Goal: Communication & Community: Answer question/provide support

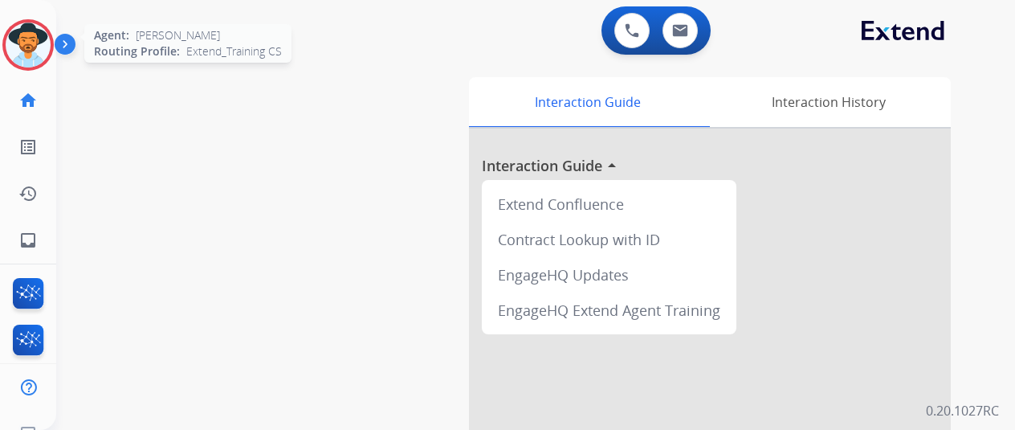
click at [28, 41] on img at bounding box center [28, 44] width 45 height 45
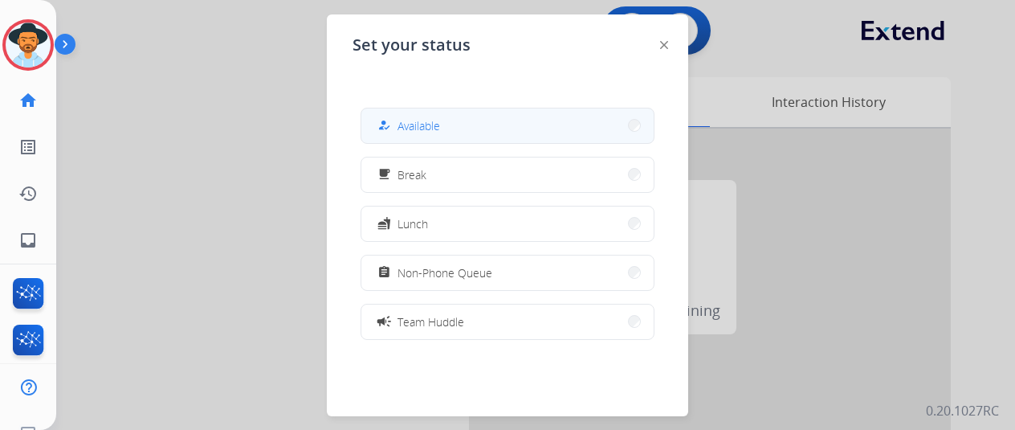
click at [434, 126] on span "Available" at bounding box center [418, 125] width 43 height 17
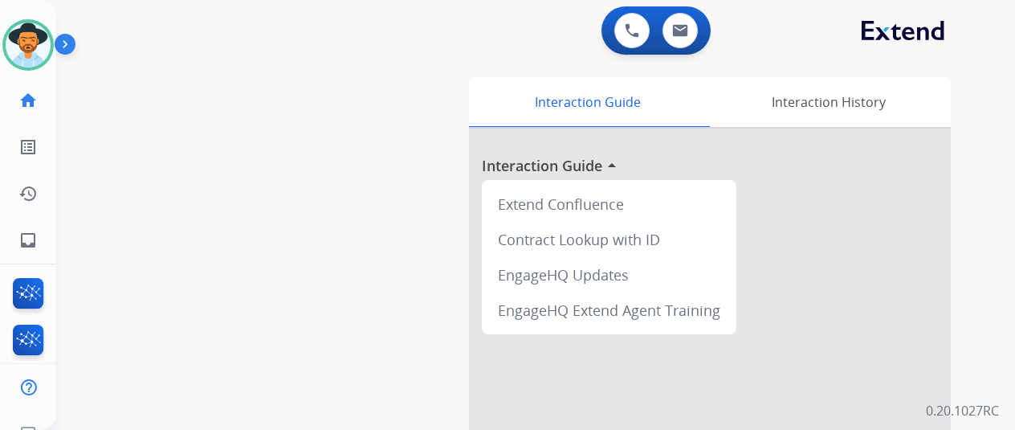
click at [119, 134] on div "swap_horiz Break voice bridge close_fullscreen Connect 3-Way Call merge_type Se…" at bounding box center [516, 393] width 920 height 670
click at [32, 231] on mat-icon "inbox" at bounding box center [27, 239] width 19 height 19
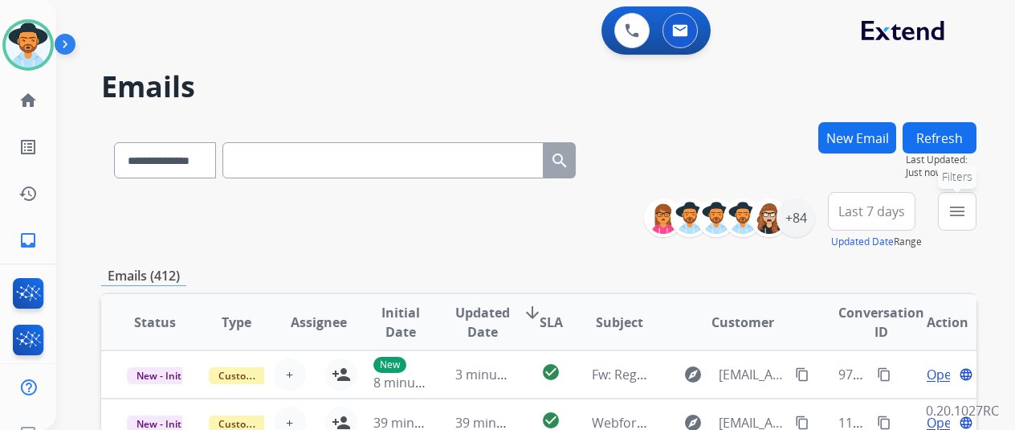
click at [976, 201] on button "menu Filters" at bounding box center [957, 211] width 39 height 39
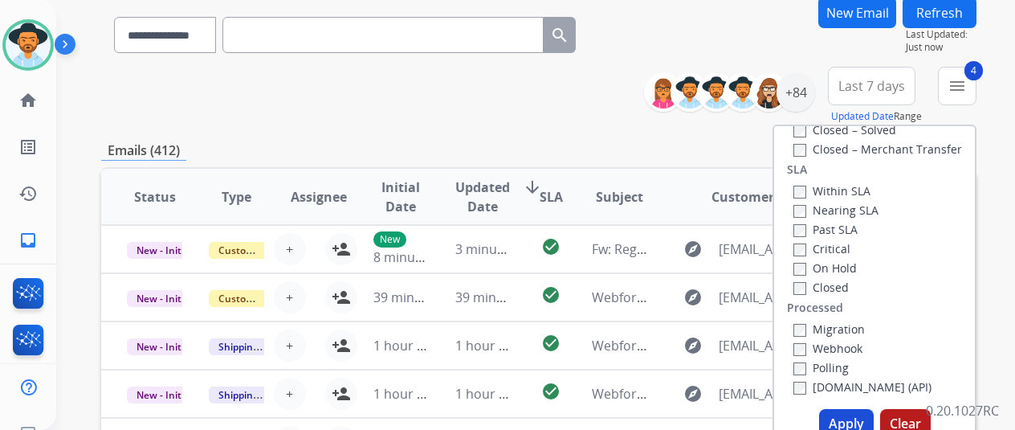
scroll to position [241, 0]
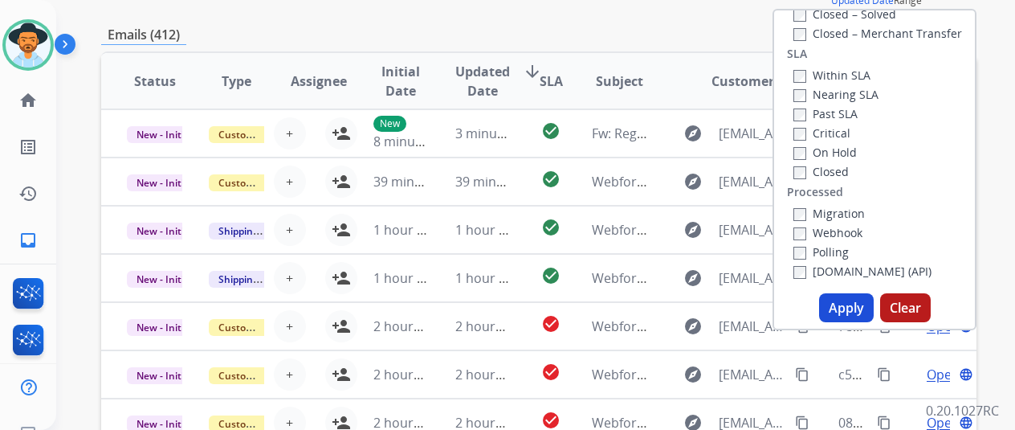
click at [847, 314] on button "Apply" at bounding box center [846, 307] width 55 height 29
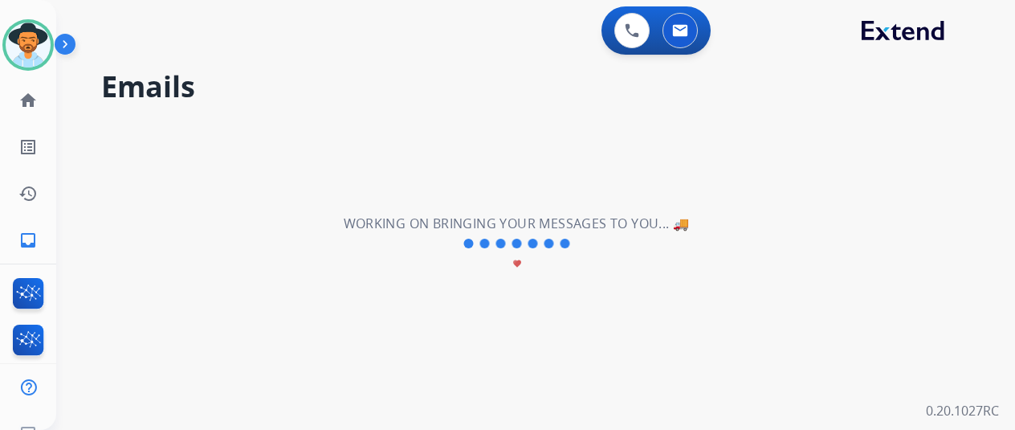
scroll to position [0, 0]
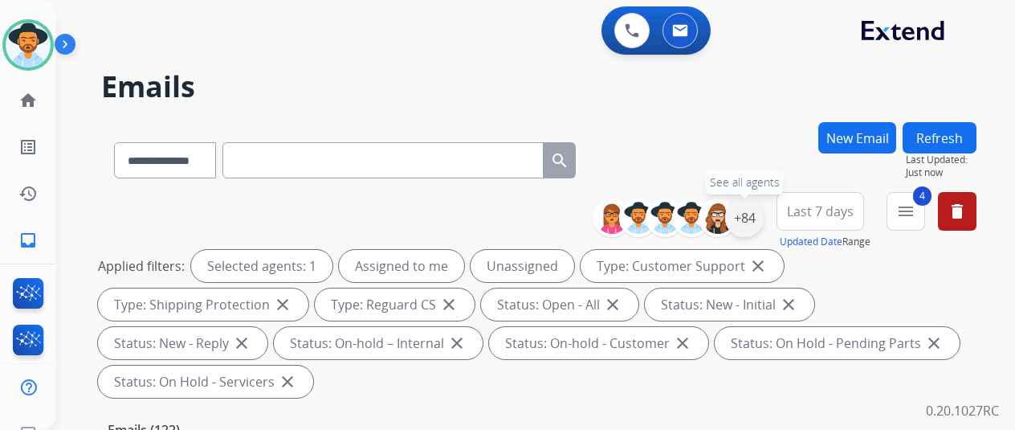
click at [749, 216] on div "+84" at bounding box center [744, 217] width 39 height 39
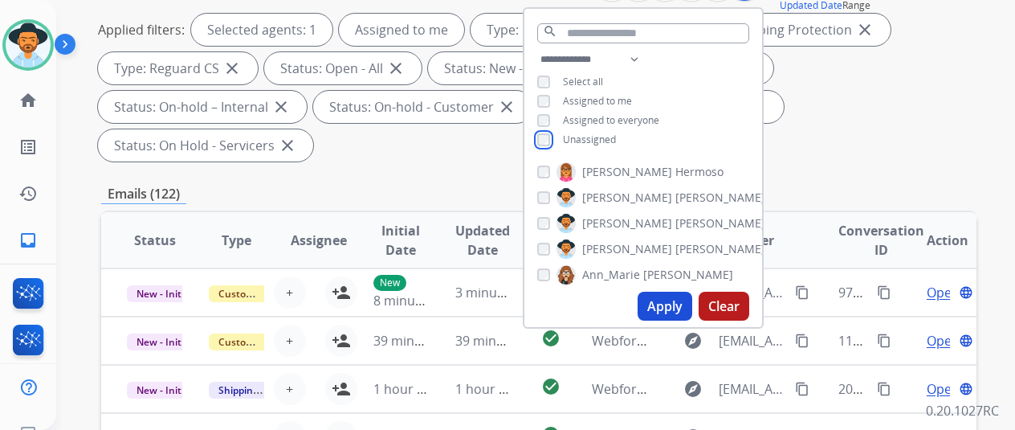
scroll to position [241, 0]
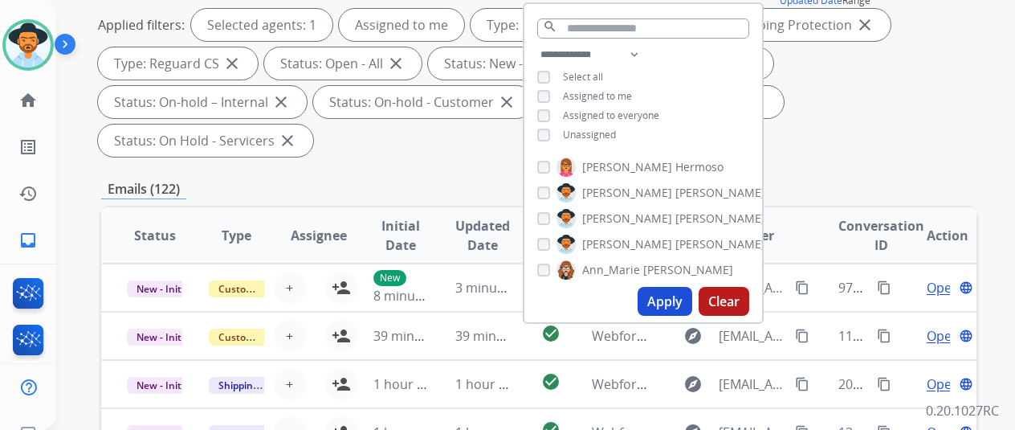
click at [674, 307] on button "Apply" at bounding box center [664, 301] width 55 height 29
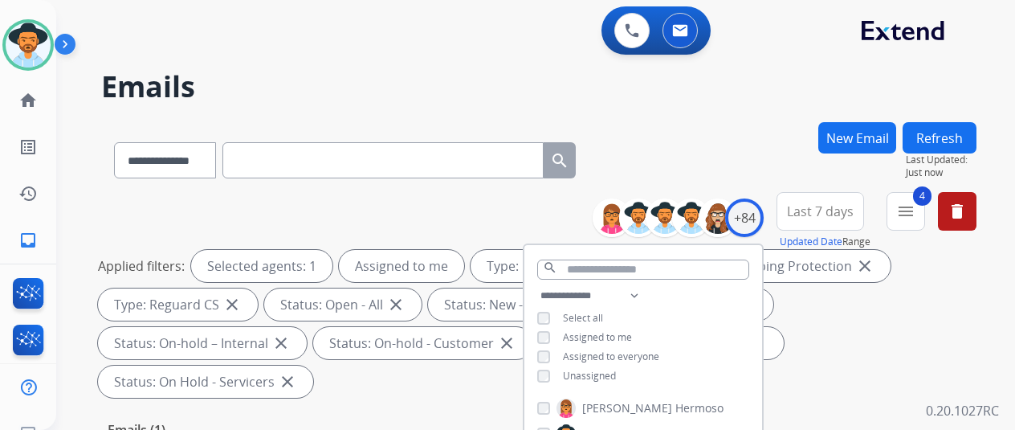
click at [744, 167] on div "**********" at bounding box center [538, 157] width 875 height 70
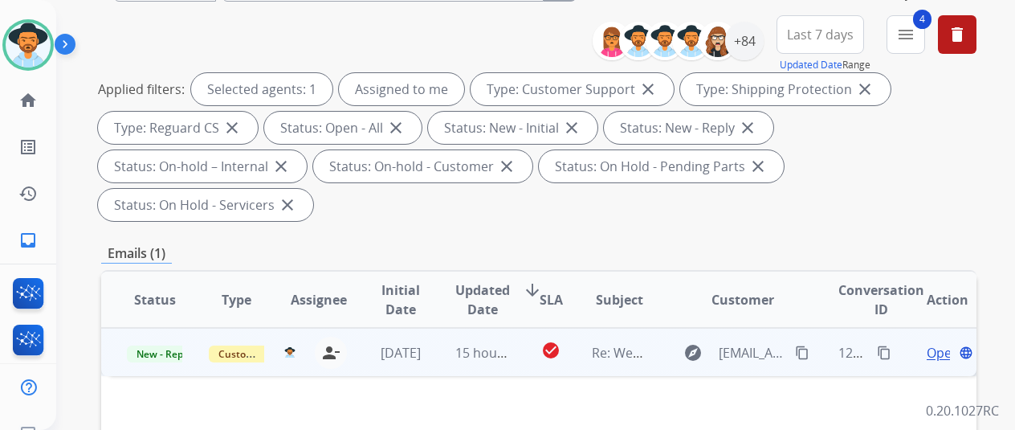
scroll to position [161, 0]
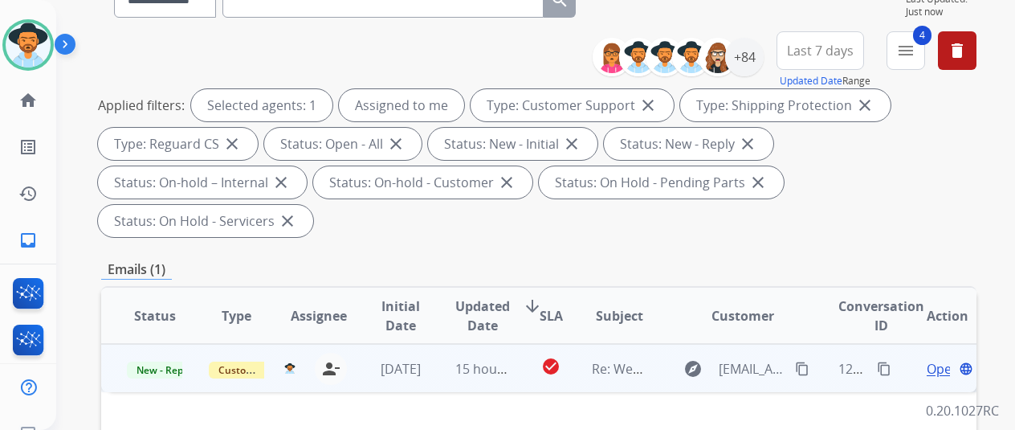
click at [938, 359] on span "Open" at bounding box center [943, 368] width 33 height 19
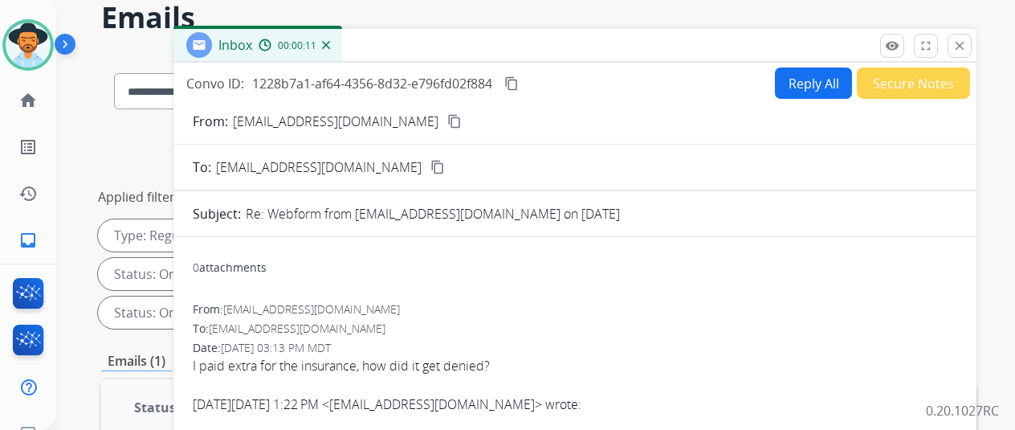
scroll to position [0, 0]
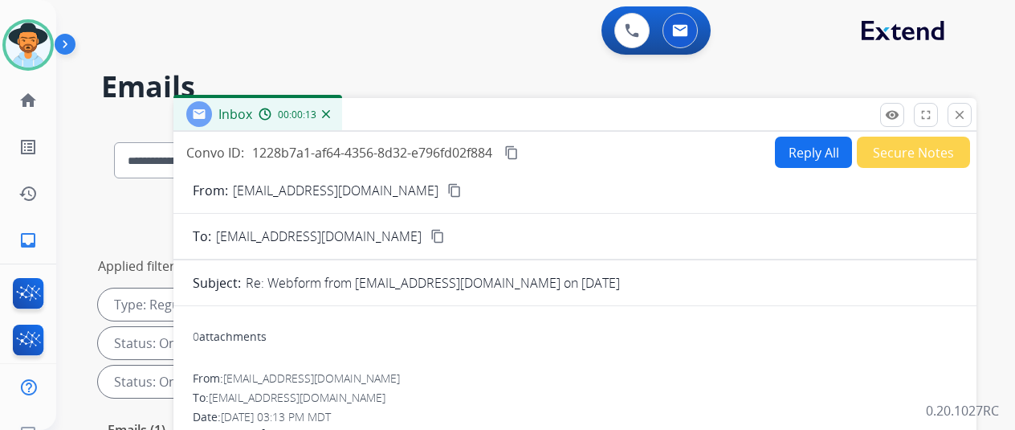
click at [447, 190] on mat-icon "content_copy" at bounding box center [454, 190] width 14 height 14
click at [808, 153] on button "Reply All" at bounding box center [813, 151] width 77 height 31
select select "**********"
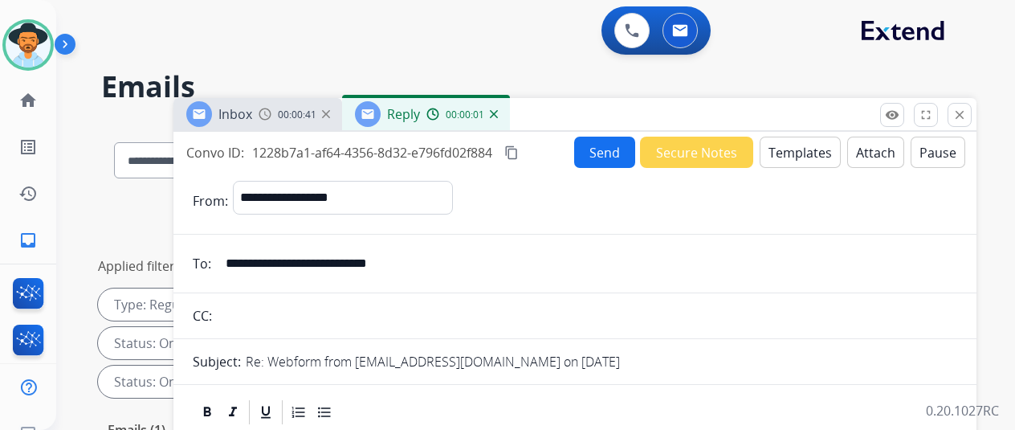
click at [795, 145] on button "Templates" at bounding box center [800, 151] width 81 height 31
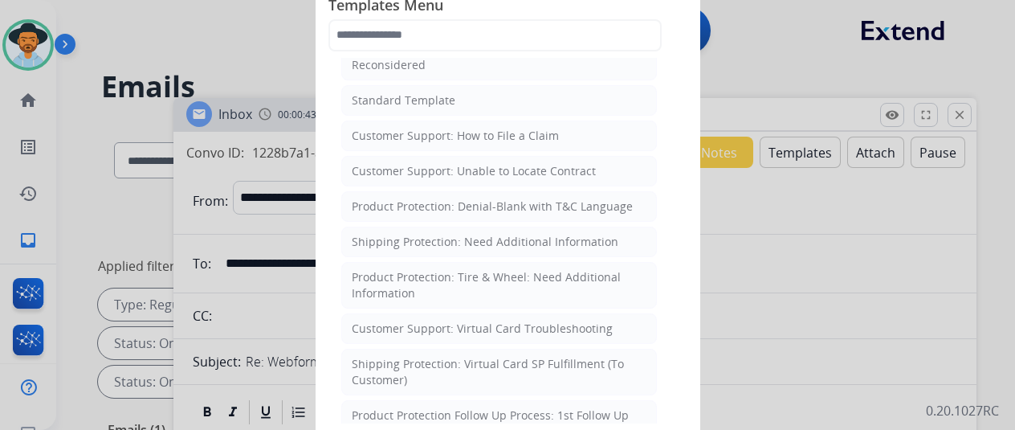
scroll to position [161, 0]
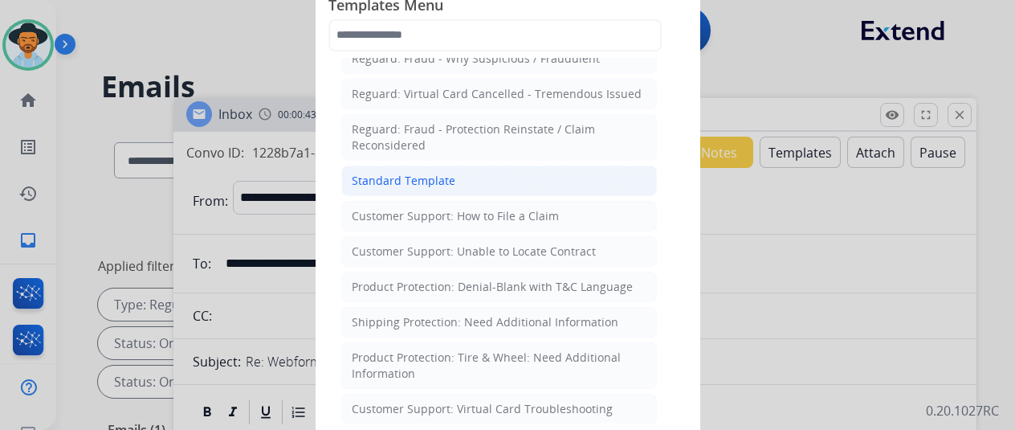
click at [395, 166] on li "Standard Template" at bounding box center [499, 180] width 316 height 31
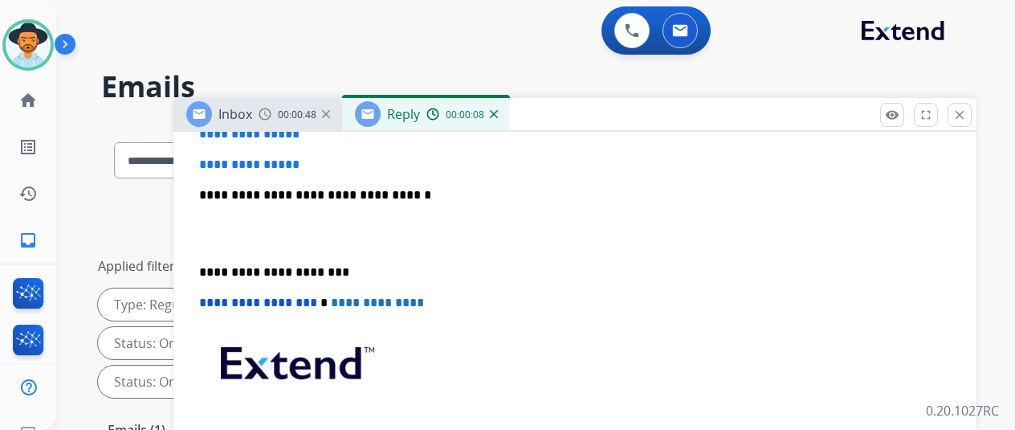
scroll to position [462, 0]
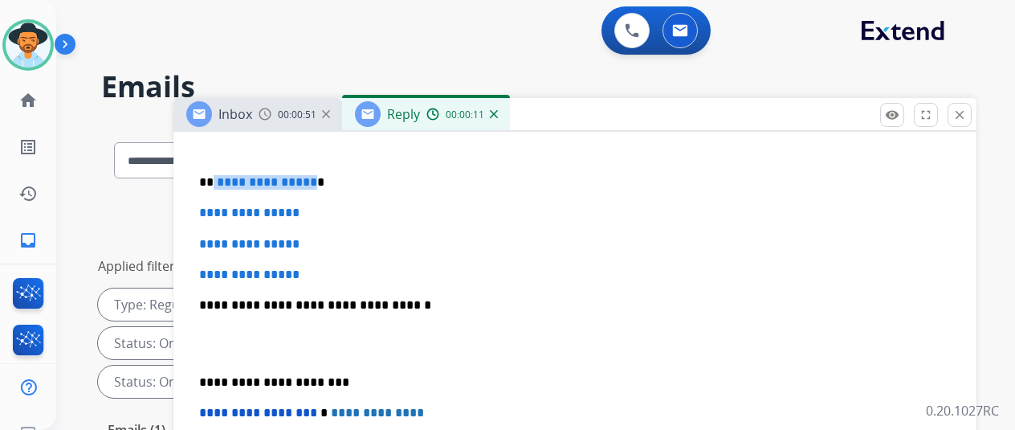
drag, startPoint x: 320, startPoint y: 182, endPoint x: 225, endPoint y: 181, distance: 94.8
click at [225, 181] on p "**********" at bounding box center [568, 182] width 739 height 14
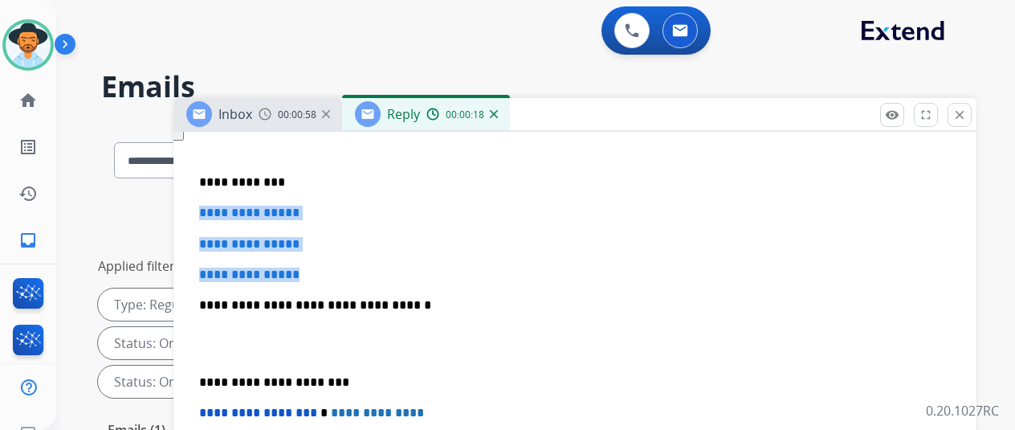
drag, startPoint x: 335, startPoint y: 277, endPoint x: 206, endPoint y: 202, distance: 149.7
click at [206, 202] on div "**********" at bounding box center [575, 343] width 764 height 552
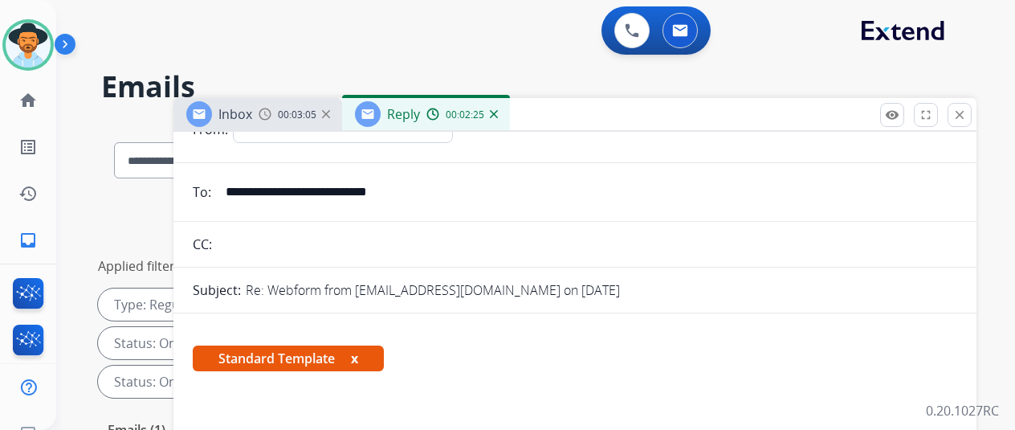
scroll to position [0, 0]
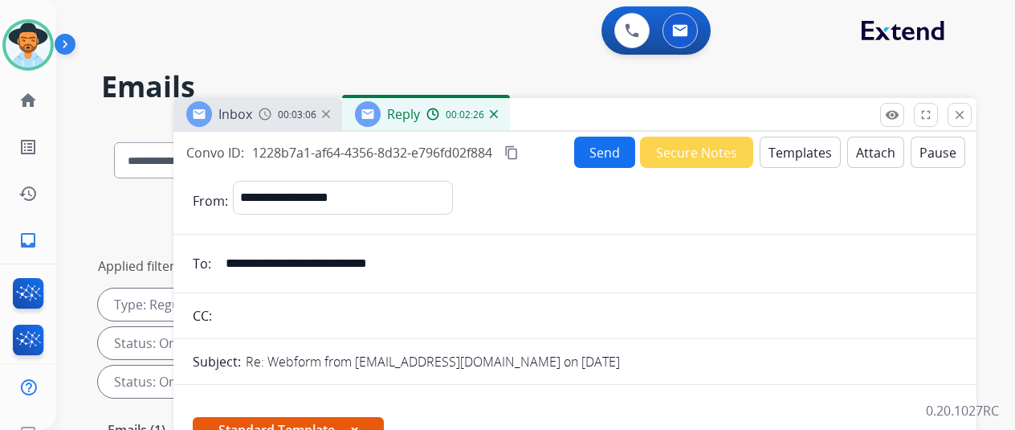
click at [605, 151] on button "Send" at bounding box center [604, 151] width 61 height 31
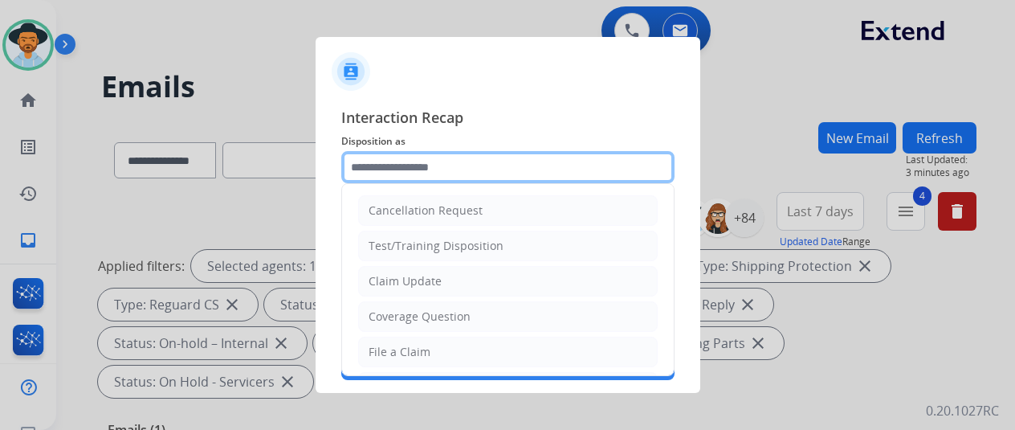
click at [389, 163] on input "text" at bounding box center [507, 167] width 333 height 32
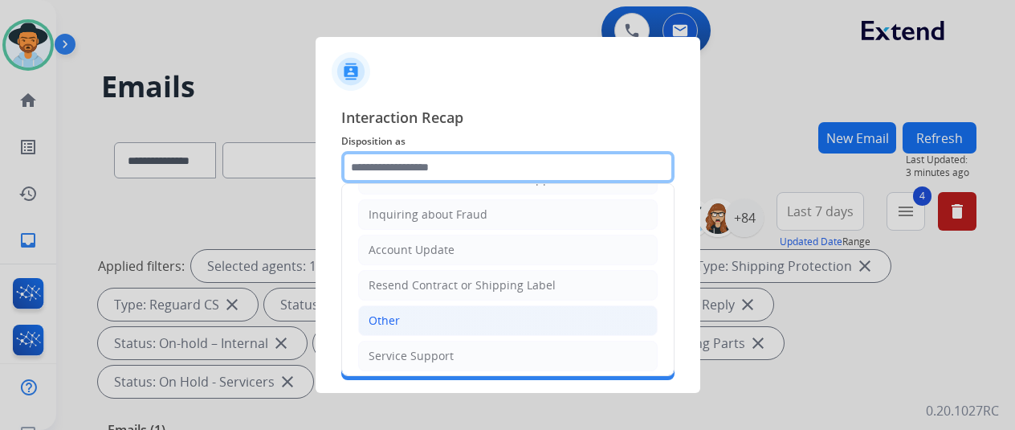
scroll to position [19, 0]
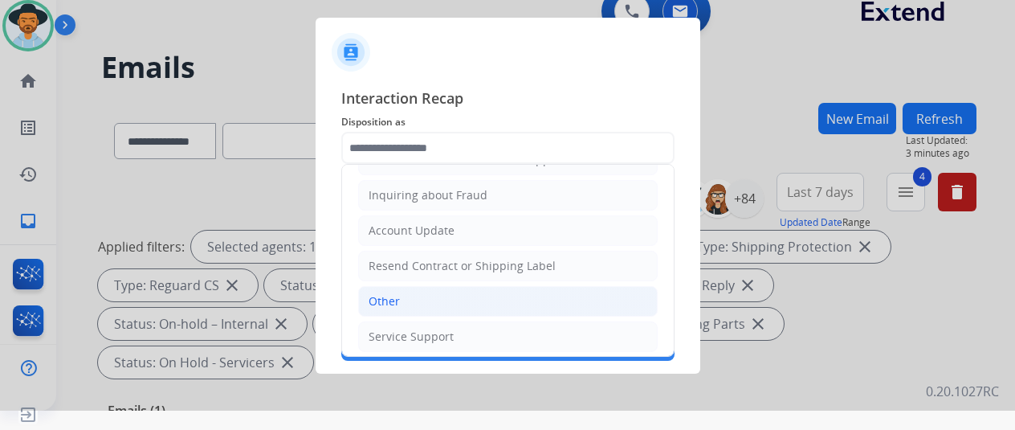
click at [402, 291] on li "Other" at bounding box center [507, 301] width 299 height 31
type input "*****"
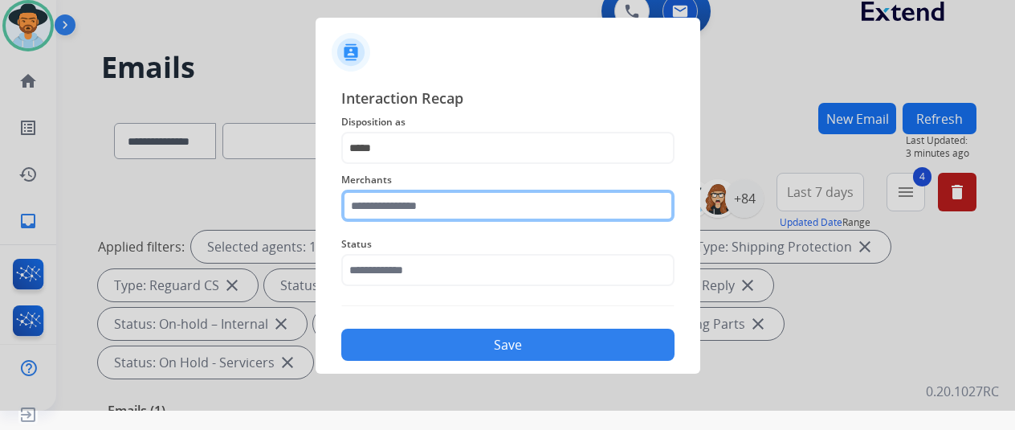
click at [373, 208] on input "text" at bounding box center [507, 205] width 333 height 32
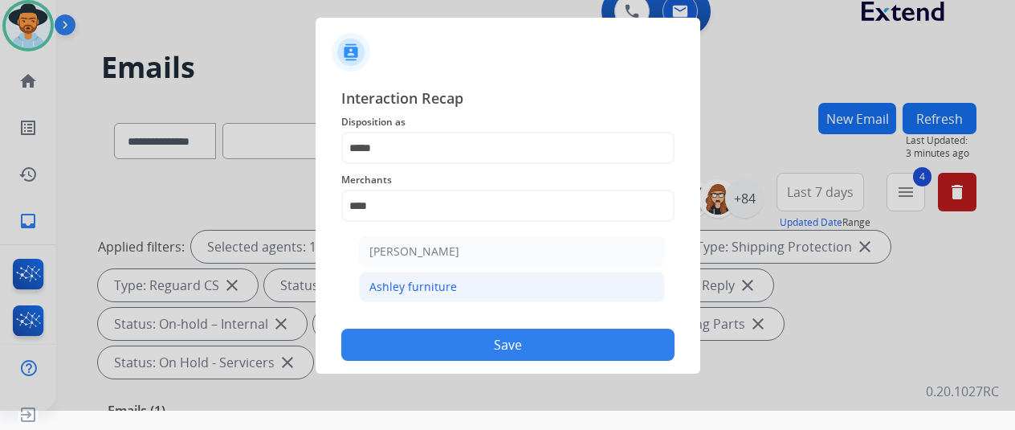
click at [417, 283] on div "Ashley furniture" at bounding box center [413, 287] width 88 height 16
type input "**********"
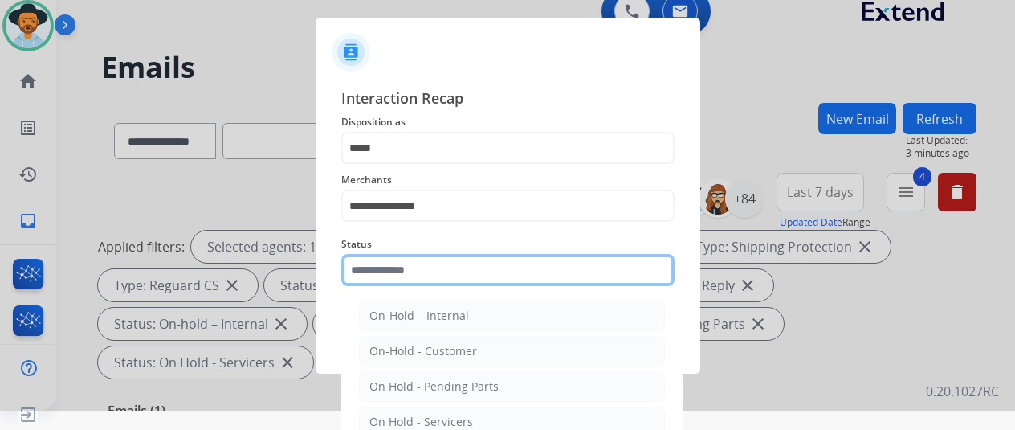
click at [412, 266] on input "text" at bounding box center [507, 270] width 333 height 32
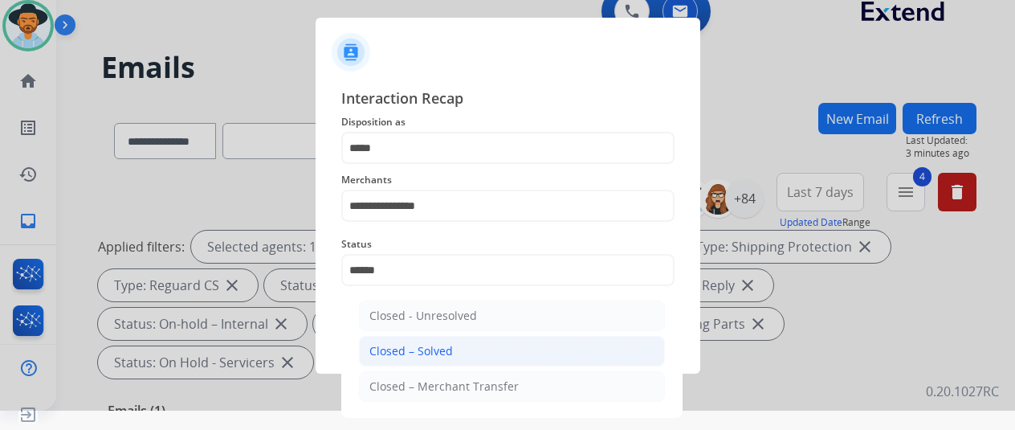
click at [424, 347] on div "Closed – Solved" at bounding box center [411, 351] width 84 height 16
type input "**********"
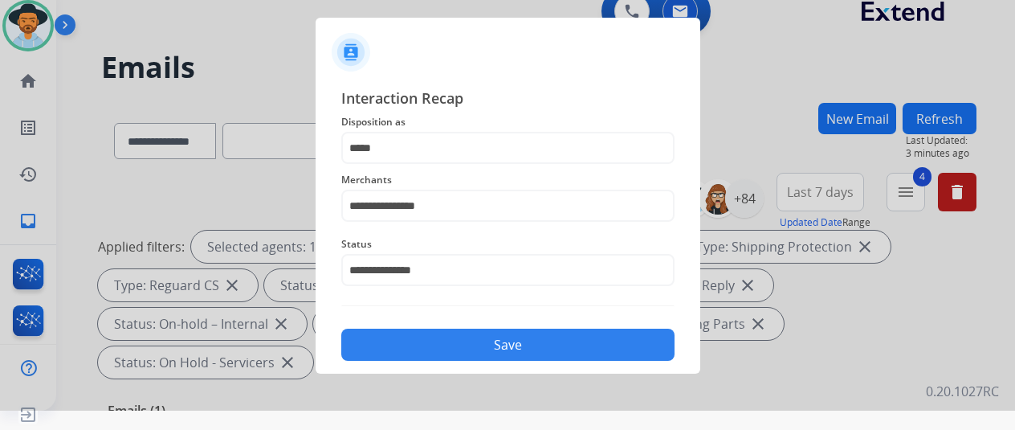
click at [429, 340] on button "Save" at bounding box center [507, 344] width 333 height 32
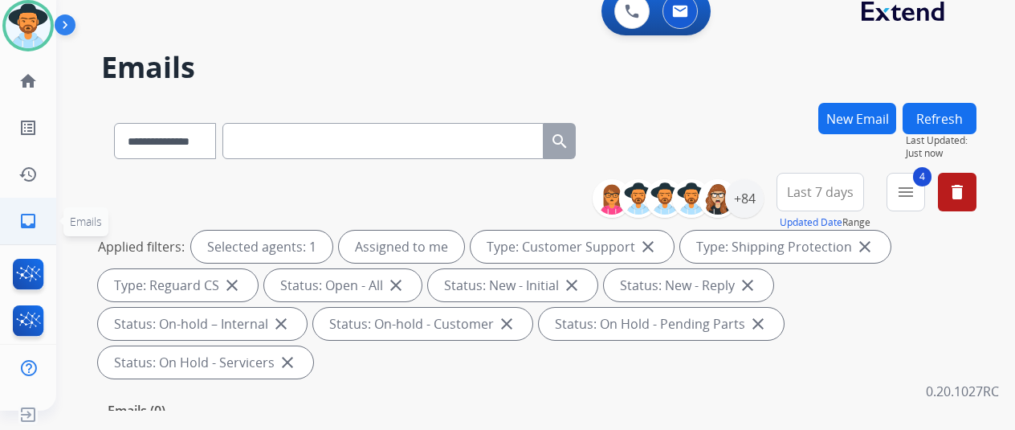
click at [27, 217] on mat-icon "inbox" at bounding box center [27, 220] width 19 height 19
click at [755, 194] on div "+84" at bounding box center [744, 198] width 39 height 39
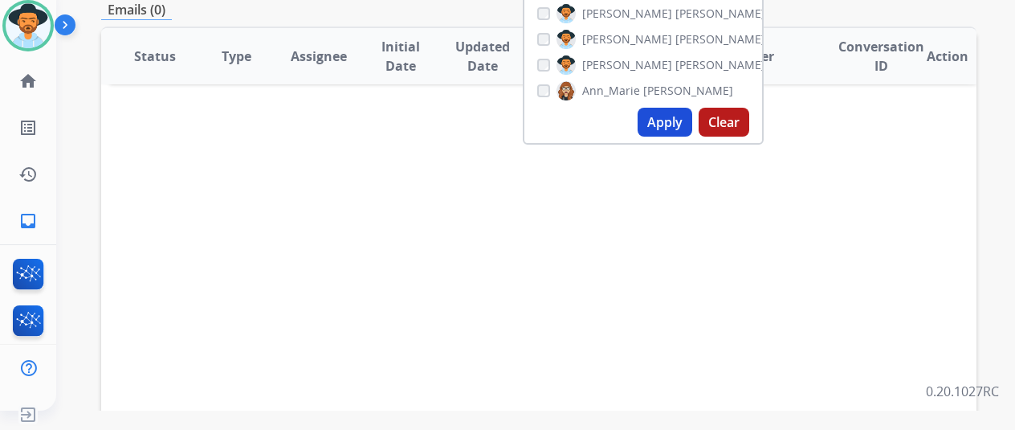
scroll to position [401, 0]
click at [678, 120] on button "Apply" at bounding box center [664, 121] width 55 height 29
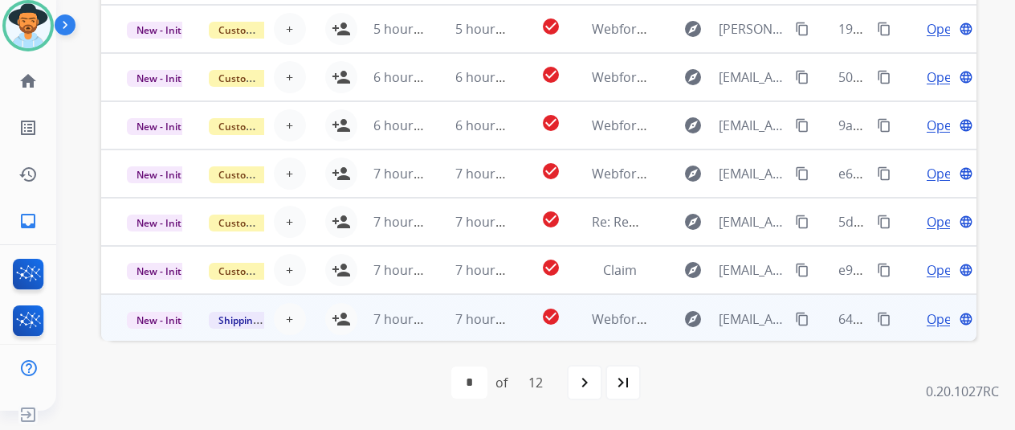
scroll to position [2, 0]
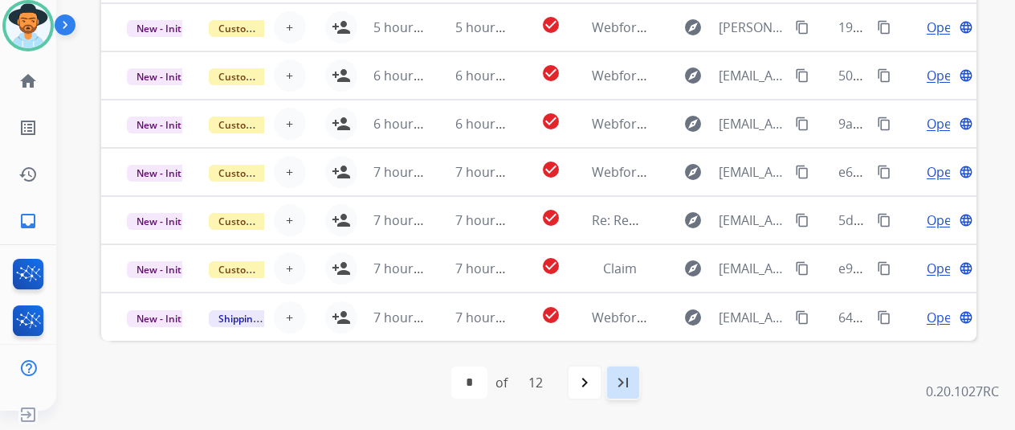
click at [633, 378] on mat-icon "last_page" at bounding box center [622, 382] width 19 height 19
select select "**"
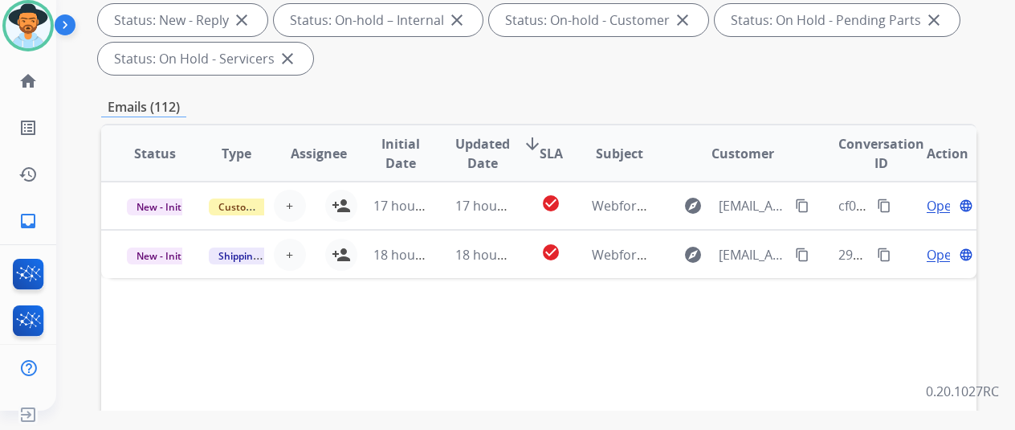
scroll to position [625, 0]
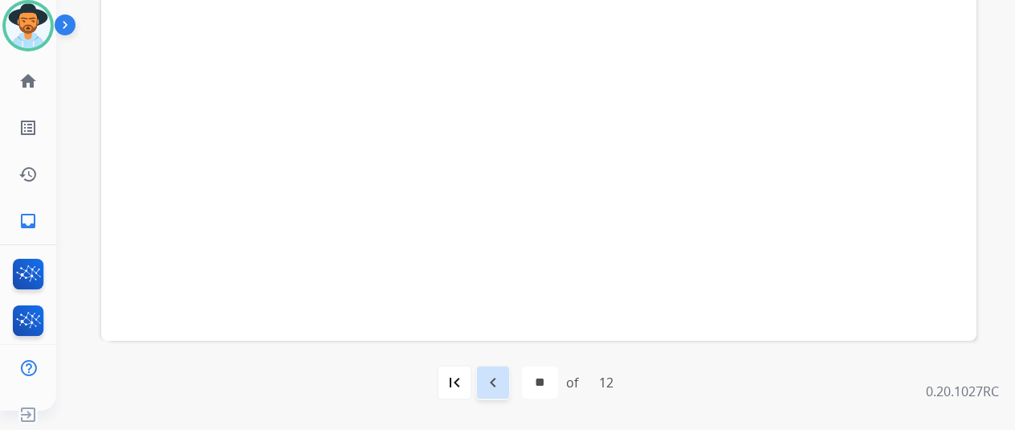
click at [493, 386] on mat-icon "navigate_before" at bounding box center [492, 382] width 19 height 19
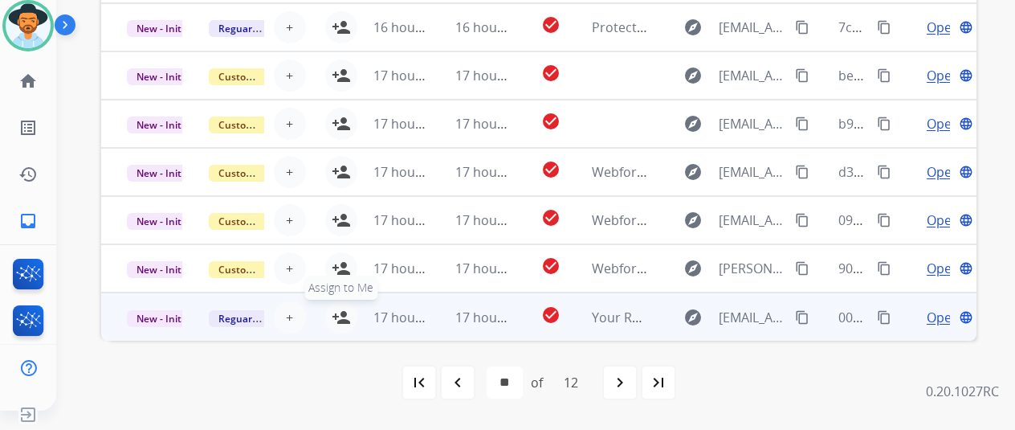
drag, startPoint x: 338, startPoint y: 312, endPoint x: 352, endPoint y: 272, distance: 41.6
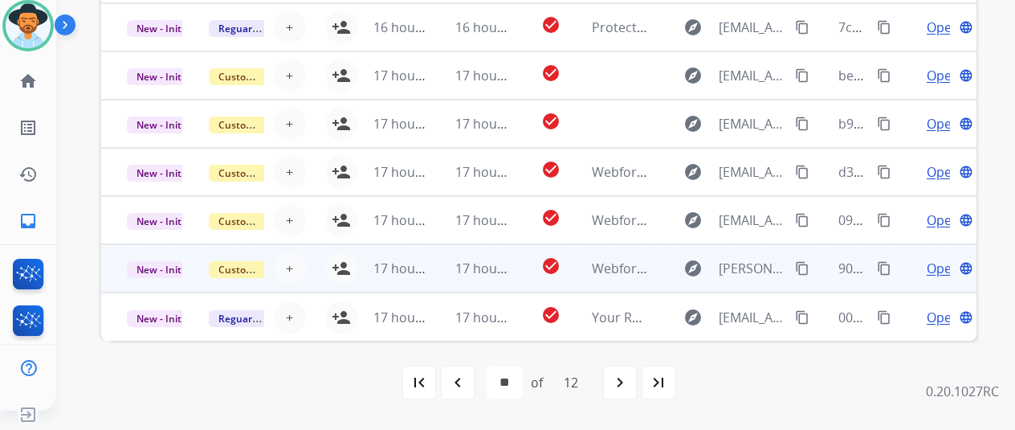
click at [338, 311] on mat-icon "person_add" at bounding box center [341, 317] width 19 height 19
click at [334, 267] on mat-icon "person_add" at bounding box center [341, 268] width 19 height 19
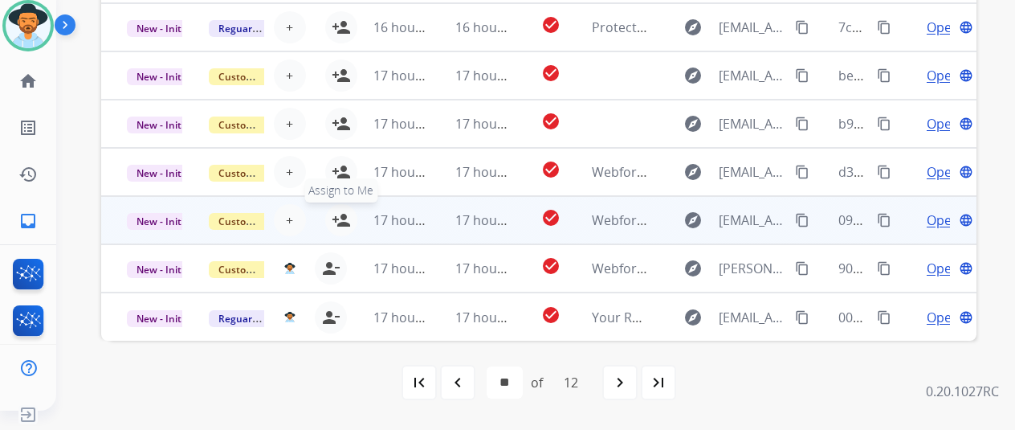
click at [337, 218] on mat-icon "person_add" at bounding box center [341, 219] width 19 height 19
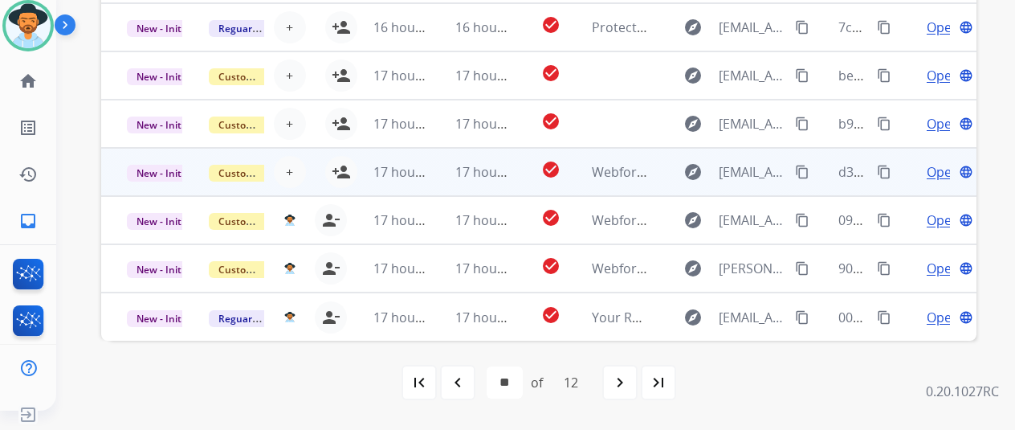
drag, startPoint x: 341, startPoint y: 165, endPoint x: 341, endPoint y: 149, distance: 16.9
click at [341, 166] on mat-icon "person_add" at bounding box center [341, 171] width 19 height 19
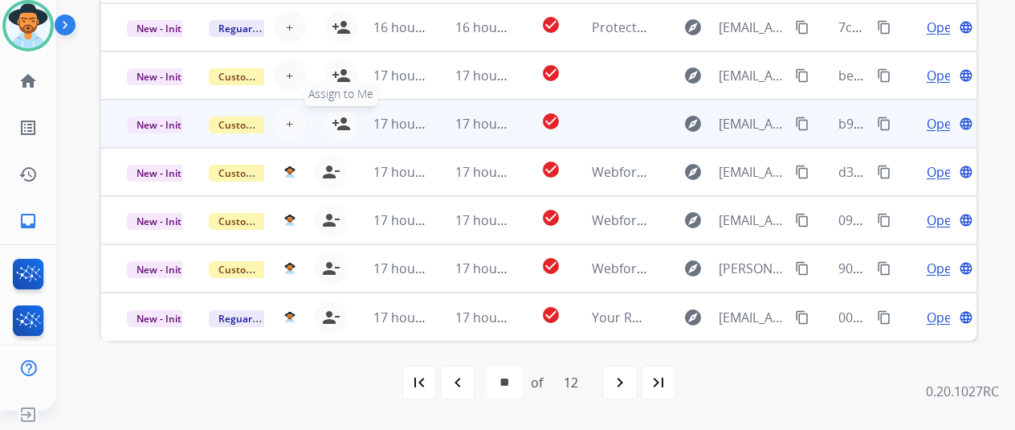
click at [343, 120] on mat-icon "person_add" at bounding box center [341, 123] width 19 height 19
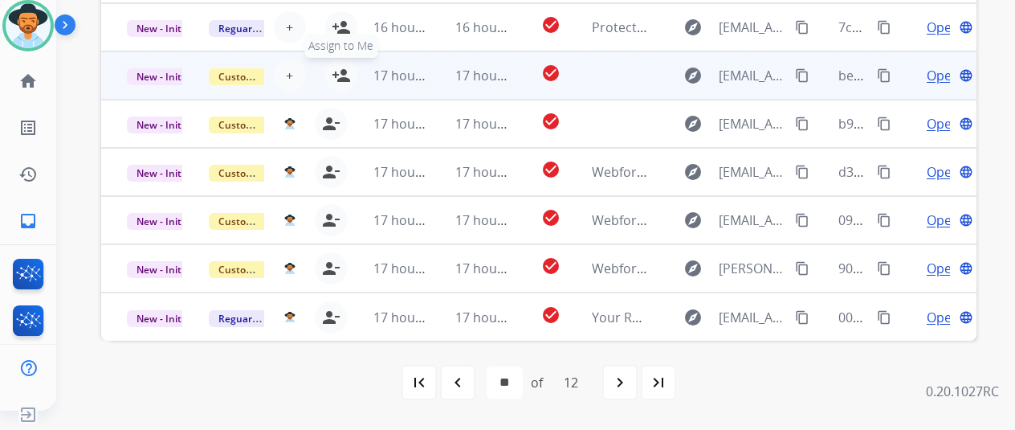
click at [342, 75] on mat-icon "person_add" at bounding box center [341, 75] width 19 height 19
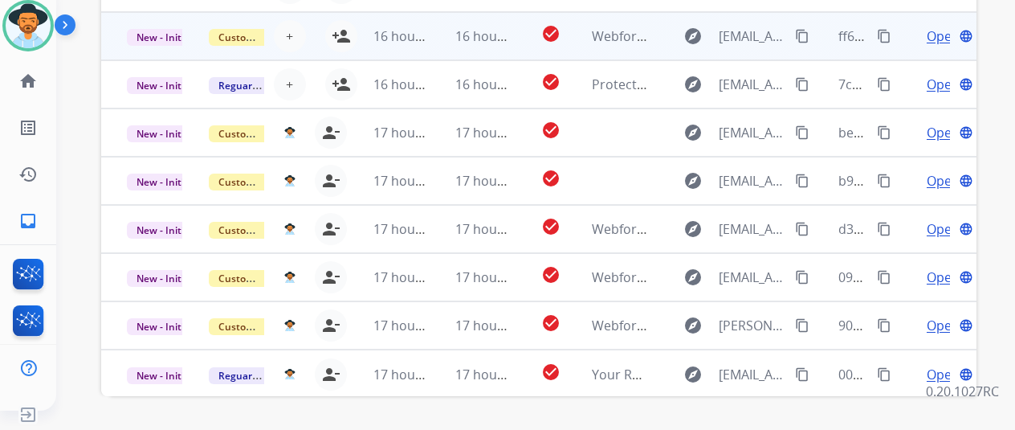
scroll to position [544, 0]
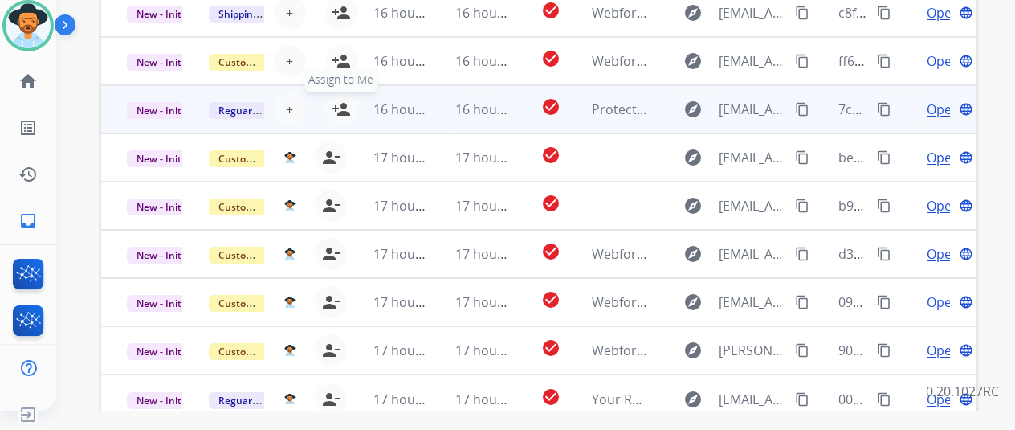
click at [340, 108] on mat-icon "person_add" at bounding box center [341, 109] width 19 height 19
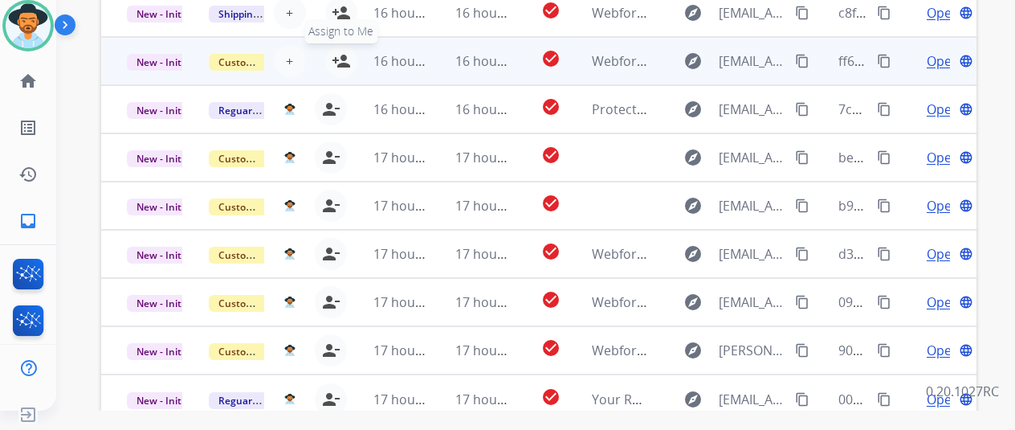
click at [339, 55] on mat-icon "person_add" at bounding box center [341, 60] width 19 height 19
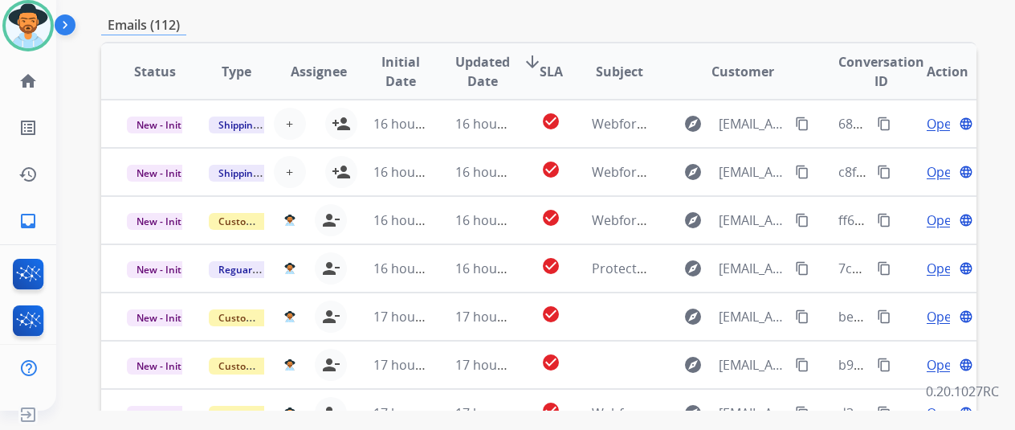
scroll to position [384, 0]
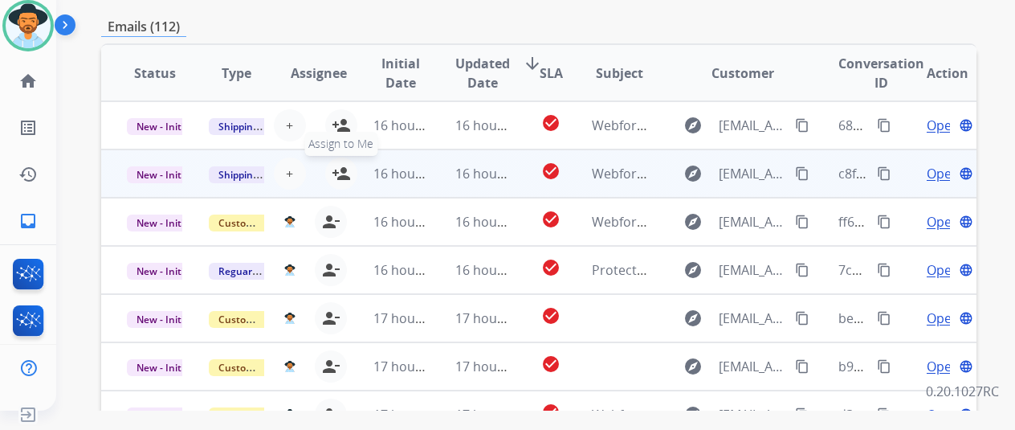
click at [340, 167] on mat-icon "person_add" at bounding box center [341, 173] width 19 height 19
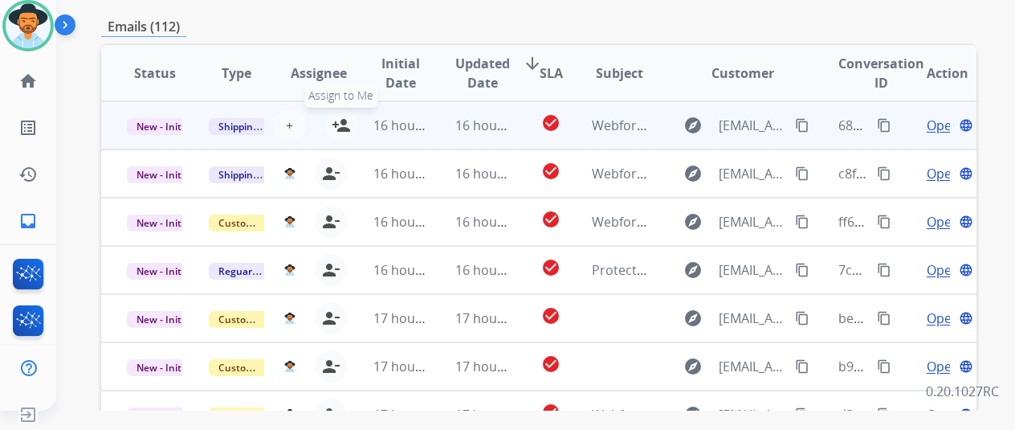
click at [338, 120] on mat-icon "person_add" at bounding box center [341, 125] width 19 height 19
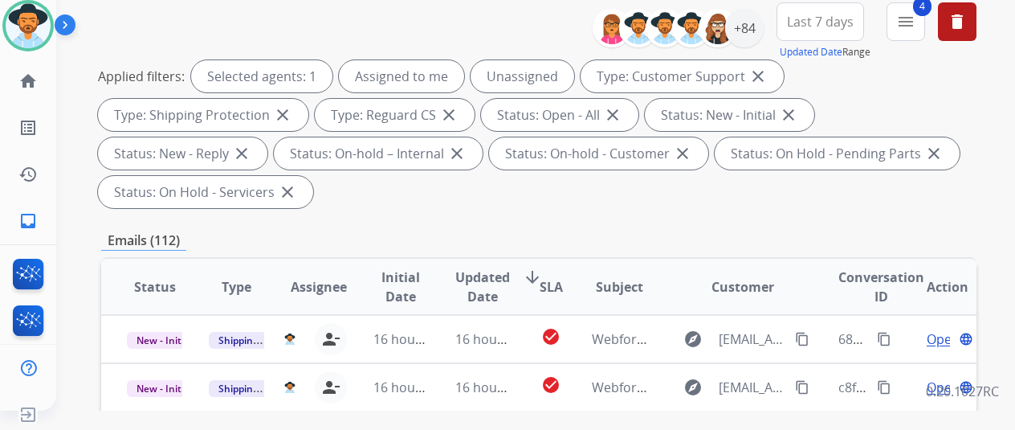
scroll to position [0, 0]
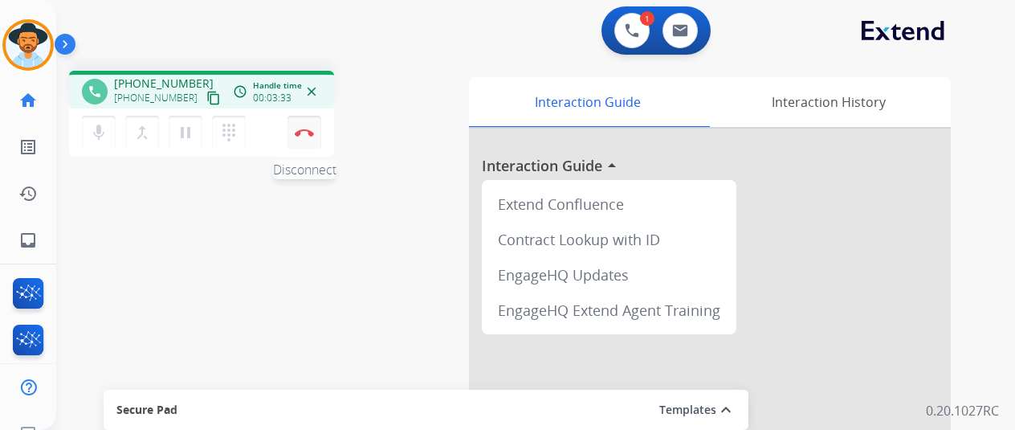
click at [303, 128] on img at bounding box center [304, 132] width 19 height 8
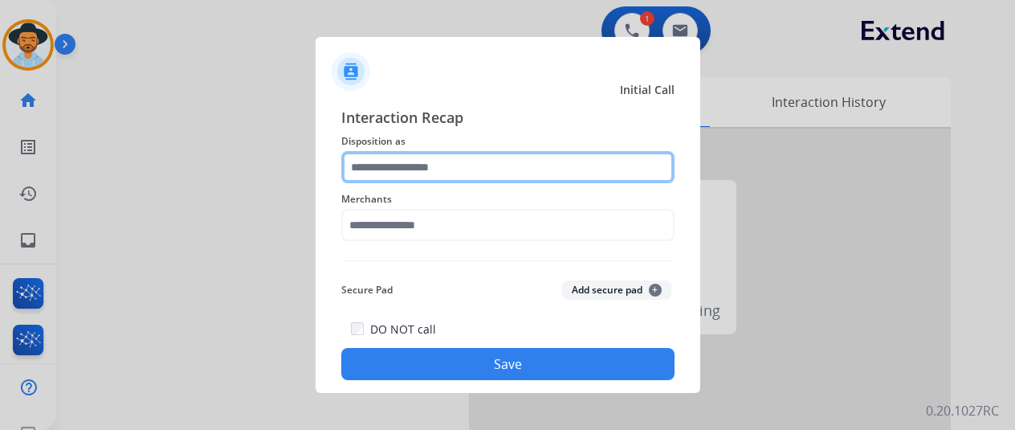
click at [406, 161] on input "text" at bounding box center [507, 167] width 333 height 32
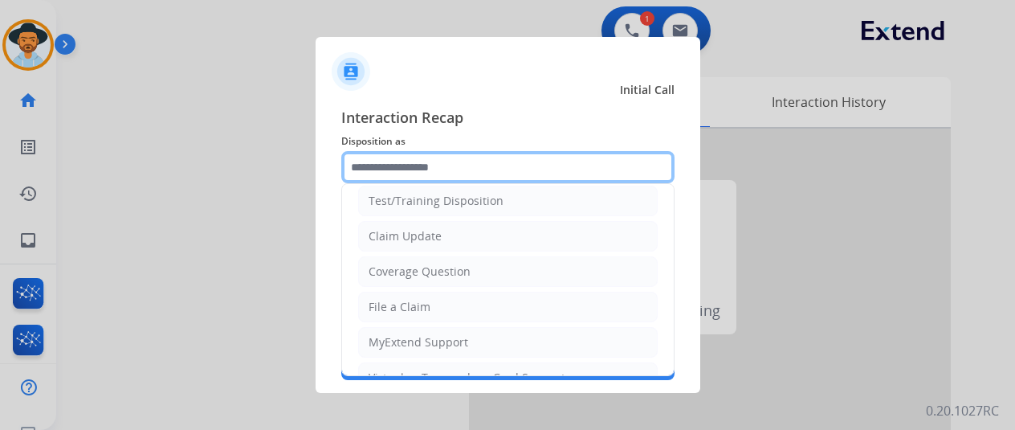
scroll to position [80, 0]
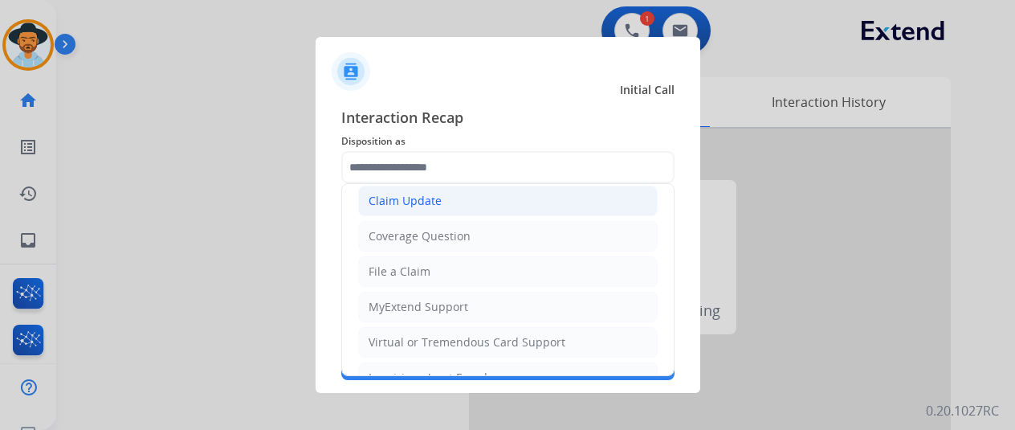
click at [398, 198] on div "Claim Update" at bounding box center [405, 201] width 73 height 16
type input "**********"
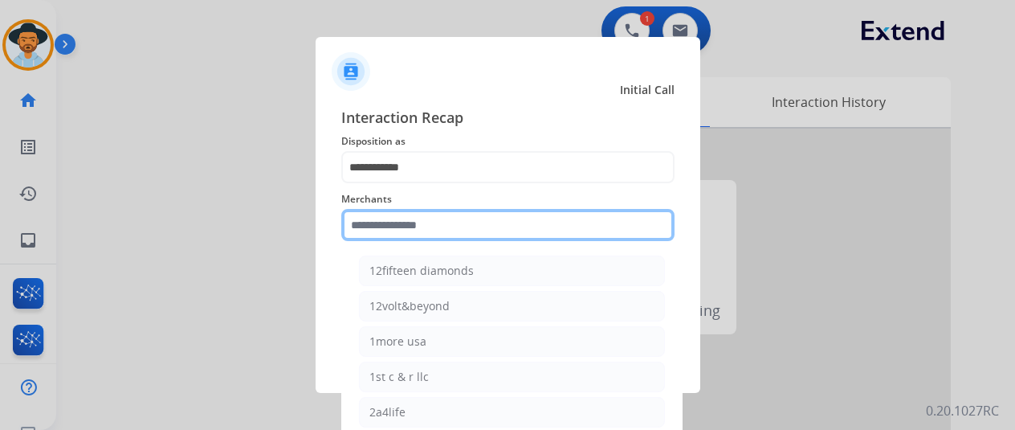
click at [423, 222] on input "text" at bounding box center [507, 225] width 333 height 32
click at [403, 234] on input "text" at bounding box center [507, 225] width 333 height 32
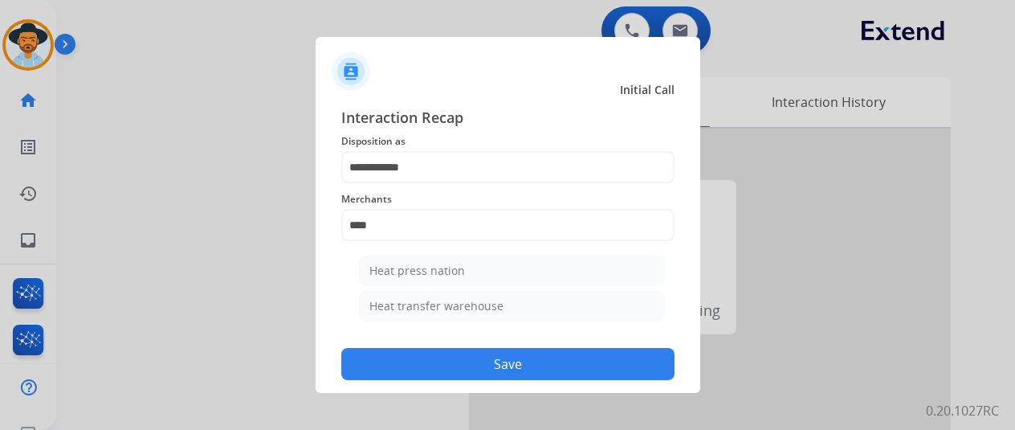
click at [414, 308] on div "Heat transfer warehouse" at bounding box center [436, 306] width 134 height 16
type input "**********"
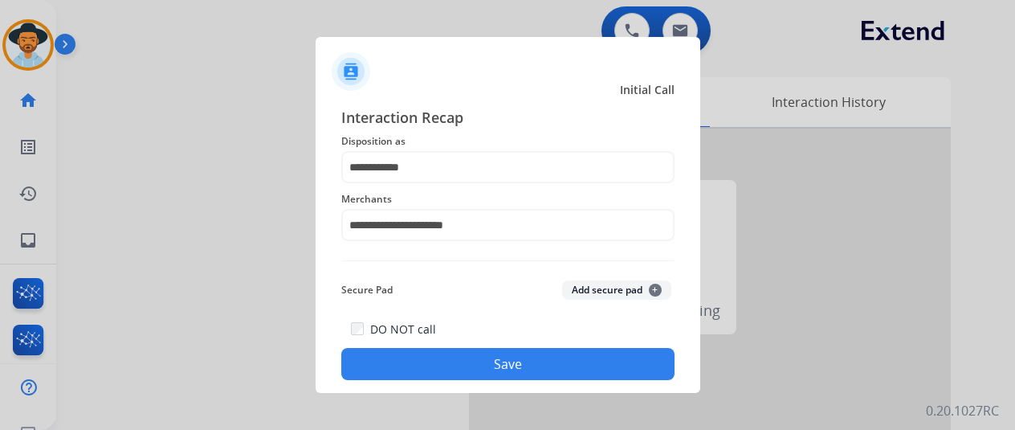
click at [494, 368] on button "Save" at bounding box center [507, 364] width 333 height 32
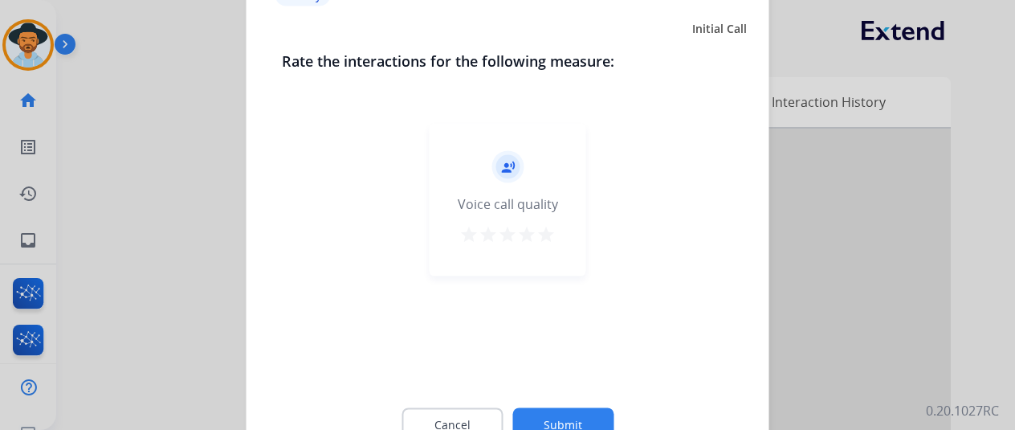
click at [559, 418] on button "Submit" at bounding box center [562, 424] width 101 height 34
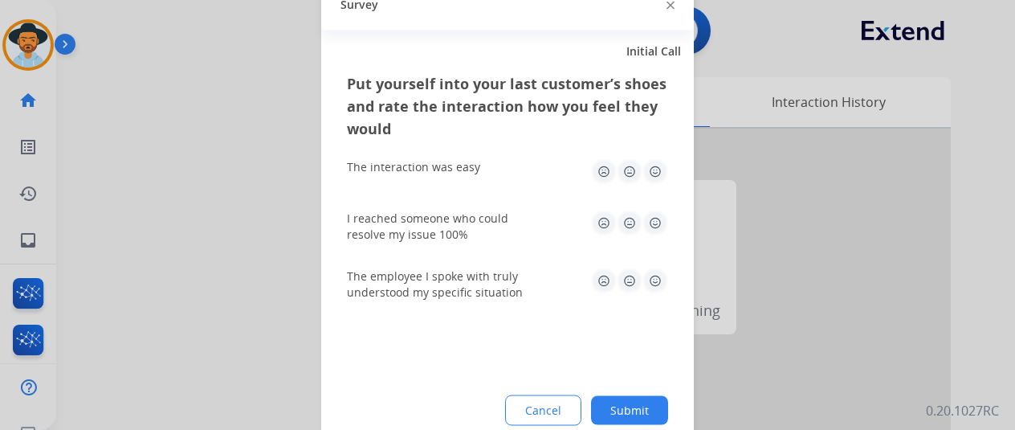
click at [634, 409] on button "Submit" at bounding box center [629, 409] width 77 height 29
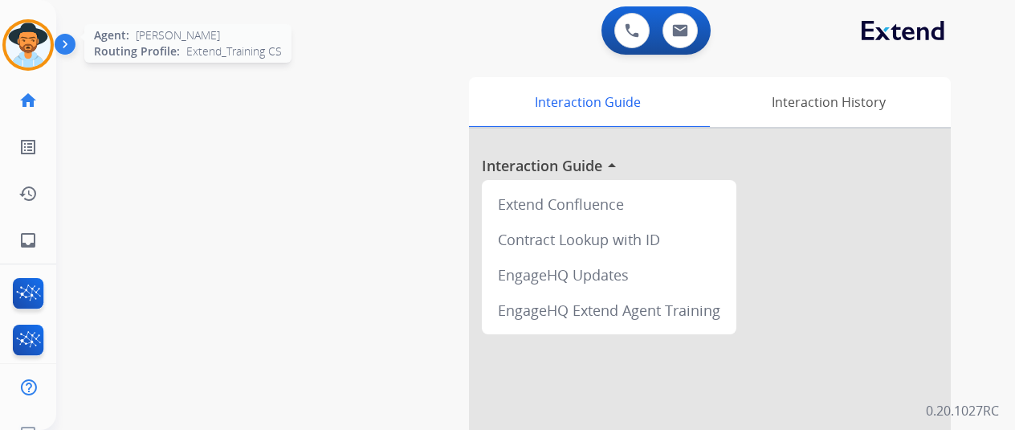
click at [19, 35] on img at bounding box center [28, 44] width 45 height 45
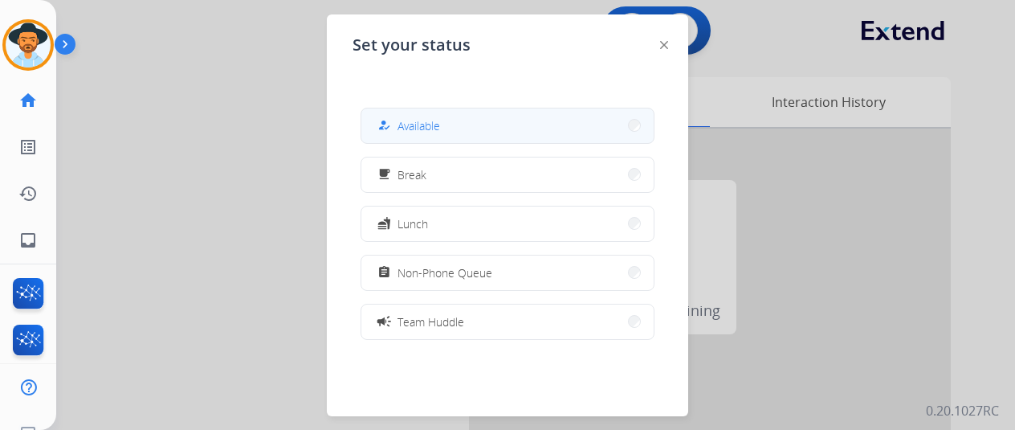
click at [418, 119] on span "Available" at bounding box center [418, 125] width 43 height 17
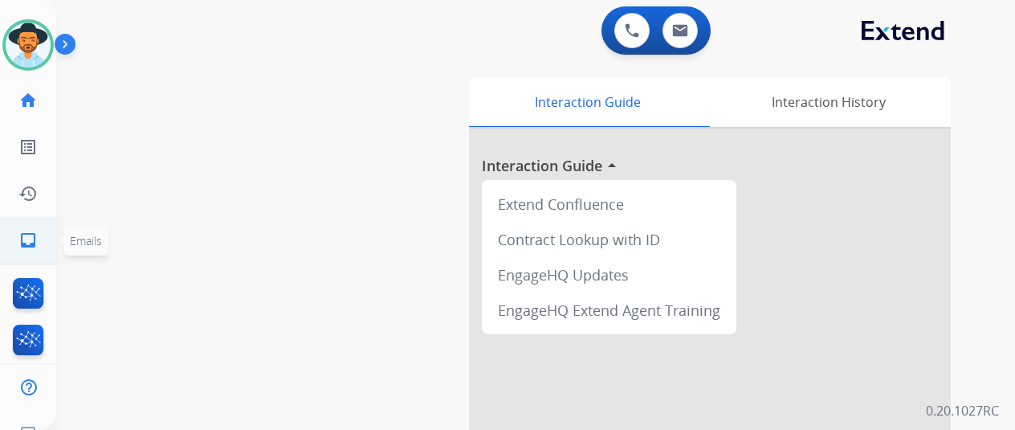
click at [22, 238] on mat-icon "inbox" at bounding box center [27, 239] width 19 height 19
select select "**********"
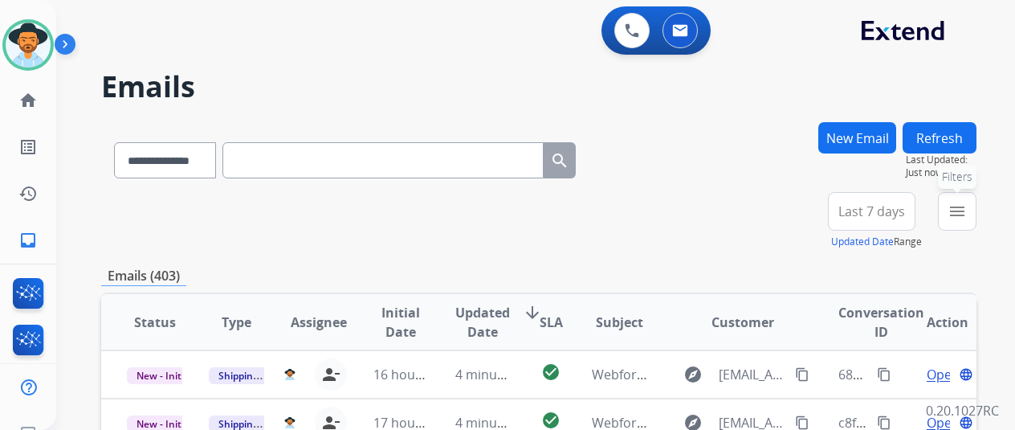
click at [975, 198] on button "menu Filters" at bounding box center [957, 211] width 39 height 39
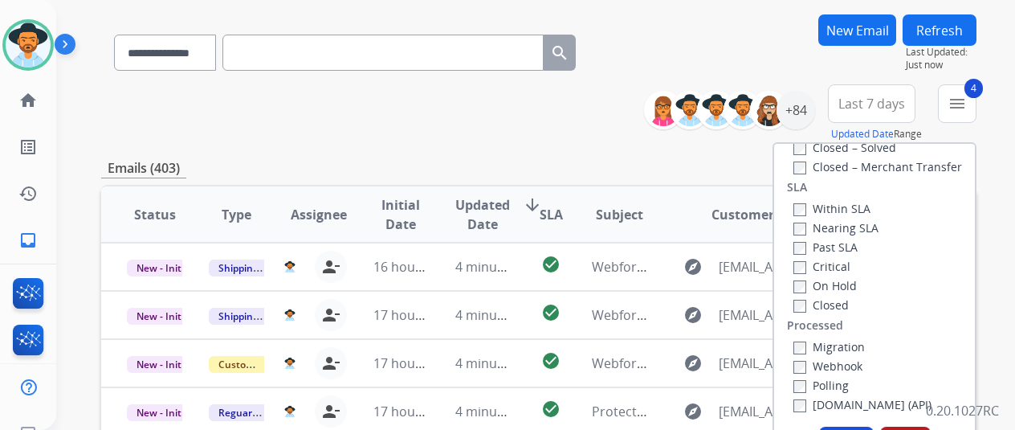
scroll to position [241, 0]
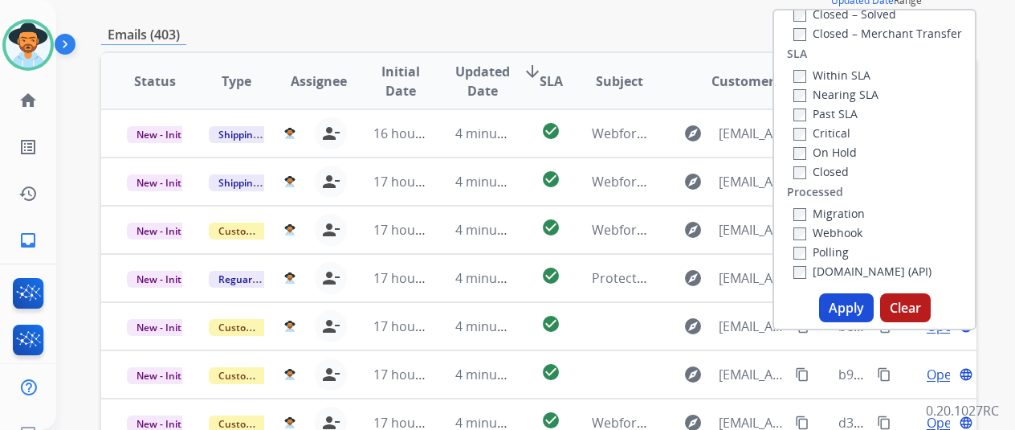
click at [856, 307] on button "Apply" at bounding box center [846, 307] width 55 height 29
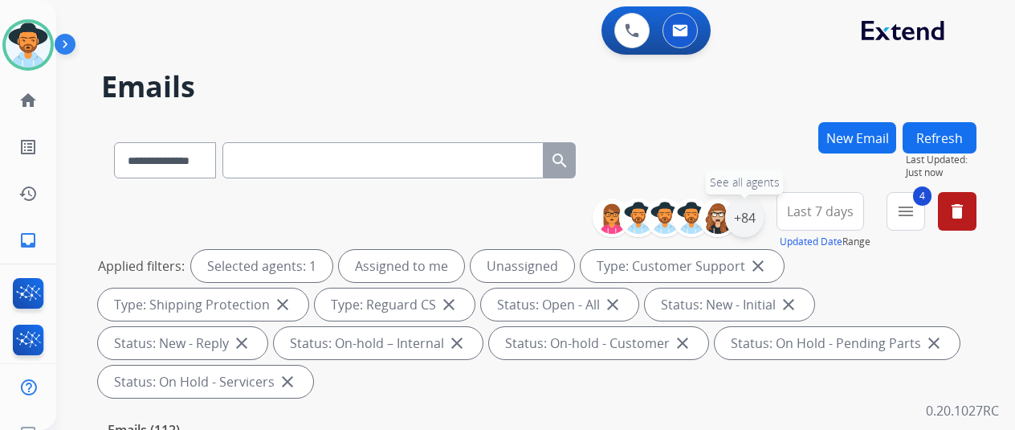
click at [756, 214] on div "+84" at bounding box center [744, 217] width 39 height 39
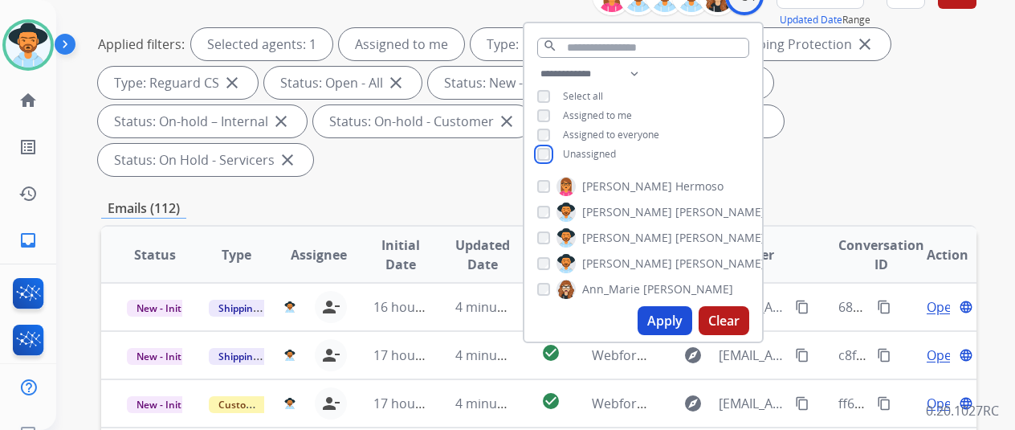
scroll to position [241, 0]
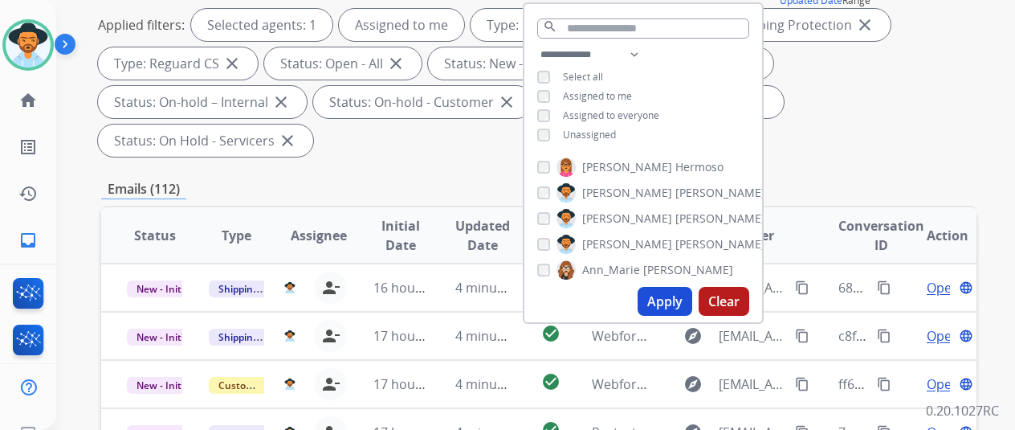
click at [681, 299] on button "Apply" at bounding box center [664, 301] width 55 height 29
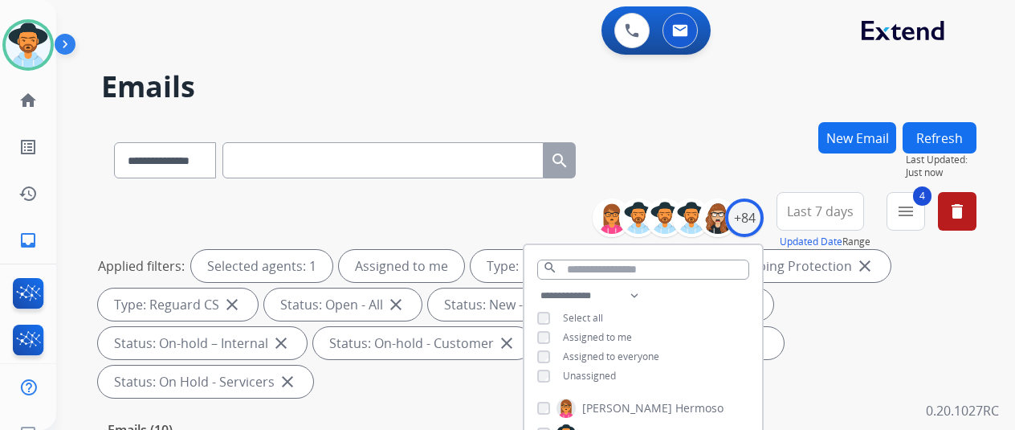
click at [528, 71] on h2 "Emails" at bounding box center [538, 87] width 875 height 32
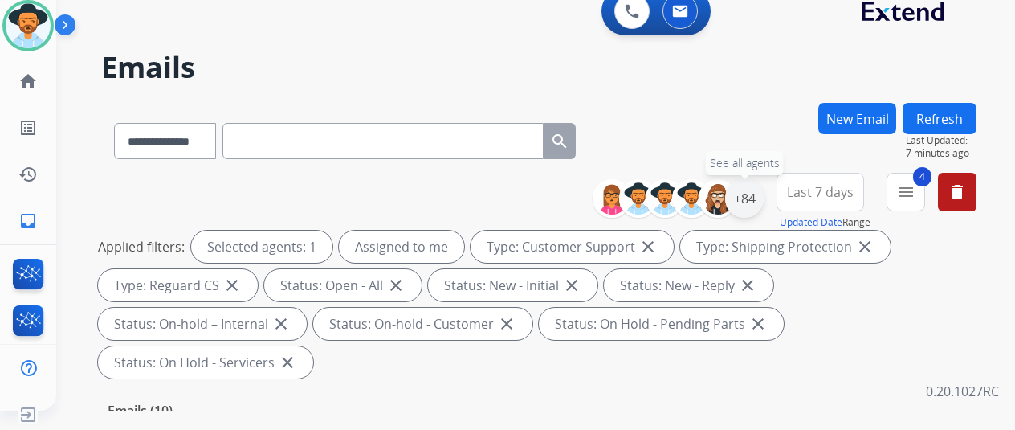
click at [764, 189] on div "+84" at bounding box center [744, 198] width 39 height 39
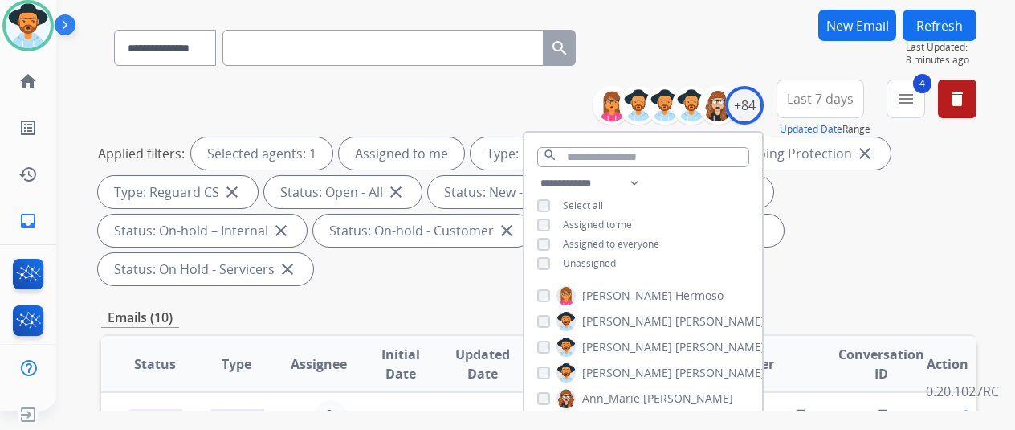
scroll to position [161, 0]
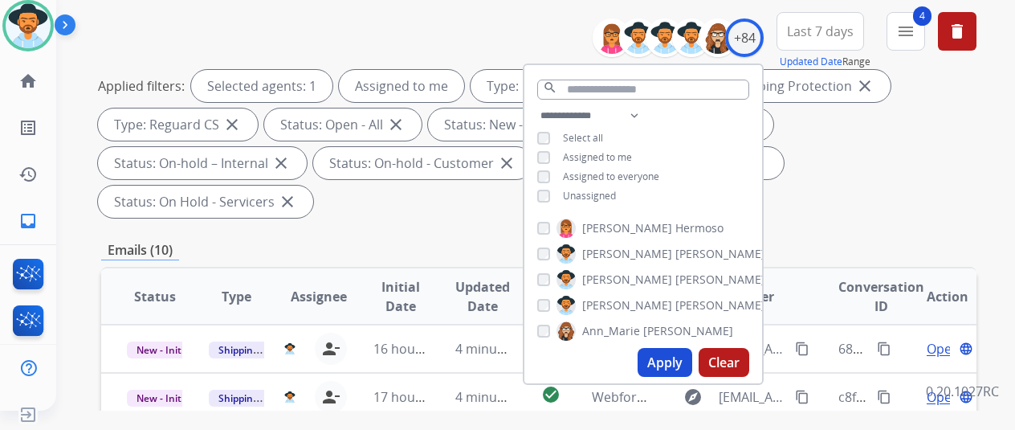
click at [670, 356] on button "Apply" at bounding box center [664, 362] width 55 height 29
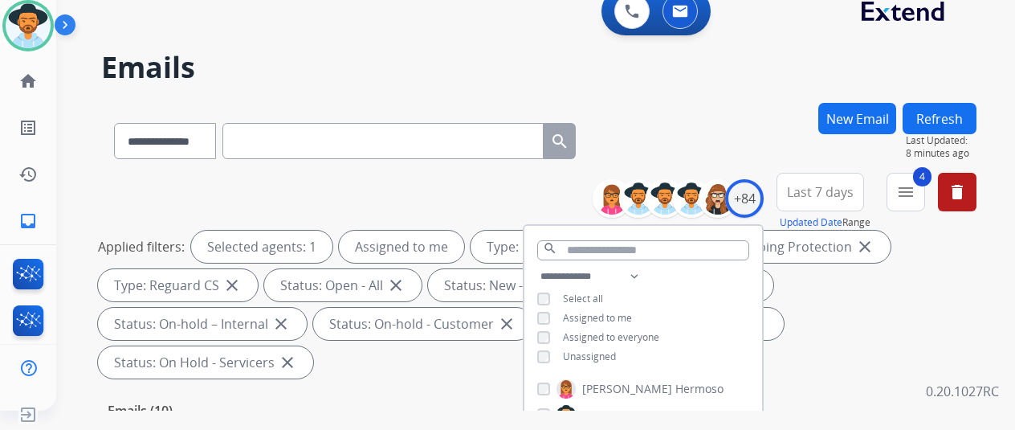
click at [682, 120] on div "**********" at bounding box center [538, 138] width 875 height 70
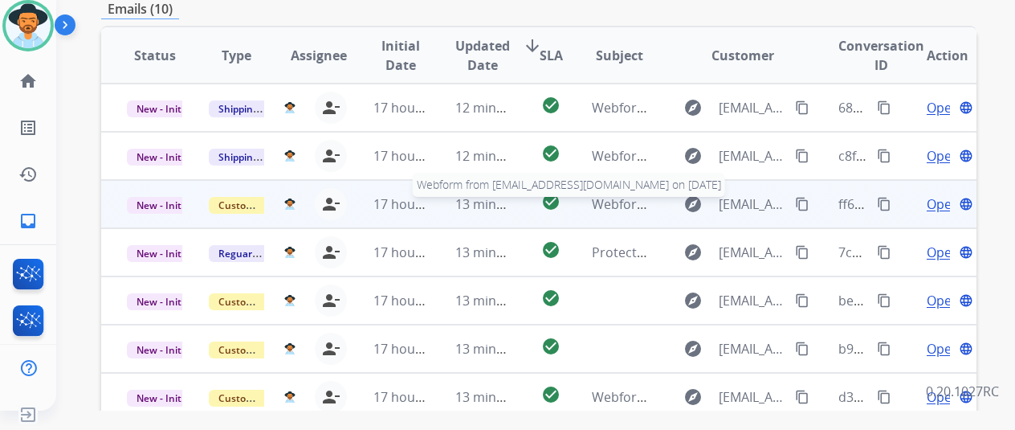
scroll to position [2, 0]
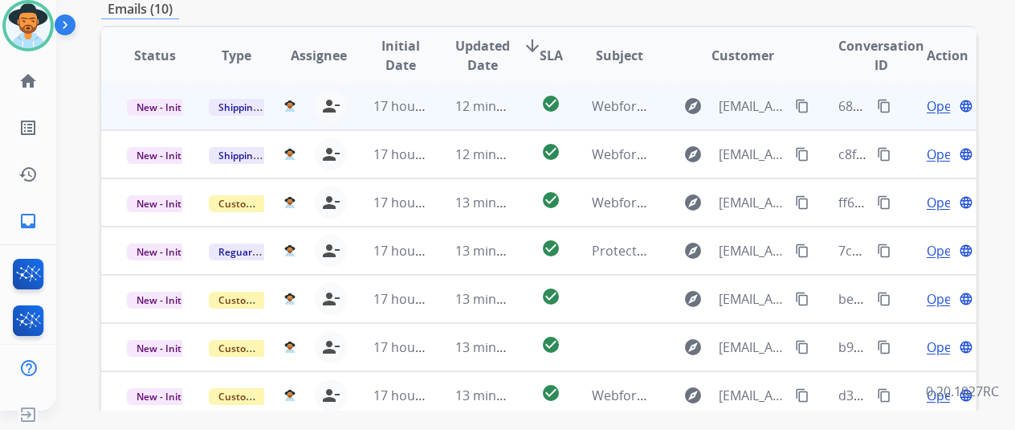
click at [938, 96] on span "Open" at bounding box center [943, 105] width 33 height 19
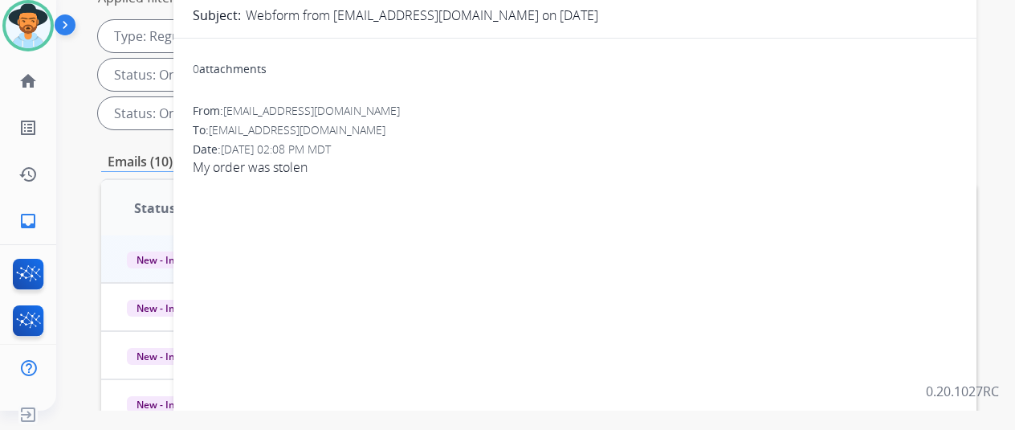
scroll to position [80, 0]
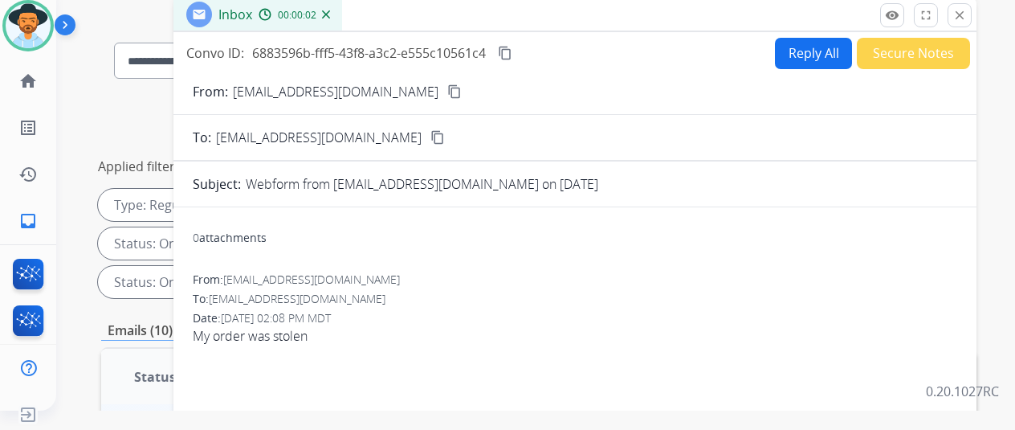
click at [447, 87] on mat-icon "content_copy" at bounding box center [454, 91] width 14 height 14
click at [811, 51] on button "Reply All" at bounding box center [813, 53] width 77 height 31
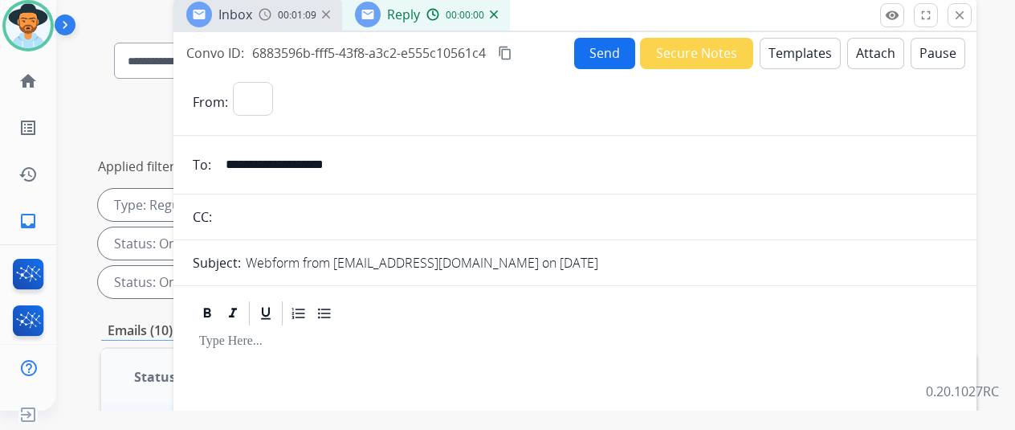
select select "**********"
click at [793, 46] on button "Templates" at bounding box center [800, 53] width 81 height 31
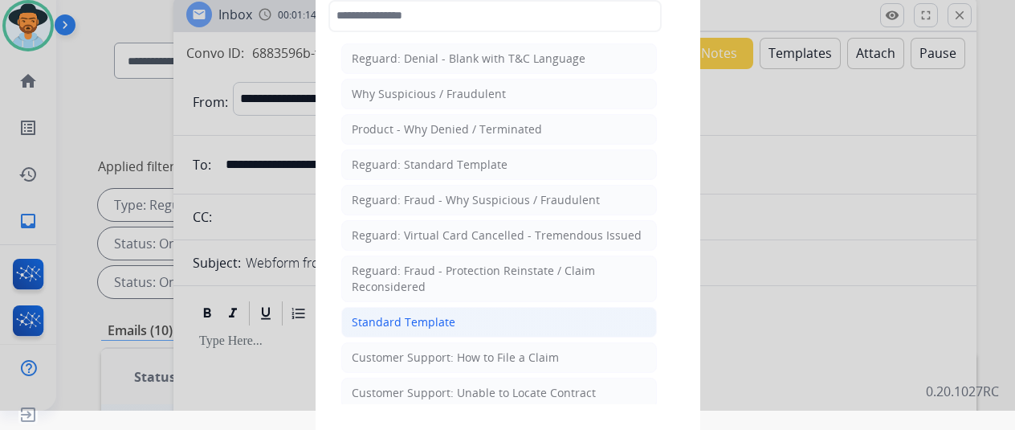
click at [416, 320] on div "Standard Template" at bounding box center [404, 322] width 104 height 16
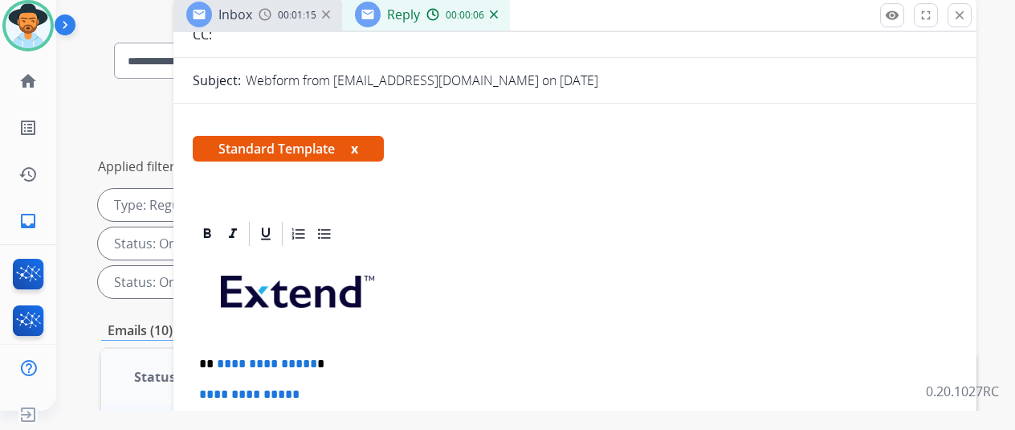
scroll to position [321, 0]
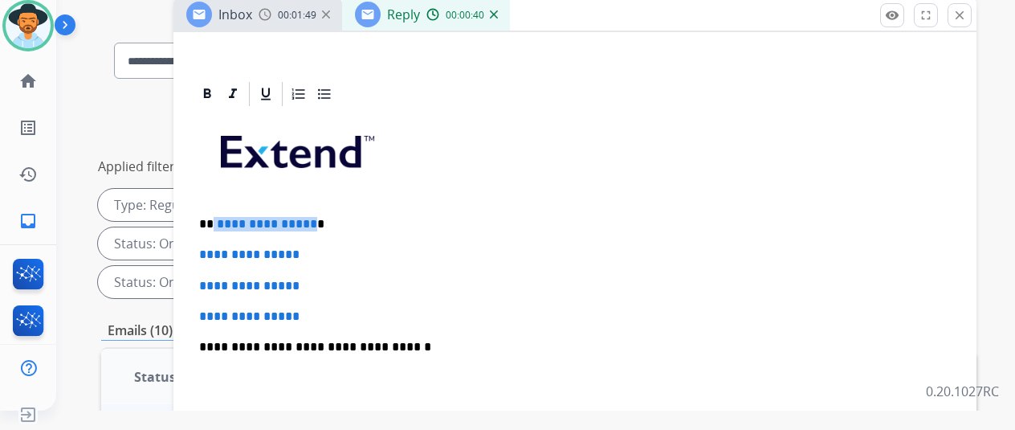
drag, startPoint x: 320, startPoint y: 222, endPoint x: 225, endPoint y: 221, distance: 94.7
click at [225, 221] on p "**********" at bounding box center [568, 224] width 739 height 14
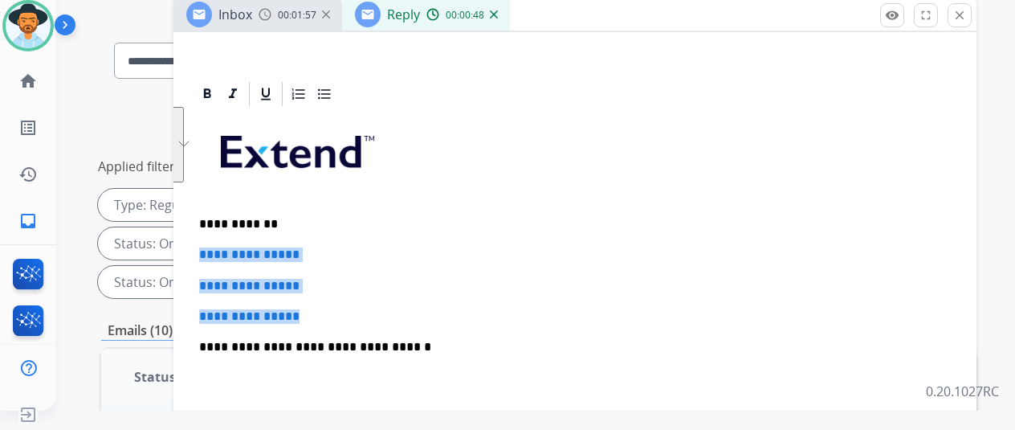
drag, startPoint x: 320, startPoint y: 319, endPoint x: 202, endPoint y: 253, distance: 134.4
click at [202, 253] on div "**********" at bounding box center [574, 69] width 803 height 716
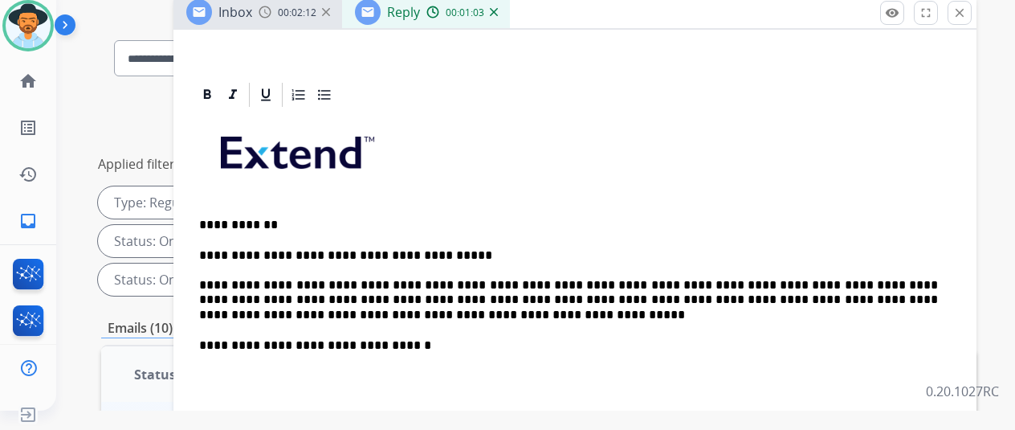
scroll to position [80, 0]
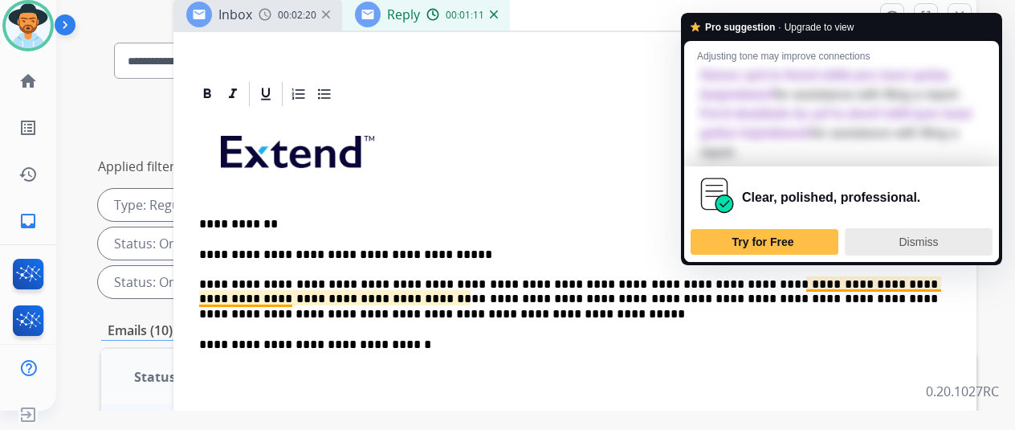
click at [909, 248] on span "Dismiss" at bounding box center [918, 241] width 39 height 13
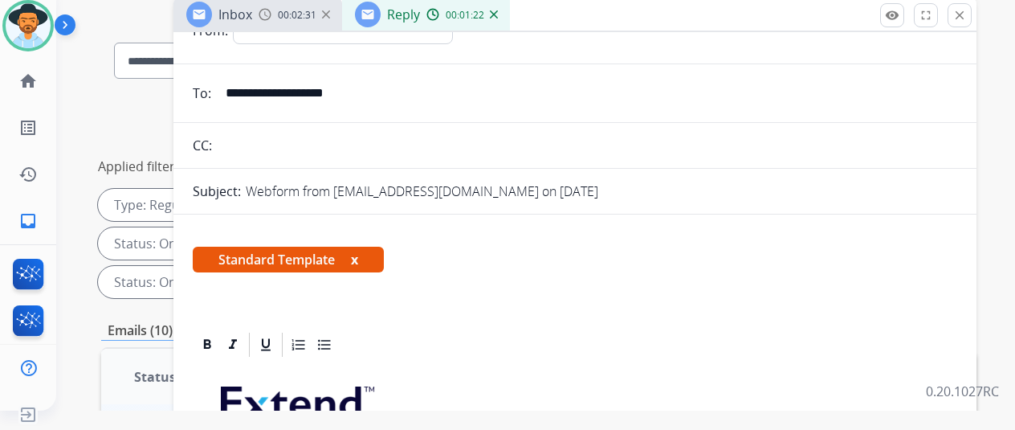
scroll to position [0, 0]
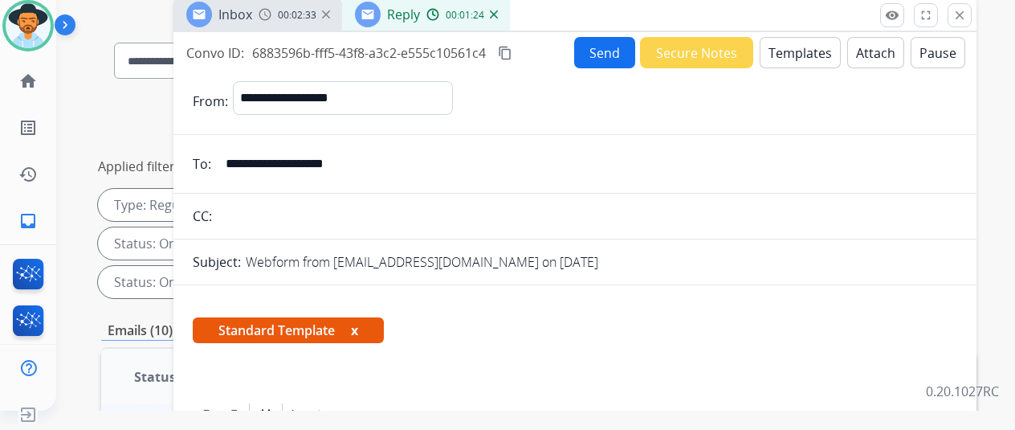
click at [602, 46] on button "Send" at bounding box center [604, 52] width 61 height 31
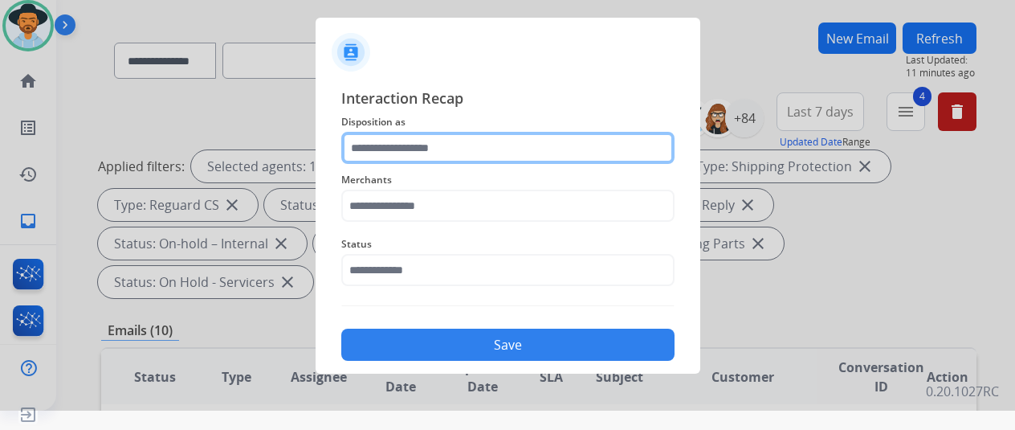
click at [393, 144] on input "text" at bounding box center [507, 148] width 333 height 32
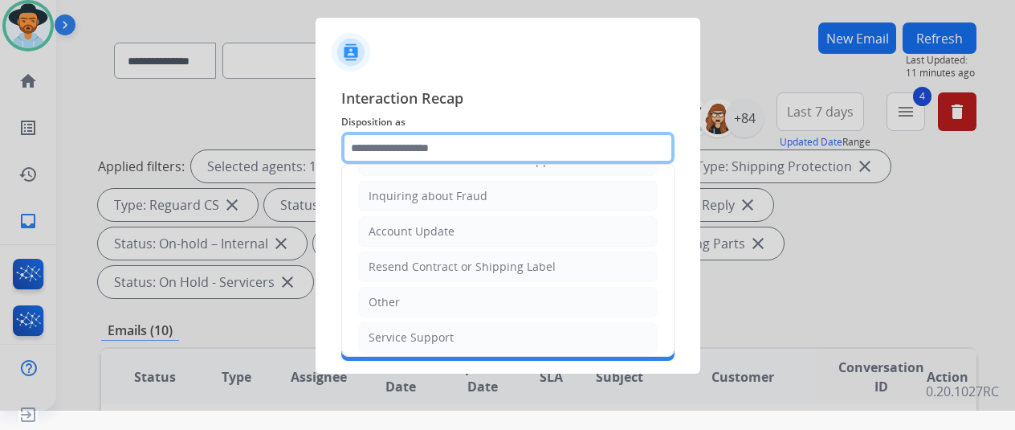
scroll to position [243, 0]
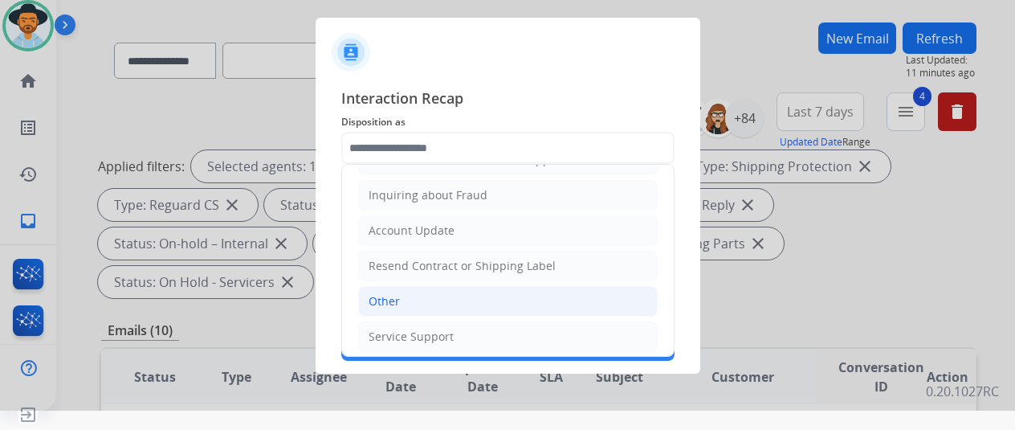
click at [377, 298] on div "Other" at bounding box center [384, 301] width 31 height 16
type input "*****"
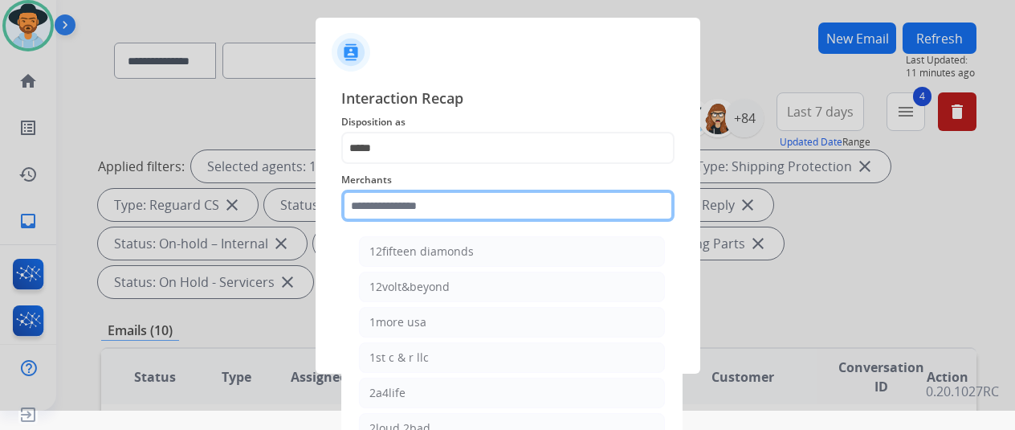
click at [382, 202] on input "text" at bounding box center [507, 205] width 333 height 32
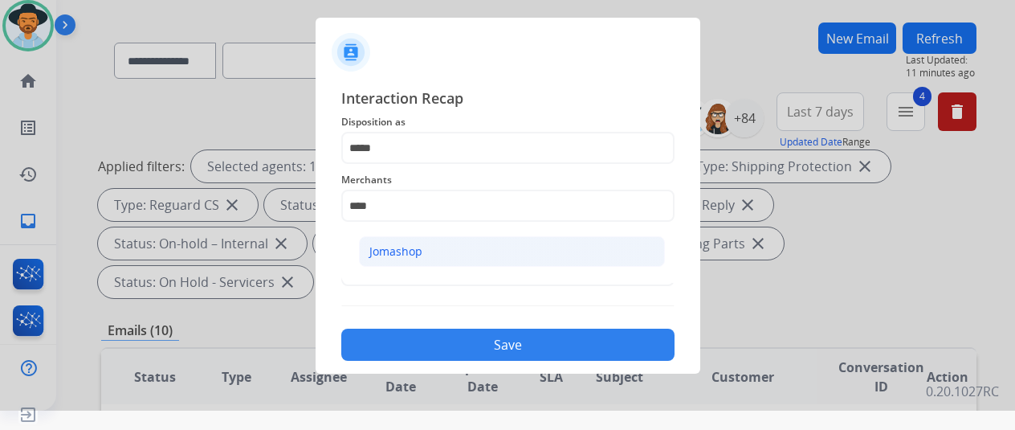
click at [424, 243] on li "Jomashop" at bounding box center [512, 251] width 306 height 31
type input "********"
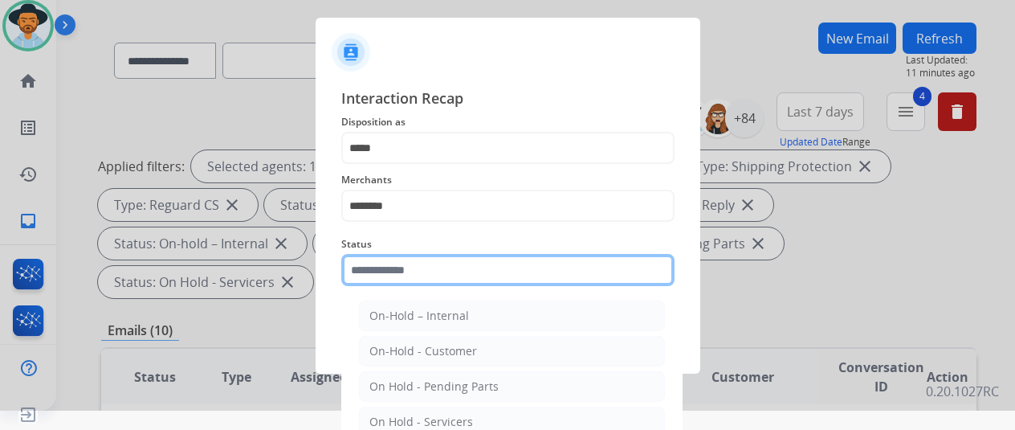
click at [372, 271] on input "text" at bounding box center [507, 270] width 333 height 32
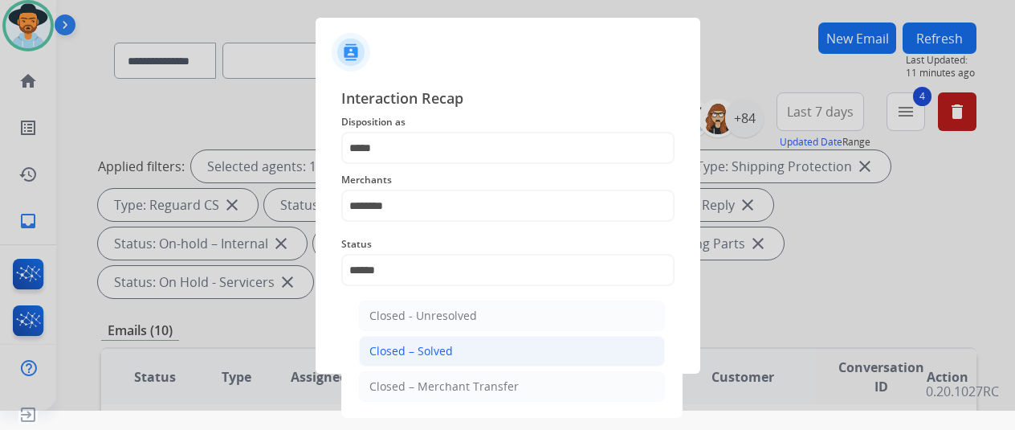
click at [414, 352] on div "Closed – Solved" at bounding box center [411, 351] width 84 height 16
type input "**********"
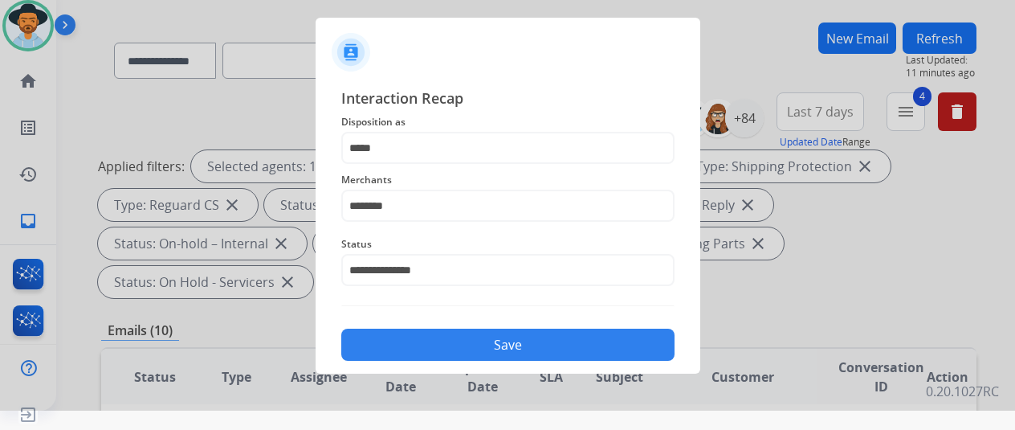
click at [427, 336] on button "Save" at bounding box center [507, 344] width 333 height 32
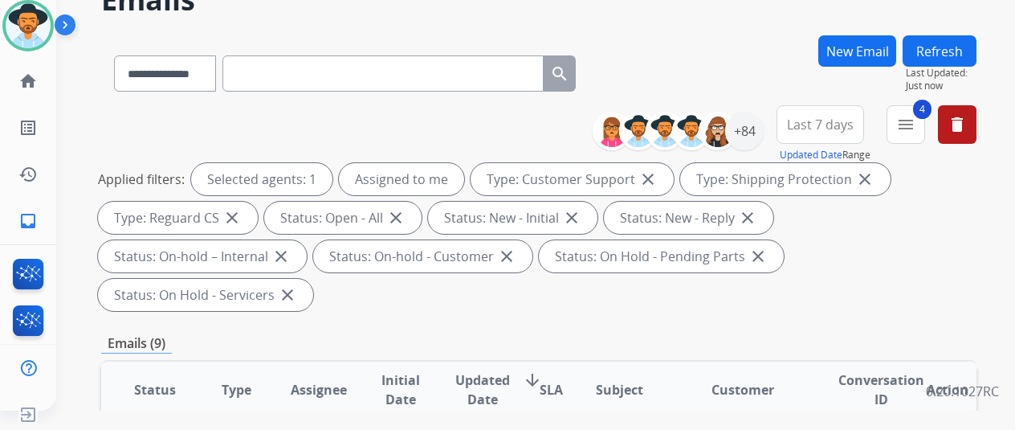
scroll to position [0, 0]
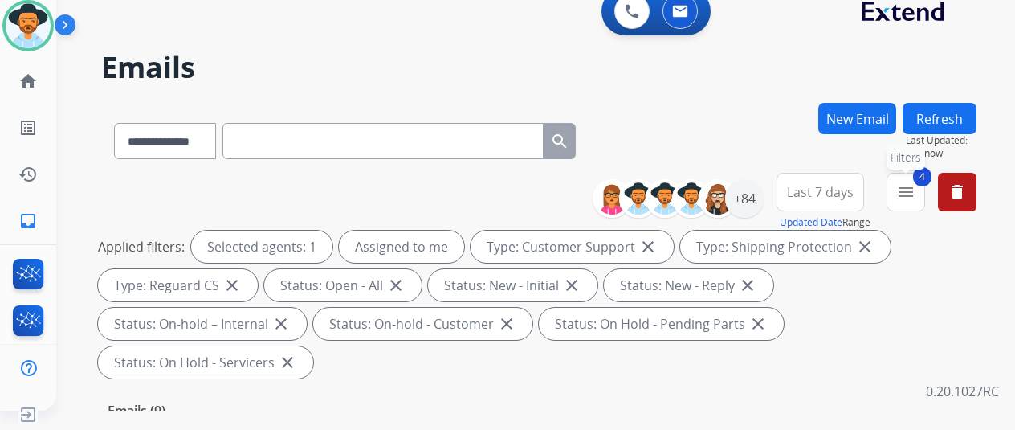
click at [915, 195] on mat-icon "menu" at bounding box center [905, 191] width 19 height 19
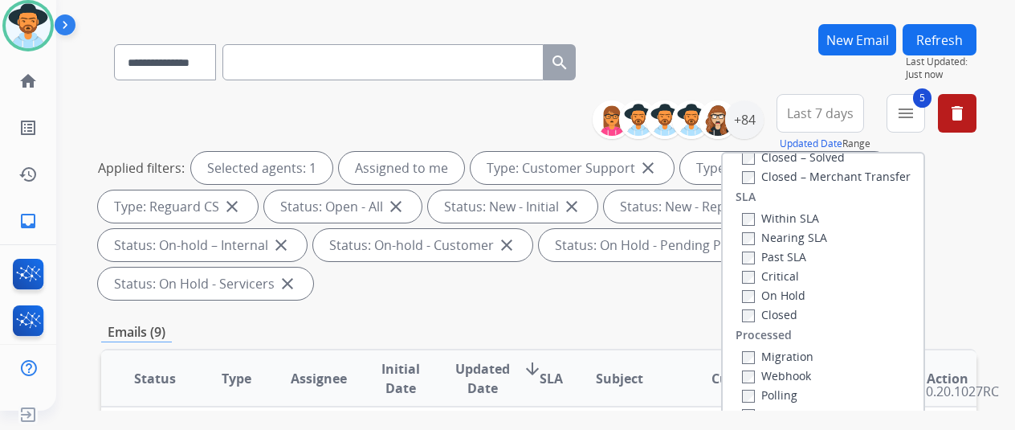
scroll to position [241, 0]
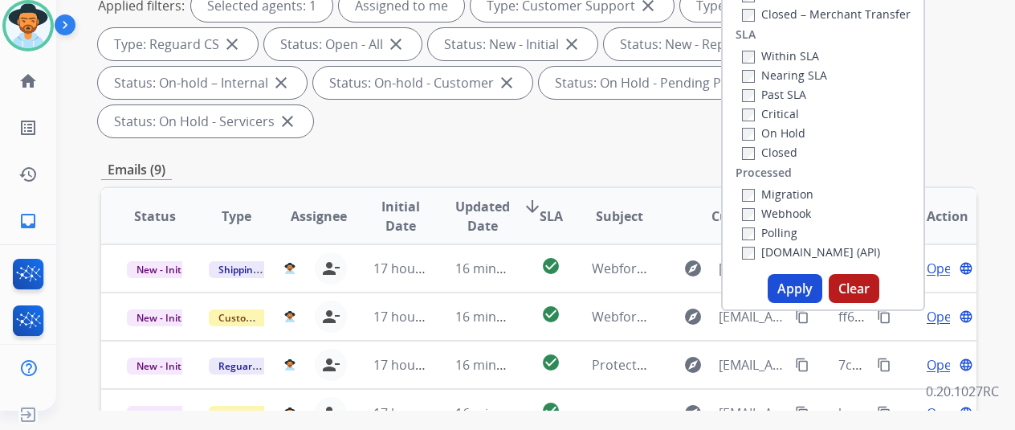
click at [793, 292] on button "Apply" at bounding box center [795, 288] width 55 height 29
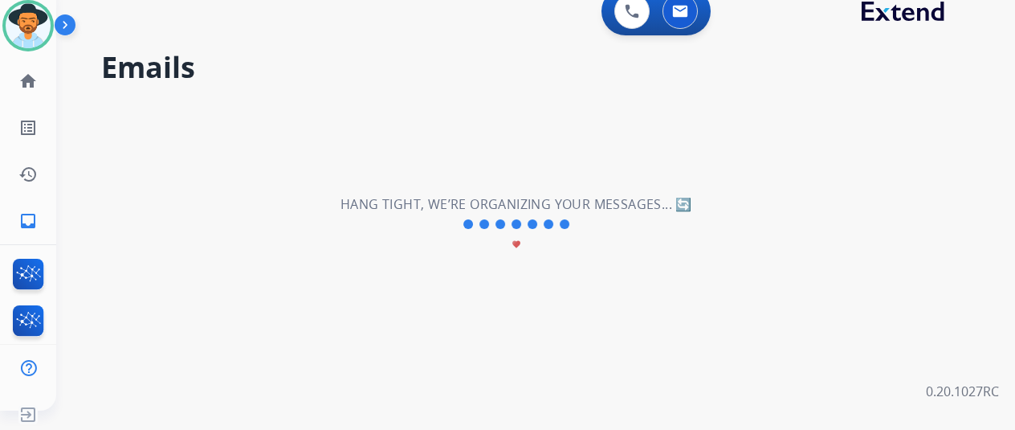
scroll to position [0, 0]
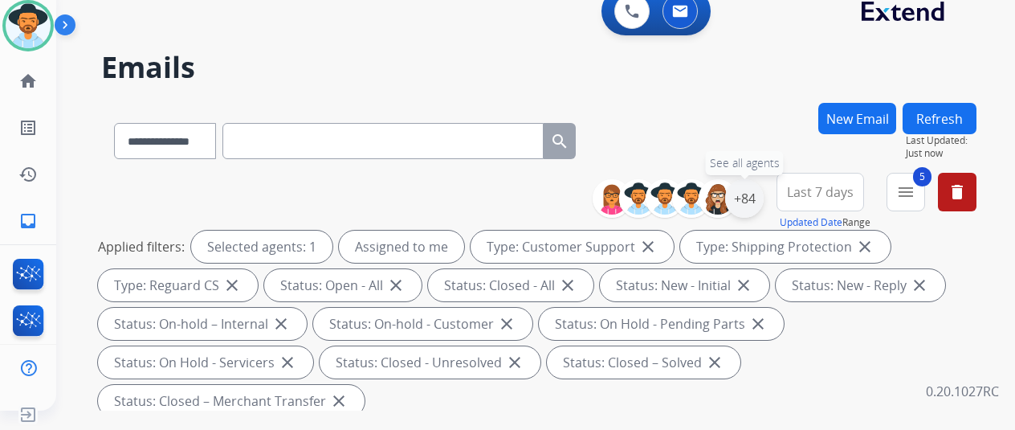
click at [752, 199] on div "+84" at bounding box center [744, 198] width 39 height 39
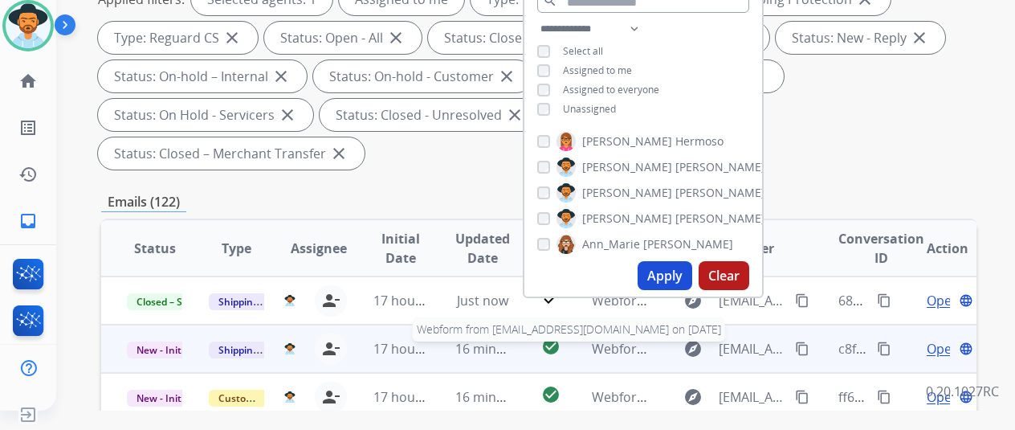
scroll to position [321, 0]
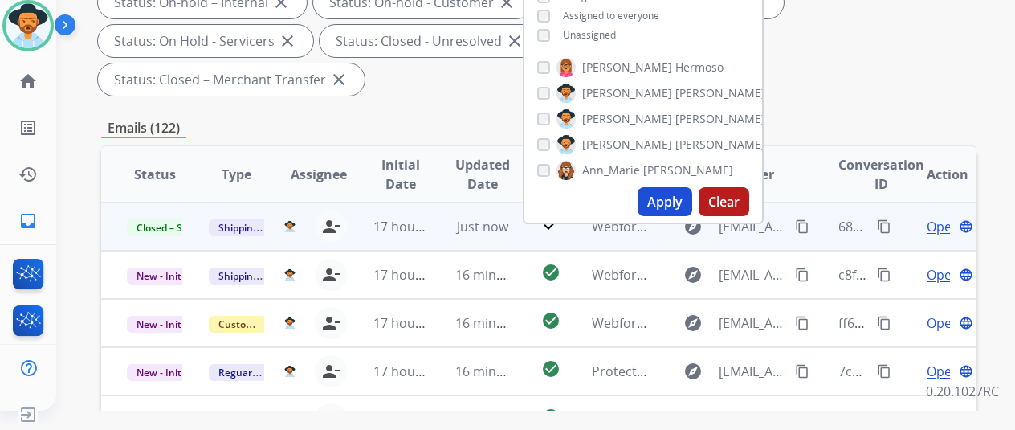
click at [886, 223] on mat-icon "content_copy" at bounding box center [884, 226] width 14 height 14
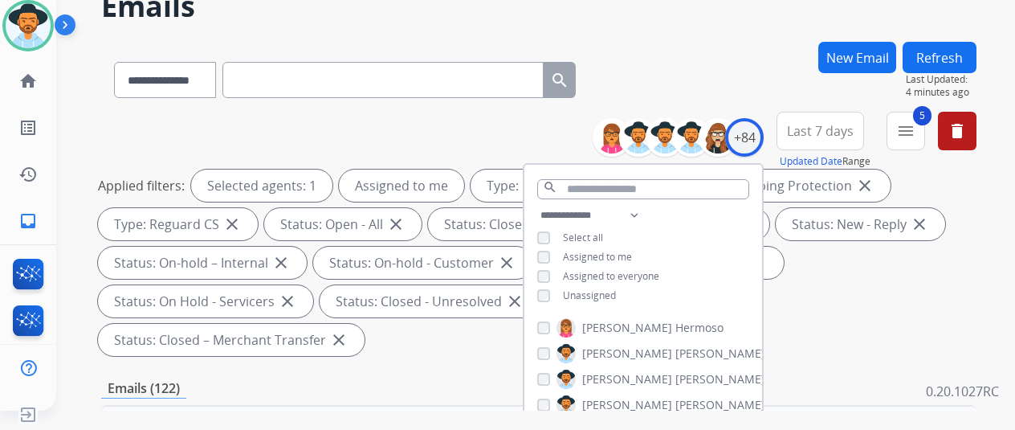
scroll to position [0, 0]
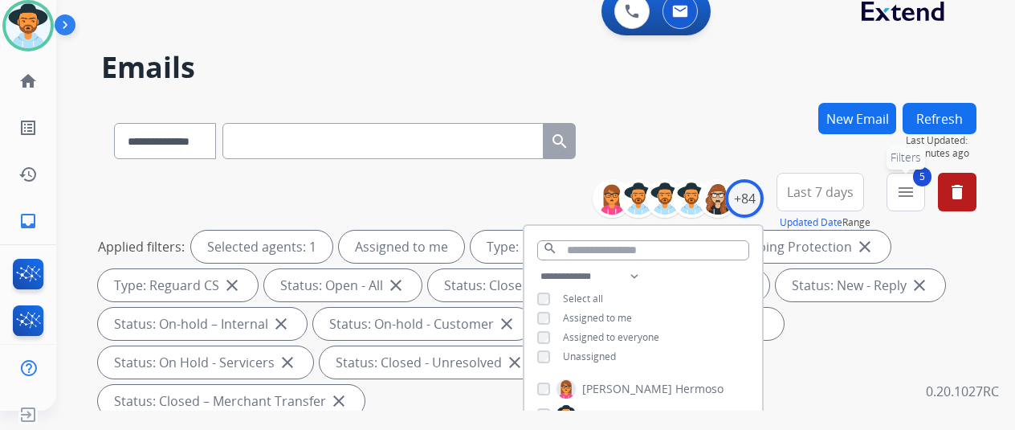
click at [915, 189] on mat-icon "menu" at bounding box center [905, 191] width 19 height 19
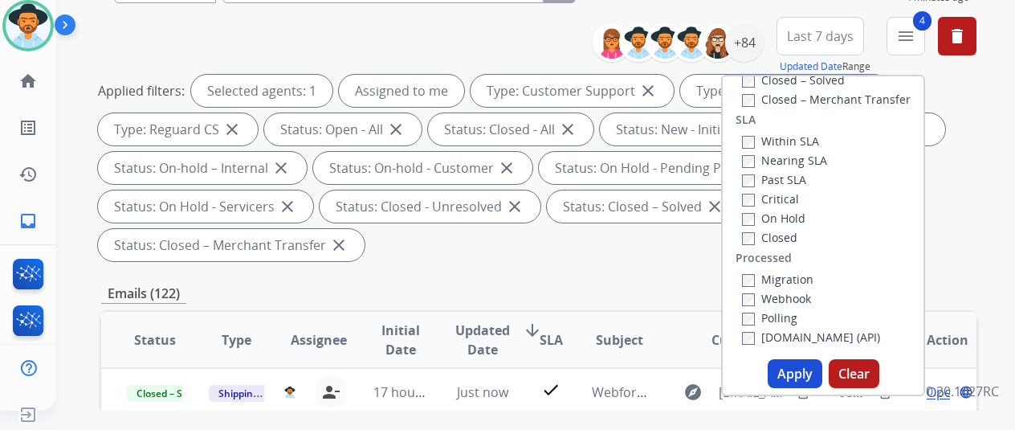
scroll to position [241, 0]
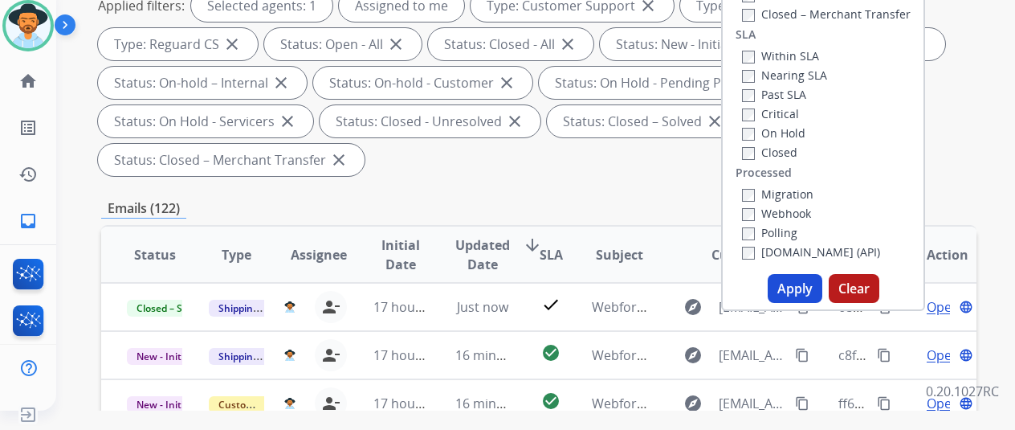
click at [788, 288] on button "Apply" at bounding box center [795, 288] width 55 height 29
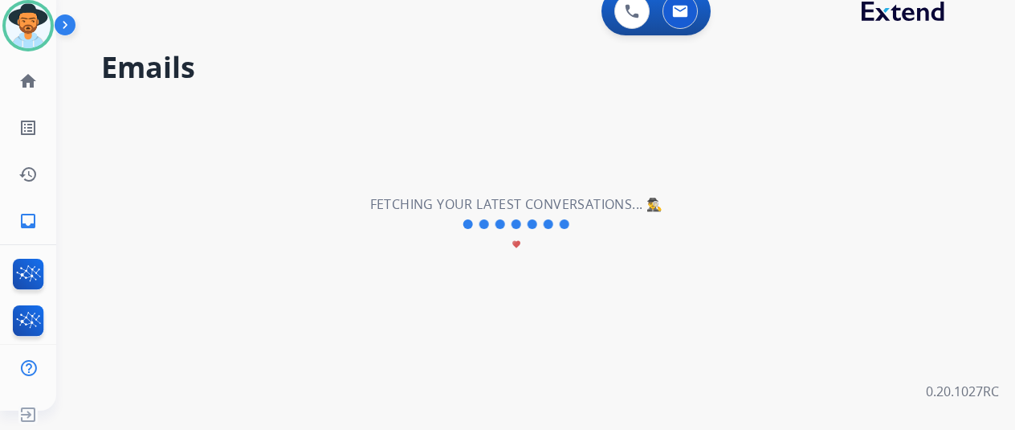
scroll to position [0, 0]
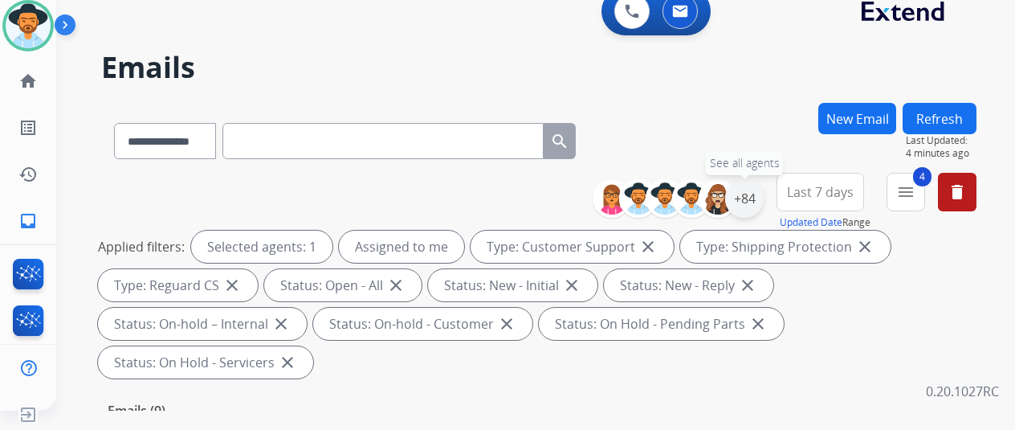
click at [750, 194] on div "+84" at bounding box center [744, 198] width 39 height 39
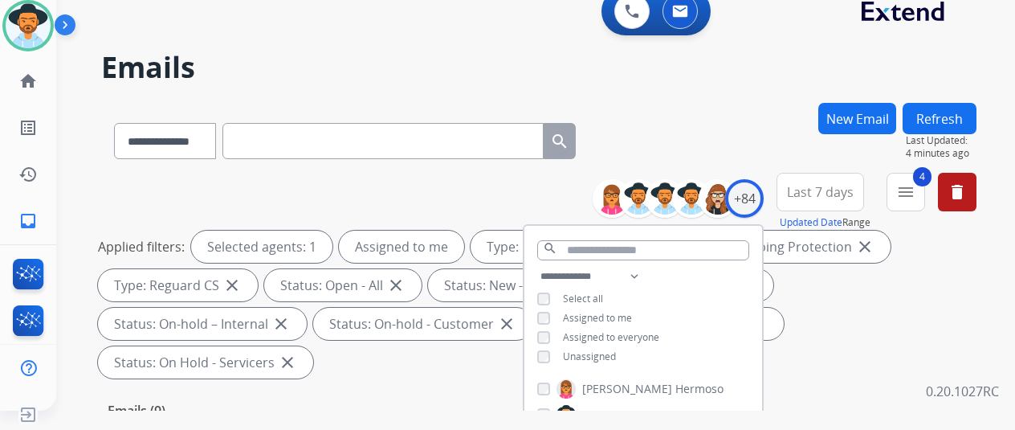
click at [703, 121] on div "**********" at bounding box center [538, 138] width 875 height 70
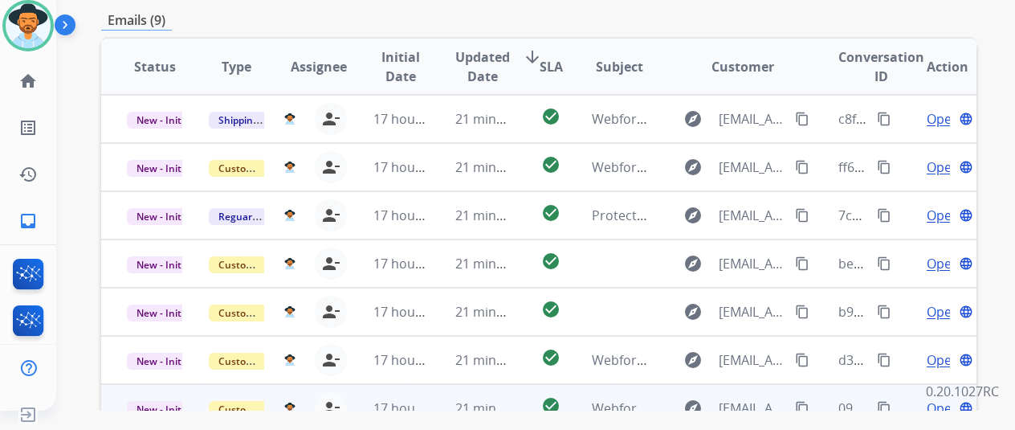
scroll to position [562, 0]
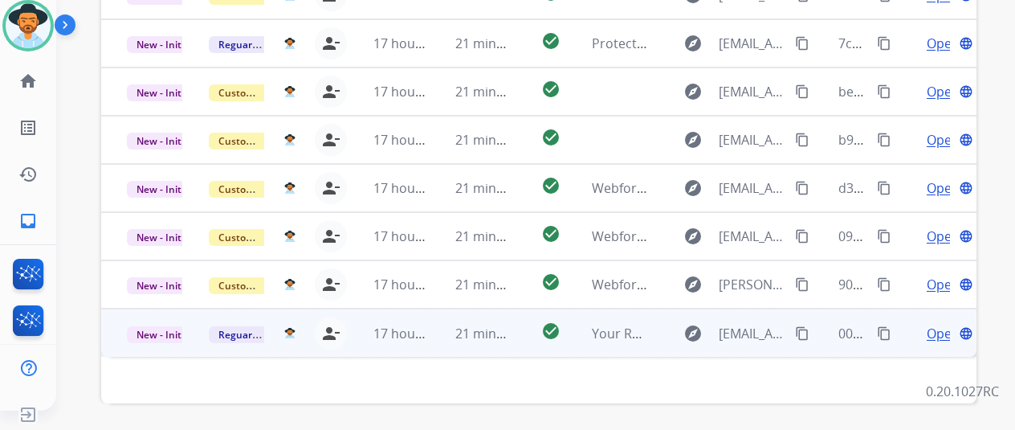
click at [937, 324] on span "Open" at bounding box center [943, 333] width 33 height 19
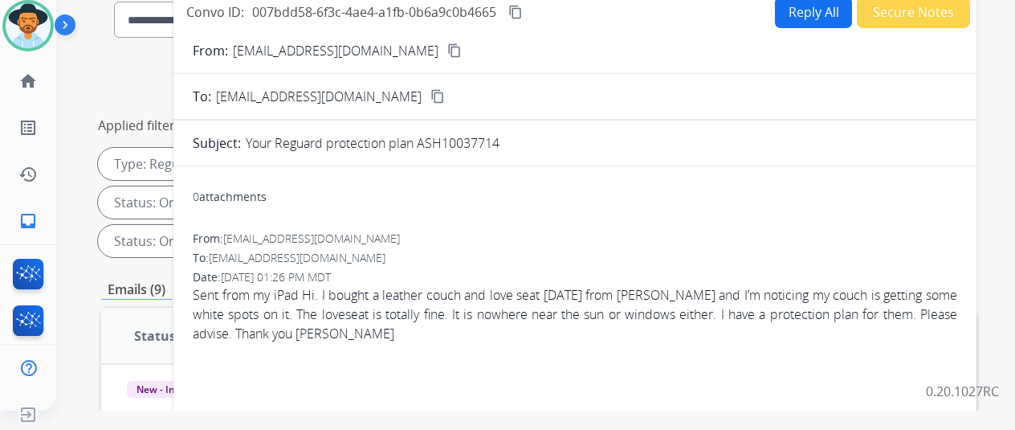
scroll to position [0, 0]
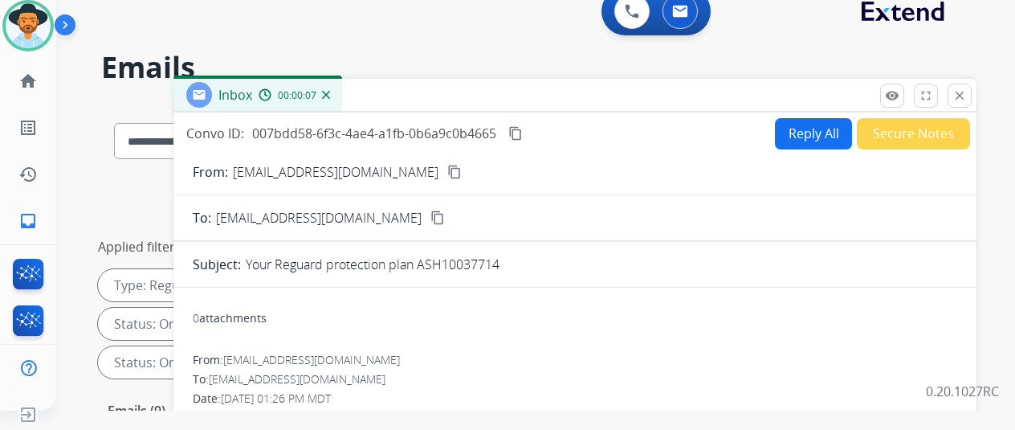
click at [447, 169] on mat-icon "content_copy" at bounding box center [454, 172] width 14 height 14
click at [809, 128] on button "Reply All" at bounding box center [813, 133] width 77 height 31
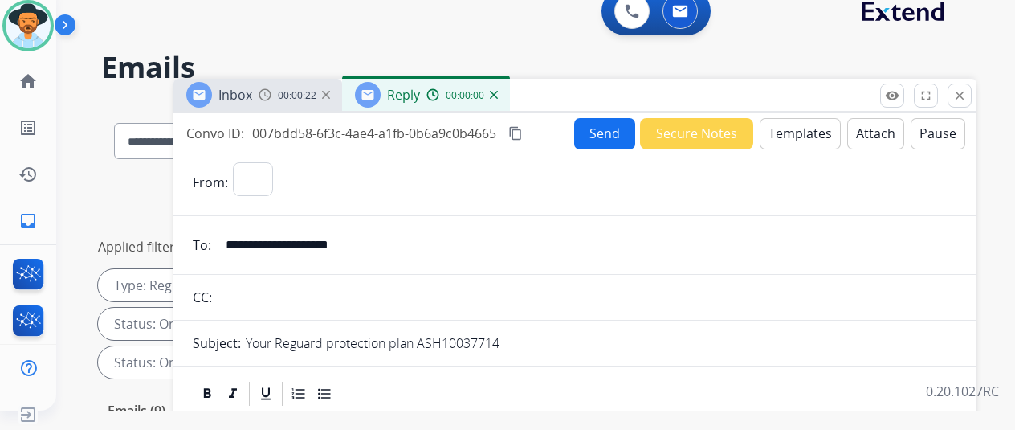
select select "**********"
click at [794, 132] on button "Templates" at bounding box center [800, 133] width 81 height 31
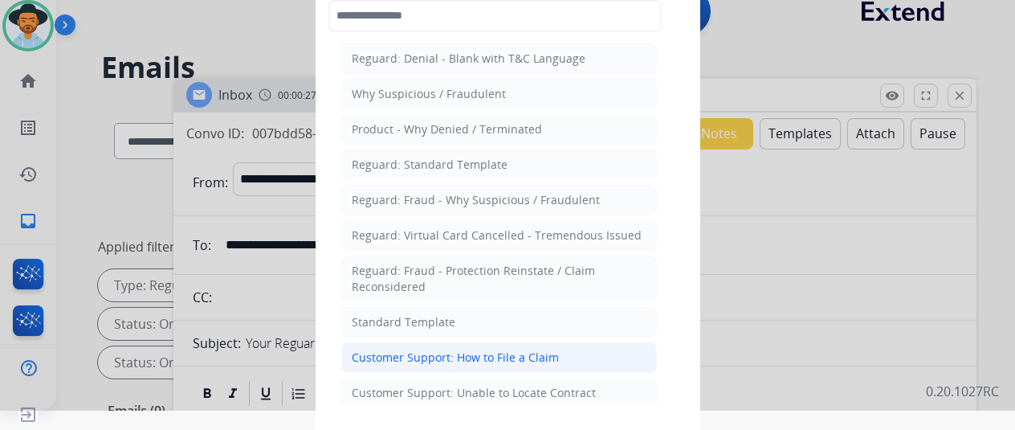
click at [382, 349] on div "Customer Support: How to File a Claim" at bounding box center [455, 357] width 207 height 16
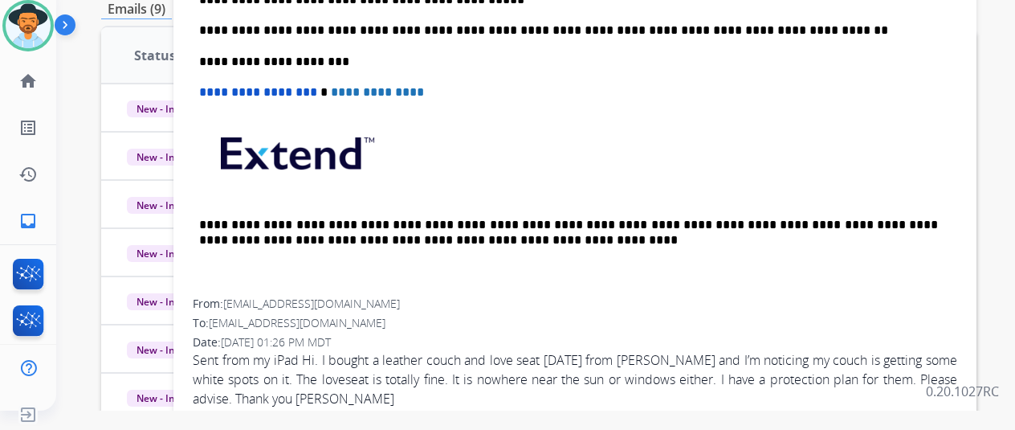
scroll to position [6, 0]
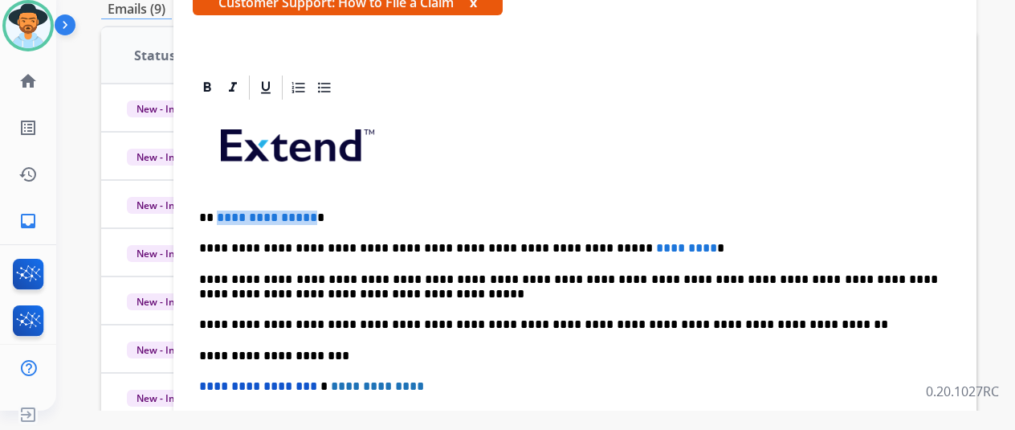
drag, startPoint x: 319, startPoint y: 216, endPoint x: 228, endPoint y: 202, distance: 91.9
click at [228, 202] on div "**********" at bounding box center [575, 347] width 764 height 491
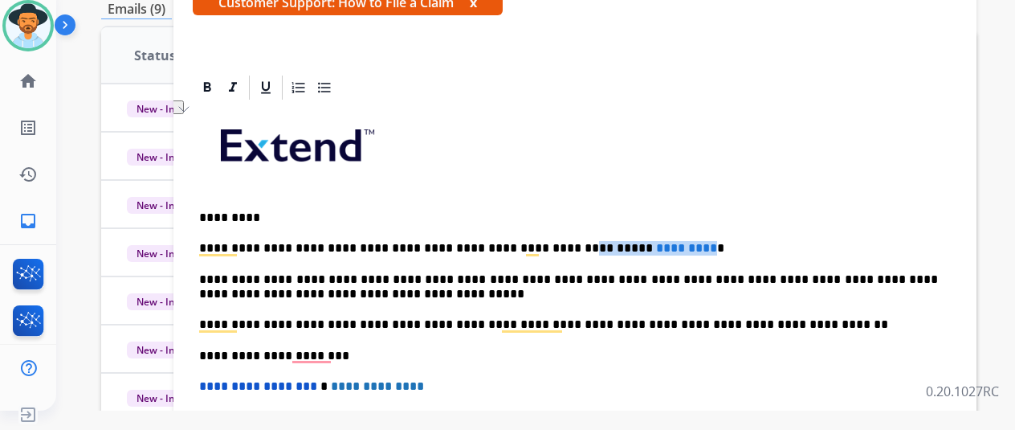
drag, startPoint x: 650, startPoint y: 247, endPoint x: 532, endPoint y: 235, distance: 118.6
click at [532, 235] on div "**********" at bounding box center [575, 347] width 764 height 491
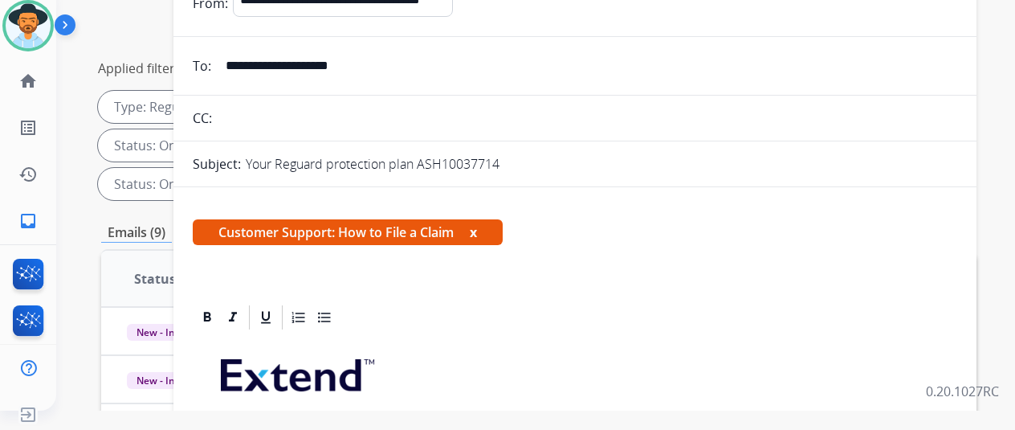
scroll to position [80, 0]
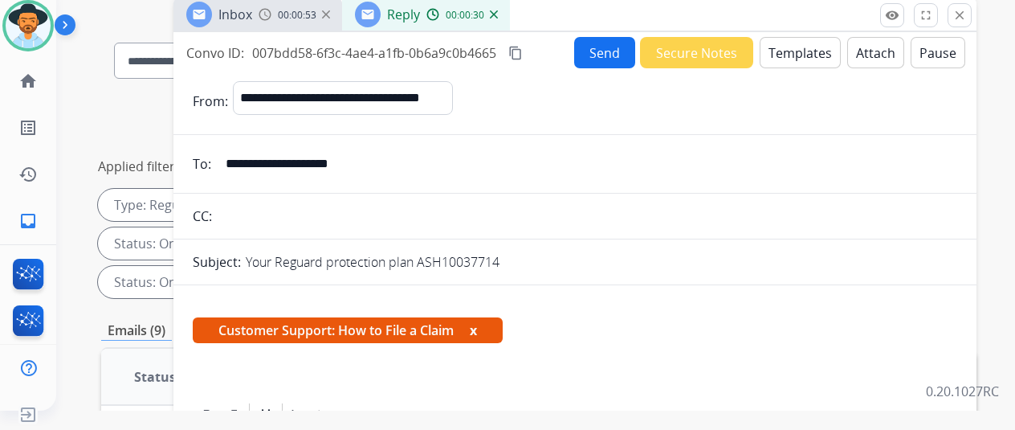
click at [607, 44] on button "Send" at bounding box center [604, 52] width 61 height 31
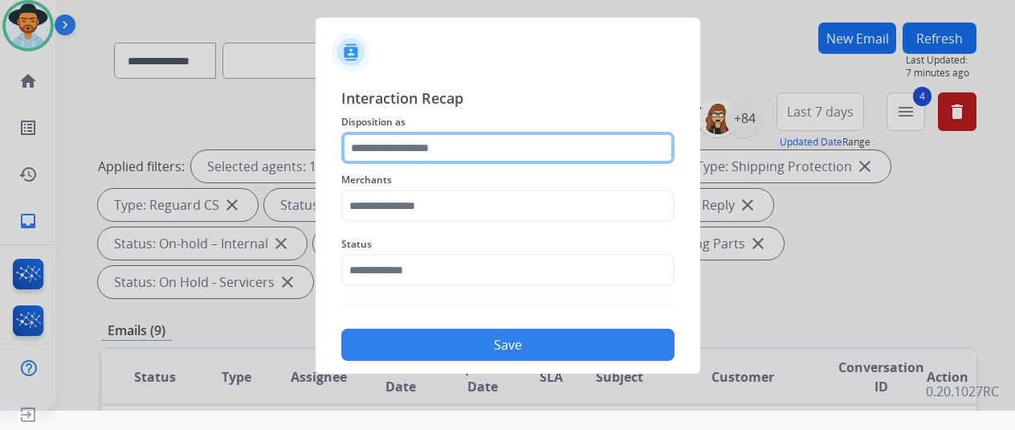
click at [400, 143] on input "text" at bounding box center [507, 148] width 333 height 32
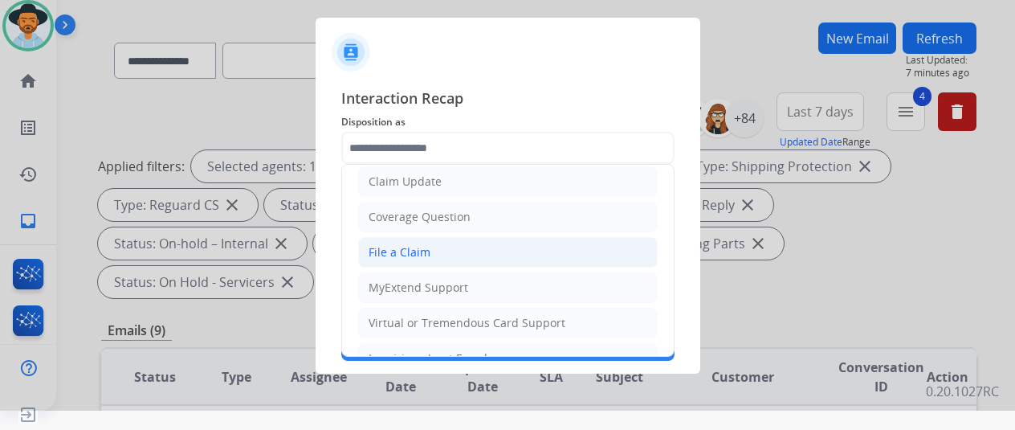
click at [394, 251] on div "File a Claim" at bounding box center [400, 252] width 62 height 16
type input "**********"
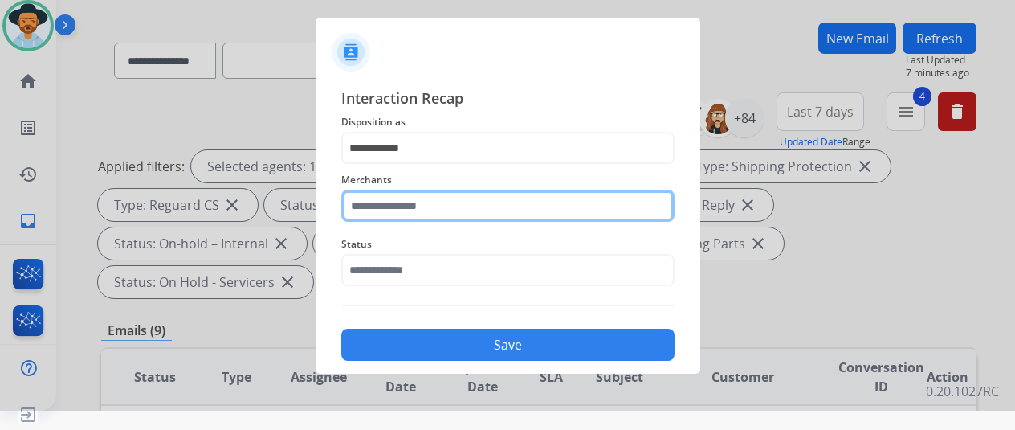
click at [390, 199] on input "text" at bounding box center [507, 205] width 333 height 32
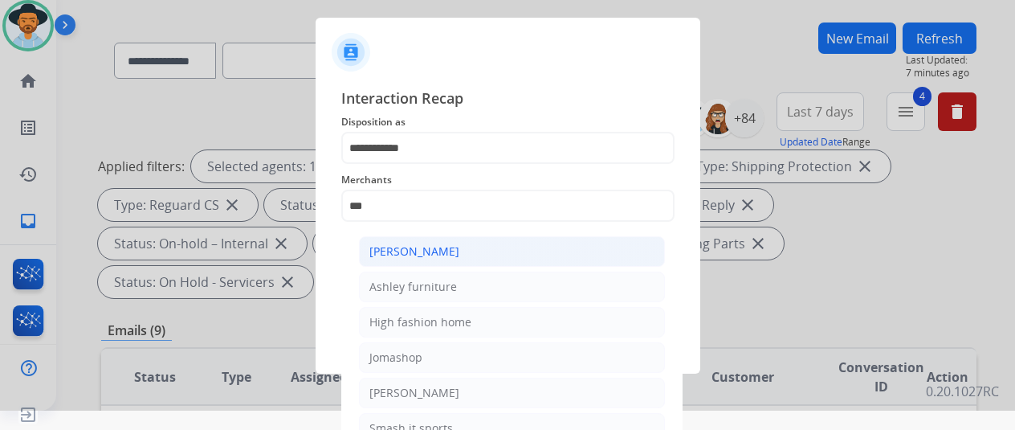
click at [409, 248] on div "[PERSON_NAME]" at bounding box center [414, 251] width 90 height 16
type input "**********"
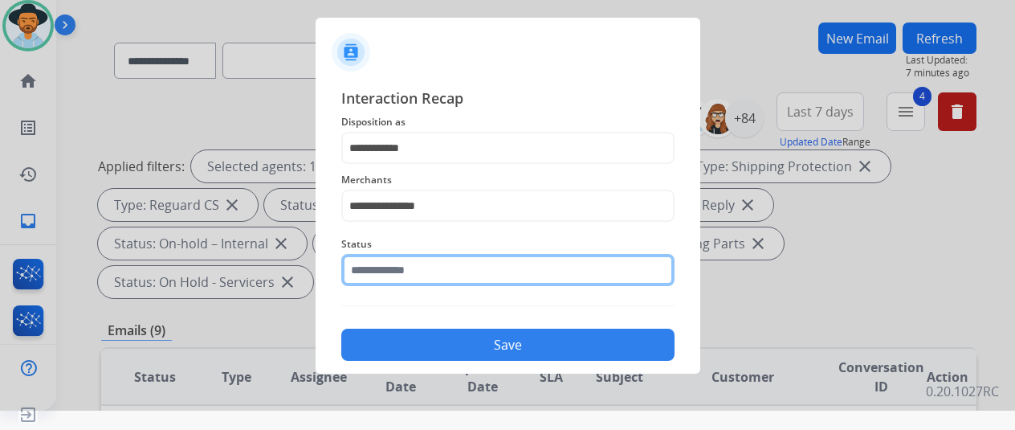
click at [381, 268] on input "text" at bounding box center [507, 270] width 333 height 32
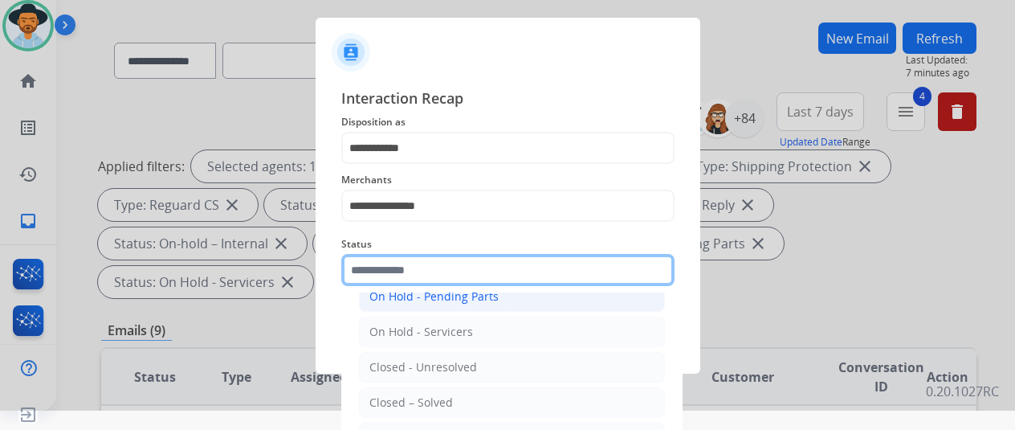
scroll to position [92, 0]
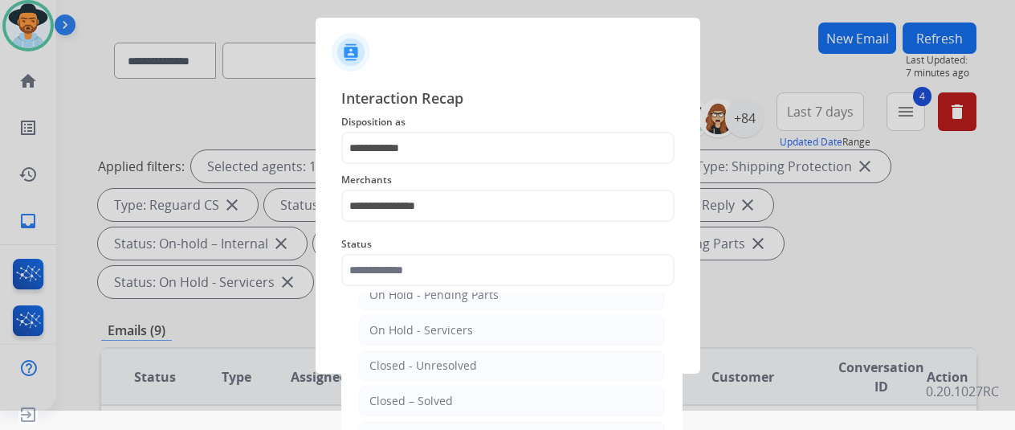
click at [397, 397] on div "Closed – Solved" at bounding box center [411, 401] width 84 height 16
type input "**********"
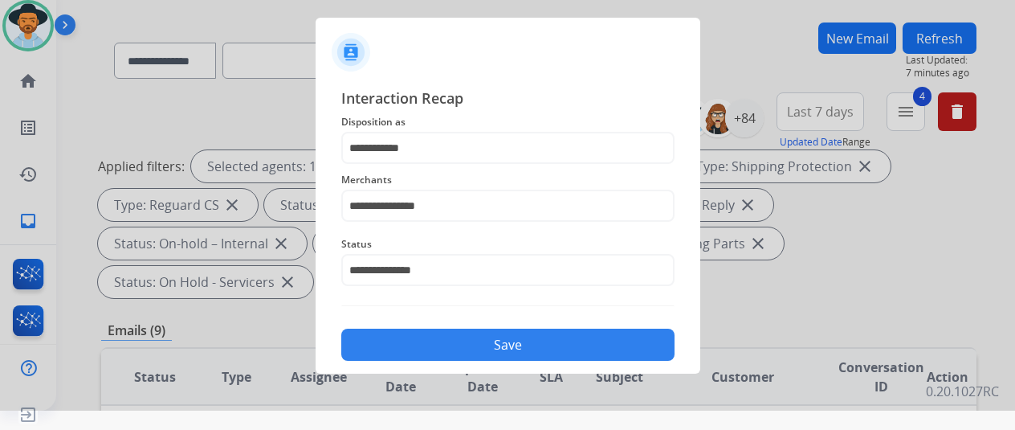
click at [483, 349] on button "Save" at bounding box center [507, 344] width 333 height 32
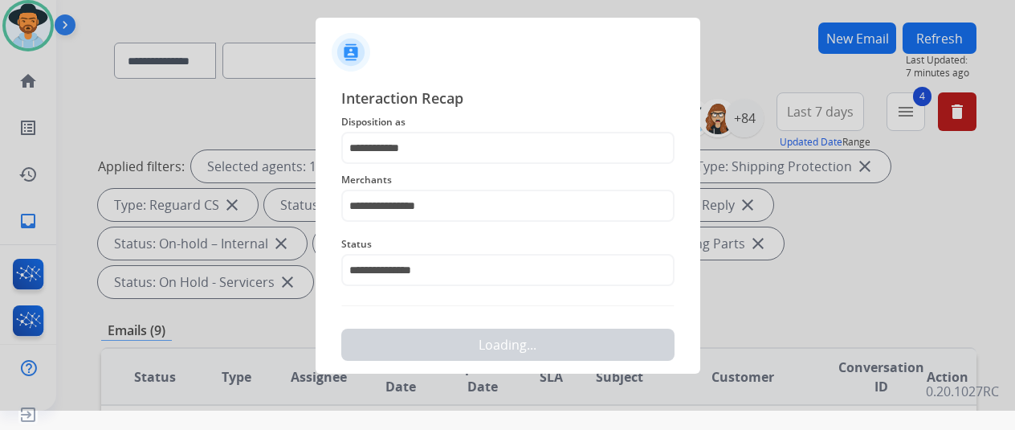
scroll to position [0, 0]
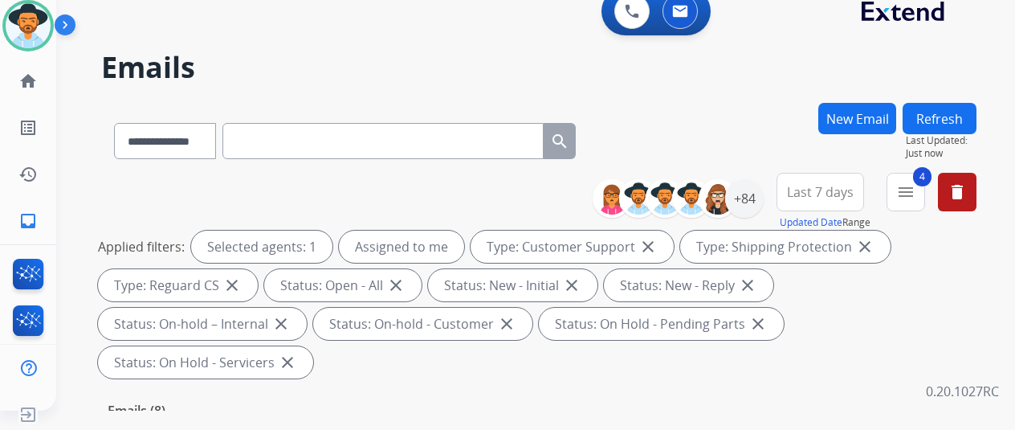
click at [735, 100] on div "**********" at bounding box center [516, 254] width 920 height 430
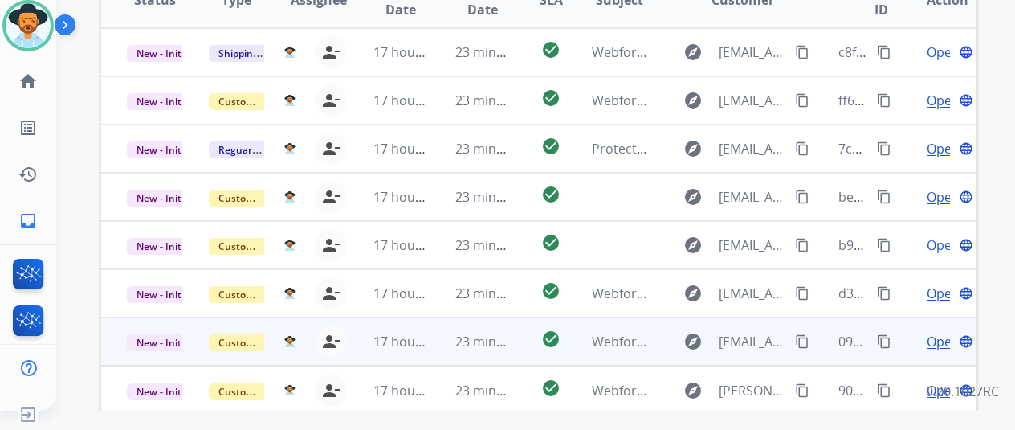
scroll to position [586, 0]
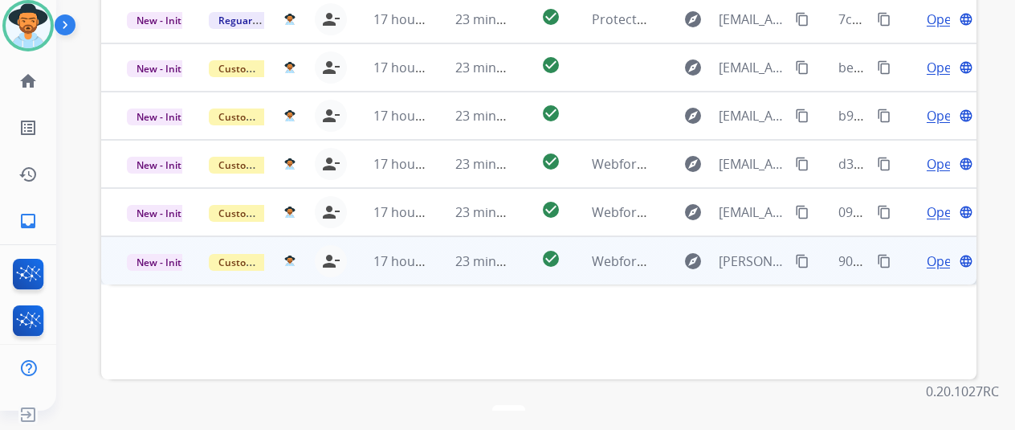
click at [944, 251] on span "Open" at bounding box center [943, 260] width 33 height 19
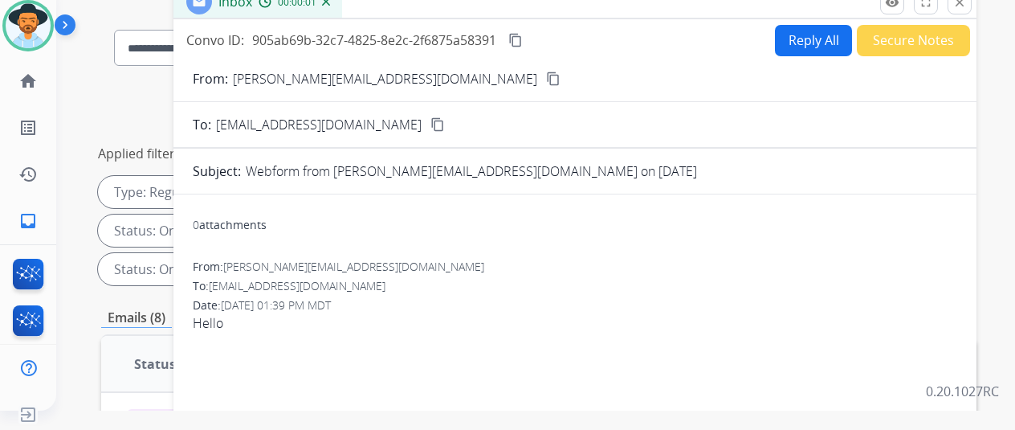
scroll to position [24, 0]
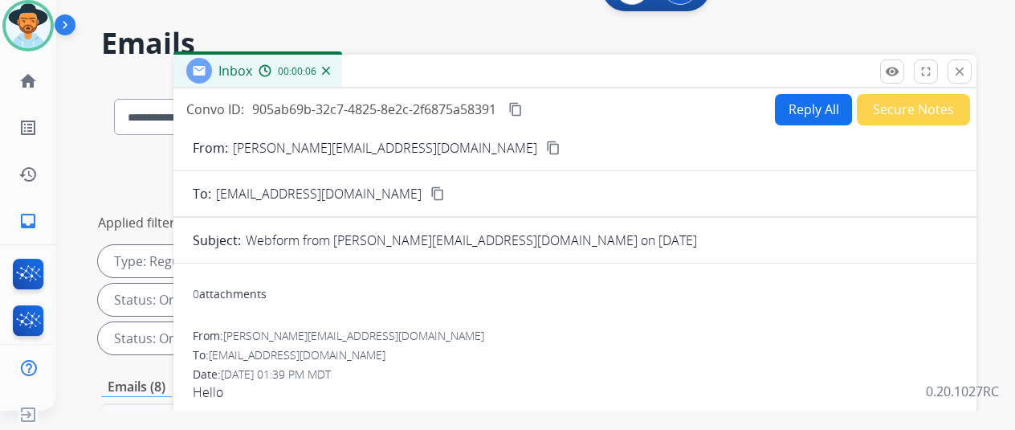
click at [546, 148] on mat-icon "content_copy" at bounding box center [553, 148] width 14 height 14
click at [825, 104] on button "Reply All" at bounding box center [813, 109] width 77 height 31
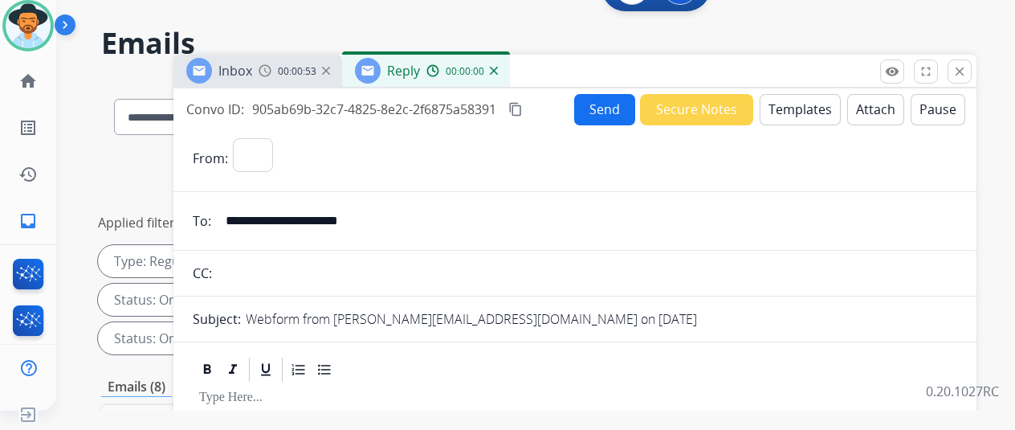
select select "**********"
click at [815, 112] on button "Templates" at bounding box center [800, 109] width 81 height 31
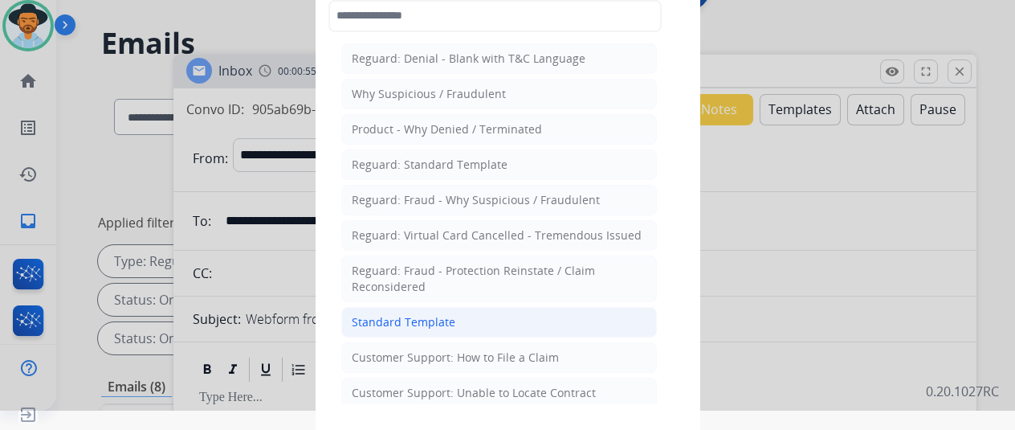
click at [410, 314] on div "Standard Template" at bounding box center [404, 322] width 104 height 16
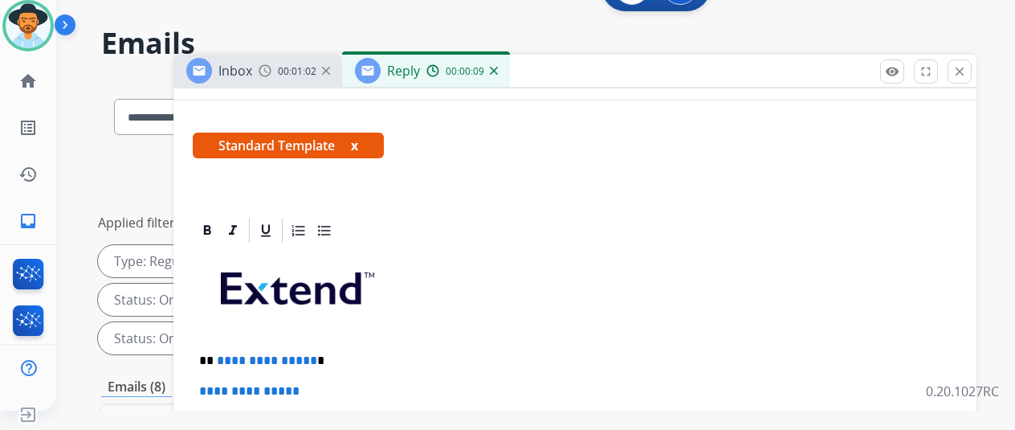
scroll to position [321, 0]
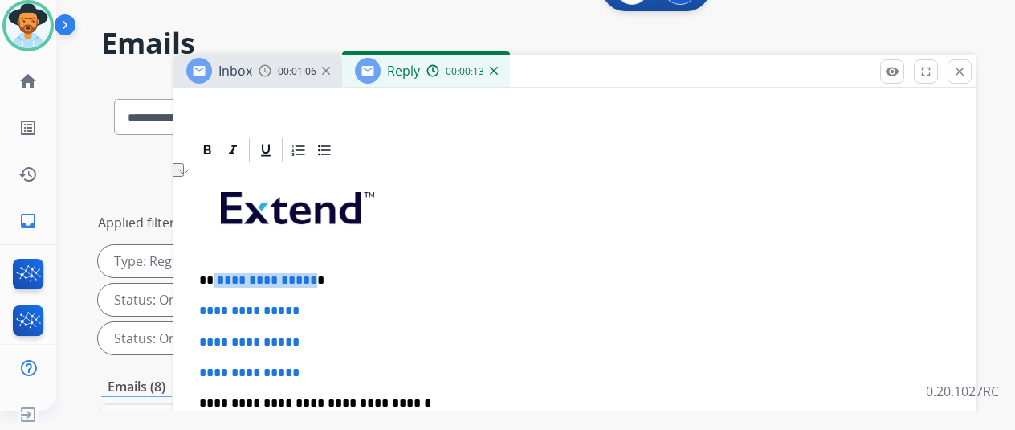
drag, startPoint x: 320, startPoint y: 278, endPoint x: 225, endPoint y: 276, distance: 94.8
click at [225, 276] on p "**********" at bounding box center [568, 280] width 739 height 14
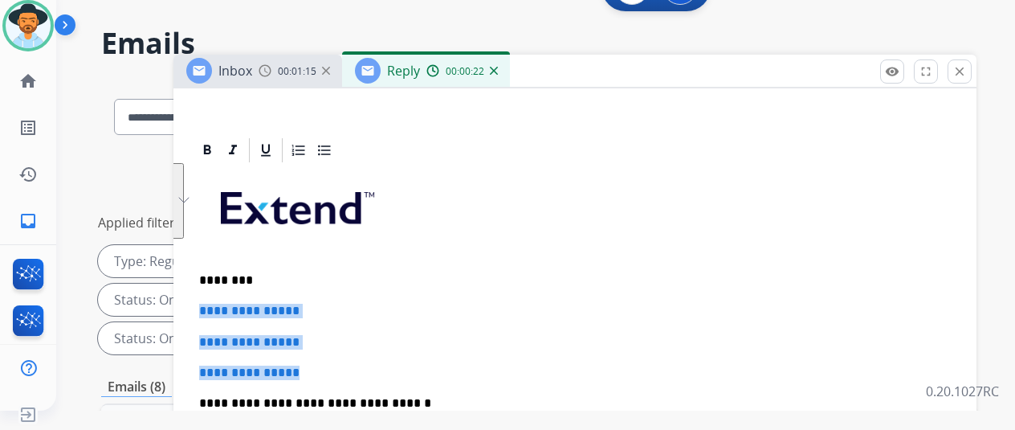
drag, startPoint x: 321, startPoint y: 371, endPoint x: 202, endPoint y: 314, distance: 131.8
click at [202, 313] on div "**********" at bounding box center [574, 125] width 803 height 716
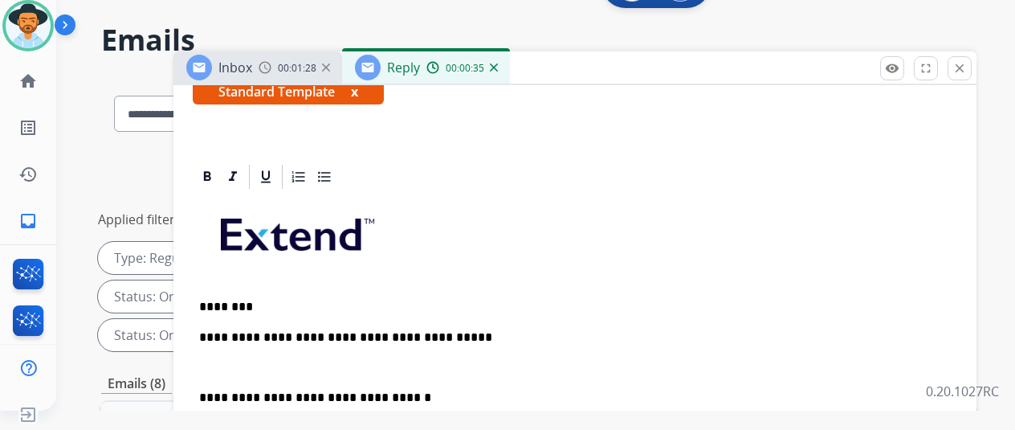
scroll to position [24, 0]
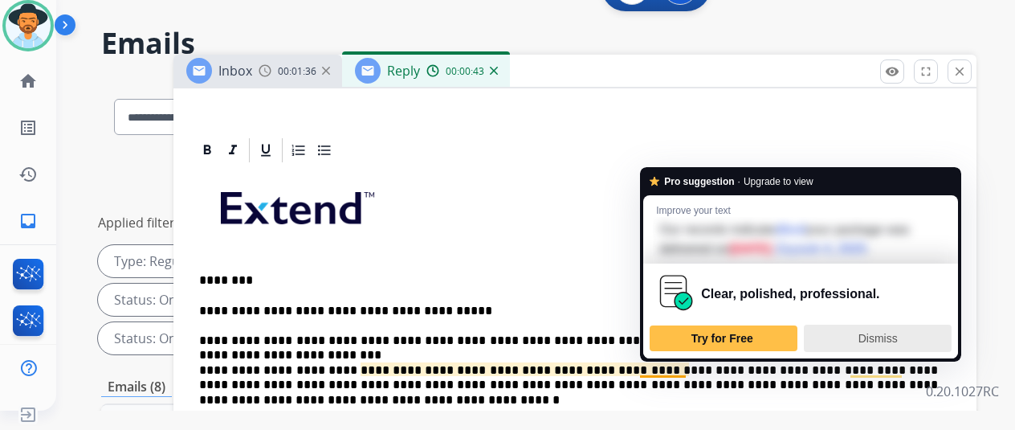
click at [867, 338] on span "Dismiss" at bounding box center [877, 338] width 39 height 13
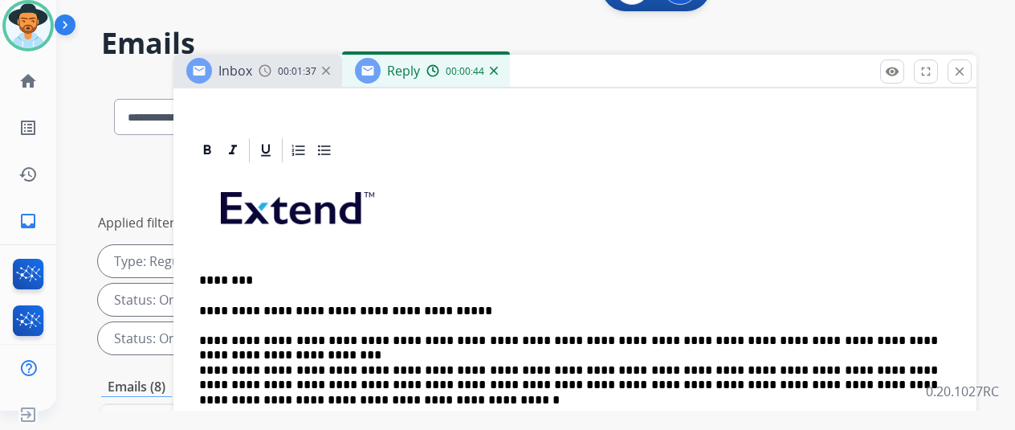
click at [669, 367] on p "**********" at bounding box center [568, 347] width 739 height 88
click at [885, 366] on p "**********" at bounding box center [568, 347] width 739 height 88
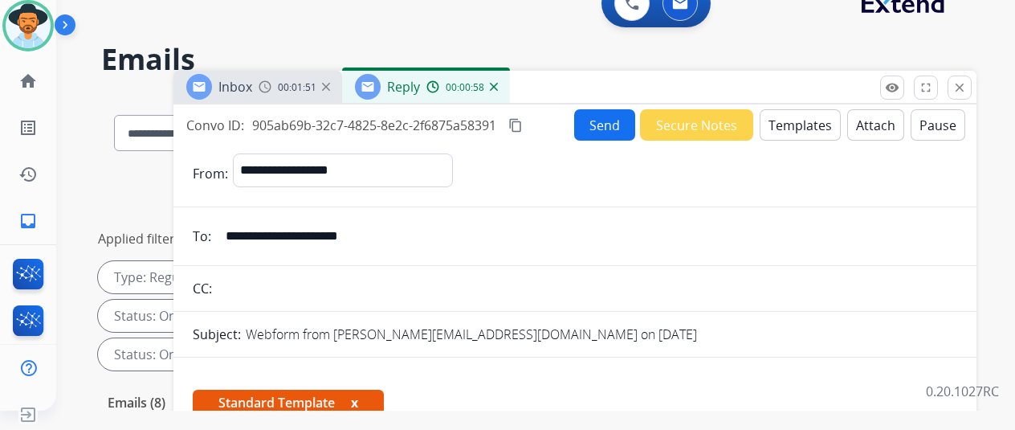
scroll to position [0, 0]
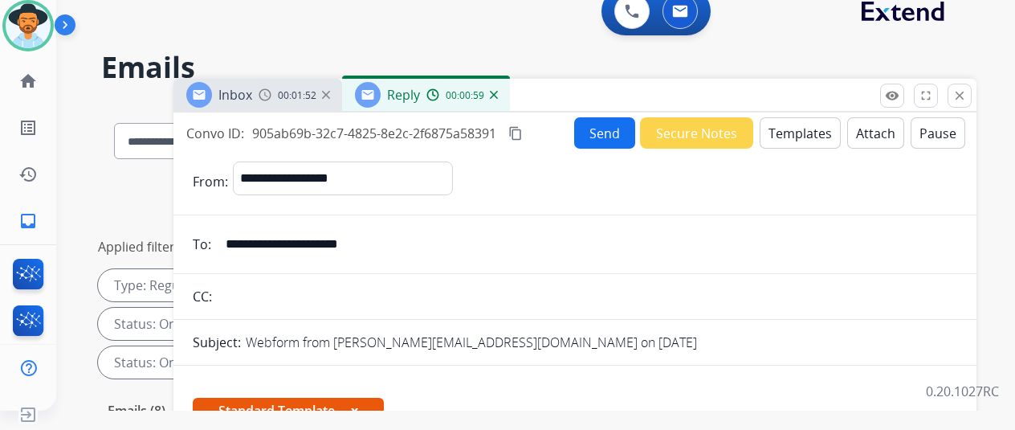
click at [615, 124] on button "Send" at bounding box center [604, 132] width 61 height 31
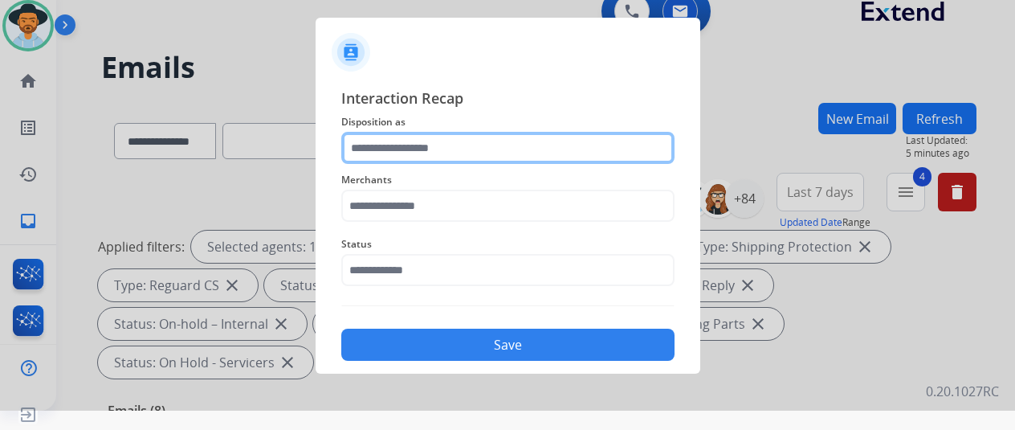
click at [404, 153] on input "text" at bounding box center [507, 148] width 333 height 32
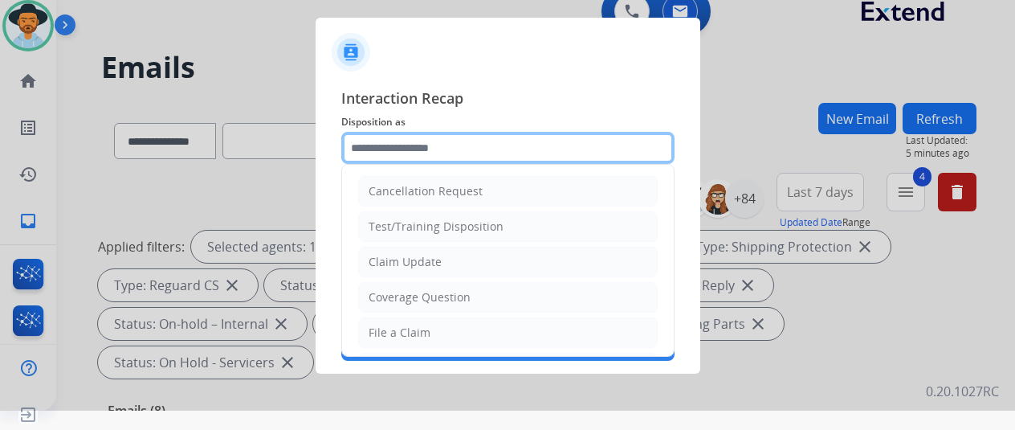
scroll to position [80, 0]
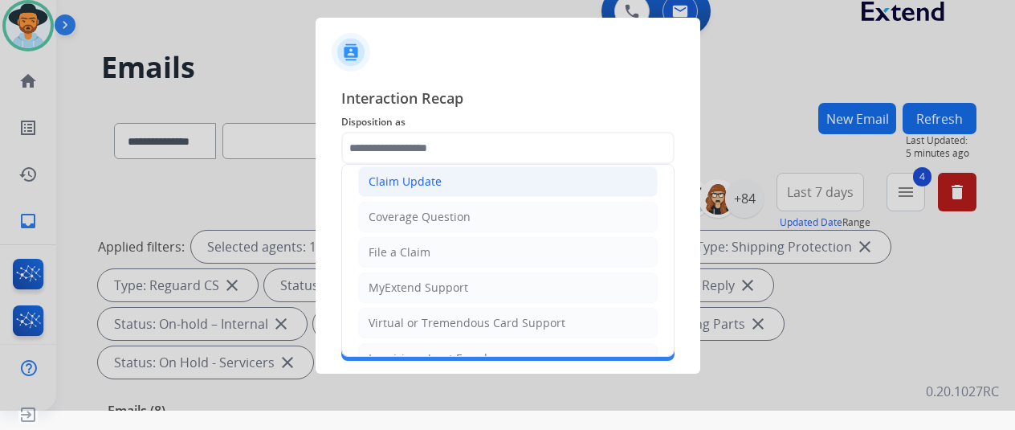
click at [400, 182] on div "Claim Update" at bounding box center [405, 181] width 73 height 16
type input "**********"
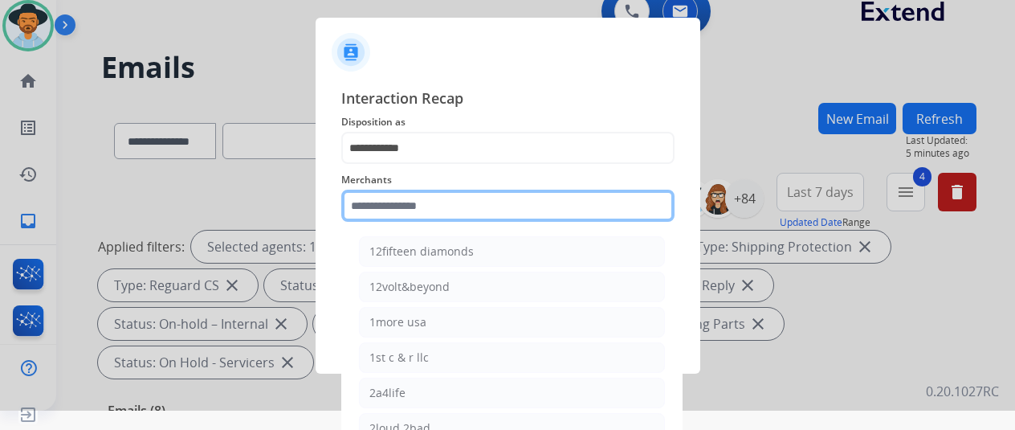
click at [380, 208] on input "text" at bounding box center [507, 205] width 333 height 32
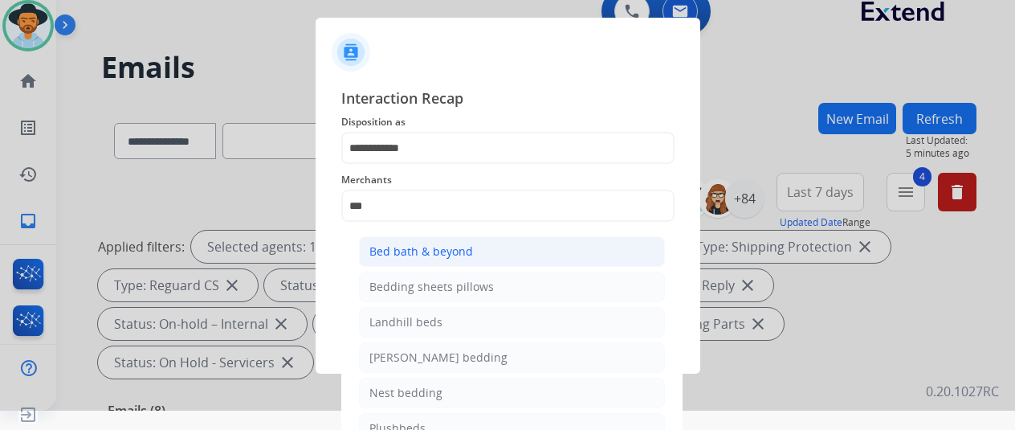
click at [405, 246] on div "Bed bath & beyond" at bounding box center [421, 251] width 104 height 16
type input "**********"
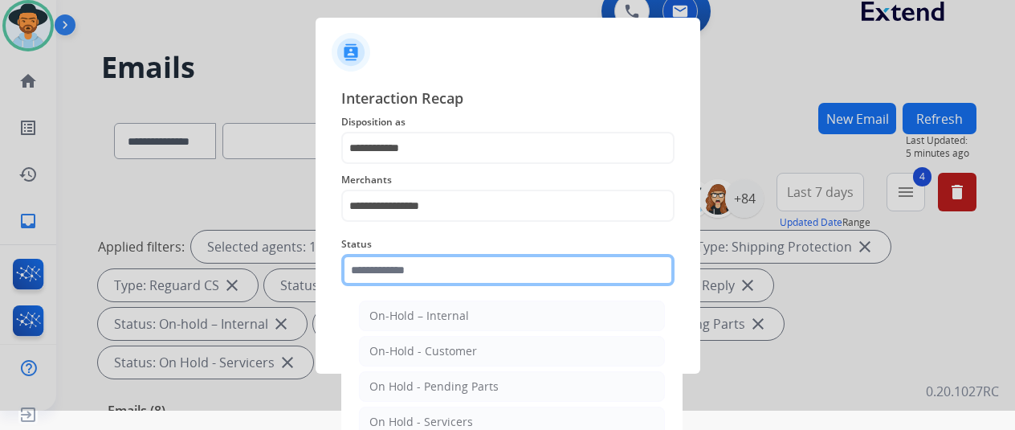
click at [390, 269] on input "text" at bounding box center [507, 270] width 333 height 32
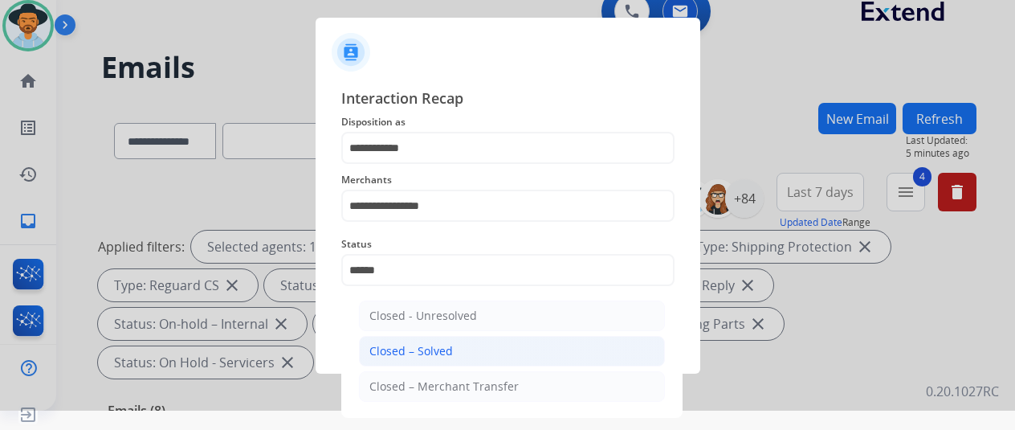
click at [413, 344] on div "Closed – Solved" at bounding box center [411, 351] width 84 height 16
type input "**********"
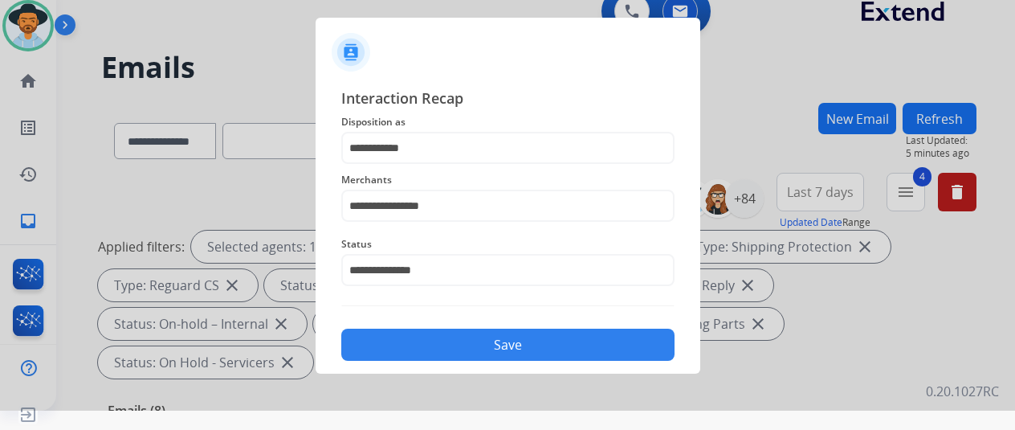
click at [426, 339] on button "Save" at bounding box center [507, 344] width 333 height 32
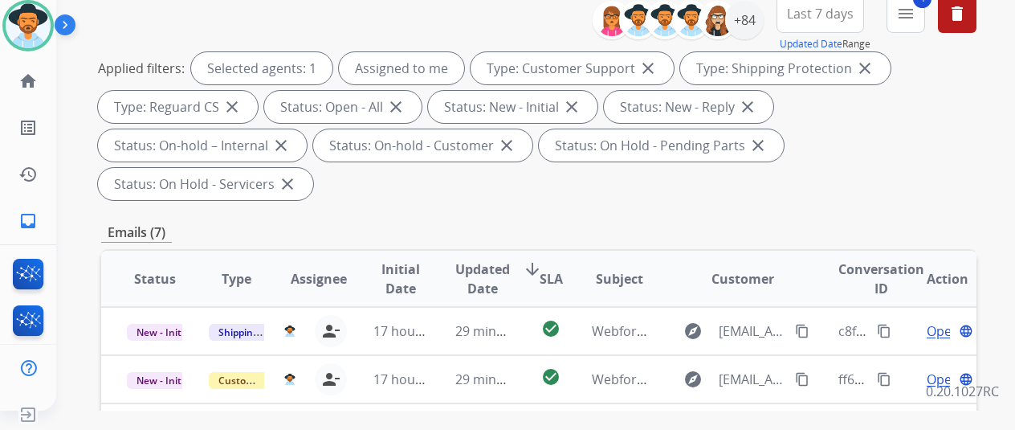
scroll to position [0, 0]
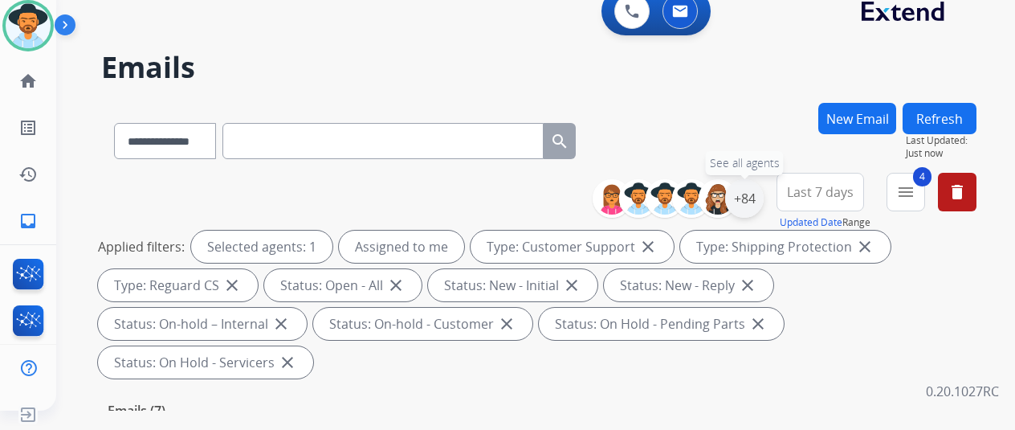
click at [764, 195] on div "+84" at bounding box center [744, 198] width 39 height 39
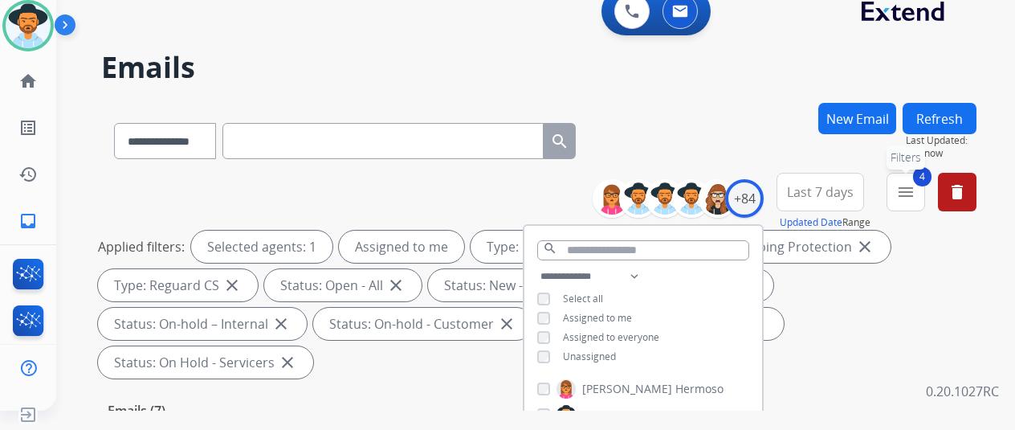
click at [915, 192] on mat-icon "menu" at bounding box center [905, 191] width 19 height 19
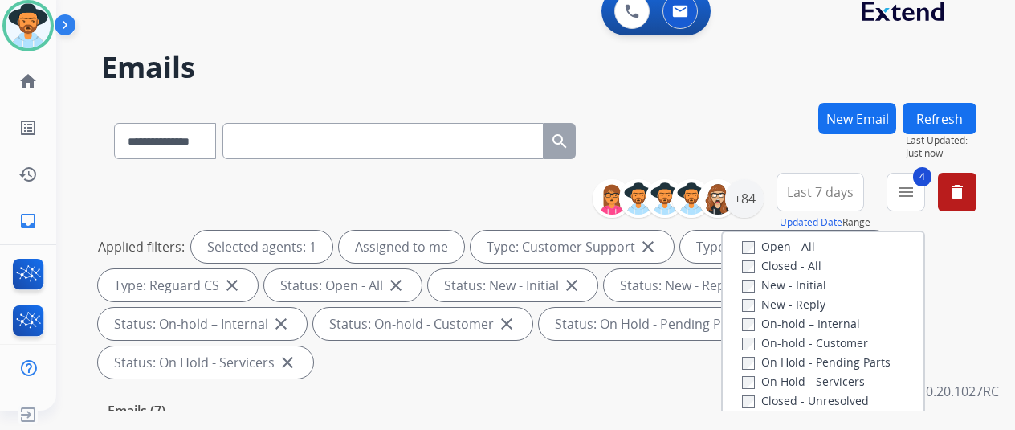
scroll to position [183, 0]
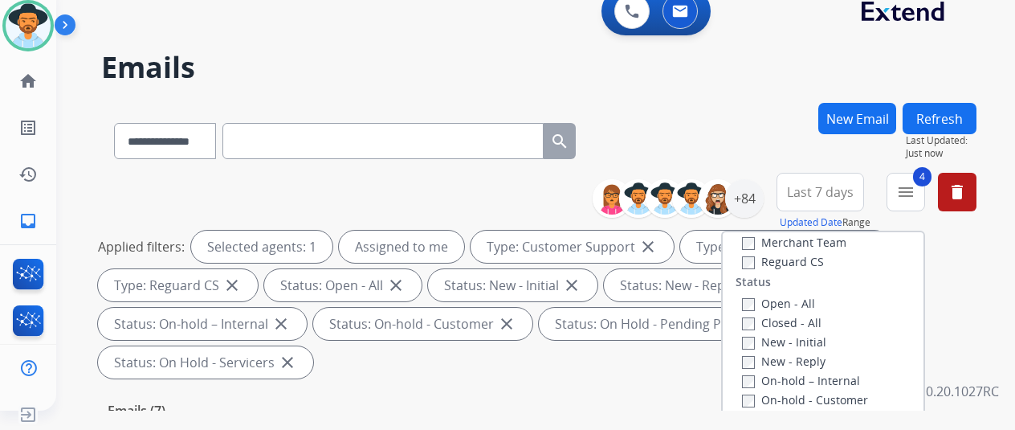
click at [760, 322] on label "Closed - All" at bounding box center [781, 322] width 79 height 15
click at [759, 206] on div "+84" at bounding box center [744, 198] width 39 height 39
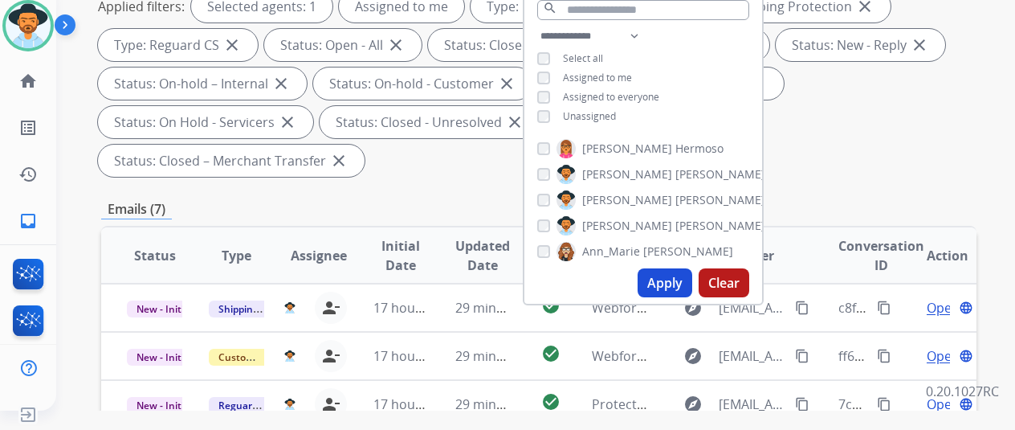
scroll to position [241, 0]
click at [658, 280] on button "Apply" at bounding box center [664, 281] width 55 height 29
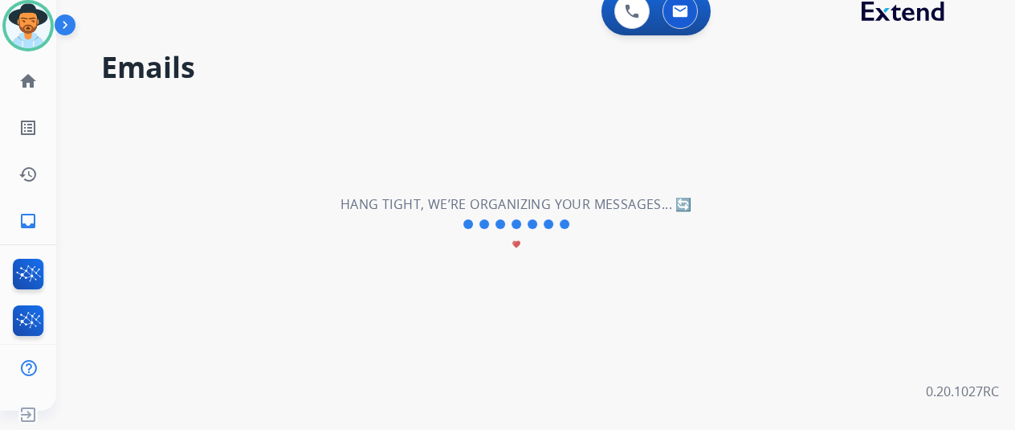
scroll to position [0, 0]
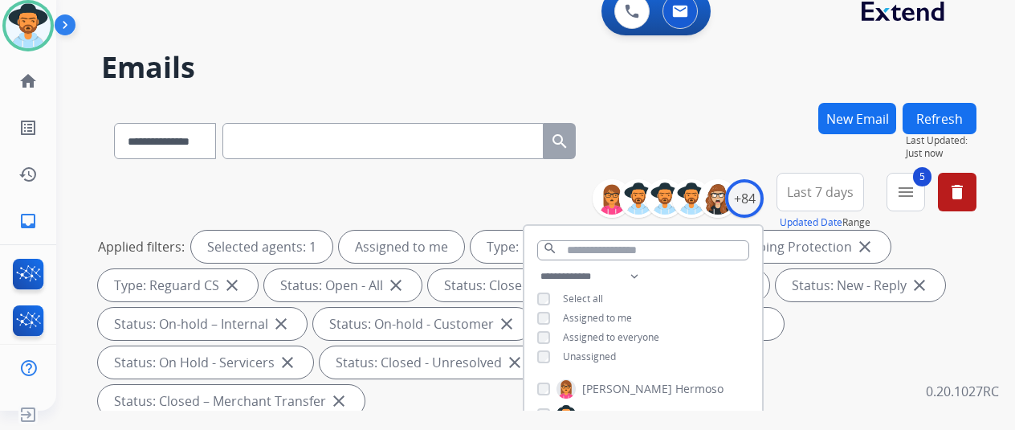
click at [758, 110] on div "**********" at bounding box center [538, 138] width 875 height 70
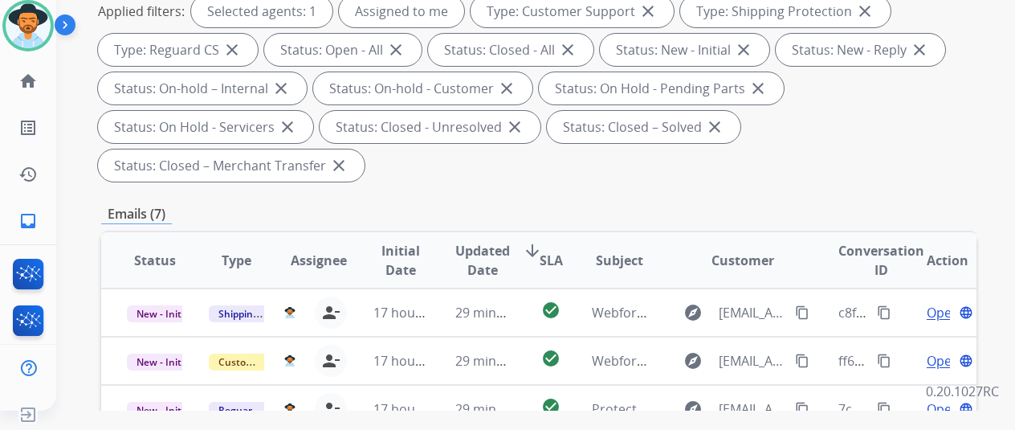
scroll to position [241, 0]
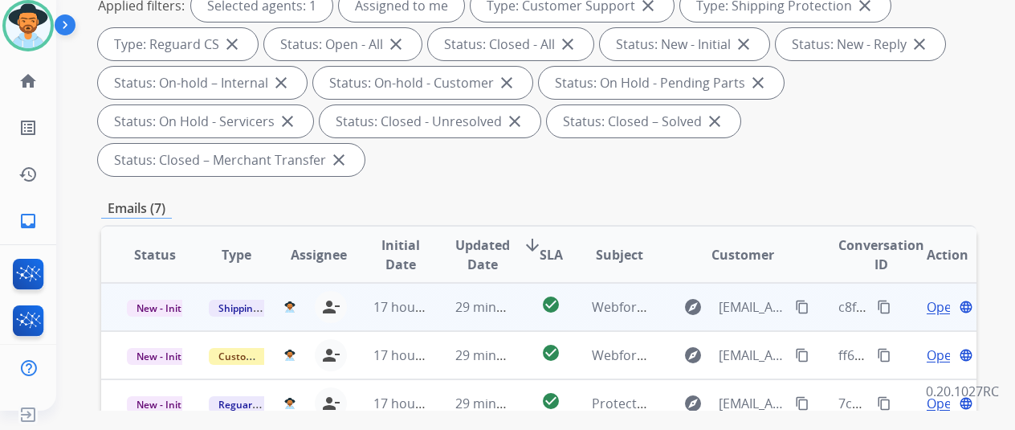
click at [883, 304] on mat-icon "content_copy" at bounding box center [884, 306] width 14 height 14
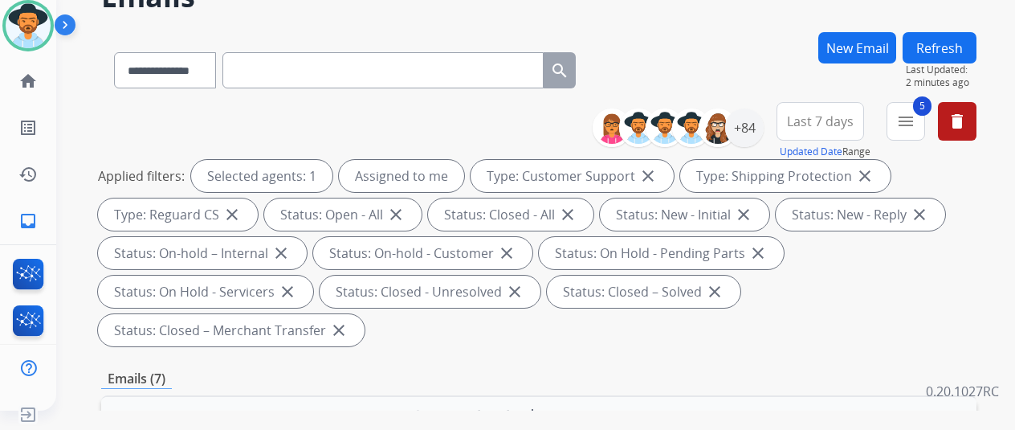
scroll to position [0, 0]
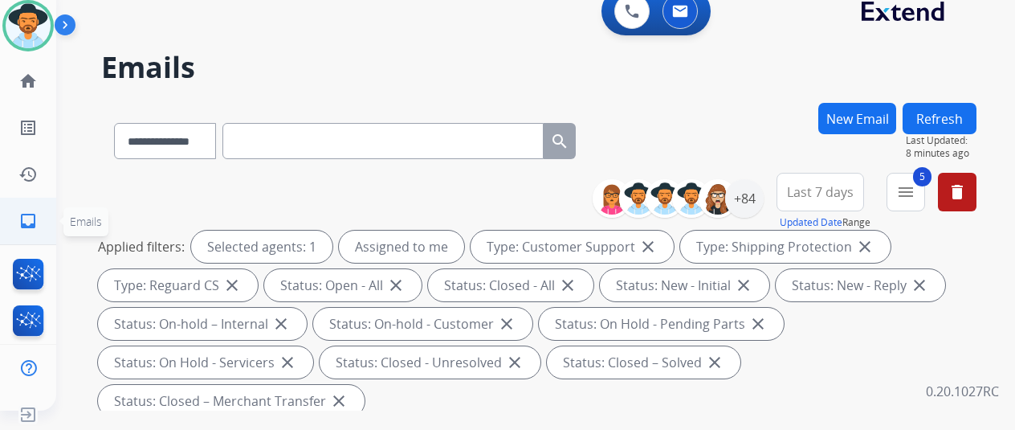
click at [27, 223] on mat-icon "inbox" at bounding box center [27, 220] width 19 height 19
click at [915, 188] on mat-icon "menu" at bounding box center [905, 191] width 19 height 19
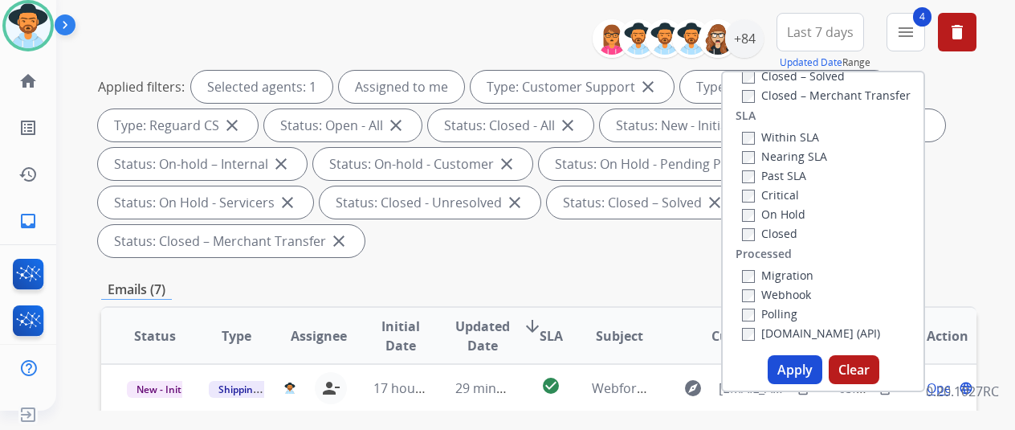
scroll to position [161, 0]
drag, startPoint x: 801, startPoint y: 365, endPoint x: 795, endPoint y: 352, distance: 14.4
click at [800, 365] on button "Apply" at bounding box center [795, 368] width 55 height 29
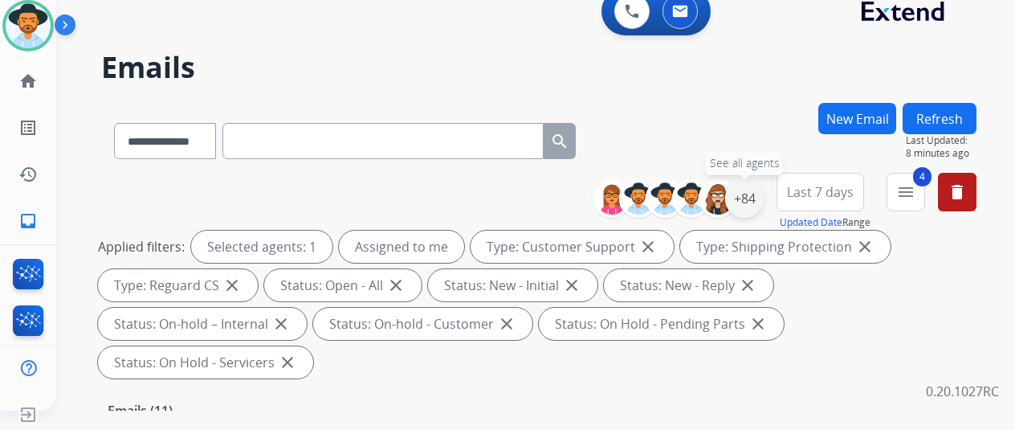
click at [752, 193] on div "+84" at bounding box center [744, 198] width 39 height 39
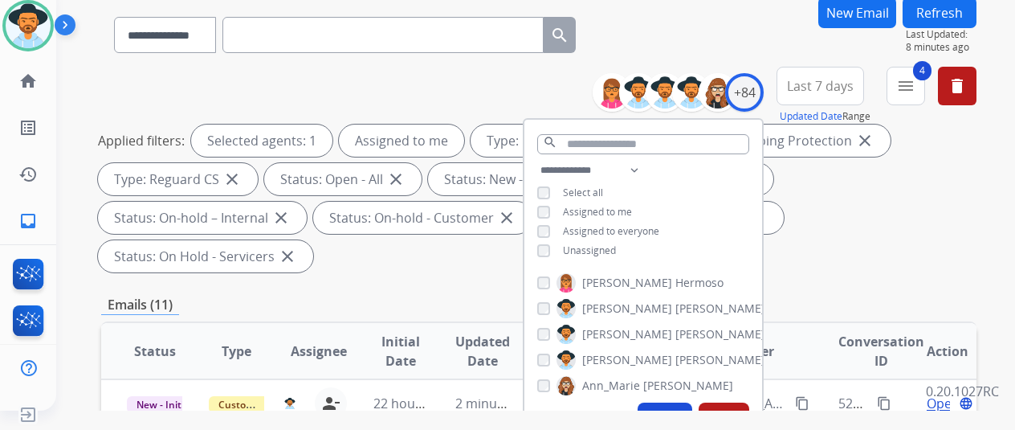
scroll to position [241, 0]
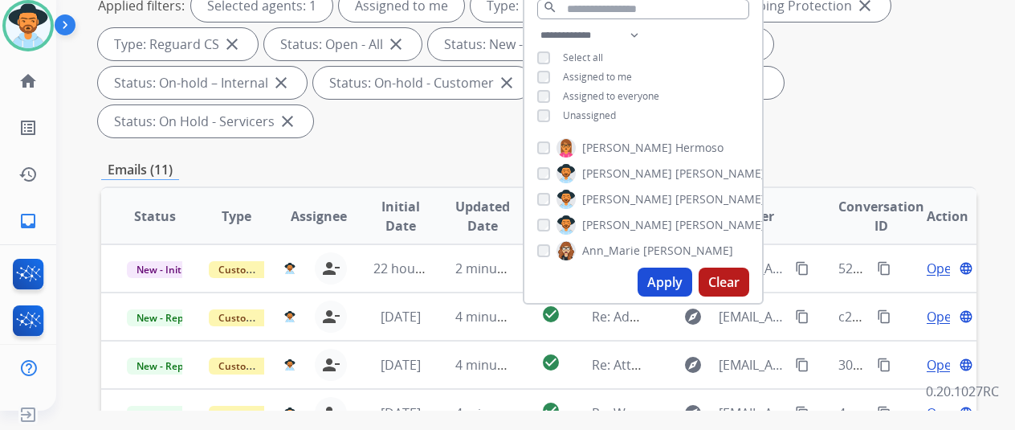
click at [664, 283] on button "Apply" at bounding box center [664, 281] width 55 height 29
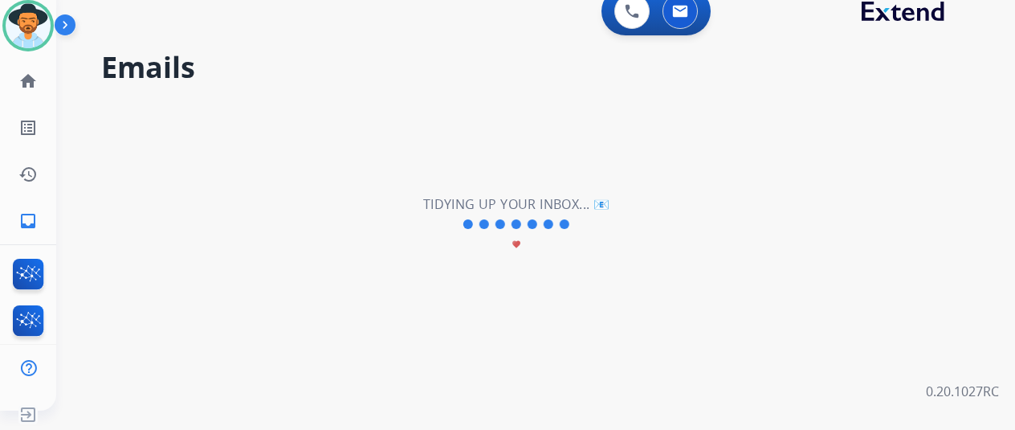
scroll to position [0, 0]
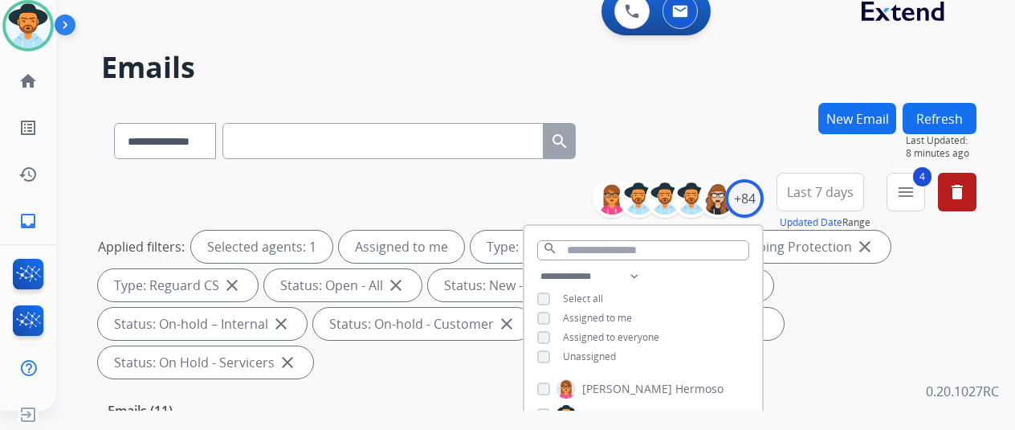
click at [678, 131] on div "**********" at bounding box center [538, 138] width 875 height 70
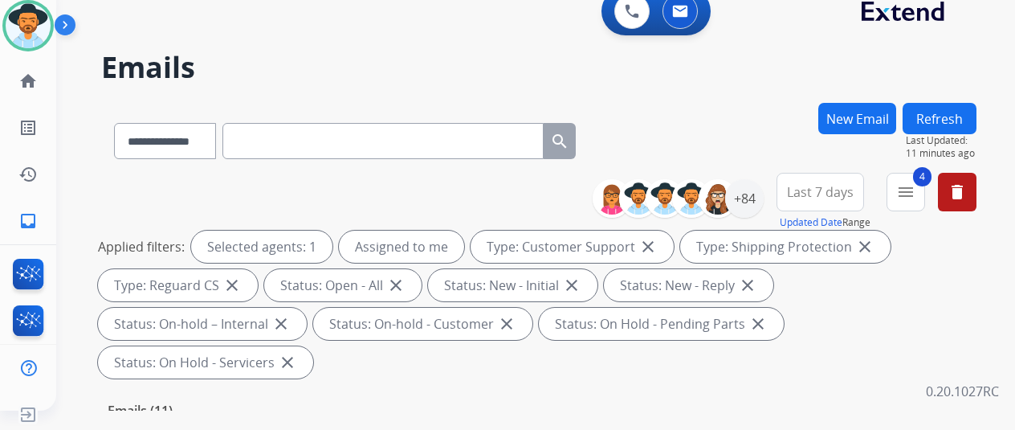
click at [882, 58] on h2 "Emails" at bounding box center [538, 67] width 875 height 32
click at [757, 195] on div "+84" at bounding box center [744, 198] width 39 height 39
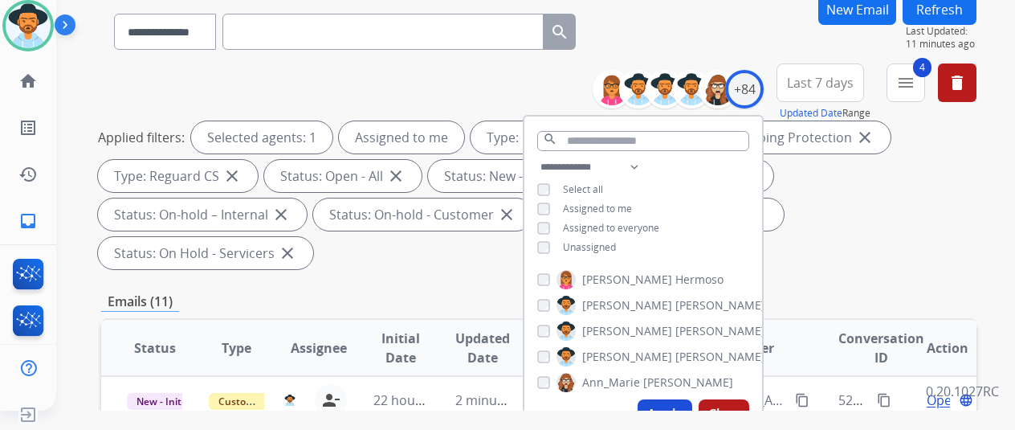
scroll to position [241, 0]
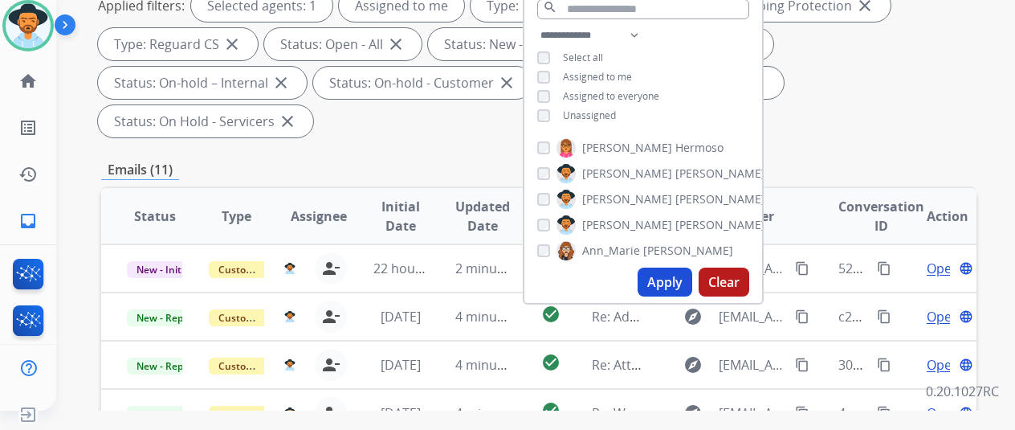
click at [832, 112] on div "**********" at bounding box center [538, 335] width 875 height 946
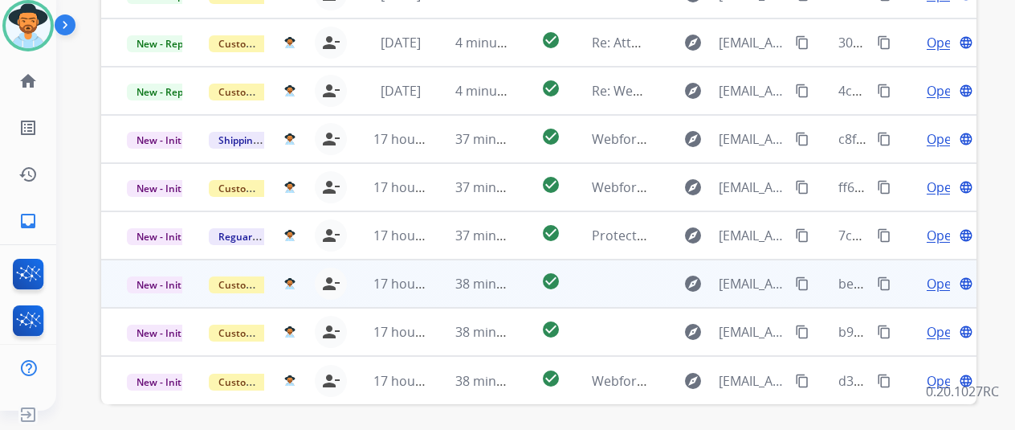
scroll to position [562, 0]
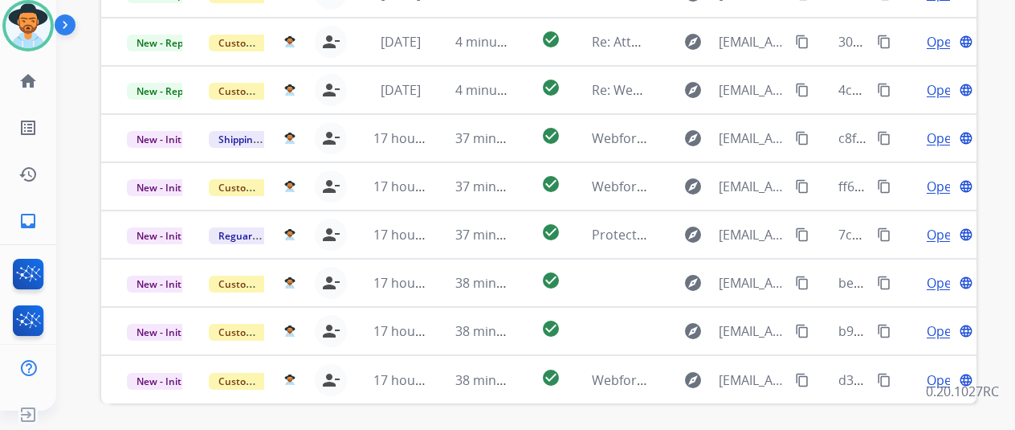
select select "*"
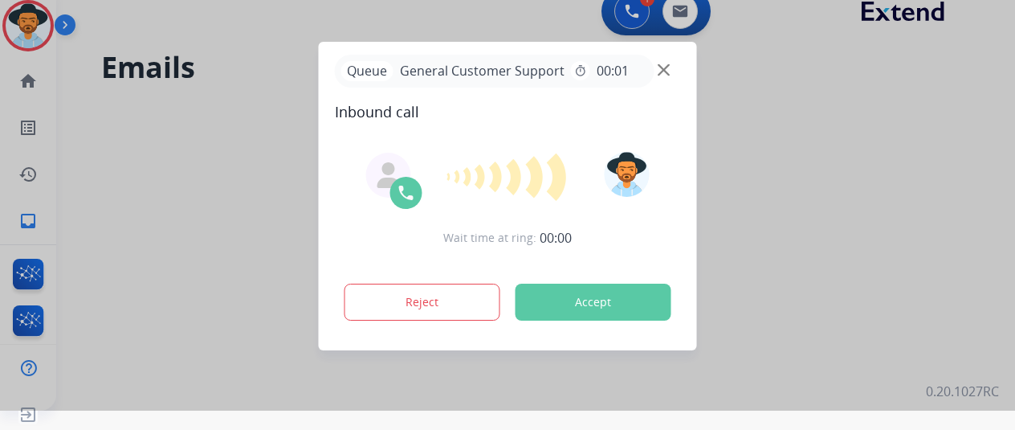
scroll to position [0, 0]
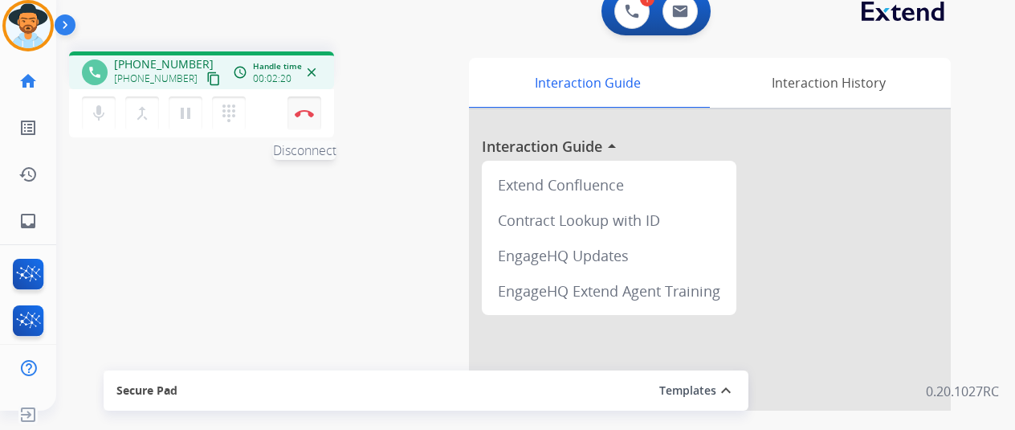
click at [298, 111] on img at bounding box center [304, 113] width 19 height 8
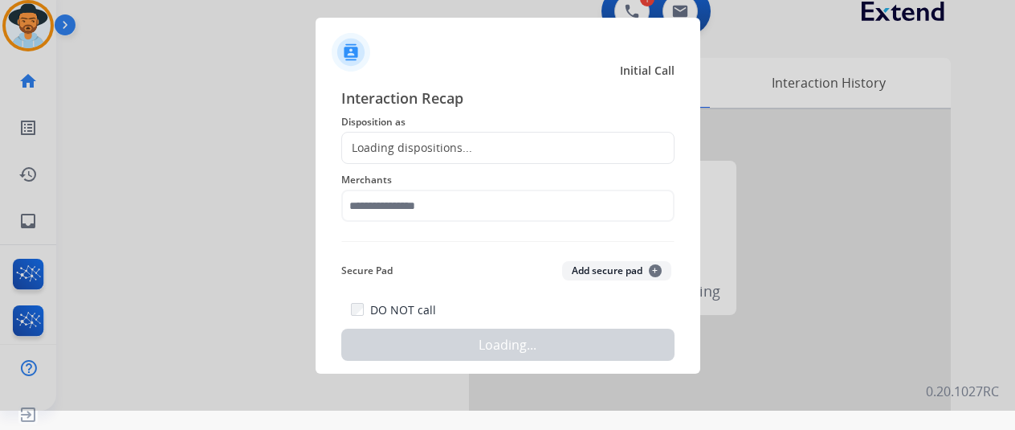
click at [398, 142] on div "Loading dispositions..." at bounding box center [407, 148] width 130 height 16
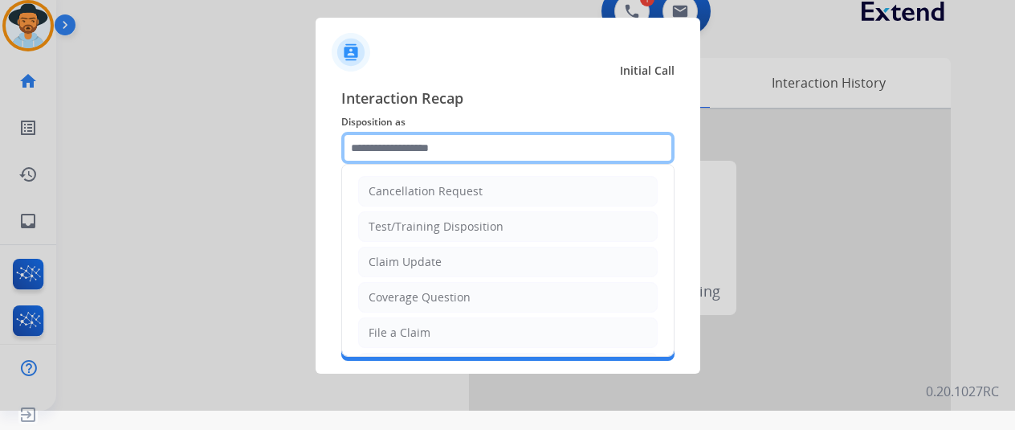
click at [397, 139] on input "text" at bounding box center [507, 148] width 333 height 32
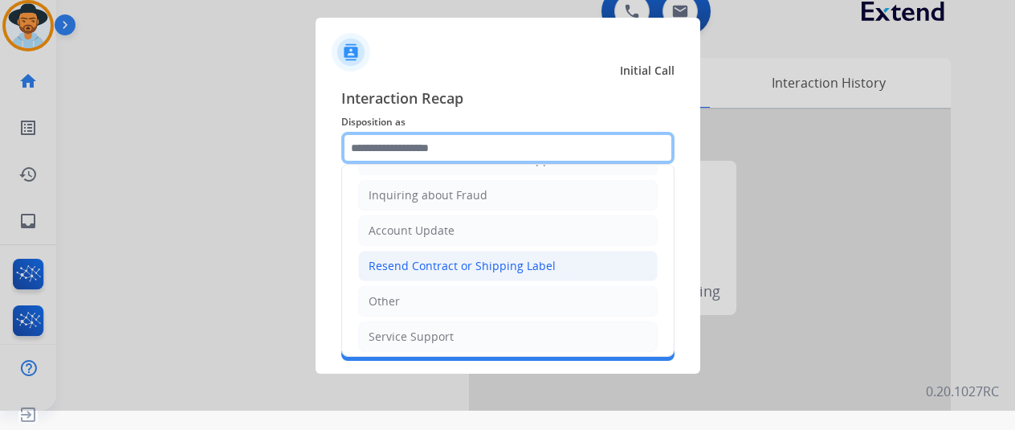
scroll to position [163, 0]
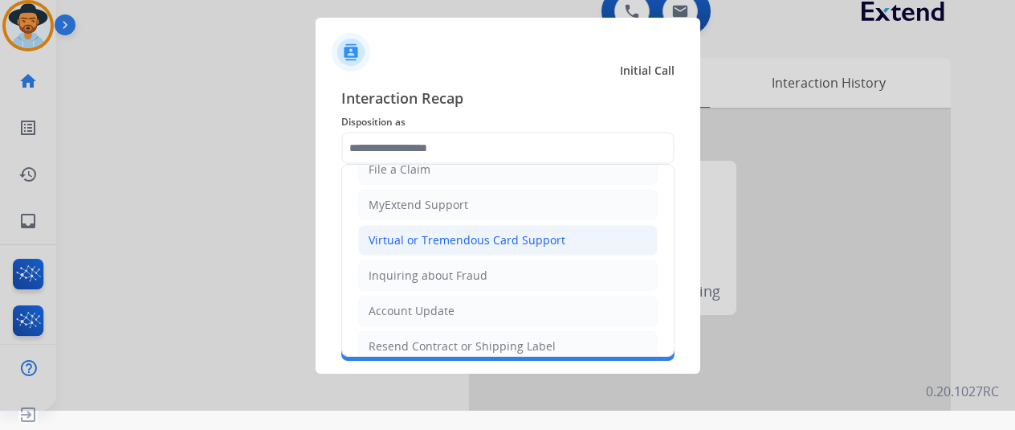
click at [397, 242] on div "Virtual or Tremendous Card Support" at bounding box center [467, 240] width 197 height 16
type input "**********"
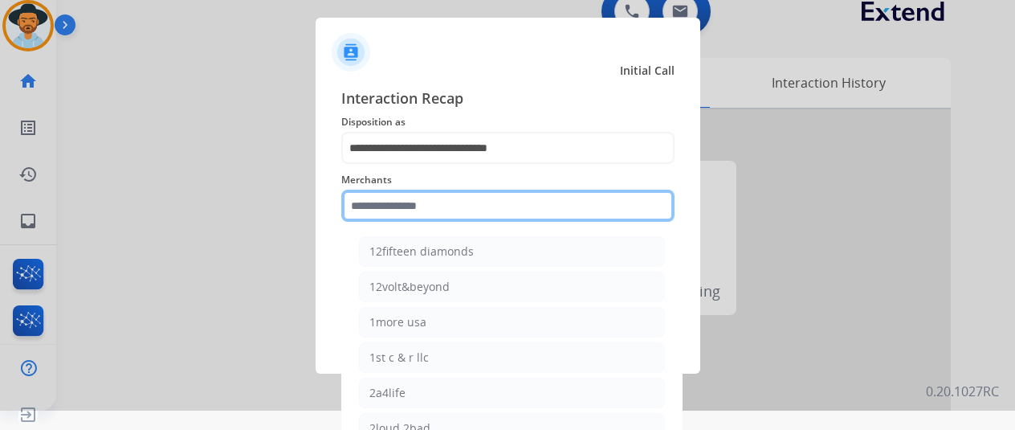
click at [387, 197] on input "text" at bounding box center [507, 205] width 333 height 32
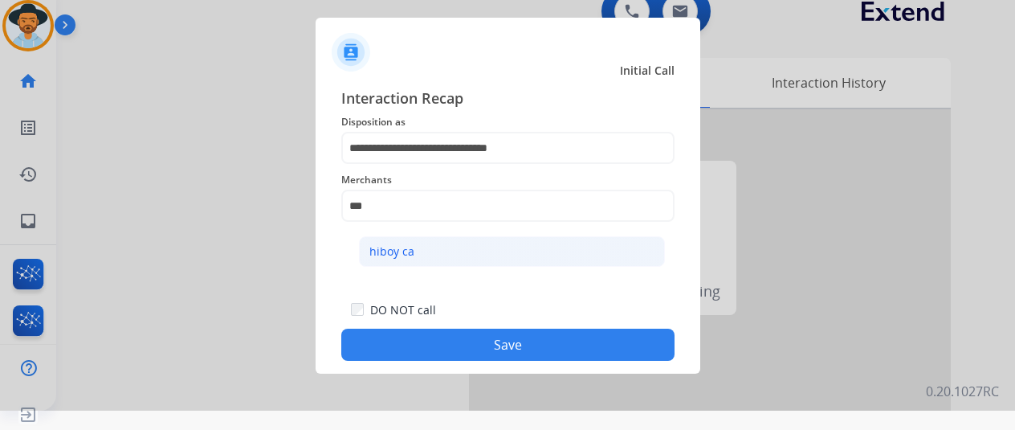
click at [384, 248] on div "hiboy ca" at bounding box center [391, 251] width 45 height 16
type input "********"
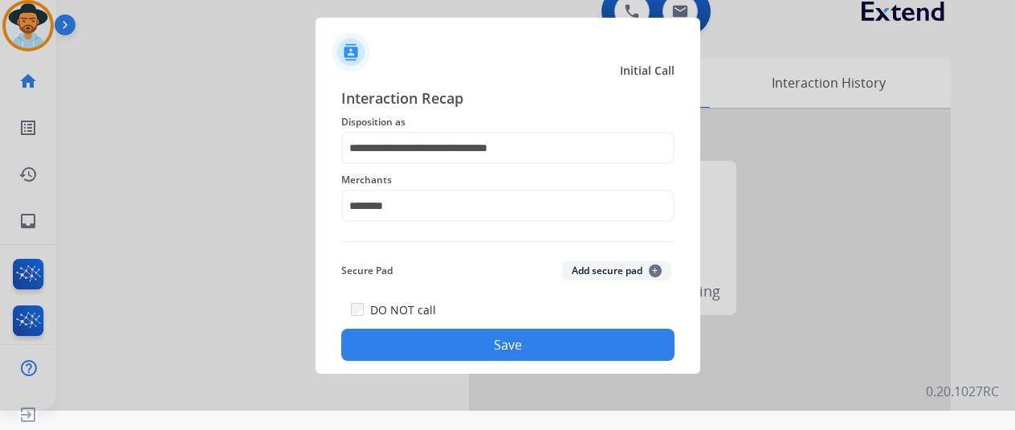
click at [454, 342] on button "Save" at bounding box center [507, 344] width 333 height 32
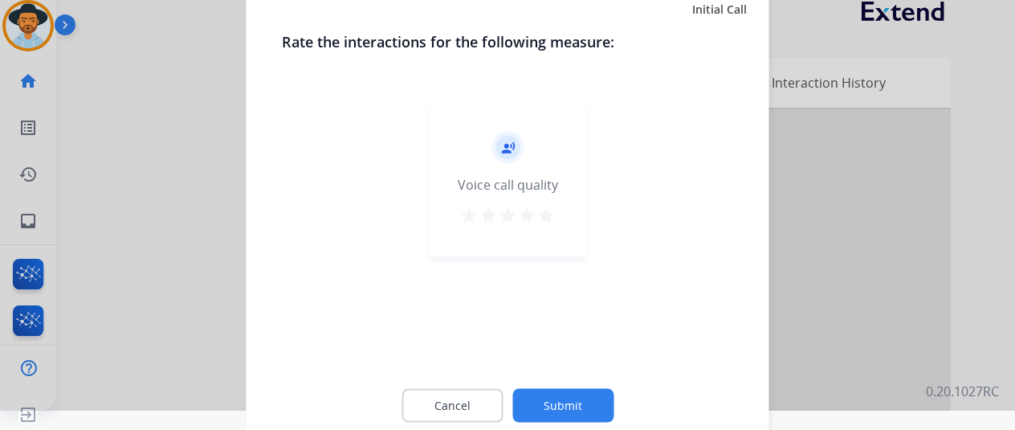
click at [579, 410] on button "Submit" at bounding box center [562, 405] width 101 height 34
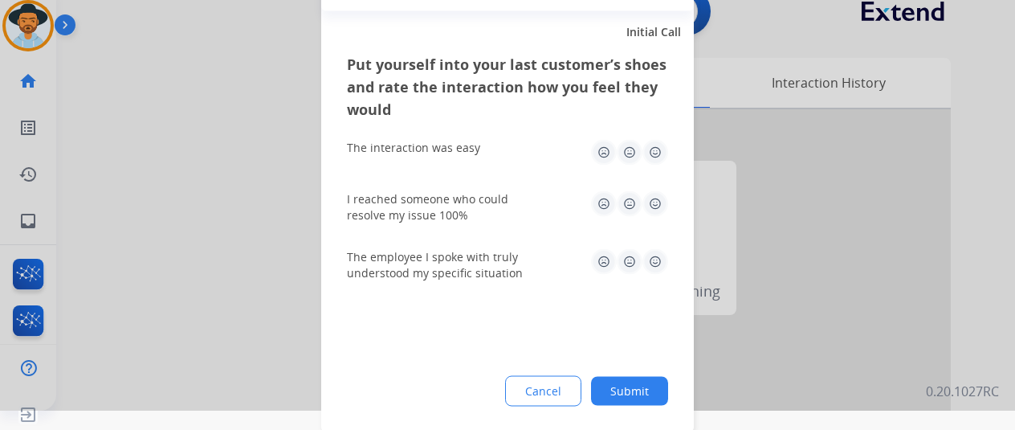
click at [623, 386] on button "Submit" at bounding box center [629, 390] width 77 height 29
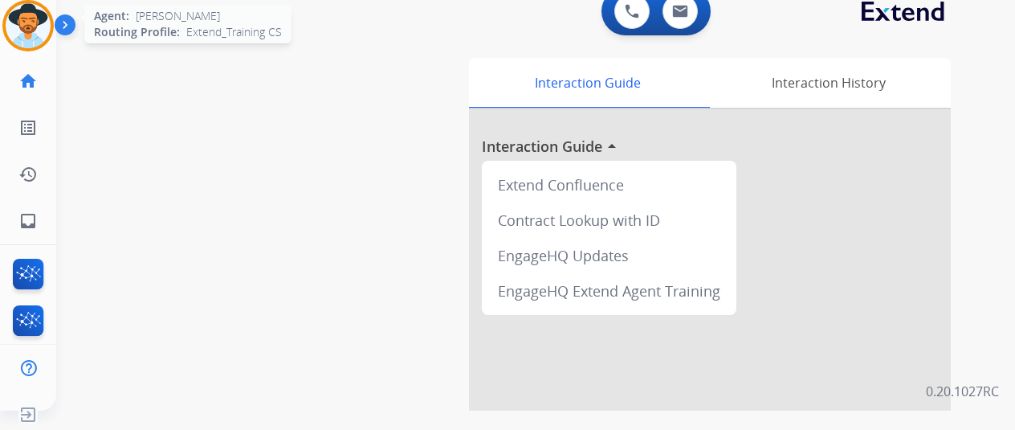
click at [39, 21] on img at bounding box center [28, 25] width 45 height 45
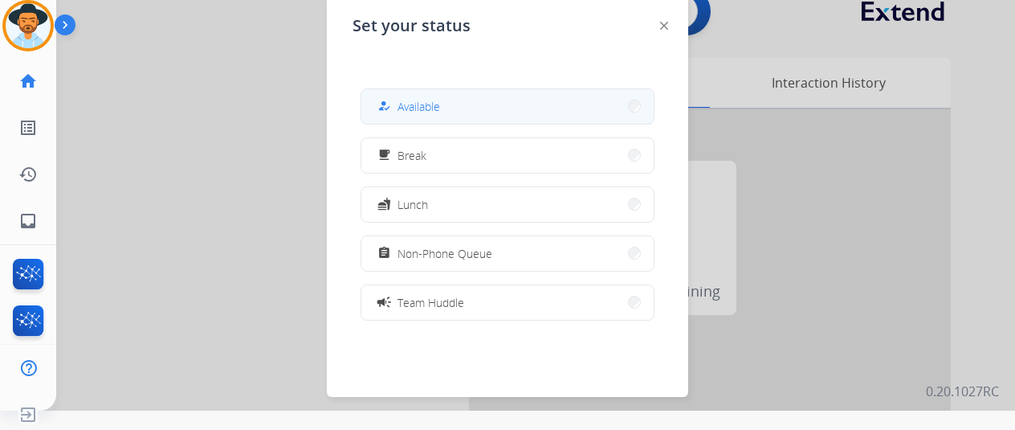
click at [403, 104] on span "Available" at bounding box center [418, 106] width 43 height 17
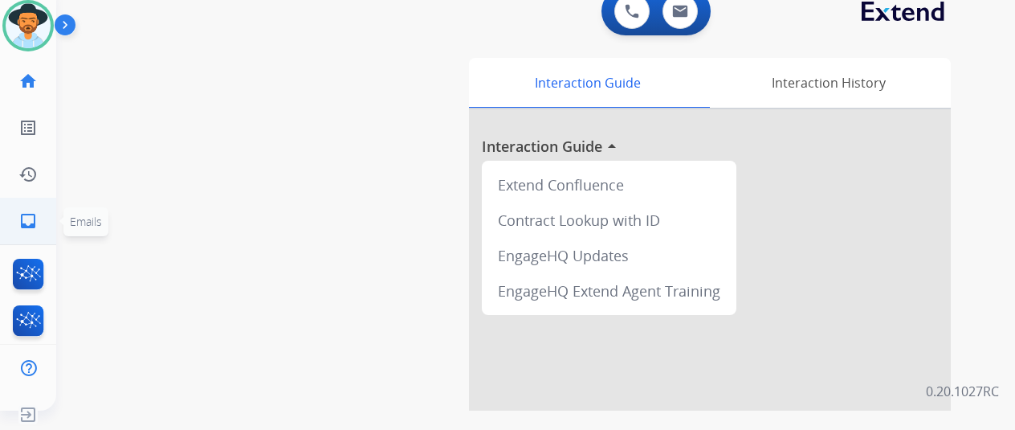
click at [29, 220] on mat-icon "inbox" at bounding box center [27, 220] width 19 height 19
select select "**********"
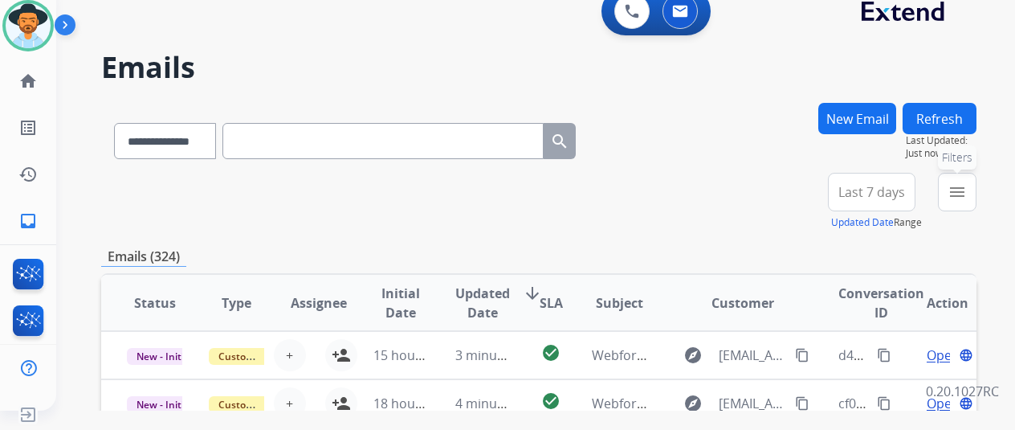
click at [967, 190] on mat-icon "menu" at bounding box center [956, 191] width 19 height 19
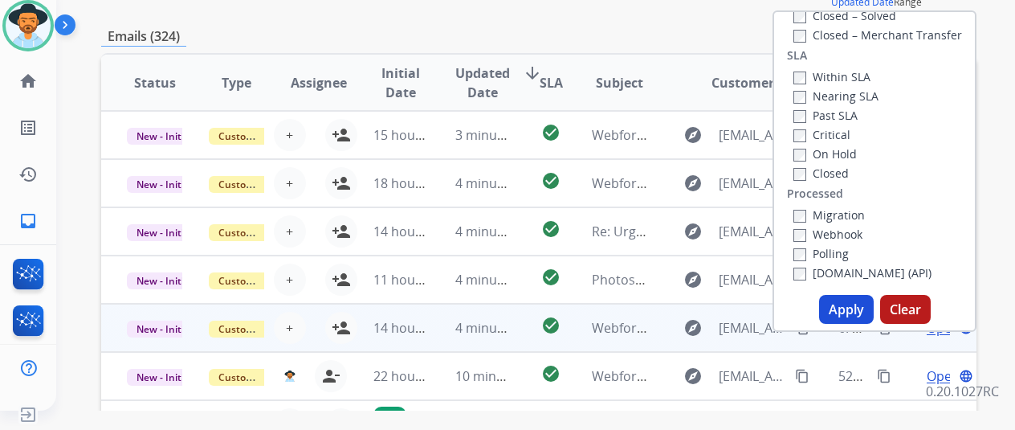
scroll to position [241, 0]
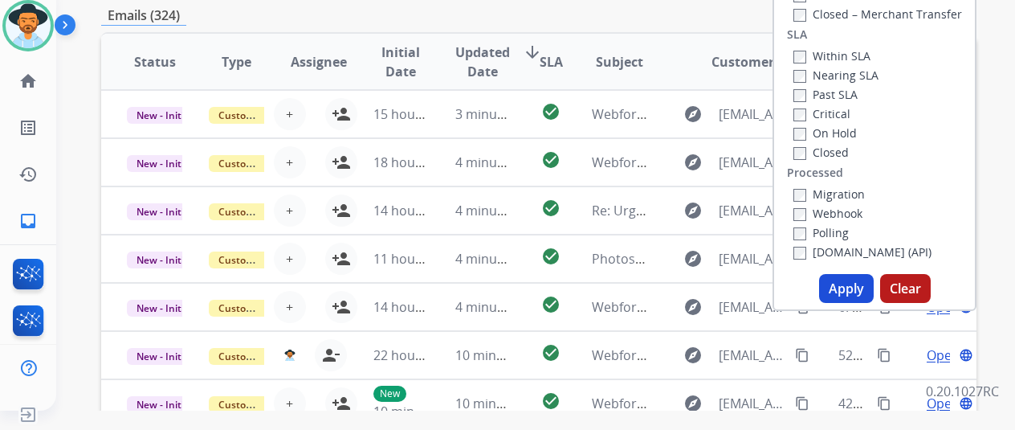
click at [846, 287] on button "Apply" at bounding box center [846, 288] width 55 height 29
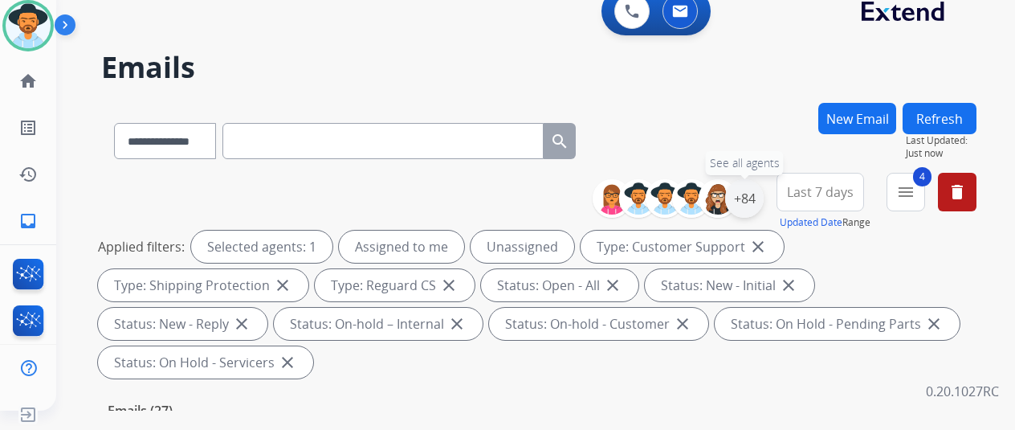
click at [760, 191] on div "+84" at bounding box center [744, 198] width 39 height 39
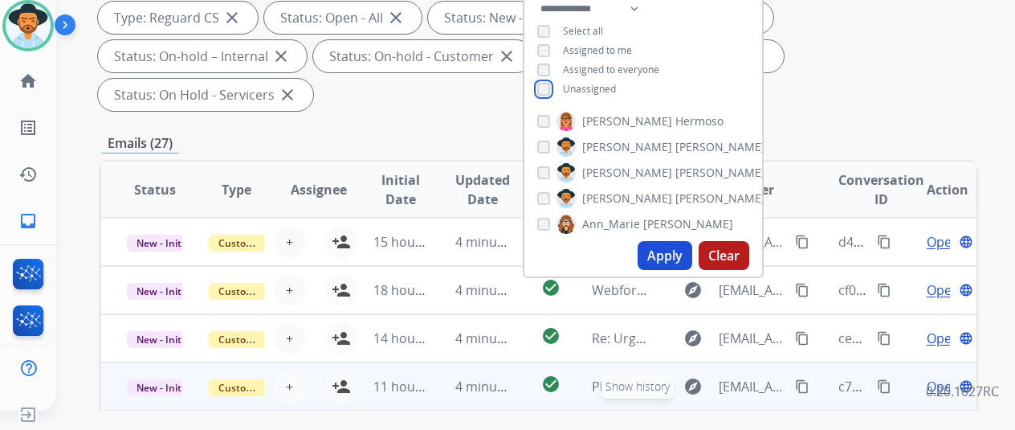
scroll to position [321, 0]
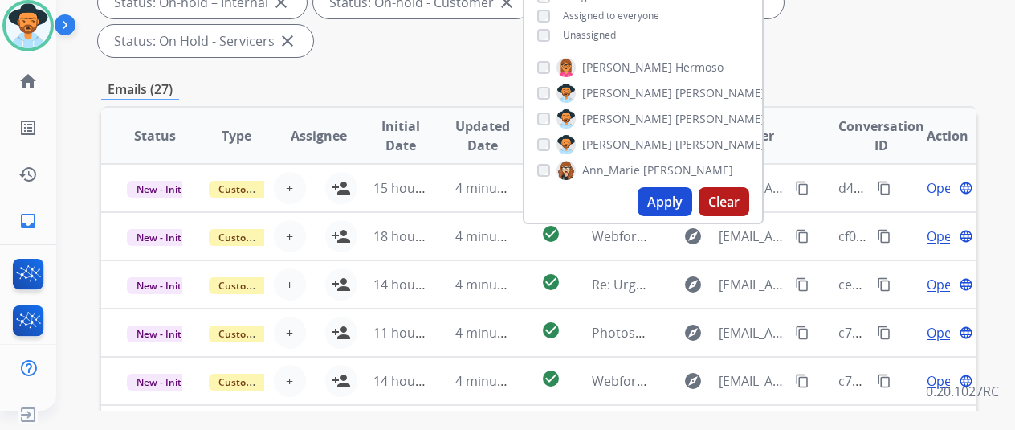
click at [668, 205] on button "Apply" at bounding box center [664, 201] width 55 height 29
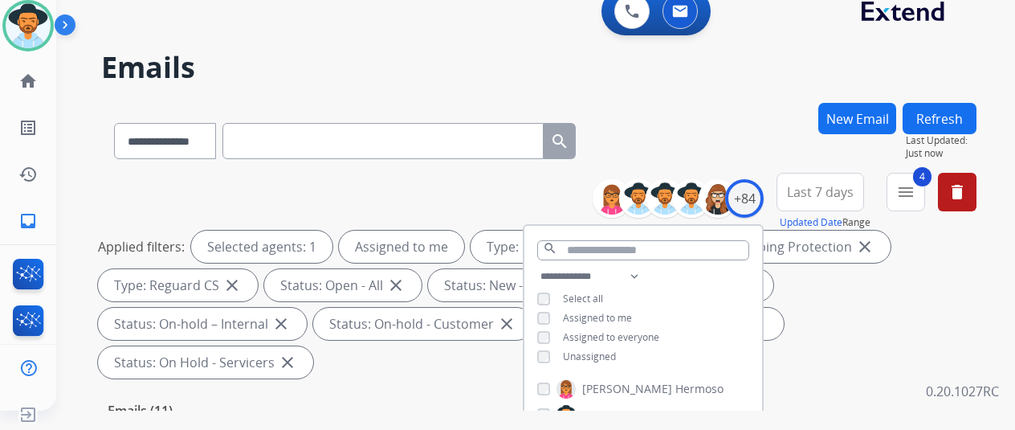
click at [726, 140] on div "**********" at bounding box center [538, 138] width 875 height 70
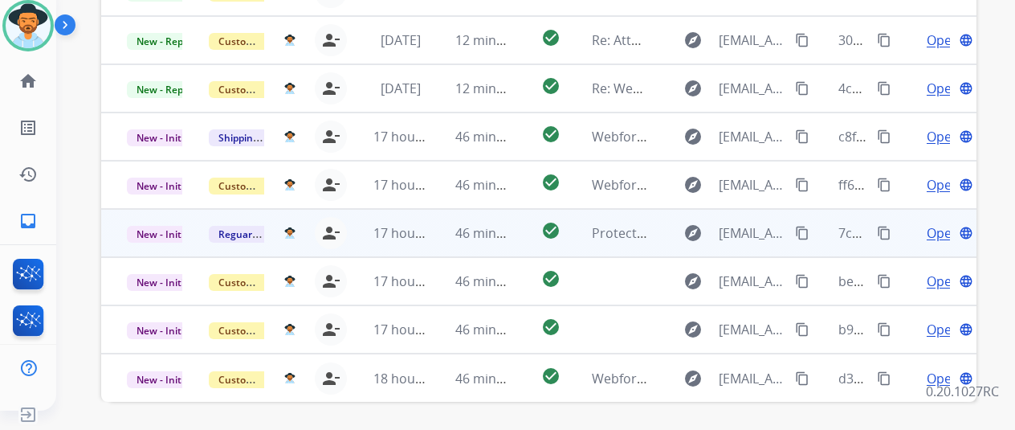
scroll to position [586, 0]
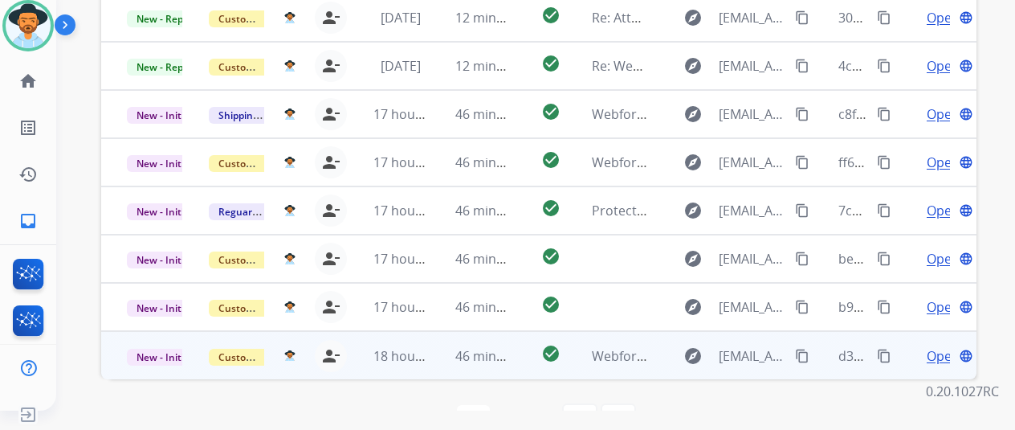
click at [930, 346] on span "Open" at bounding box center [943, 355] width 33 height 19
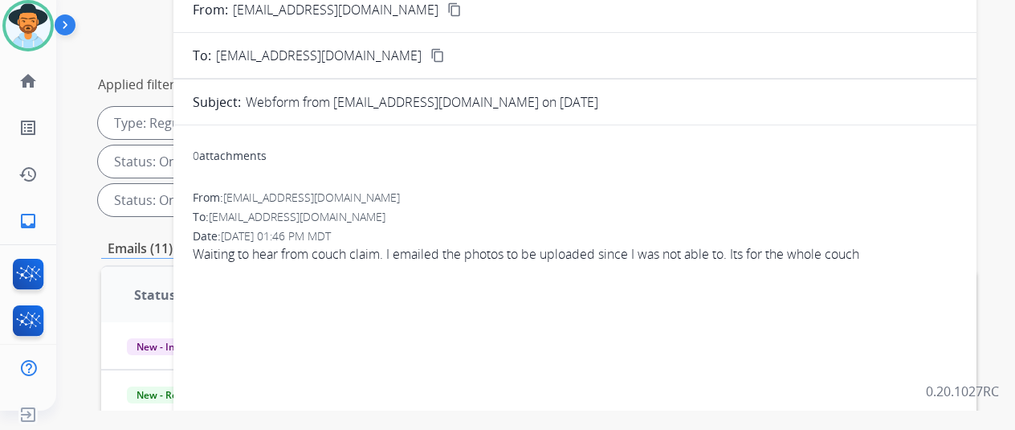
scroll to position [104, 0]
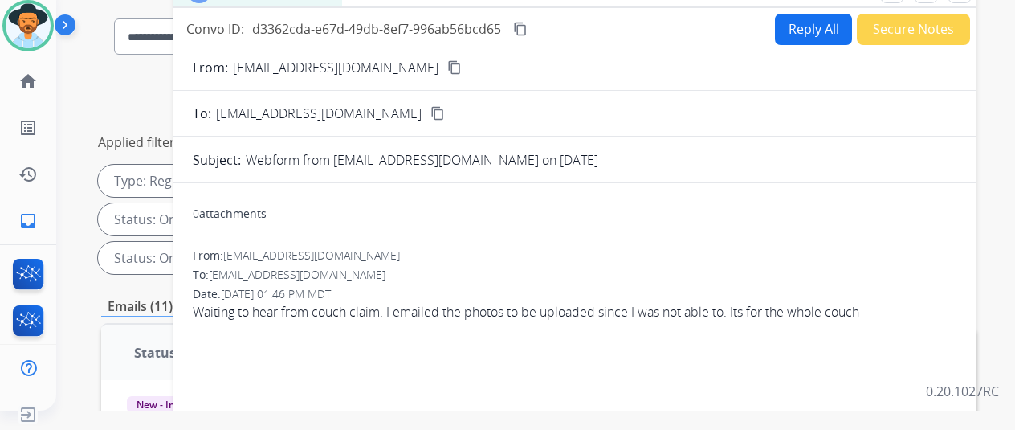
click at [447, 67] on mat-icon "content_copy" at bounding box center [454, 67] width 14 height 14
click at [816, 21] on button "Reply All" at bounding box center [813, 29] width 77 height 31
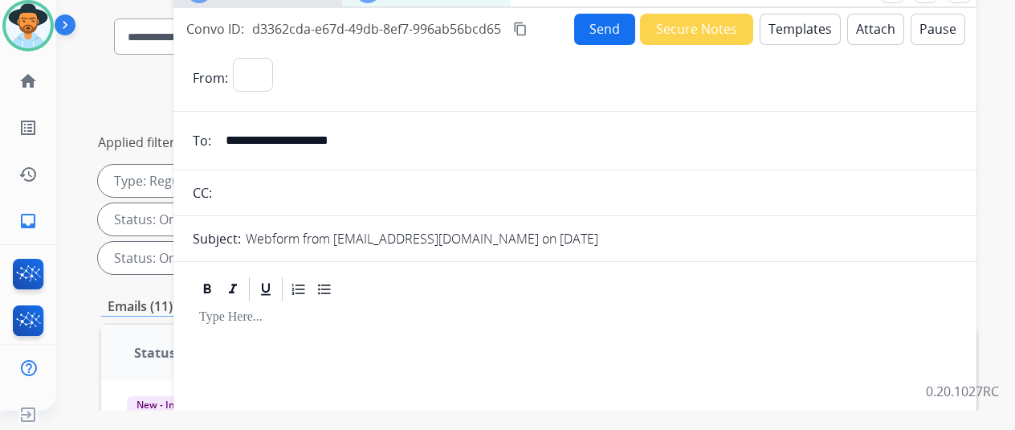
select select "**********"
click at [805, 26] on button "Templates" at bounding box center [800, 29] width 81 height 31
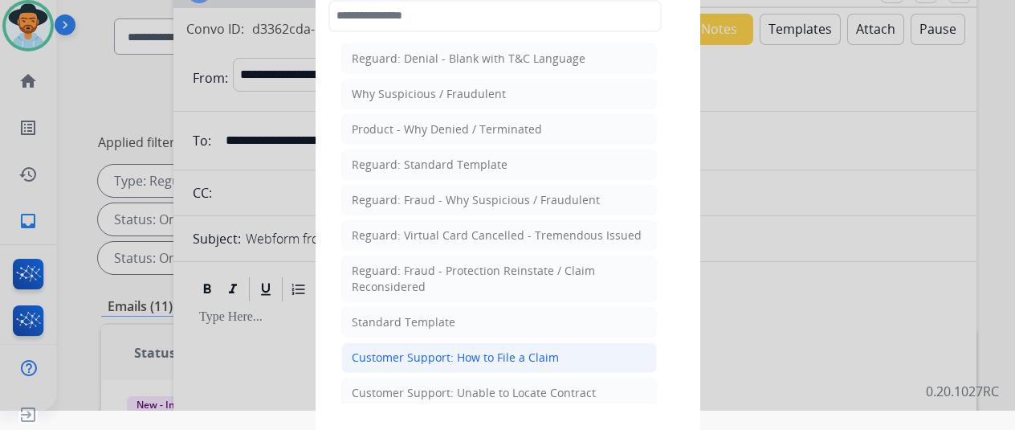
click at [403, 356] on div "Customer Support: How to File a Claim" at bounding box center [455, 357] width 207 height 16
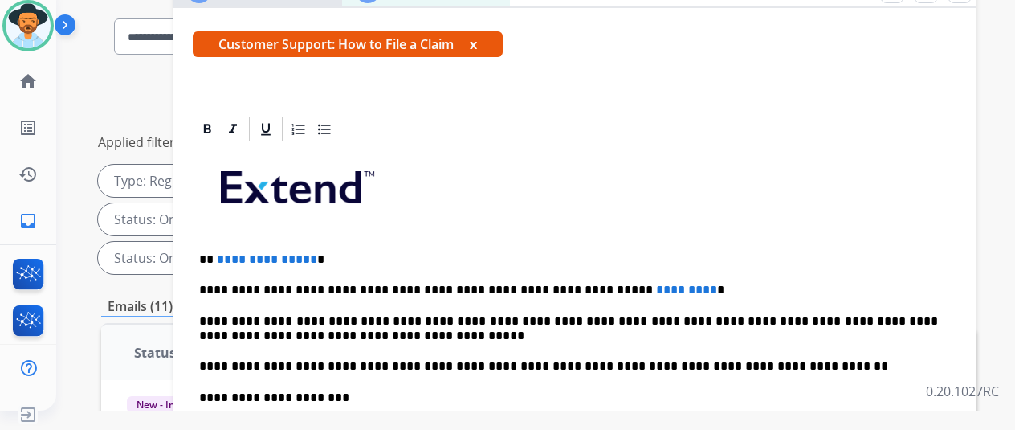
scroll to position [289, 0]
drag, startPoint x: 321, startPoint y: 229, endPoint x: 228, endPoint y: 226, distance: 93.2
click at [228, 252] on p "**********" at bounding box center [568, 259] width 739 height 14
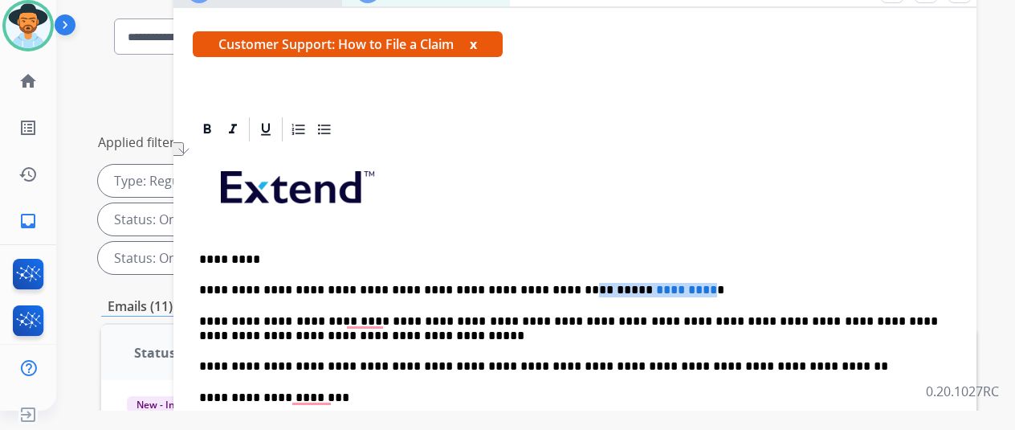
drag, startPoint x: 650, startPoint y: 259, endPoint x: 533, endPoint y: 250, distance: 117.6
click at [533, 250] on div "**********" at bounding box center [575, 389] width 764 height 491
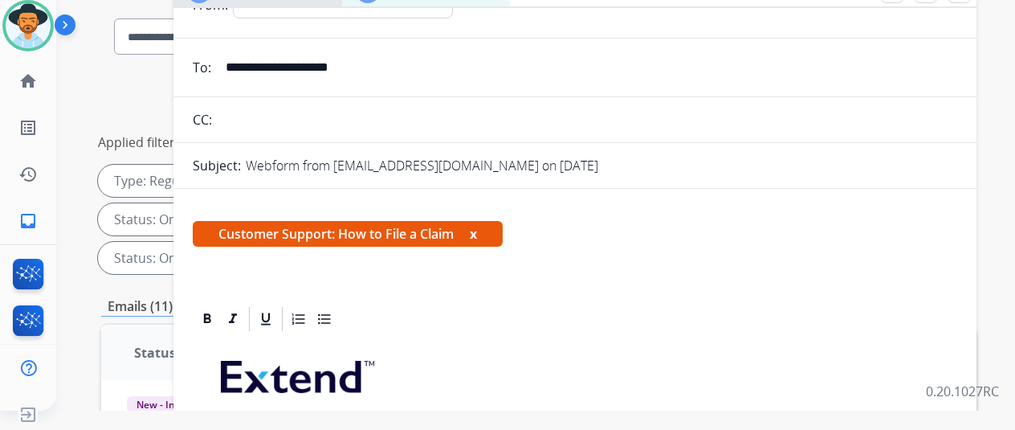
scroll to position [0, 0]
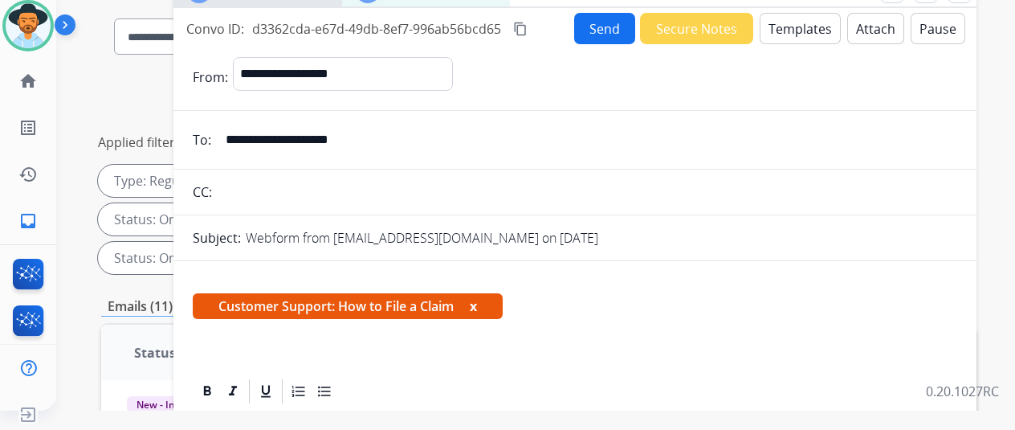
click at [611, 22] on button "Send" at bounding box center [604, 28] width 61 height 31
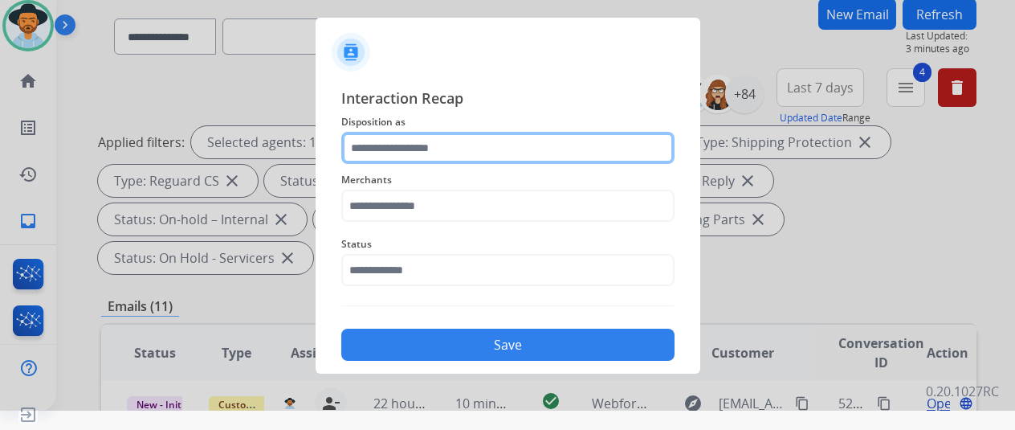
click at [363, 145] on input "text" at bounding box center [507, 148] width 333 height 32
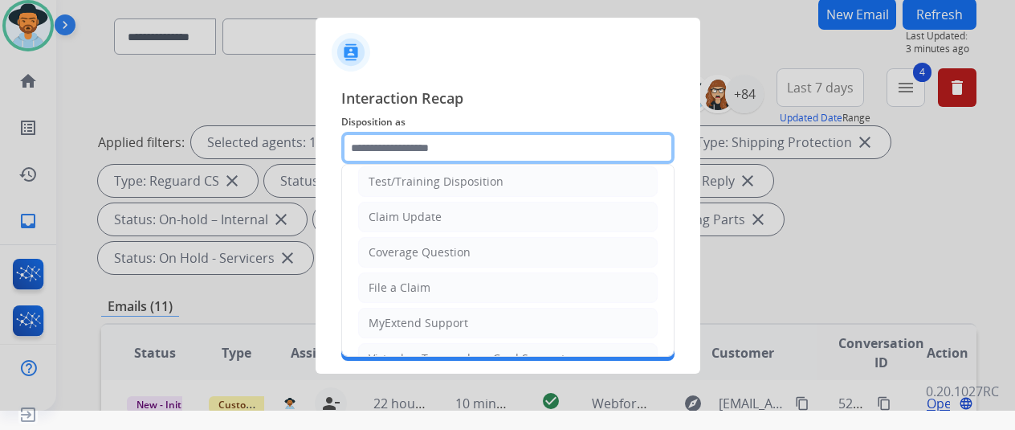
scroll to position [80, 0]
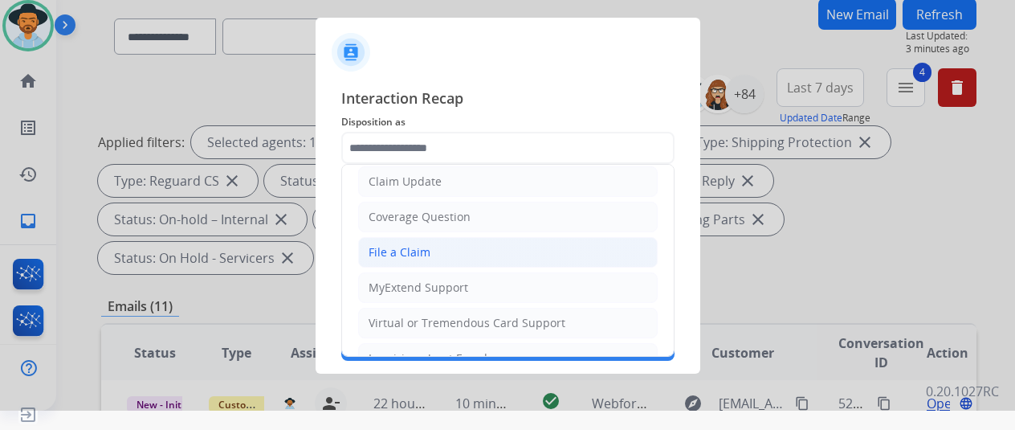
click at [387, 244] on div "File a Claim" at bounding box center [400, 252] width 62 height 16
type input "**********"
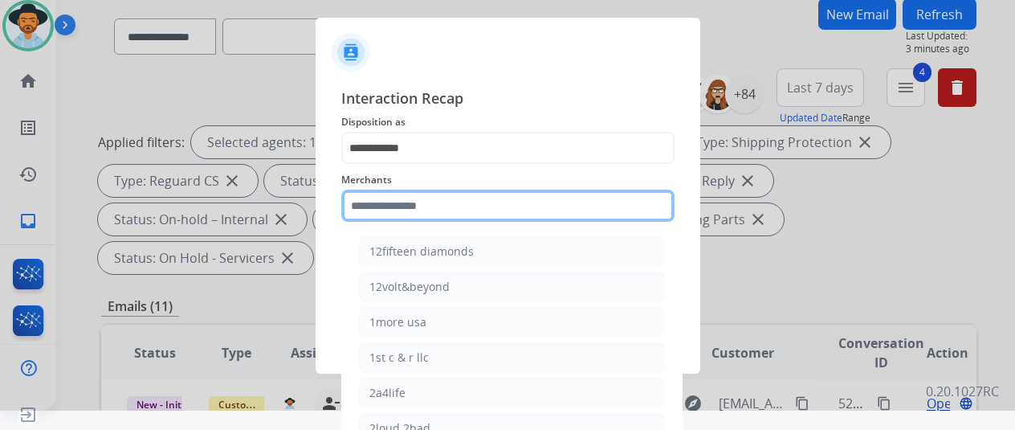
click at [378, 205] on input "text" at bounding box center [507, 205] width 333 height 32
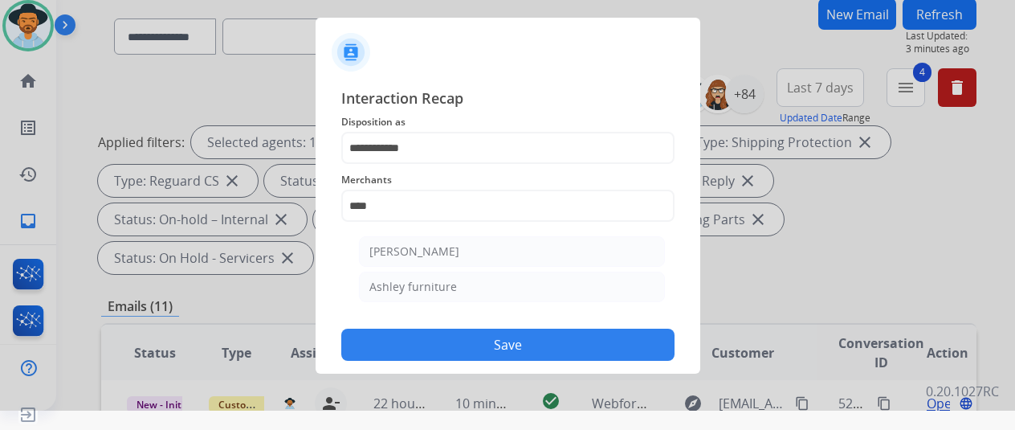
click at [419, 279] on div "Ashley furniture" at bounding box center [413, 287] width 88 height 16
type input "**********"
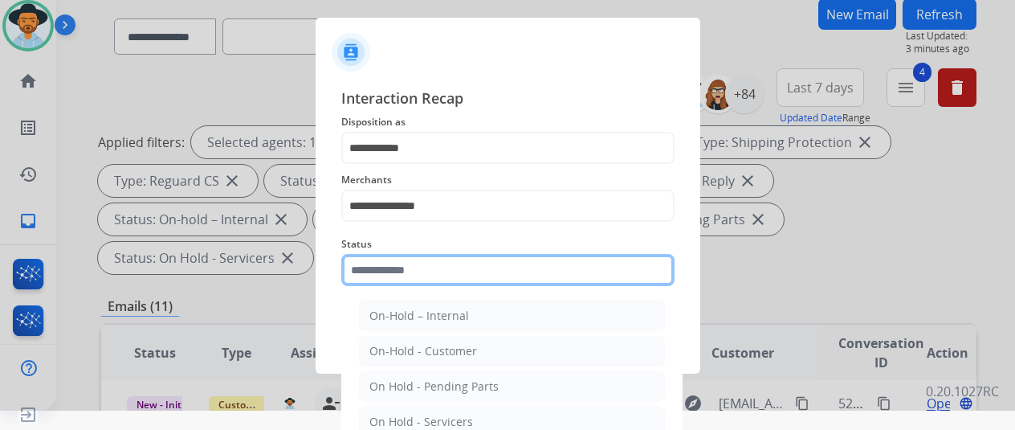
click at [418, 271] on input "text" at bounding box center [507, 270] width 333 height 32
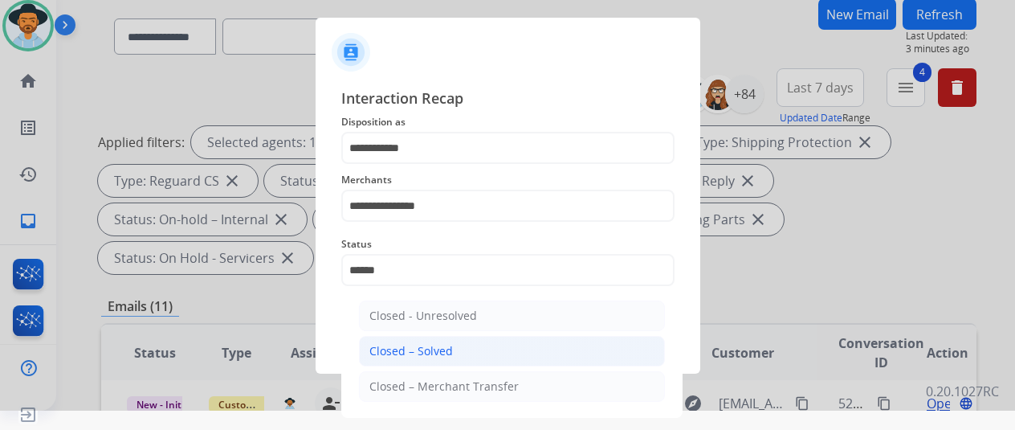
click at [432, 349] on div "Closed – Solved" at bounding box center [411, 351] width 84 height 16
type input "**********"
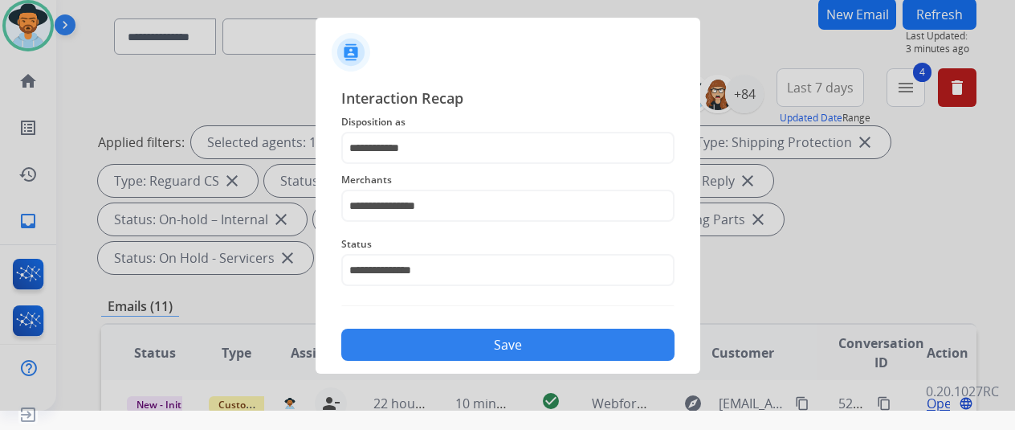
click at [467, 336] on button "Save" at bounding box center [507, 344] width 333 height 32
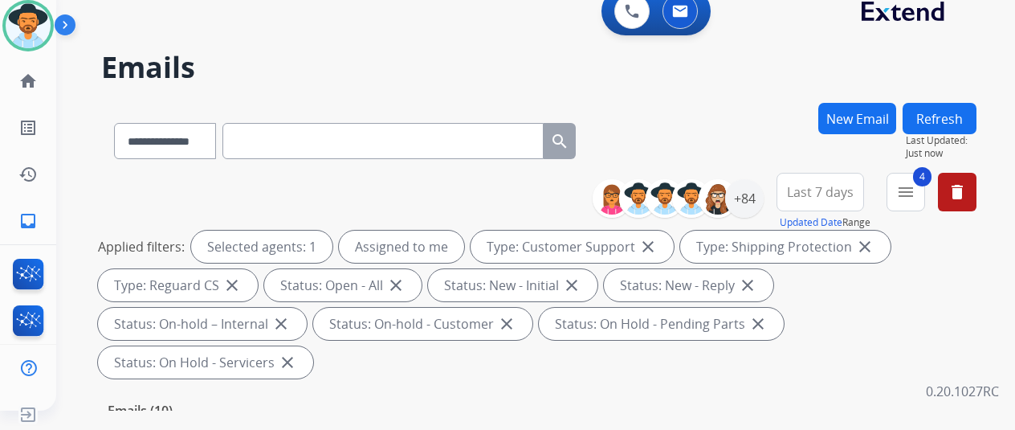
scroll to position [0, 0]
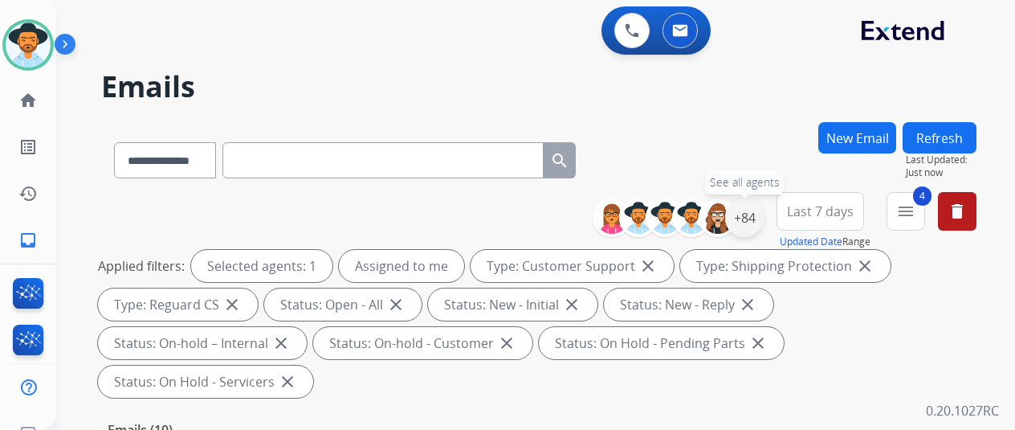
click at [760, 214] on div "+84" at bounding box center [744, 217] width 39 height 39
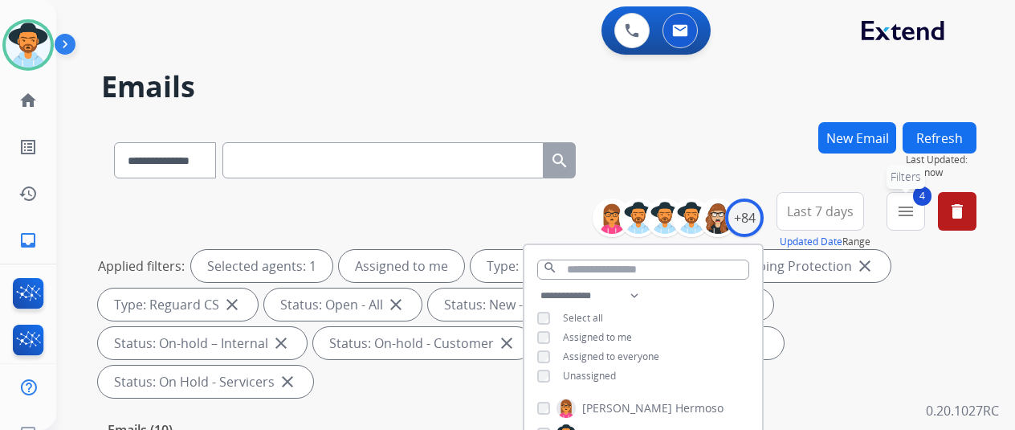
click at [910, 206] on mat-icon "menu" at bounding box center [905, 211] width 19 height 19
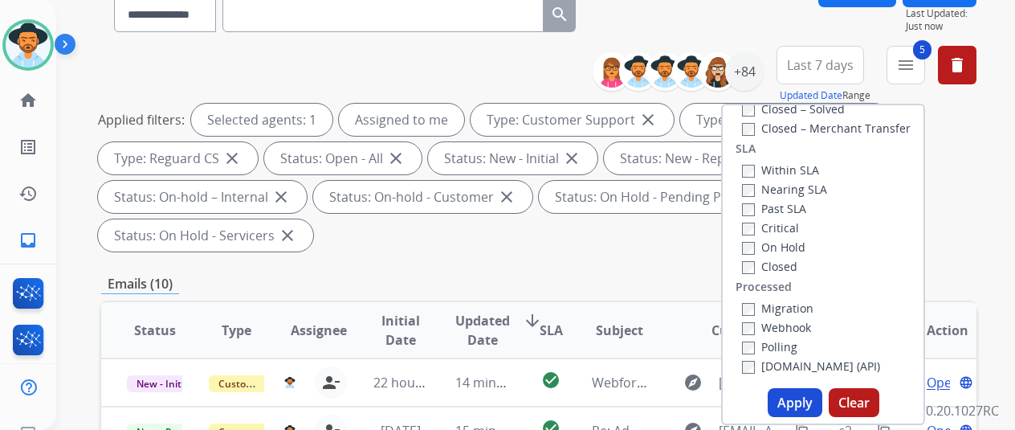
scroll to position [241, 0]
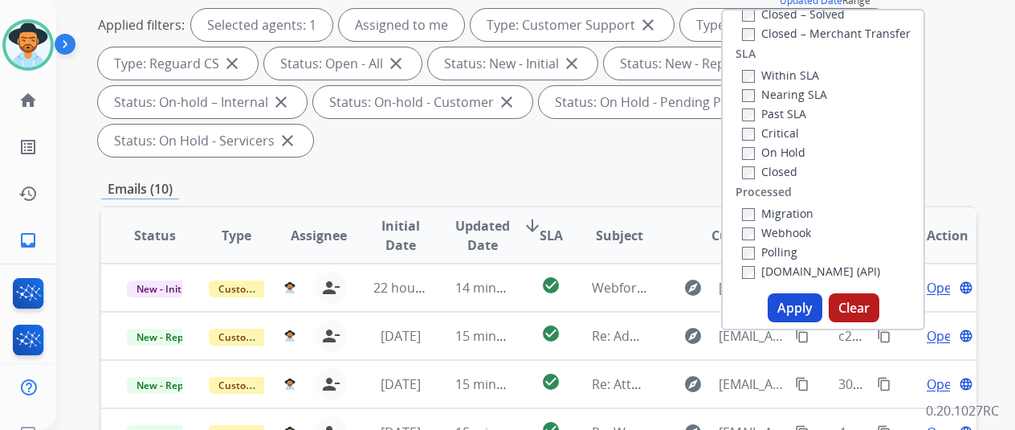
click at [799, 309] on button "Apply" at bounding box center [795, 307] width 55 height 29
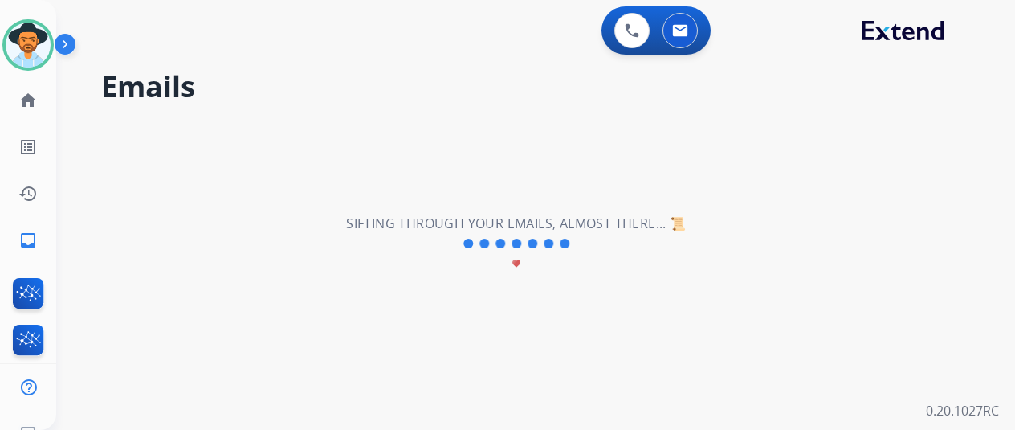
scroll to position [0, 0]
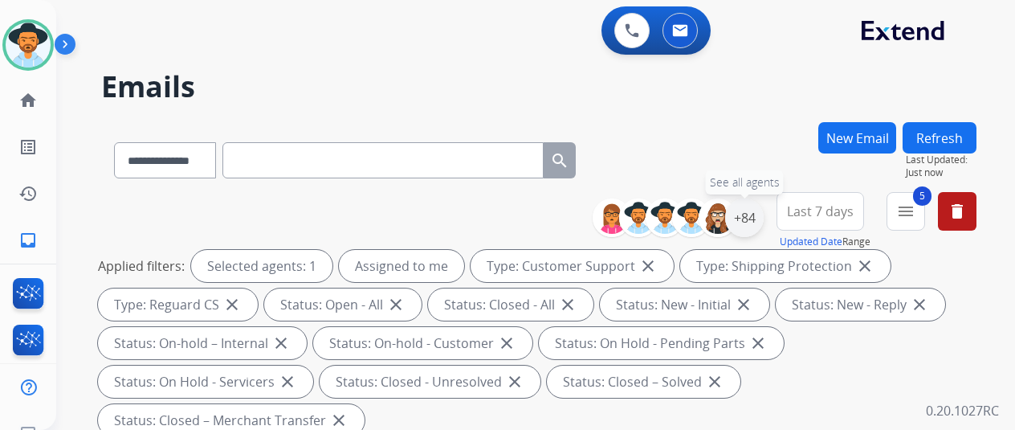
click at [755, 212] on div "+84" at bounding box center [744, 217] width 39 height 39
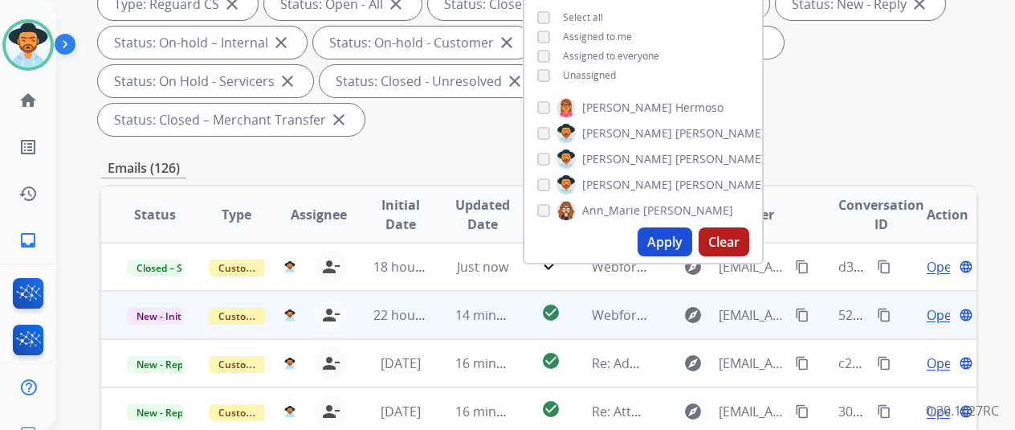
scroll to position [321, 0]
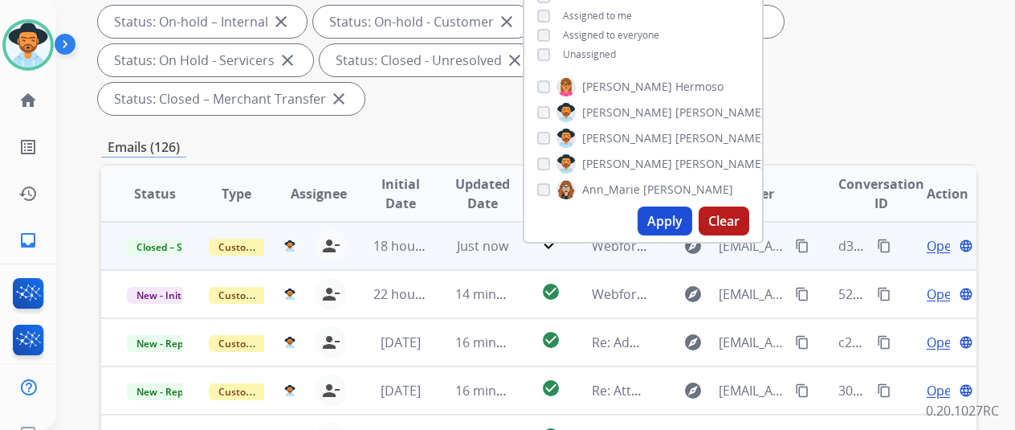
click at [885, 248] on mat-icon "content_copy" at bounding box center [884, 245] width 14 height 14
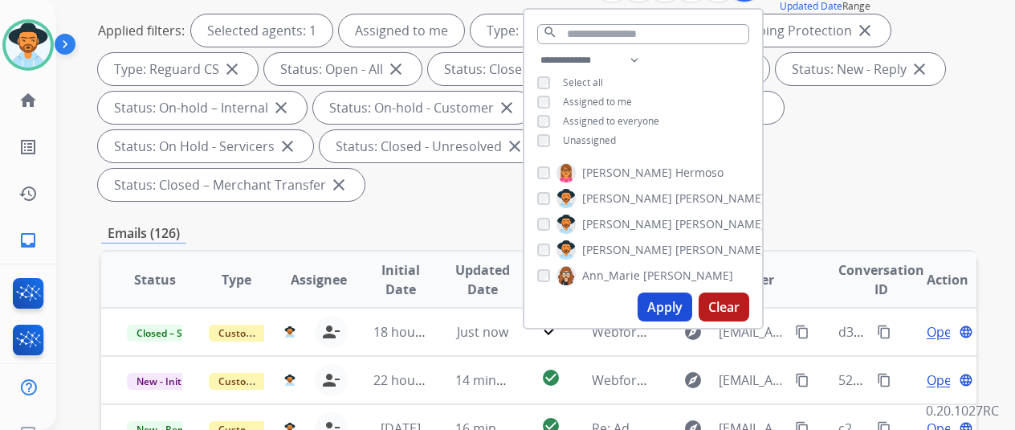
scroll to position [80, 0]
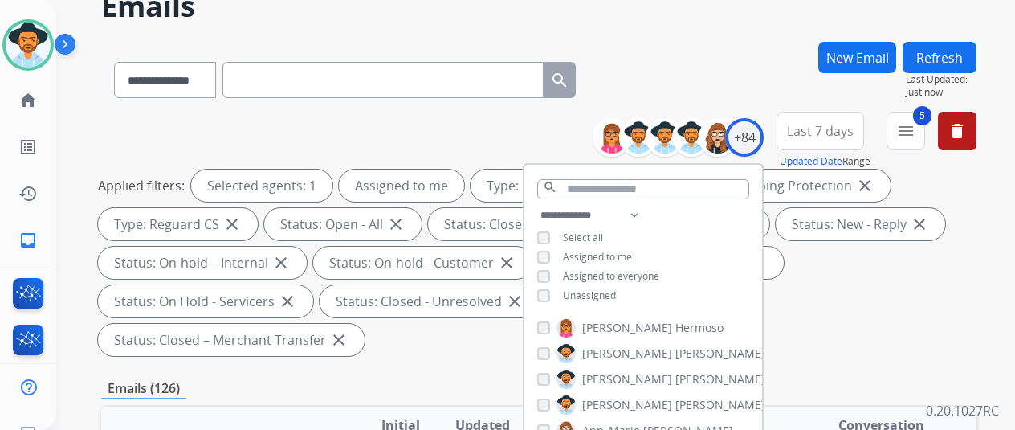
click at [883, 320] on div "Applied filters: Selected agents: 1 Assigned to me Type: Customer Support close…" at bounding box center [535, 262] width 875 height 186
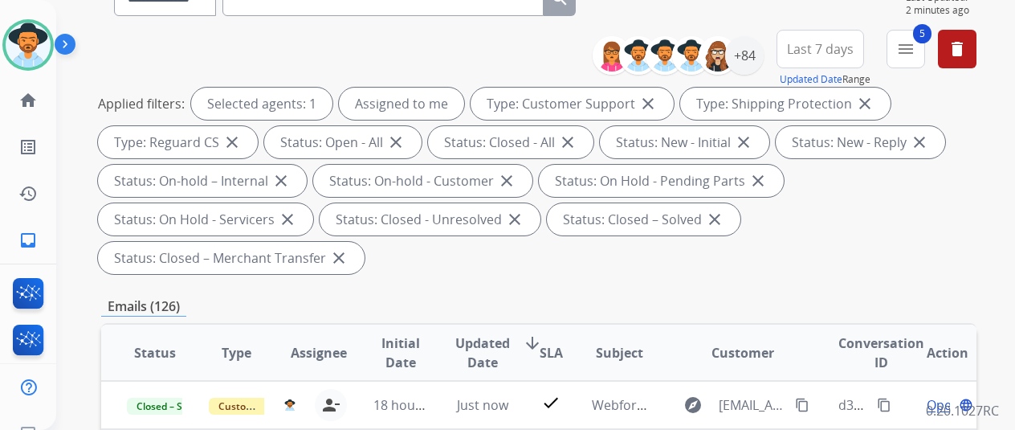
scroll to position [0, 0]
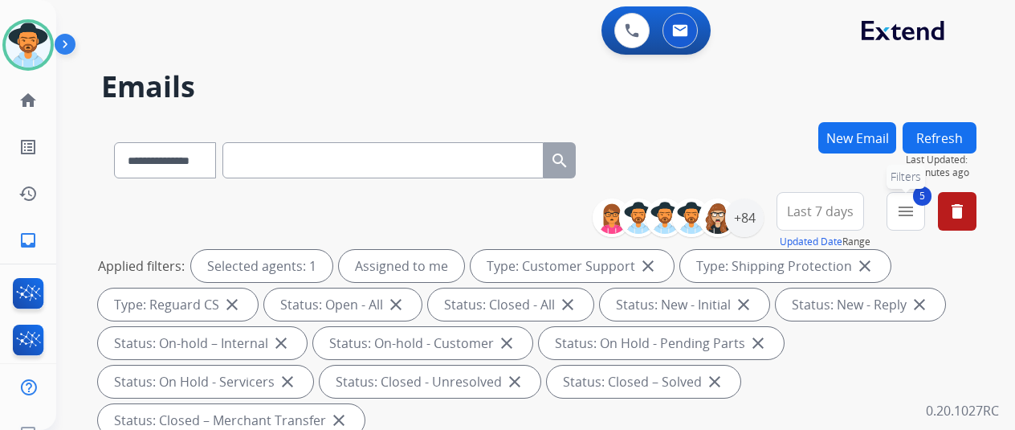
click at [925, 207] on button "5 menu Filters" at bounding box center [905, 211] width 39 height 39
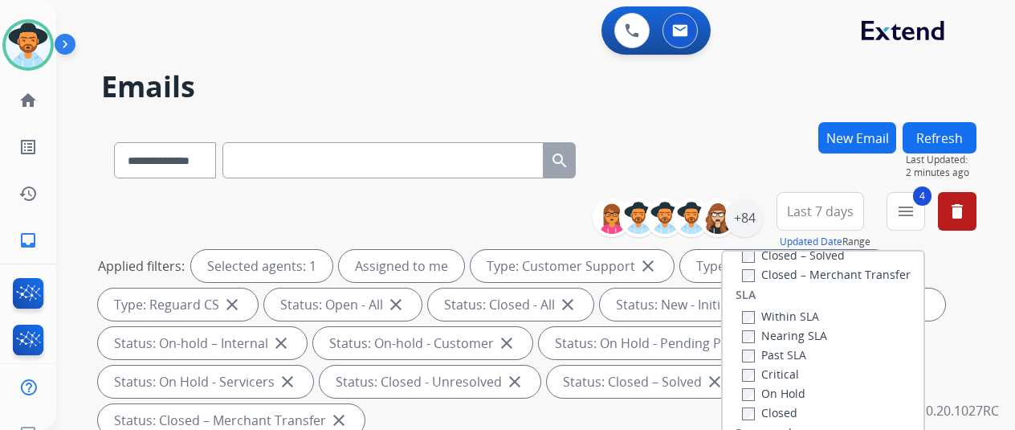
scroll to position [241, 0]
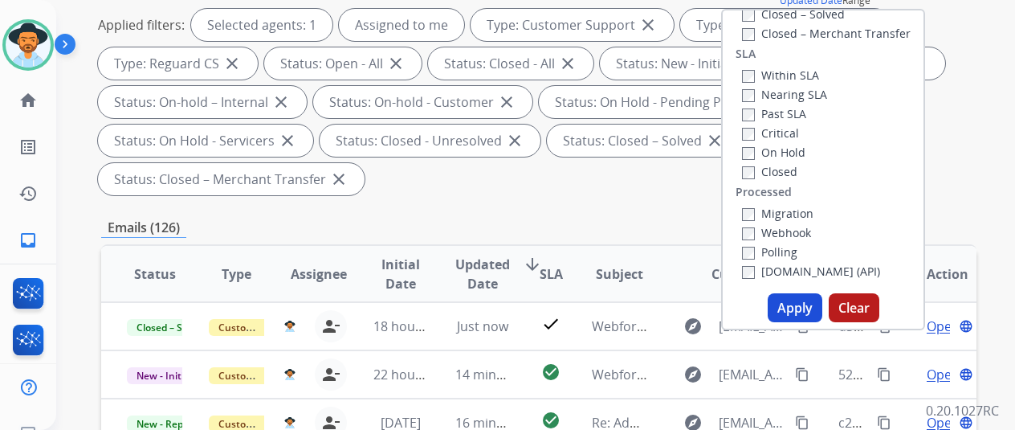
click at [807, 303] on button "Apply" at bounding box center [795, 307] width 55 height 29
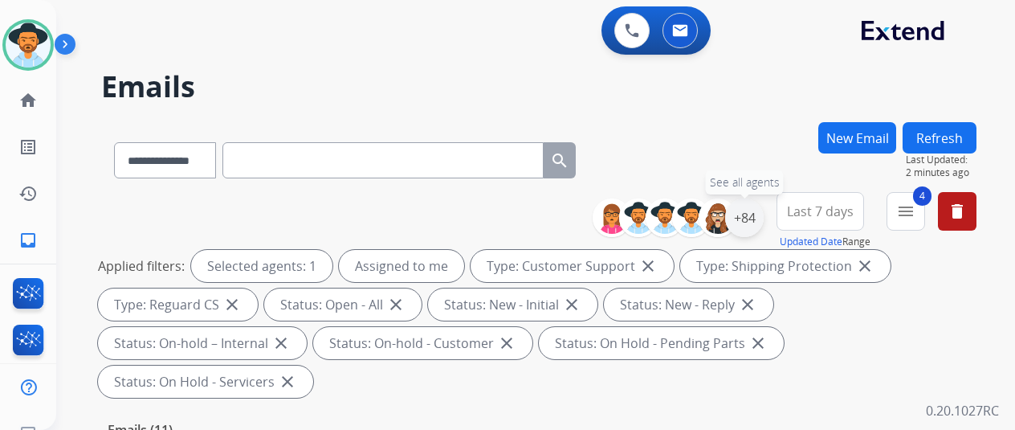
click at [753, 214] on div "+84" at bounding box center [744, 217] width 39 height 39
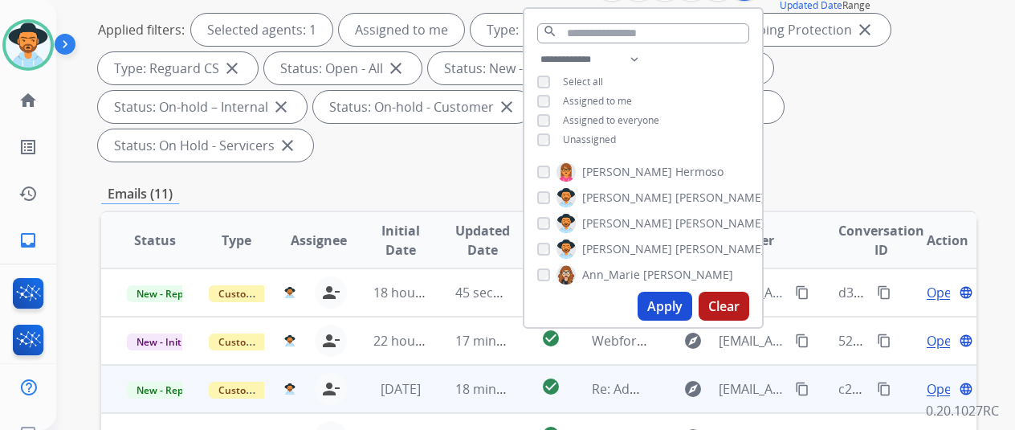
scroll to position [241, 0]
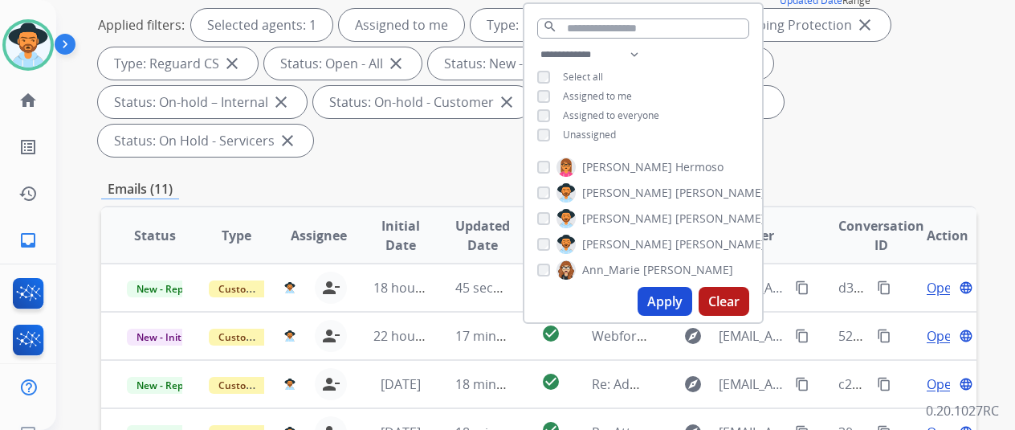
click at [668, 298] on button "Apply" at bounding box center [664, 301] width 55 height 29
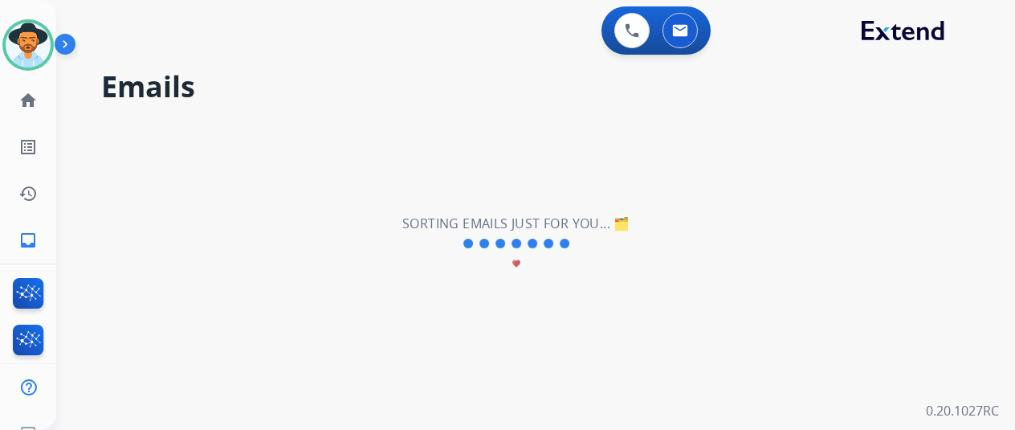
scroll to position [0, 0]
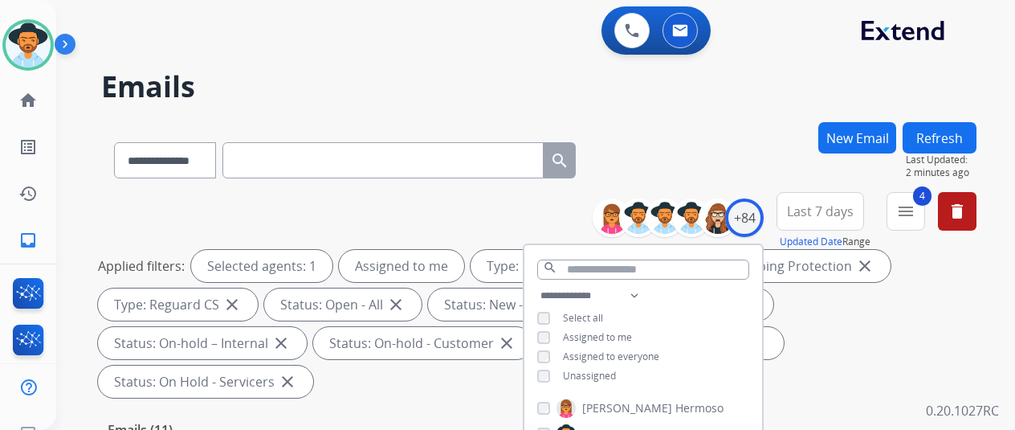
click at [752, 152] on div "**********" at bounding box center [538, 157] width 875 height 70
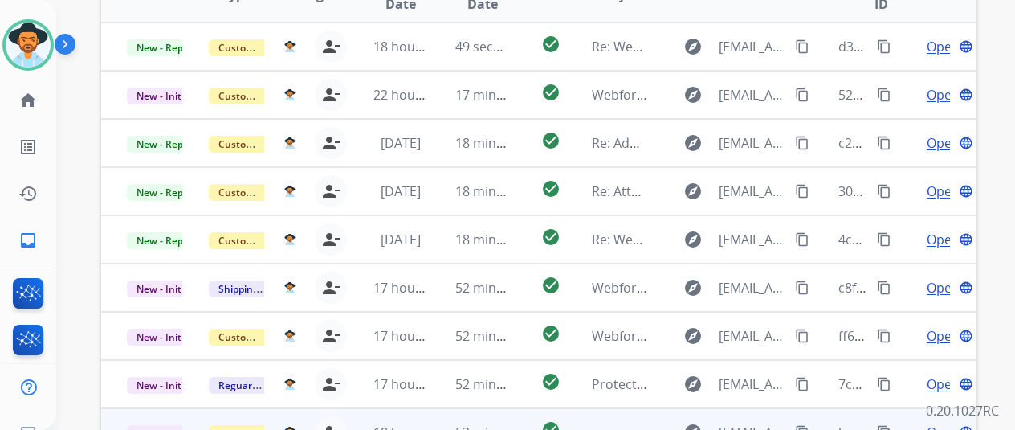
scroll to position [586, 0]
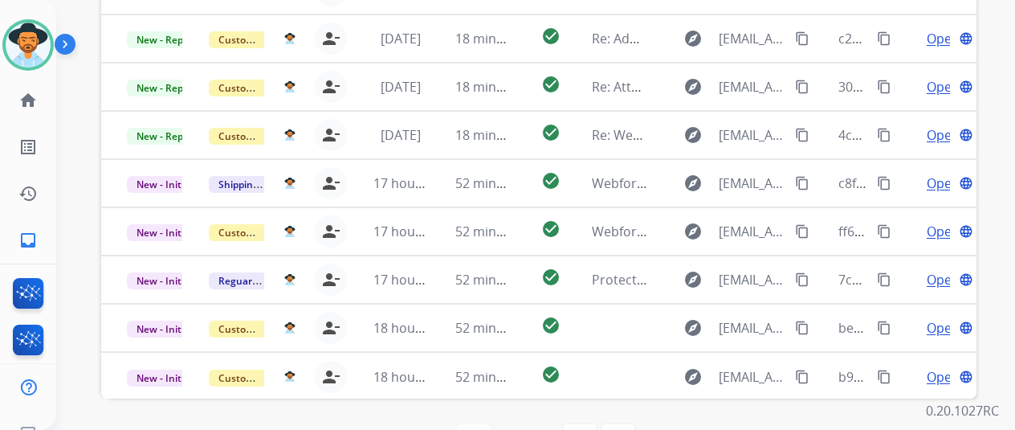
select select "*"
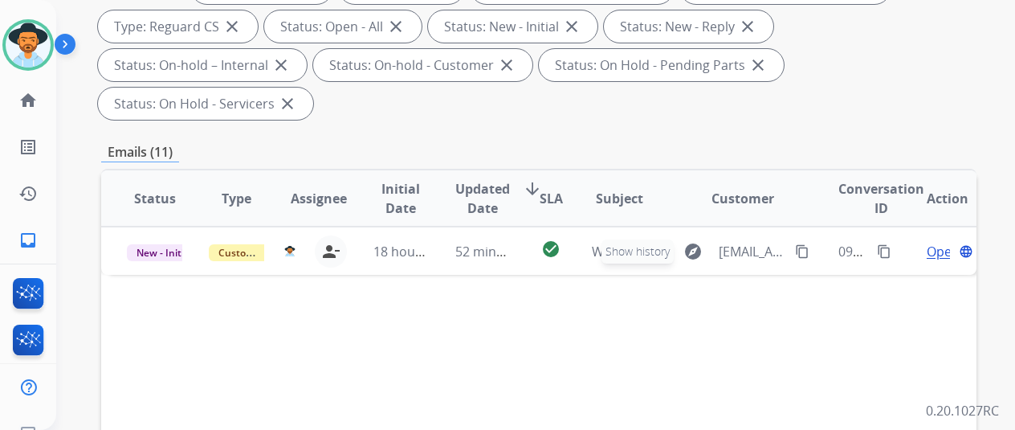
scroll to position [241, 0]
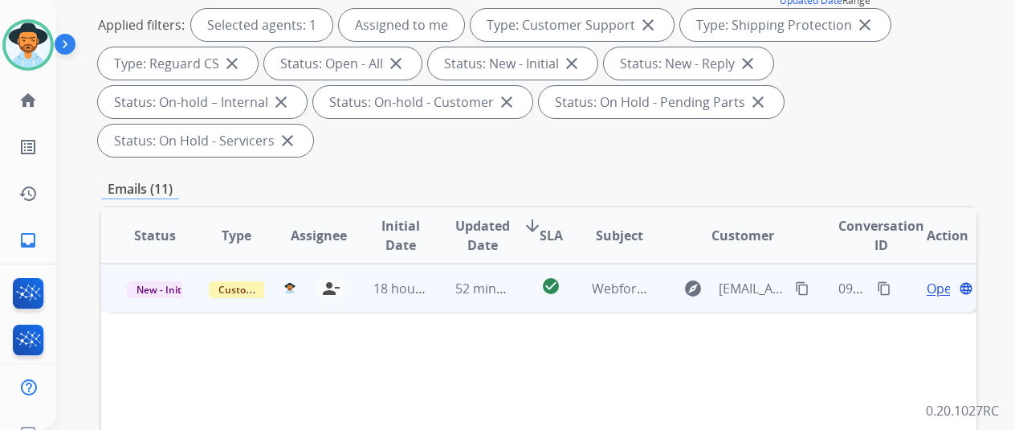
click at [933, 279] on span "Open" at bounding box center [943, 288] width 33 height 19
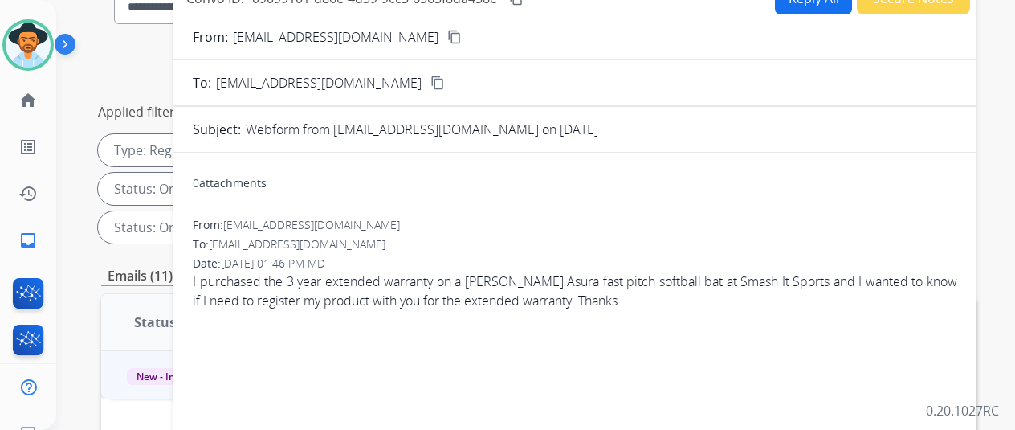
scroll to position [0, 0]
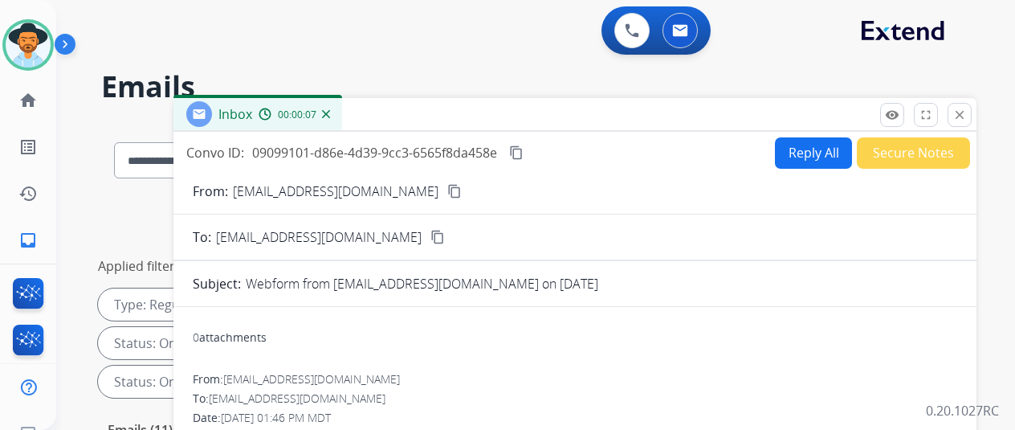
click at [447, 189] on mat-icon "content_copy" at bounding box center [454, 191] width 14 height 14
click at [809, 150] on button "Reply All" at bounding box center [813, 152] width 77 height 31
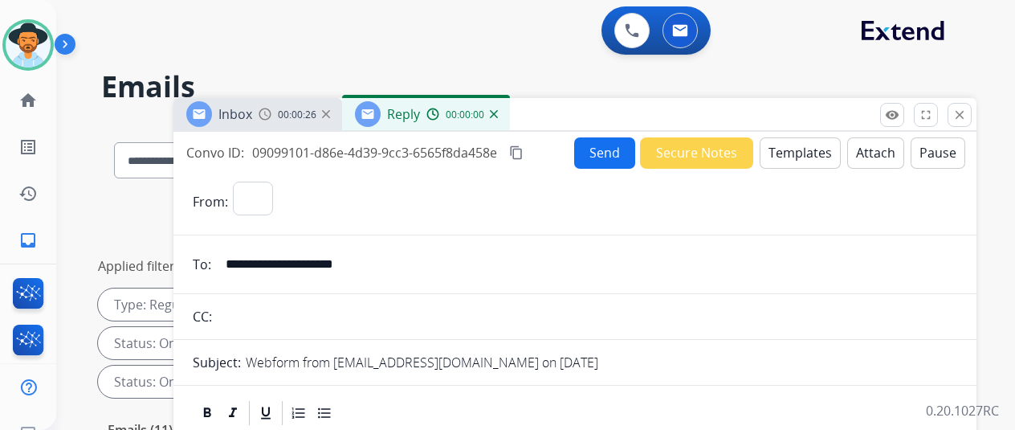
select select "**********"
click at [804, 148] on button "Templates" at bounding box center [800, 152] width 81 height 31
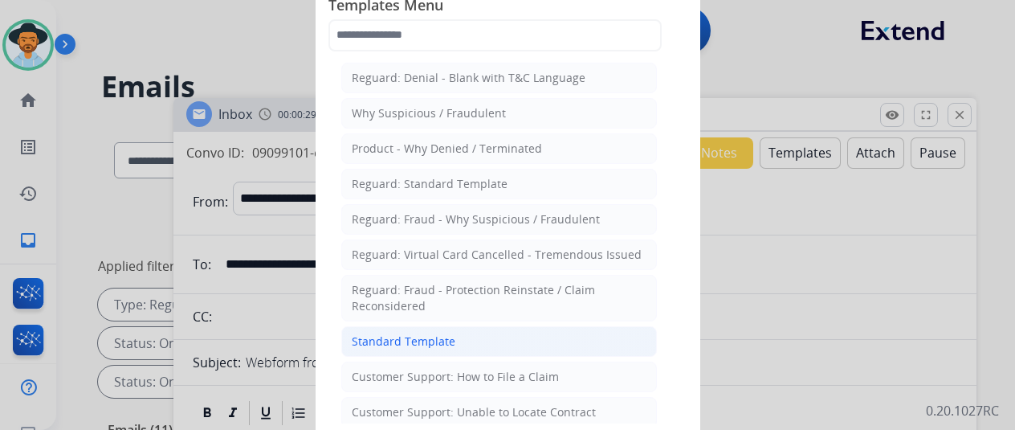
click at [400, 333] on div "Standard Template" at bounding box center [404, 341] width 104 height 16
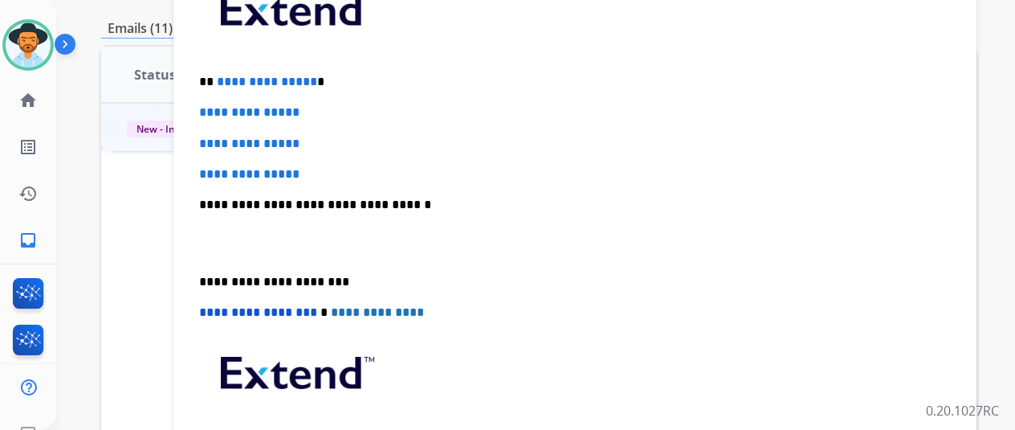
scroll to position [128, 0]
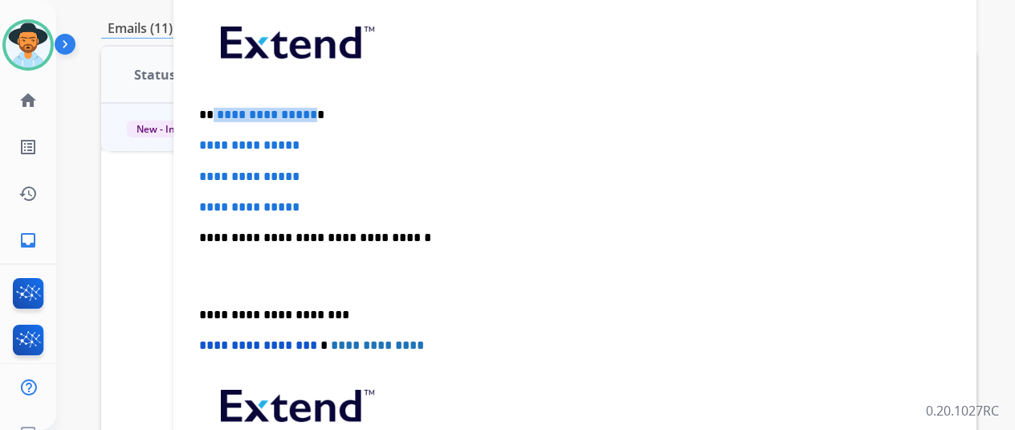
drag, startPoint x: 320, startPoint y: 113, endPoint x: 226, endPoint y: 108, distance: 93.3
click at [226, 108] on p "**********" at bounding box center [568, 115] width 739 height 14
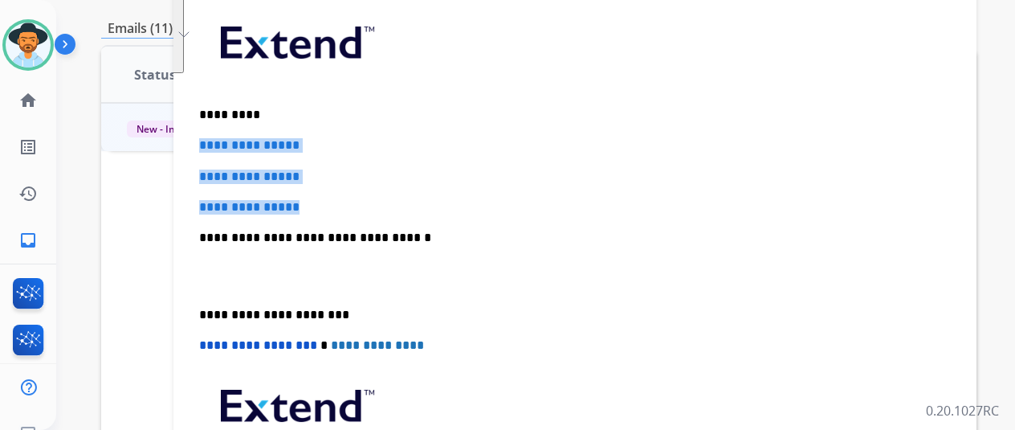
drag, startPoint x: 328, startPoint y: 206, endPoint x: 208, endPoint y: 143, distance: 136.1
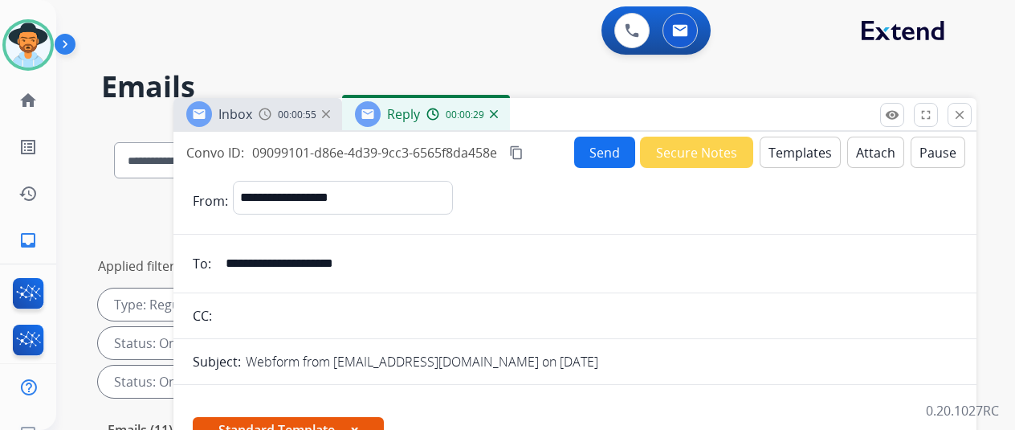
select select "**********"
select select "*"
select select "**********"
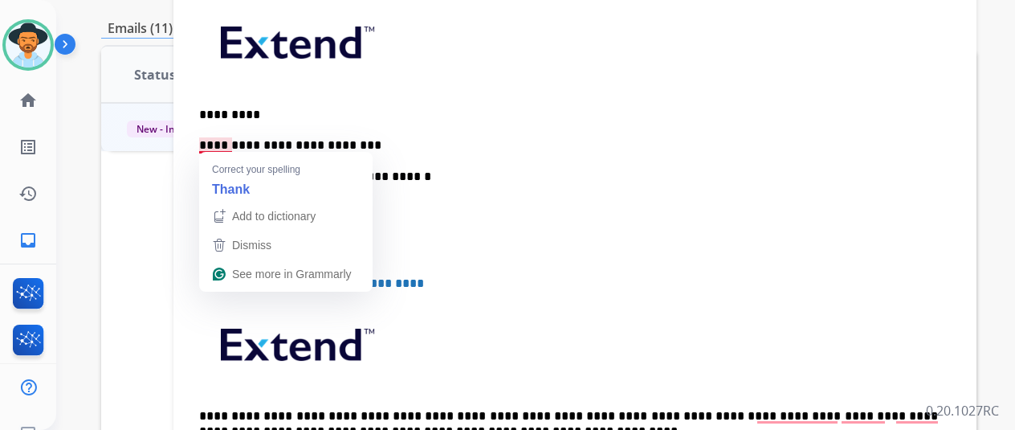
click at [231, 141] on p "**********" at bounding box center [568, 145] width 739 height 14
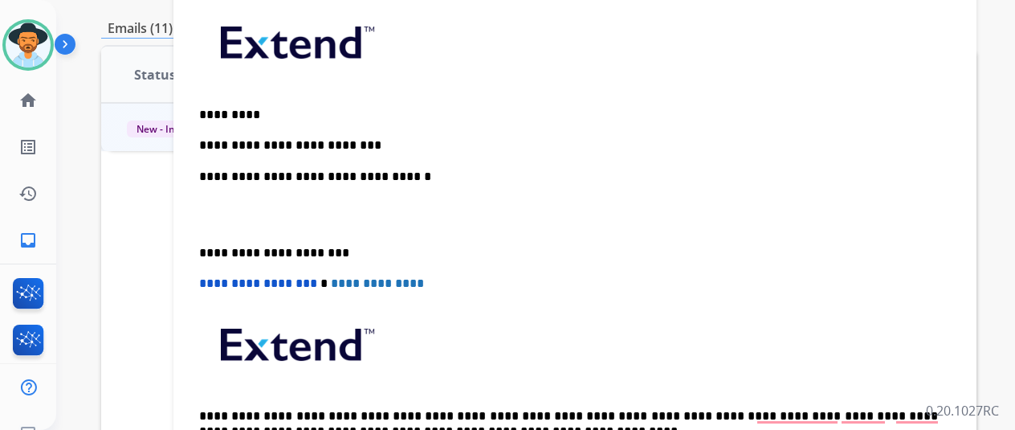
click at [373, 149] on p "**********" at bounding box center [568, 145] width 739 height 14
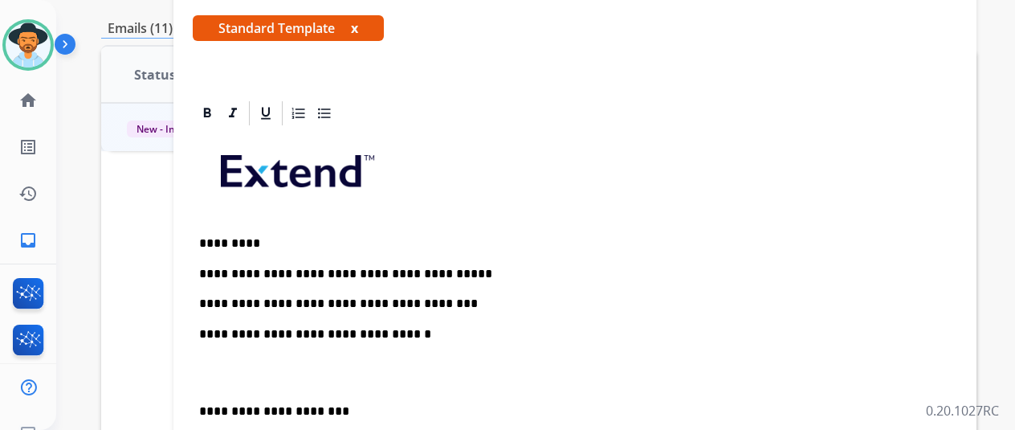
scroll to position [0, 0]
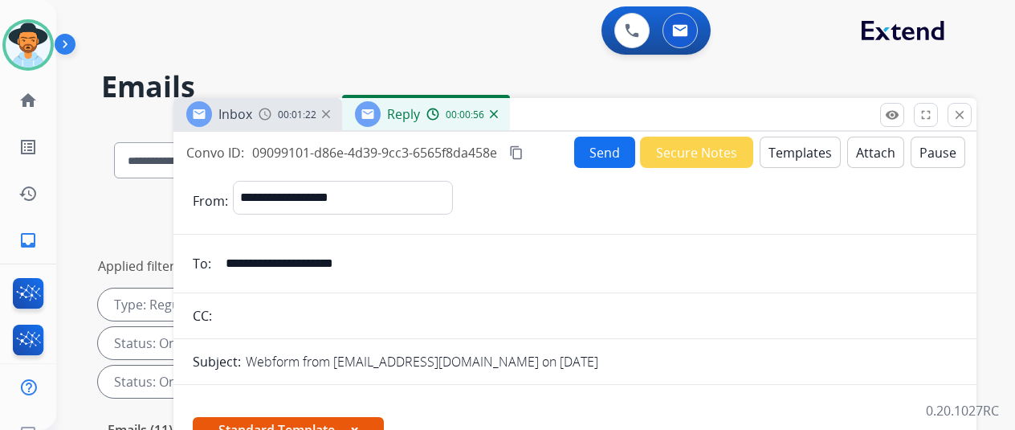
click at [620, 143] on button "Send" at bounding box center [604, 151] width 61 height 31
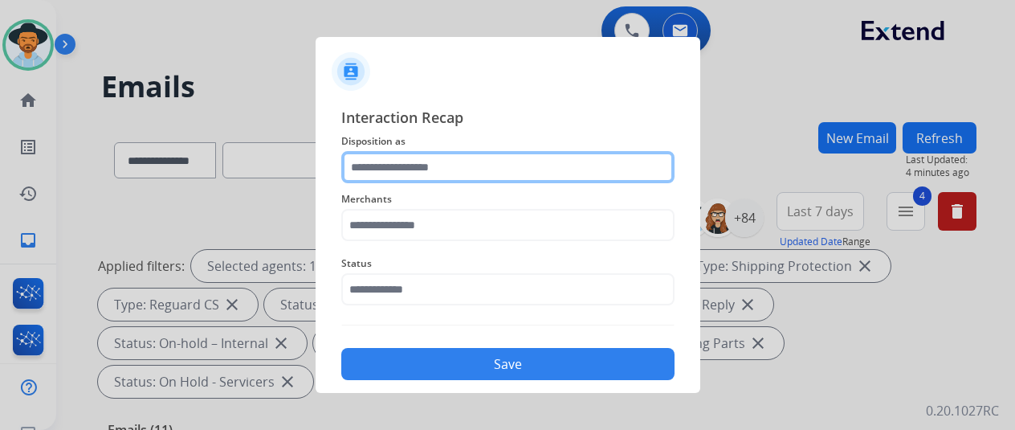
click at [378, 163] on input "text" at bounding box center [507, 167] width 333 height 32
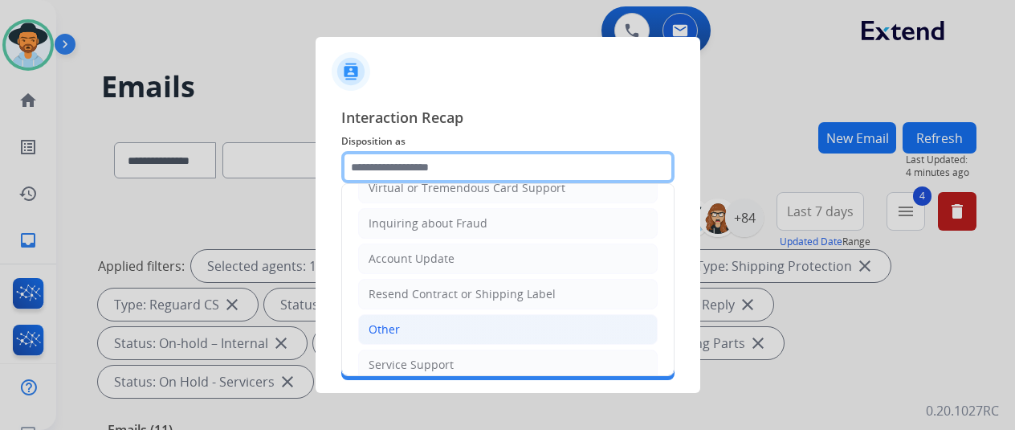
scroll to position [243, 0]
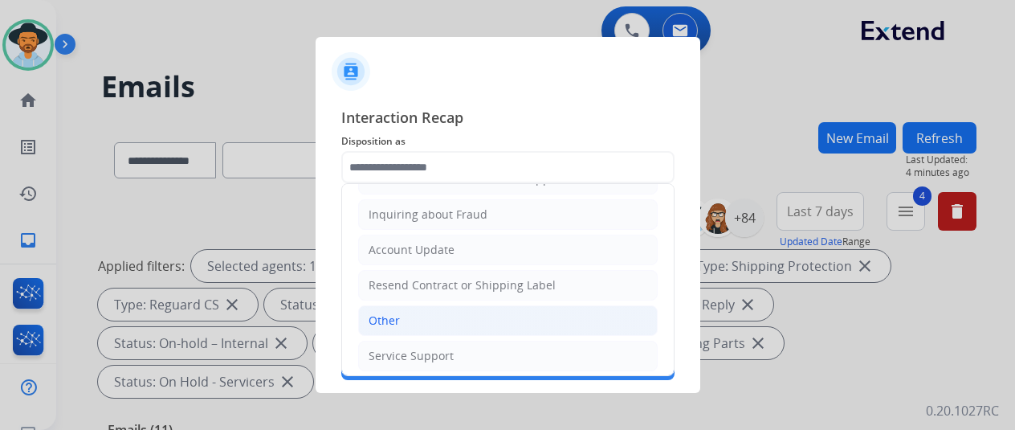
click at [405, 315] on li "Other" at bounding box center [507, 320] width 299 height 31
type input "*****"
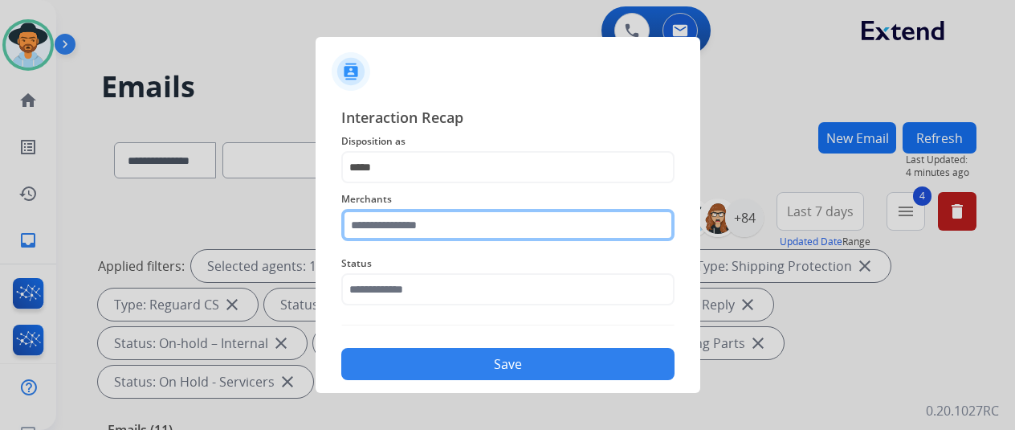
click at [385, 230] on input "text" at bounding box center [507, 225] width 333 height 32
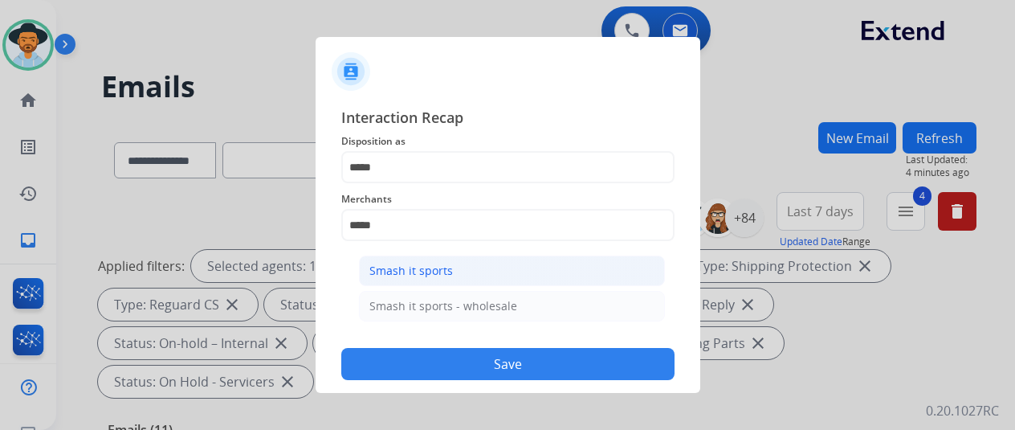
click at [441, 267] on div "Smash it sports" at bounding box center [411, 271] width 84 height 16
type input "**********"
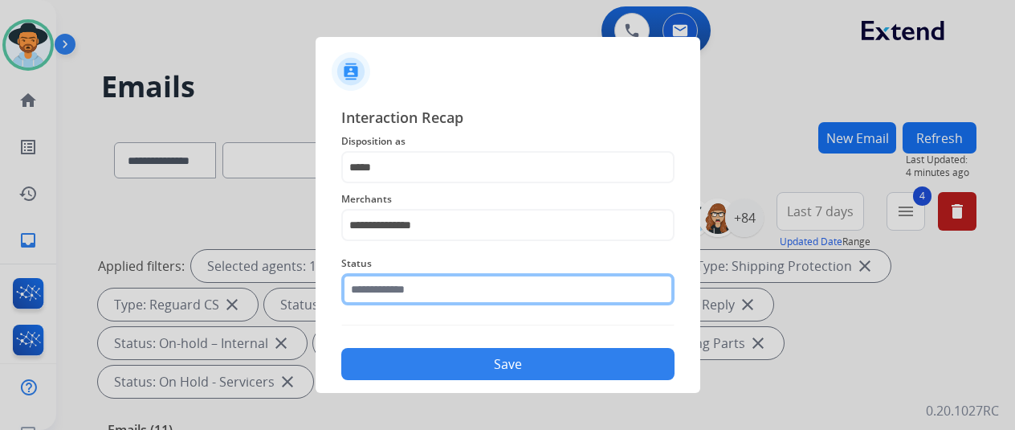
click at [397, 293] on input "text" at bounding box center [507, 289] width 333 height 32
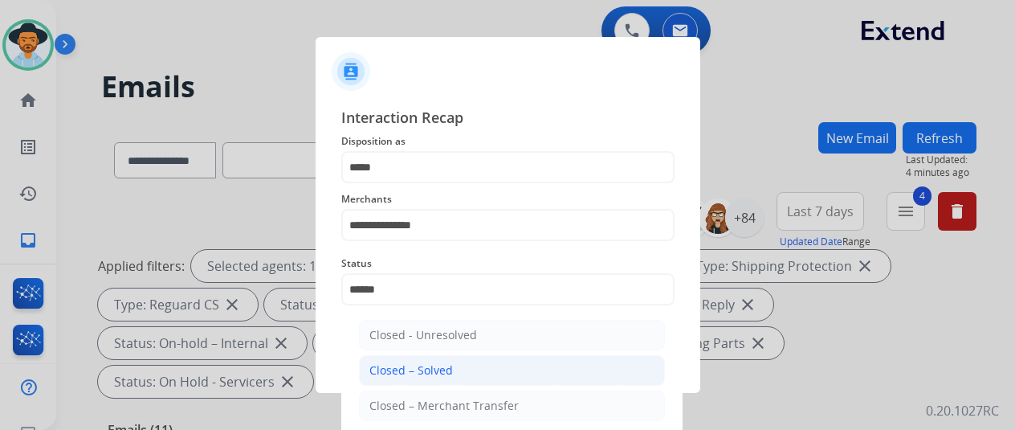
click at [414, 362] on div "Closed – Solved" at bounding box center [411, 370] width 84 height 16
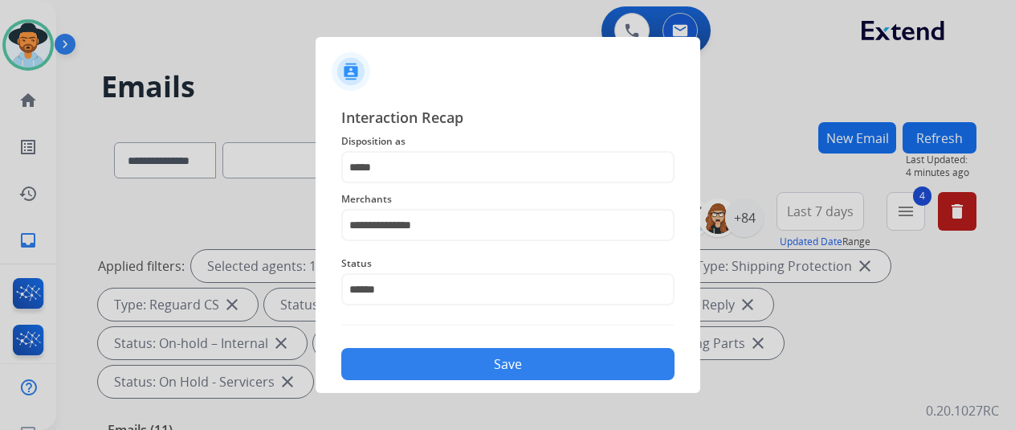
type input "**********"
click at [453, 361] on button "Save" at bounding box center [507, 364] width 333 height 32
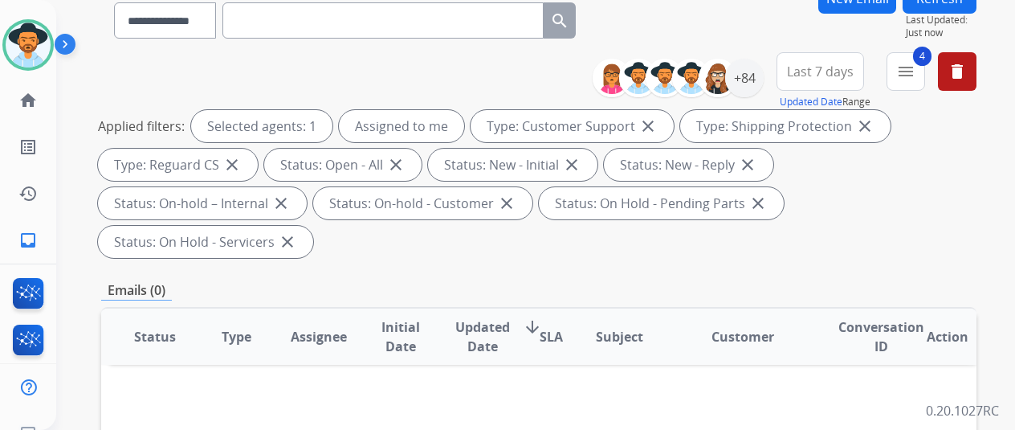
scroll to position [0, 0]
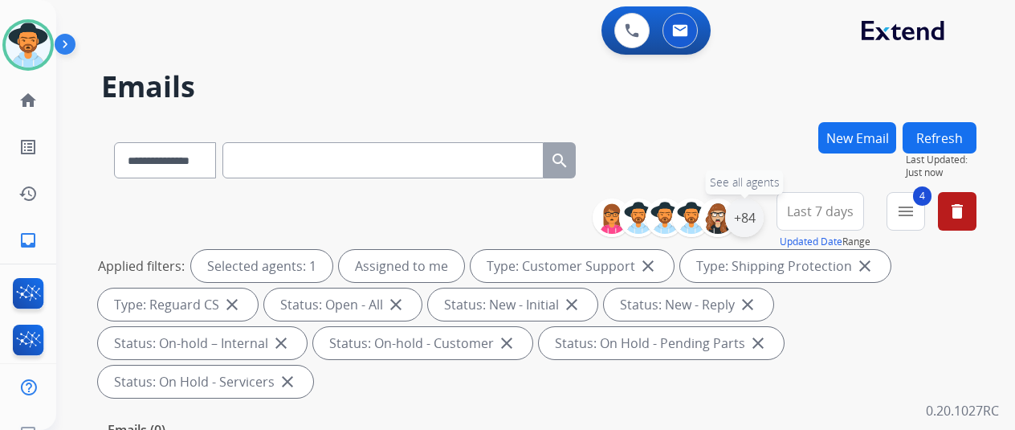
click at [764, 210] on div "+84" at bounding box center [744, 217] width 39 height 39
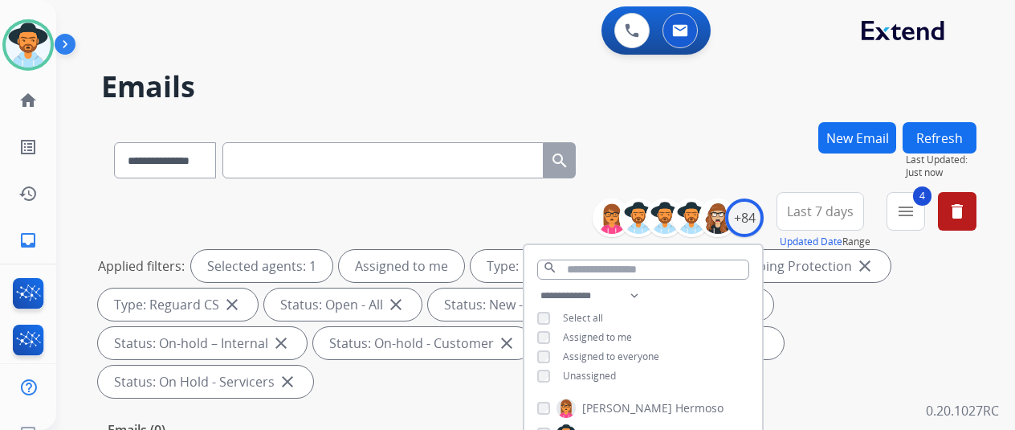
scroll to position [321, 0]
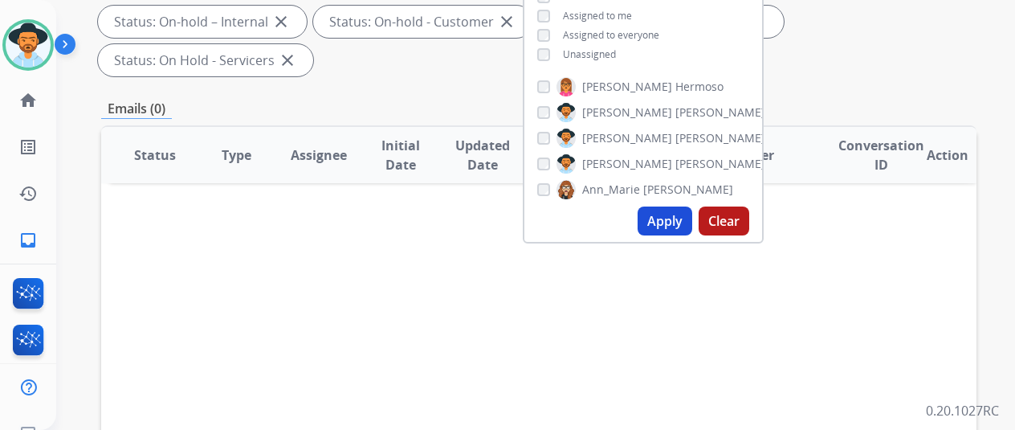
click at [671, 219] on button "Apply" at bounding box center [664, 220] width 55 height 29
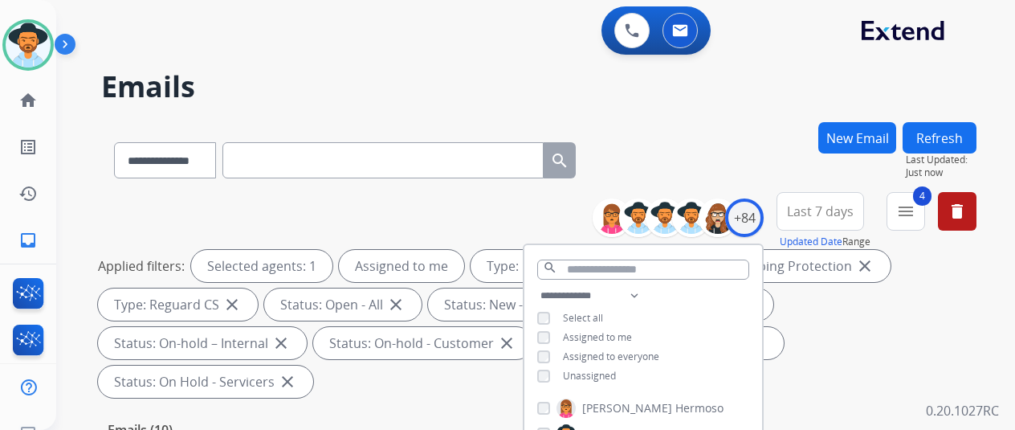
click at [750, 109] on div "**********" at bounding box center [516, 273] width 920 height 430
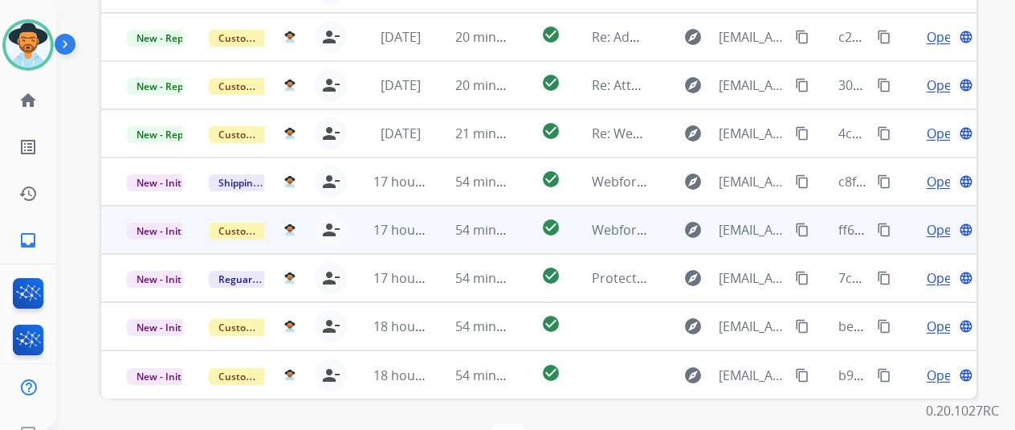
scroll to position [19, 0]
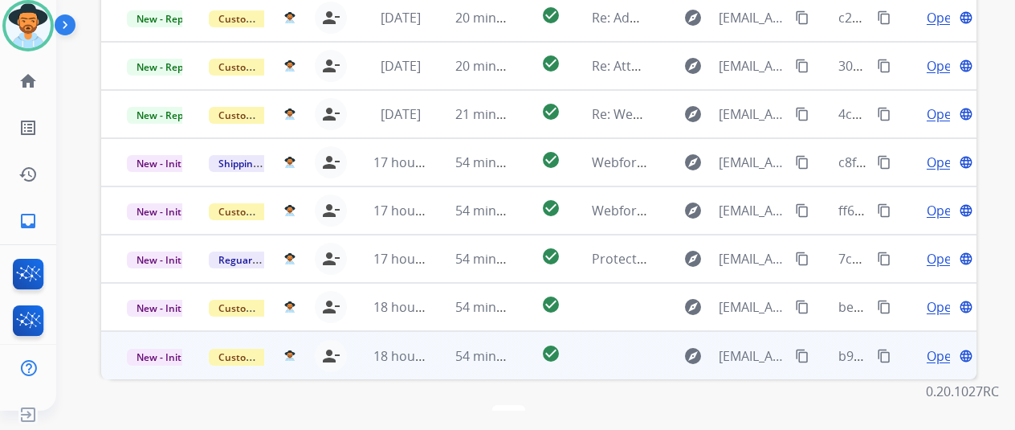
click at [947, 346] on span "Open" at bounding box center [943, 355] width 33 height 19
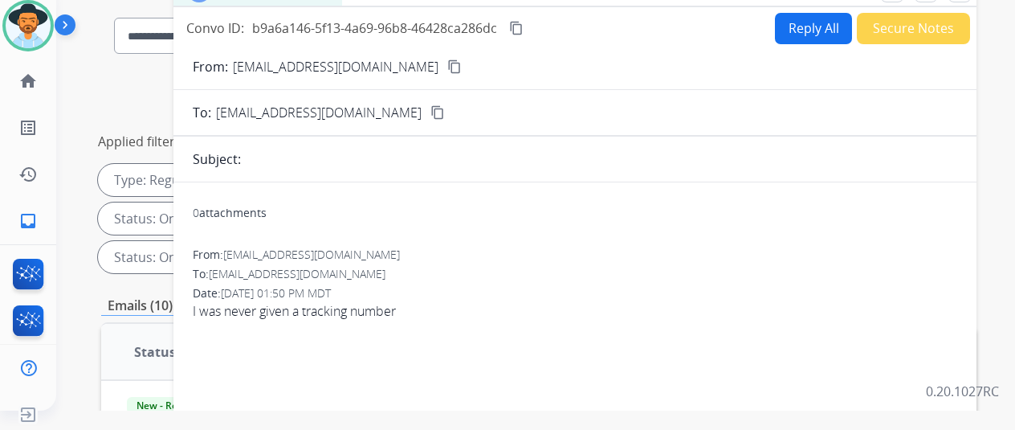
scroll to position [0, 0]
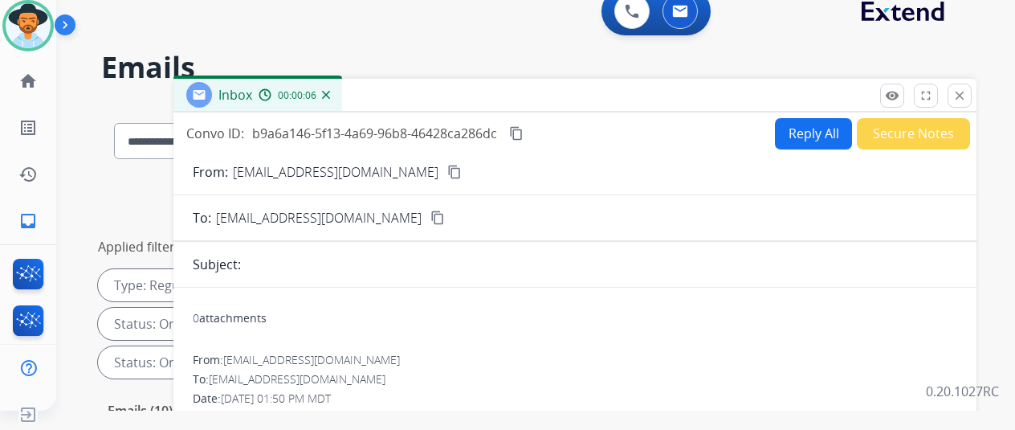
click at [453, 174] on mat-icon "content_copy" at bounding box center [454, 172] width 14 height 14
click at [800, 132] on button "Reply All" at bounding box center [813, 133] width 77 height 31
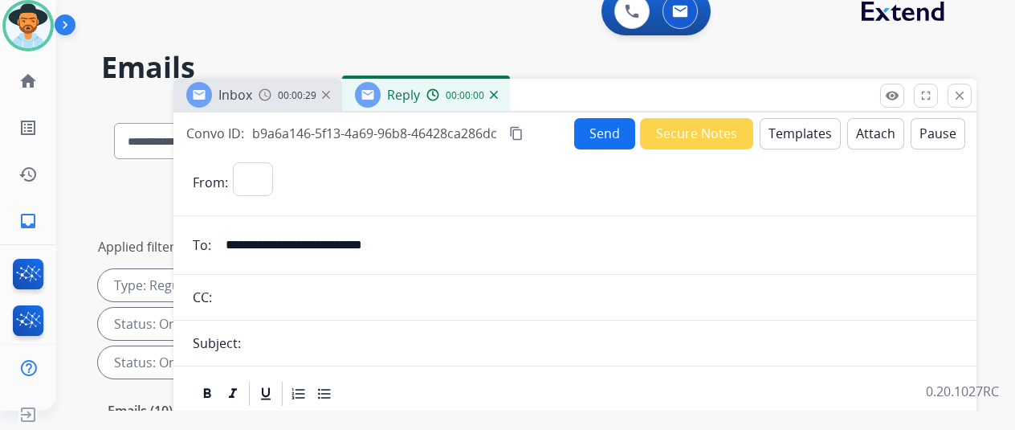
select select "**********"
click at [793, 128] on button "Templates" at bounding box center [800, 133] width 81 height 31
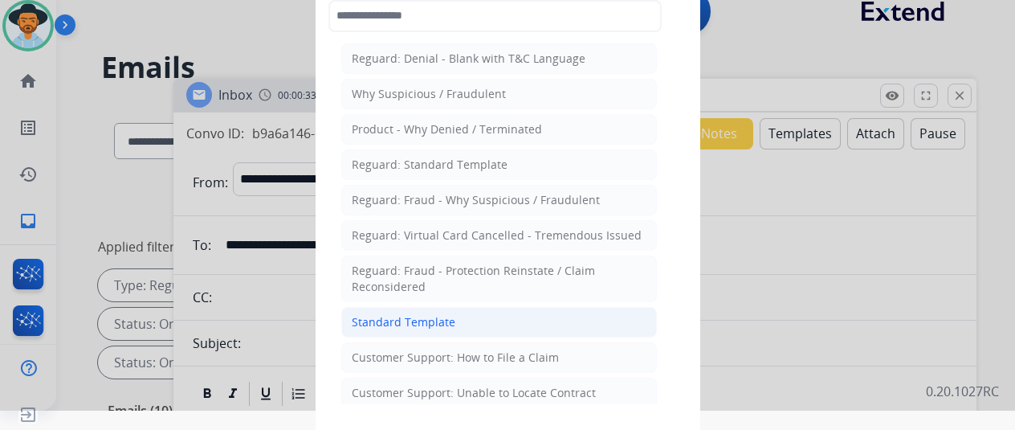
click at [380, 320] on div "Standard Template" at bounding box center [404, 322] width 104 height 16
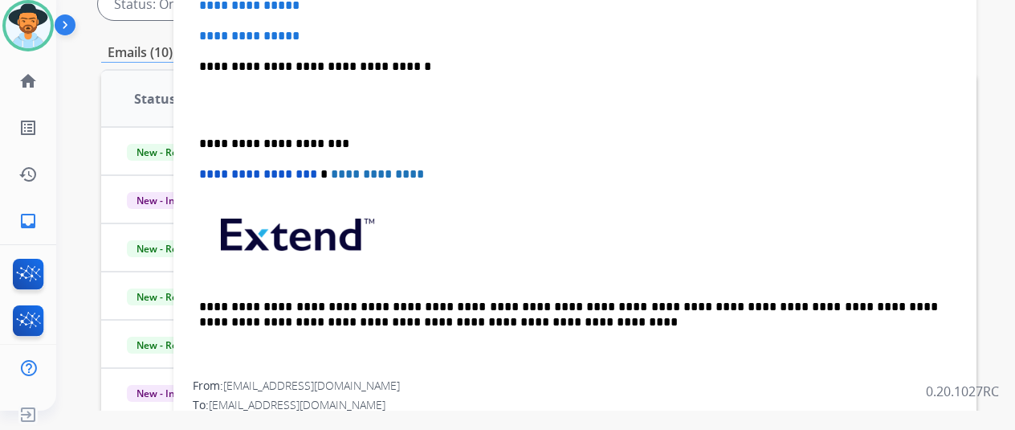
scroll to position [161, 0]
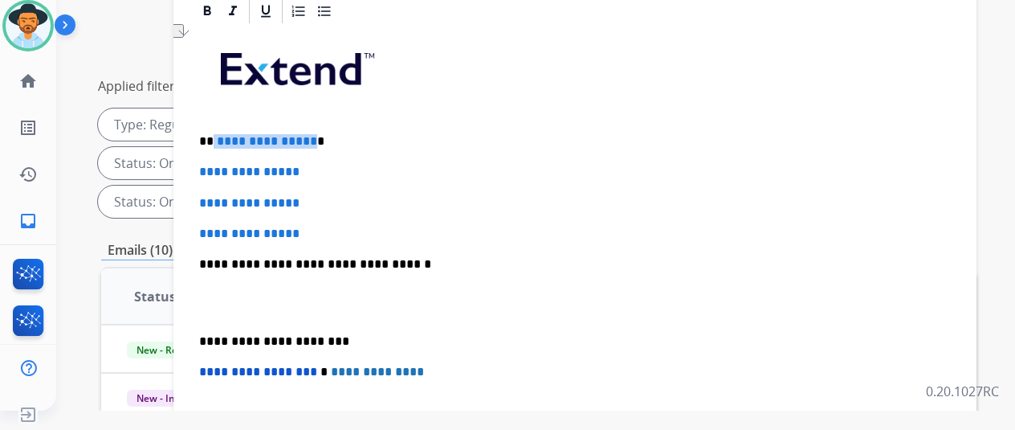
drag, startPoint x: 321, startPoint y: 111, endPoint x: 226, endPoint y: 109, distance: 95.6
click at [226, 134] on p "**********" at bounding box center [568, 141] width 739 height 14
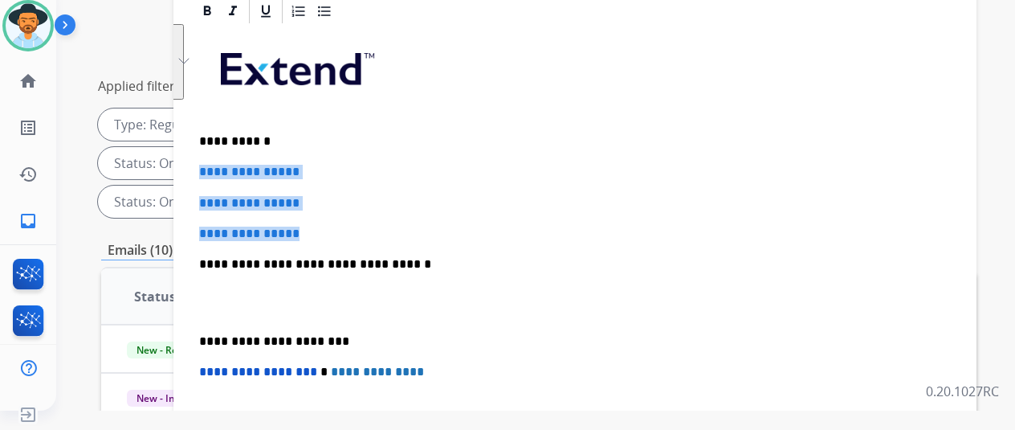
drag, startPoint x: 329, startPoint y: 204, endPoint x: 212, endPoint y: 144, distance: 131.8
click at [212, 144] on div "**********" at bounding box center [575, 302] width 764 height 552
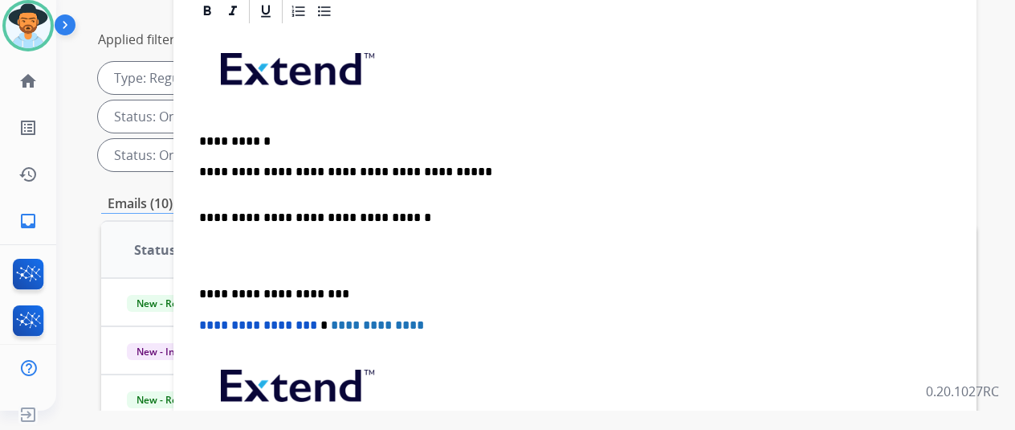
scroll to position [193, 0]
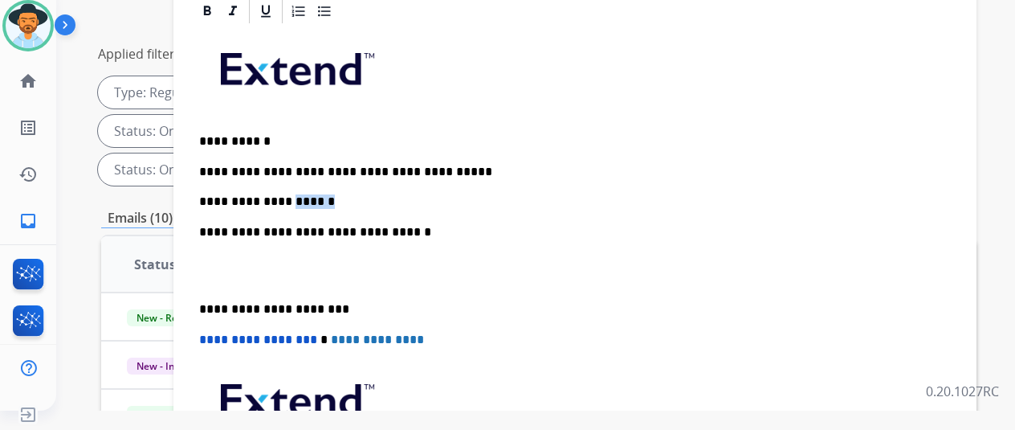
drag, startPoint x: 326, startPoint y: 173, endPoint x: 289, endPoint y: 165, distance: 37.8
click at [289, 165] on p "**********" at bounding box center [568, 187] width 739 height 44
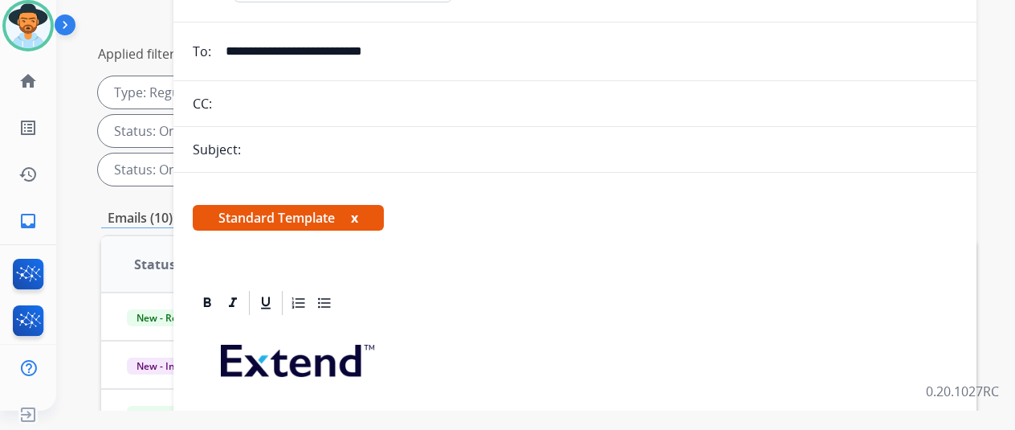
scroll to position [0, 0]
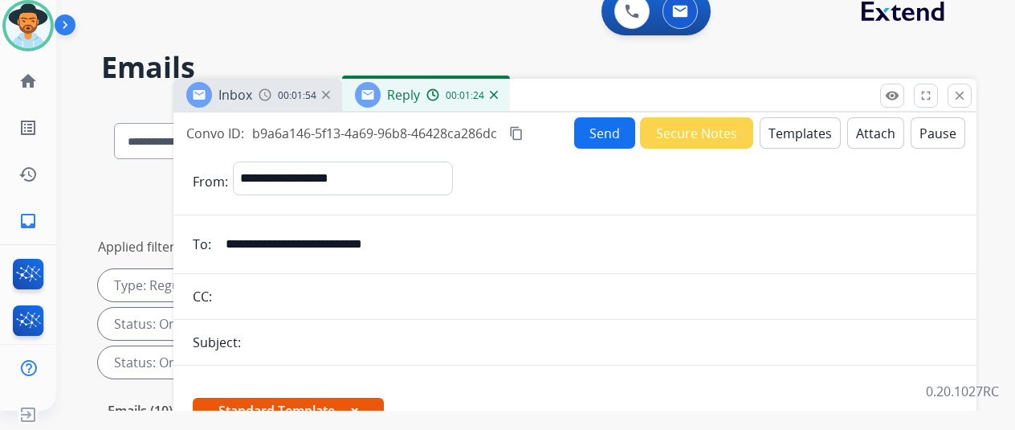
click at [613, 134] on button "Send" at bounding box center [604, 132] width 61 height 31
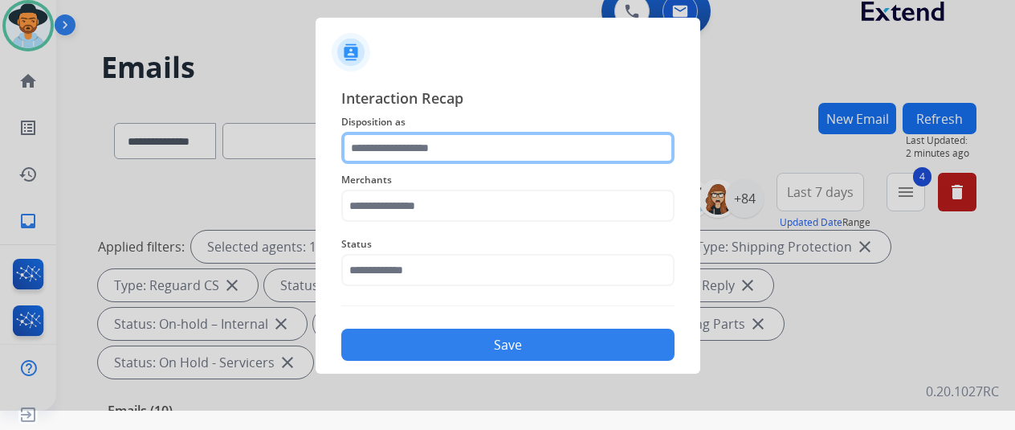
click at [369, 149] on input "text" at bounding box center [507, 148] width 333 height 32
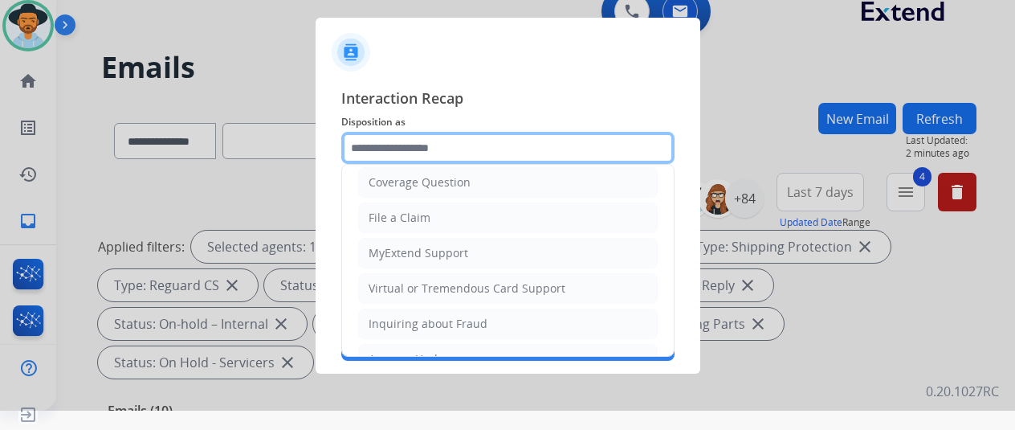
scroll to position [243, 0]
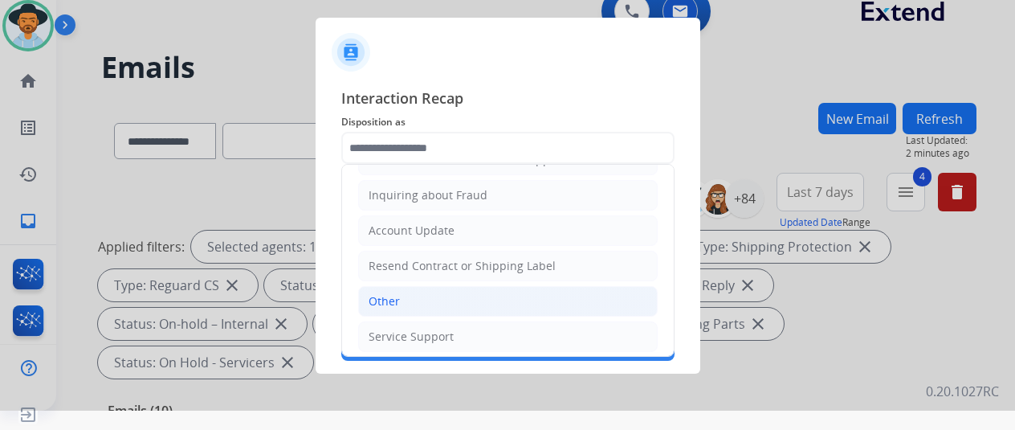
click at [389, 299] on div "Other" at bounding box center [384, 301] width 31 height 16
type input "*****"
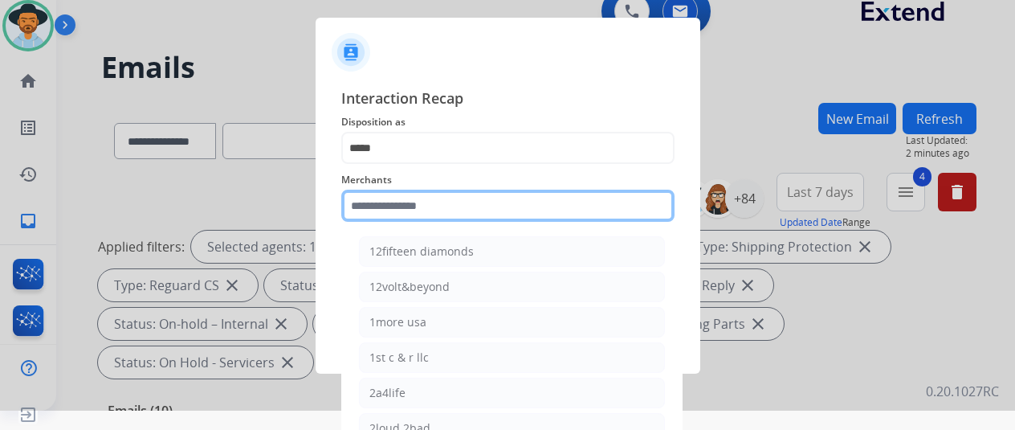
click at [371, 216] on input "text" at bounding box center [507, 205] width 333 height 32
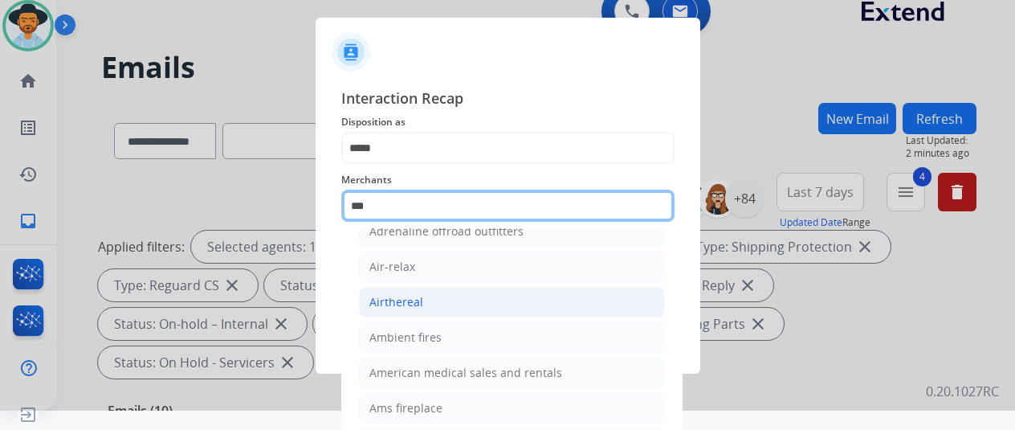
scroll to position [0, 0]
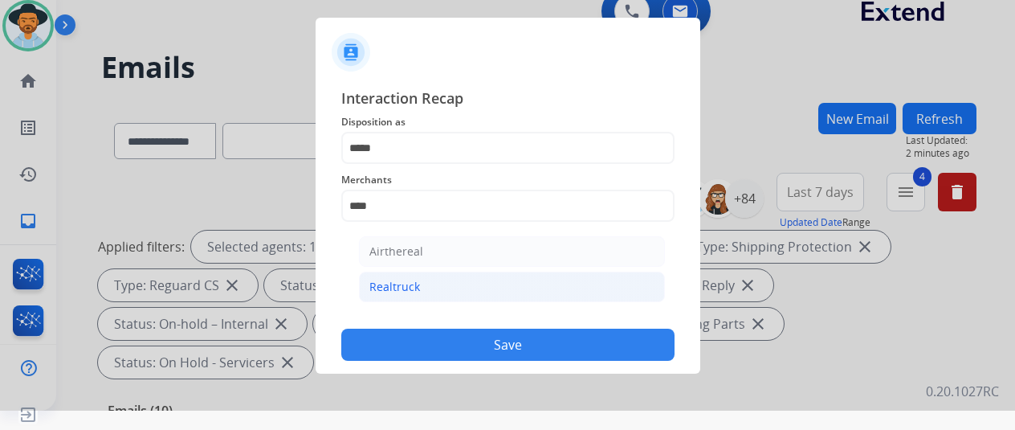
click at [405, 279] on div "Realtruck" at bounding box center [394, 287] width 51 height 16
type input "*********"
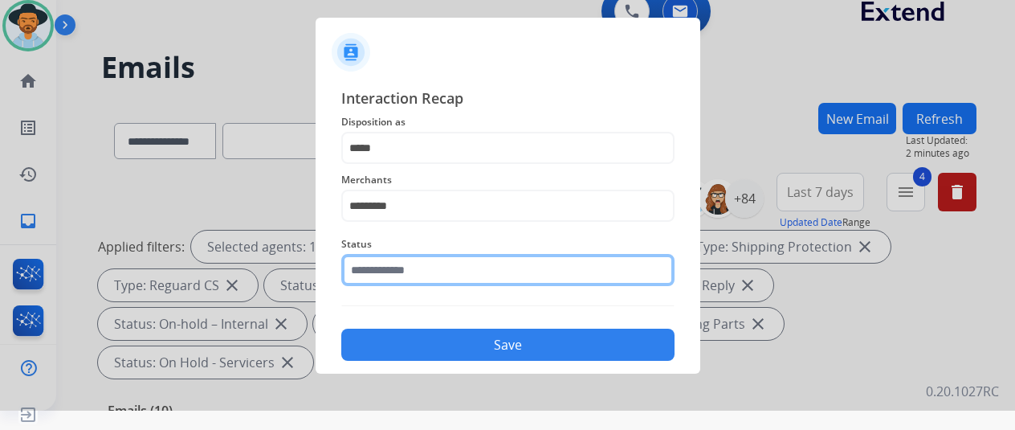
click at [405, 279] on input "text" at bounding box center [507, 270] width 333 height 32
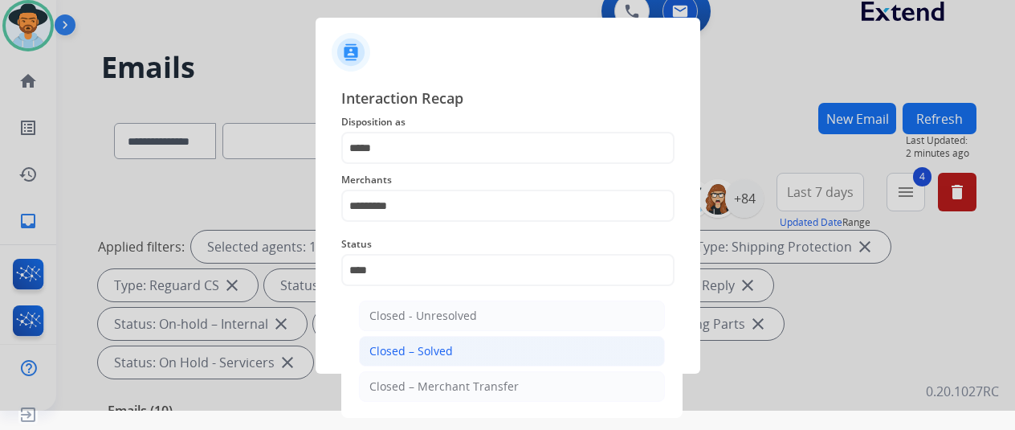
click at [443, 344] on div "Closed – Solved" at bounding box center [411, 351] width 84 height 16
type input "**********"
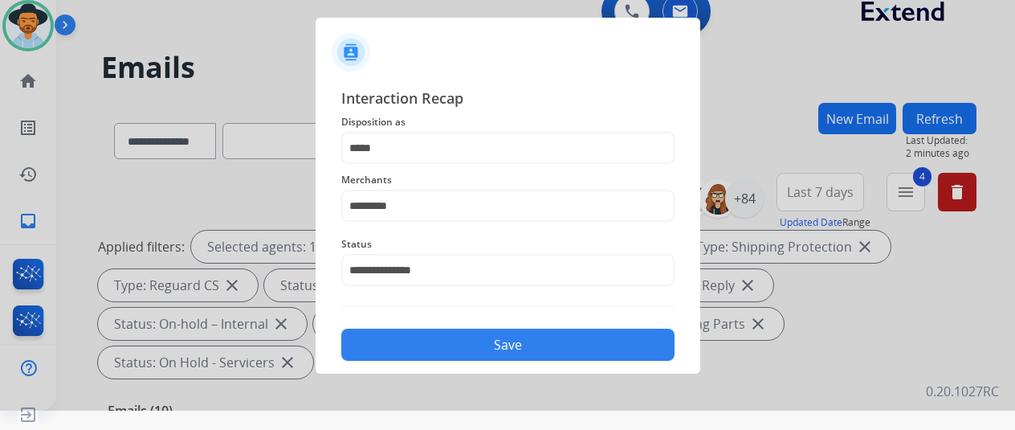
click at [472, 340] on button "Save" at bounding box center [507, 344] width 333 height 32
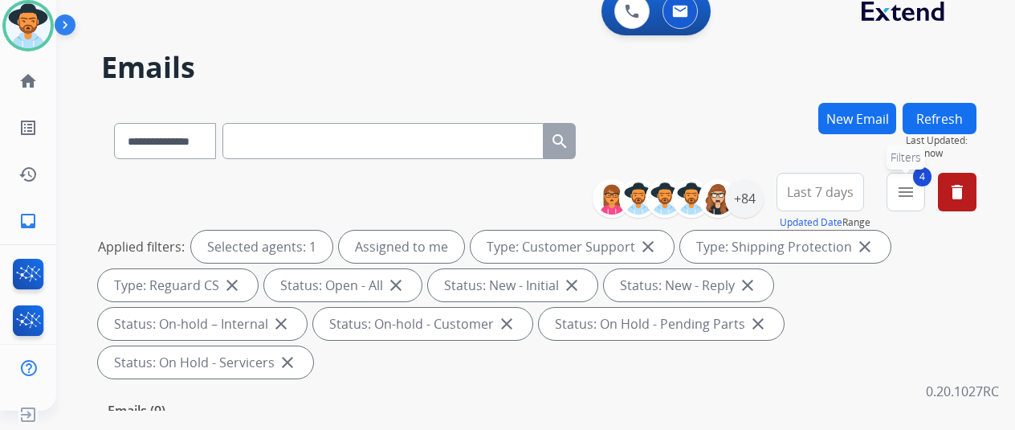
click at [925, 193] on button "4 menu Filters" at bounding box center [905, 192] width 39 height 39
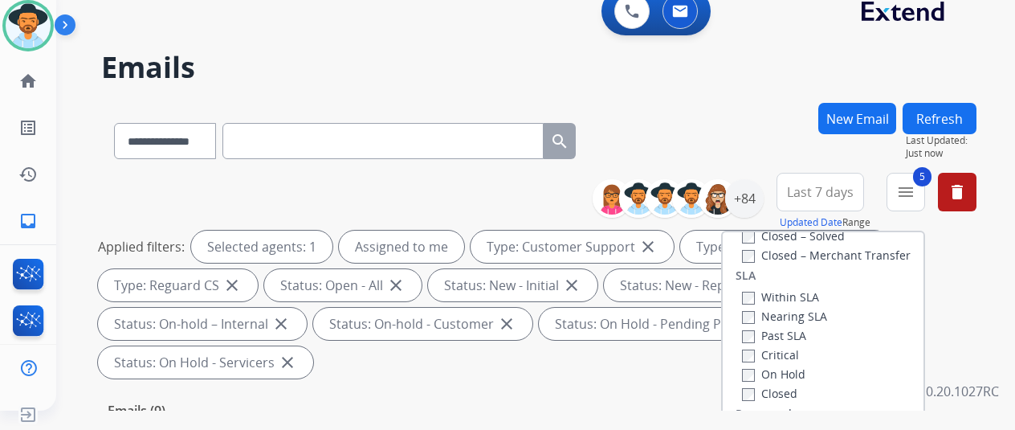
scroll to position [321, 0]
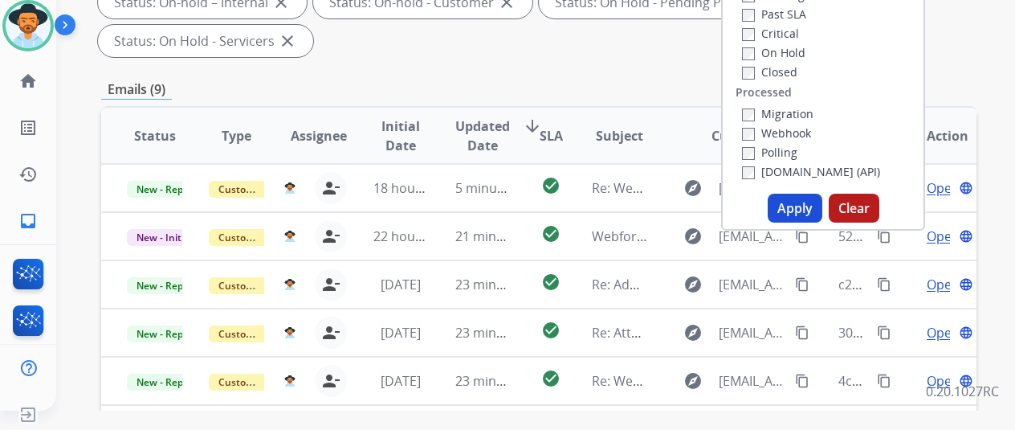
click at [798, 198] on button "Apply" at bounding box center [795, 207] width 55 height 29
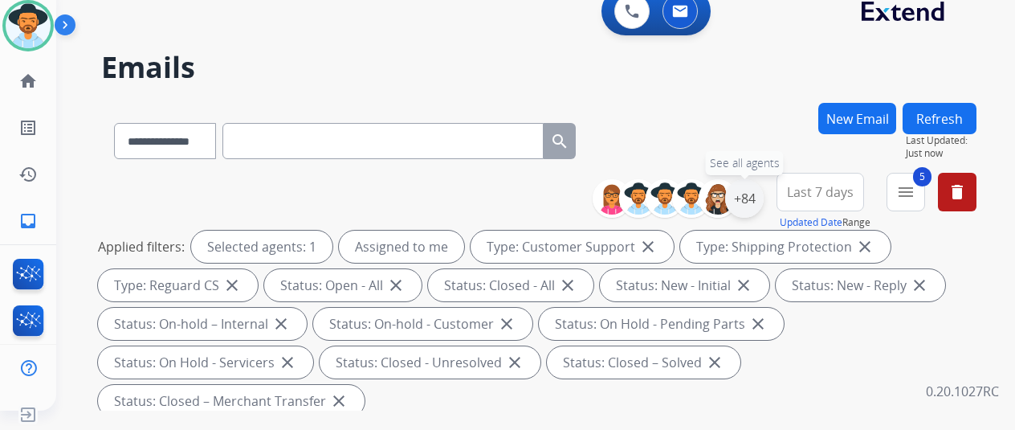
click at [756, 193] on div "+84" at bounding box center [744, 198] width 39 height 39
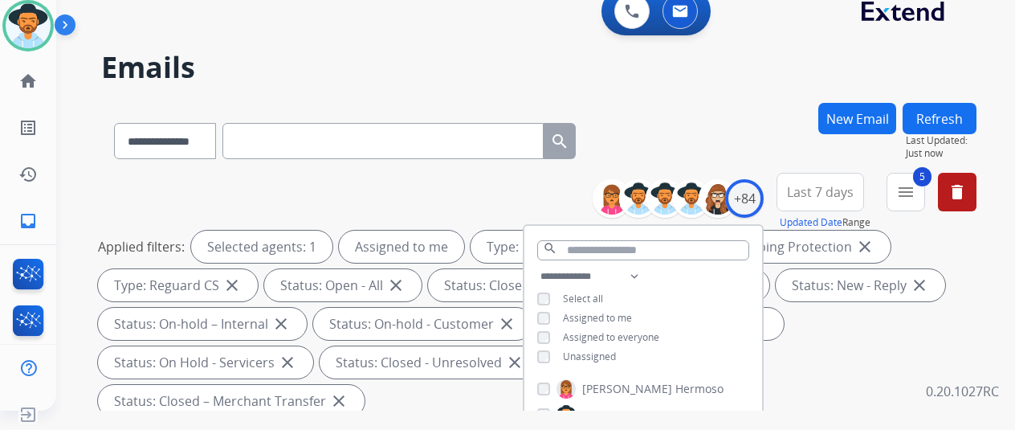
click at [714, 107] on div "**********" at bounding box center [538, 138] width 875 height 70
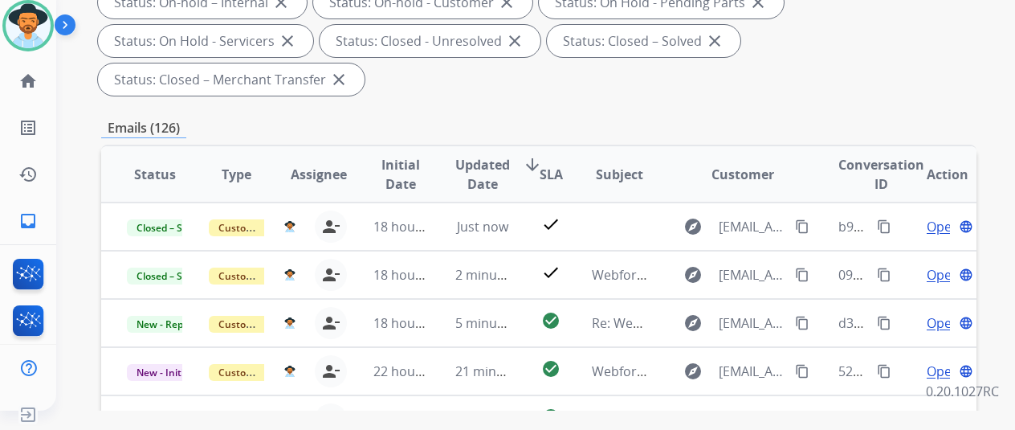
scroll to position [2, 0]
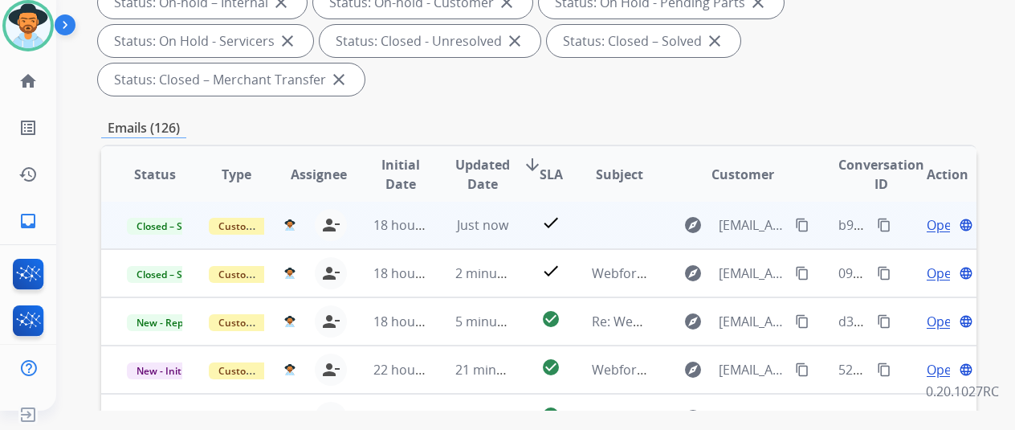
click at [885, 219] on mat-icon "content_copy" at bounding box center [884, 225] width 14 height 14
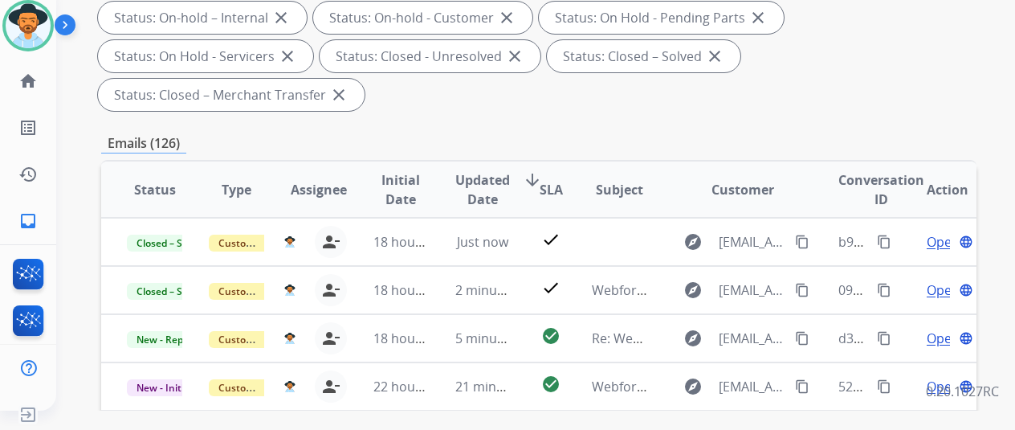
scroll to position [161, 0]
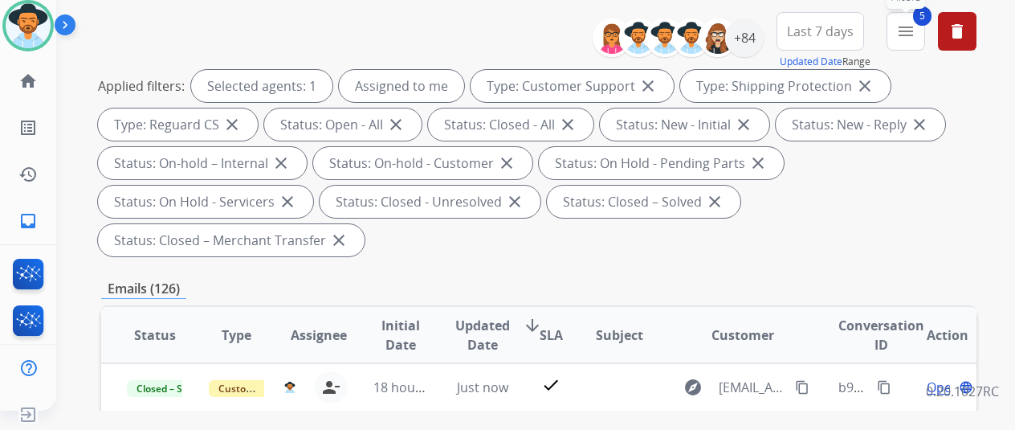
click at [915, 38] on mat-icon "menu" at bounding box center [905, 31] width 19 height 19
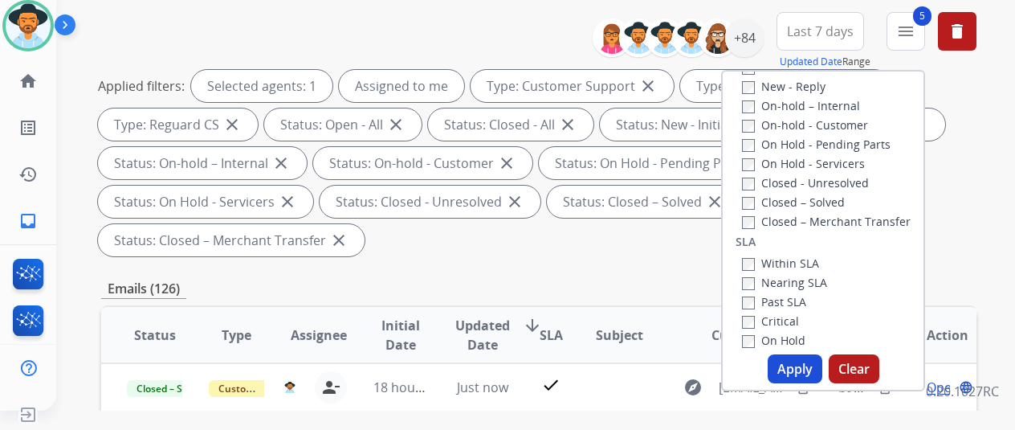
scroll to position [22, 0]
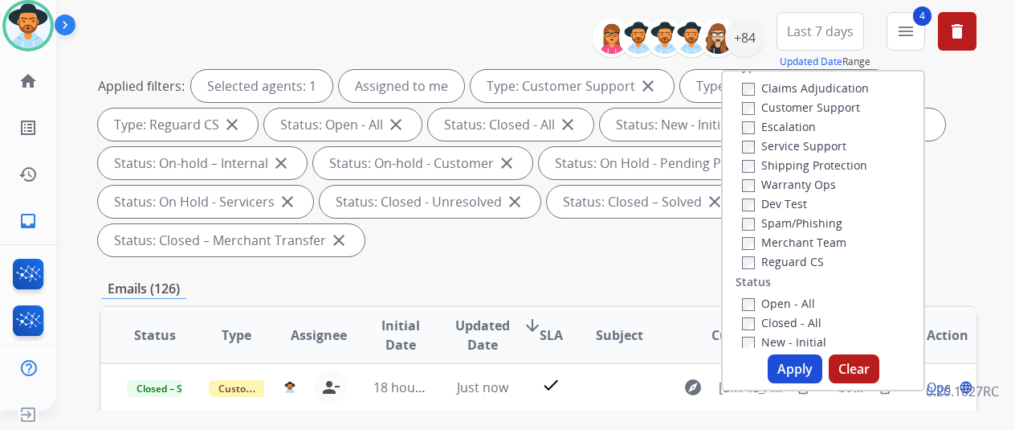
click at [795, 362] on button "Apply" at bounding box center [795, 368] width 55 height 29
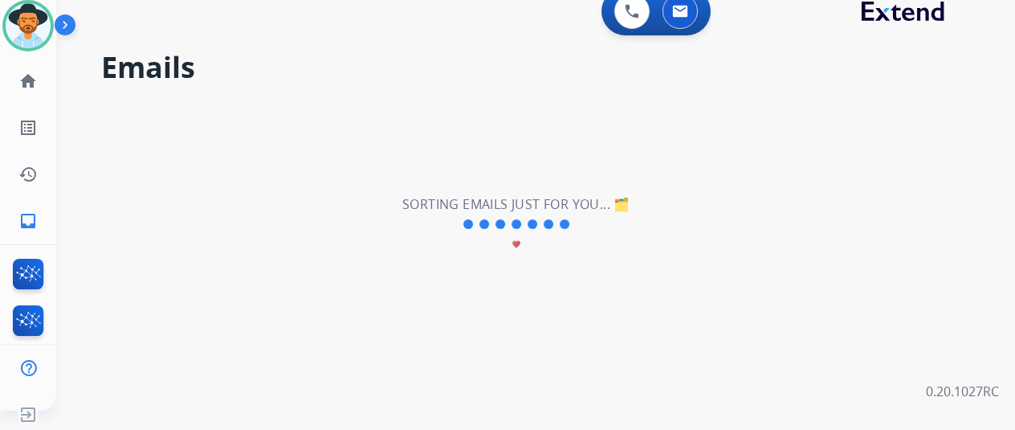
scroll to position [0, 0]
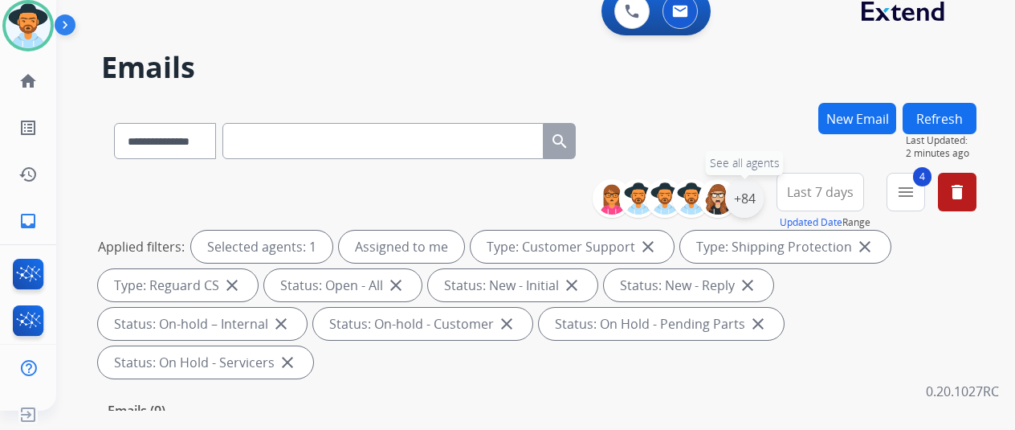
click at [763, 199] on div "+84" at bounding box center [744, 198] width 39 height 39
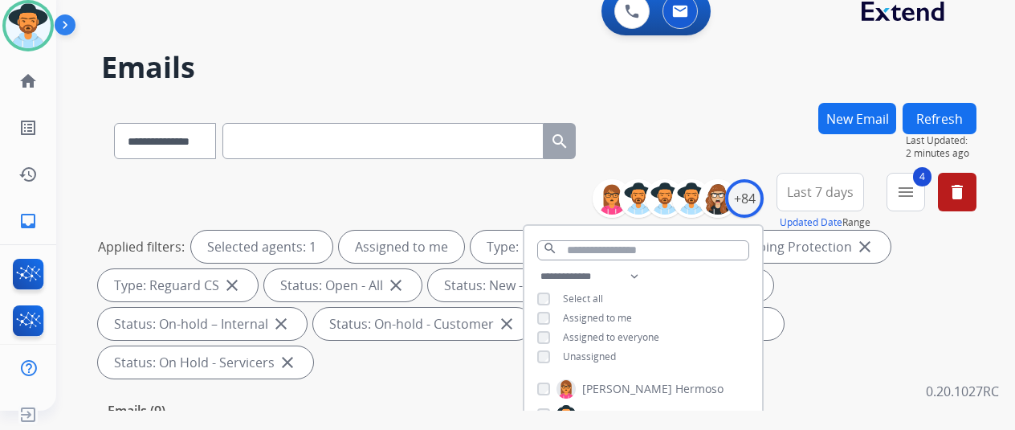
click at [729, 128] on div "**********" at bounding box center [538, 138] width 875 height 70
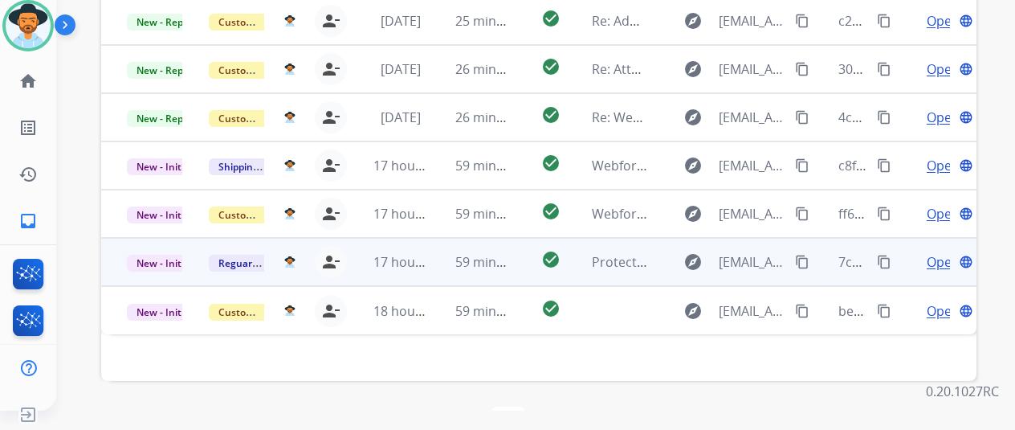
scroll to position [586, 0]
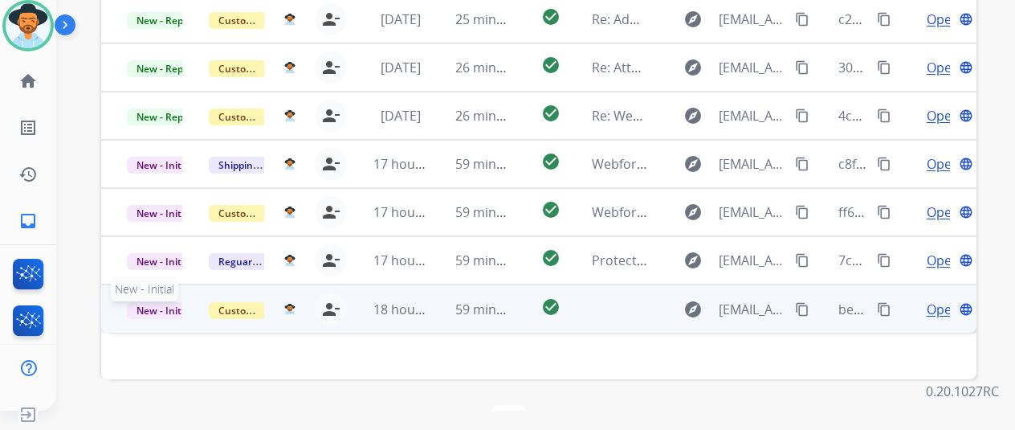
click at [149, 302] on span "New - Initial" at bounding box center [164, 310] width 75 height 17
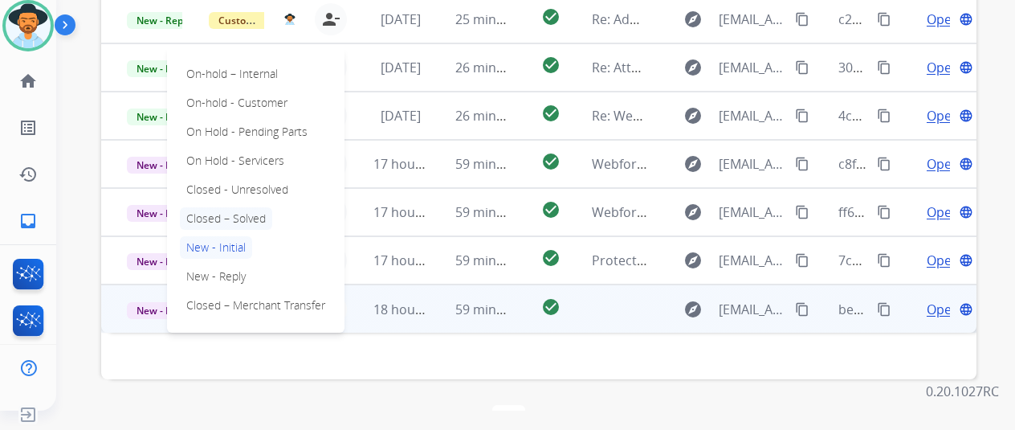
click at [238, 207] on p "Closed – Solved" at bounding box center [226, 218] width 92 height 22
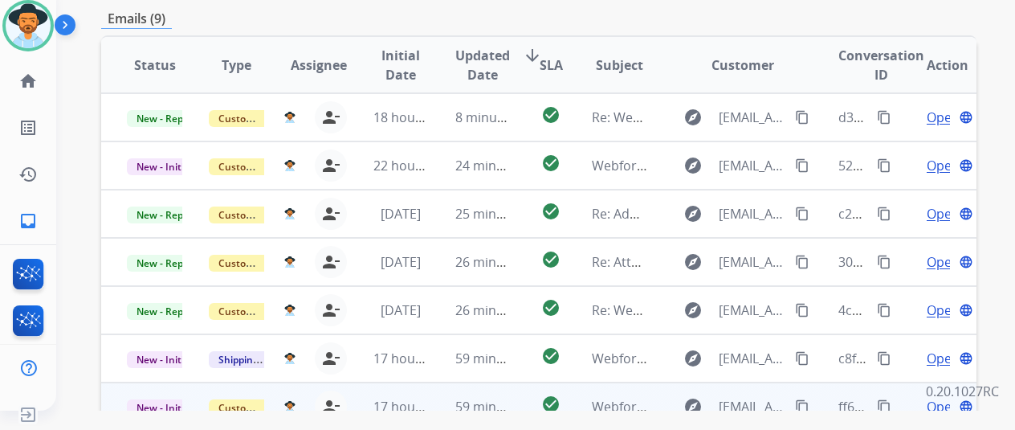
scroll to position [426, 0]
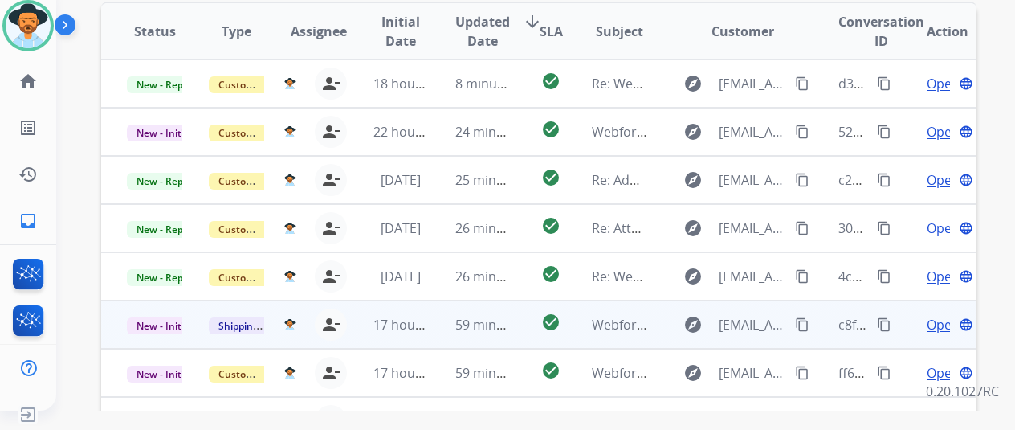
click at [939, 315] on span "Open" at bounding box center [943, 324] width 33 height 19
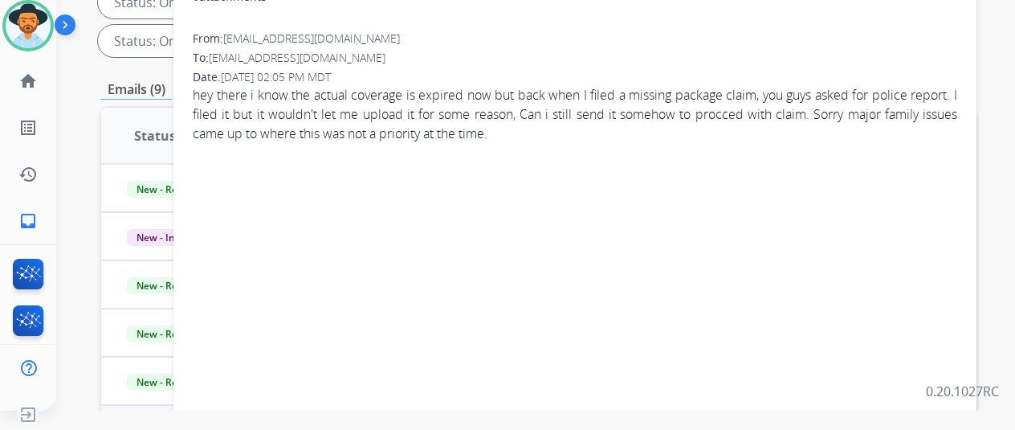
scroll to position [104, 0]
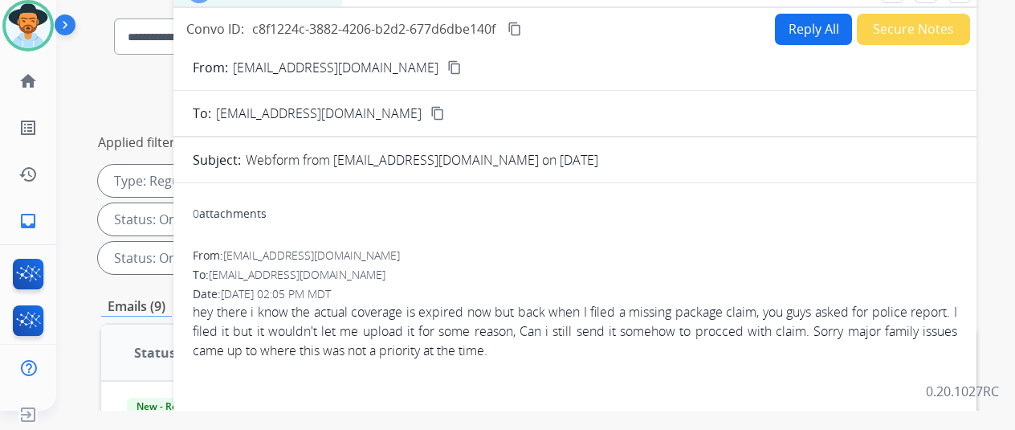
click at [447, 64] on mat-icon "content_copy" at bounding box center [454, 67] width 14 height 14
click at [811, 22] on button "Reply All" at bounding box center [813, 29] width 77 height 31
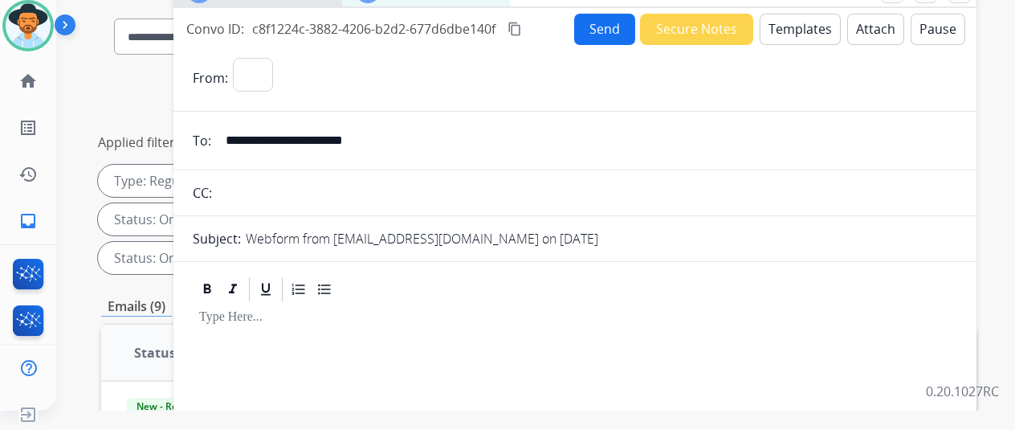
select select "**********"
click at [805, 23] on button "Templates" at bounding box center [800, 29] width 81 height 31
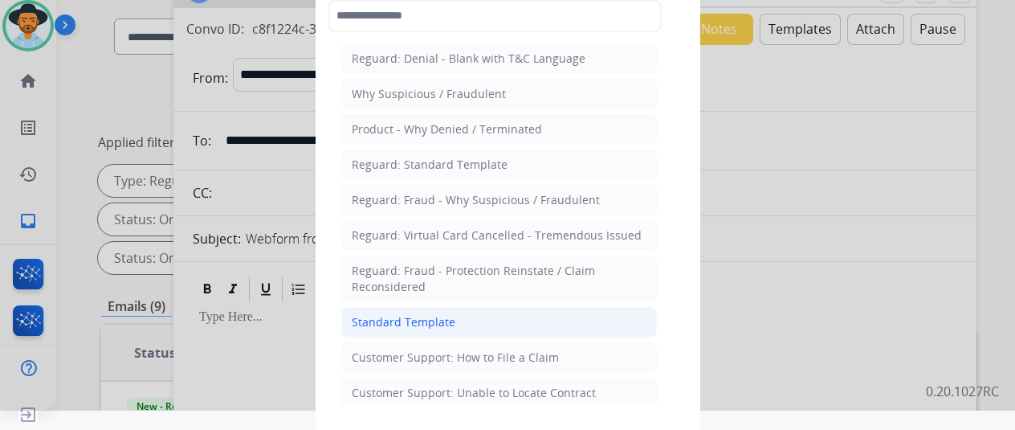
click at [380, 317] on div "Standard Template" at bounding box center [404, 322] width 104 height 16
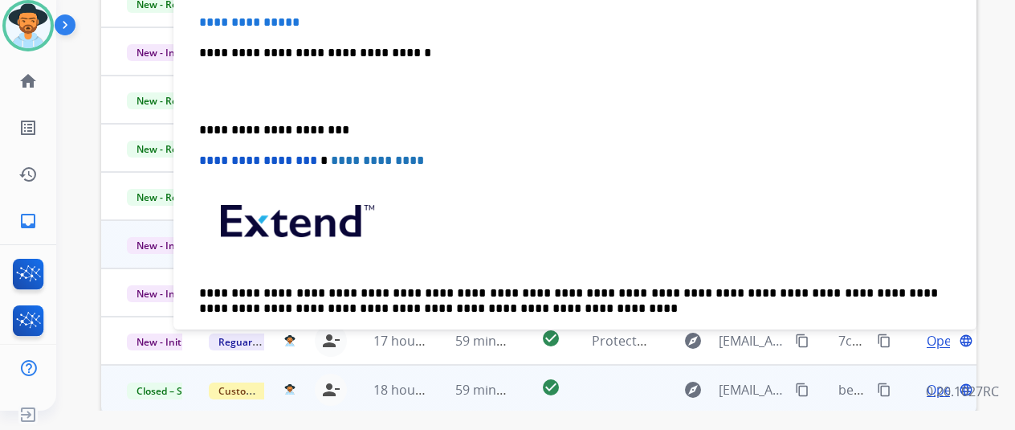
scroll to position [0, 0]
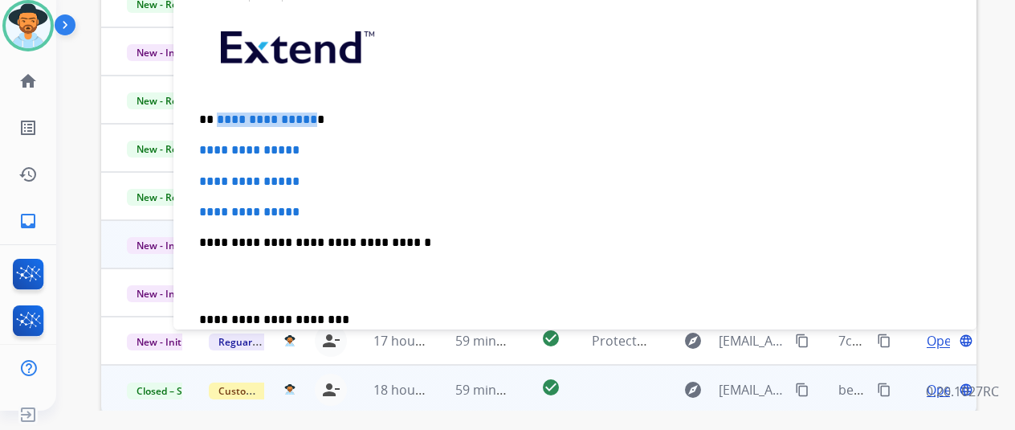
drag, startPoint x: 320, startPoint y: 116, endPoint x: 227, endPoint y: 116, distance: 93.1
click at [227, 116] on p "**********" at bounding box center [568, 119] width 739 height 14
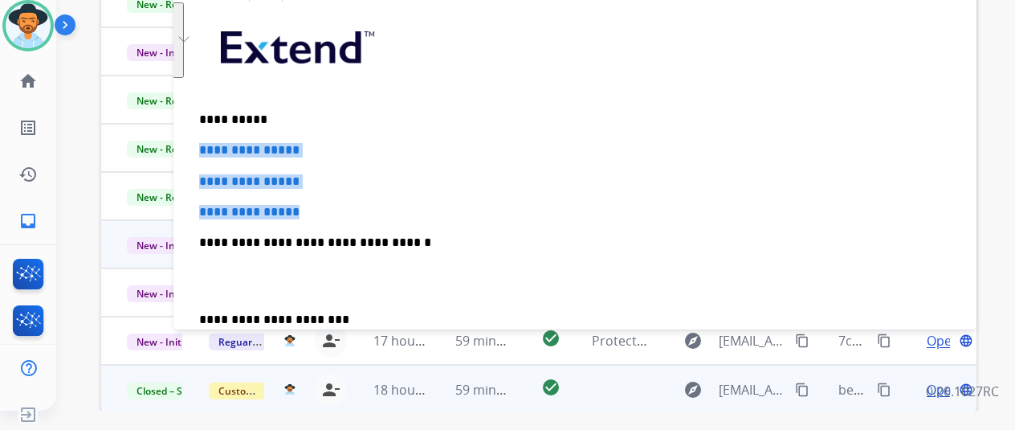
drag, startPoint x: 334, startPoint y: 214, endPoint x: 204, endPoint y: 153, distance: 144.0
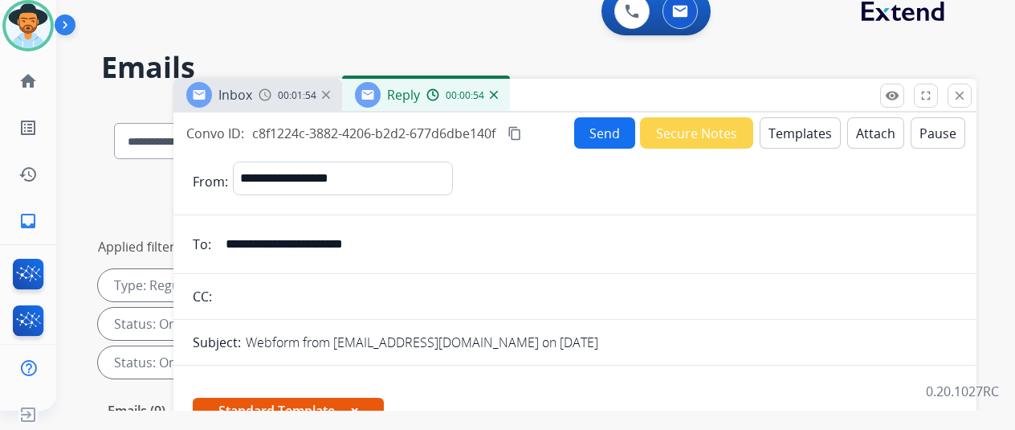
click at [612, 130] on button "Send" at bounding box center [604, 132] width 61 height 31
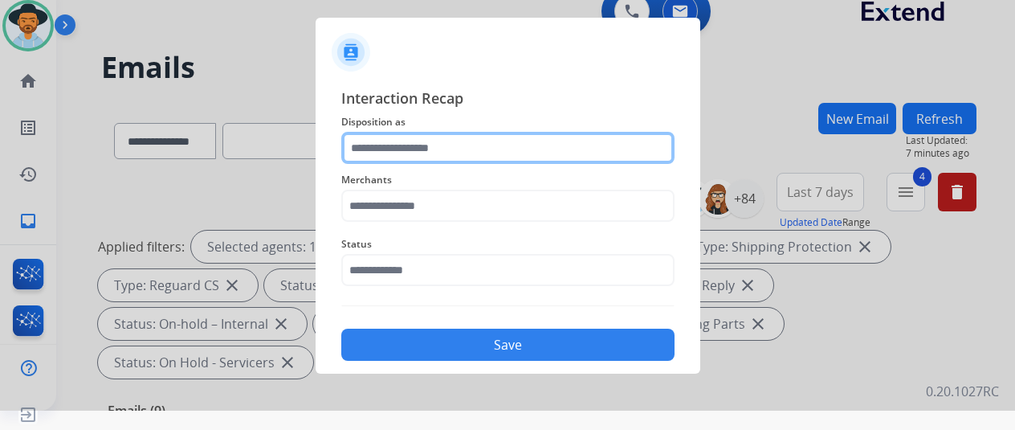
click at [381, 147] on input "text" at bounding box center [507, 148] width 333 height 32
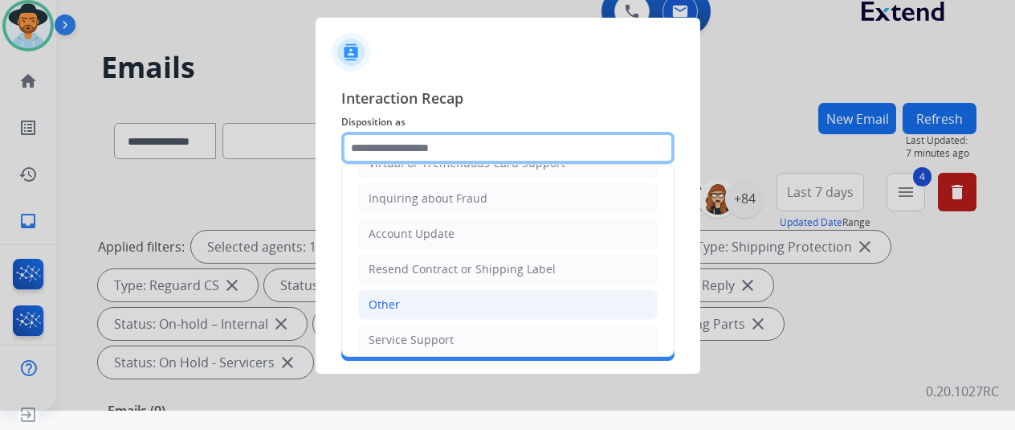
scroll to position [243, 0]
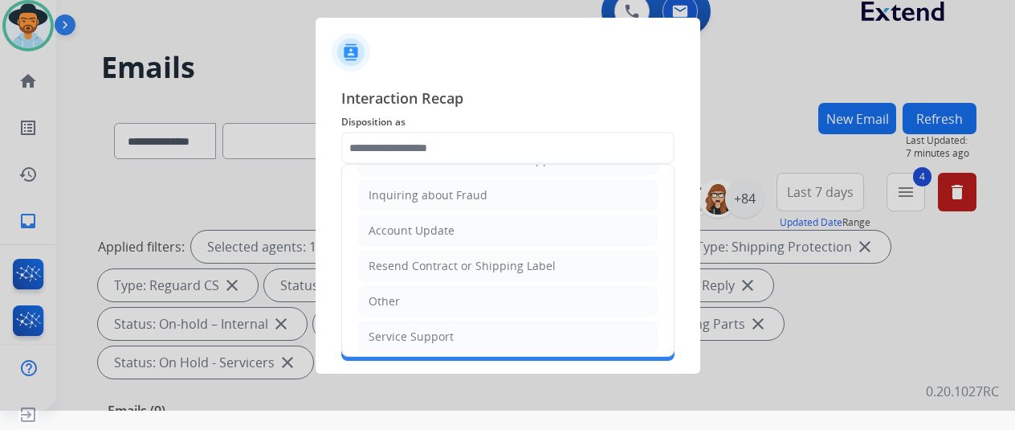
drag, startPoint x: 419, startPoint y: 299, endPoint x: 431, endPoint y: 249, distance: 52.0
click at [421, 295] on li "Other" at bounding box center [507, 301] width 299 height 31
type input "*****"
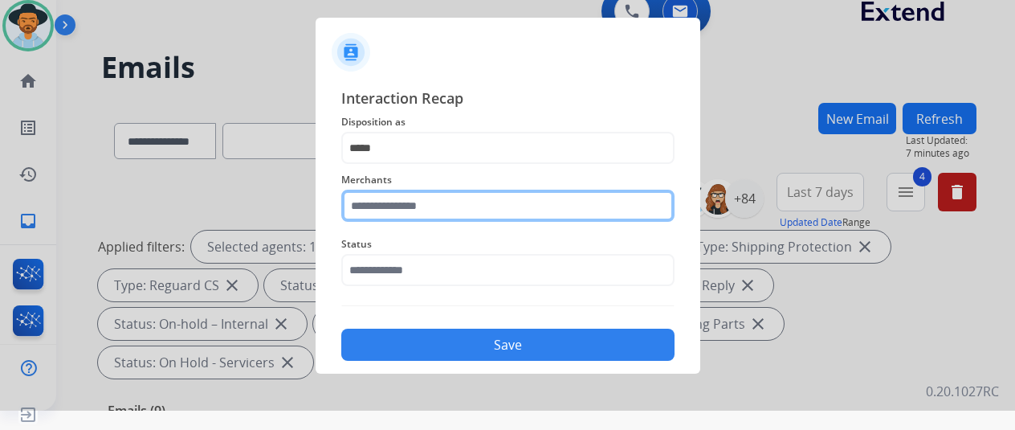
click at [403, 208] on input "text" at bounding box center [507, 205] width 333 height 32
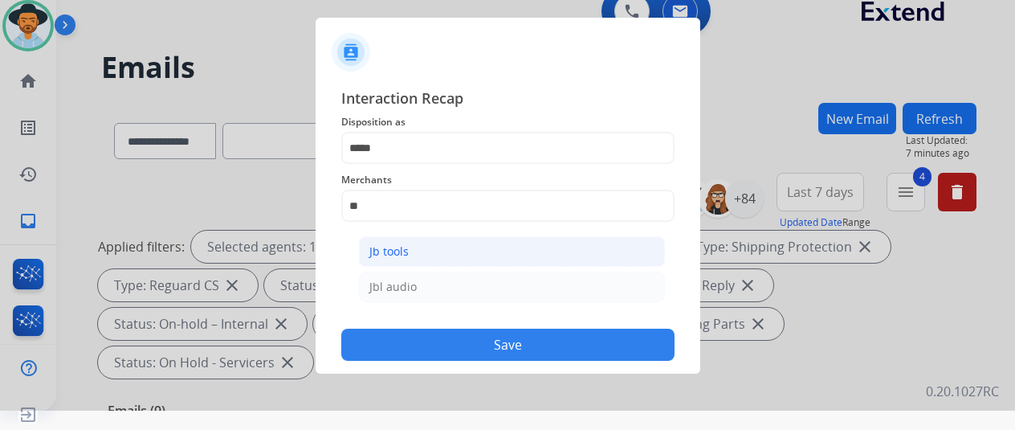
click at [413, 250] on li "Jb tools" at bounding box center [512, 251] width 306 height 31
type input "********"
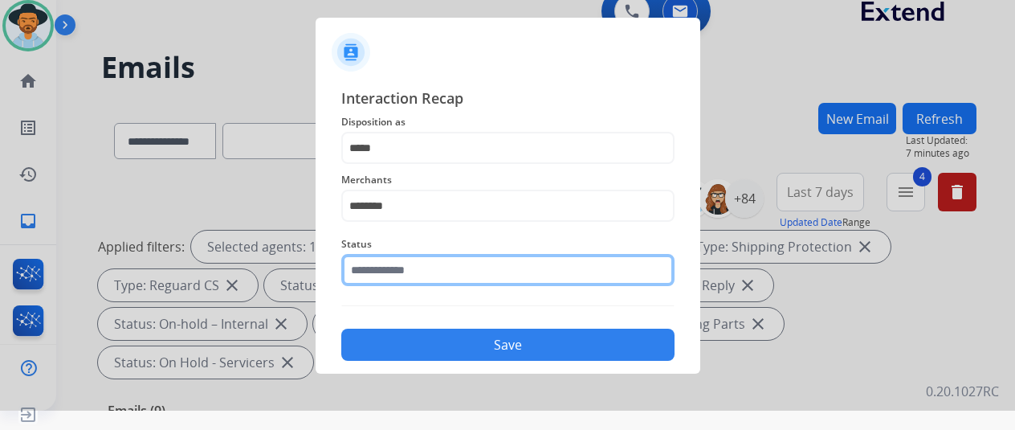
click at [401, 267] on input "text" at bounding box center [507, 270] width 333 height 32
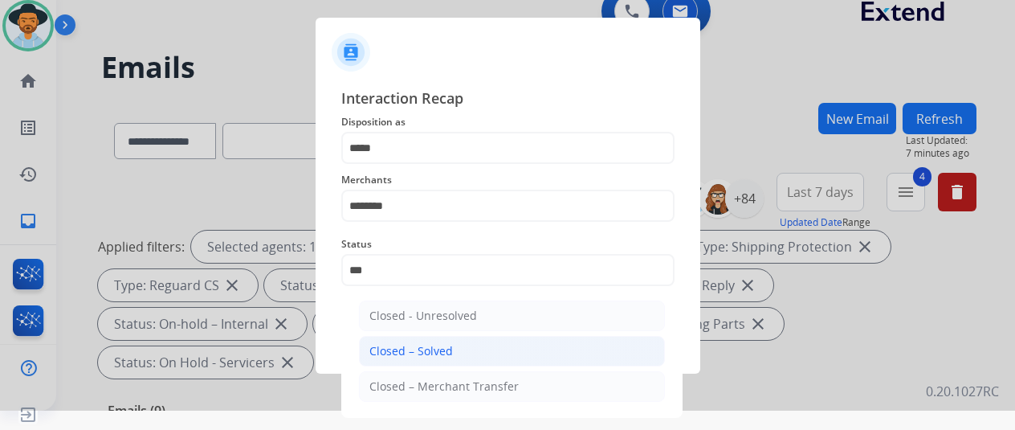
click at [421, 352] on div "Closed – Solved" at bounding box center [411, 351] width 84 height 16
type input "**********"
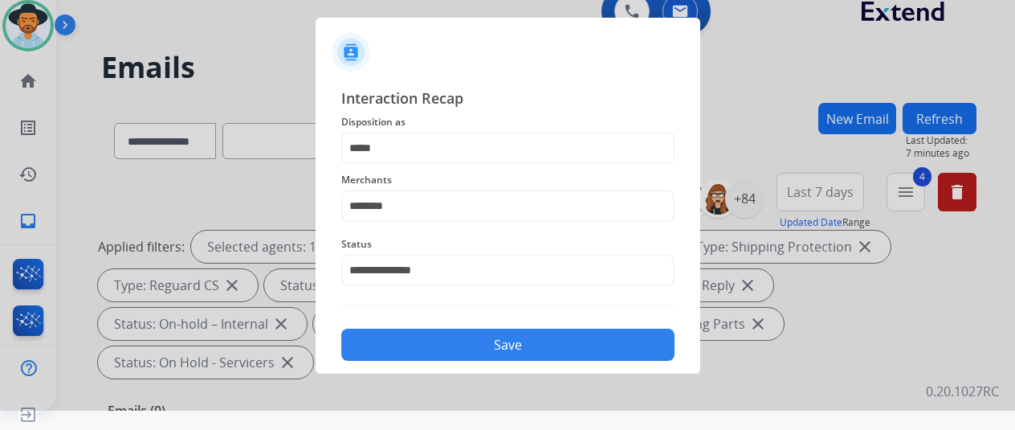
click at [438, 344] on button "Save" at bounding box center [507, 344] width 333 height 32
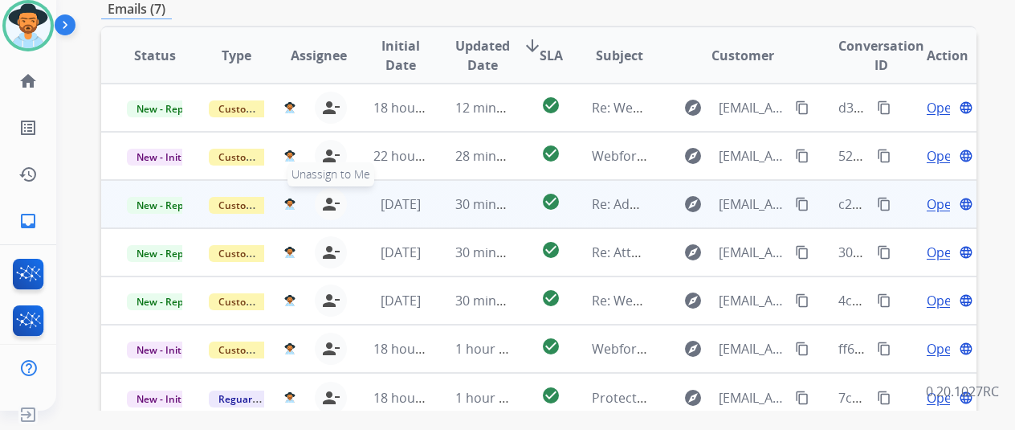
scroll to position [586, 0]
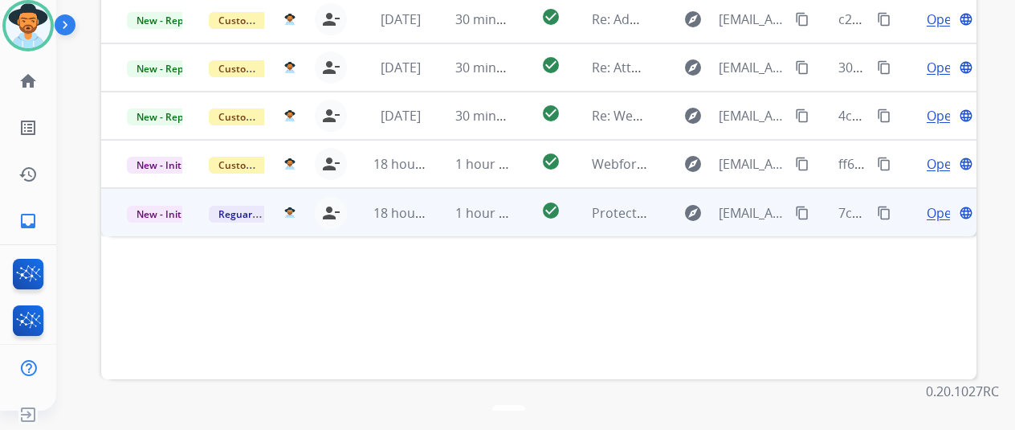
click at [936, 203] on span "Open" at bounding box center [943, 212] width 33 height 19
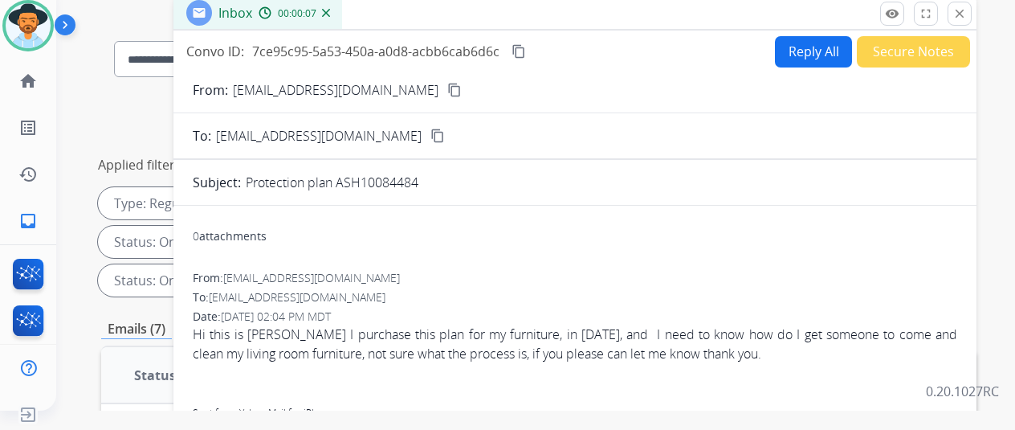
scroll to position [0, 0]
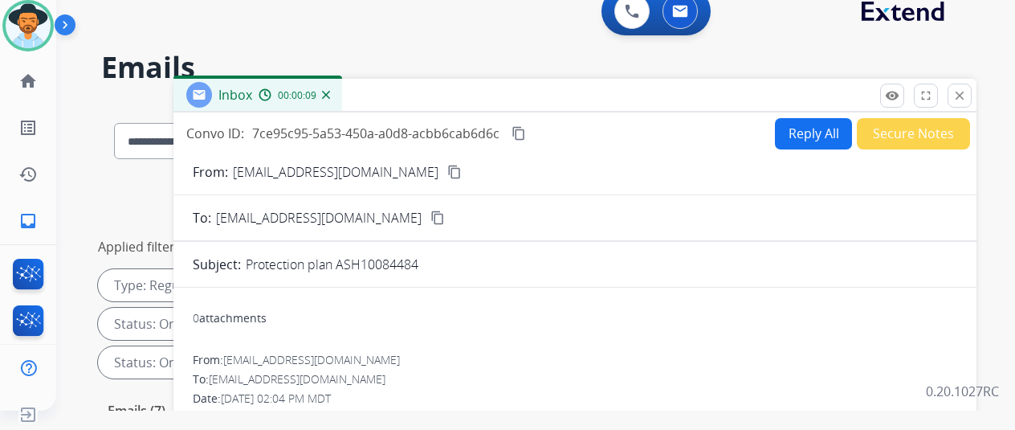
click at [805, 129] on button "Reply All" at bounding box center [813, 133] width 77 height 31
select select "**********"
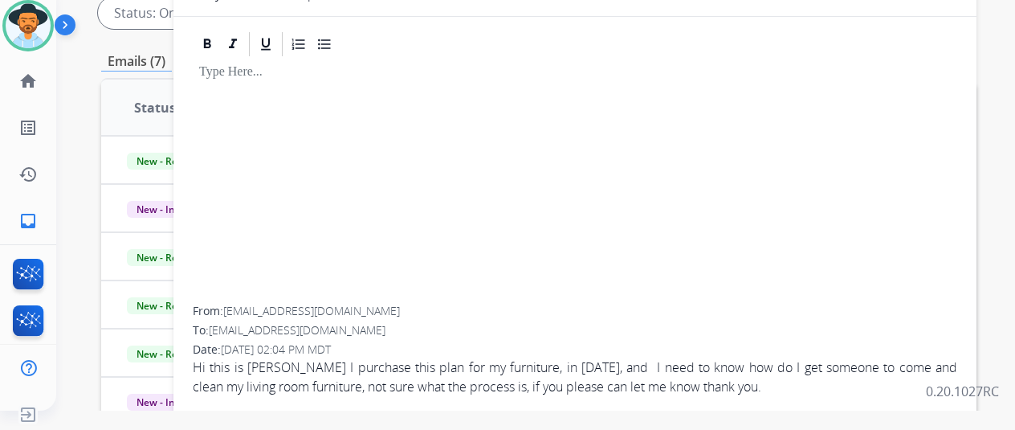
scroll to position [80, 0]
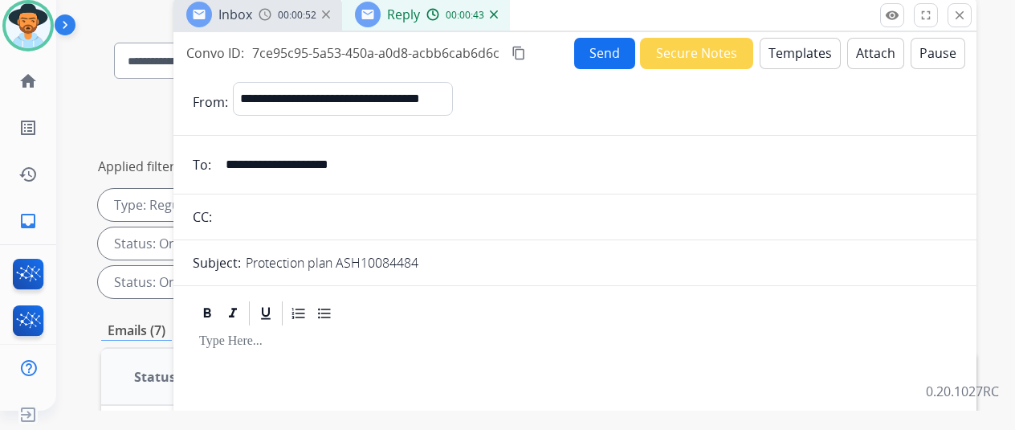
click at [803, 49] on button "Templates" at bounding box center [800, 53] width 81 height 31
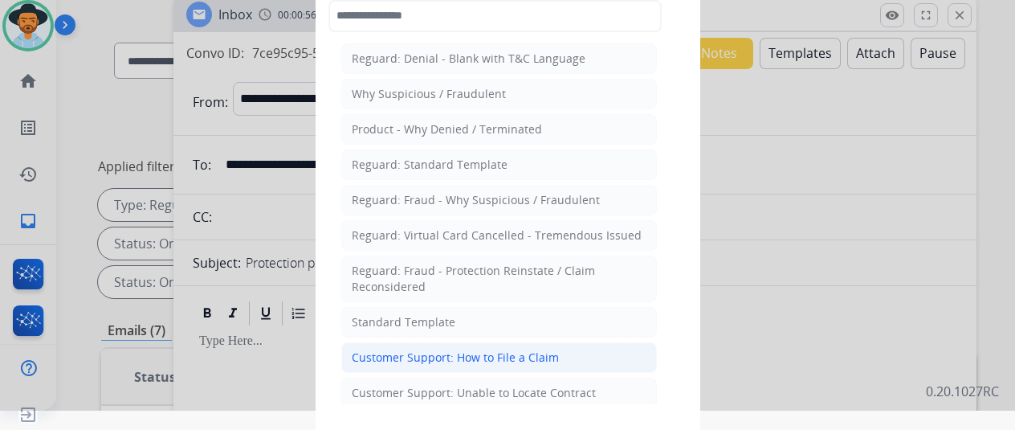
click at [397, 355] on div "Customer Support: How to File a Claim" at bounding box center [455, 357] width 207 height 16
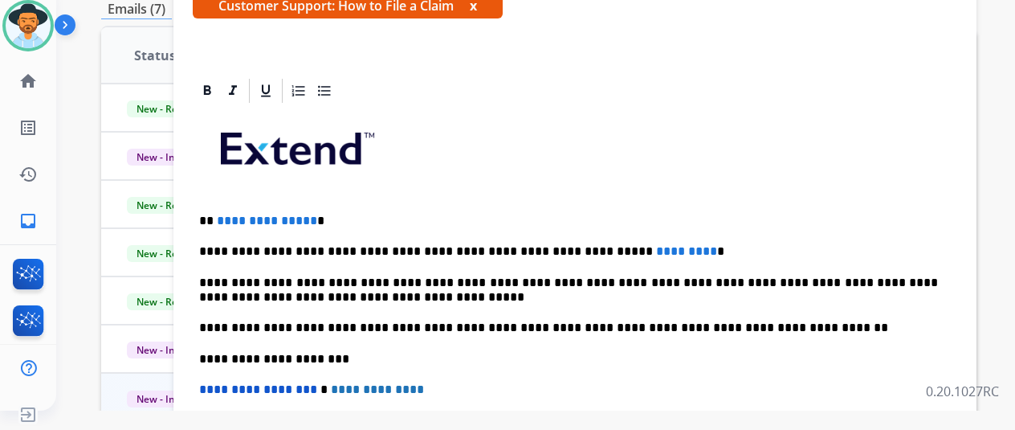
scroll to position [0, 0]
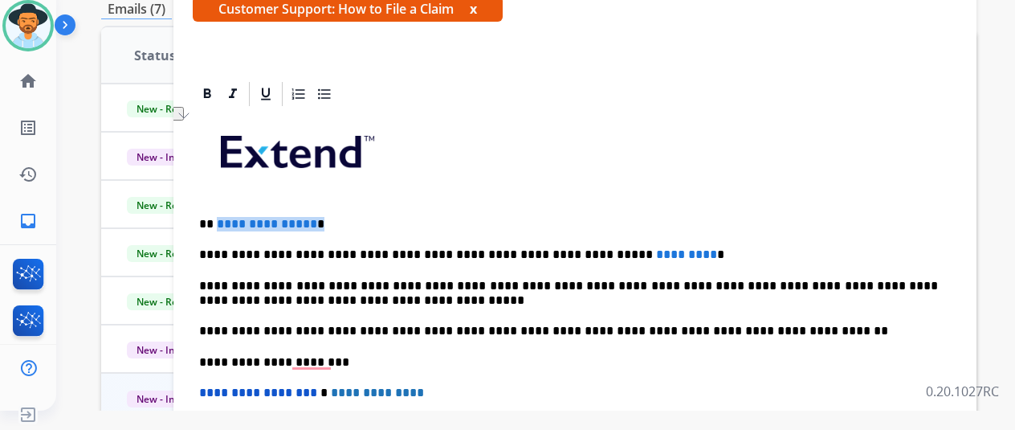
drag, startPoint x: 323, startPoint y: 222, endPoint x: 226, endPoint y: 217, distance: 96.5
click at [226, 217] on p "**********" at bounding box center [568, 224] width 739 height 14
drag, startPoint x: 661, startPoint y: 251, endPoint x: 535, endPoint y: 251, distance: 126.1
click at [535, 251] on p "**********" at bounding box center [568, 254] width 739 height 14
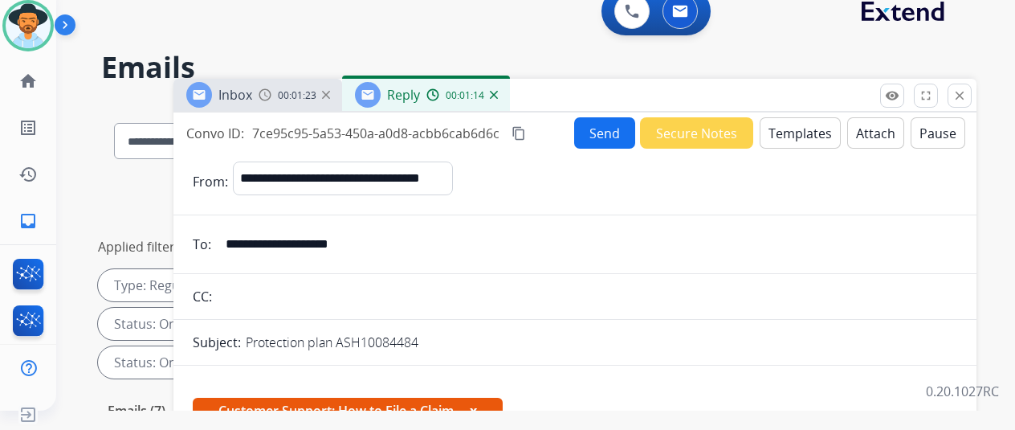
click at [610, 129] on button "Send" at bounding box center [604, 132] width 61 height 31
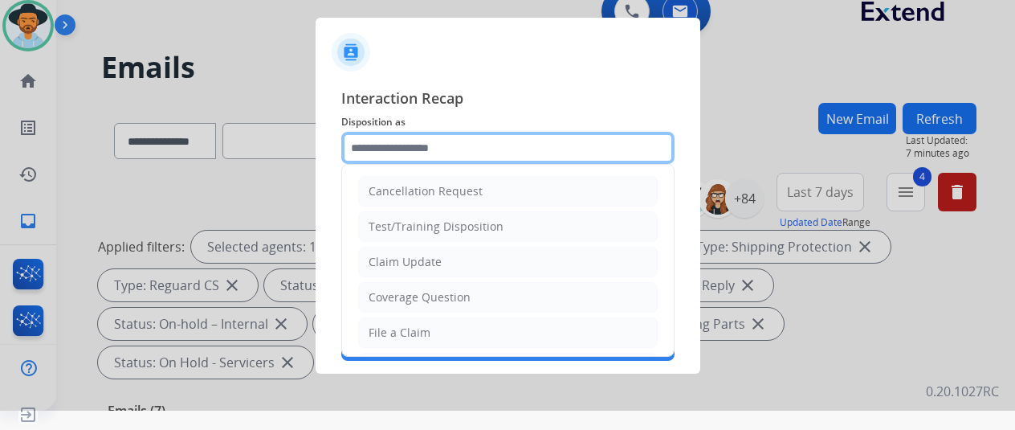
click at [397, 144] on input "text" at bounding box center [507, 148] width 333 height 32
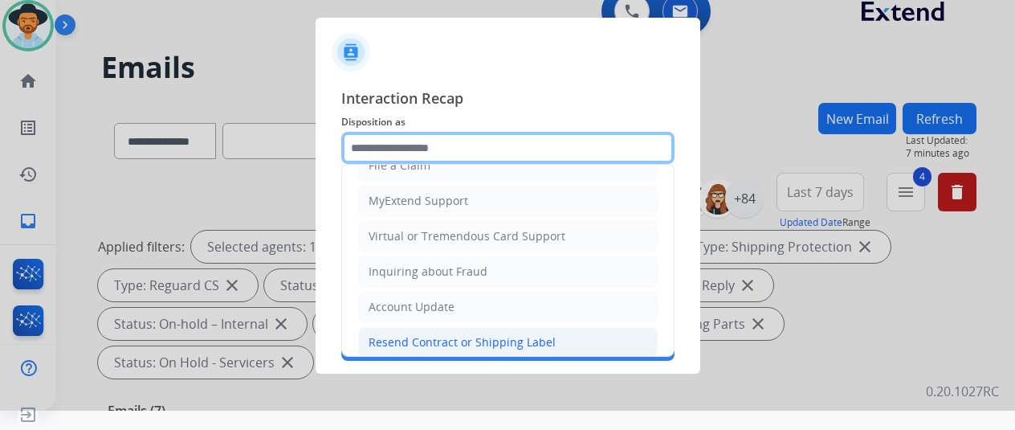
scroll to position [80, 0]
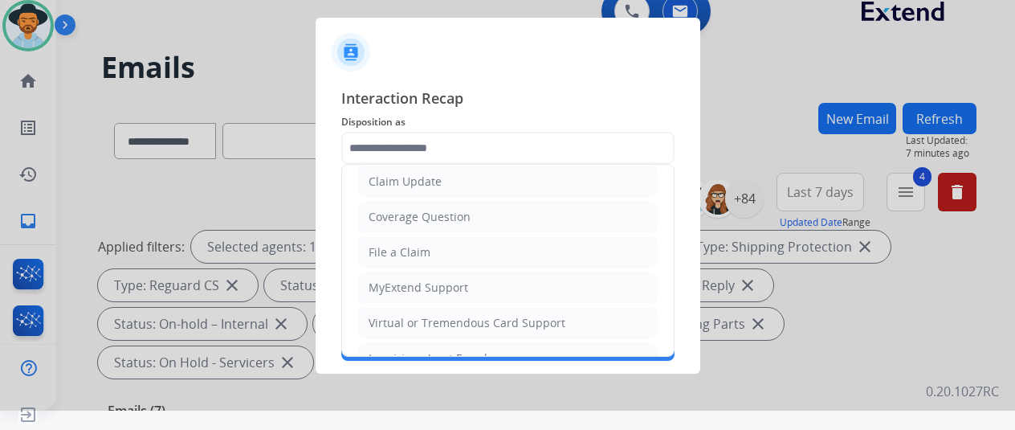
drag, startPoint x: 408, startPoint y: 243, endPoint x: 413, endPoint y: 234, distance: 10.5
click at [409, 244] on div "File a Claim" at bounding box center [400, 252] width 62 height 16
type input "**********"
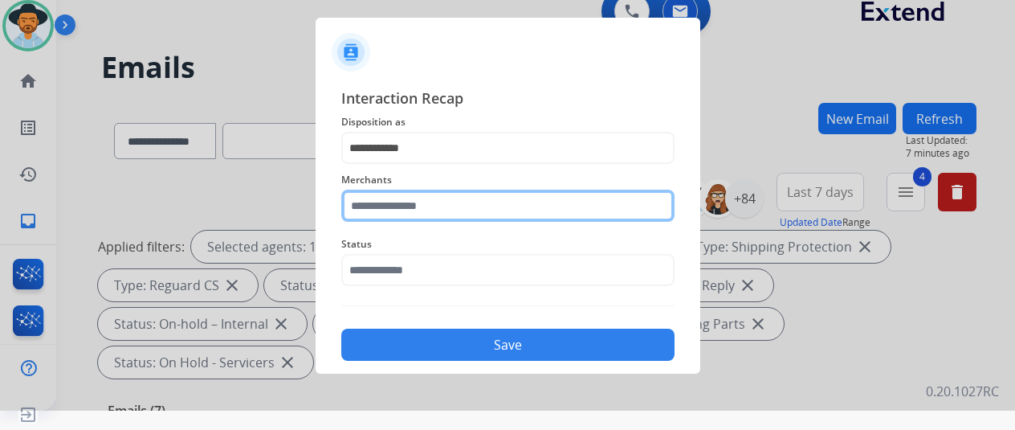
click at [392, 218] on input "text" at bounding box center [507, 205] width 333 height 32
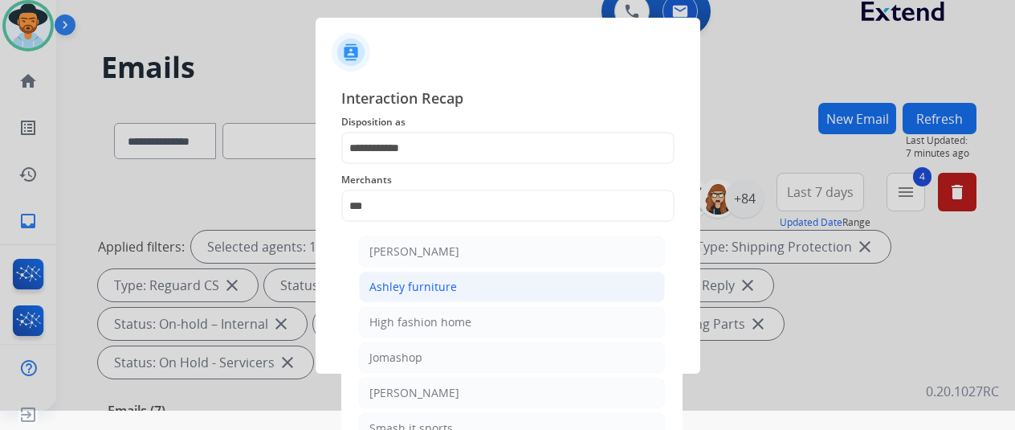
click at [434, 279] on div "Ashley furniture" at bounding box center [413, 287] width 88 height 16
type input "**********"
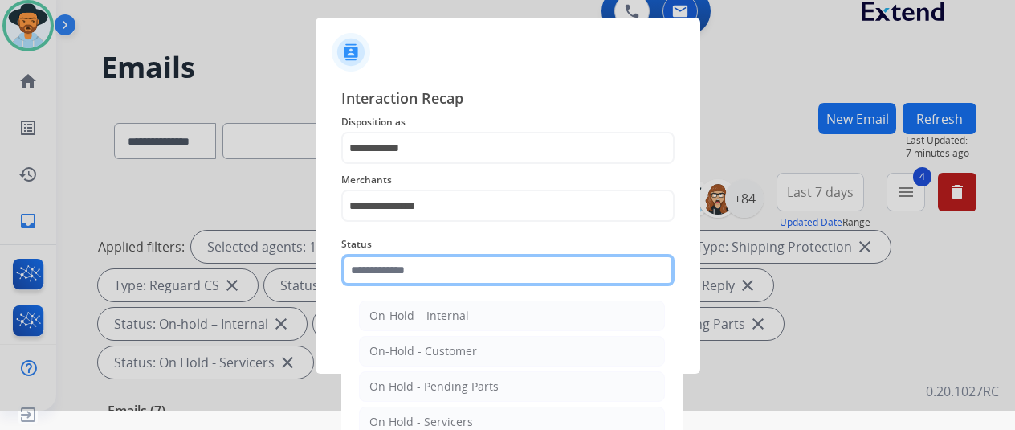
click at [416, 269] on input "text" at bounding box center [507, 270] width 333 height 32
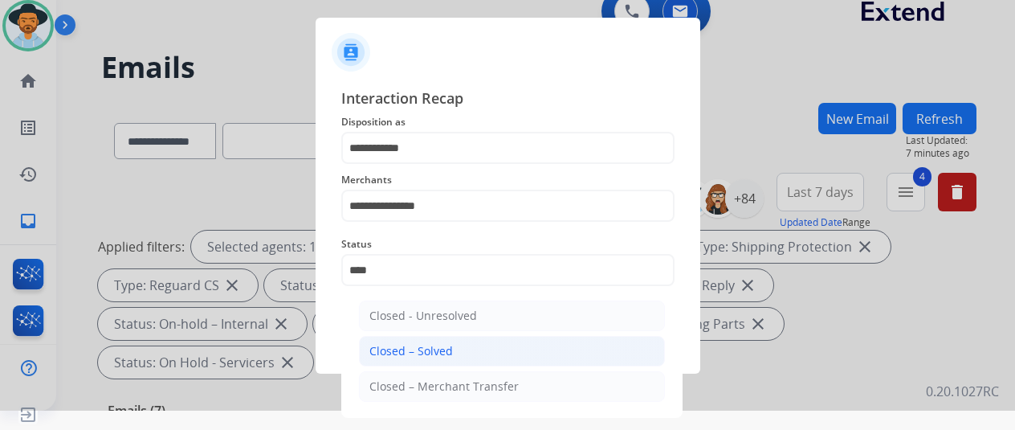
click at [422, 344] on div "Closed – Solved" at bounding box center [411, 351] width 84 height 16
type input "**********"
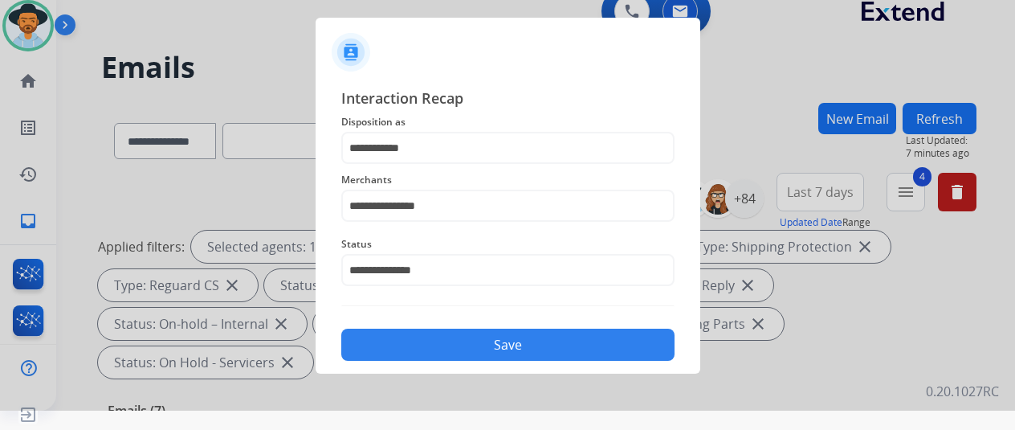
click at [450, 328] on div "Save" at bounding box center [507, 340] width 333 height 42
click at [470, 341] on button "Save" at bounding box center [507, 344] width 333 height 32
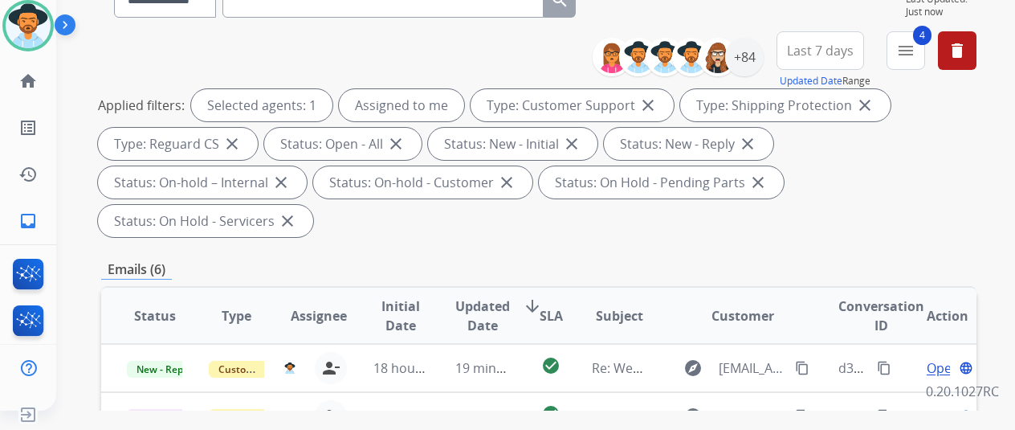
scroll to position [0, 0]
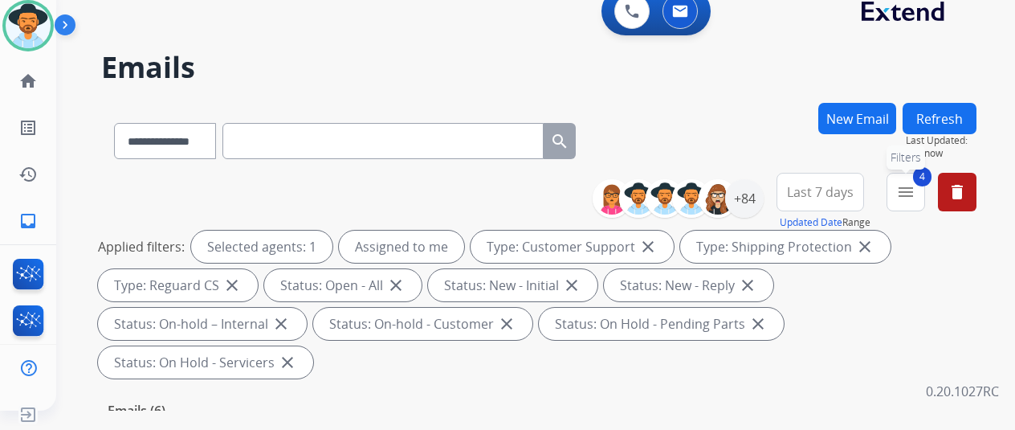
click at [915, 198] on mat-icon "menu" at bounding box center [905, 191] width 19 height 19
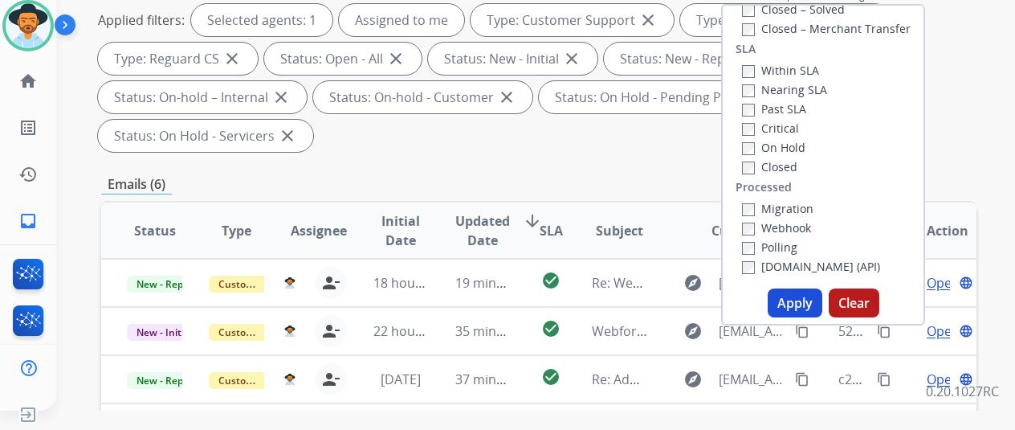
scroll to position [241, 0]
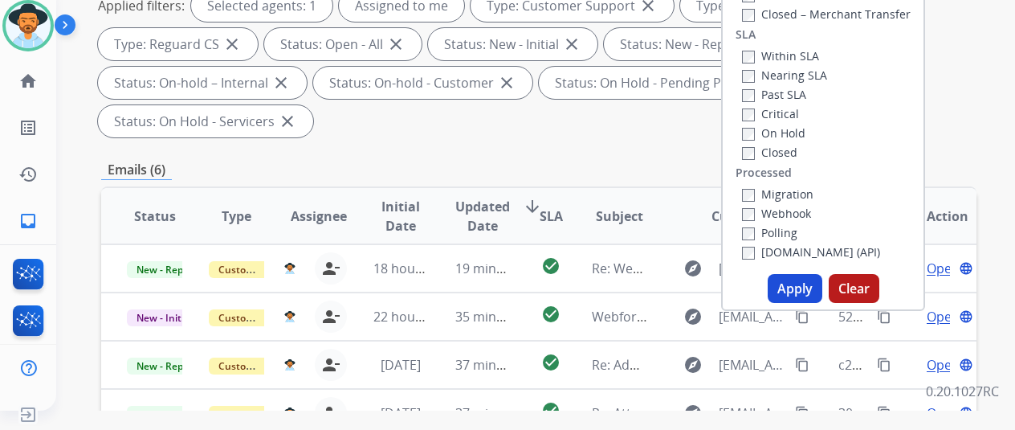
click at [797, 286] on button "Apply" at bounding box center [795, 288] width 55 height 29
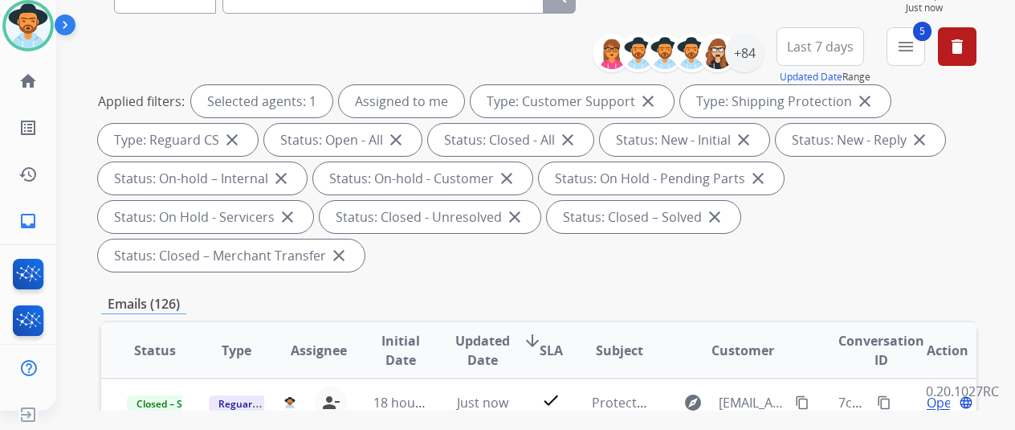
scroll to position [321, 0]
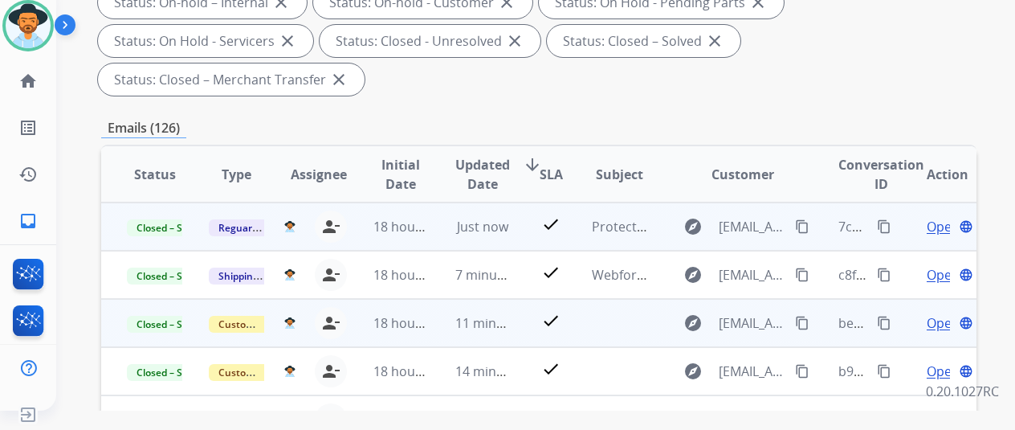
click at [803, 222] on mat-icon "content_copy" at bounding box center [802, 226] width 14 height 14
click at [885, 221] on mat-icon "content_copy" at bounding box center [884, 226] width 14 height 14
click at [808, 227] on mat-icon "content_copy" at bounding box center [802, 226] width 14 height 14
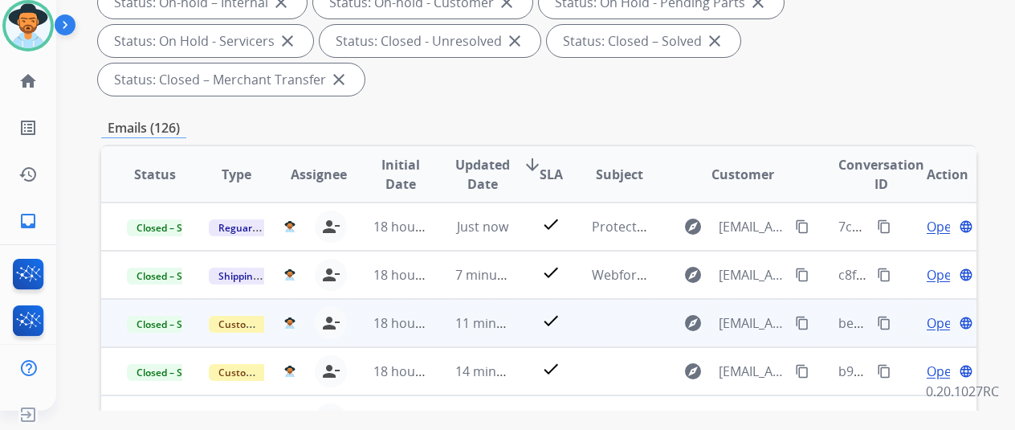
scroll to position [0, 0]
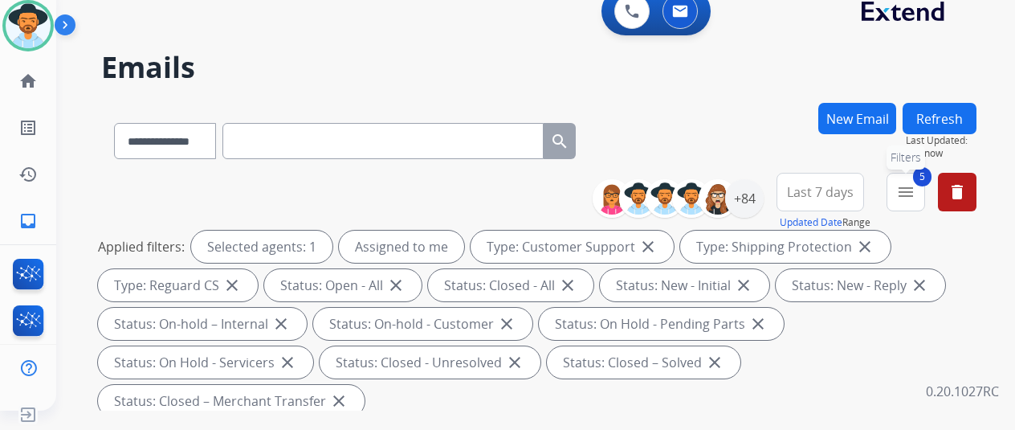
click at [919, 181] on button "5 menu Filters" at bounding box center [905, 192] width 39 height 39
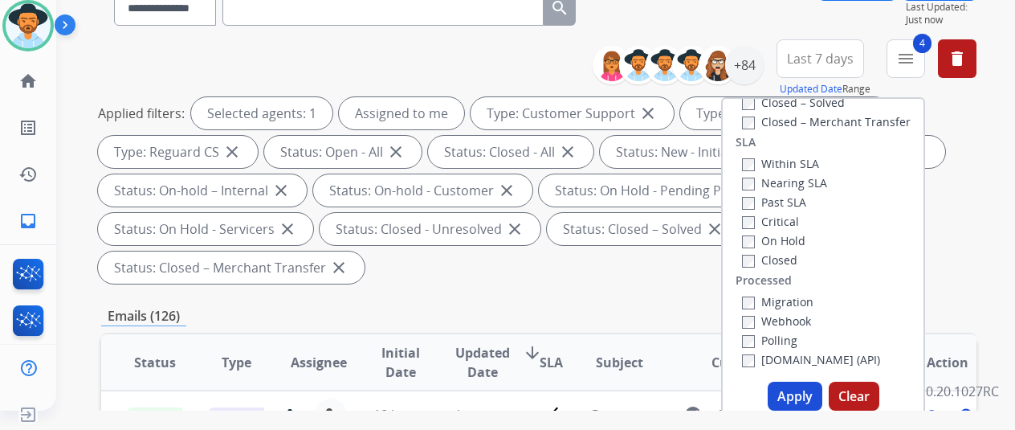
scroll to position [241, 0]
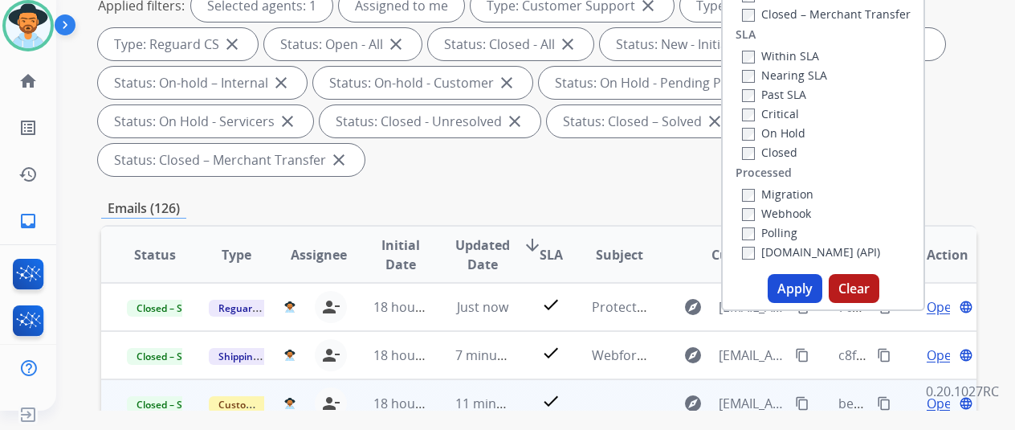
drag, startPoint x: 798, startPoint y: 280, endPoint x: 826, endPoint y: 224, distance: 62.8
click at [800, 279] on button "Apply" at bounding box center [795, 288] width 55 height 29
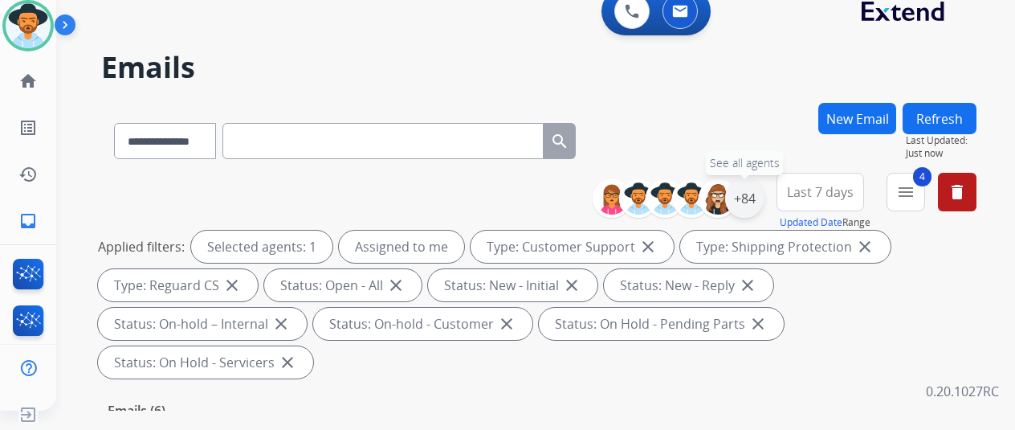
click at [761, 192] on div "+84" at bounding box center [744, 198] width 39 height 39
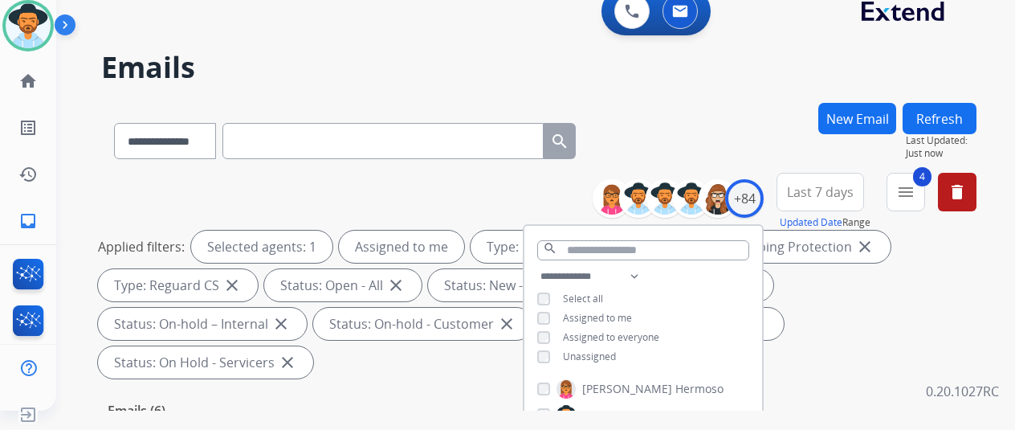
drag, startPoint x: 716, startPoint y: 114, endPoint x: 695, endPoint y: 107, distance: 22.9
click at [708, 112] on div "**********" at bounding box center [538, 138] width 875 height 70
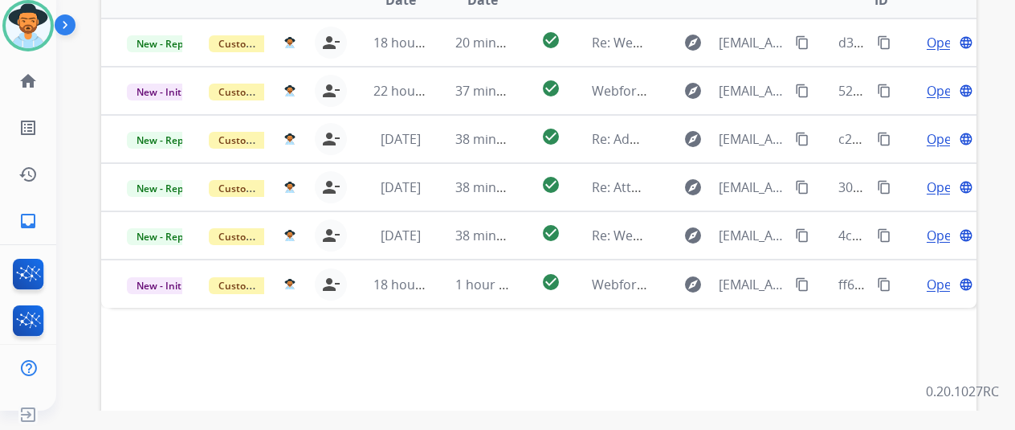
scroll to position [482, 0]
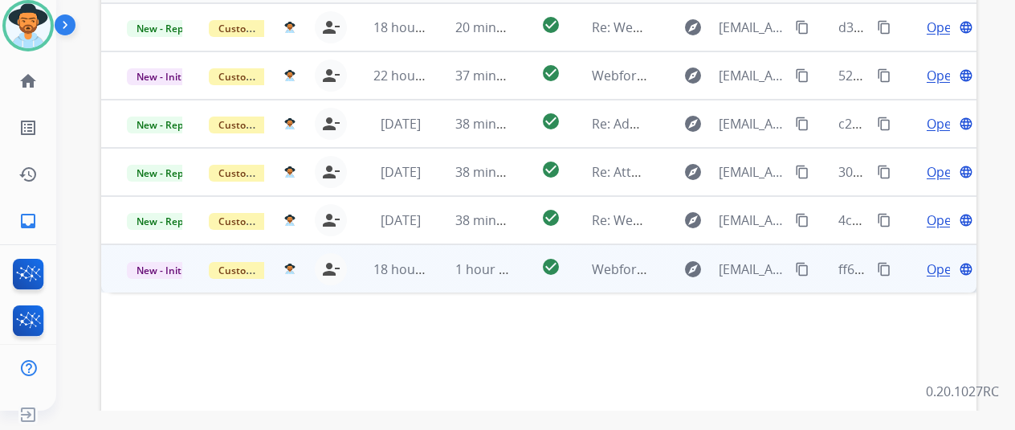
click at [940, 259] on span "Open" at bounding box center [943, 268] width 33 height 19
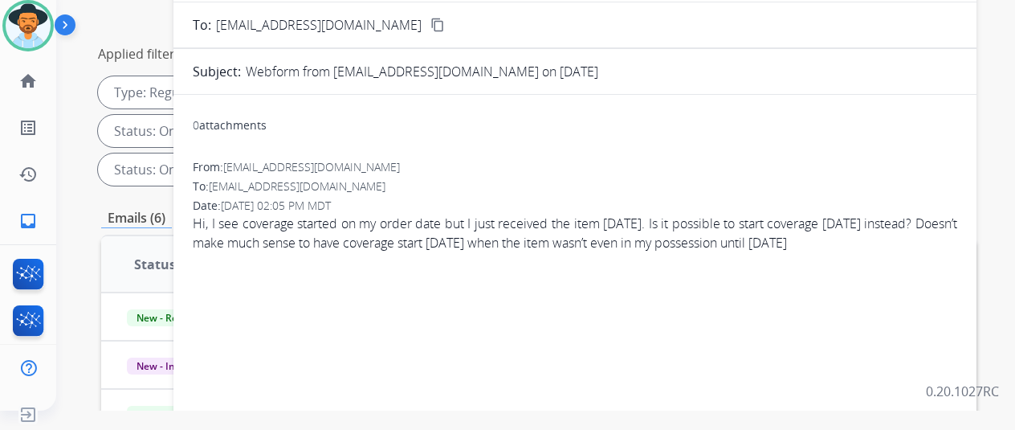
scroll to position [0, 0]
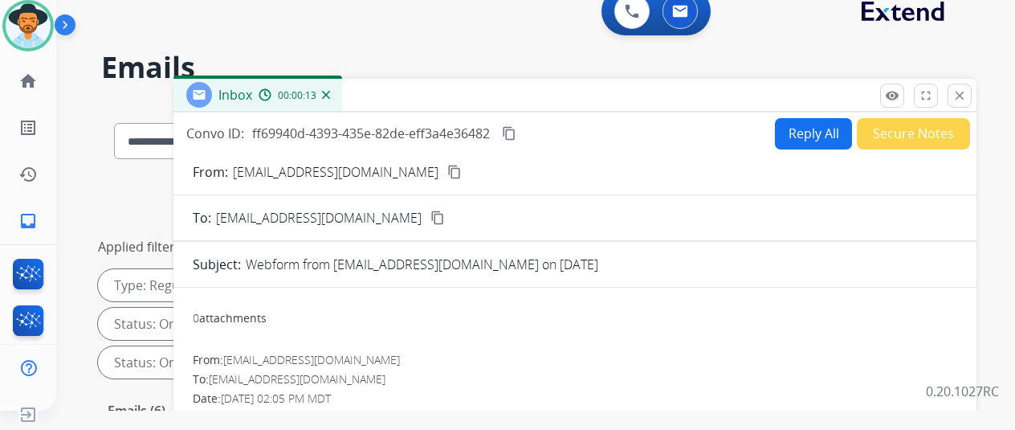
click at [447, 168] on mat-icon "content_copy" at bounding box center [454, 172] width 14 height 14
click at [809, 121] on button "Reply All" at bounding box center [813, 133] width 77 height 31
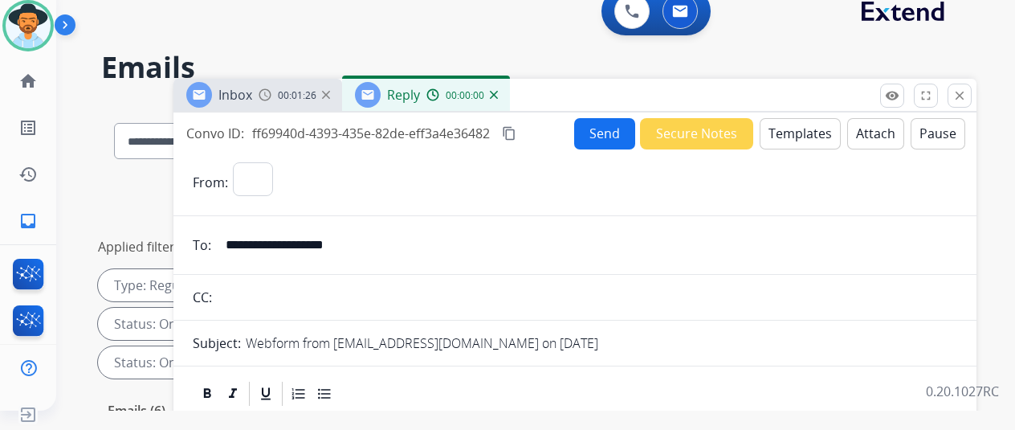
select select "**********"
click at [811, 127] on button "Templates" at bounding box center [800, 133] width 81 height 31
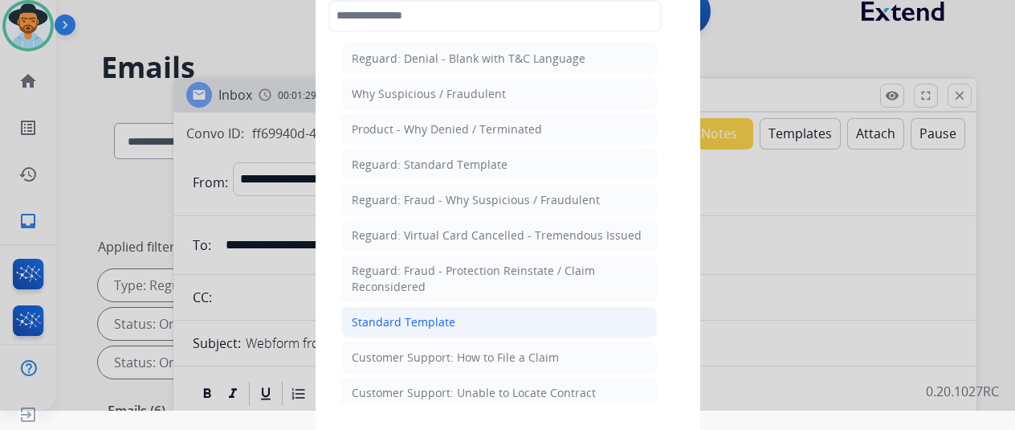
click at [403, 319] on div "Standard Template" at bounding box center [404, 322] width 104 height 16
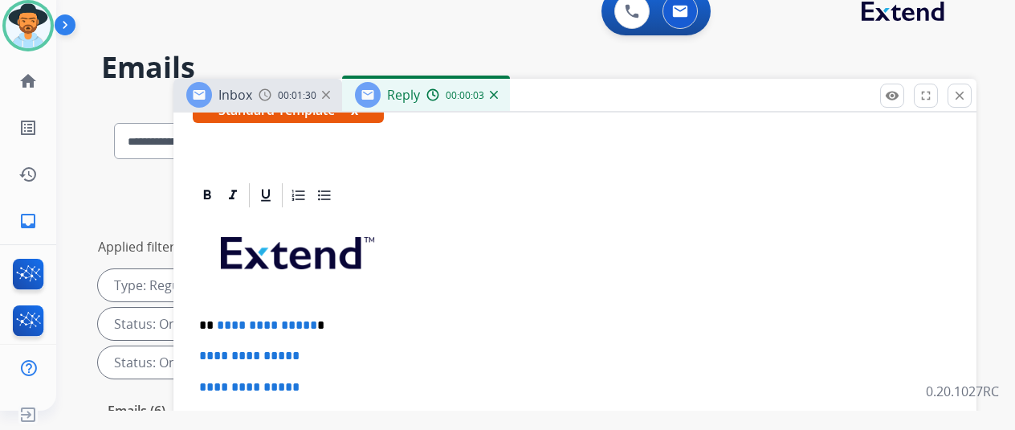
scroll to position [321, 0]
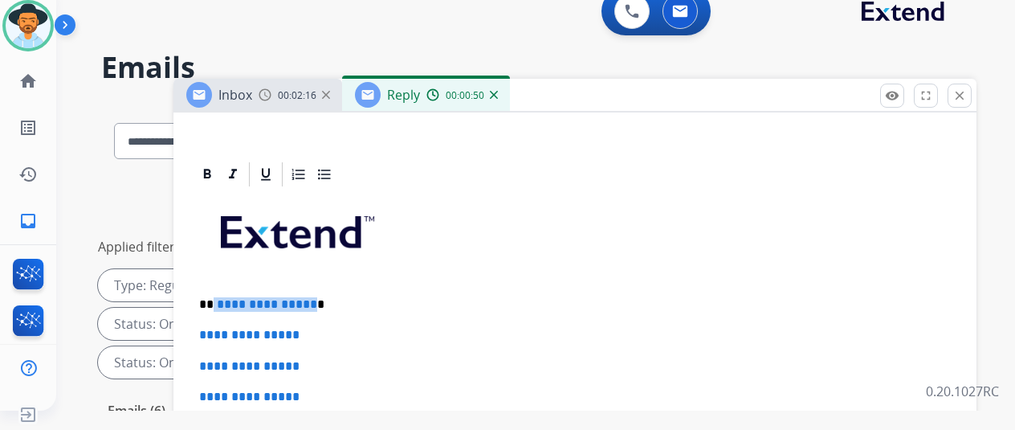
drag, startPoint x: 320, startPoint y: 303, endPoint x: 225, endPoint y: 299, distance: 95.6
click at [225, 299] on p "**********" at bounding box center [568, 304] width 739 height 14
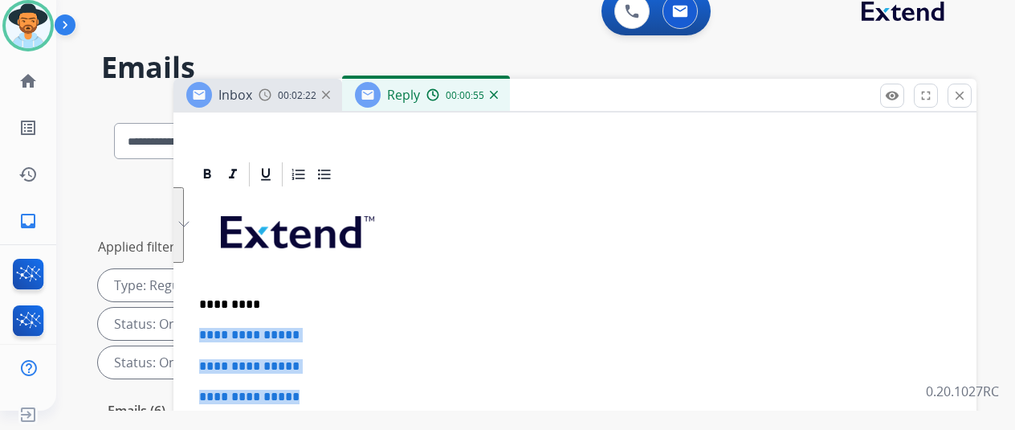
drag, startPoint x: 330, startPoint y: 393, endPoint x: 208, endPoint y: 339, distance: 133.4
click at [208, 339] on div "**********" at bounding box center [574, 149] width 803 height 716
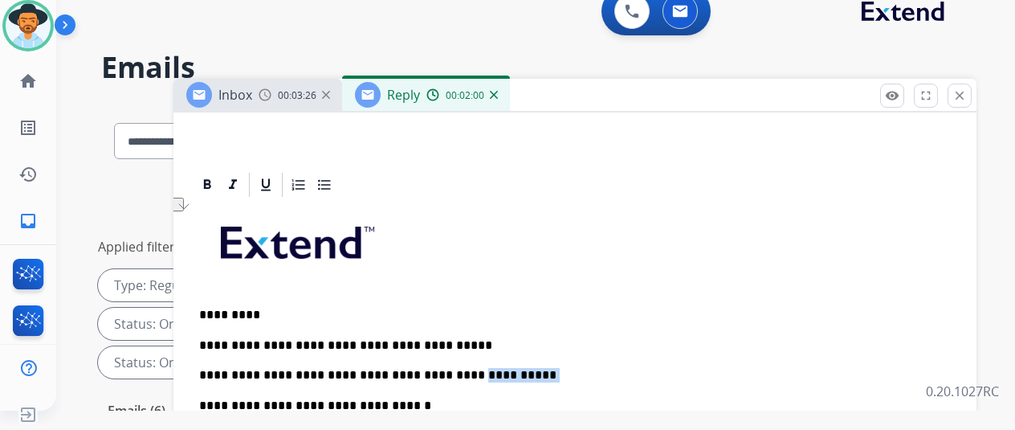
drag, startPoint x: 507, startPoint y: 363, endPoint x: 445, endPoint y: 361, distance: 62.7
click at [445, 361] on p "**********" at bounding box center [568, 360] width 739 height 44
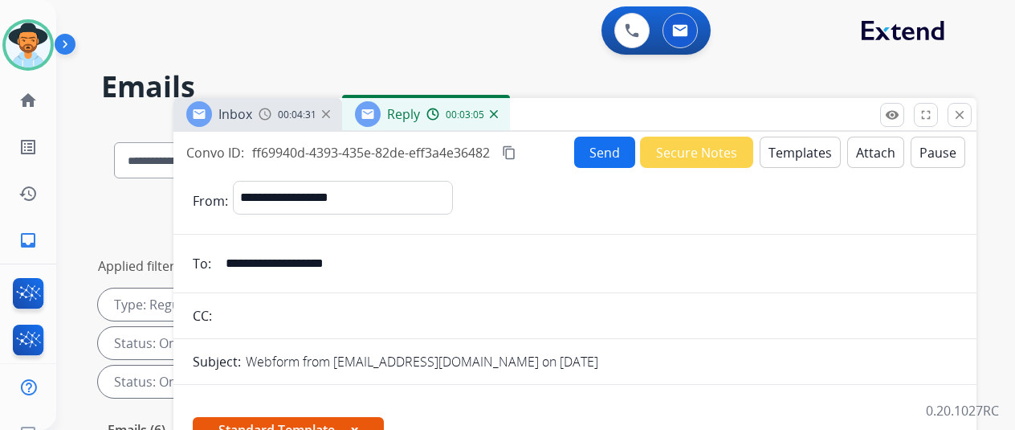
select select "**********"
click at [613, 156] on button "Send" at bounding box center [604, 151] width 61 height 31
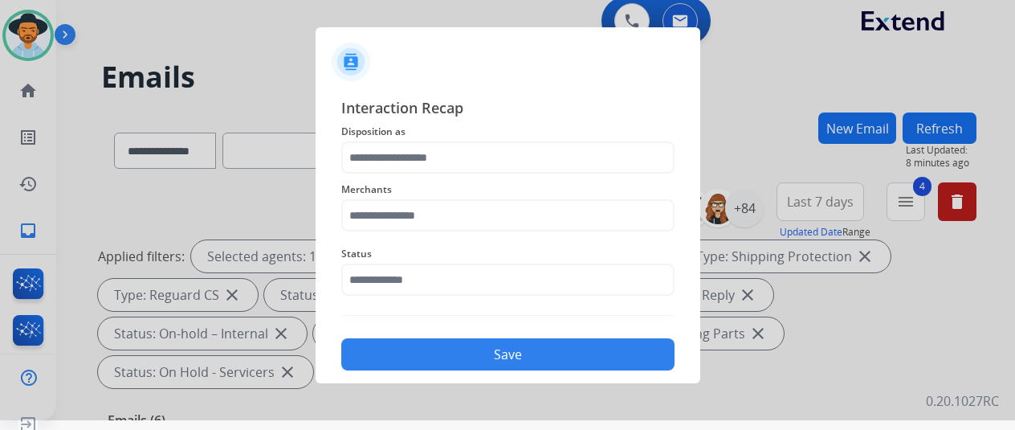
scroll to position [19, 0]
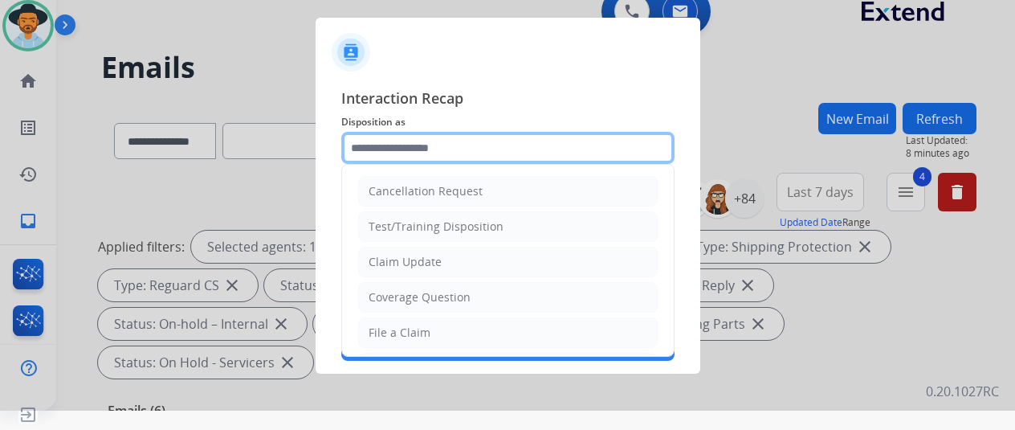
click at [382, 145] on input "text" at bounding box center [507, 148] width 333 height 32
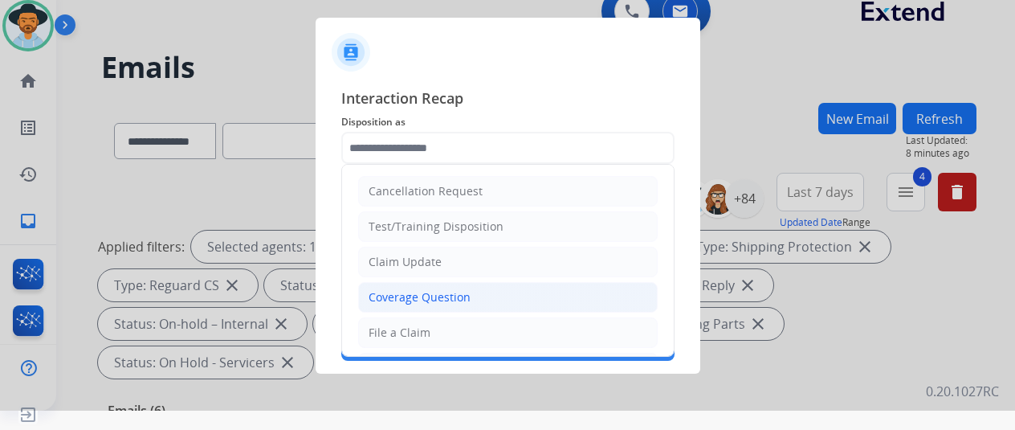
click at [381, 292] on div "Coverage Question" at bounding box center [420, 297] width 102 height 16
type input "**********"
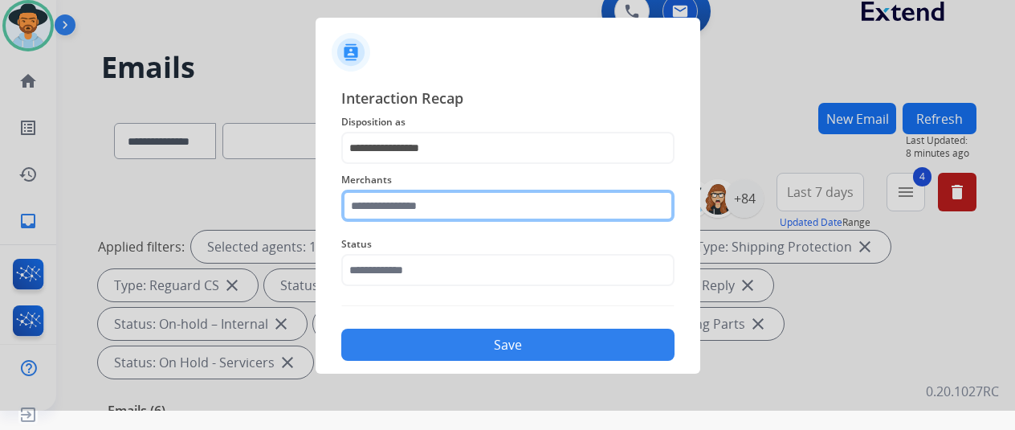
click at [398, 195] on input "text" at bounding box center [507, 205] width 333 height 32
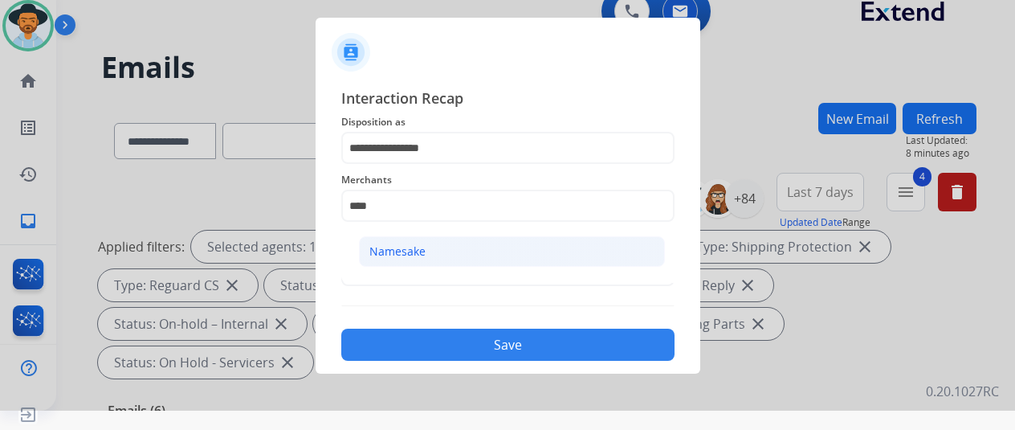
click at [423, 249] on div "Namesake" at bounding box center [397, 251] width 56 height 16
type input "********"
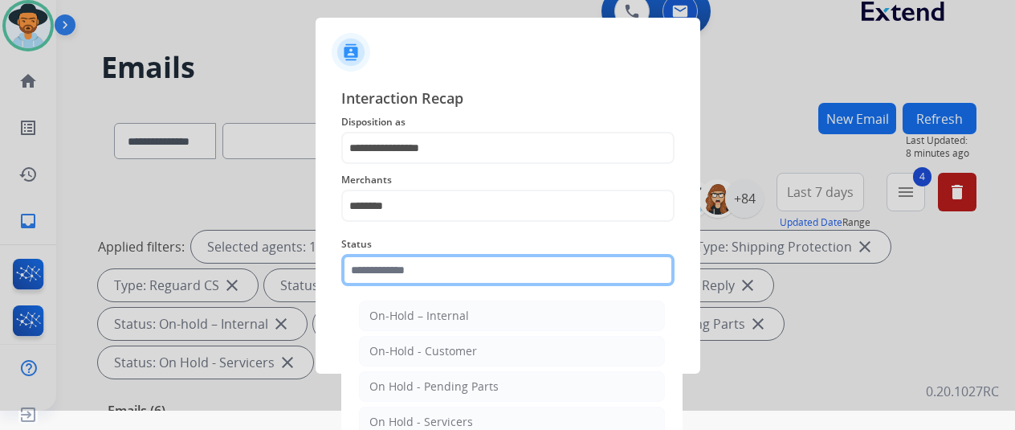
click at [373, 265] on input "text" at bounding box center [507, 270] width 333 height 32
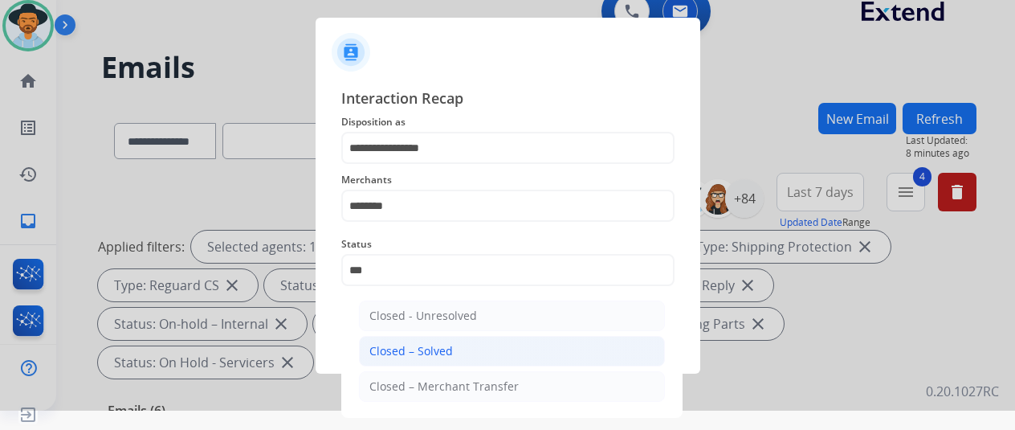
click at [400, 345] on div "Closed – Solved" at bounding box center [411, 351] width 84 height 16
type input "**********"
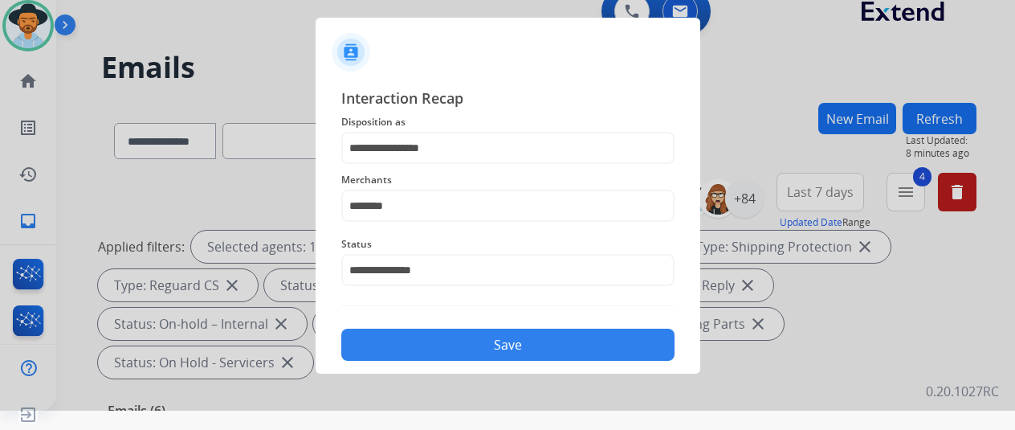
click at [406, 335] on button "Save" at bounding box center [507, 344] width 333 height 32
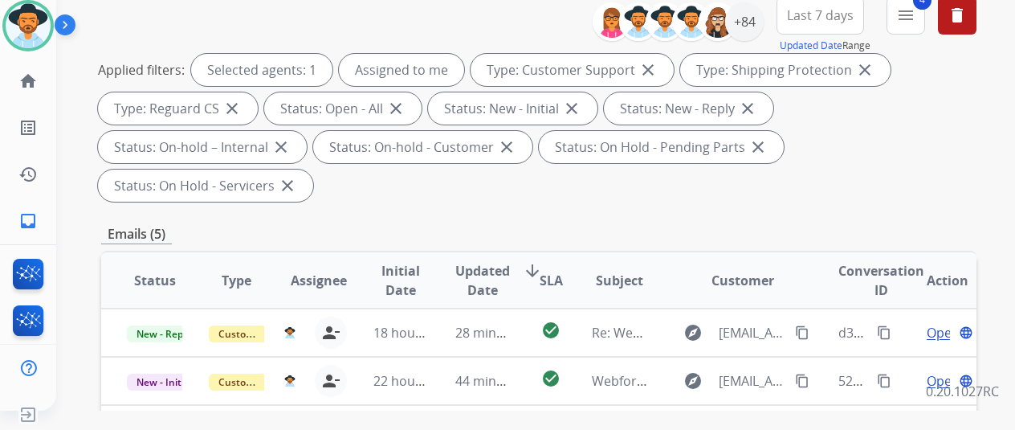
scroll to position [345, 0]
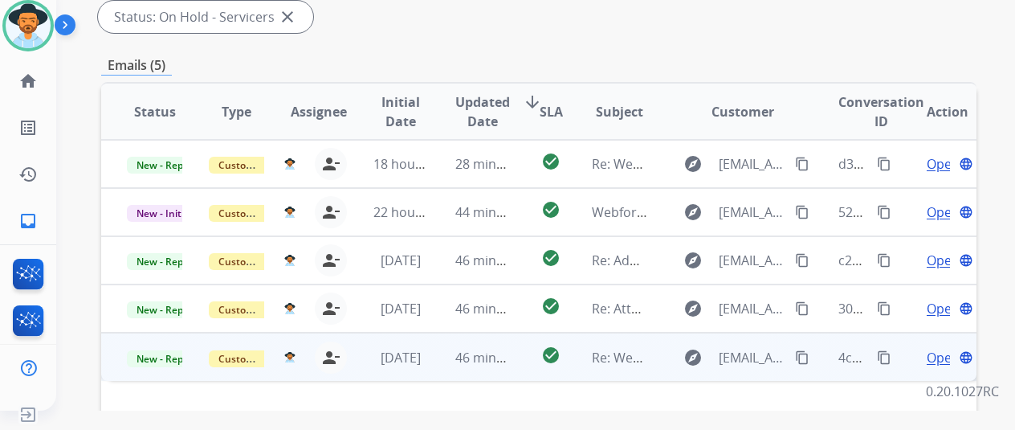
click at [932, 348] on span "Open" at bounding box center [943, 357] width 33 height 19
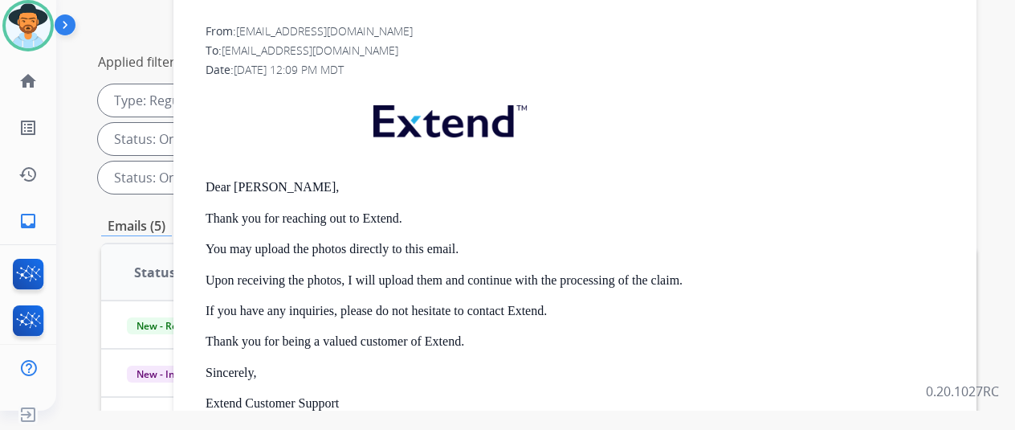
scroll to position [45, 0]
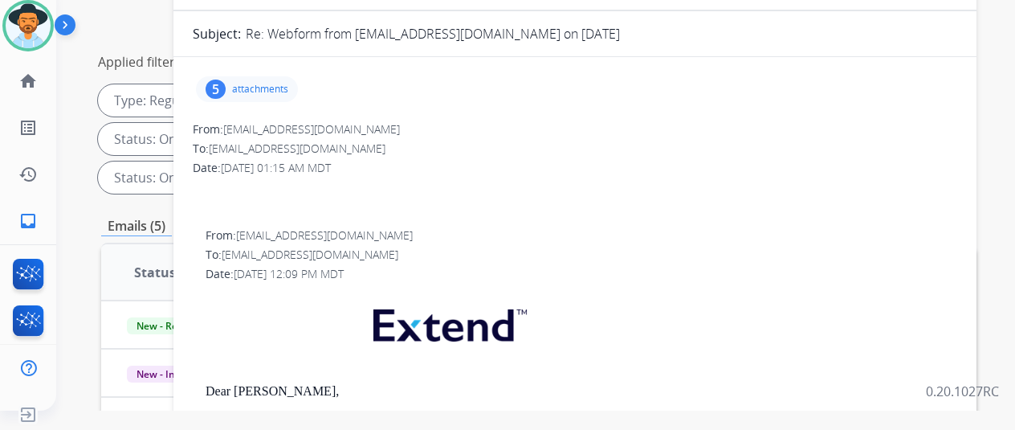
click at [226, 84] on div "5" at bounding box center [216, 88] width 20 height 19
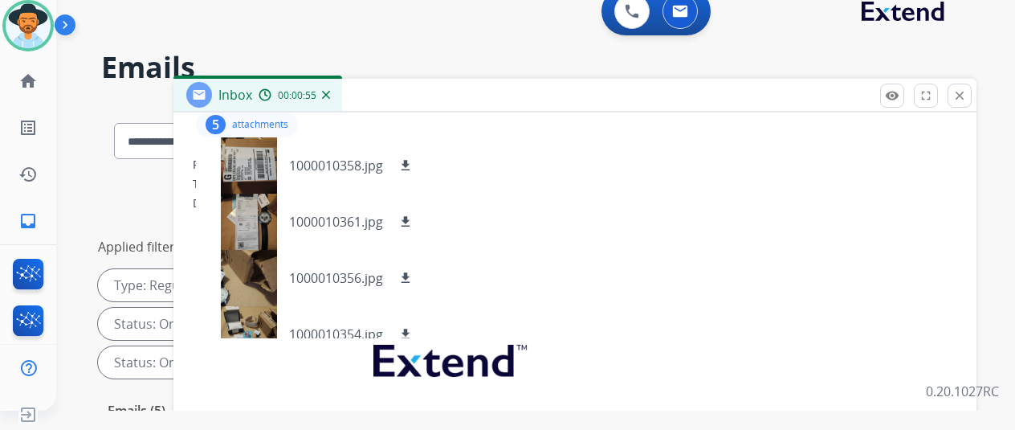
scroll to position [161, 0]
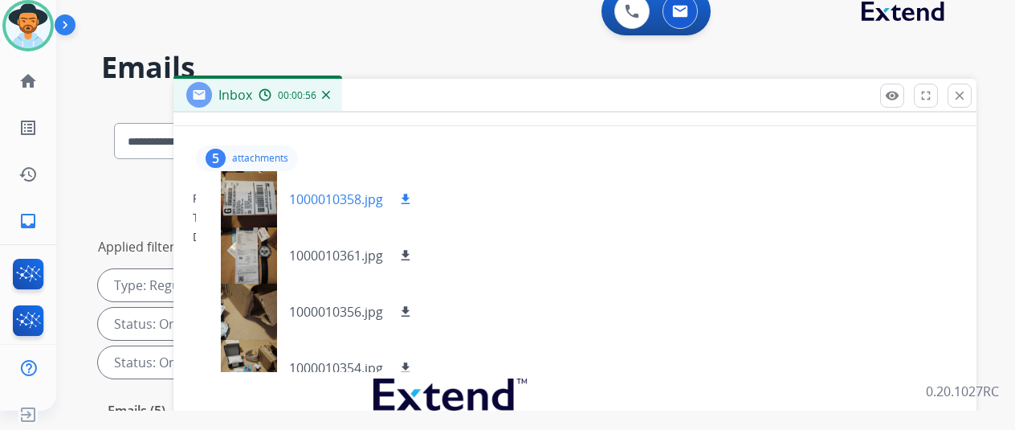
click at [413, 192] on mat-icon "download" at bounding box center [405, 199] width 14 height 14
click at [413, 250] on mat-icon "download" at bounding box center [405, 255] width 14 height 14
click at [413, 308] on mat-icon "download" at bounding box center [405, 311] width 14 height 14
click at [413, 364] on mat-icon "download" at bounding box center [405, 368] width 14 height 14
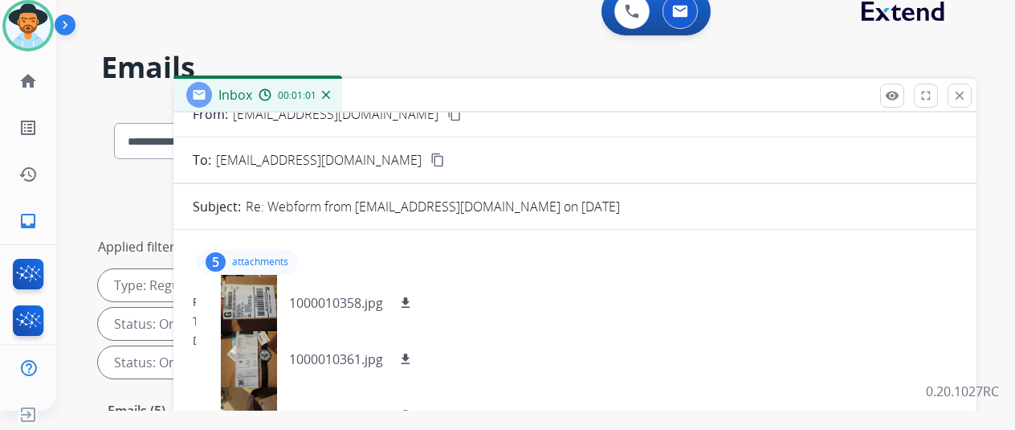
scroll to position [0, 0]
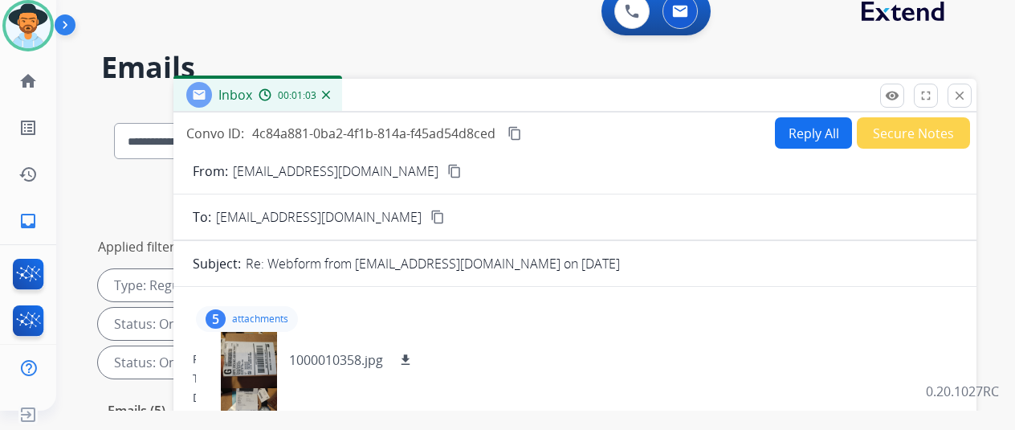
click at [447, 172] on mat-icon "content_copy" at bounding box center [454, 171] width 14 height 14
click at [522, 129] on mat-icon "content_copy" at bounding box center [514, 133] width 14 height 14
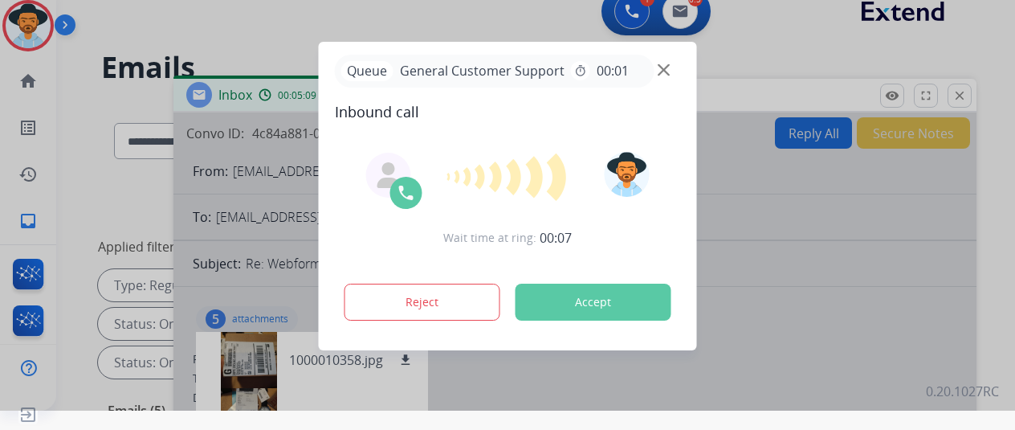
click at [757, 43] on div at bounding box center [507, 196] width 1015 height 430
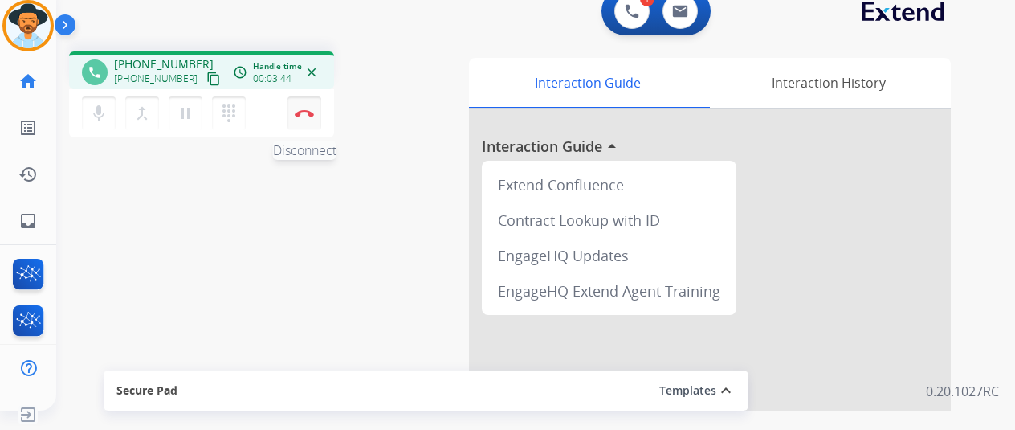
click at [296, 112] on img at bounding box center [304, 113] width 19 height 8
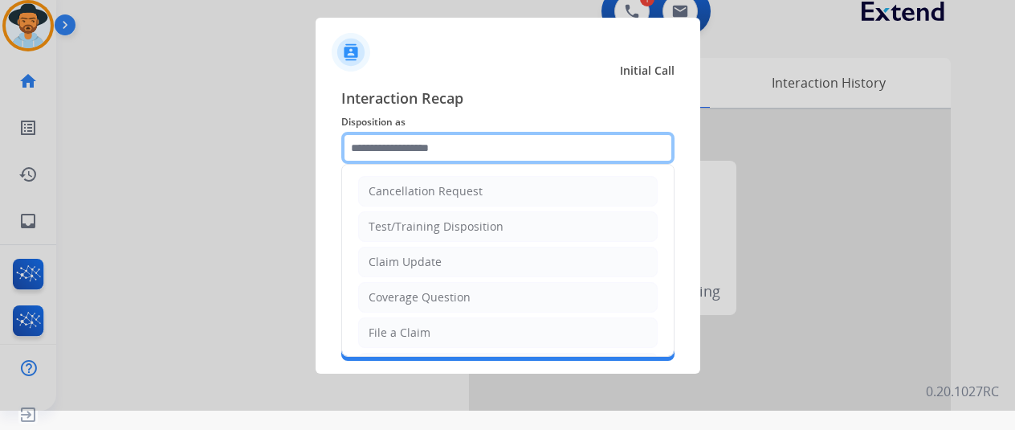
click at [383, 144] on input "text" at bounding box center [507, 148] width 333 height 32
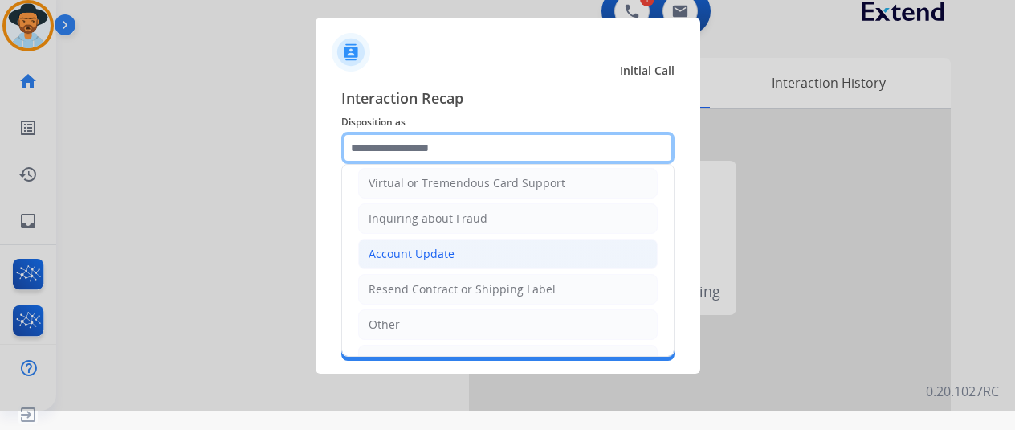
scroll to position [241, 0]
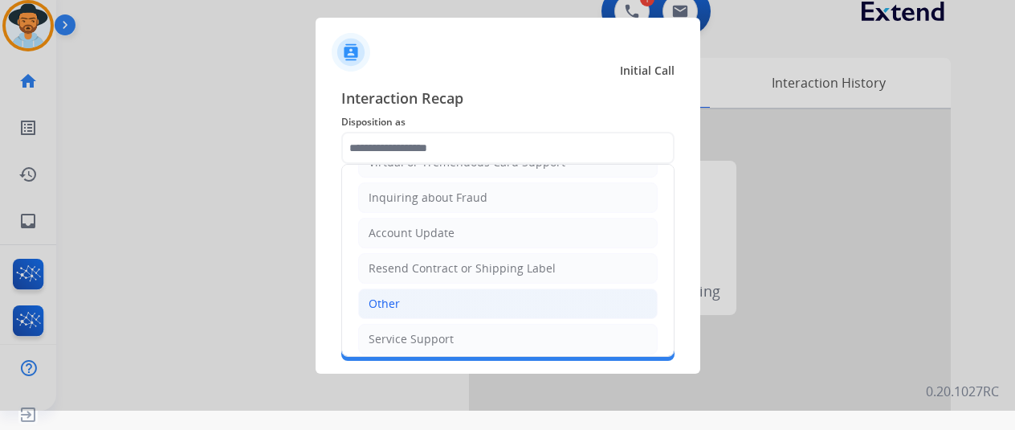
click at [382, 298] on div "Other" at bounding box center [384, 303] width 31 height 16
type input "*****"
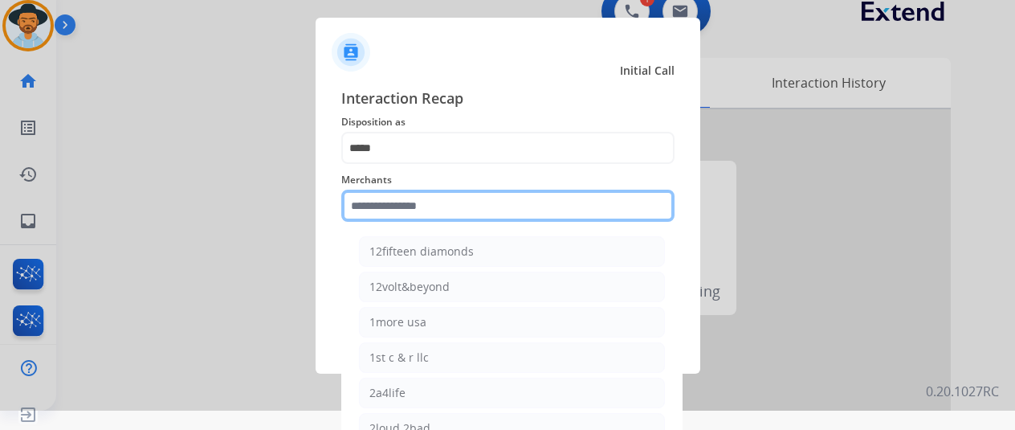
click at [402, 205] on input "text" at bounding box center [507, 205] width 333 height 32
type input "*"
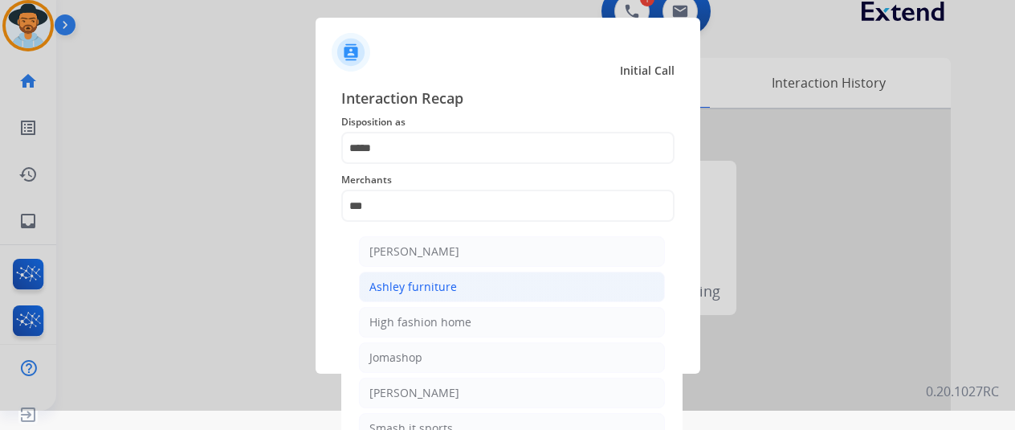
click at [461, 279] on li "Ashley furniture" at bounding box center [512, 286] width 306 height 31
type input "**********"
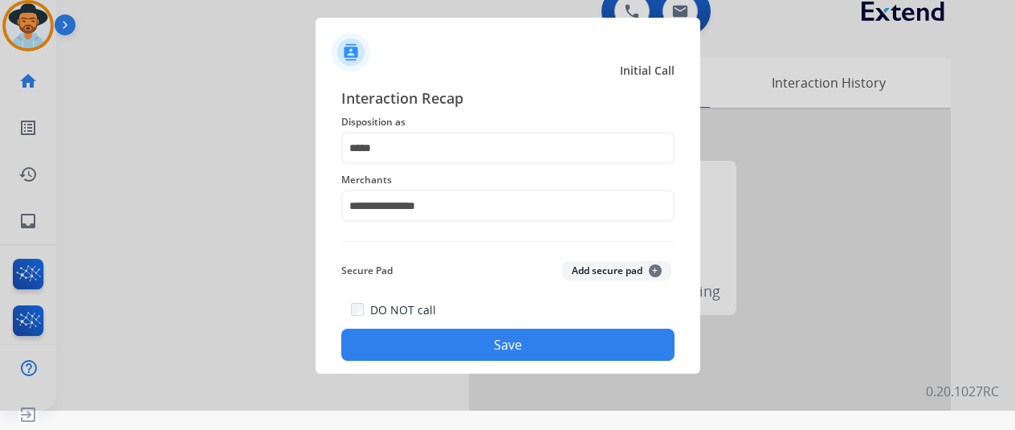
click at [438, 340] on button "Save" at bounding box center [507, 344] width 333 height 32
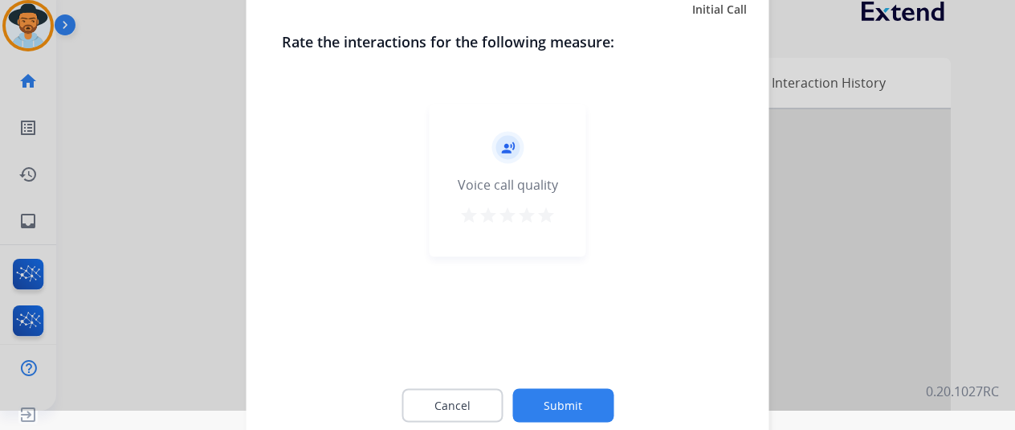
click at [567, 398] on button "Submit" at bounding box center [562, 405] width 101 height 34
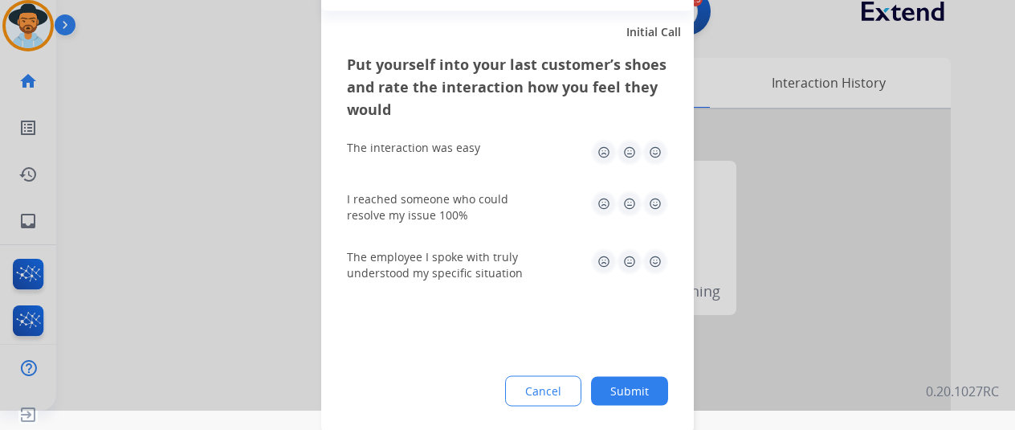
click at [627, 385] on button "Submit" at bounding box center [629, 390] width 77 height 29
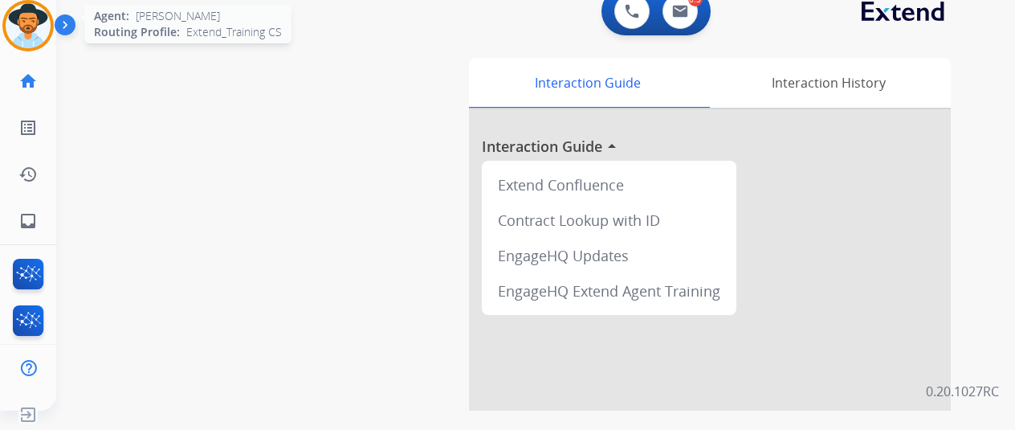
click at [18, 28] on img at bounding box center [28, 25] width 45 height 45
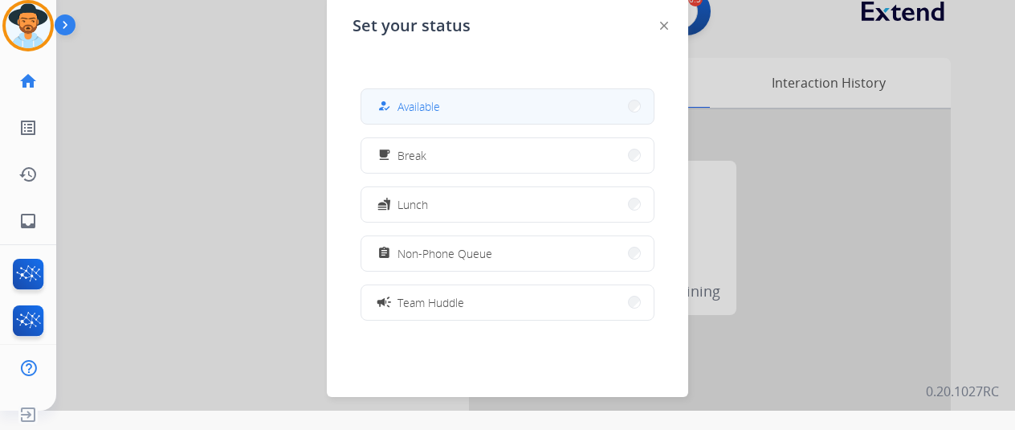
click at [411, 110] on span "Available" at bounding box center [418, 106] width 43 height 17
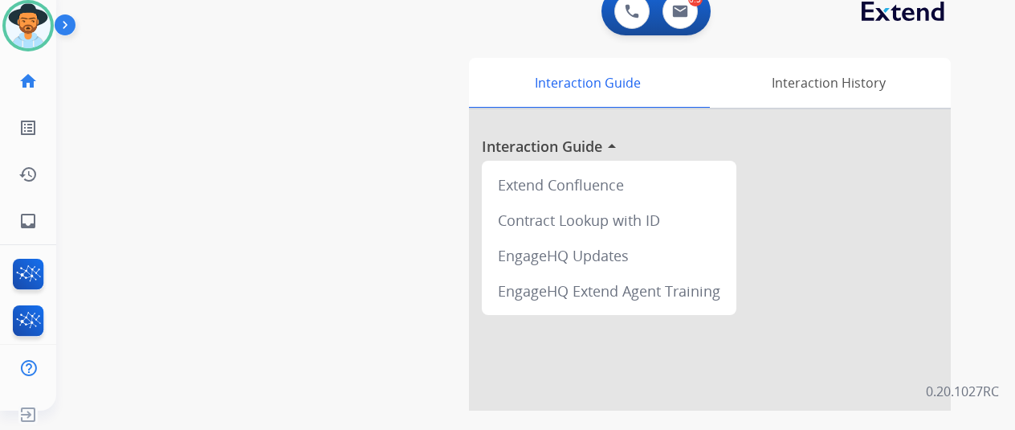
click at [102, 177] on div "swap_horiz Break voice bridge close_fullscreen Connect 3-Way Call merge_type Se…" at bounding box center [516, 374] width 920 height 670
click at [694, 15] on button at bounding box center [679, 11] width 35 height 35
select select "**********"
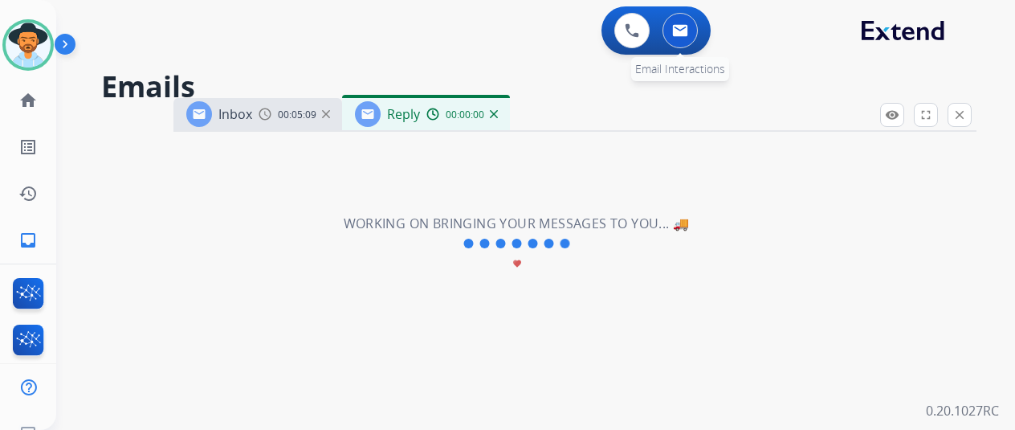
select select "**********"
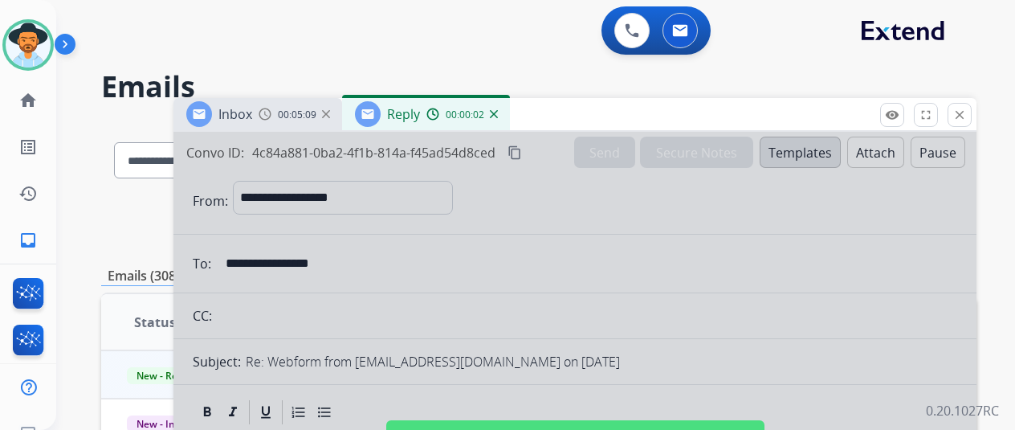
click at [498, 285] on div at bounding box center [574, 432] width 803 height 600
select select
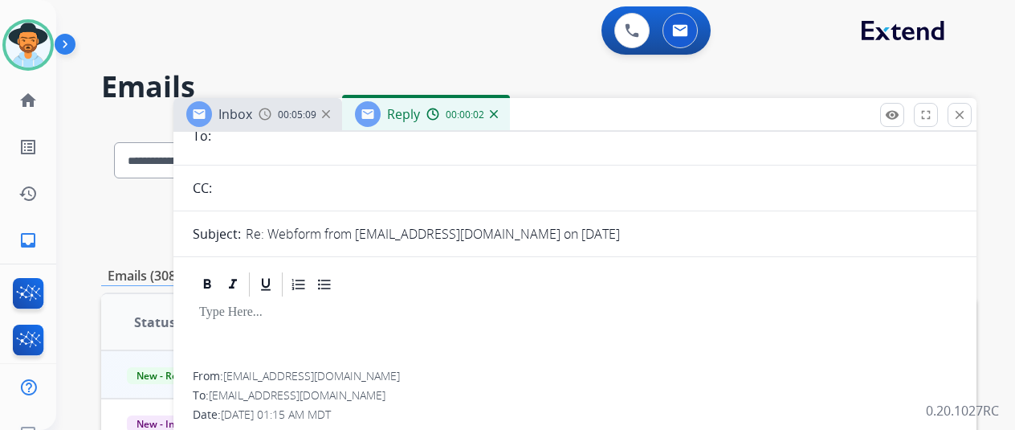
scroll to position [321, 0]
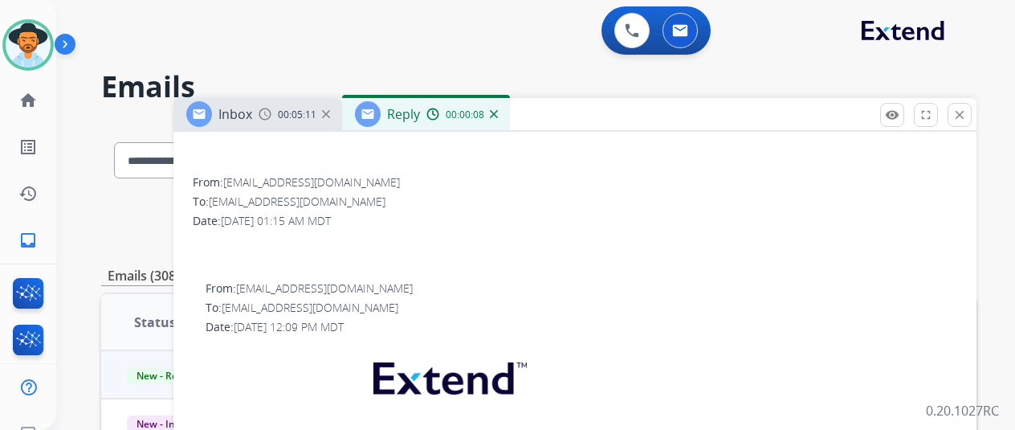
click at [498, 112] on img at bounding box center [494, 114] width 8 height 8
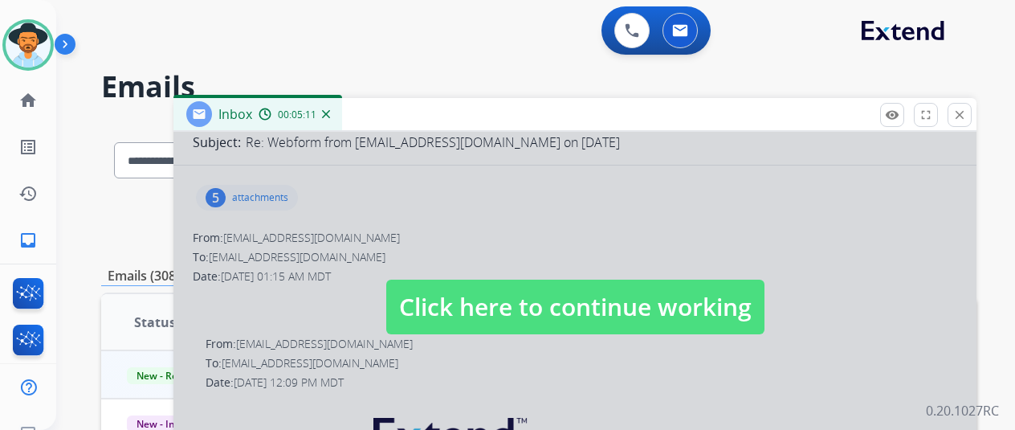
scroll to position [401, 0]
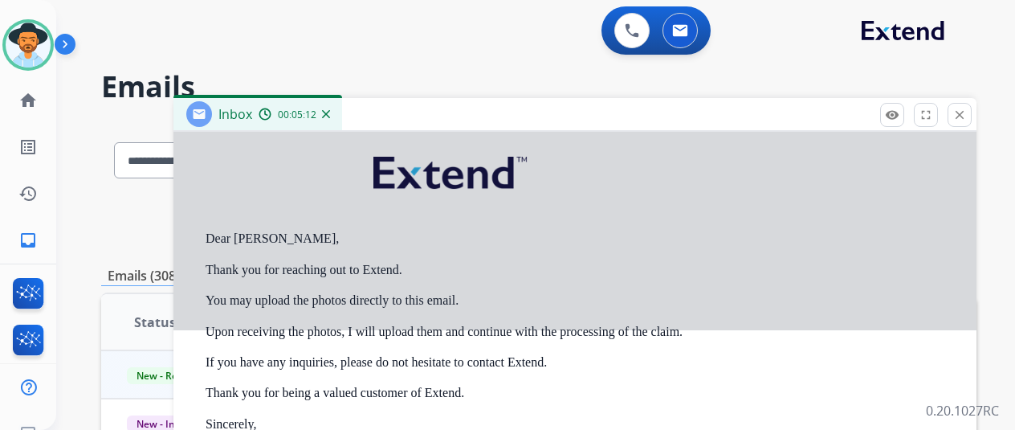
click at [522, 248] on div at bounding box center [574, 30] width 803 height 600
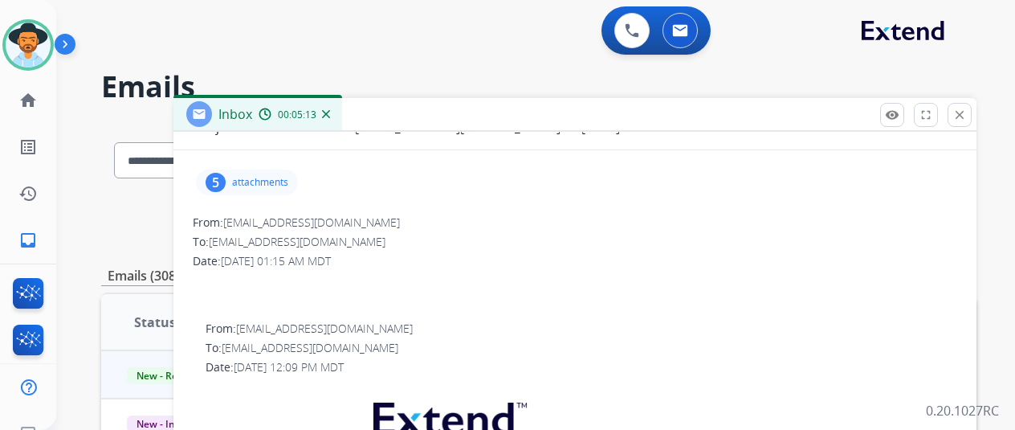
scroll to position [0, 0]
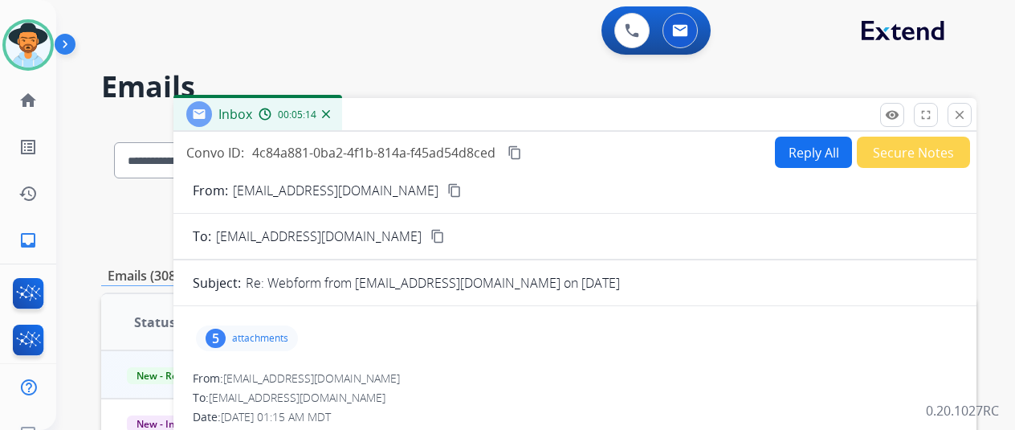
click at [800, 142] on button "Reply All" at bounding box center [813, 151] width 77 height 31
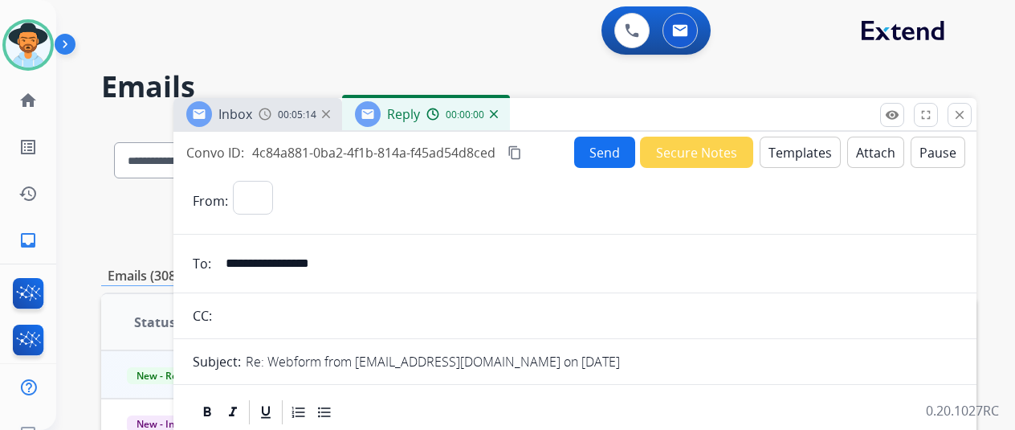
select select "**********"
click at [800, 146] on button "Templates" at bounding box center [800, 151] width 81 height 31
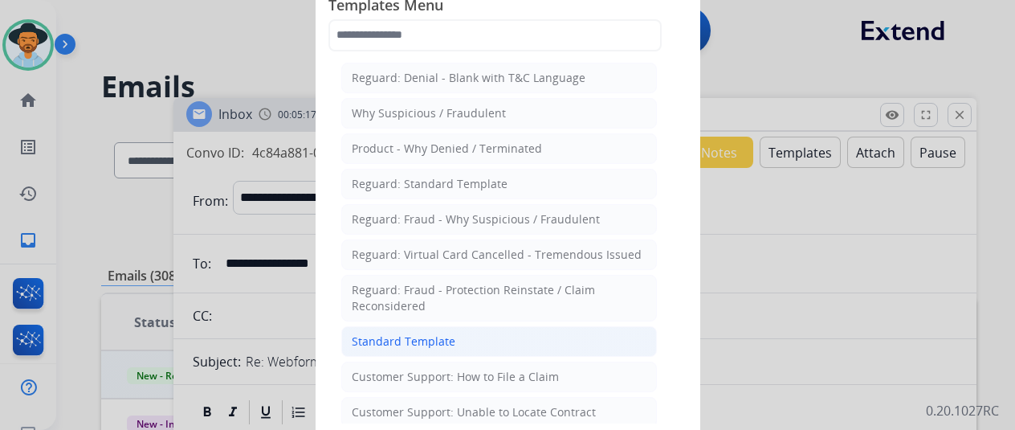
click at [392, 333] on div "Standard Template" at bounding box center [404, 341] width 104 height 16
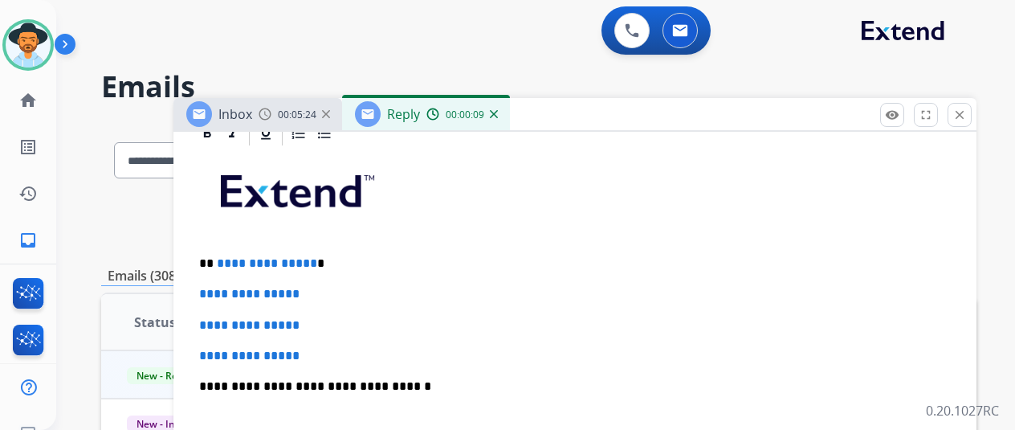
scroll to position [362, 0]
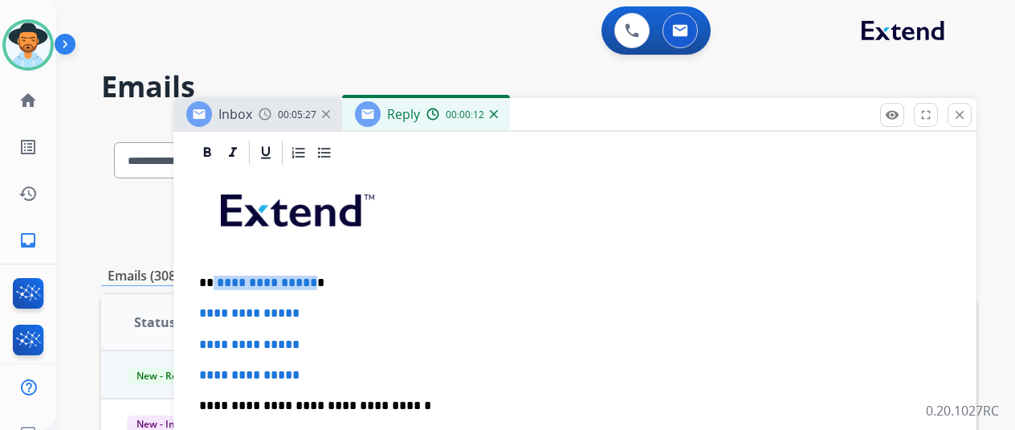
drag, startPoint x: 320, startPoint y: 280, endPoint x: 226, endPoint y: 269, distance: 93.8
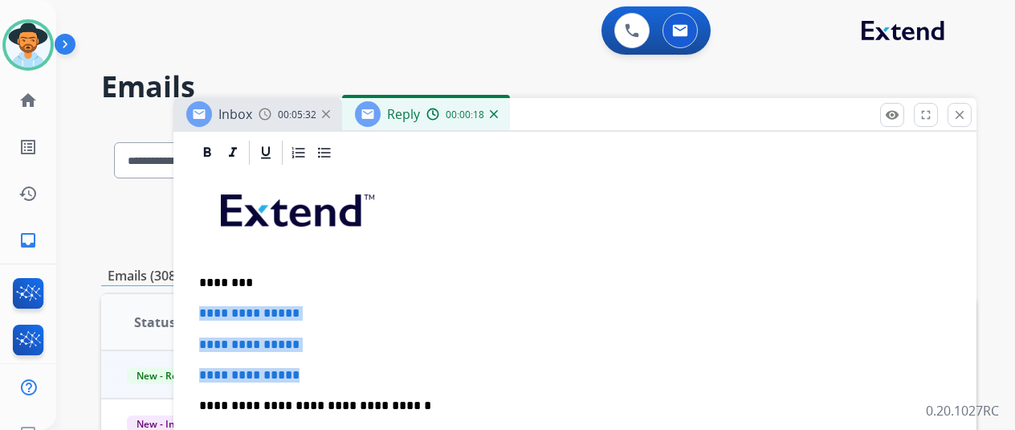
drag, startPoint x: 328, startPoint y: 377, endPoint x: 208, endPoint y: 313, distance: 135.4
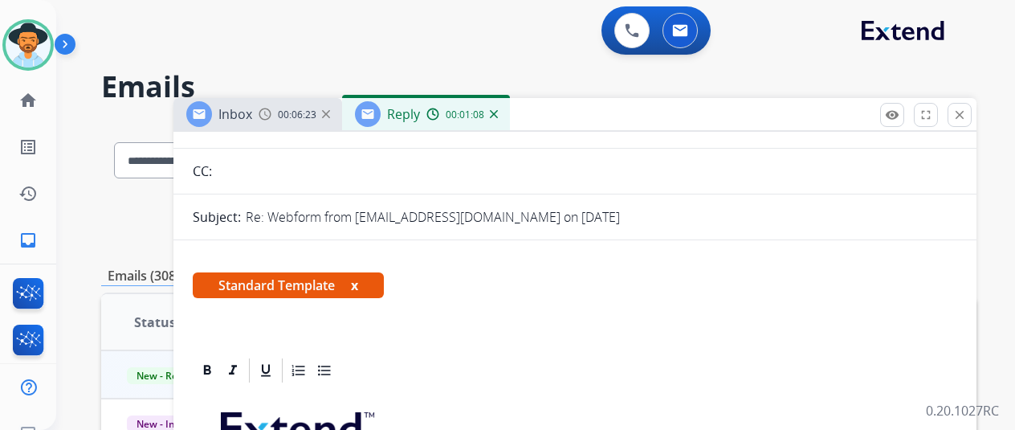
scroll to position [0, 0]
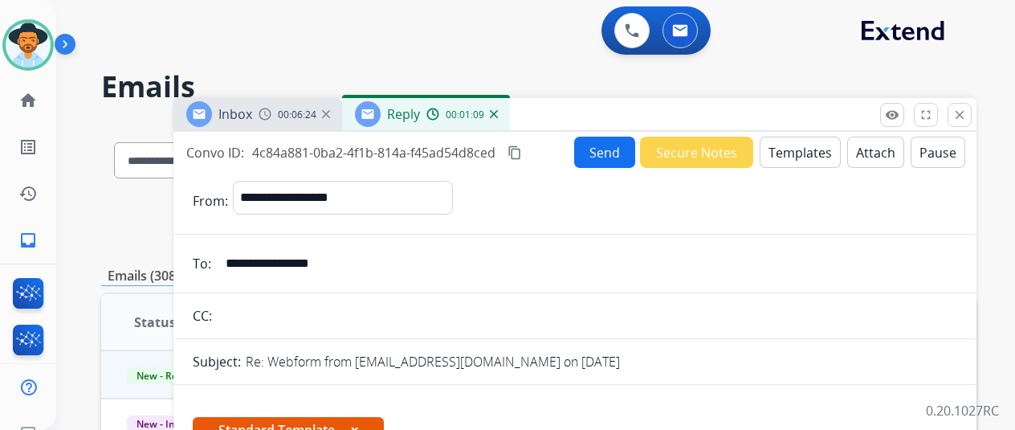
click at [612, 139] on button "Send" at bounding box center [604, 151] width 61 height 31
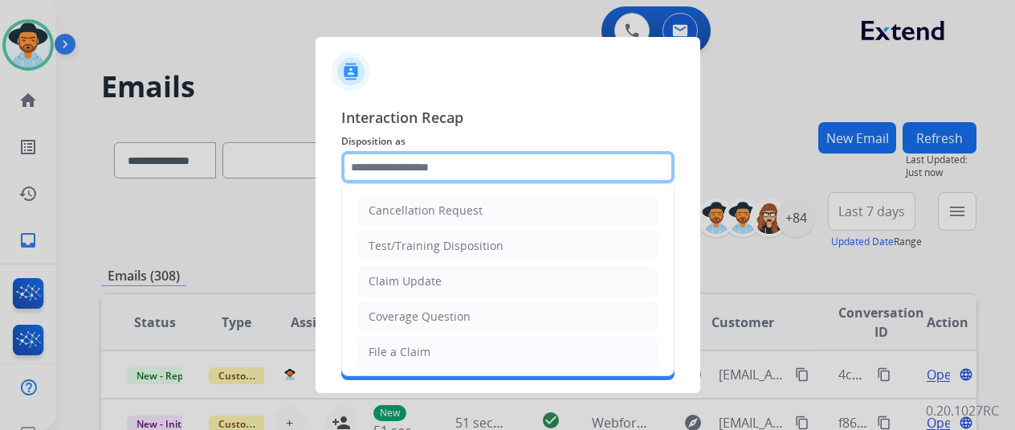
click at [395, 165] on input "text" at bounding box center [507, 167] width 333 height 32
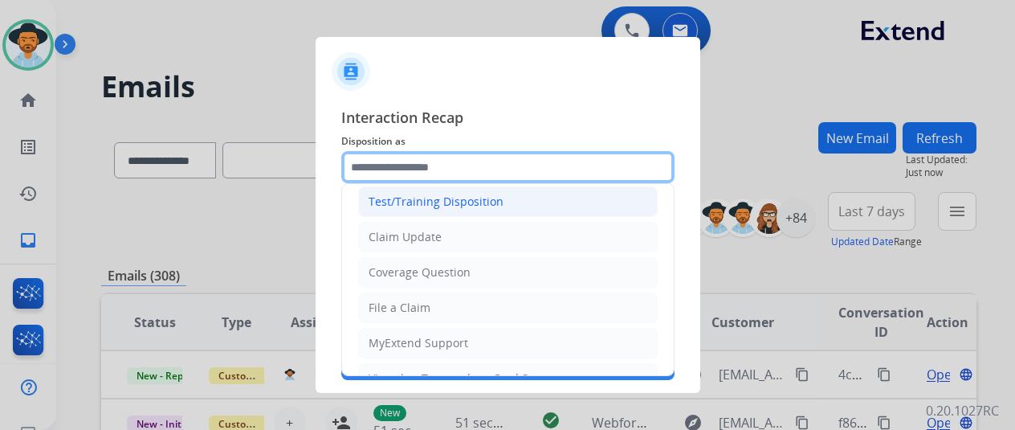
scroll to position [80, 0]
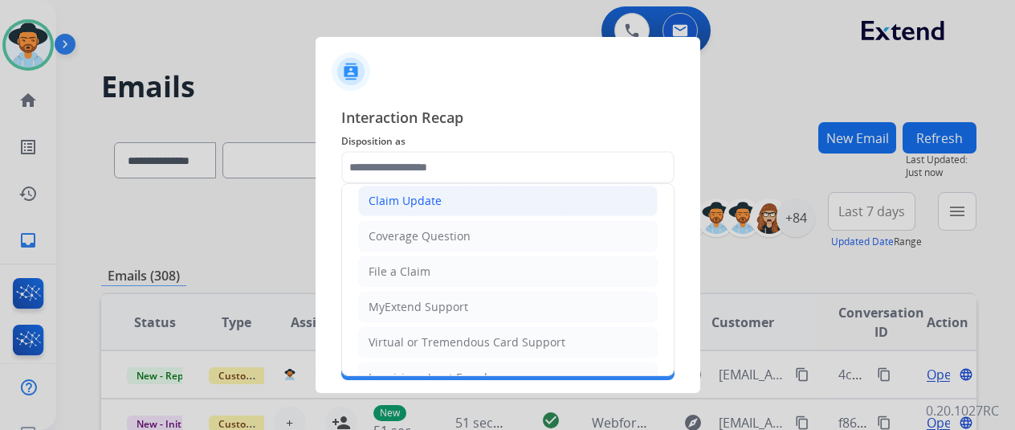
click at [383, 197] on div "Claim Update" at bounding box center [405, 201] width 73 height 16
type input "**********"
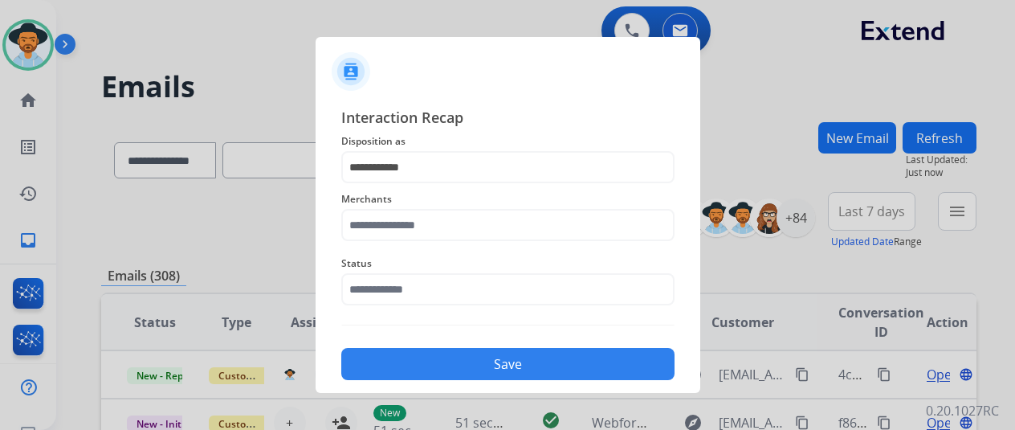
click at [805, 373] on div at bounding box center [507, 215] width 1015 height 430
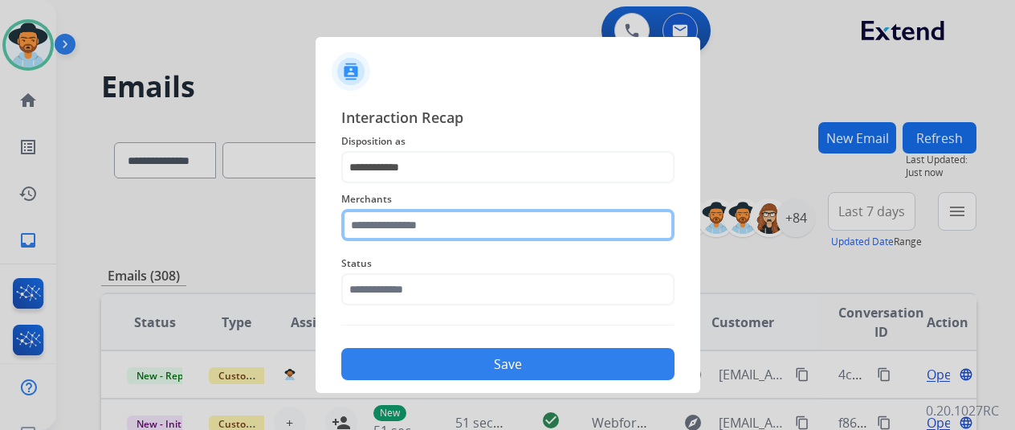
click at [373, 222] on input "text" at bounding box center [507, 225] width 333 height 32
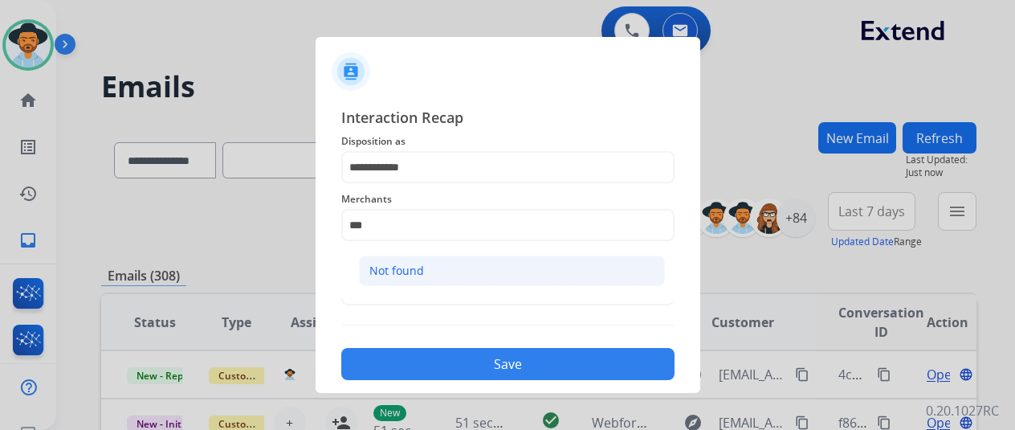
click at [374, 279] on li "Not found" at bounding box center [512, 270] width 306 height 31
type input "*********"
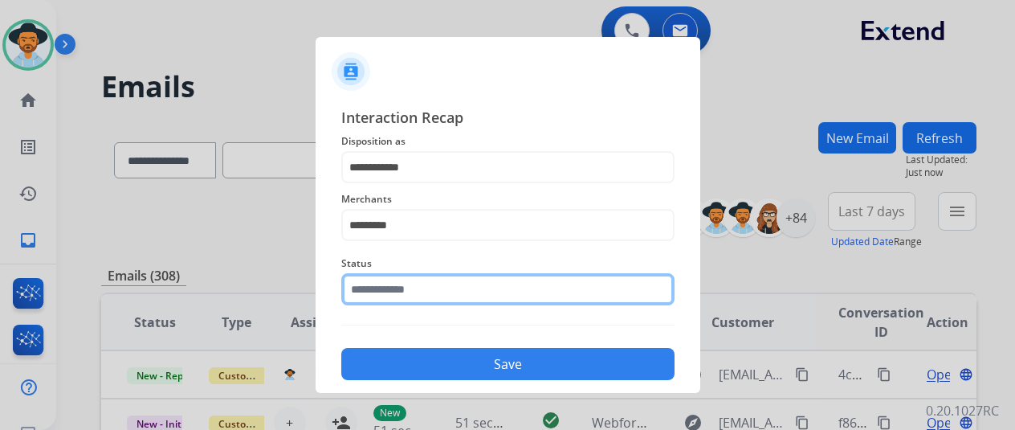
click at [363, 287] on input "text" at bounding box center [507, 289] width 333 height 32
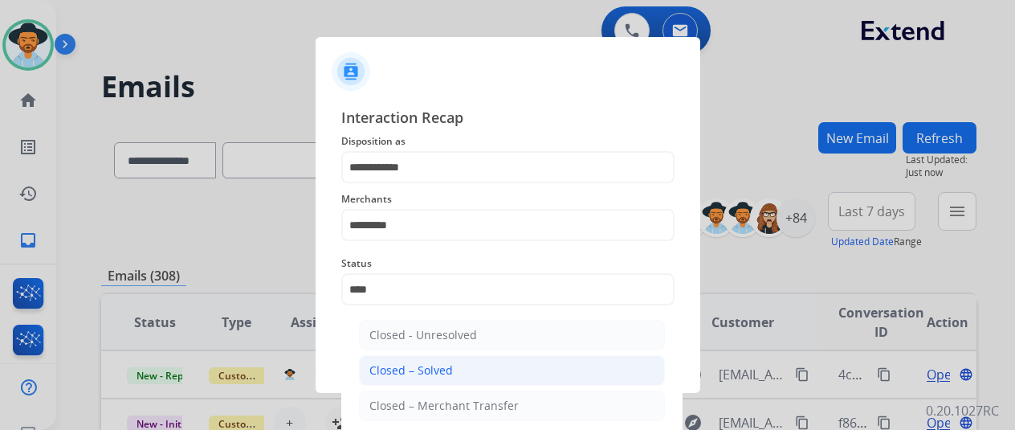
click at [440, 357] on li "Closed – Solved" at bounding box center [512, 370] width 306 height 31
type input "**********"
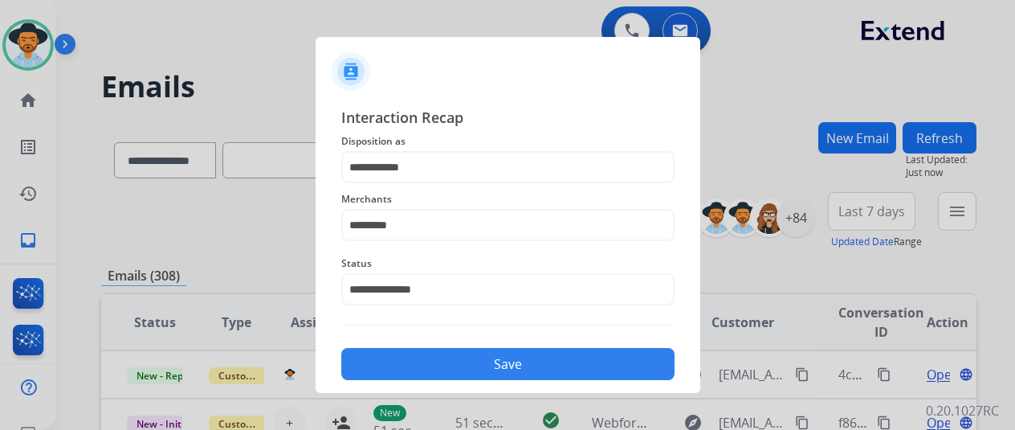
click at [467, 365] on button "Save" at bounding box center [507, 364] width 333 height 32
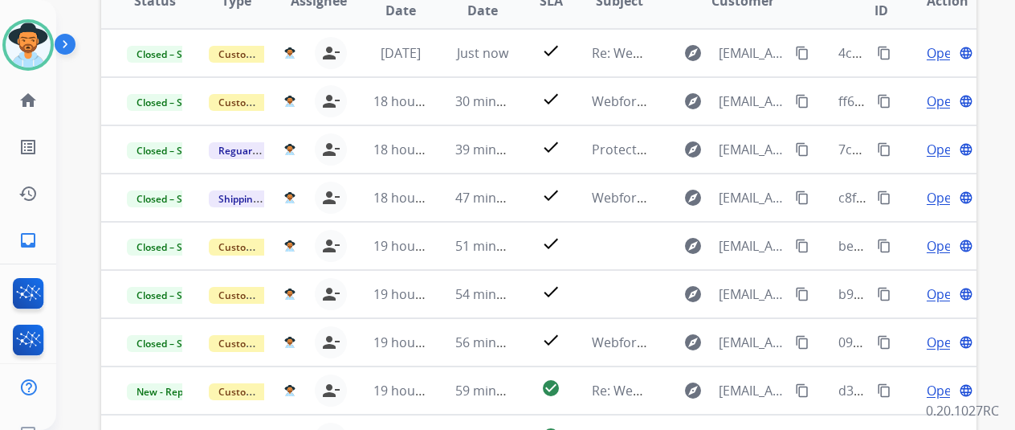
scroll to position [0, 0]
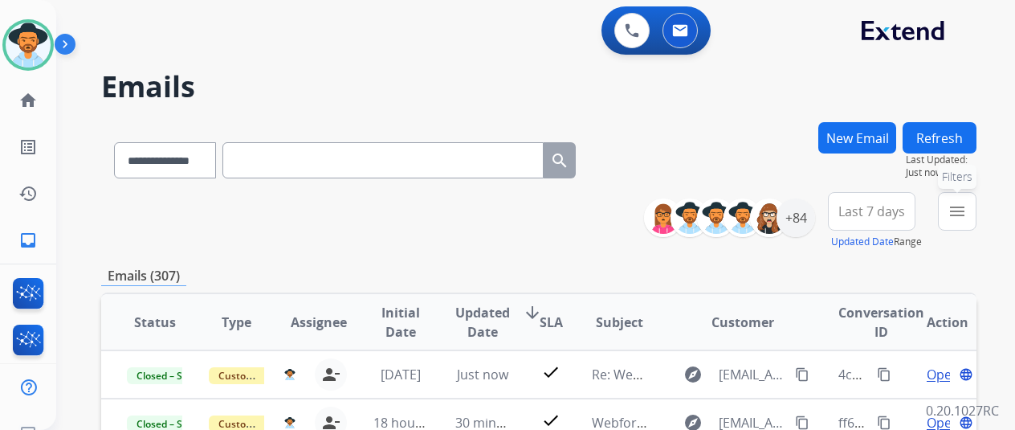
click at [958, 214] on button "menu Filters" at bounding box center [957, 211] width 39 height 39
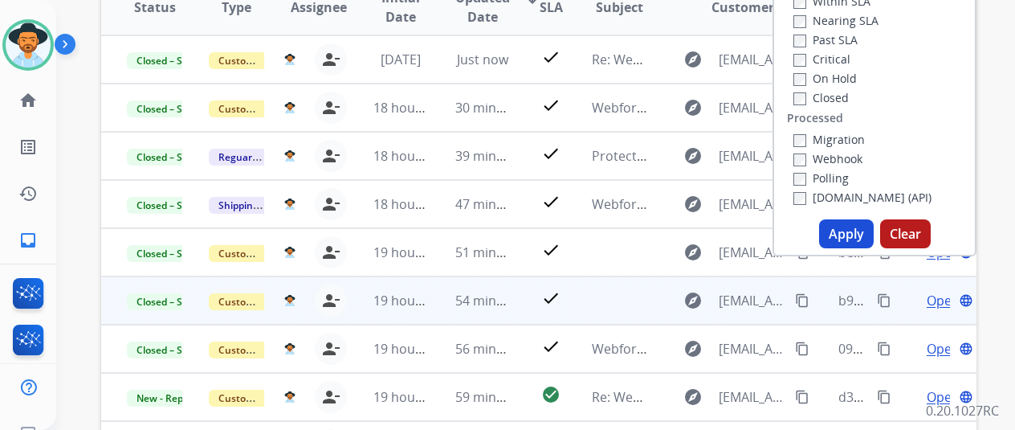
scroll to position [321, 0]
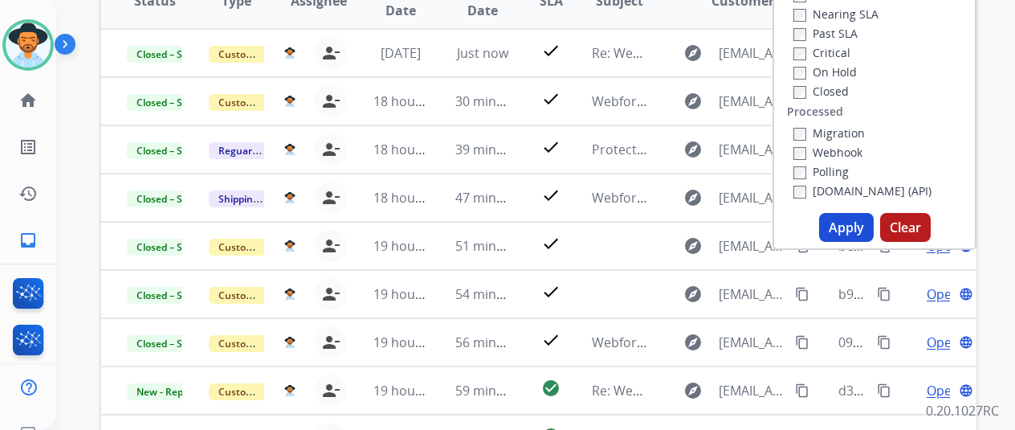
click at [847, 231] on button "Apply" at bounding box center [846, 227] width 55 height 29
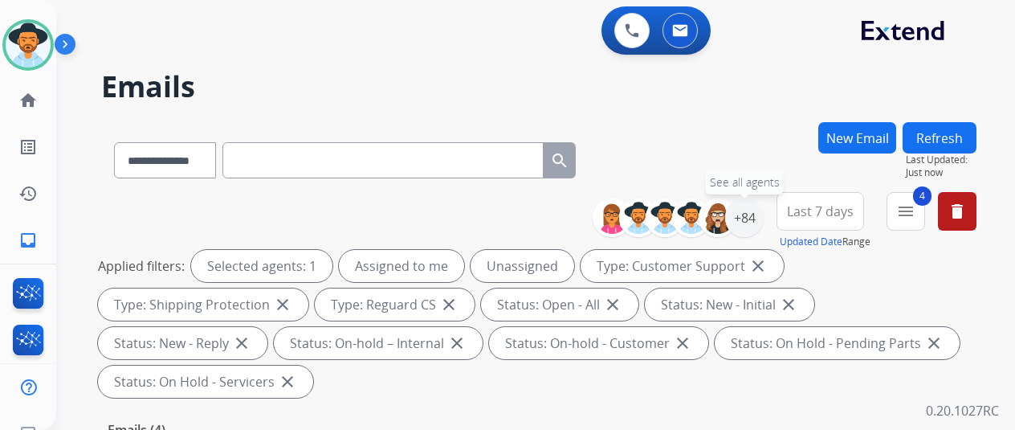
drag, startPoint x: 759, startPoint y: 226, endPoint x: 757, endPoint y: 156, distance: 70.7
click at [759, 226] on div "+84" at bounding box center [744, 217] width 39 height 39
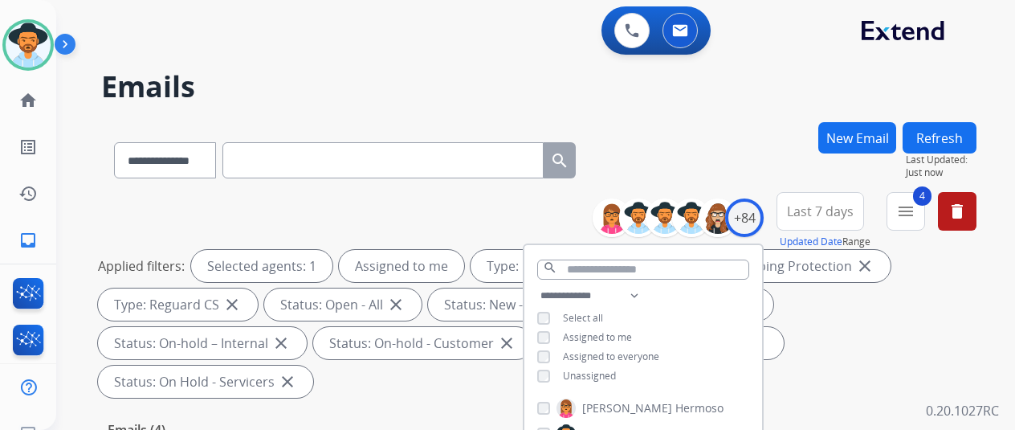
click at [687, 107] on div "**********" at bounding box center [516, 273] width 920 height 430
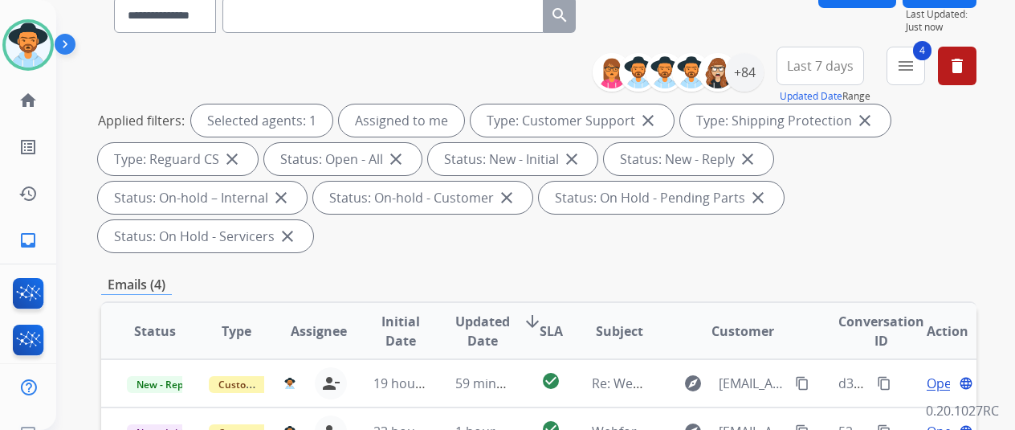
scroll to position [321, 0]
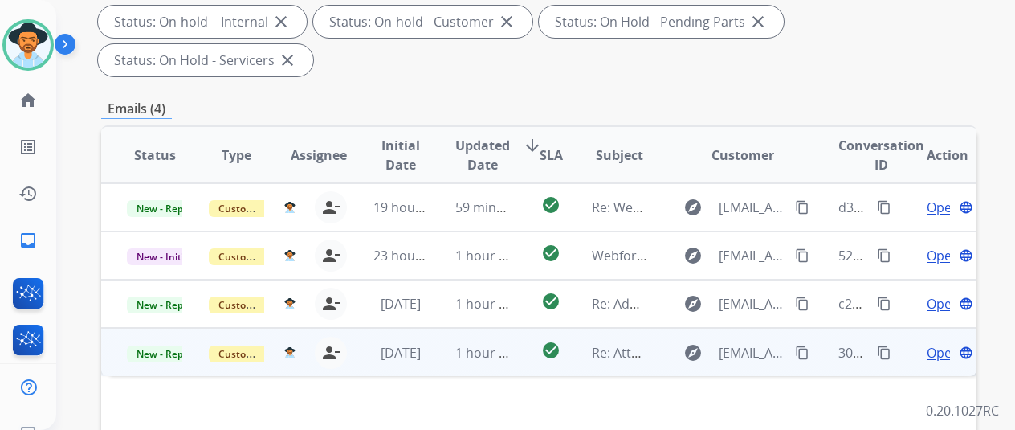
click at [937, 343] on span "Open" at bounding box center [943, 352] width 33 height 19
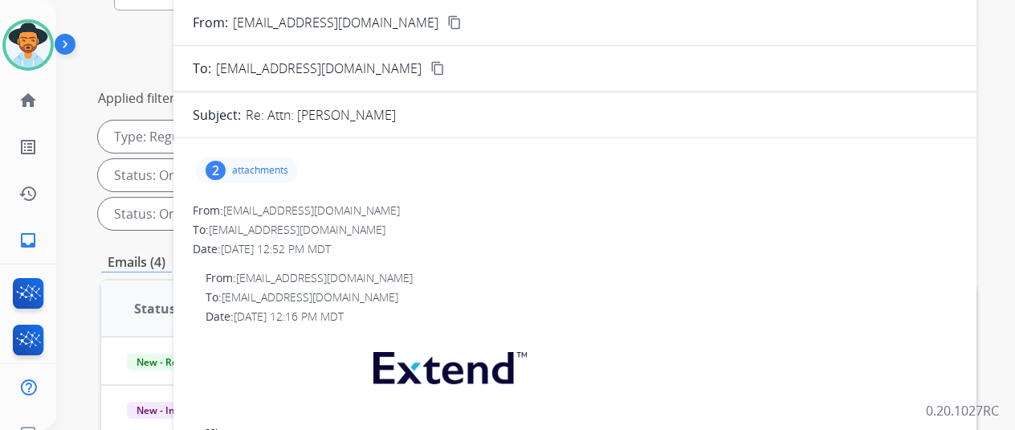
scroll to position [0, 0]
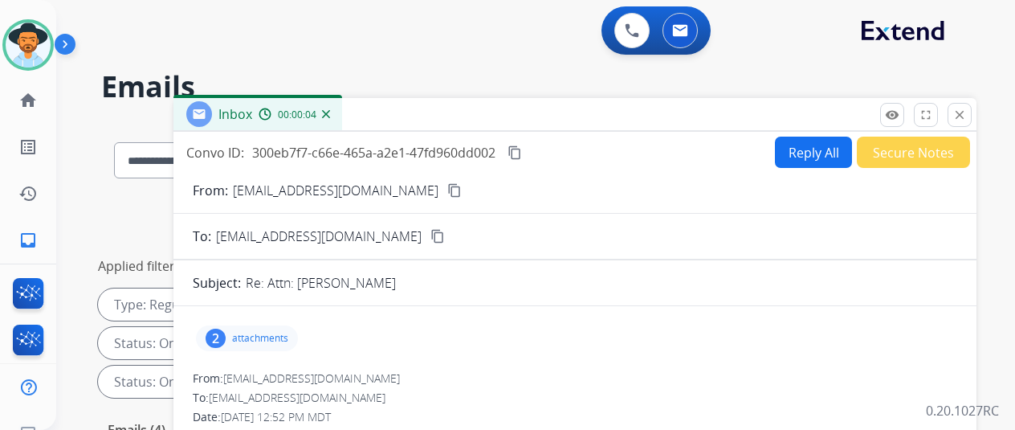
click at [226, 333] on div "2" at bounding box center [216, 337] width 20 height 19
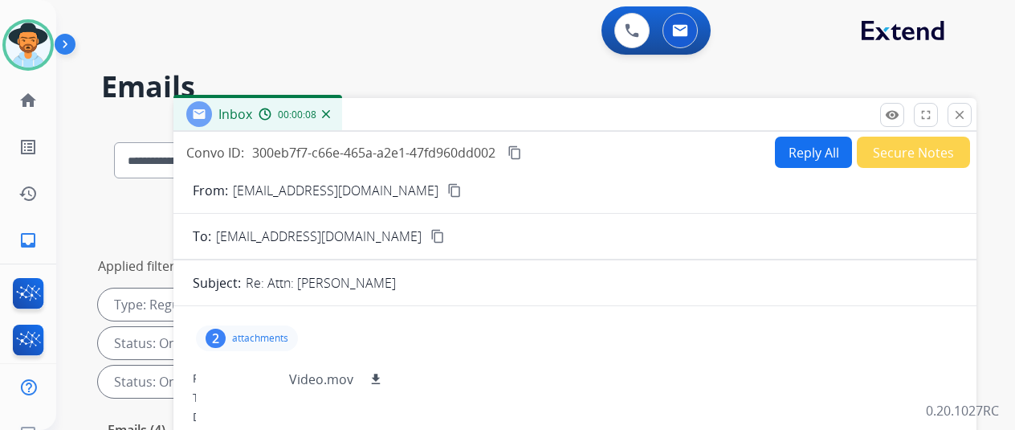
click at [447, 187] on mat-icon "content_copy" at bounding box center [454, 190] width 14 height 14
click at [491, 43] on div "0 Voice Interactions 0 Email Interactions" at bounding box center [525, 31] width 901 height 51
click at [330, 112] on img at bounding box center [326, 114] width 8 height 8
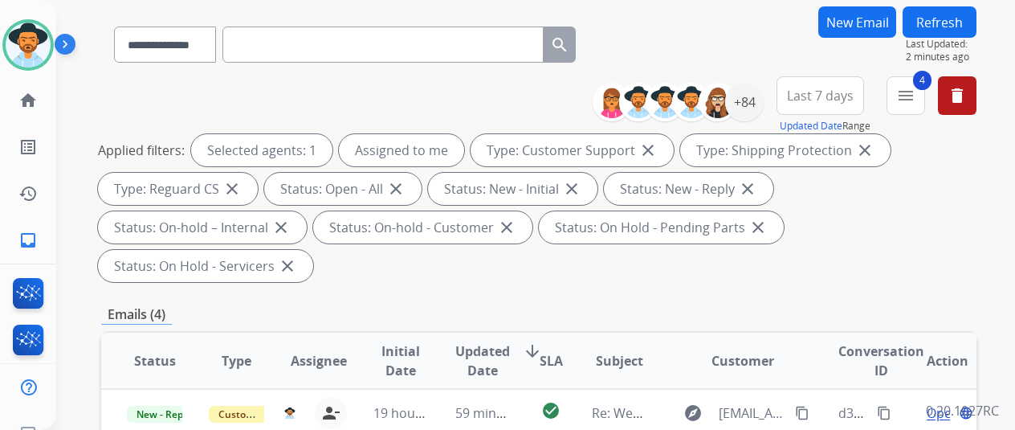
scroll to position [321, 0]
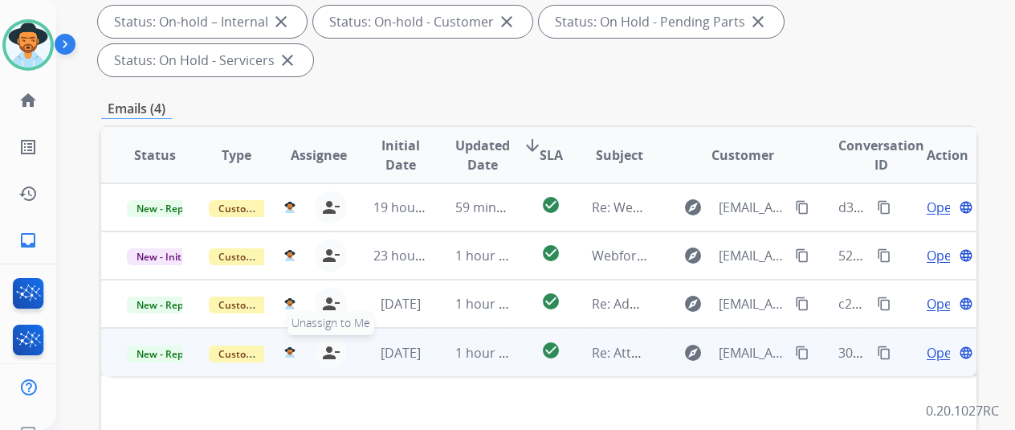
click at [326, 343] on mat-icon "person_remove" at bounding box center [330, 352] width 19 height 19
click at [287, 343] on span "+" at bounding box center [289, 352] width 7 height 19
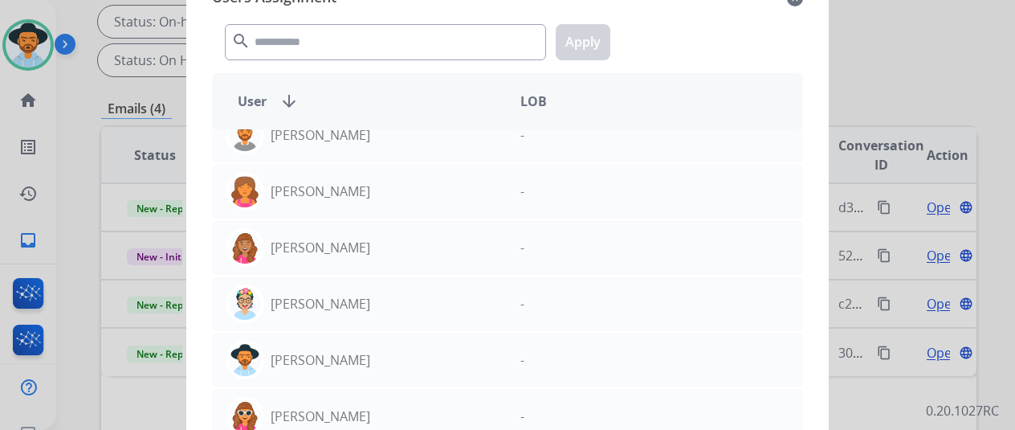
scroll to position [2650, 0]
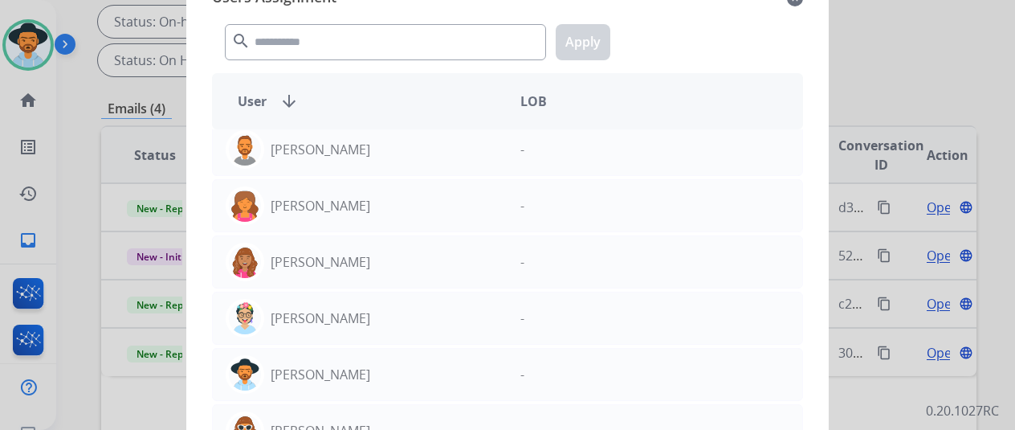
click at [984, 28] on div at bounding box center [507, 215] width 1015 height 430
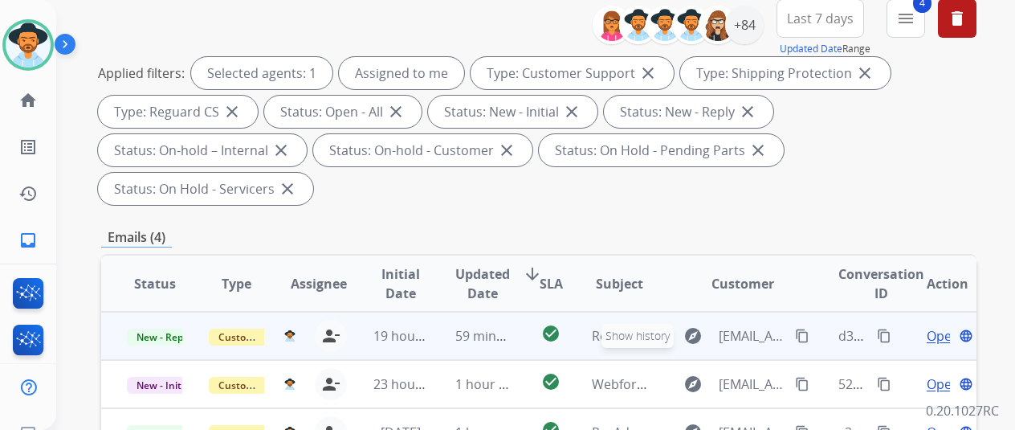
scroll to position [0, 0]
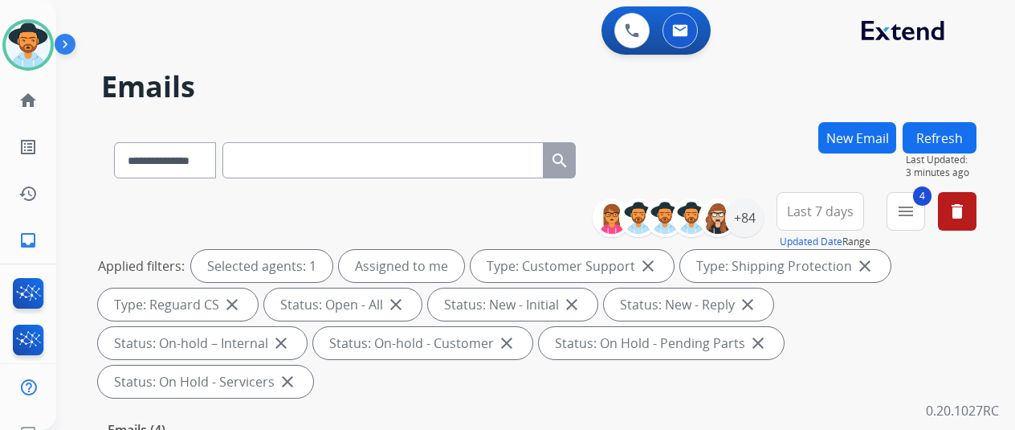
click at [711, 134] on div "**********" at bounding box center [538, 157] width 875 height 70
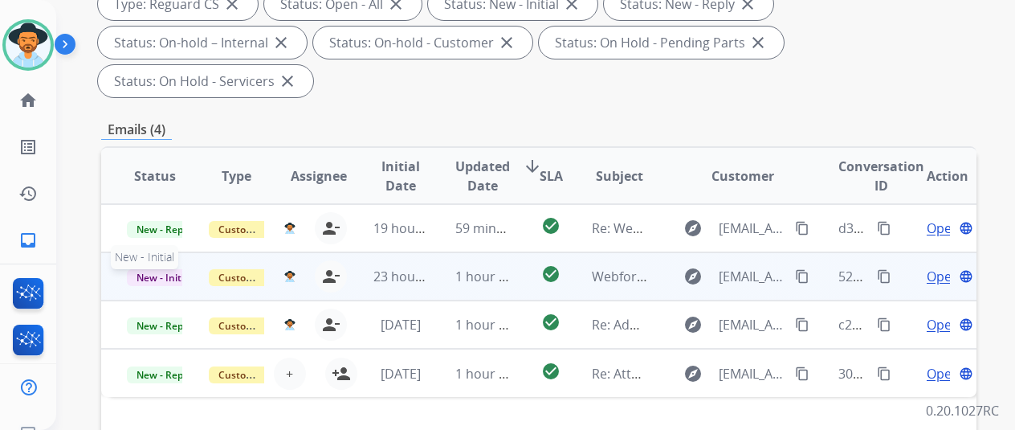
scroll to position [321, 0]
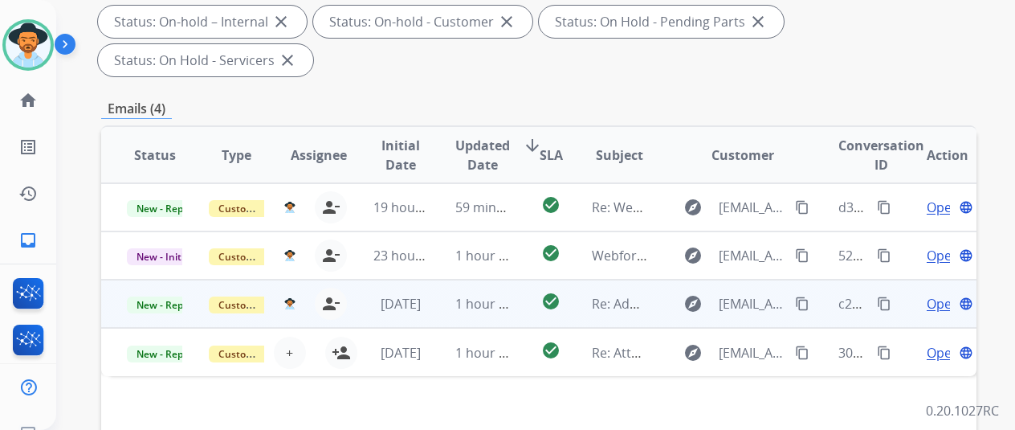
click at [939, 294] on span "Open" at bounding box center [943, 303] width 33 height 19
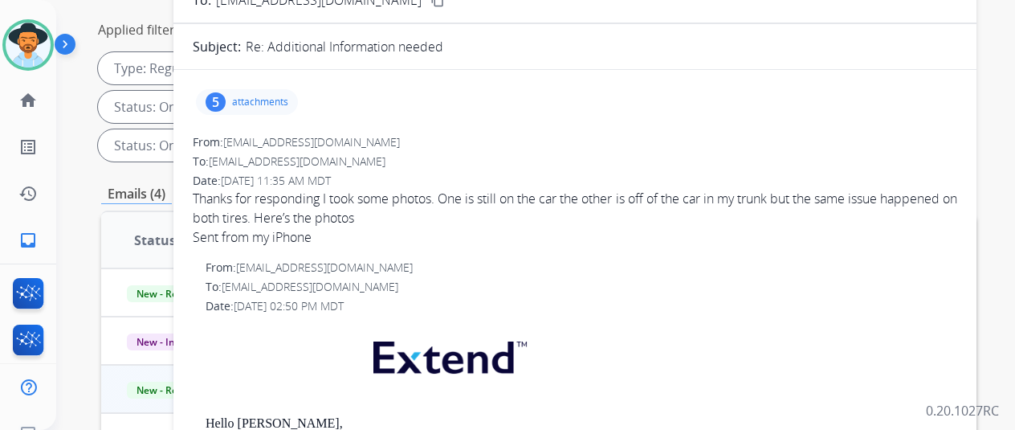
scroll to position [0, 0]
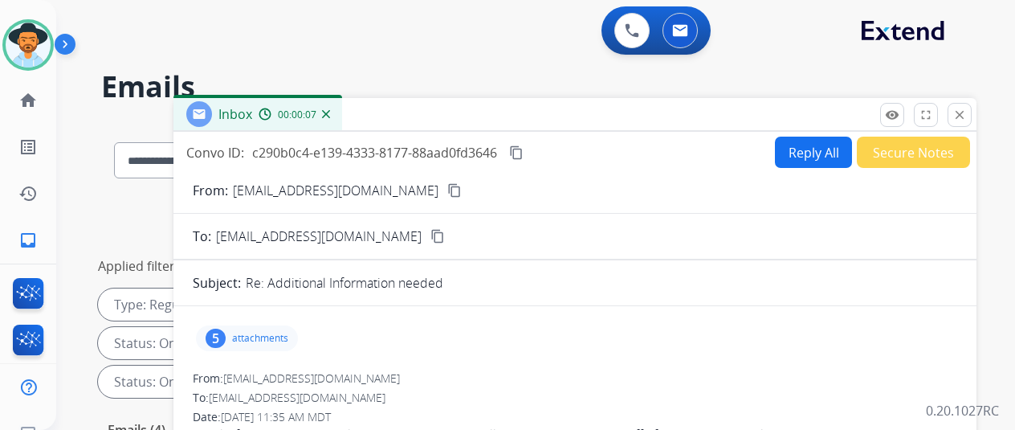
click at [447, 187] on mat-icon "content_copy" at bounding box center [454, 190] width 14 height 14
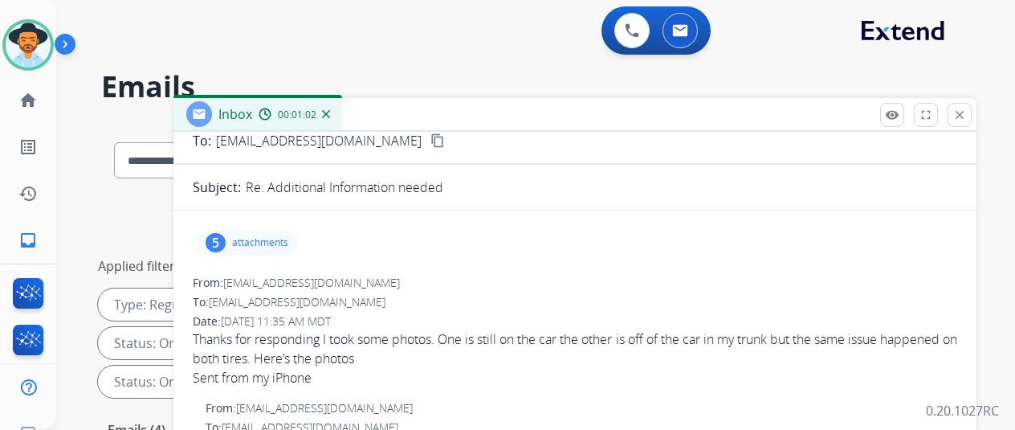
scroll to position [80, 0]
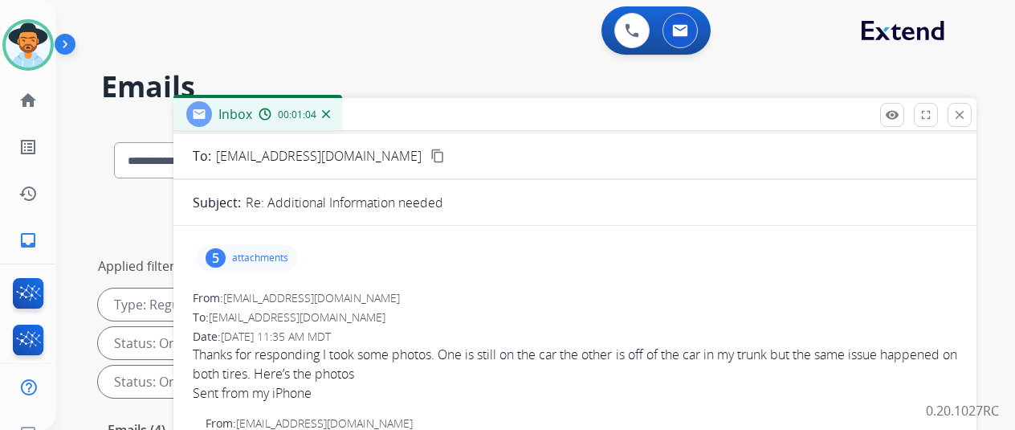
click at [226, 259] on div "5" at bounding box center [216, 257] width 20 height 19
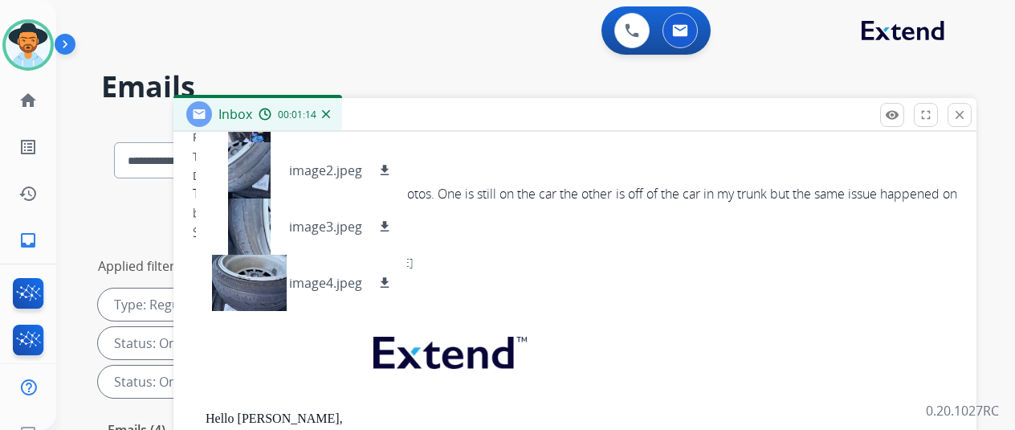
scroll to position [161, 0]
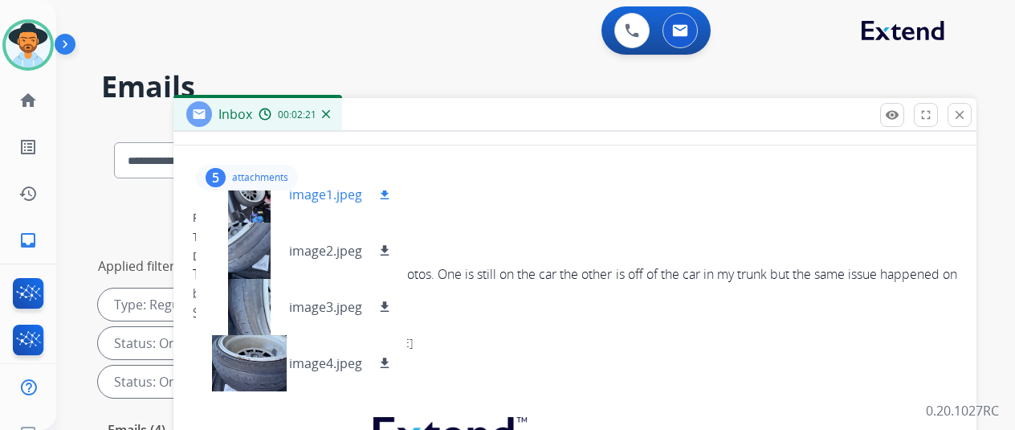
click at [392, 191] on mat-icon "download" at bounding box center [384, 194] width 14 height 14
click at [392, 246] on mat-icon "download" at bounding box center [384, 250] width 14 height 14
click at [392, 307] on mat-icon "download" at bounding box center [384, 306] width 14 height 14
click at [392, 362] on mat-icon "download" at bounding box center [384, 363] width 14 height 14
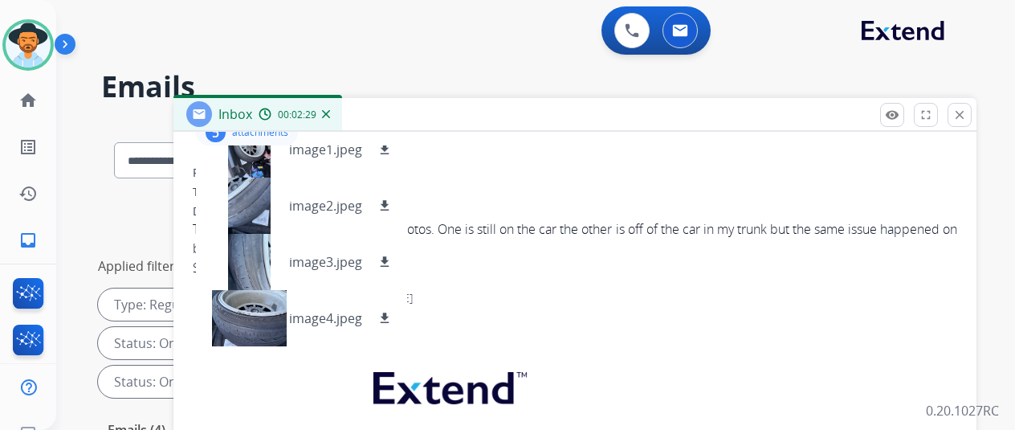
scroll to position [0, 0]
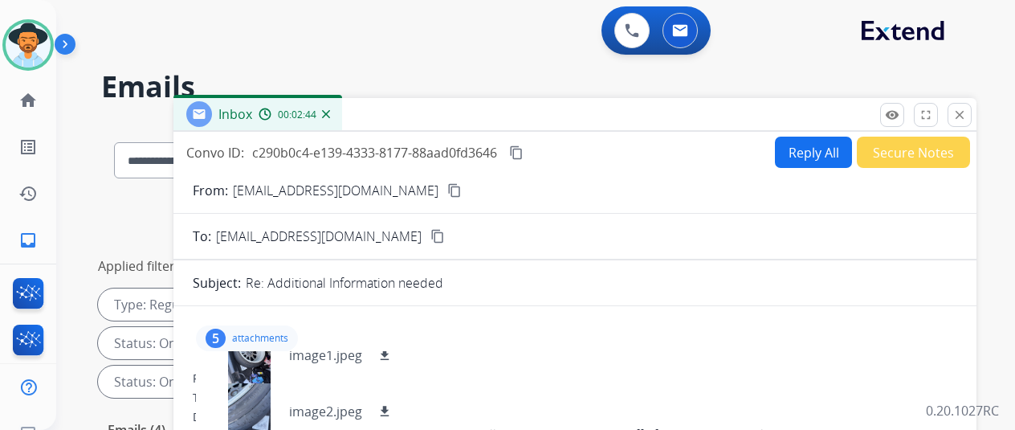
click at [813, 156] on button "Reply All" at bounding box center [813, 151] width 77 height 31
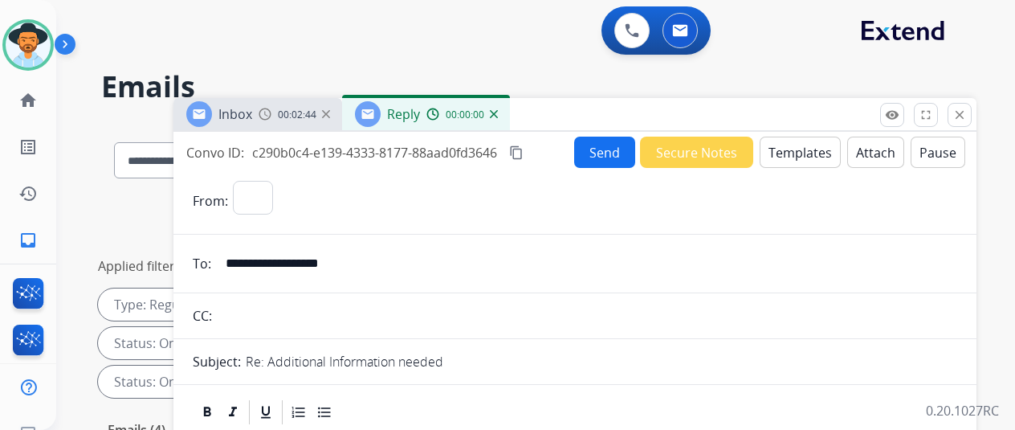
select select "**********"
click at [798, 152] on button "Templates" at bounding box center [800, 151] width 81 height 31
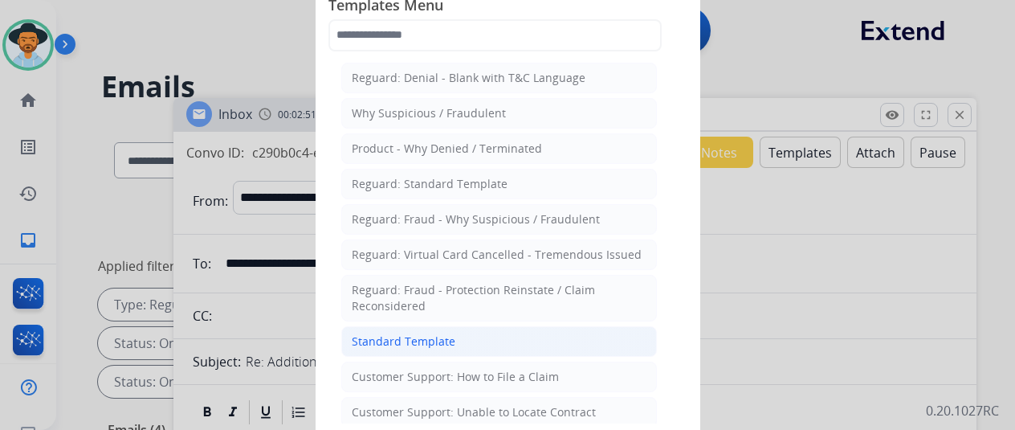
click at [418, 335] on div "Standard Template" at bounding box center [404, 341] width 104 height 16
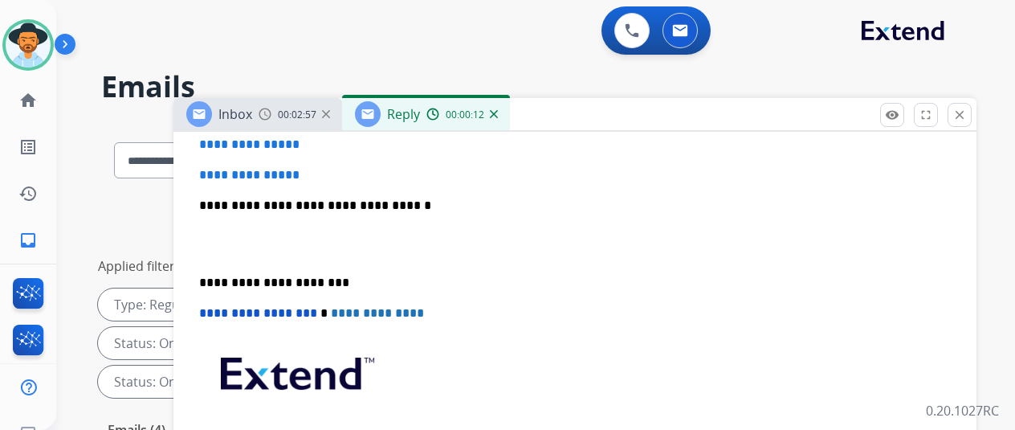
scroll to position [321, 0]
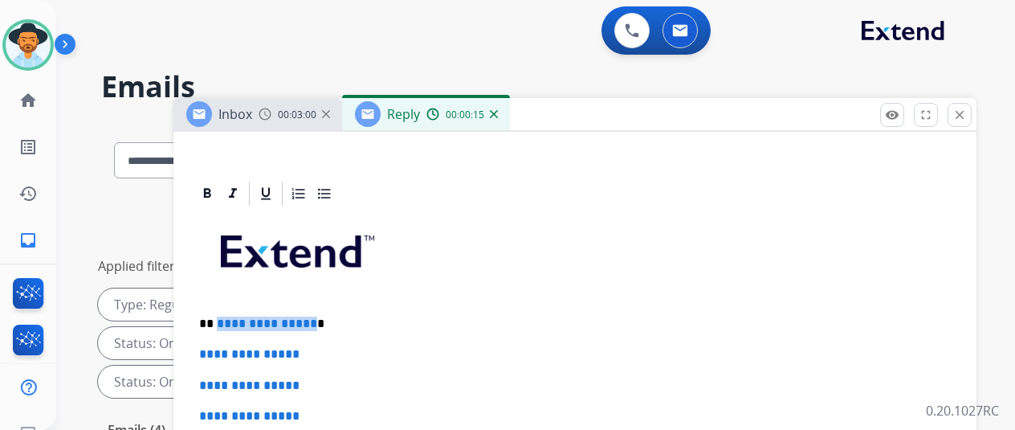
drag, startPoint x: 320, startPoint y: 320, endPoint x: 228, endPoint y: 320, distance: 91.5
click at [228, 320] on span "**********" at bounding box center [267, 323] width 100 height 12
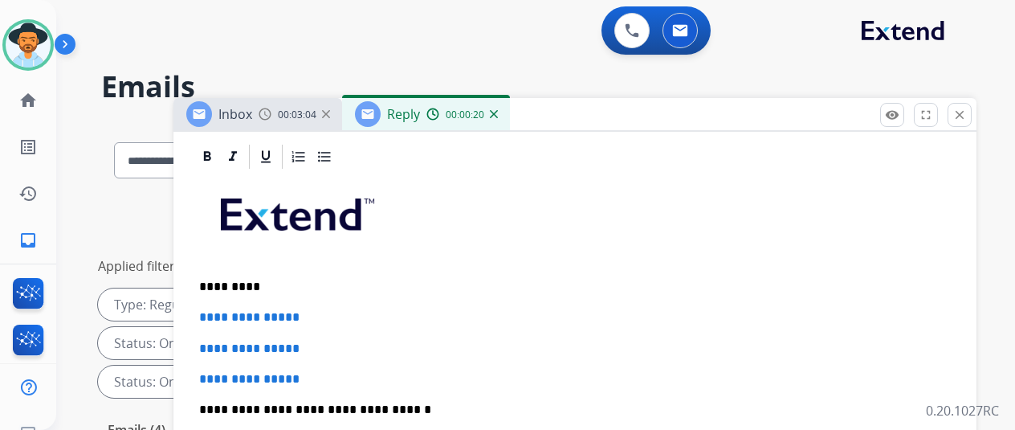
scroll to position [482, 0]
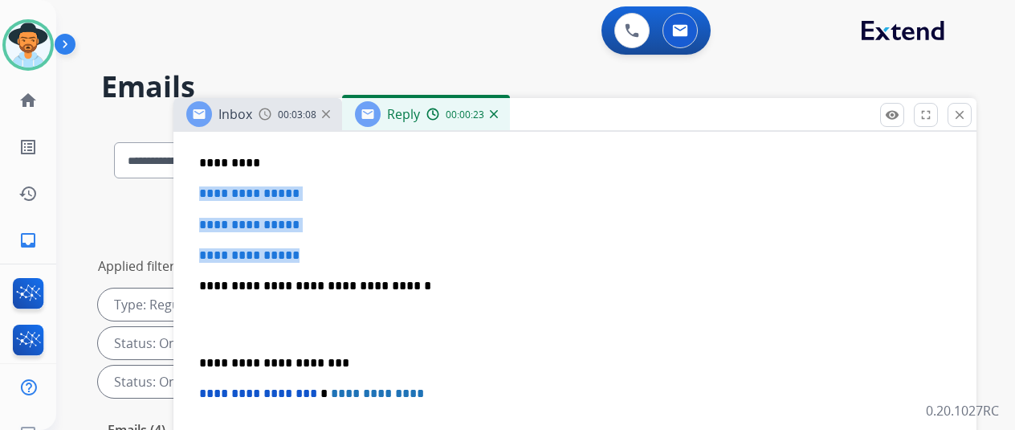
drag, startPoint x: 323, startPoint y: 254, endPoint x: 213, endPoint y: 190, distance: 127.0
click at [213, 190] on div "**********" at bounding box center [575, 323] width 764 height 552
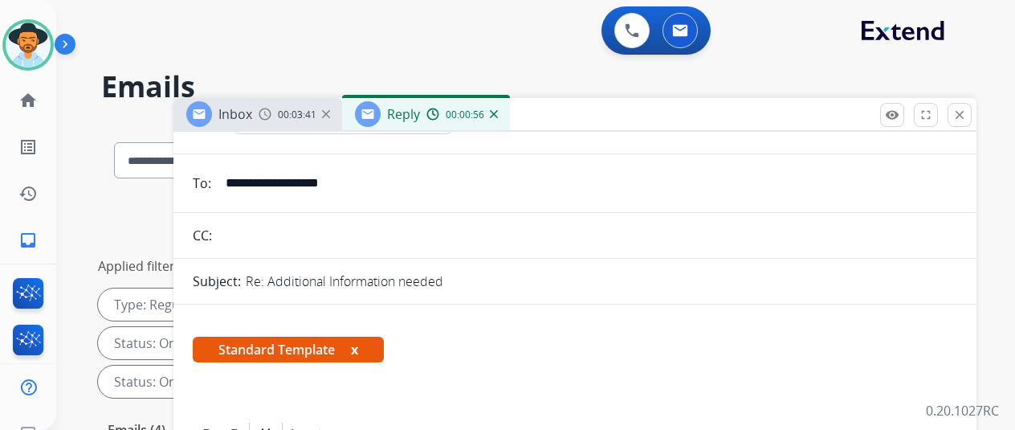
scroll to position [0, 0]
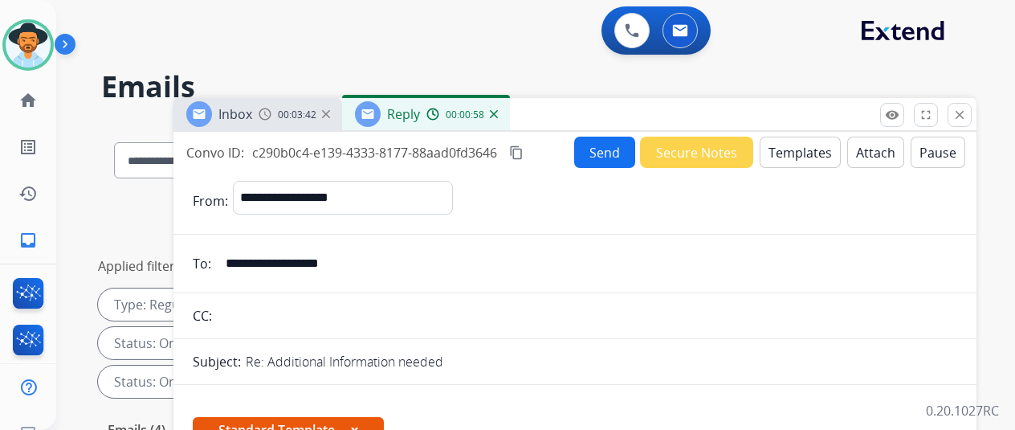
click at [605, 149] on button "Send" at bounding box center [604, 151] width 61 height 31
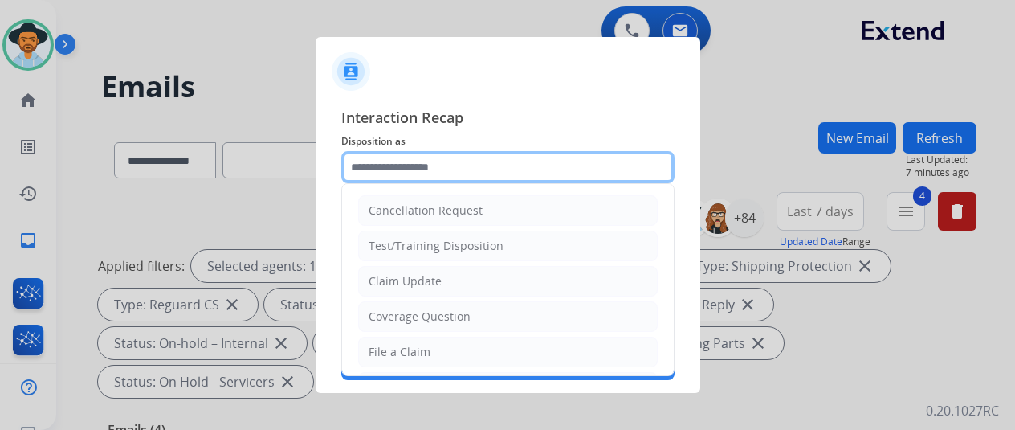
click at [394, 159] on input "text" at bounding box center [507, 167] width 333 height 32
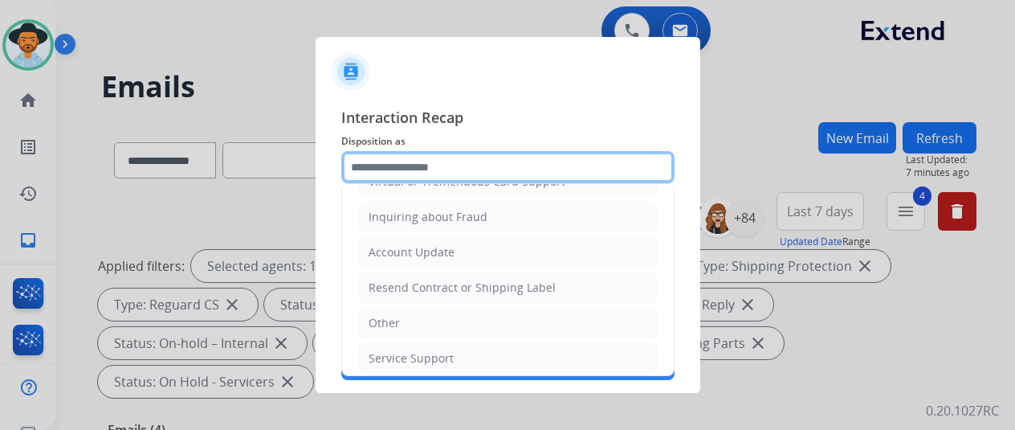
scroll to position [243, 0]
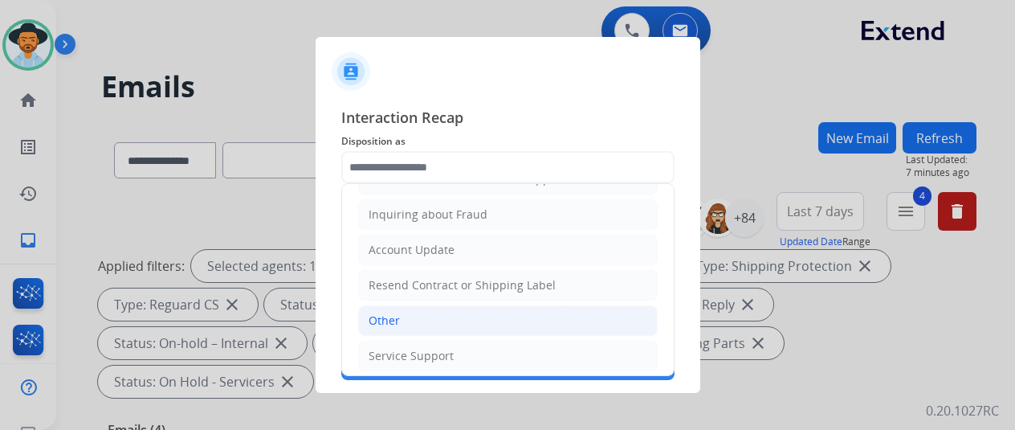
click at [383, 315] on div "Other" at bounding box center [384, 320] width 31 height 16
type input "*****"
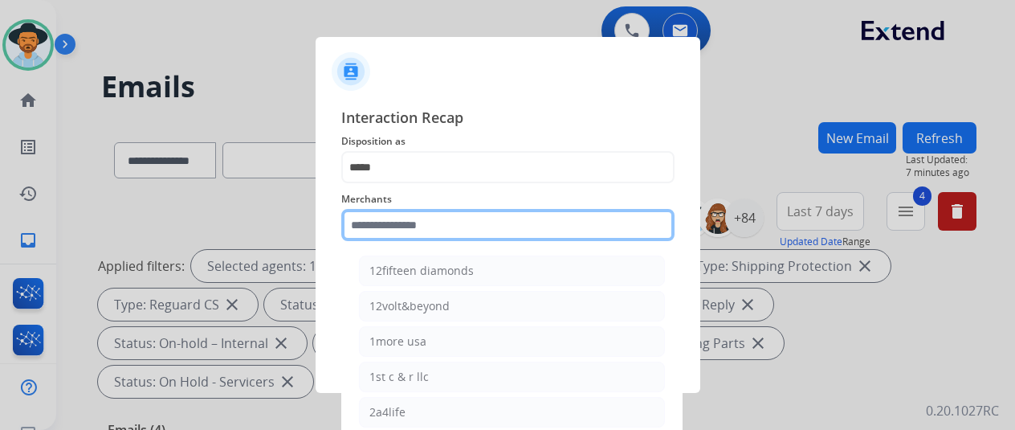
click at [371, 229] on input "text" at bounding box center [507, 225] width 333 height 32
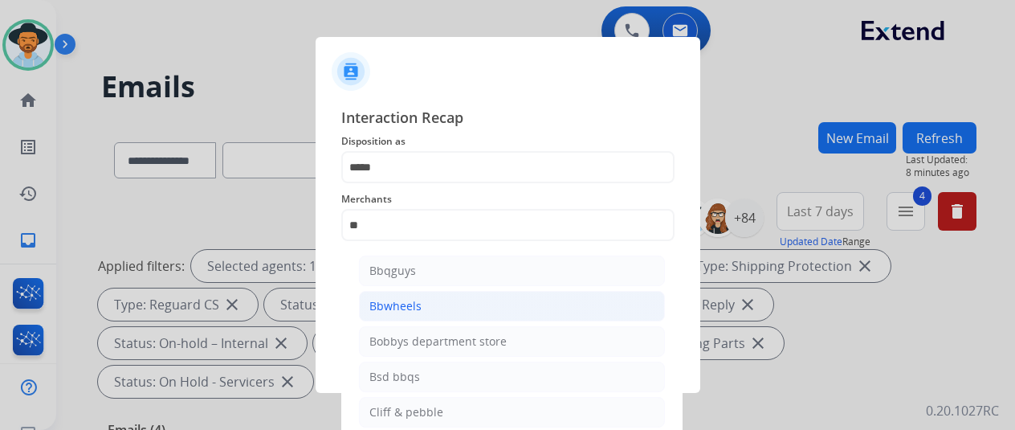
click at [396, 305] on div "Bbwheels" at bounding box center [395, 306] width 52 height 16
type input "********"
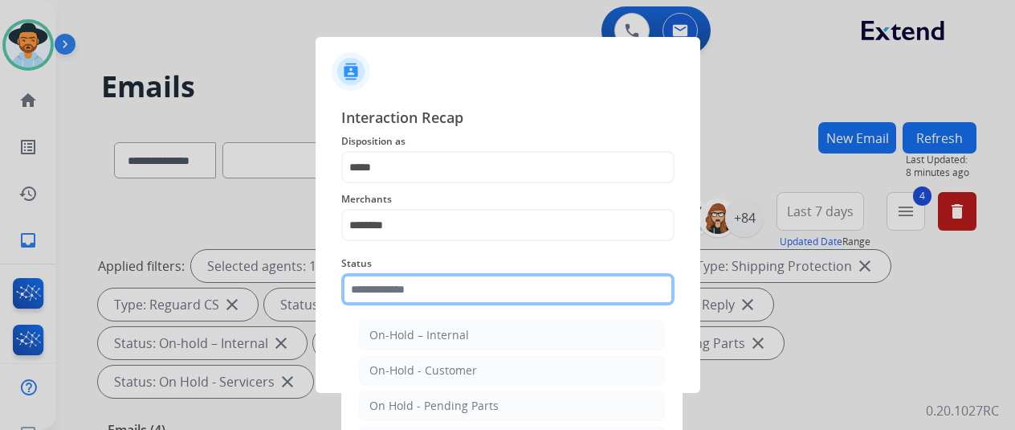
click at [400, 283] on input "text" at bounding box center [507, 289] width 333 height 32
type input "*"
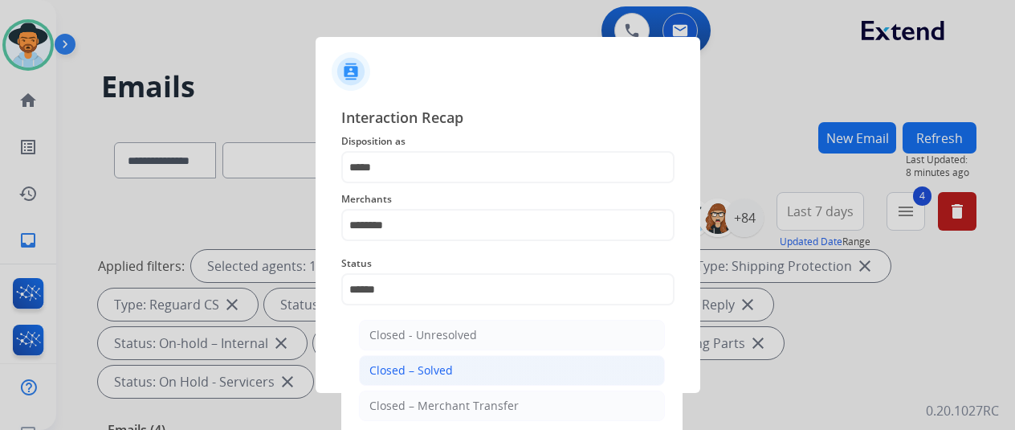
click at [454, 369] on li "Closed – Solved" at bounding box center [512, 370] width 306 height 31
type input "**********"
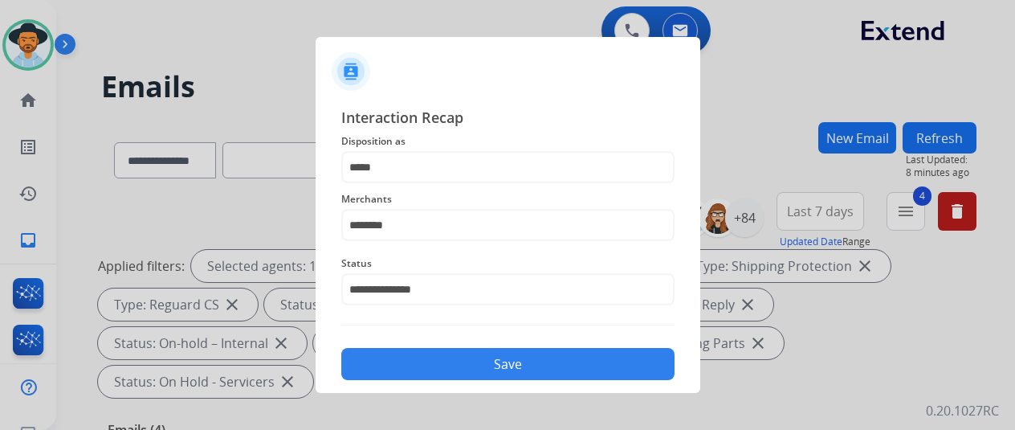
click at [466, 362] on button "Save" at bounding box center [507, 364] width 333 height 32
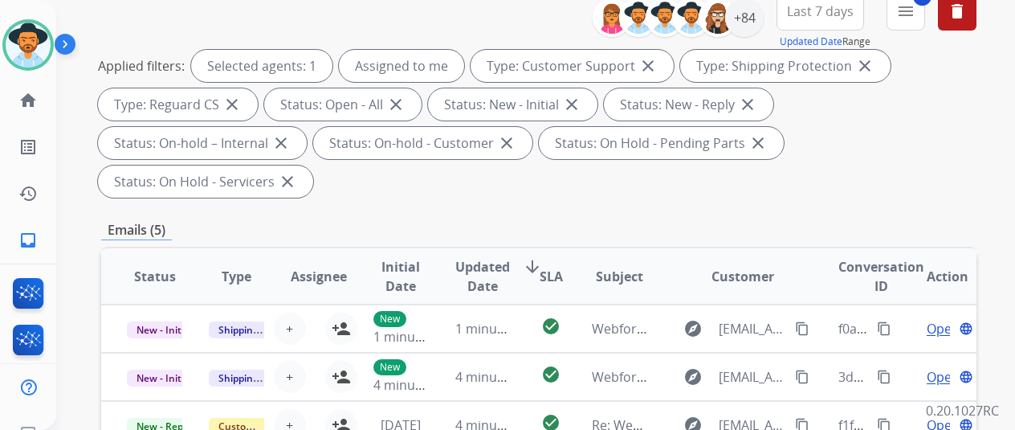
scroll to position [80, 0]
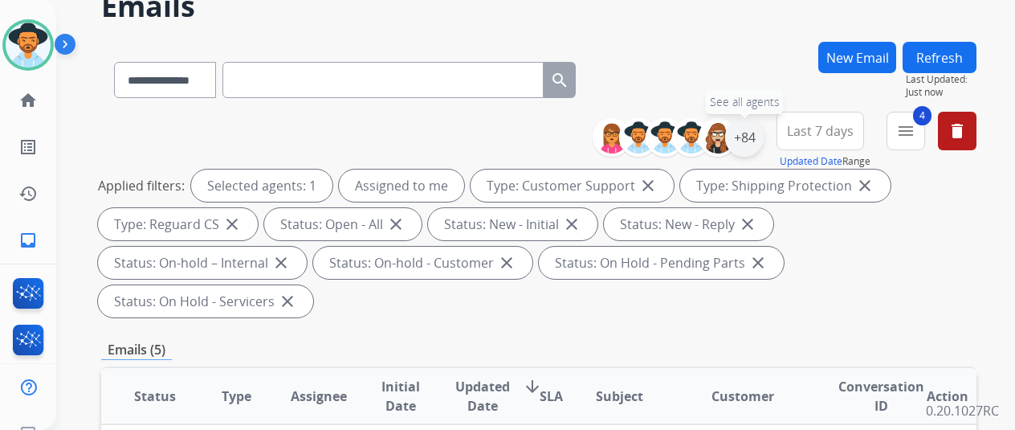
click at [752, 128] on div "+84" at bounding box center [744, 137] width 39 height 39
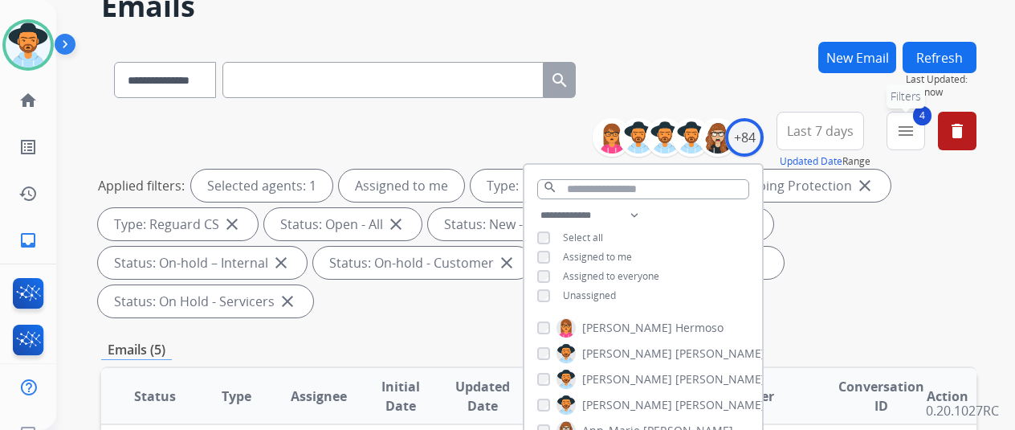
click at [915, 125] on mat-icon "menu" at bounding box center [905, 130] width 19 height 19
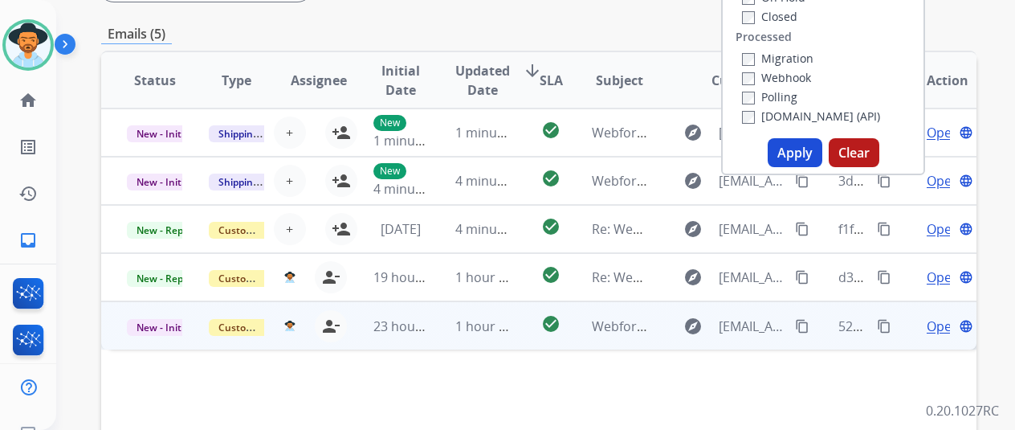
scroll to position [401, 0]
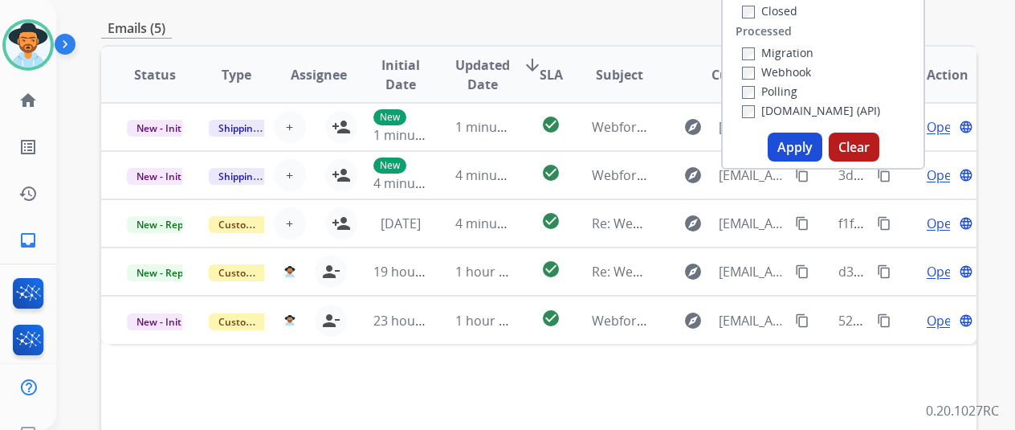
click at [806, 136] on button "Apply" at bounding box center [795, 146] width 55 height 29
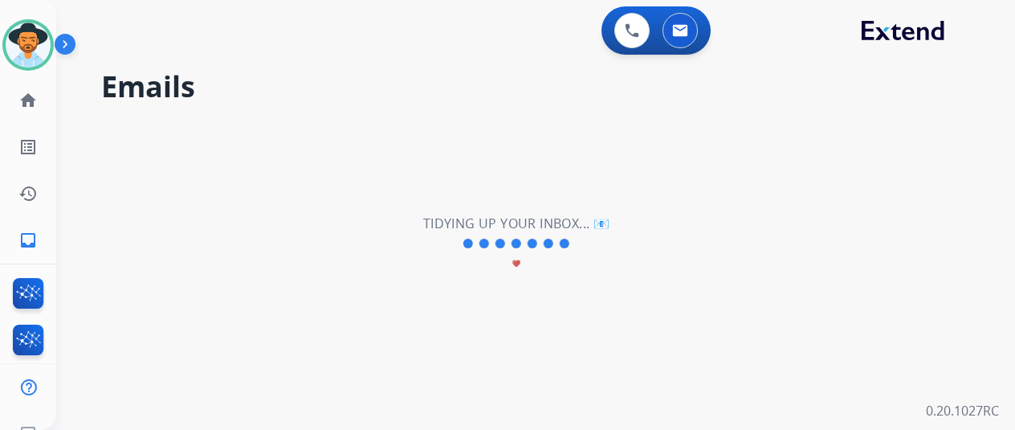
scroll to position [0, 0]
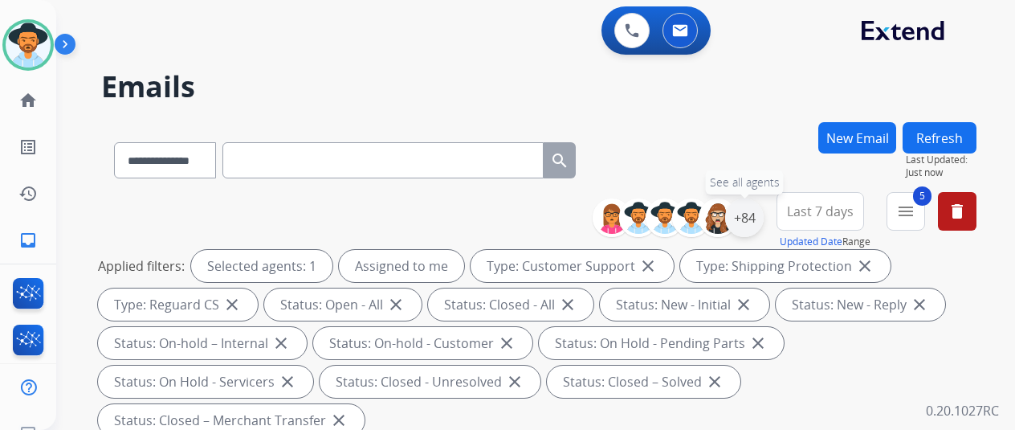
click at [758, 210] on div "+84" at bounding box center [744, 217] width 39 height 39
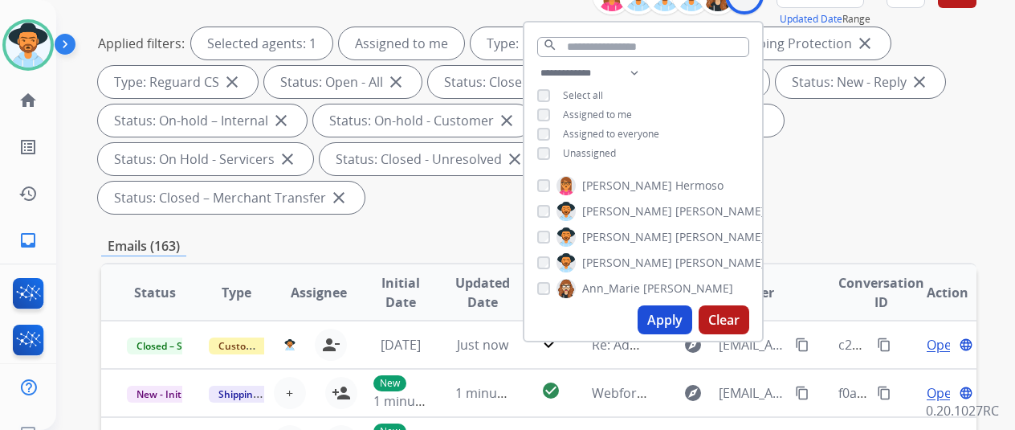
scroll to position [321, 0]
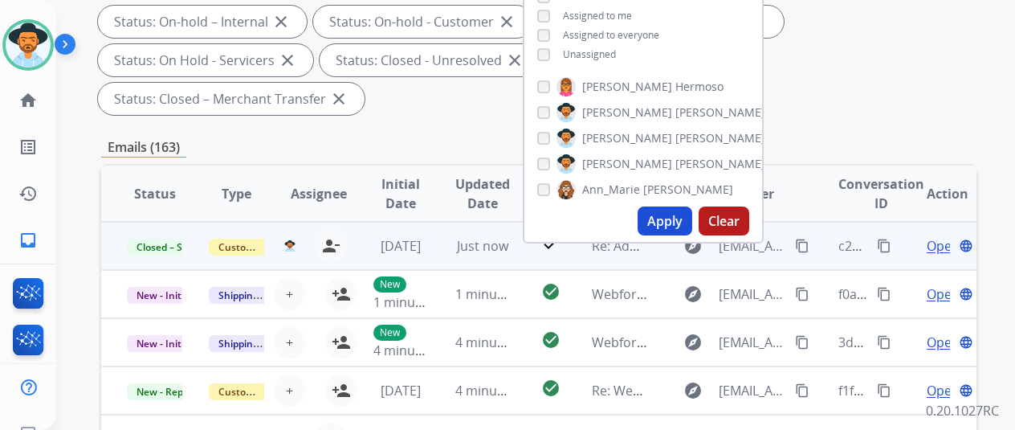
click at [883, 245] on mat-icon "content_copy" at bounding box center [884, 245] width 14 height 14
click at [939, 243] on span "Open" at bounding box center [943, 245] width 33 height 19
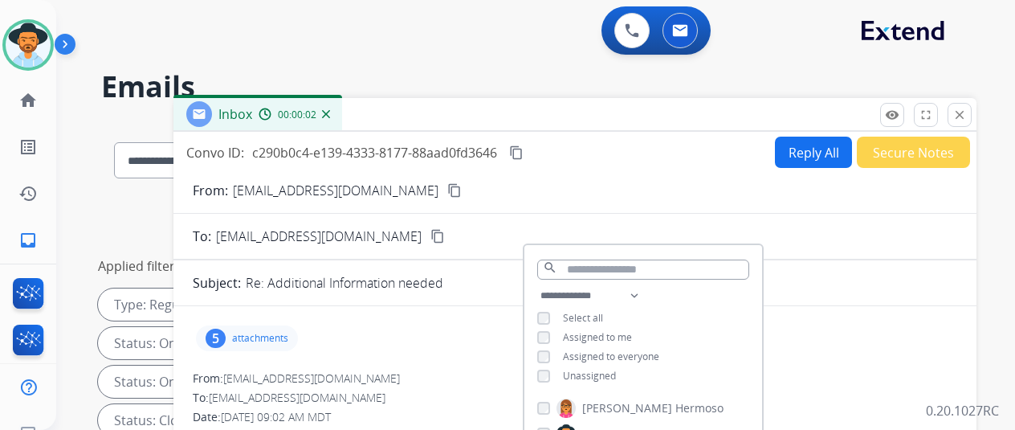
scroll to position [241, 0]
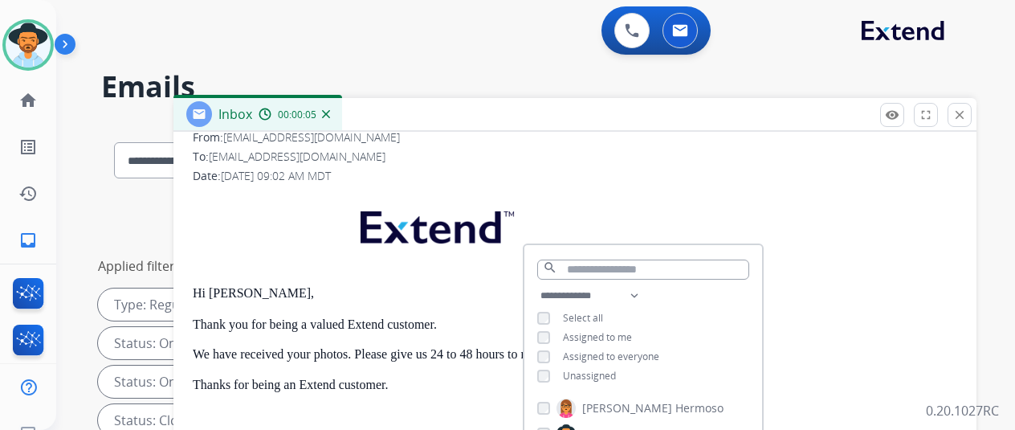
click at [466, 28] on div "0 Voice Interactions 0 Email Interactions" at bounding box center [525, 31] width 901 height 51
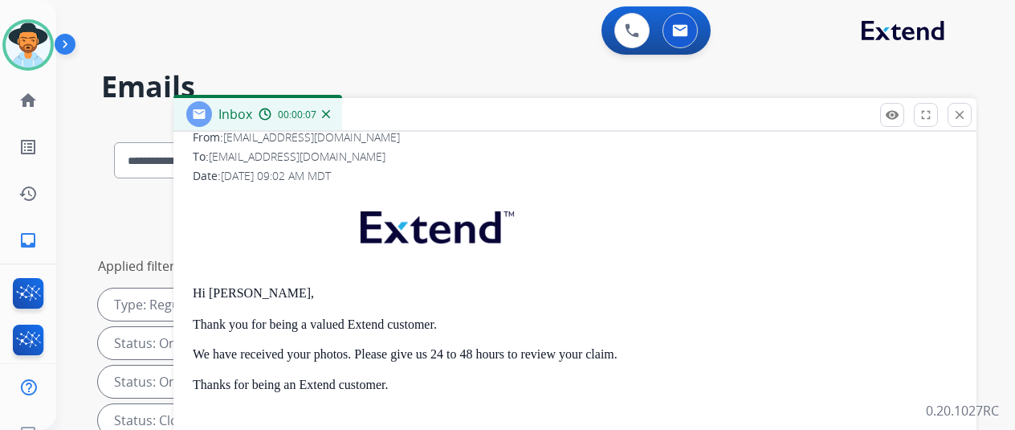
click at [330, 112] on img at bounding box center [326, 114] width 8 height 8
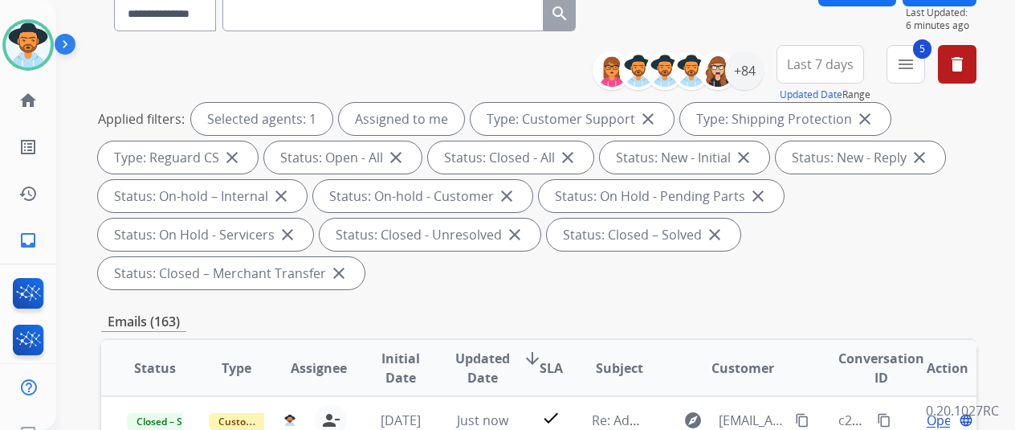
scroll to position [321, 0]
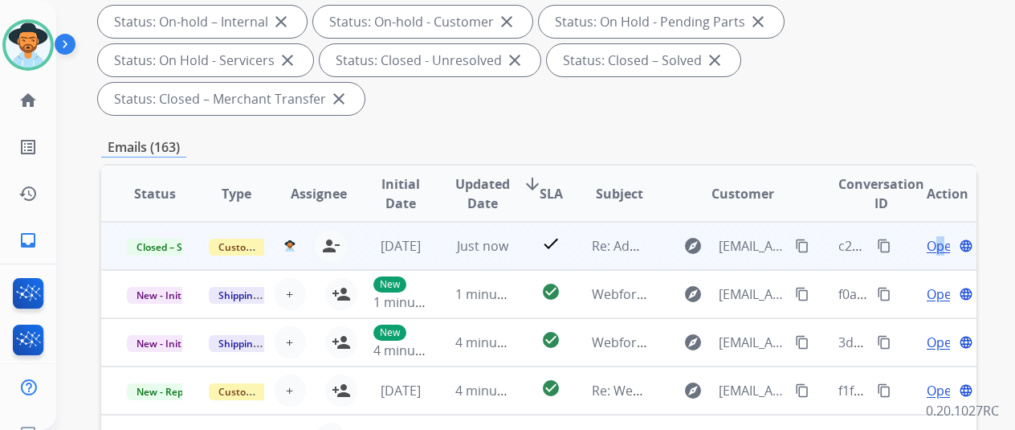
click at [939, 242] on span "Open" at bounding box center [943, 245] width 33 height 19
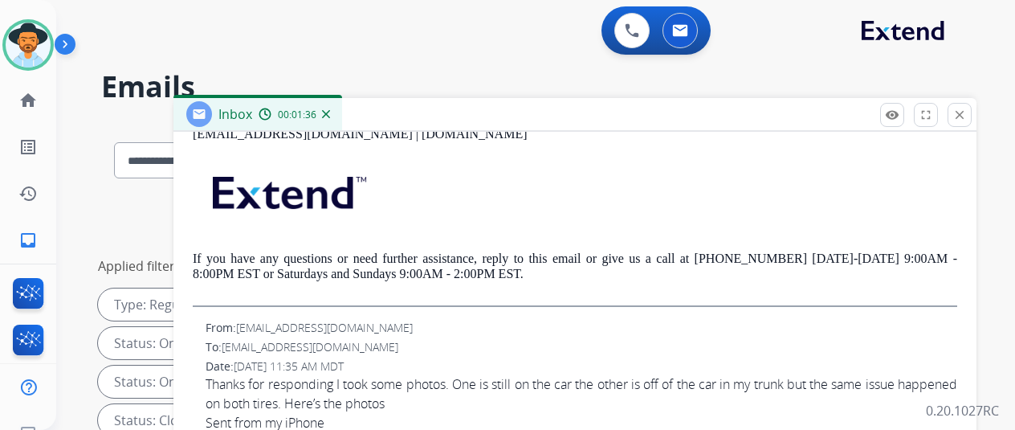
scroll to position [562, 0]
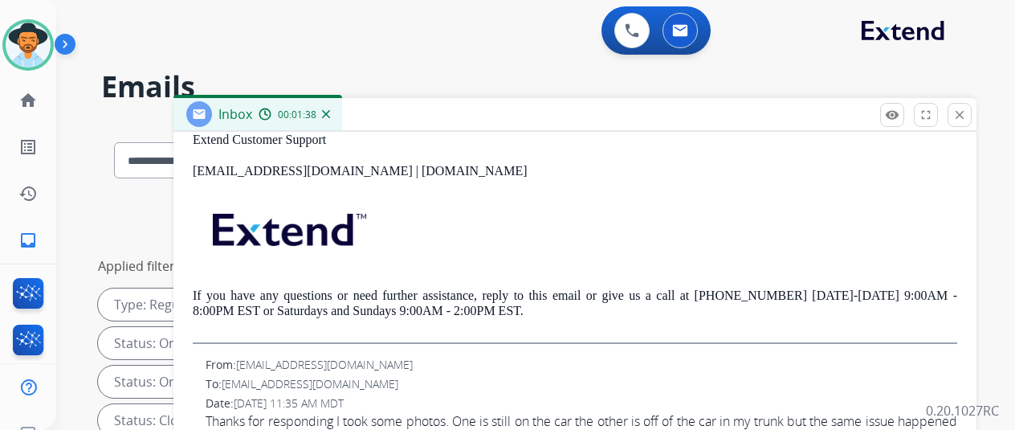
click at [330, 114] on img at bounding box center [326, 114] width 8 height 8
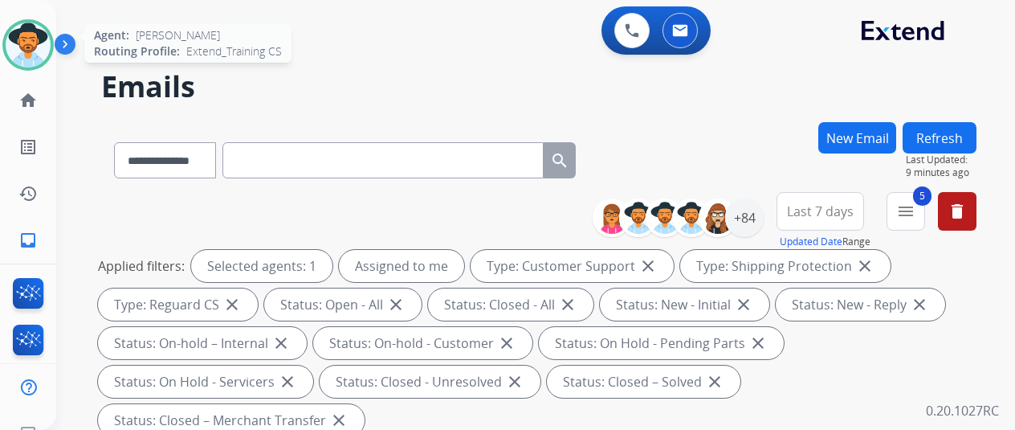
click at [39, 44] on img at bounding box center [28, 44] width 45 height 45
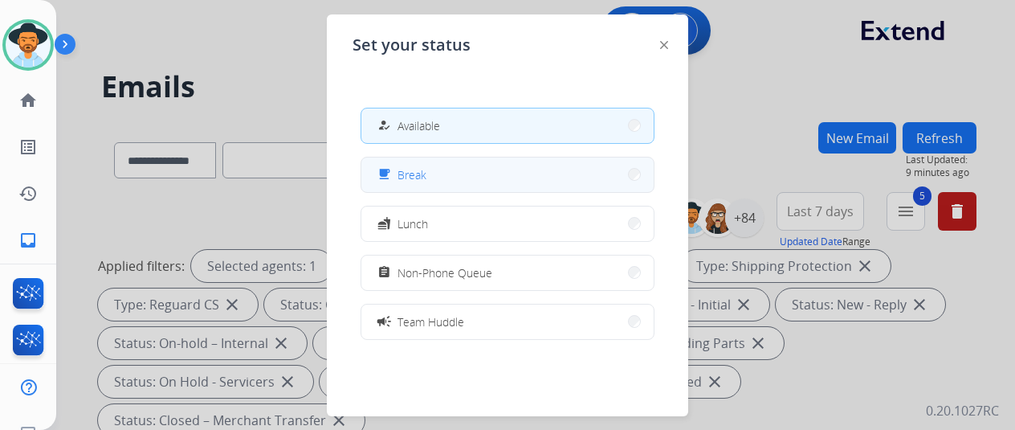
click at [433, 175] on button "free_breakfast Break" at bounding box center [507, 174] width 292 height 35
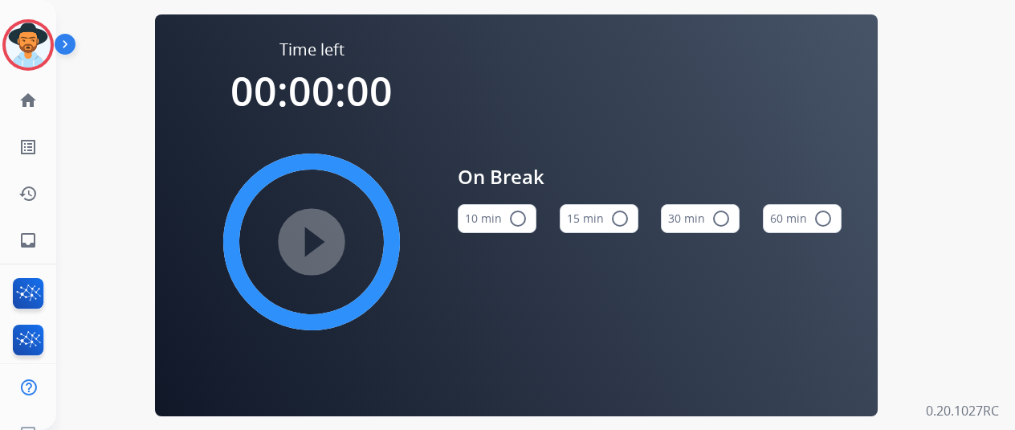
click at [519, 219] on mat-icon "radio_button_unchecked" at bounding box center [517, 218] width 19 height 19
click at [316, 239] on mat-icon "play_circle_filled" at bounding box center [311, 241] width 19 height 19
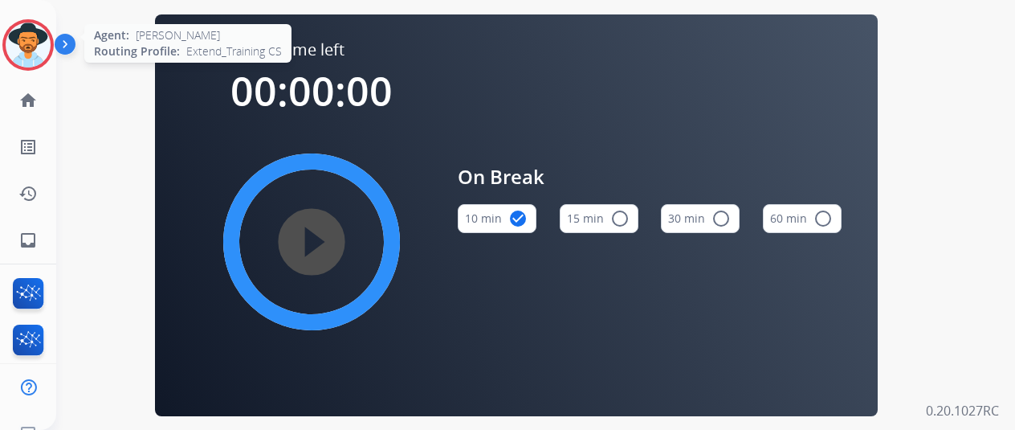
click at [40, 46] on img at bounding box center [28, 44] width 45 height 45
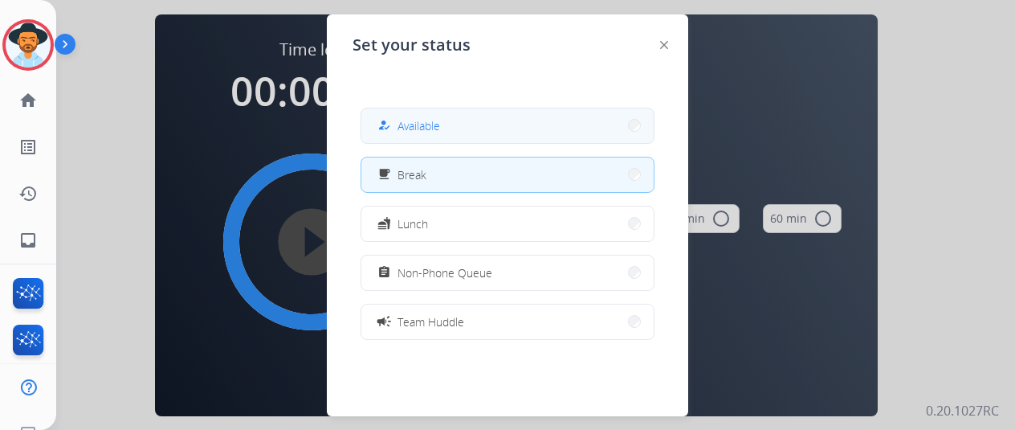
click at [413, 122] on span "Available" at bounding box center [418, 125] width 43 height 17
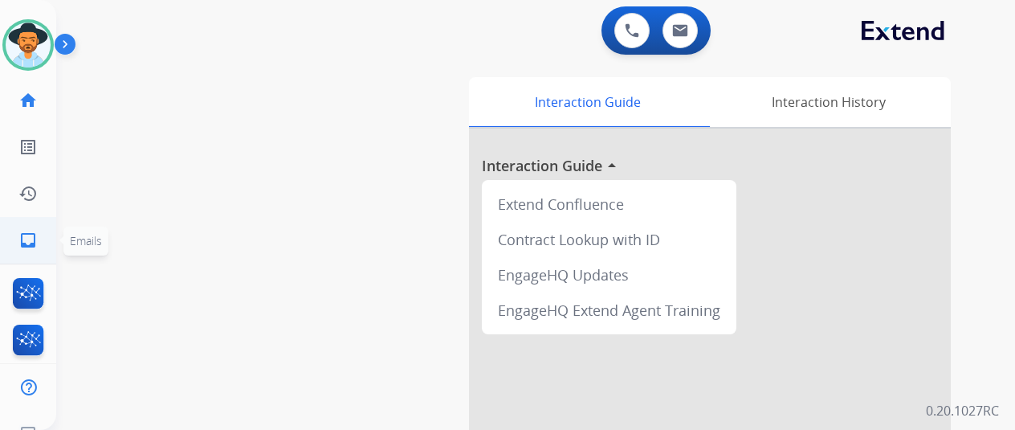
click at [26, 237] on mat-icon "inbox" at bounding box center [27, 239] width 19 height 19
select select "**********"
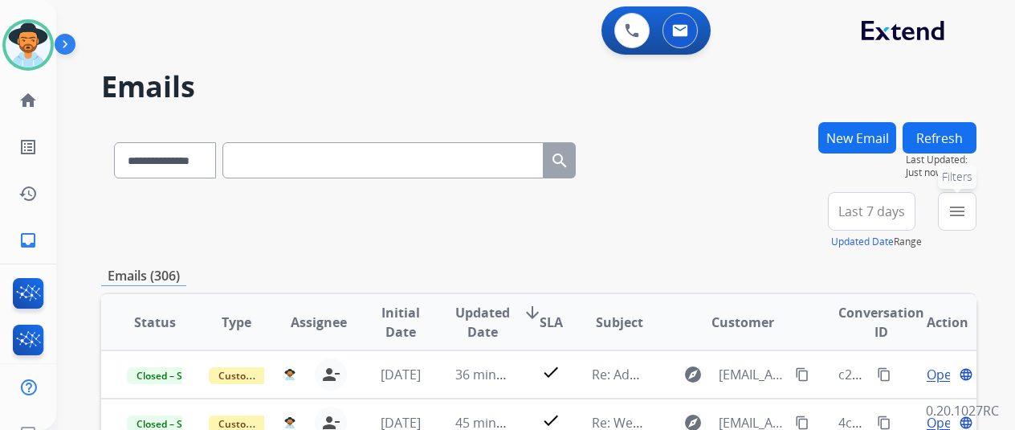
click at [967, 204] on mat-icon "menu" at bounding box center [956, 211] width 19 height 19
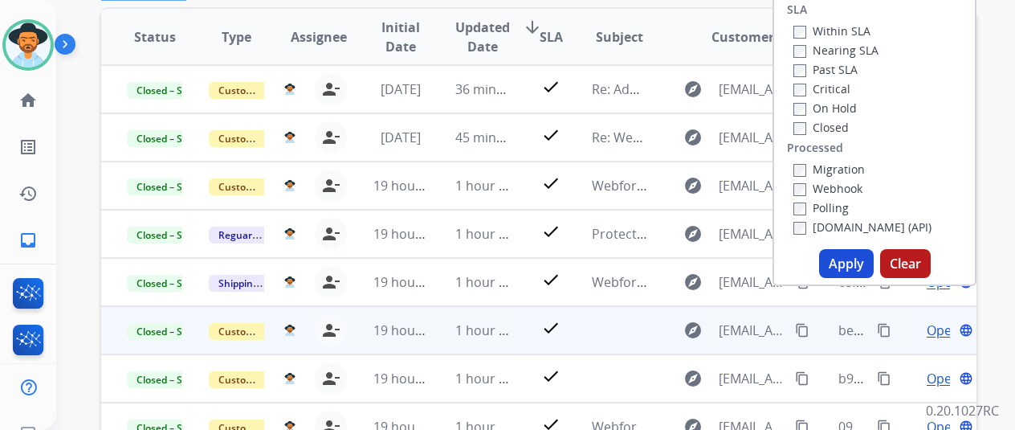
scroll to position [321, 0]
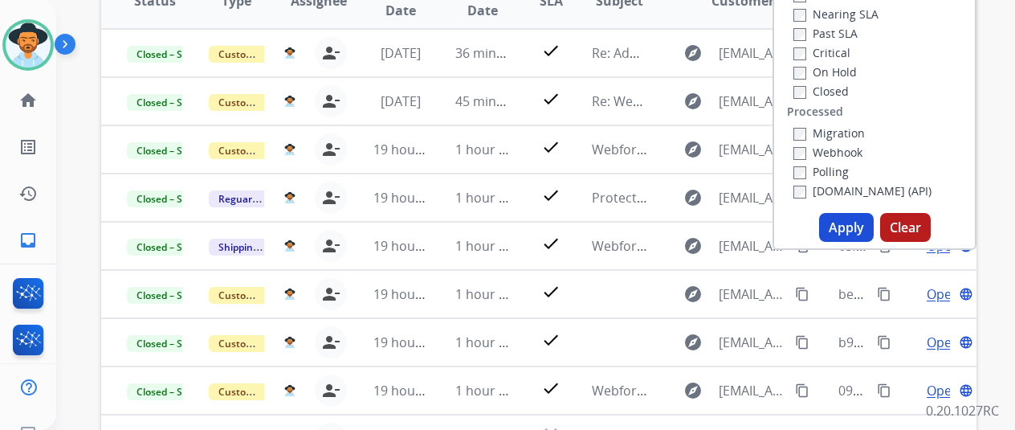
click at [849, 231] on button "Apply" at bounding box center [846, 227] width 55 height 29
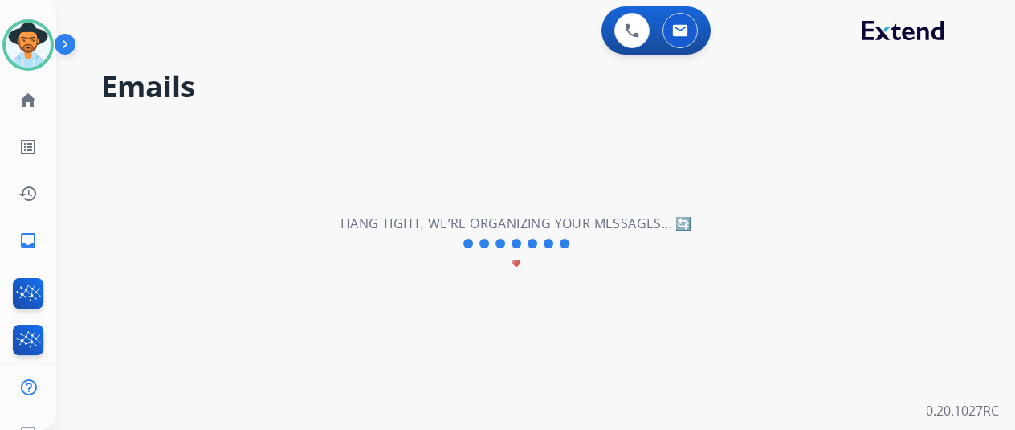
scroll to position [0, 0]
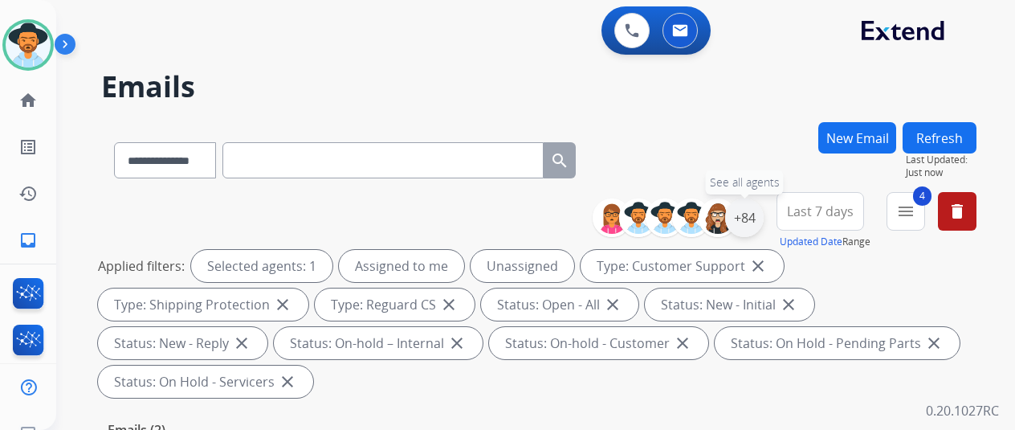
click at [753, 214] on div "+84" at bounding box center [744, 217] width 39 height 39
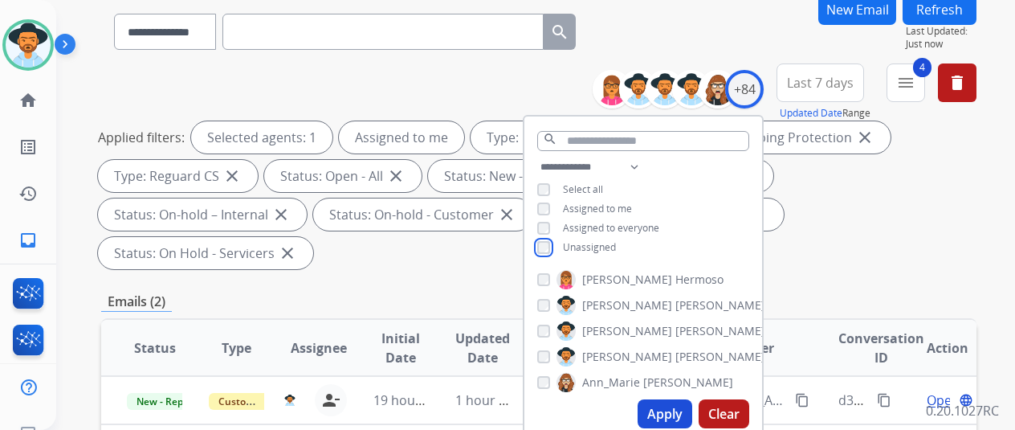
scroll to position [241, 0]
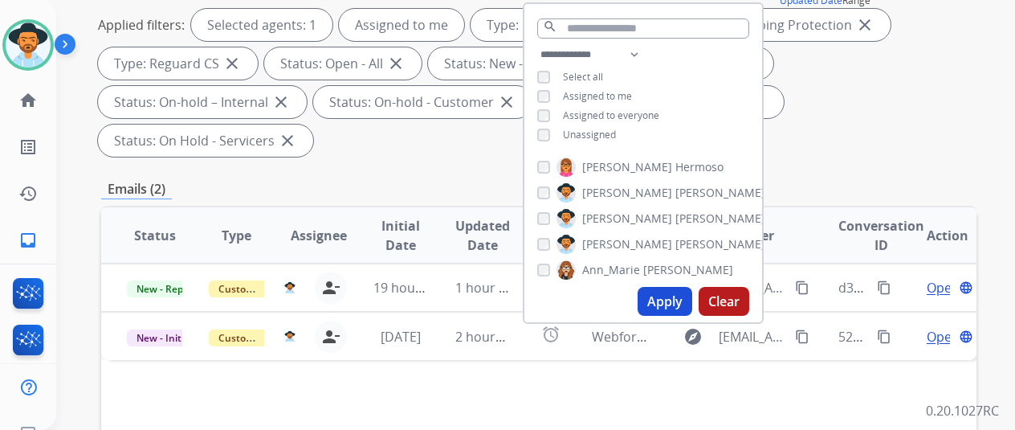
click at [674, 304] on button "Apply" at bounding box center [664, 301] width 55 height 29
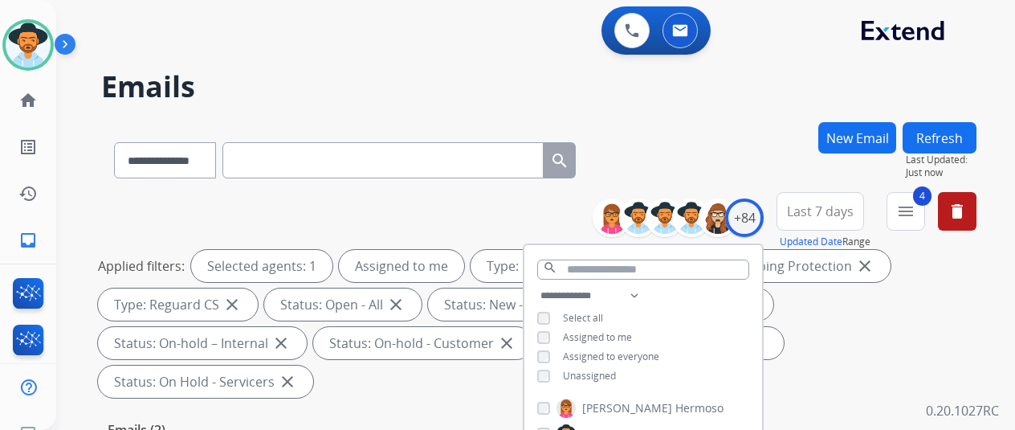
click at [745, 120] on div "**********" at bounding box center [516, 273] width 920 height 430
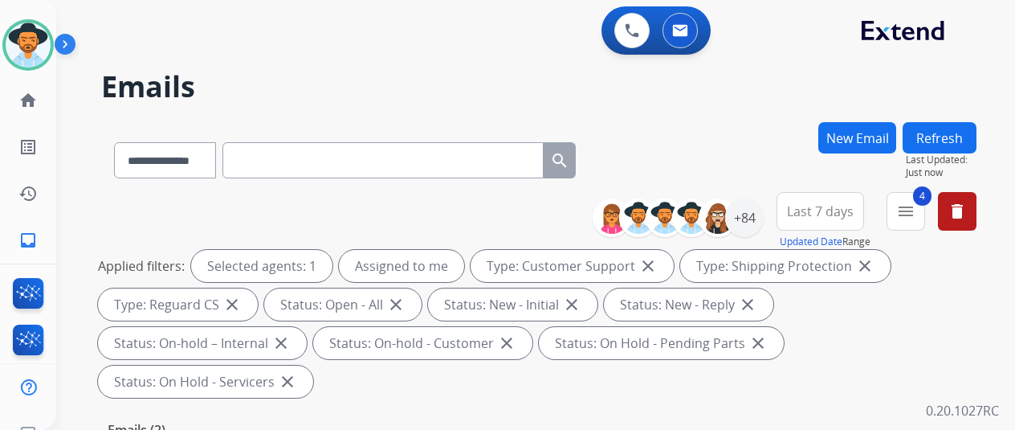
scroll to position [321, 0]
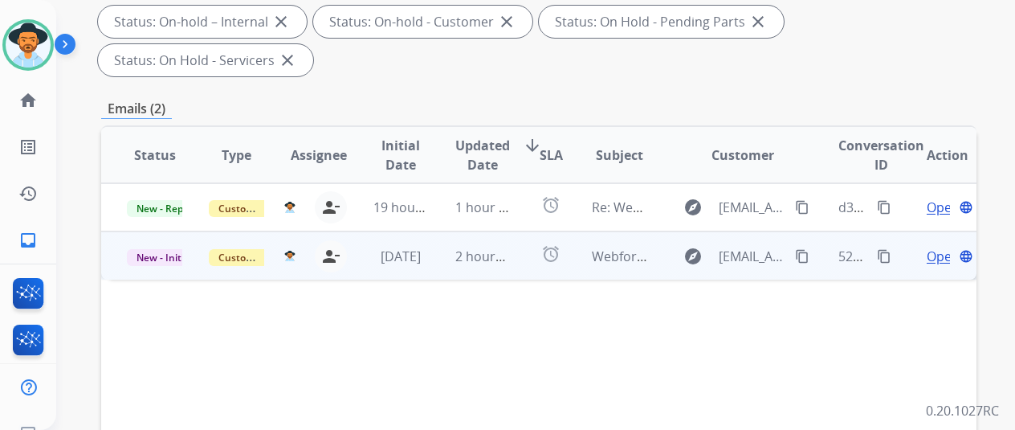
click at [930, 246] on span "Open" at bounding box center [943, 255] width 33 height 19
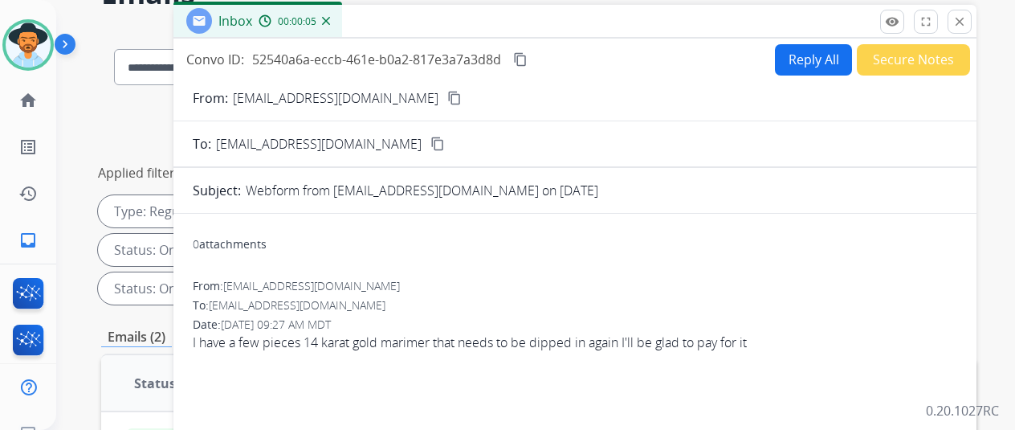
scroll to position [0, 0]
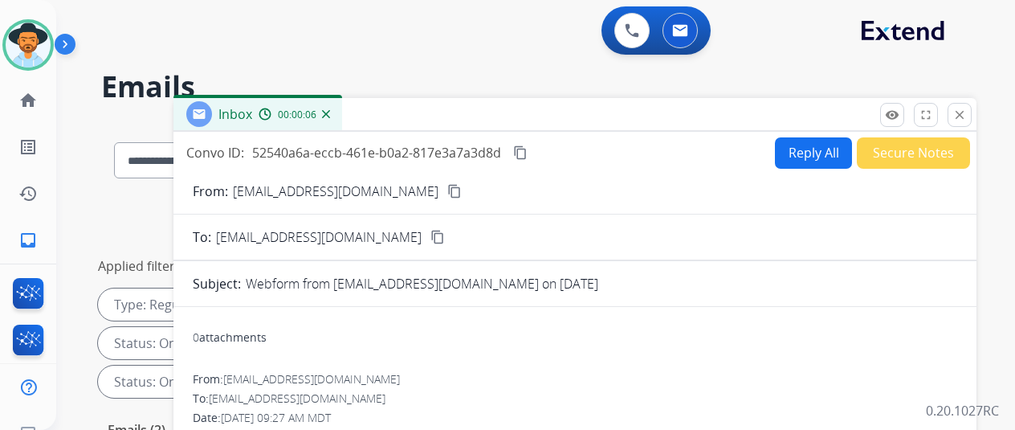
click at [447, 193] on mat-icon "content_copy" at bounding box center [454, 191] width 14 height 14
click at [808, 138] on button "Reply All" at bounding box center [813, 152] width 77 height 31
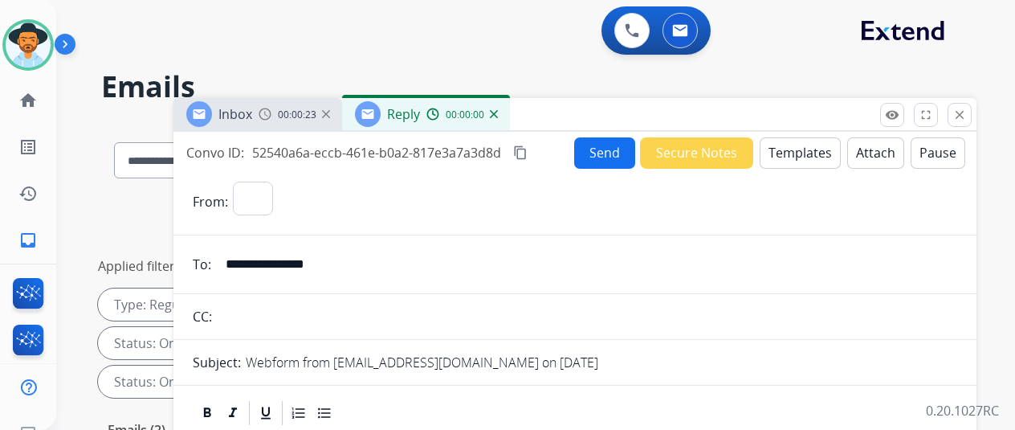
select select "**********"
click at [807, 149] on button "Templates" at bounding box center [800, 152] width 81 height 31
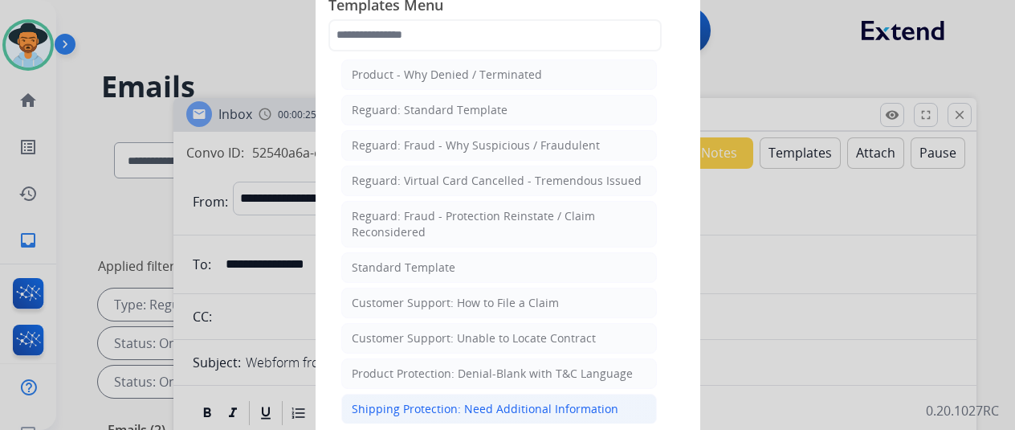
scroll to position [241, 0]
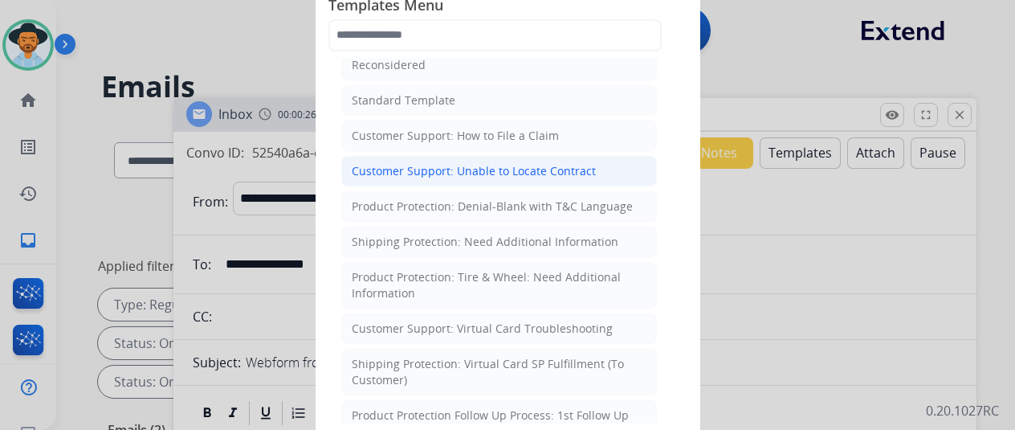
click at [409, 173] on div "Customer Support: Unable to Locate Contract" at bounding box center [474, 171] width 244 height 16
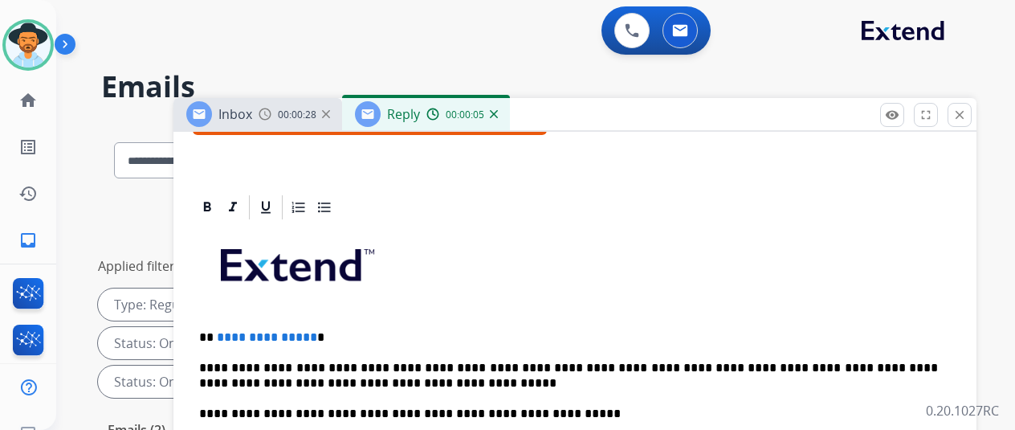
scroll to position [401, 0]
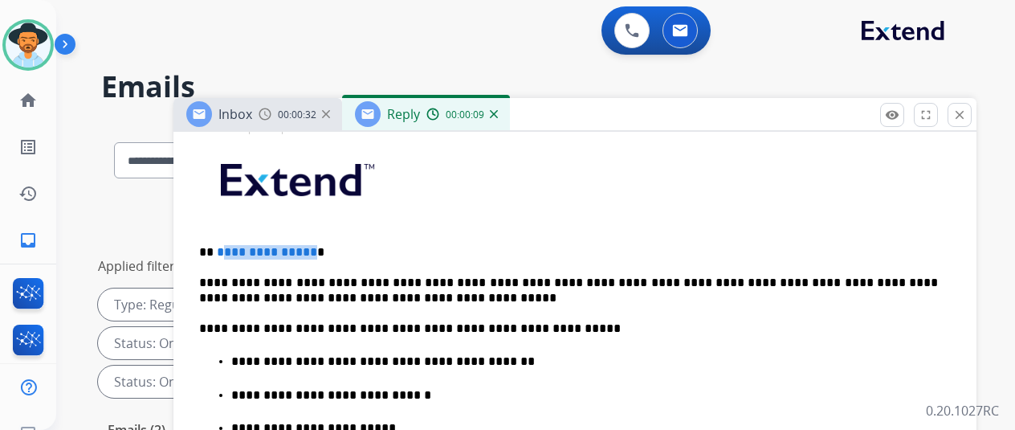
drag, startPoint x: 320, startPoint y: 243, endPoint x: 233, endPoint y: 238, distance: 87.6
click at [233, 245] on p "**********" at bounding box center [568, 252] width 739 height 14
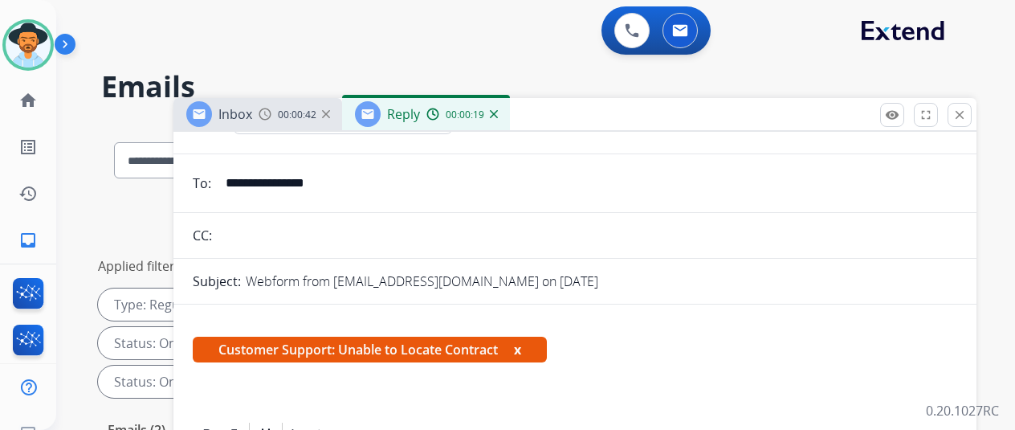
scroll to position [0, 0]
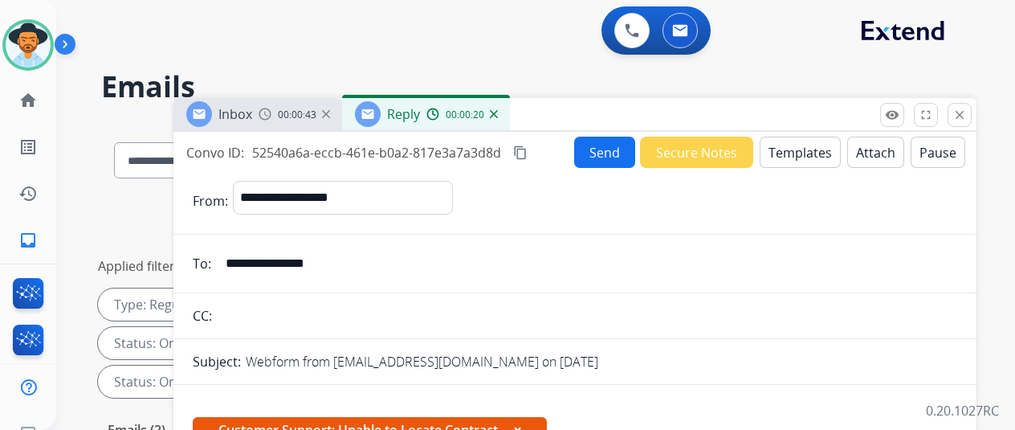
click at [617, 149] on button "Send" at bounding box center [604, 151] width 61 height 31
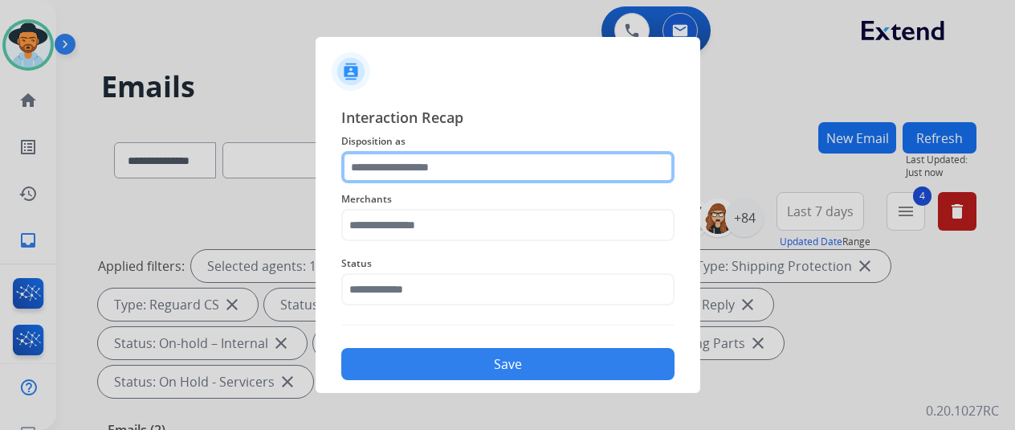
click at [393, 168] on input "text" at bounding box center [507, 167] width 333 height 32
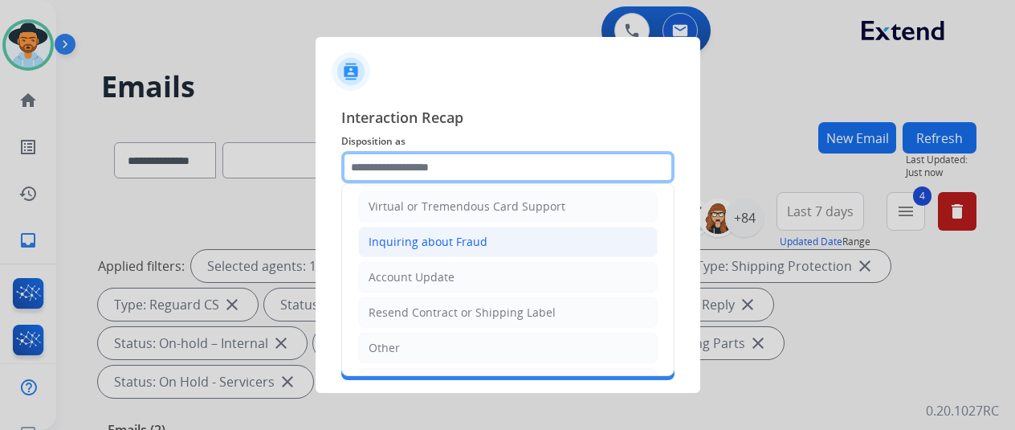
scroll to position [241, 0]
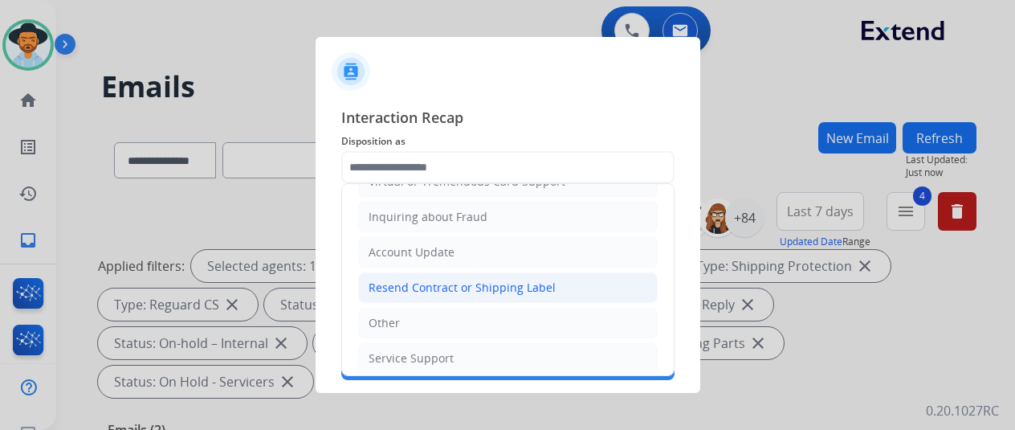
click at [401, 283] on div "Resend Contract or Shipping Label" at bounding box center [462, 287] width 187 height 16
type input "**********"
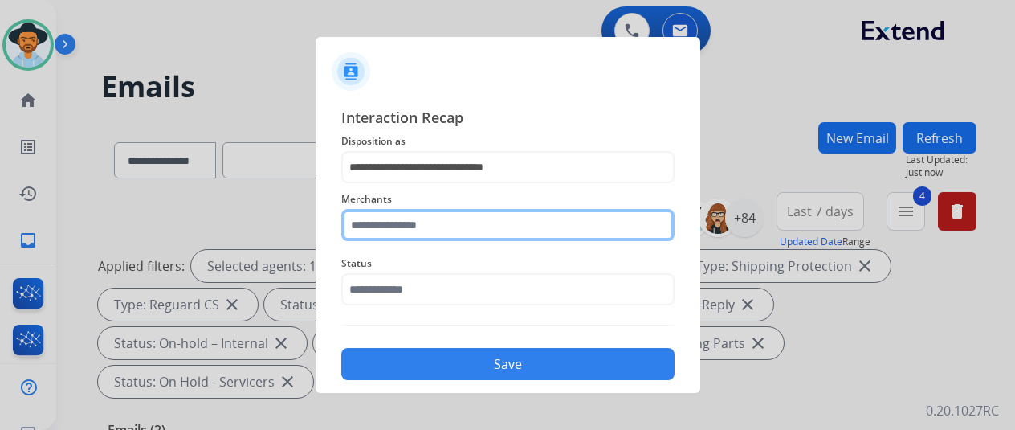
click at [406, 233] on input "text" at bounding box center [507, 225] width 333 height 32
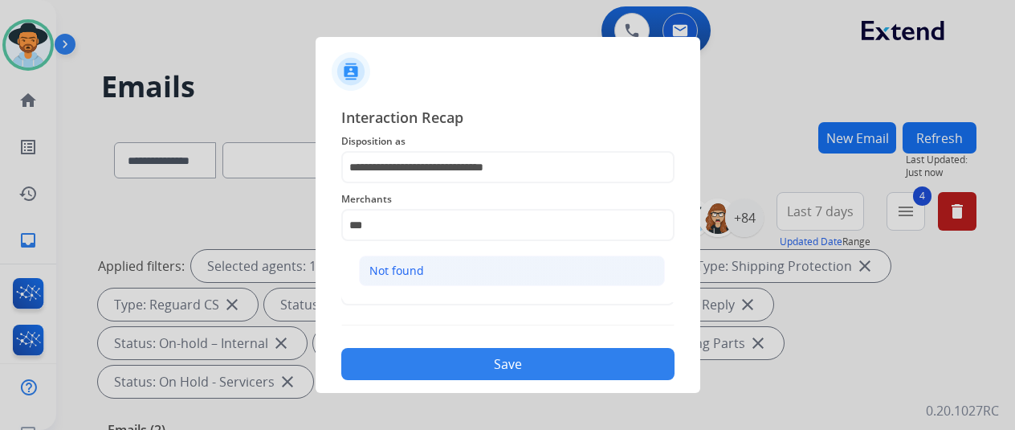
click at [438, 267] on li "Not found" at bounding box center [512, 270] width 306 height 31
type input "*********"
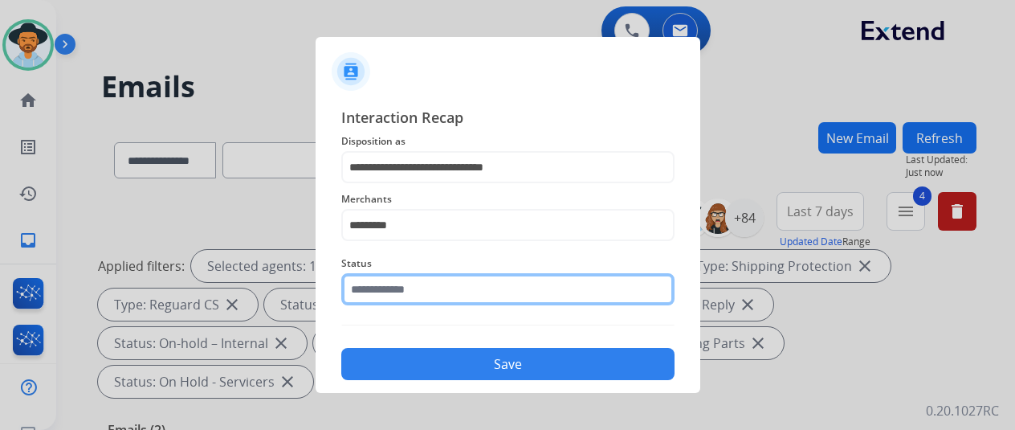
click at [424, 291] on input "text" at bounding box center [507, 289] width 333 height 32
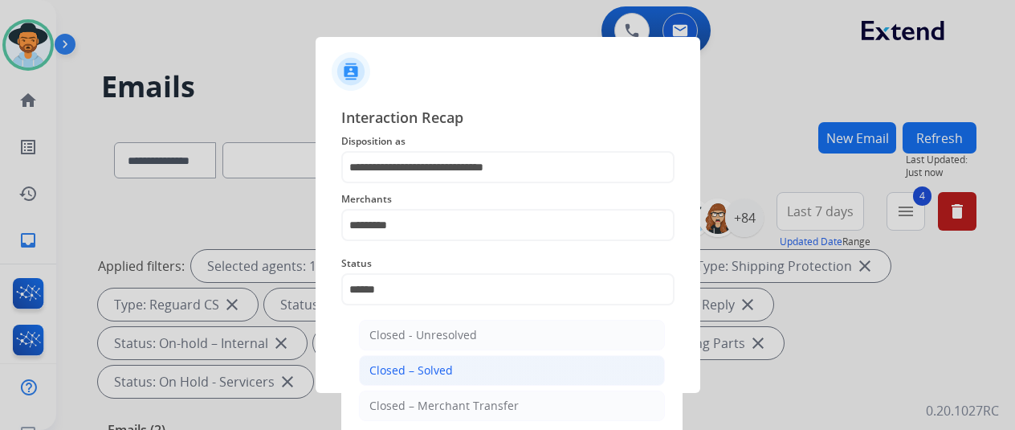
click at [418, 365] on div "Closed – Solved" at bounding box center [411, 370] width 84 height 16
type input "**********"
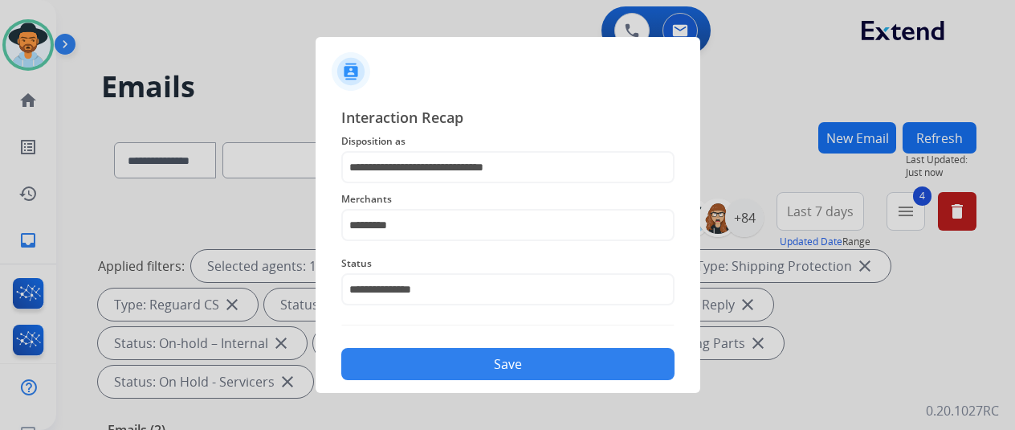
click at [454, 358] on button "Save" at bounding box center [507, 364] width 333 height 32
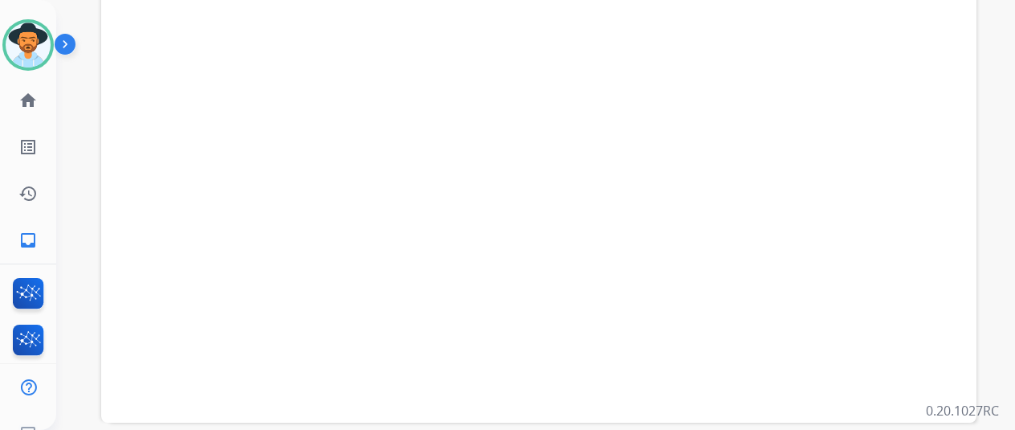
scroll to position [161, 0]
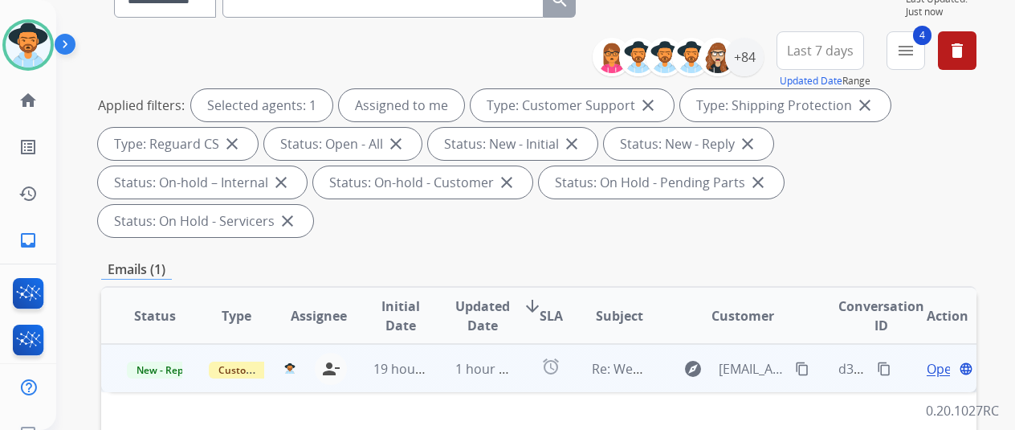
click at [933, 359] on span "Open" at bounding box center [943, 368] width 33 height 19
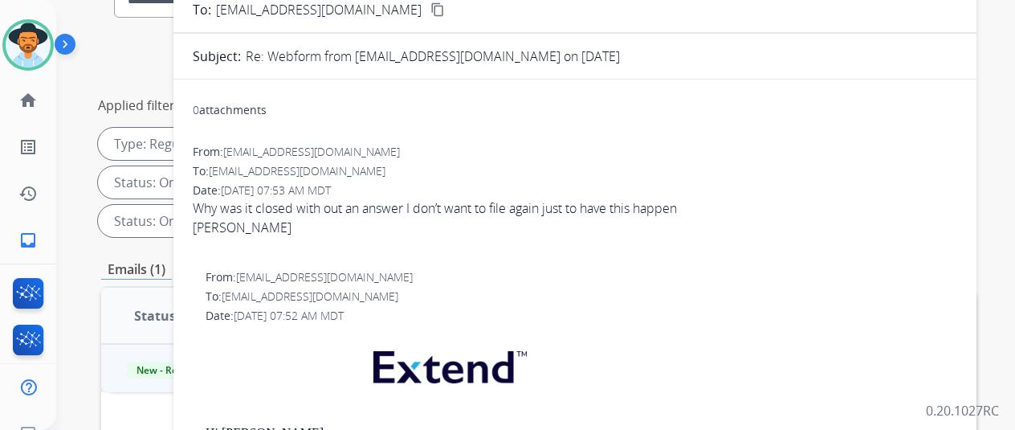
scroll to position [0, 0]
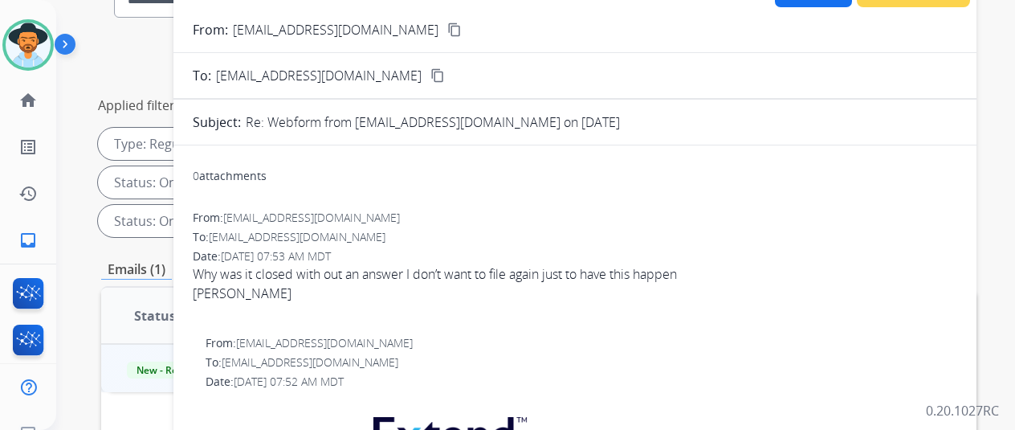
click at [447, 26] on mat-icon "content_copy" at bounding box center [454, 29] width 14 height 14
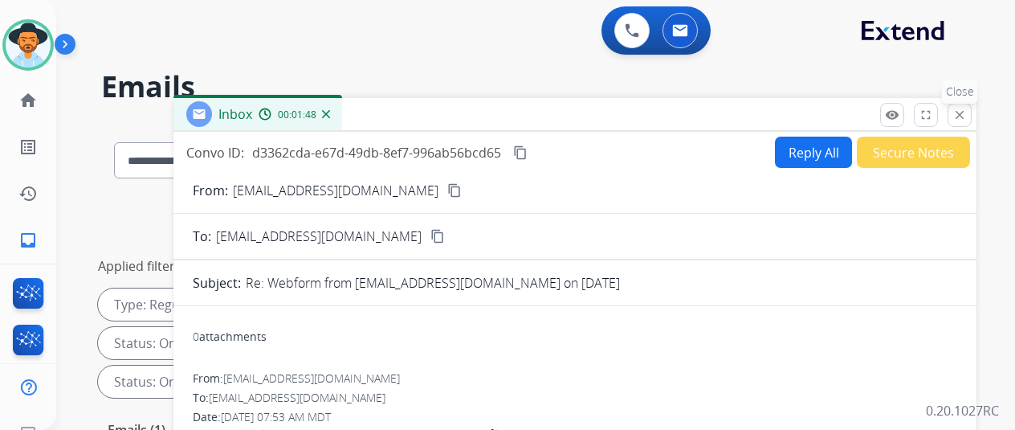
click at [967, 112] on mat-icon "close" at bounding box center [959, 115] width 14 height 14
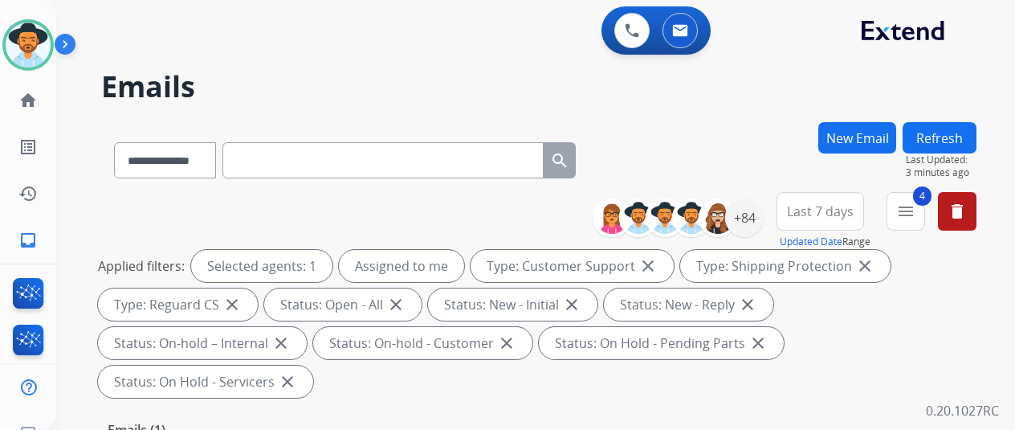
scroll to position [321, 0]
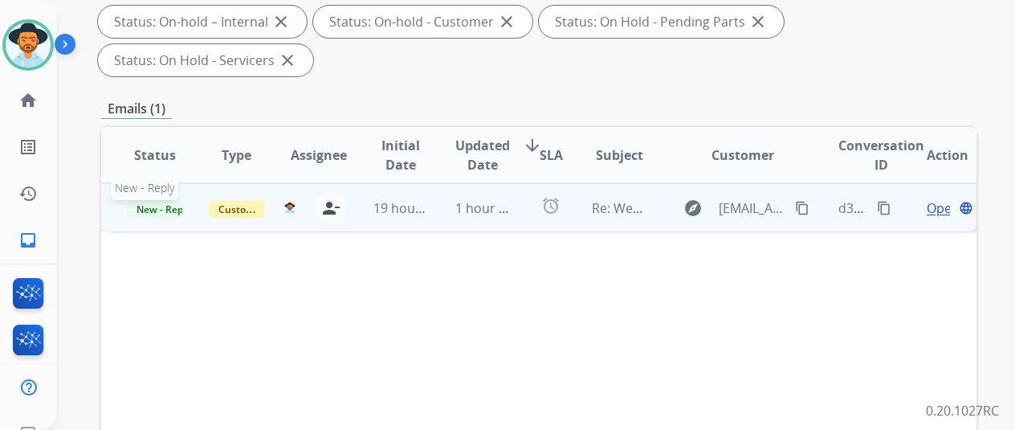
click at [157, 201] on span "New - Reply" at bounding box center [163, 209] width 73 height 17
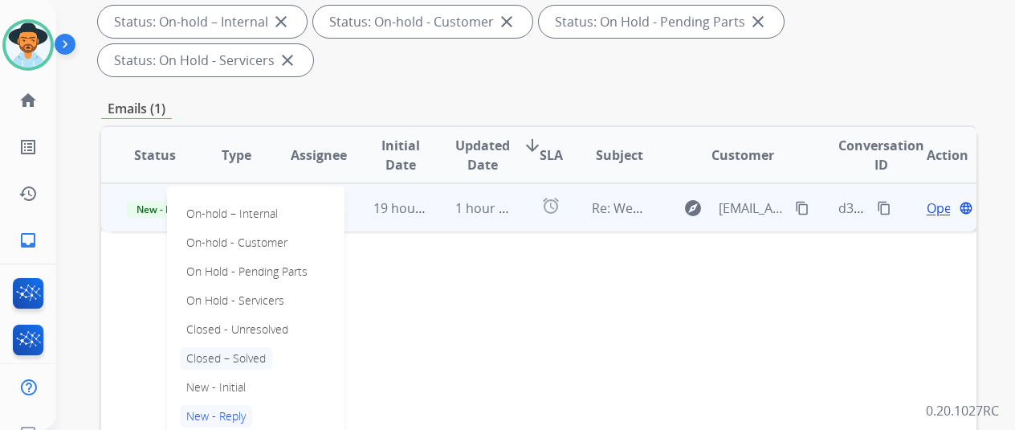
click at [249, 347] on p "Closed – Solved" at bounding box center [226, 358] width 92 height 22
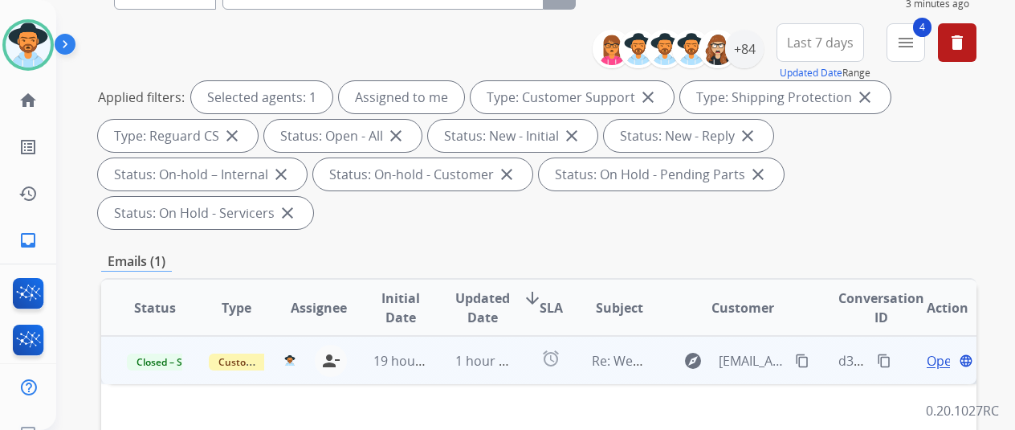
scroll to position [0, 0]
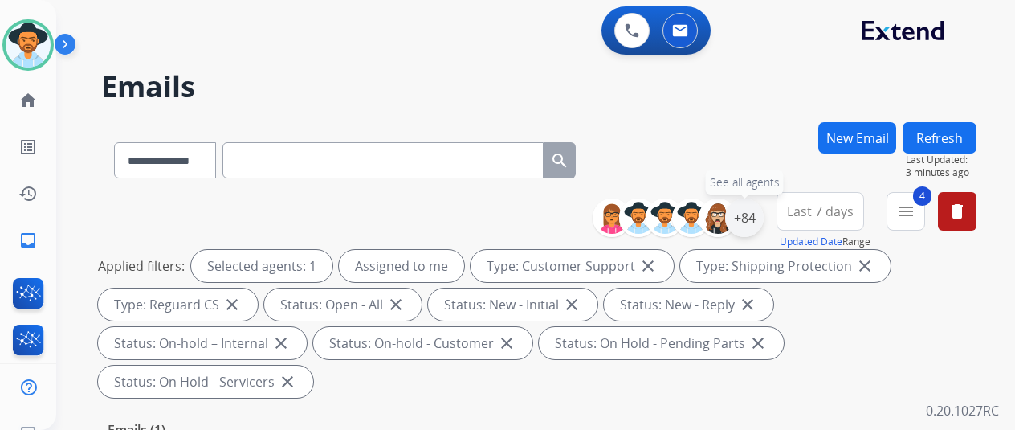
click at [749, 210] on div "+84" at bounding box center [744, 217] width 39 height 39
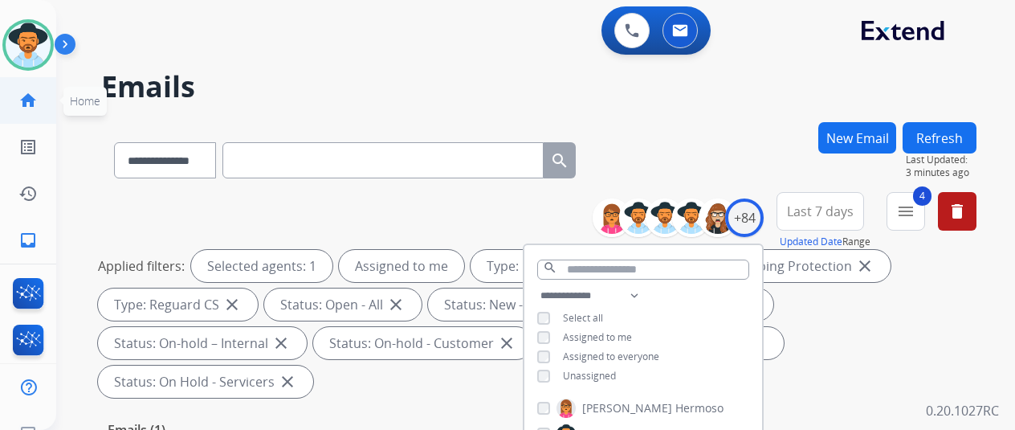
click at [31, 89] on link "home Home" at bounding box center [28, 100] width 45 height 45
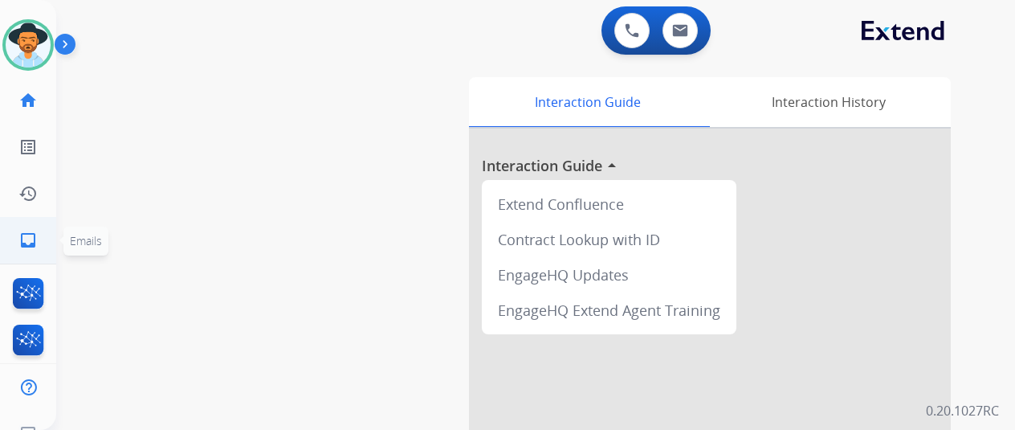
click at [29, 235] on mat-icon "inbox" at bounding box center [27, 239] width 19 height 19
select select "**********"
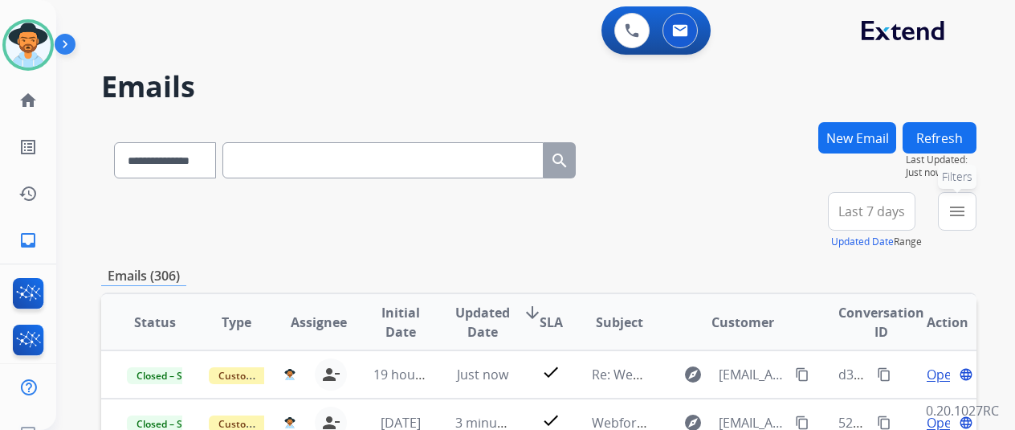
click at [967, 211] on mat-icon "menu" at bounding box center [956, 211] width 19 height 19
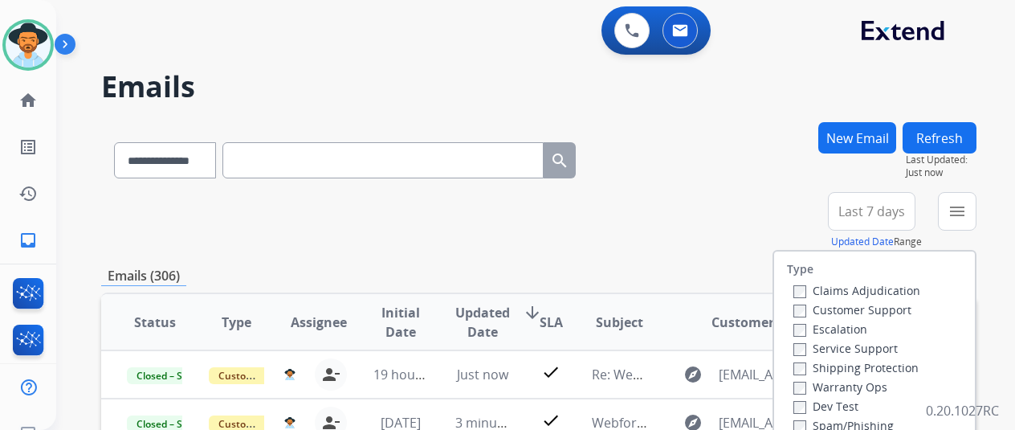
click at [805, 303] on label "Customer Support" at bounding box center [852, 309] width 118 height 15
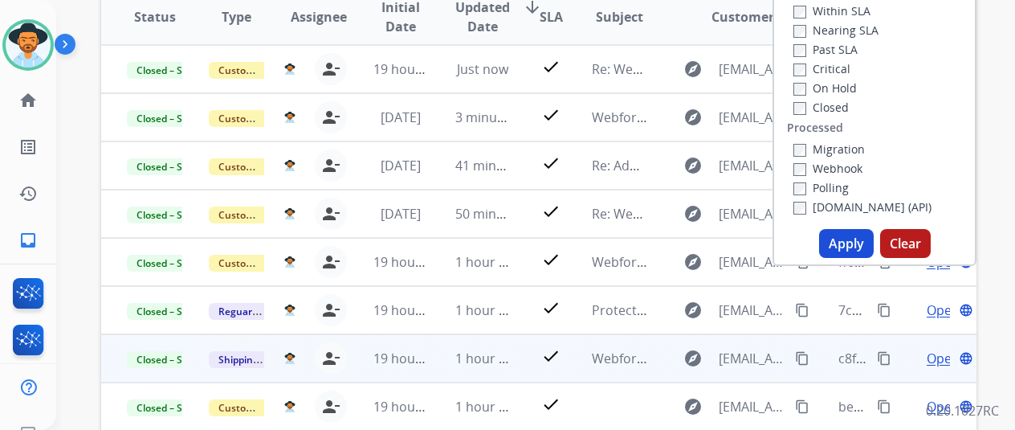
scroll to position [321, 0]
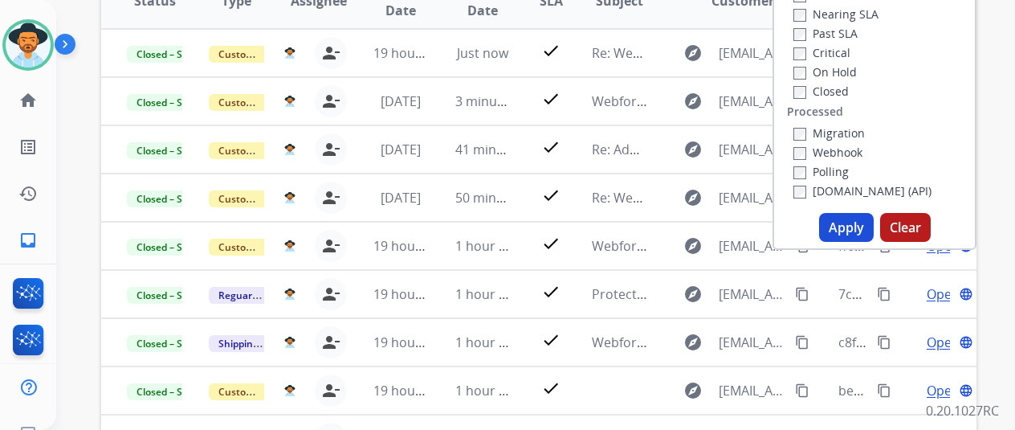
click at [849, 233] on button "Apply" at bounding box center [846, 227] width 55 height 29
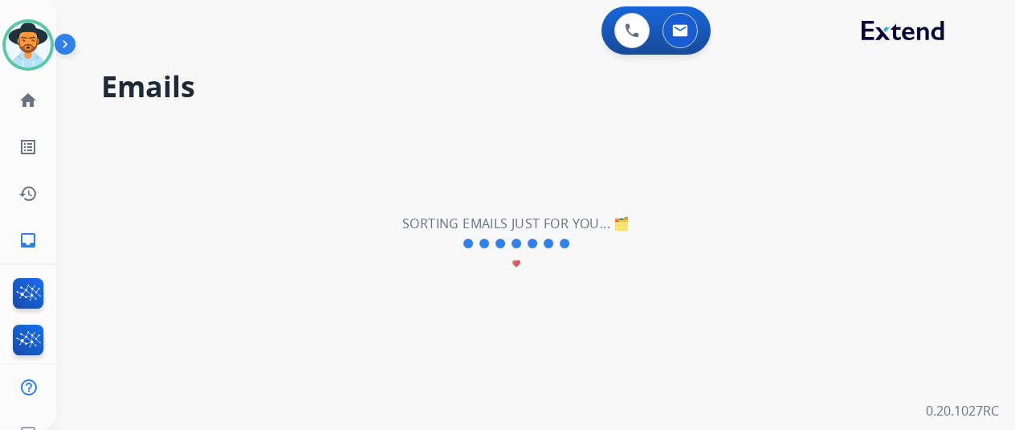
scroll to position [0, 0]
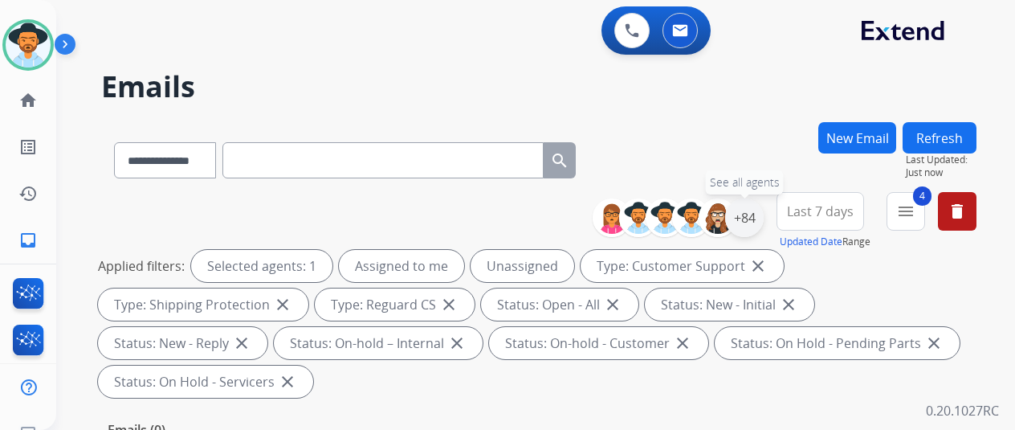
click at [758, 214] on div "+84" at bounding box center [744, 217] width 39 height 39
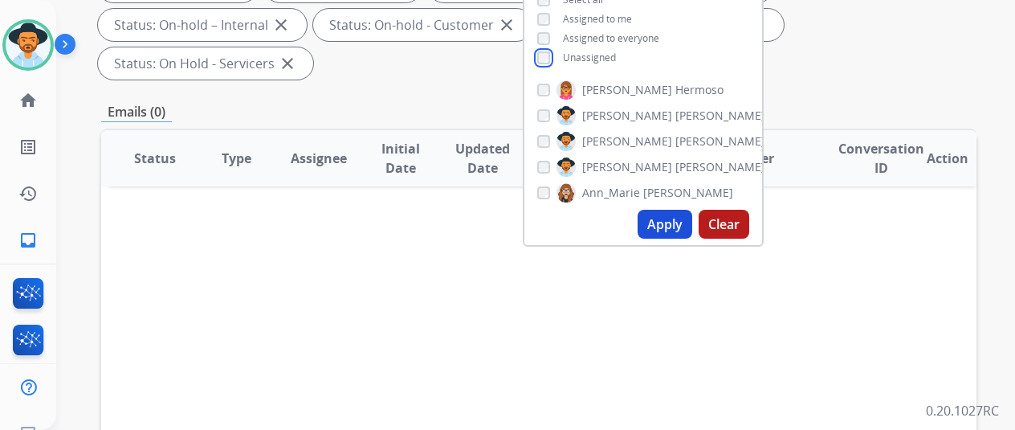
scroll to position [321, 0]
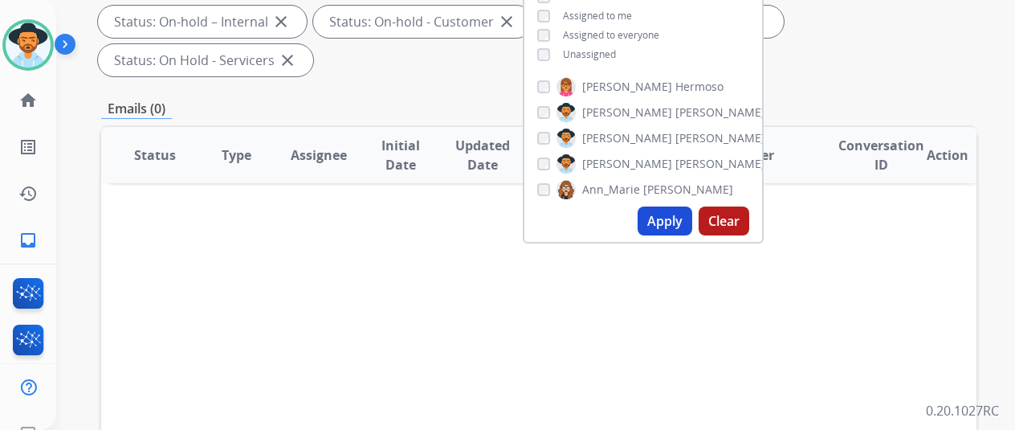
click at [662, 224] on button "Apply" at bounding box center [664, 220] width 55 height 29
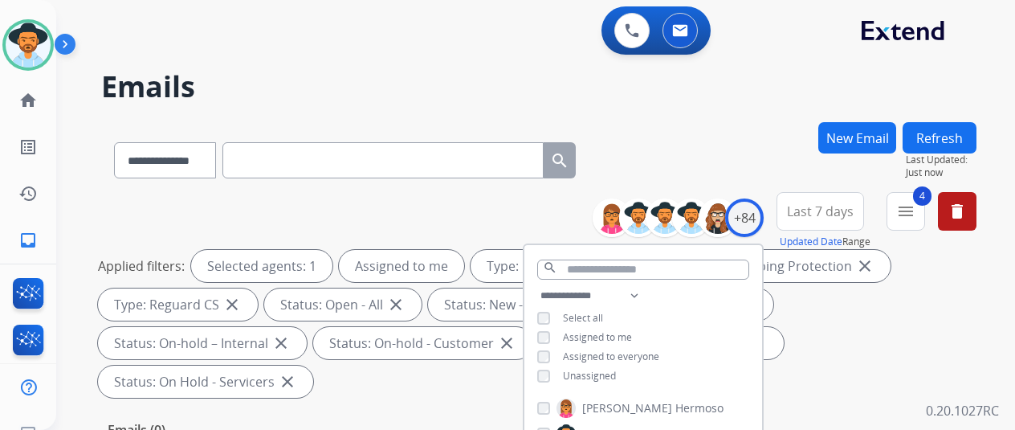
click at [742, 128] on div "**********" at bounding box center [538, 157] width 875 height 70
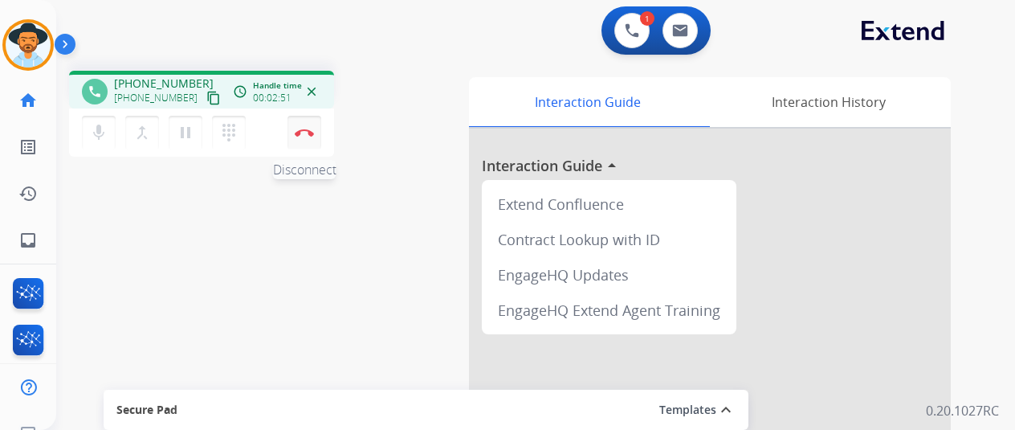
click at [308, 132] on img at bounding box center [304, 132] width 19 height 8
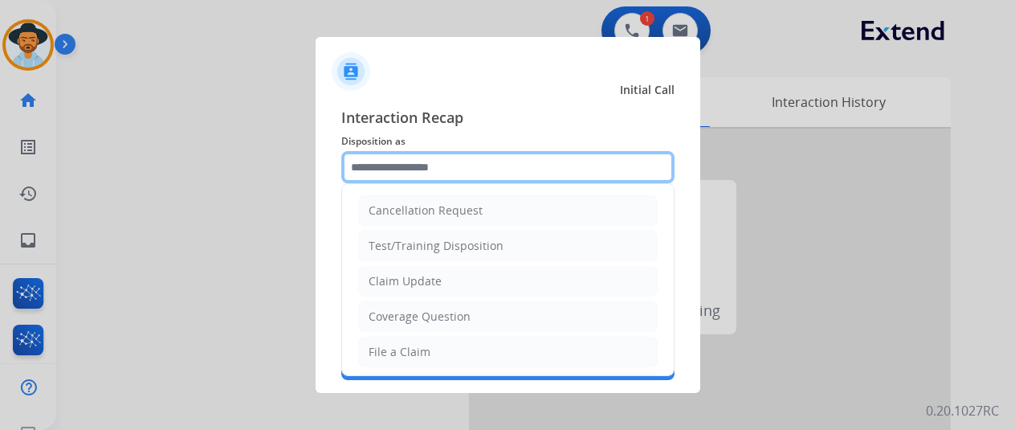
click at [385, 160] on input "text" at bounding box center [507, 167] width 333 height 32
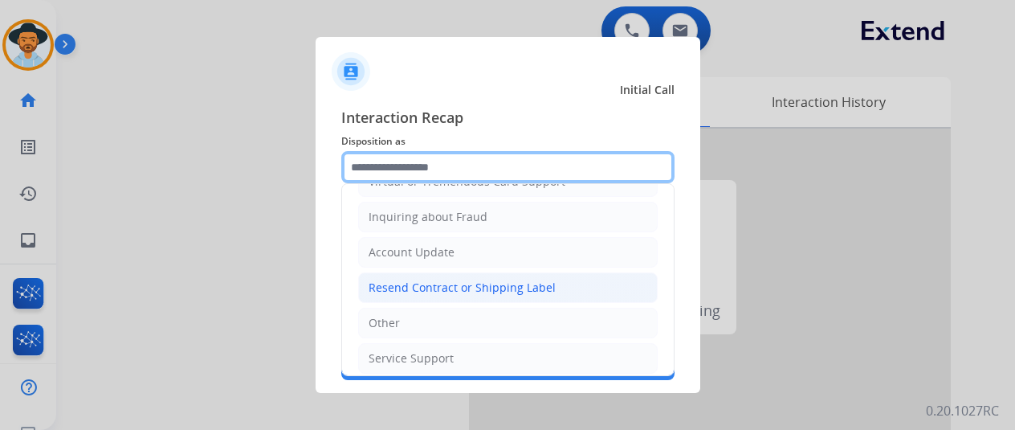
scroll to position [243, 0]
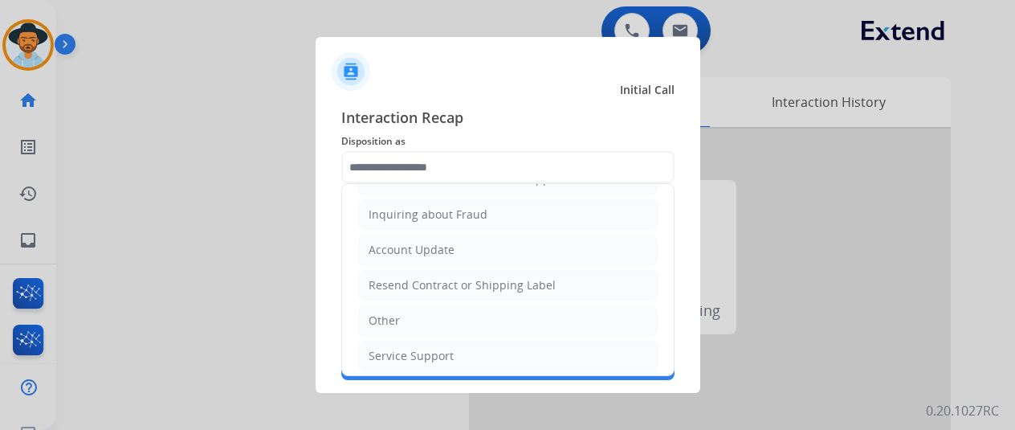
drag, startPoint x: 401, startPoint y: 321, endPoint x: 400, endPoint y: 229, distance: 92.3
click at [397, 305] on li "Other" at bounding box center [507, 320] width 299 height 31
type input "*****"
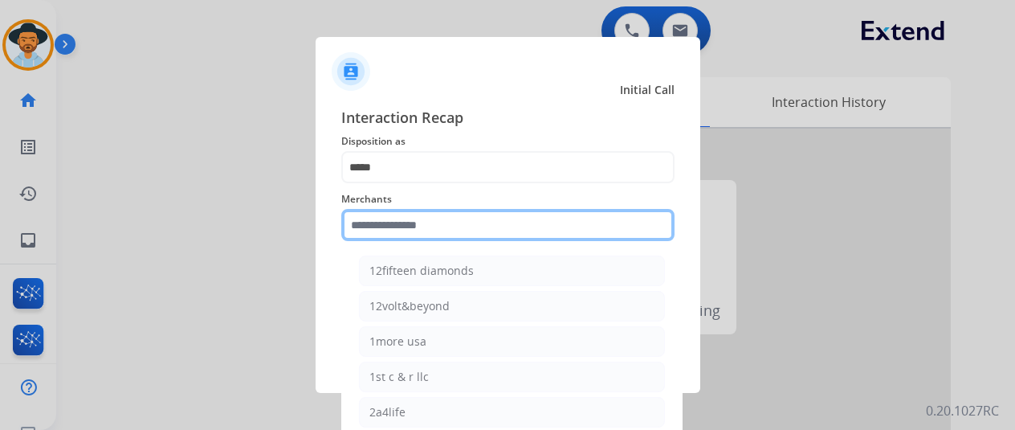
click at [397, 232] on input "text" at bounding box center [507, 225] width 333 height 32
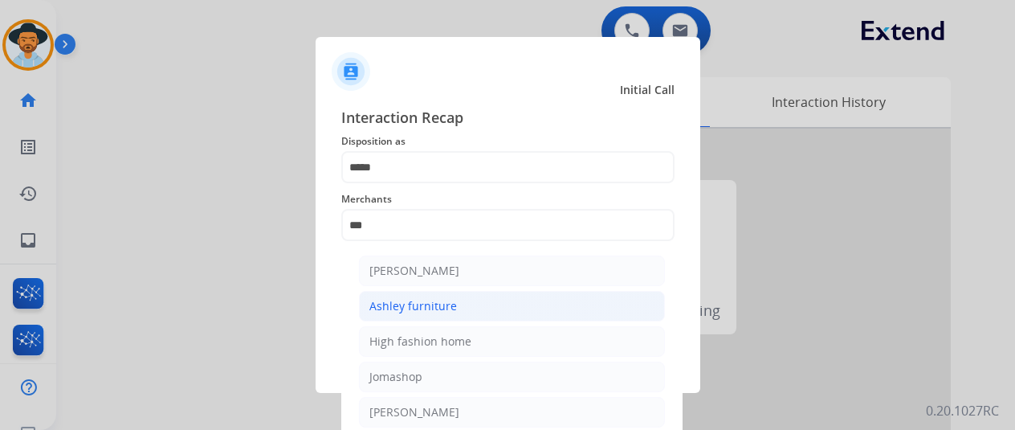
click at [404, 304] on div "Ashley furniture" at bounding box center [413, 306] width 88 height 16
type input "**********"
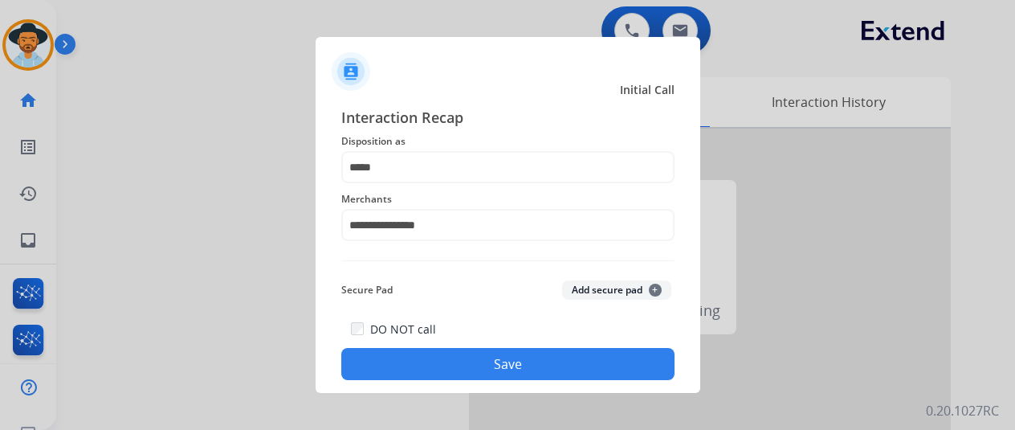
click at [491, 365] on button "Save" at bounding box center [507, 364] width 333 height 32
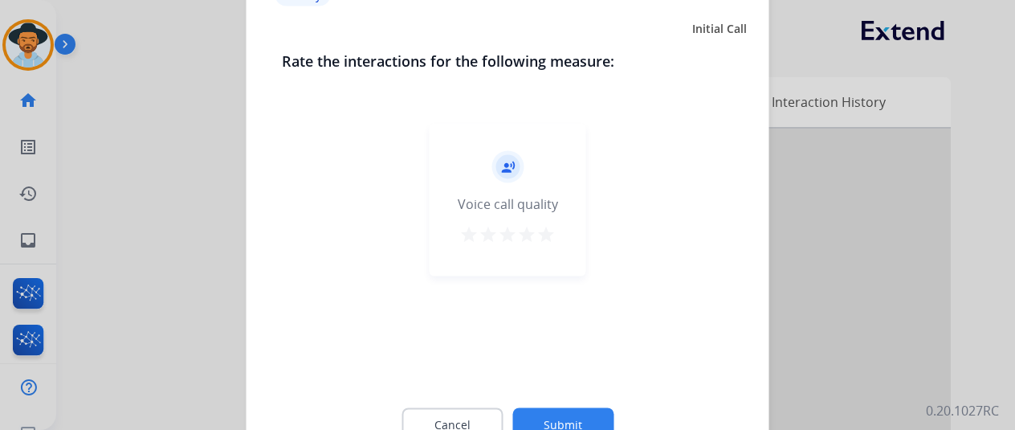
click at [552, 419] on button "Submit" at bounding box center [562, 424] width 101 height 34
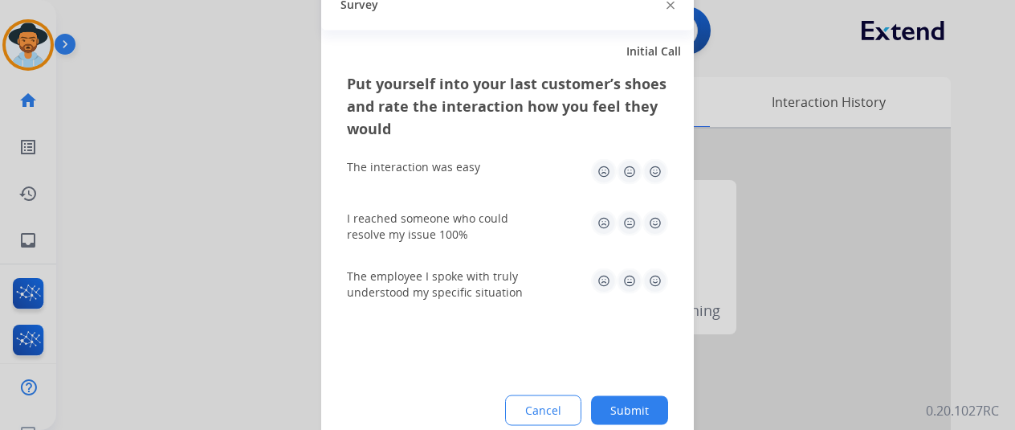
drag, startPoint x: 641, startPoint y: 405, endPoint x: 635, endPoint y: 393, distance: 13.3
click at [641, 405] on button "Submit" at bounding box center [629, 409] width 77 height 29
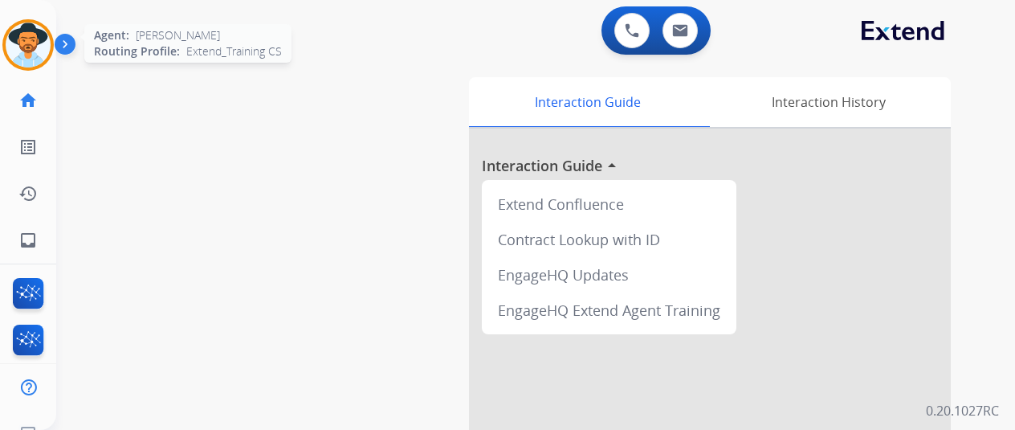
click at [21, 39] on img at bounding box center [28, 44] width 45 height 45
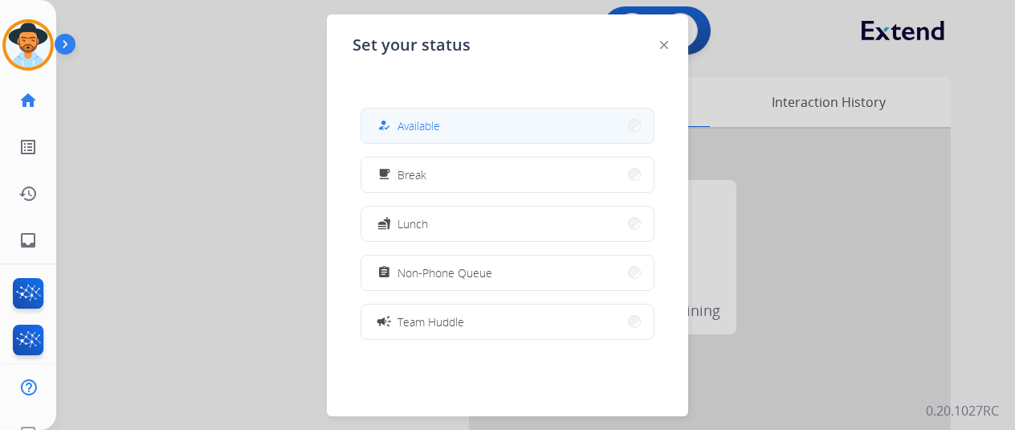
click at [455, 124] on button "how_to_reg Available" at bounding box center [507, 125] width 292 height 35
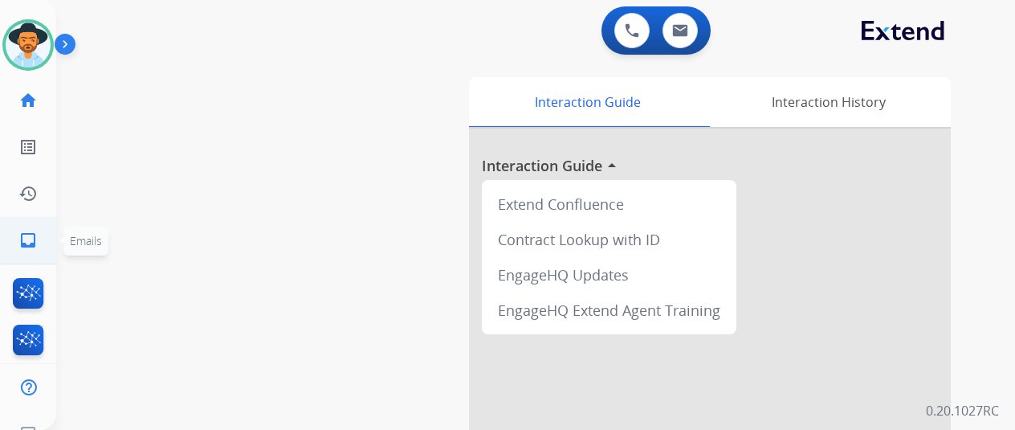
click at [31, 236] on mat-icon "inbox" at bounding box center [27, 239] width 19 height 19
select select "**********"
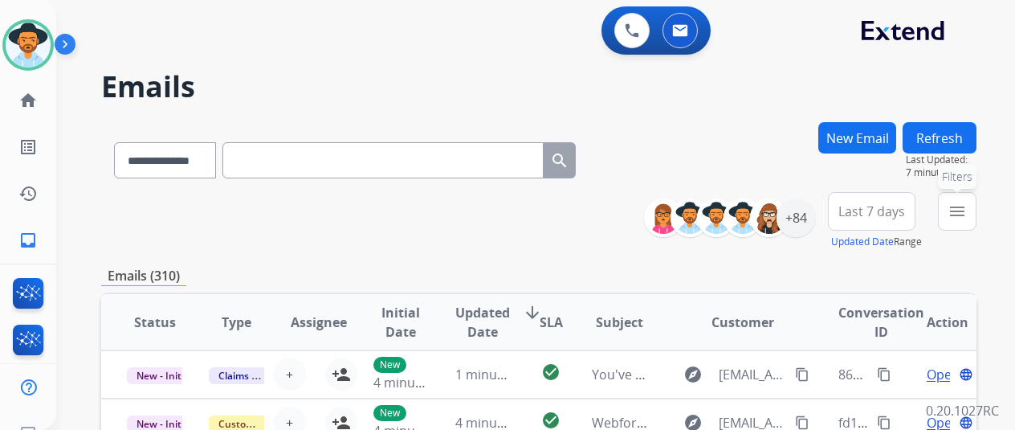
drag, startPoint x: 973, startPoint y: 208, endPoint x: 931, endPoint y: 189, distance: 46.0
click at [967, 208] on mat-icon "menu" at bounding box center [956, 211] width 19 height 19
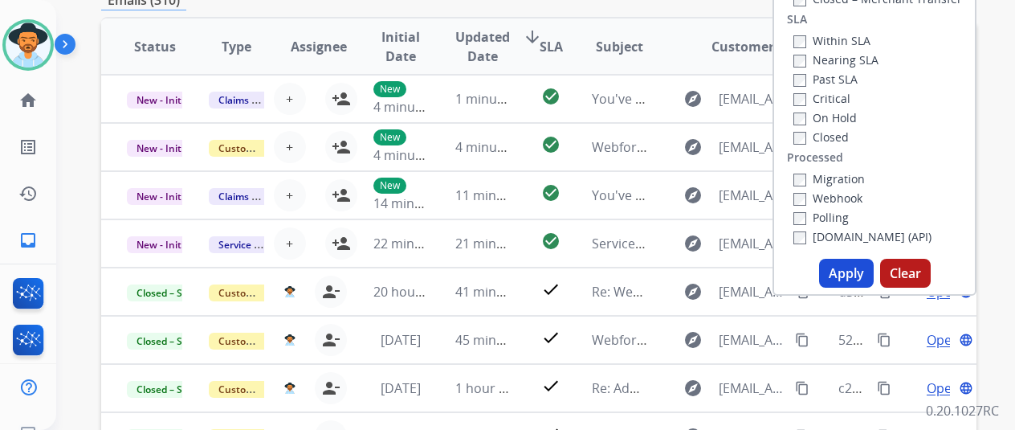
scroll to position [321, 0]
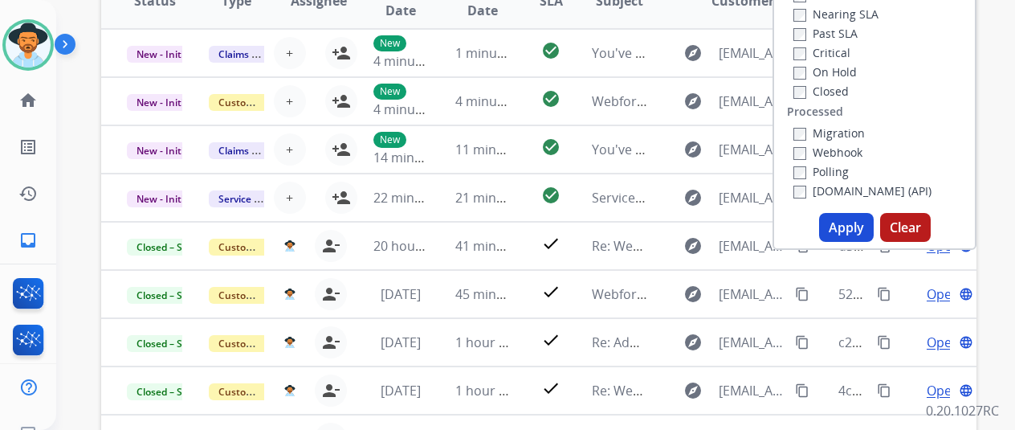
click at [862, 236] on button "Apply" at bounding box center [846, 227] width 55 height 29
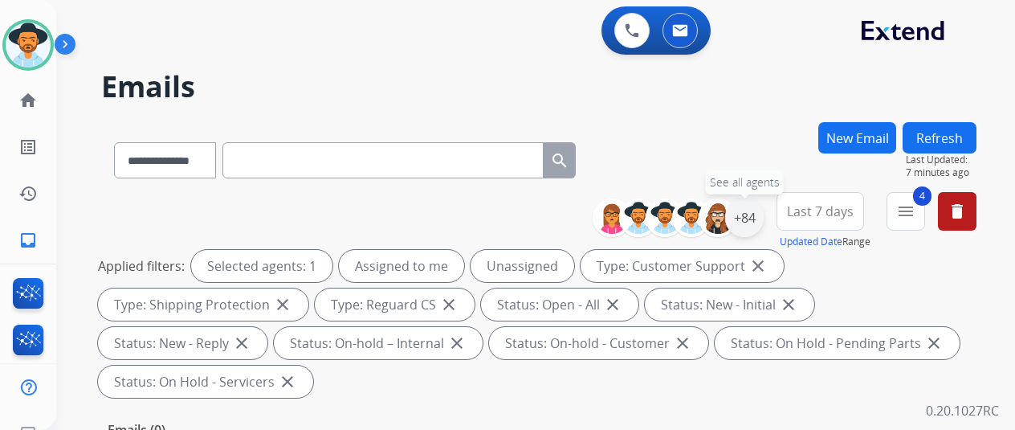
click at [756, 212] on div "+84" at bounding box center [744, 217] width 39 height 39
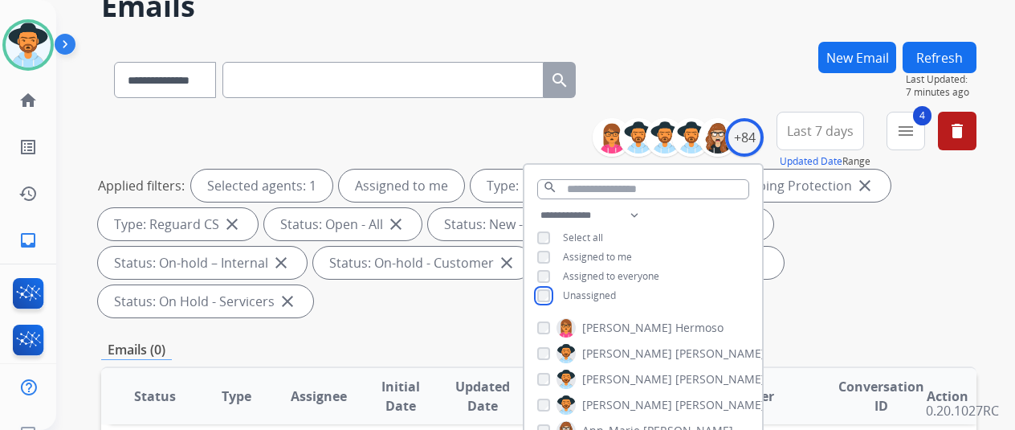
scroll to position [241, 0]
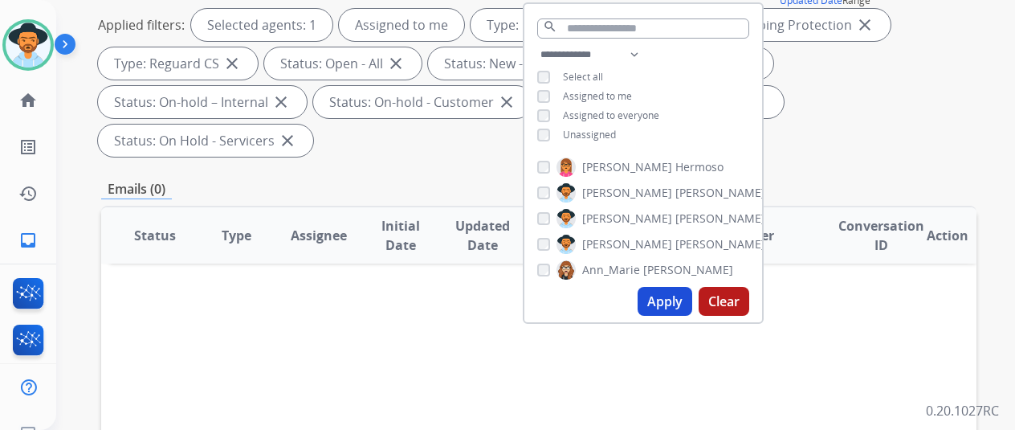
click at [676, 299] on button "Apply" at bounding box center [664, 301] width 55 height 29
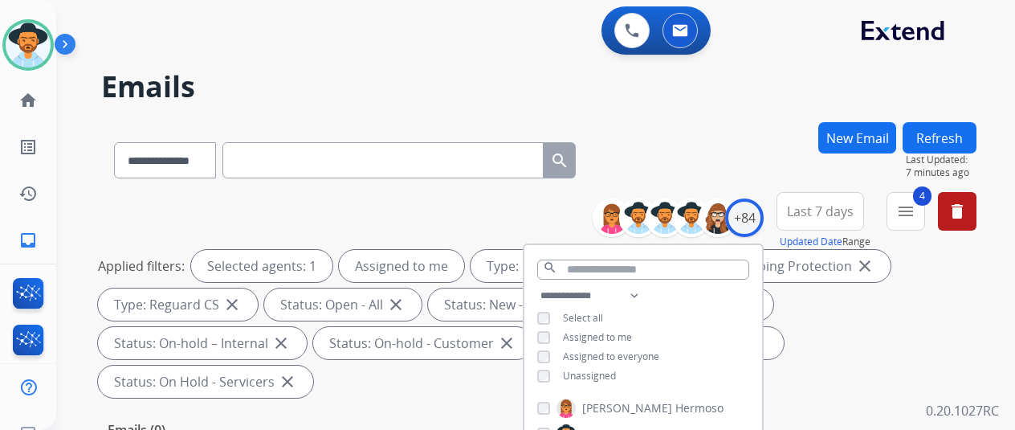
click at [711, 139] on div "**********" at bounding box center [538, 157] width 875 height 70
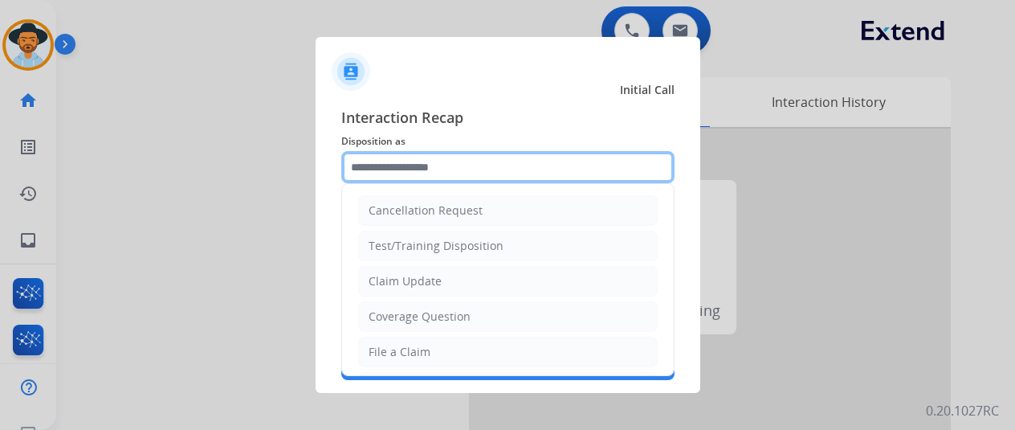
click at [381, 173] on input "text" at bounding box center [507, 167] width 333 height 32
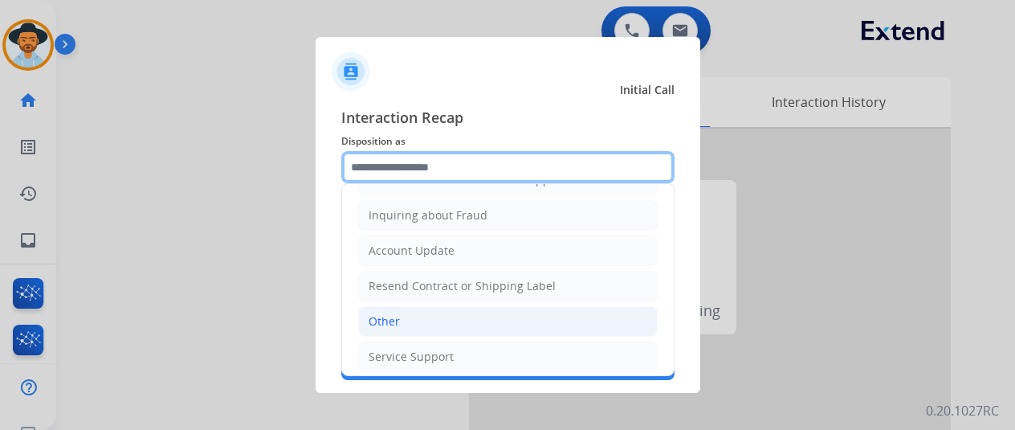
scroll to position [243, 0]
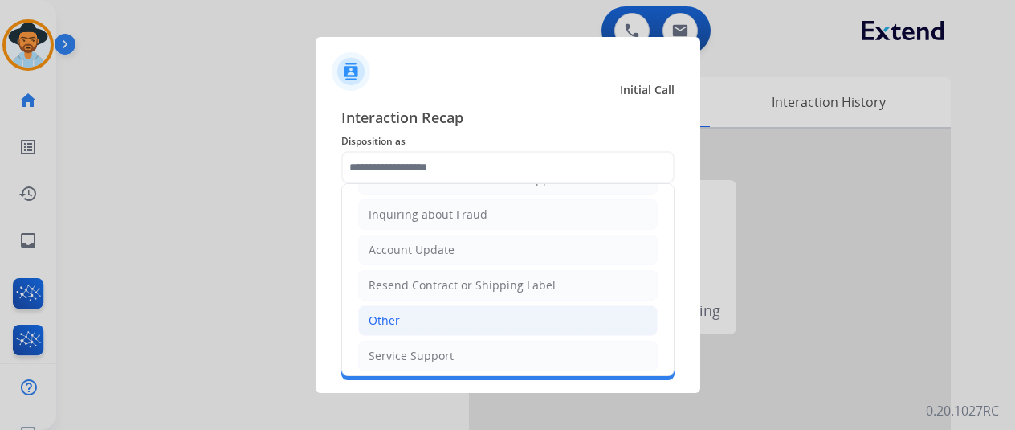
click at [383, 312] on div "Other" at bounding box center [384, 320] width 31 height 16
type input "*****"
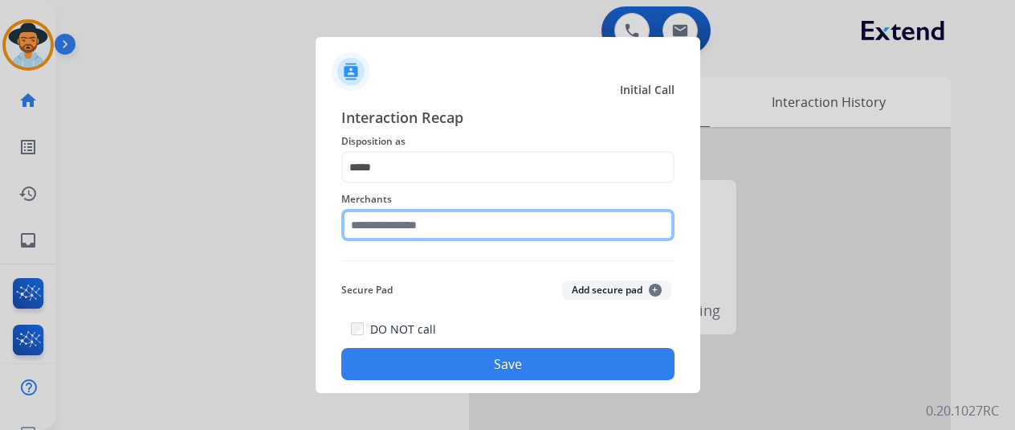
click at [395, 226] on input "text" at bounding box center [507, 225] width 333 height 32
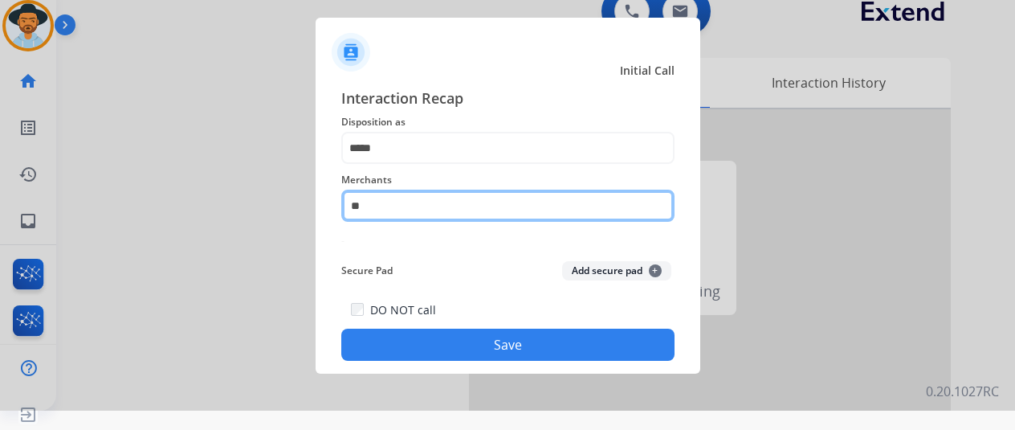
type input "*"
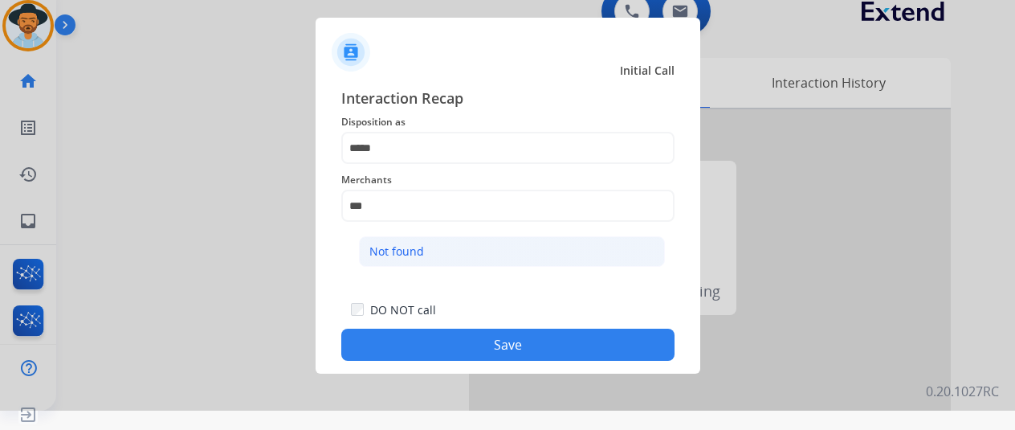
click at [427, 245] on li "Not found" at bounding box center [512, 251] width 306 height 31
type input "*********"
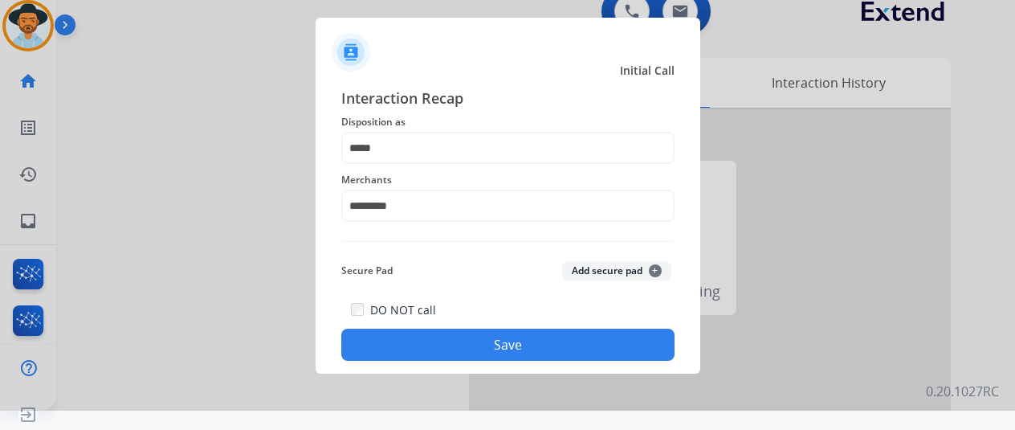
click at [481, 343] on button "Save" at bounding box center [507, 344] width 333 height 32
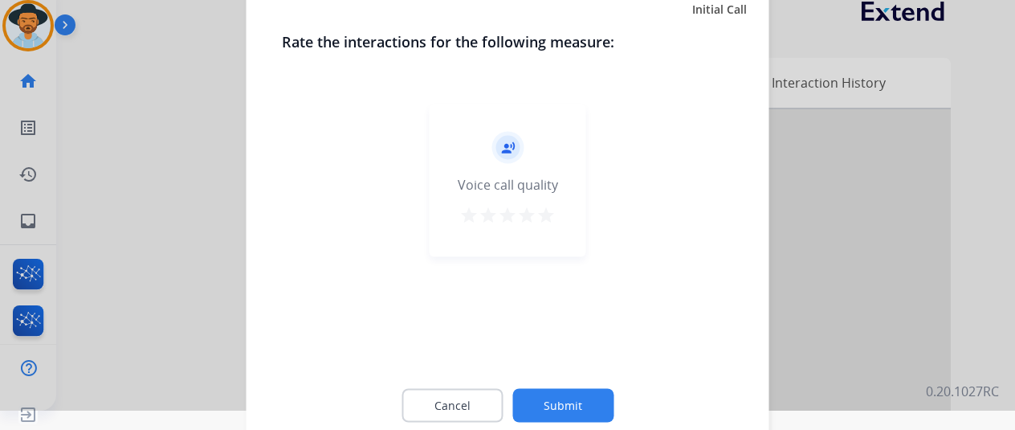
click at [540, 404] on button "Submit" at bounding box center [562, 405] width 101 height 34
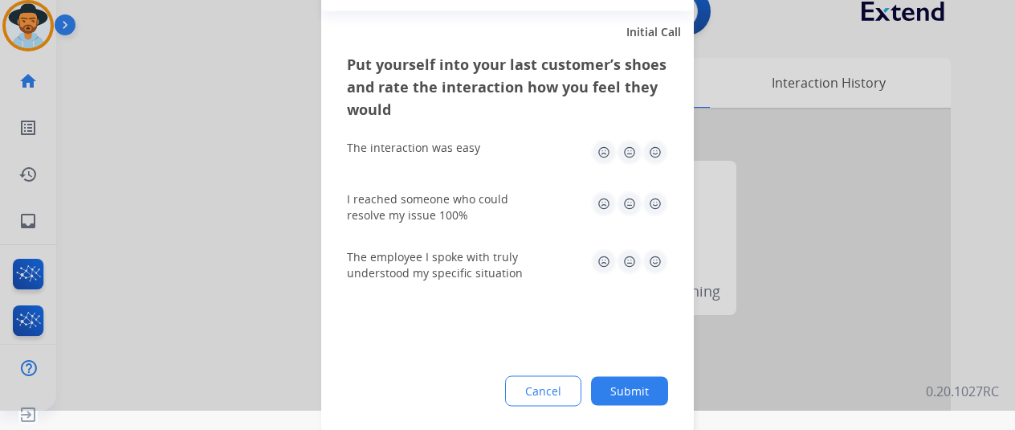
click at [631, 382] on button "Submit" at bounding box center [629, 390] width 77 height 29
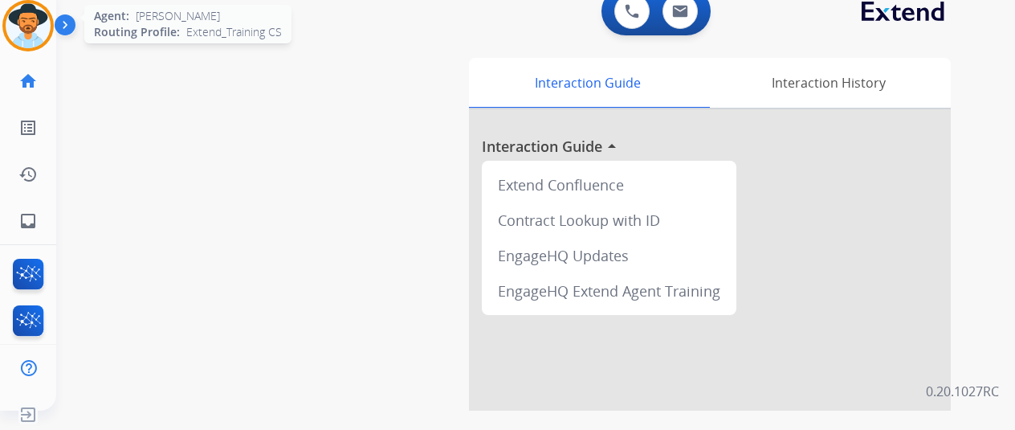
click at [39, 18] on img at bounding box center [28, 25] width 45 height 45
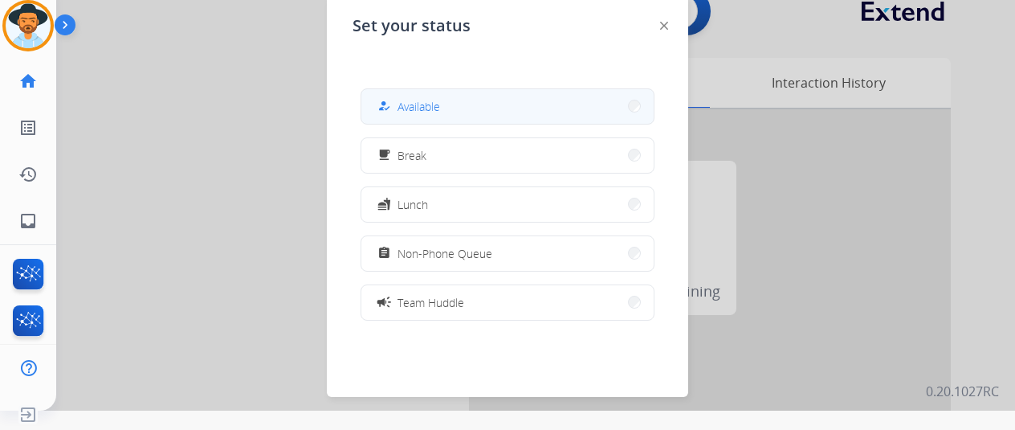
click at [426, 99] on span "Available" at bounding box center [418, 106] width 43 height 17
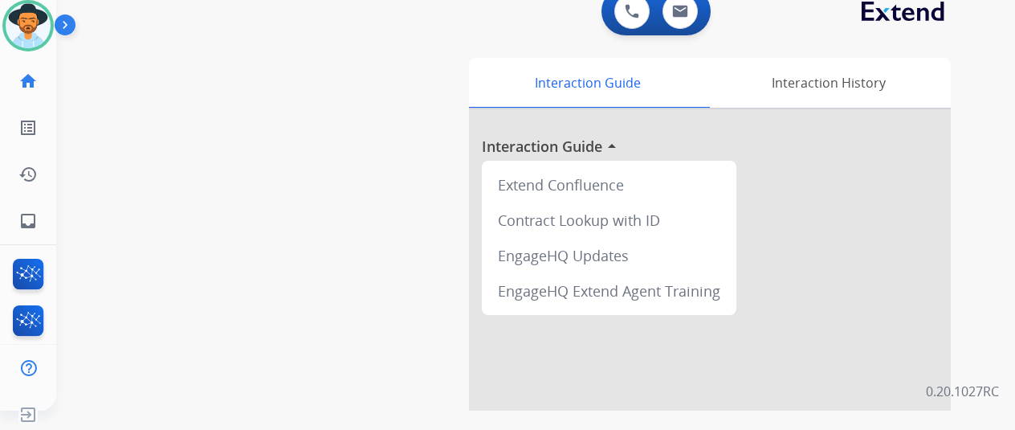
click at [139, 269] on div "swap_horiz Break voice bridge close_fullscreen Connect 3-Way Call merge_type Se…" at bounding box center [516, 374] width 920 height 670
click at [16, 220] on link "inbox Emails" at bounding box center [28, 220] width 45 height 45
select select "**********"
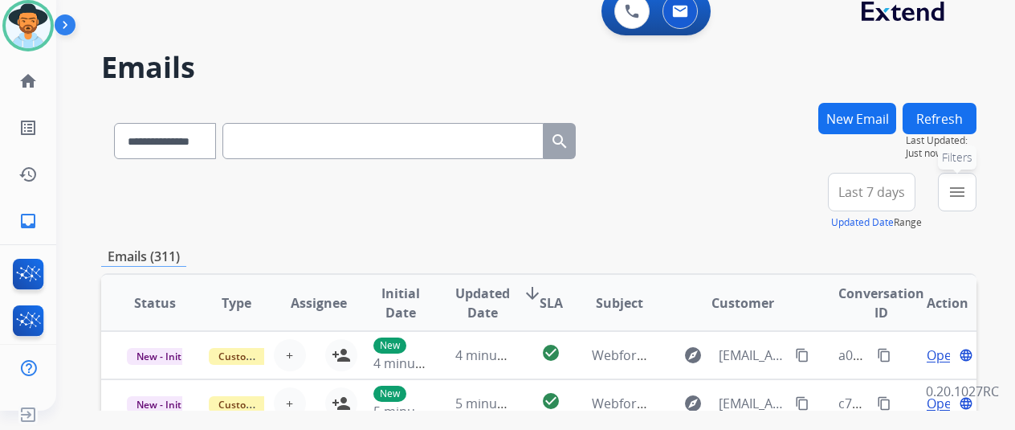
click at [967, 189] on mat-icon "menu" at bounding box center [956, 191] width 19 height 19
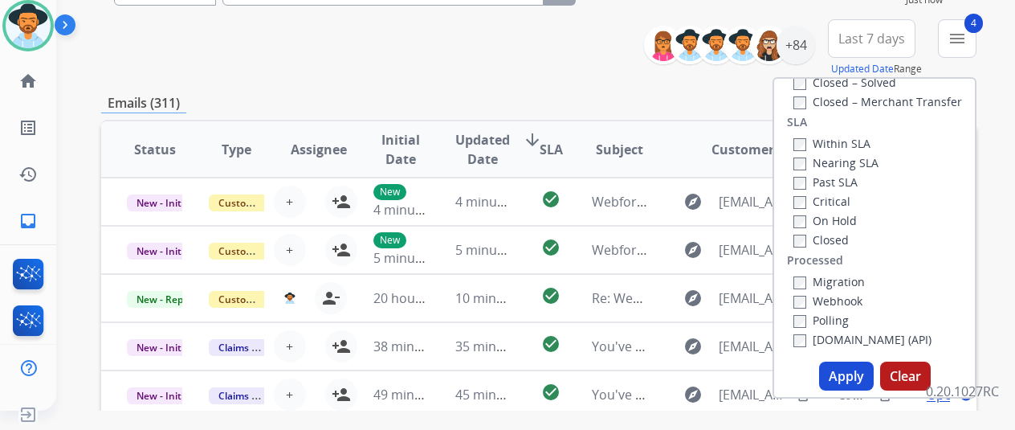
scroll to position [321, 0]
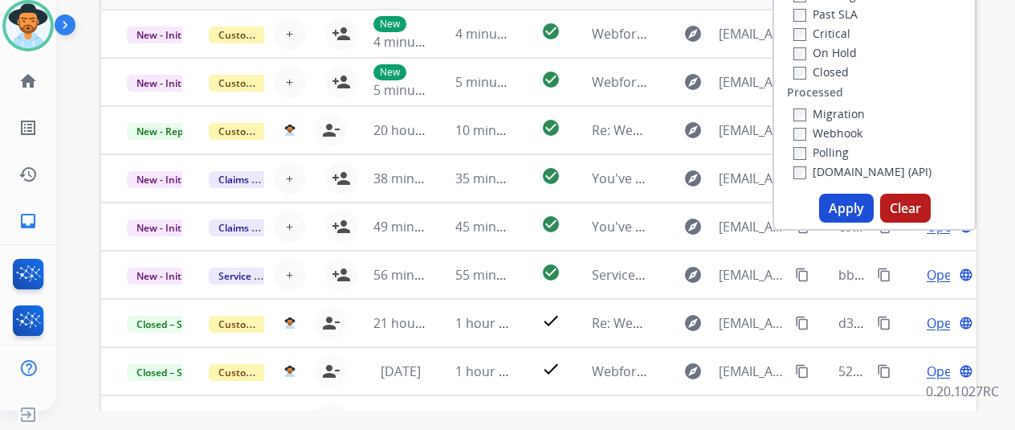
click at [848, 210] on button "Apply" at bounding box center [846, 207] width 55 height 29
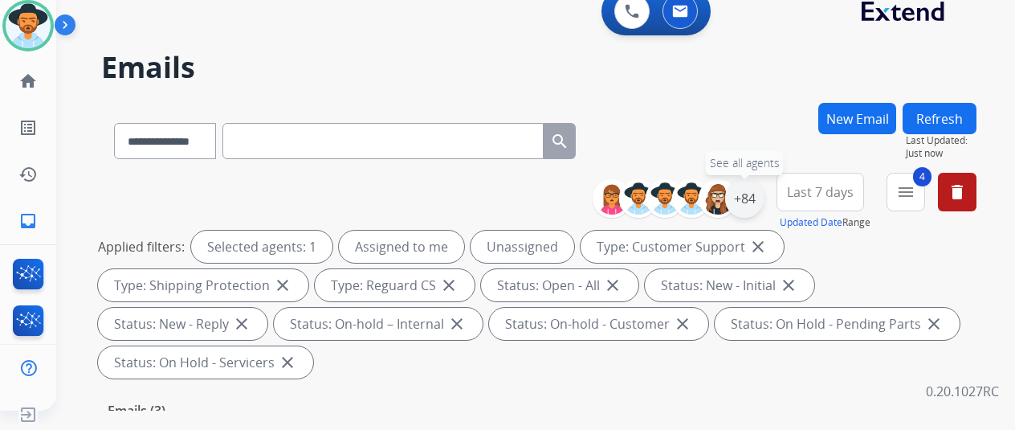
click at [755, 194] on div "+84" at bounding box center [744, 198] width 39 height 39
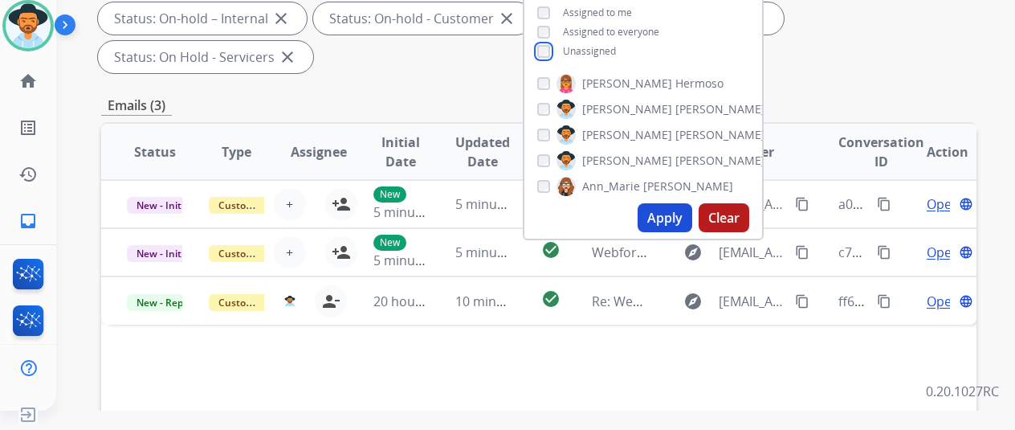
scroll to position [321, 0]
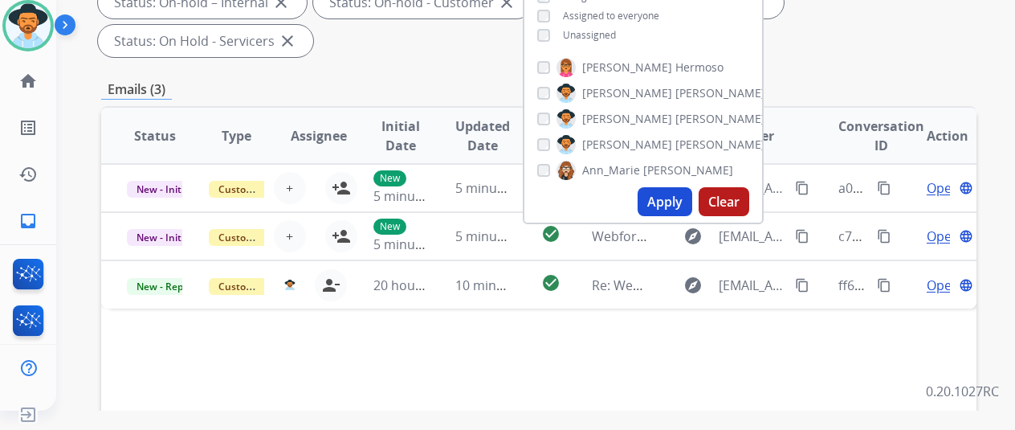
click at [676, 198] on button "Apply" at bounding box center [664, 201] width 55 height 29
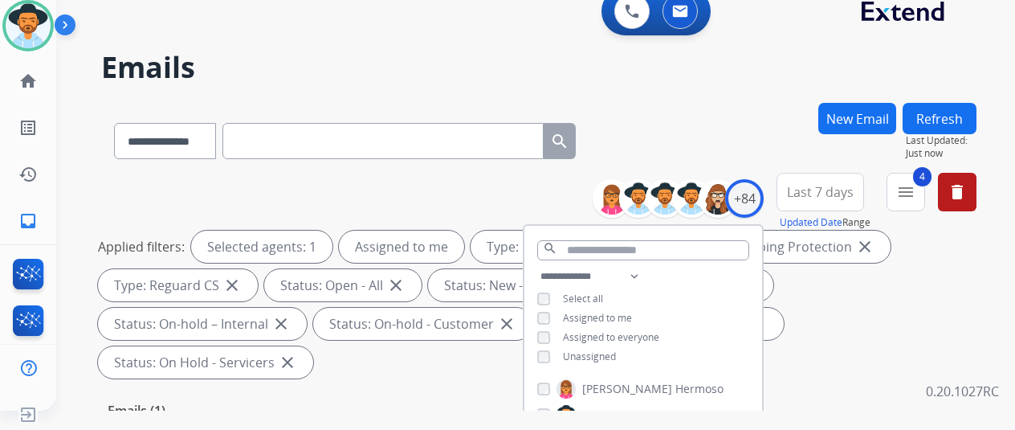
click at [726, 109] on div "**********" at bounding box center [538, 138] width 875 height 70
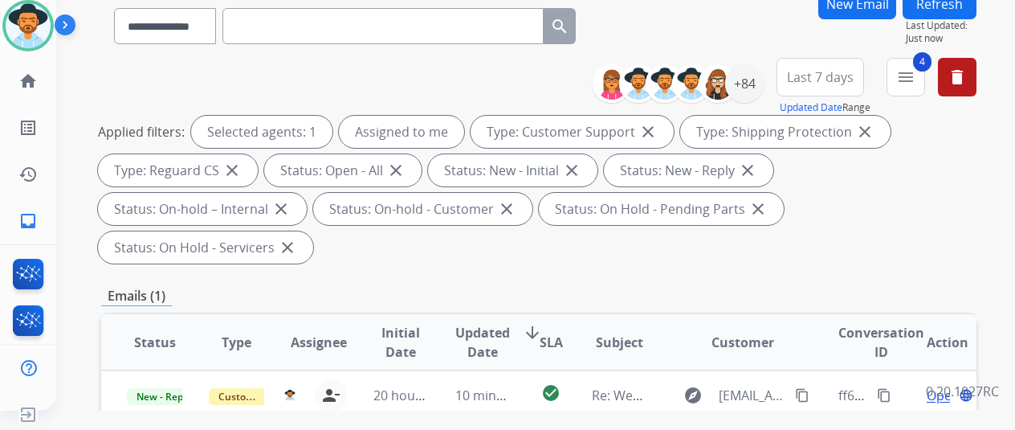
scroll to position [241, 0]
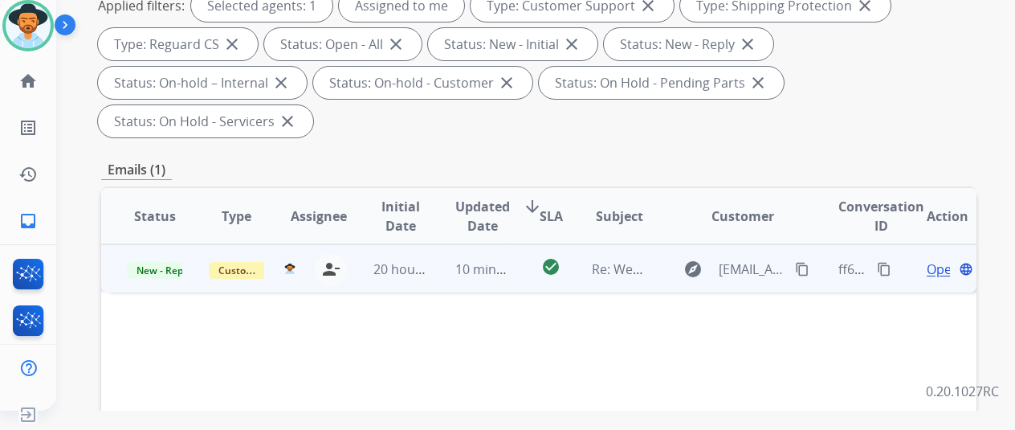
click at [937, 259] on span "Open" at bounding box center [943, 268] width 33 height 19
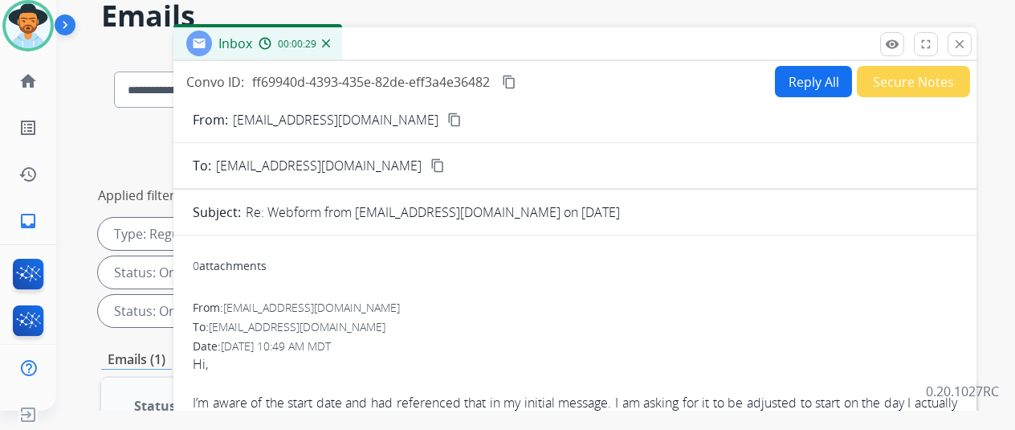
scroll to position [0, 0]
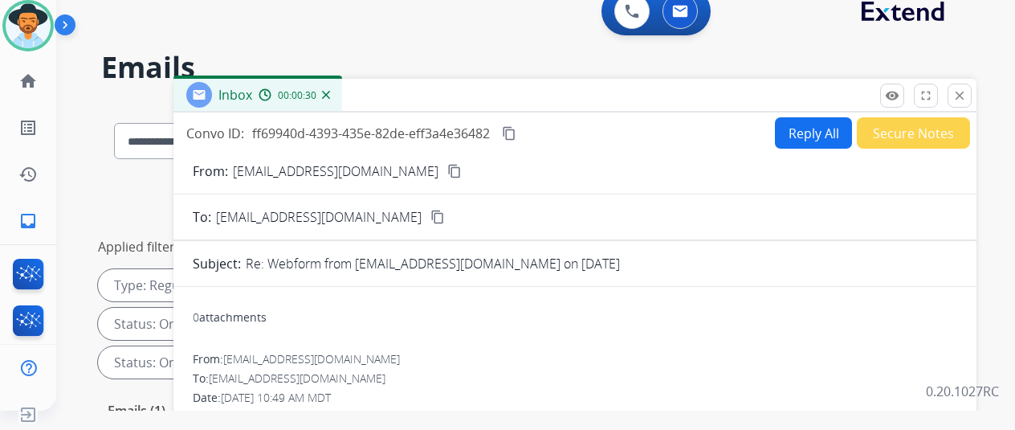
click at [823, 123] on button "Reply All" at bounding box center [813, 132] width 77 height 31
select select "**********"
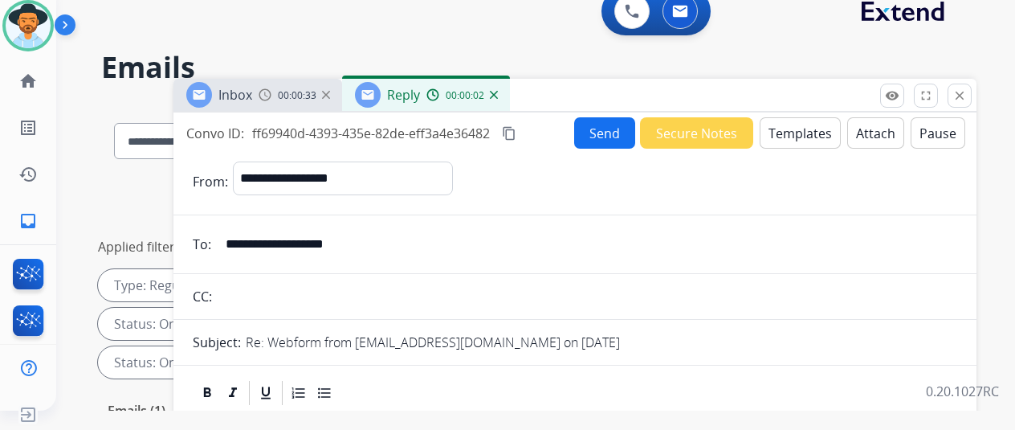
click at [792, 128] on button "Templates" at bounding box center [800, 132] width 81 height 31
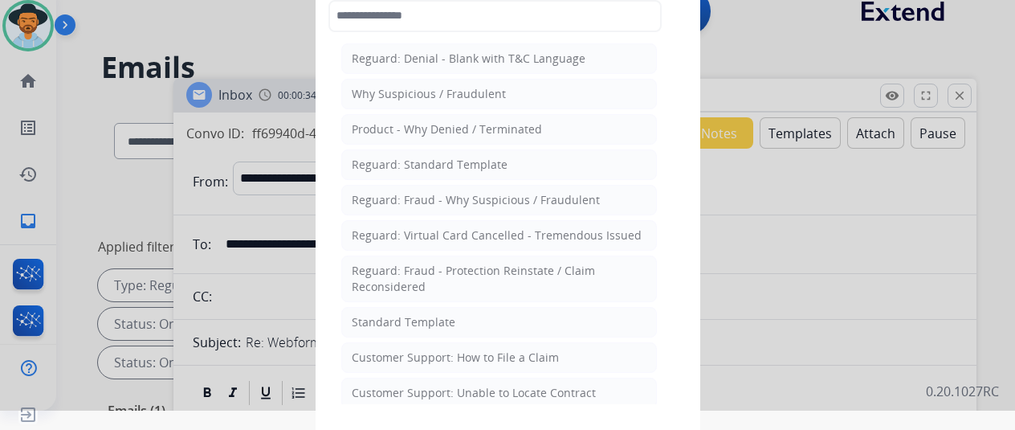
click at [372, 314] on div "Standard Template" at bounding box center [404, 322] width 104 height 16
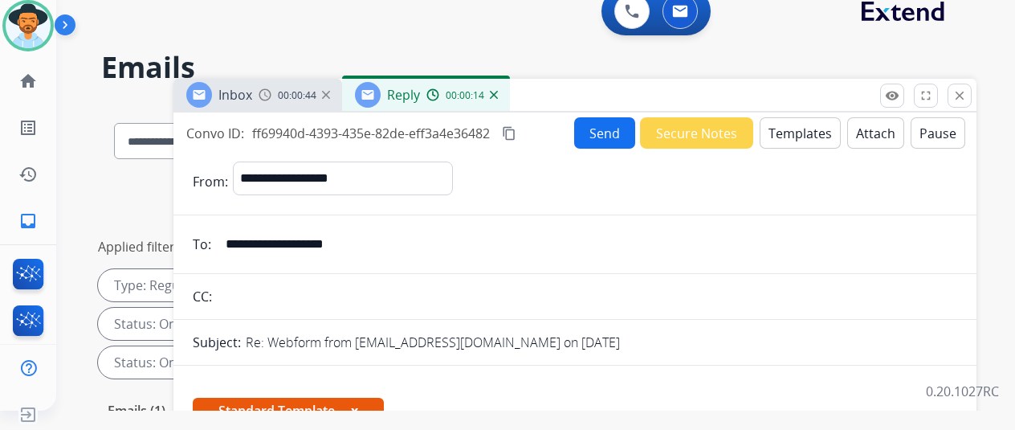
drag, startPoint x: 375, startPoint y: 242, endPoint x: 236, endPoint y: 242, distance: 138.9
click at [236, 242] on input "**********" at bounding box center [586, 244] width 741 height 32
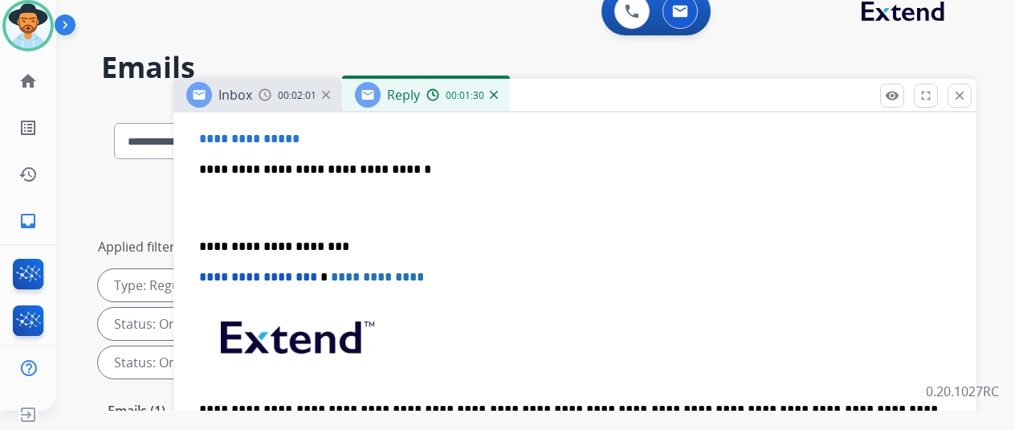
scroll to position [479, 0]
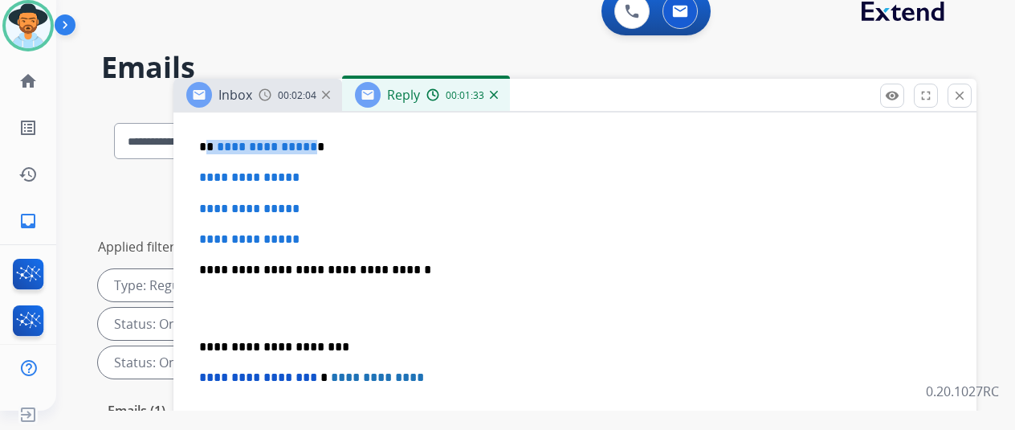
drag, startPoint x: 320, startPoint y: 145, endPoint x: 218, endPoint y: 139, distance: 103.0
click at [218, 140] on p "**********" at bounding box center [568, 147] width 739 height 14
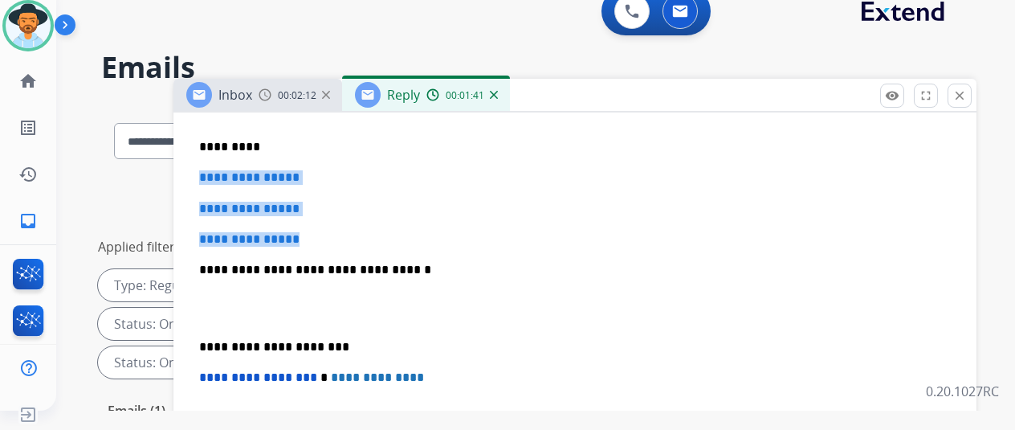
drag, startPoint x: 334, startPoint y: 237, endPoint x: 199, endPoint y: 168, distance: 151.5
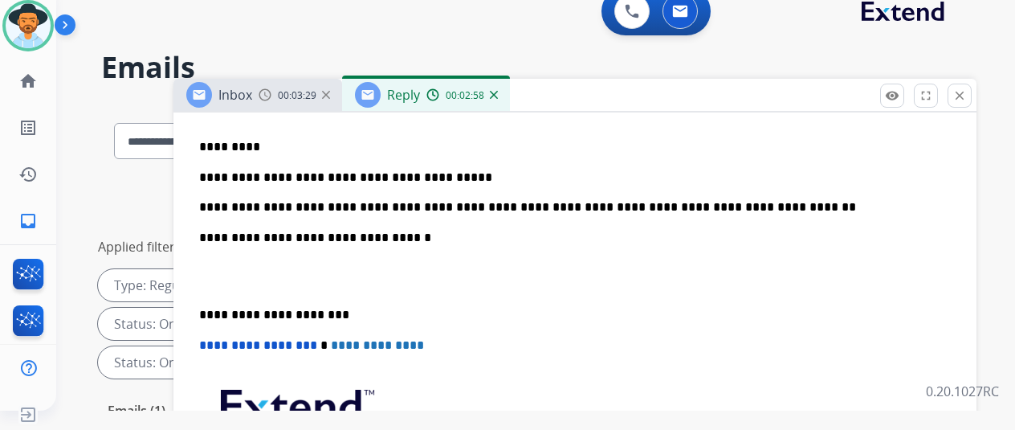
click at [496, 207] on p "**********" at bounding box center [568, 192] width 739 height 44
click at [493, 205] on p "**********" at bounding box center [568, 192] width 739 height 44
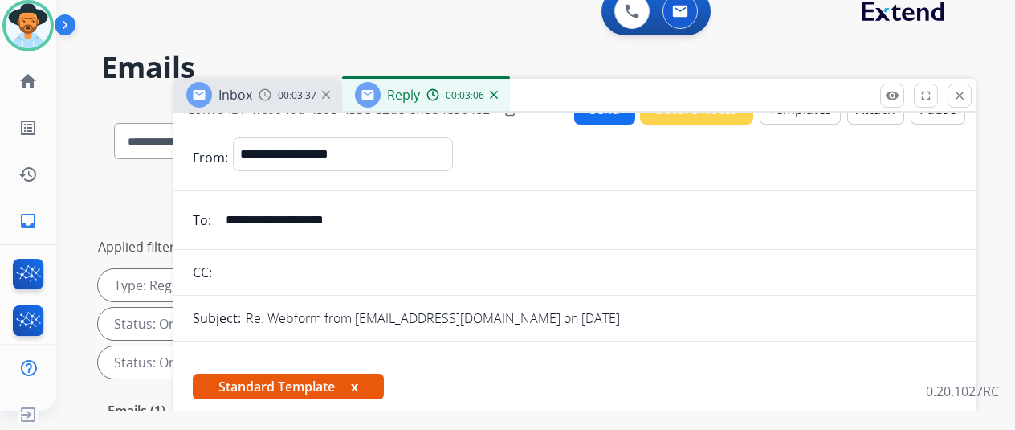
scroll to position [0, 0]
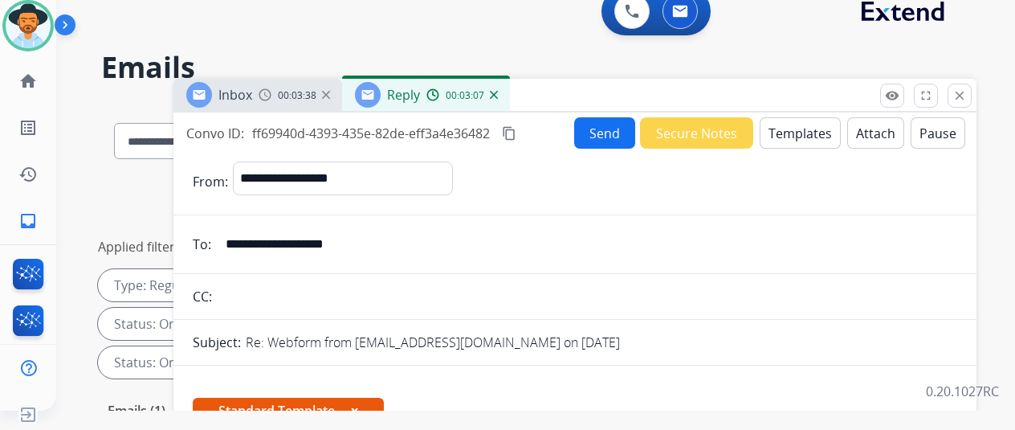
click at [610, 125] on button "Send" at bounding box center [604, 132] width 61 height 31
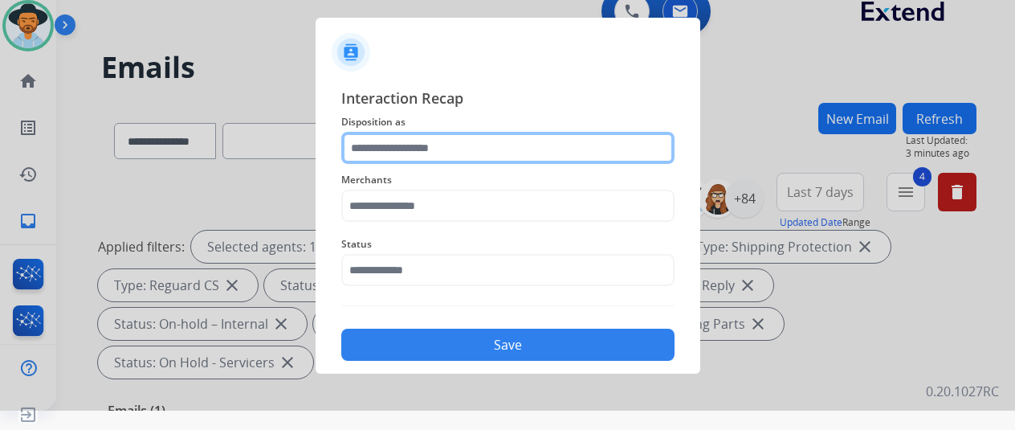
click at [368, 148] on input "text" at bounding box center [507, 148] width 333 height 32
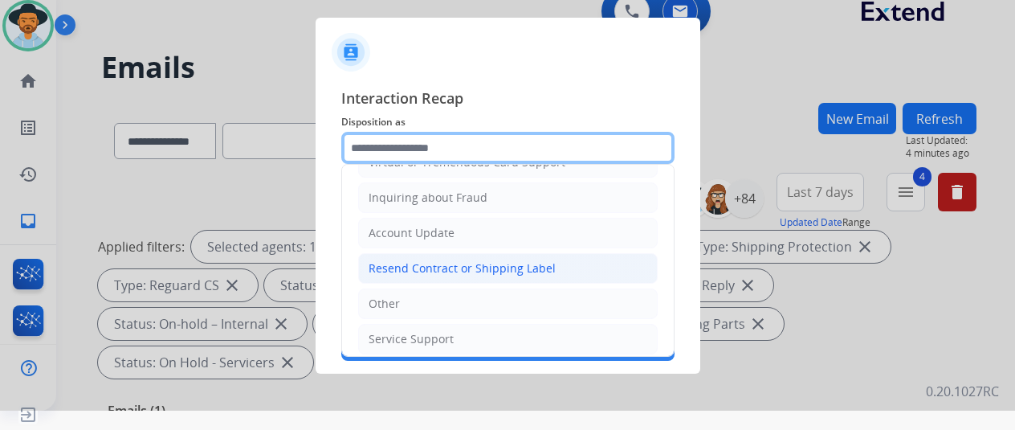
scroll to position [243, 0]
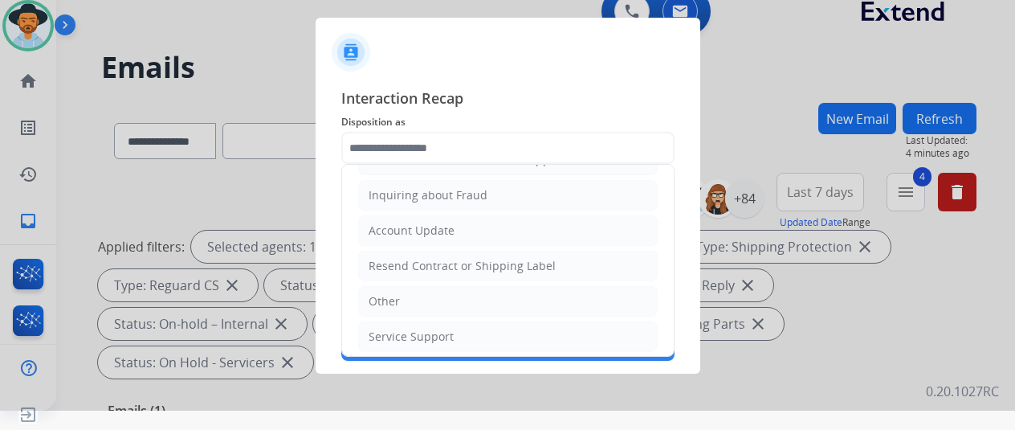
drag, startPoint x: 387, startPoint y: 291, endPoint x: 390, endPoint y: 278, distance: 14.0
click at [389, 293] on div "Other" at bounding box center [384, 301] width 31 height 16
type input "*****"
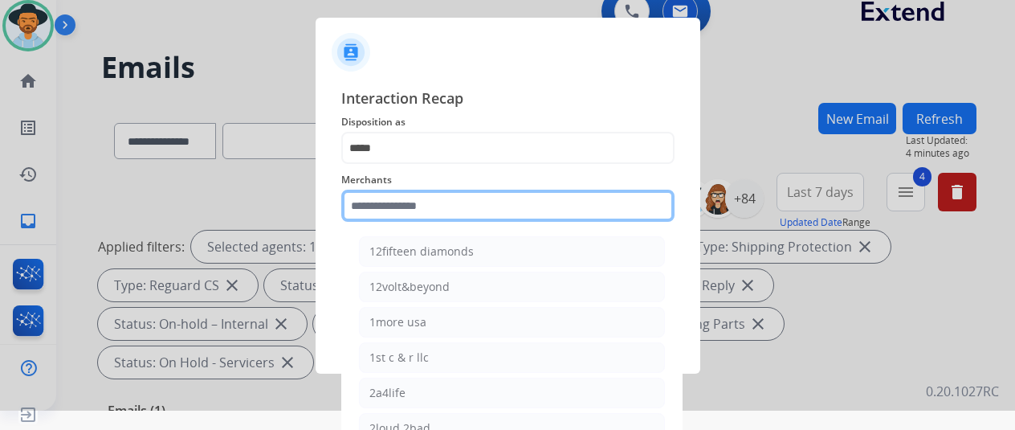
click at [354, 206] on input "text" at bounding box center [507, 205] width 333 height 32
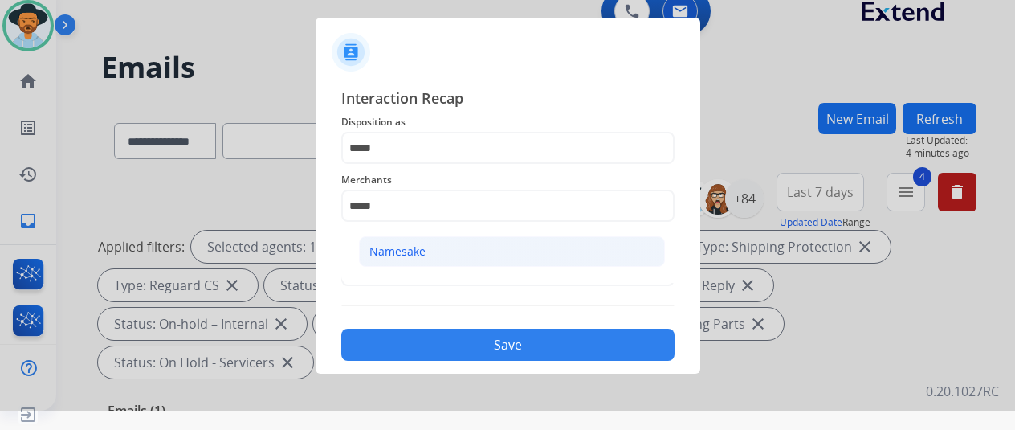
click at [386, 245] on div "Namesake" at bounding box center [397, 251] width 56 height 16
type input "********"
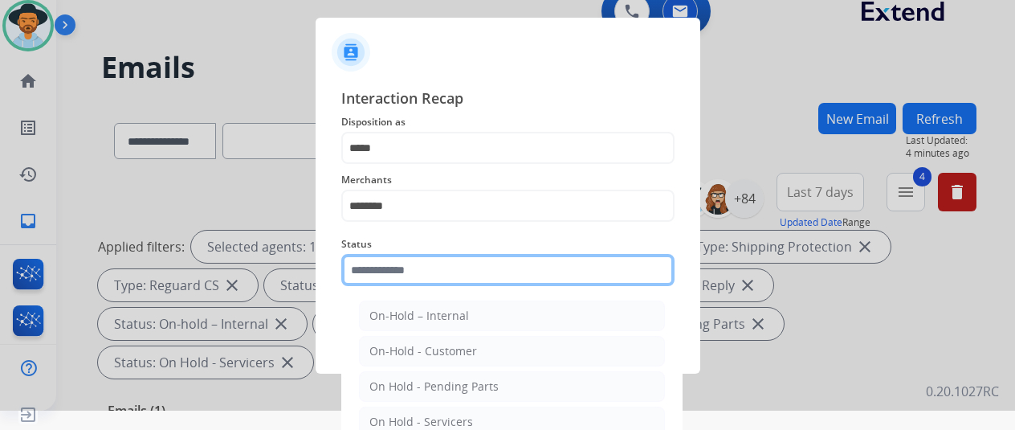
click at [380, 271] on input "text" at bounding box center [507, 270] width 333 height 32
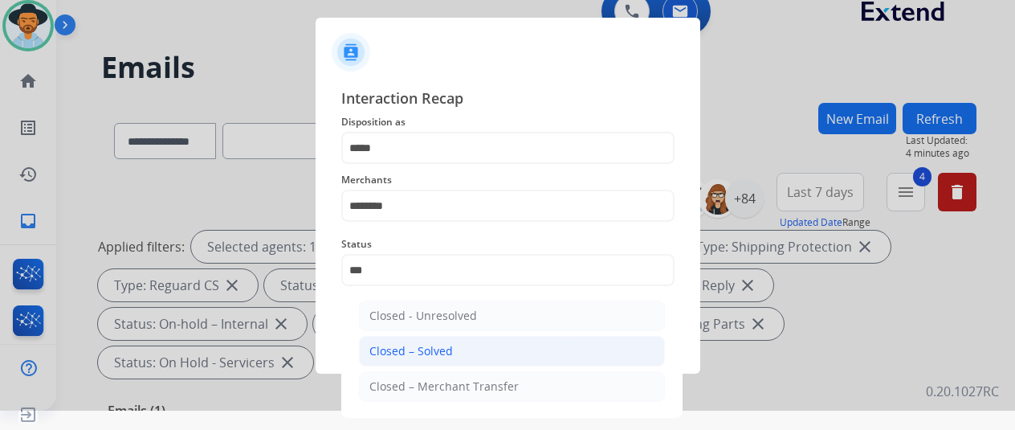
click at [417, 348] on div "Closed – Solved" at bounding box center [411, 351] width 84 height 16
type input "**********"
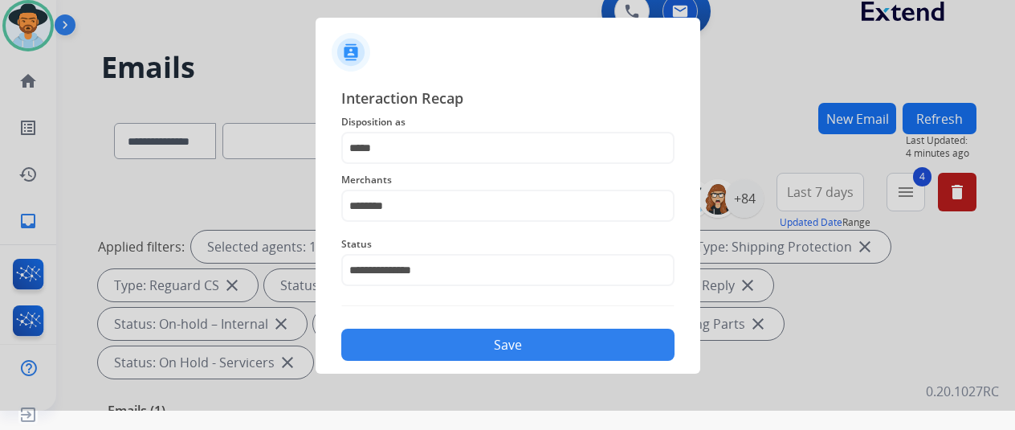
click at [481, 348] on button "Save" at bounding box center [507, 344] width 333 height 32
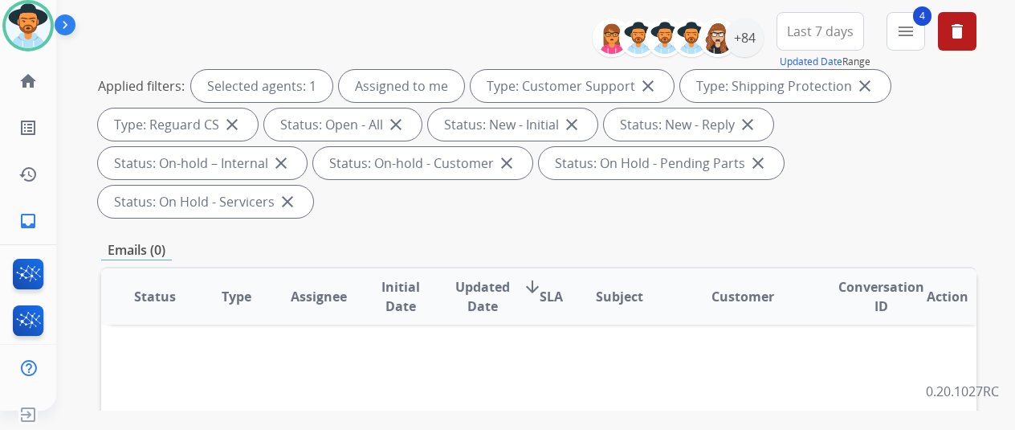
scroll to position [0, 0]
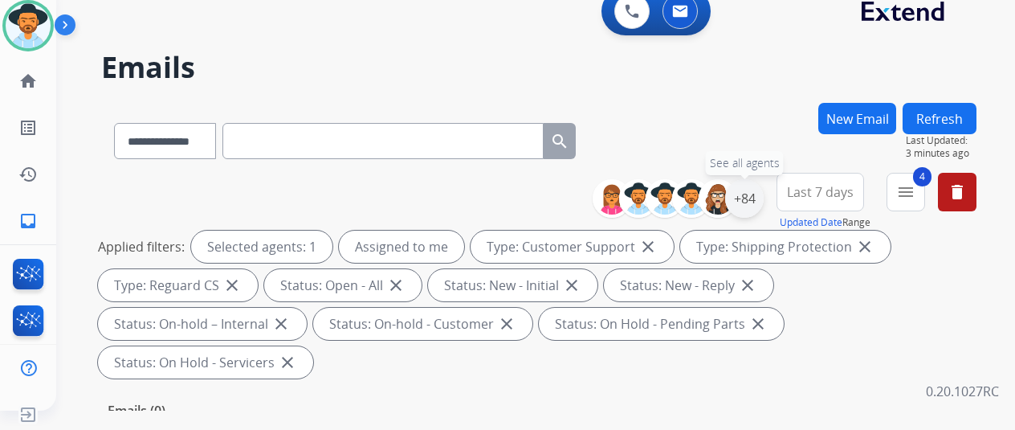
click at [764, 198] on div "+84" at bounding box center [744, 198] width 39 height 39
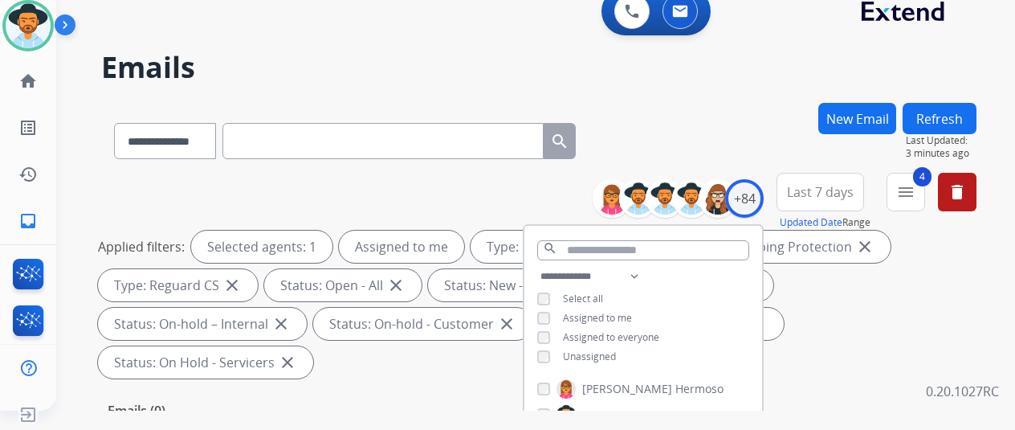
click at [682, 124] on div "**********" at bounding box center [538, 138] width 875 height 70
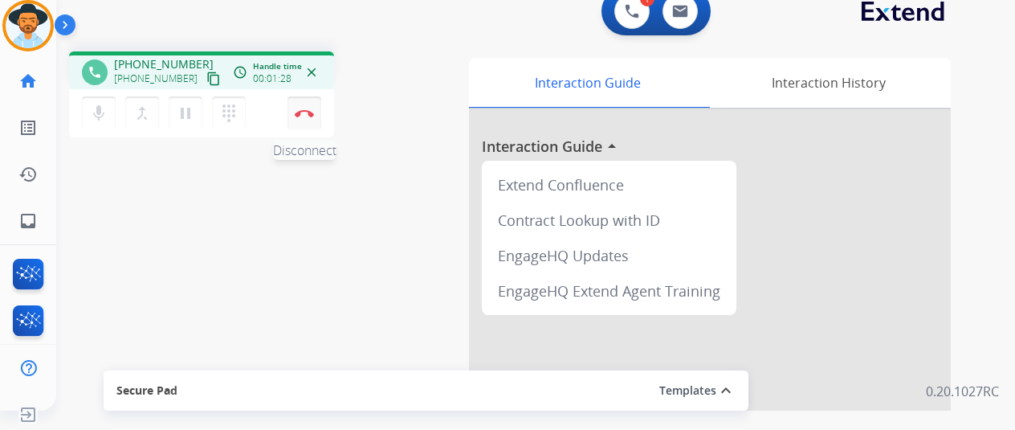
click at [307, 113] on img at bounding box center [304, 113] width 19 height 8
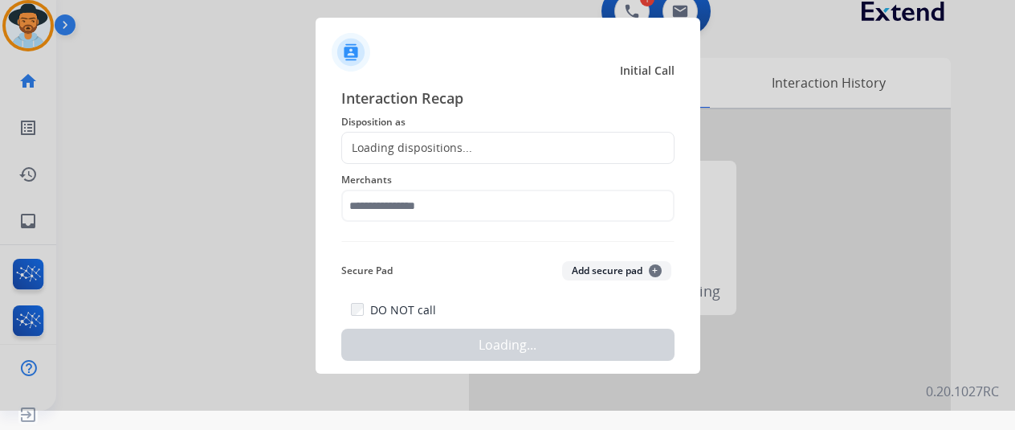
click at [376, 141] on div "Loading dispositions..." at bounding box center [407, 148] width 130 height 16
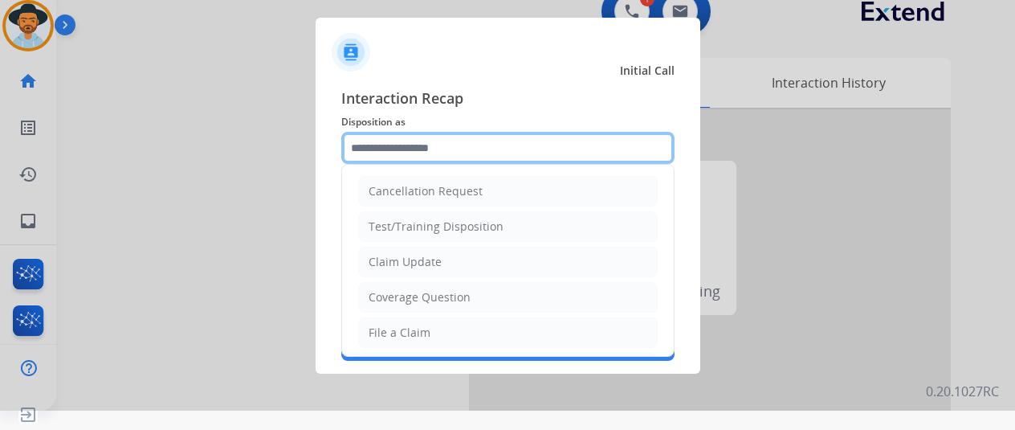
click at [376, 141] on input "text" at bounding box center [507, 148] width 333 height 32
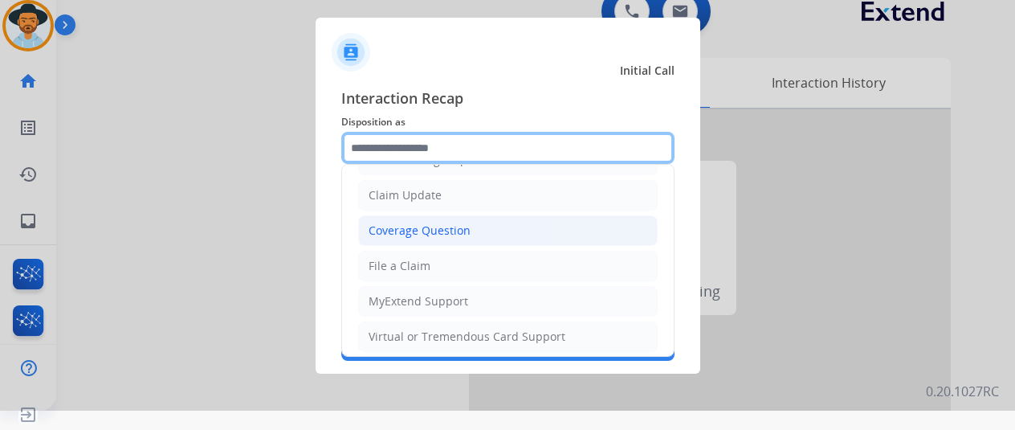
scroll to position [80, 0]
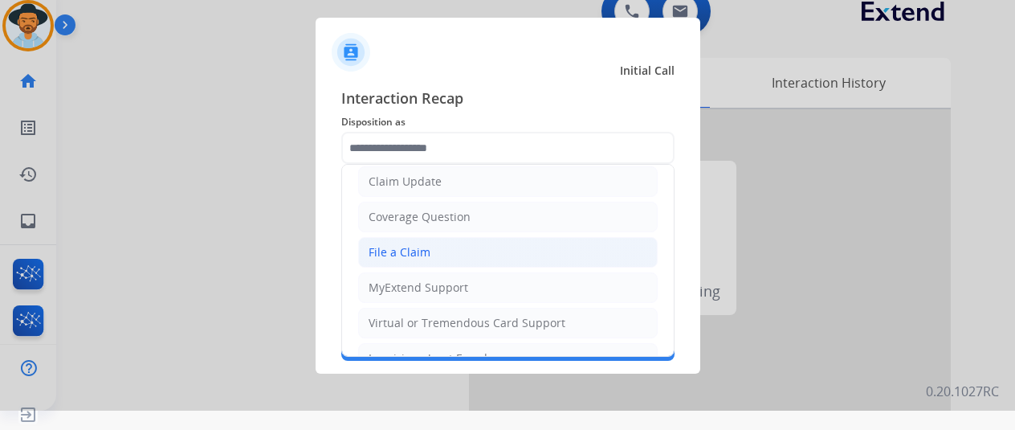
click at [396, 252] on div "File a Claim" at bounding box center [400, 252] width 62 height 16
type input "**********"
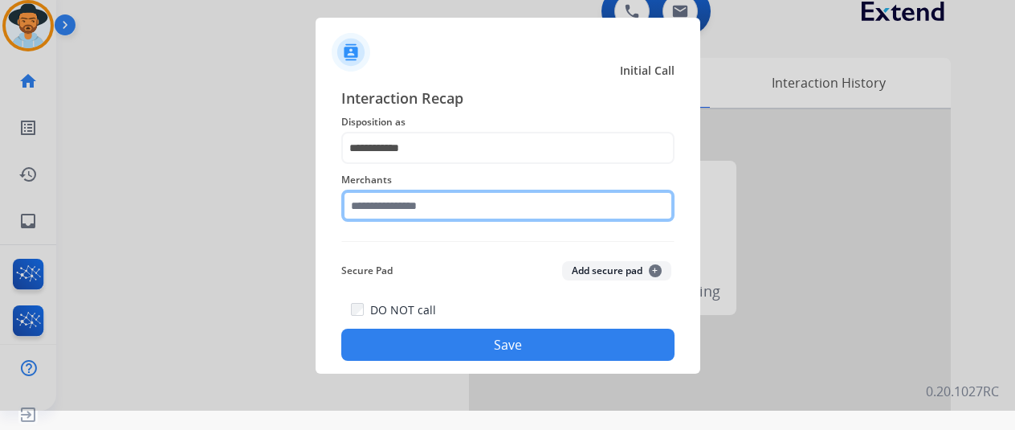
click at [374, 198] on input "text" at bounding box center [507, 205] width 333 height 32
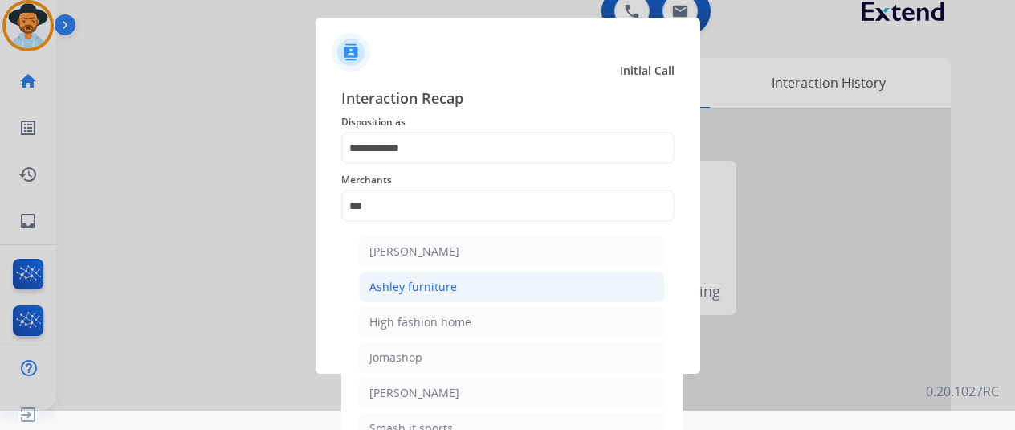
click at [440, 275] on li "Ashley furniture" at bounding box center [512, 286] width 306 height 31
type input "**********"
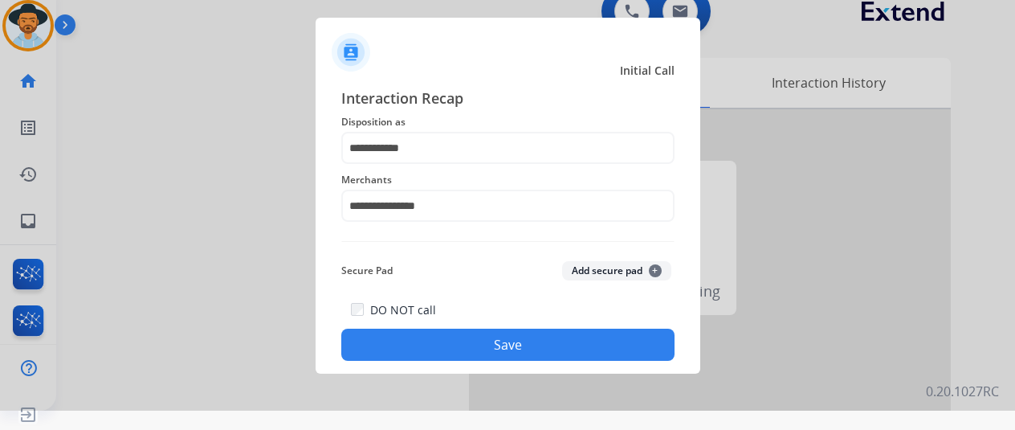
click at [503, 336] on button "Save" at bounding box center [507, 344] width 333 height 32
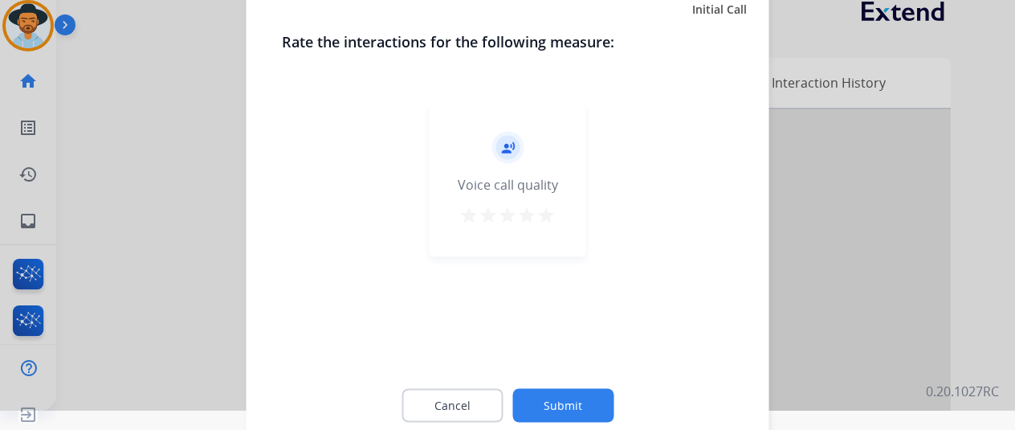
click at [554, 402] on button "Submit" at bounding box center [562, 405] width 101 height 34
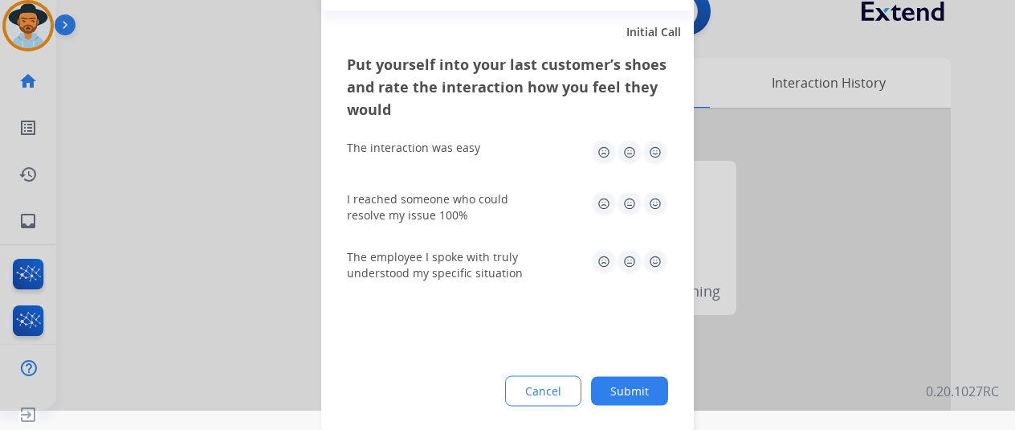
drag, startPoint x: 644, startPoint y: 389, endPoint x: 616, endPoint y: 348, distance: 50.3
click at [645, 386] on button "Submit" at bounding box center [629, 390] width 77 height 29
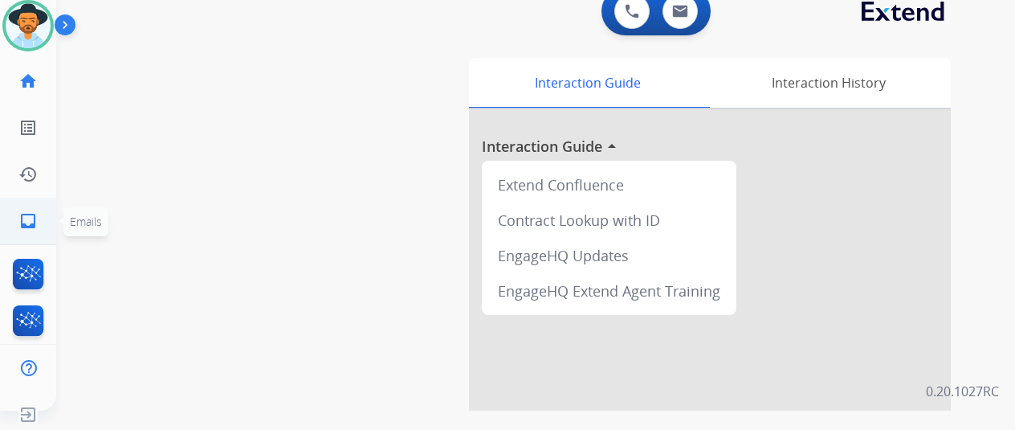
click at [24, 224] on mat-icon "inbox" at bounding box center [27, 220] width 19 height 19
select select "**********"
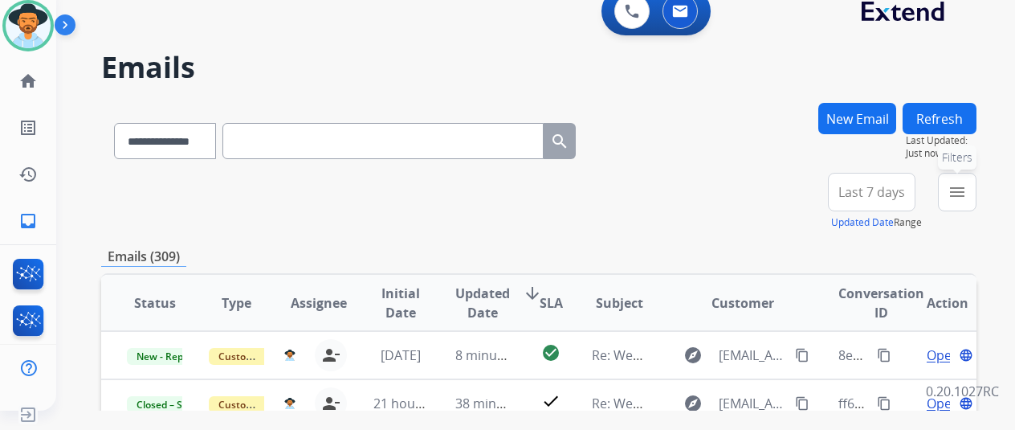
click at [967, 185] on mat-icon "menu" at bounding box center [956, 191] width 19 height 19
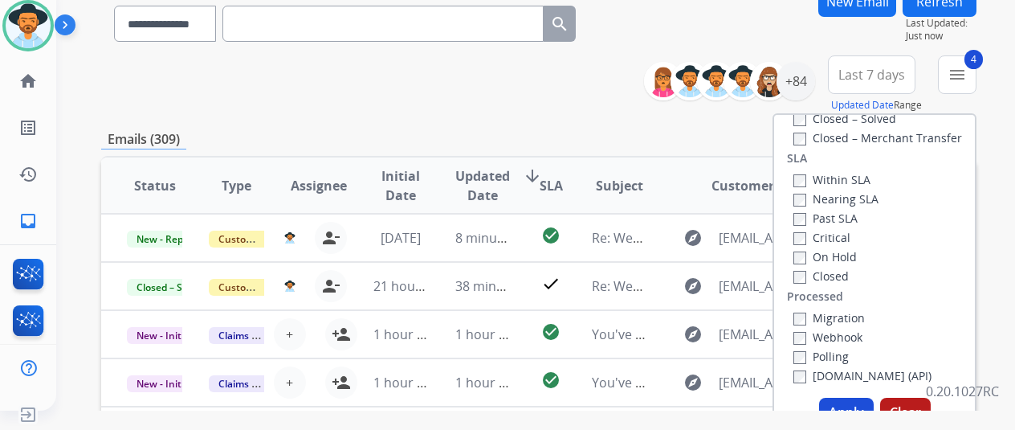
scroll to position [321, 0]
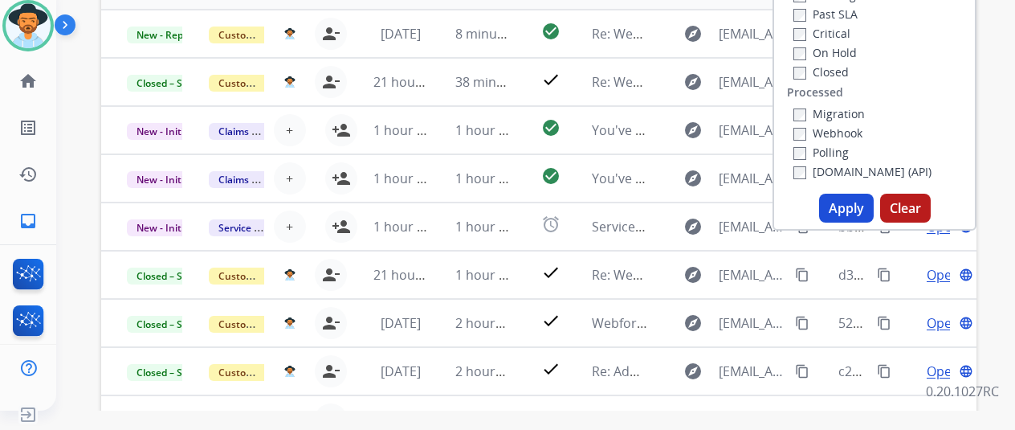
click at [866, 207] on button "Apply" at bounding box center [846, 207] width 55 height 29
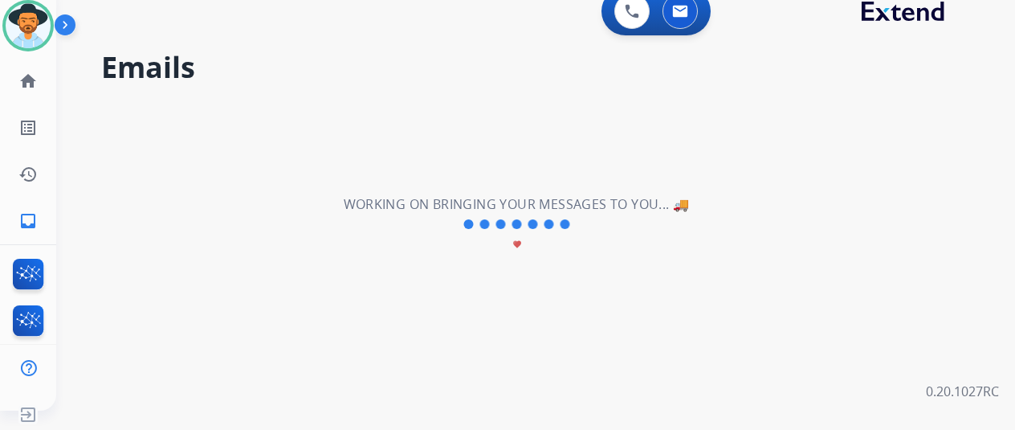
scroll to position [0, 0]
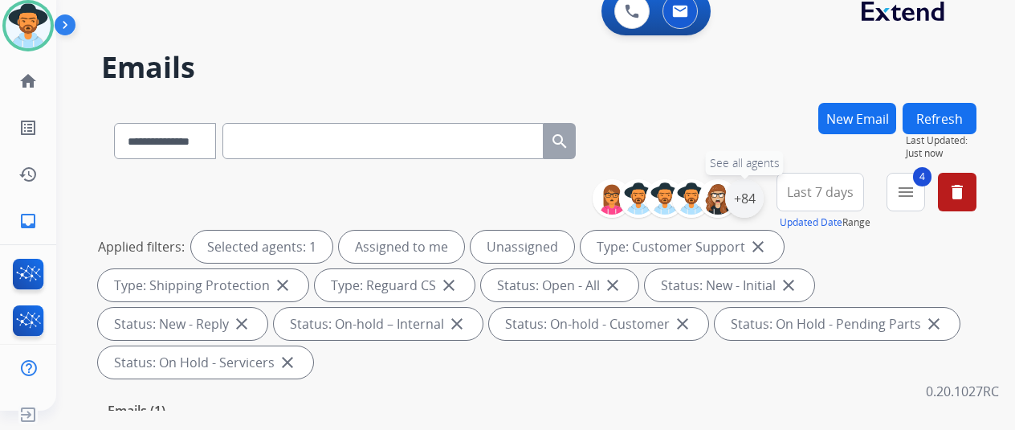
click at [748, 194] on div "+84" at bounding box center [744, 198] width 39 height 39
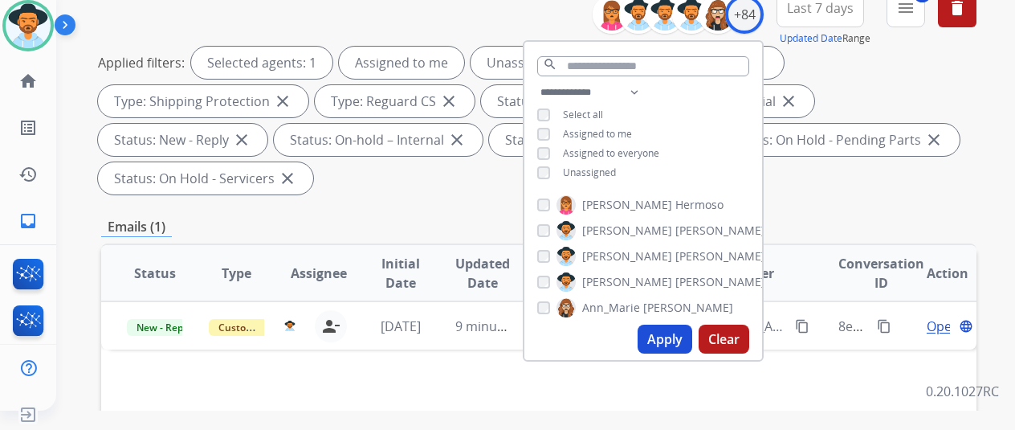
scroll to position [80, 0]
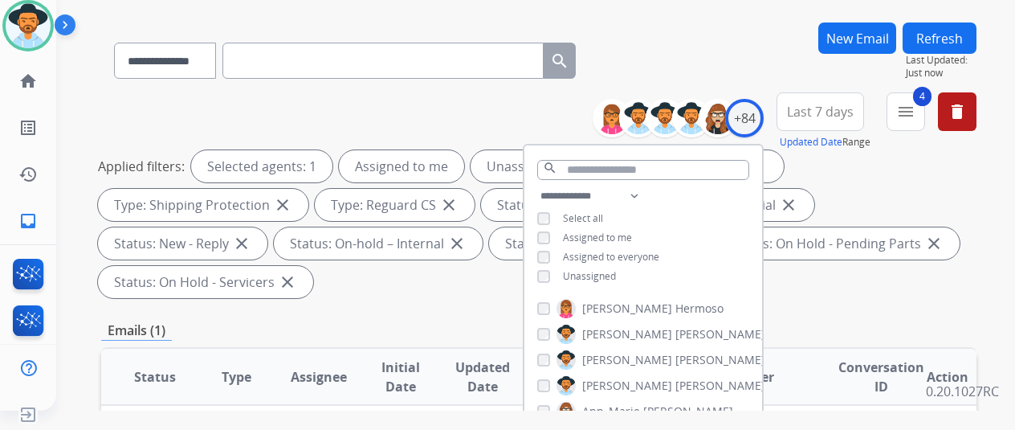
click at [699, 55] on div "**********" at bounding box center [538, 57] width 875 height 70
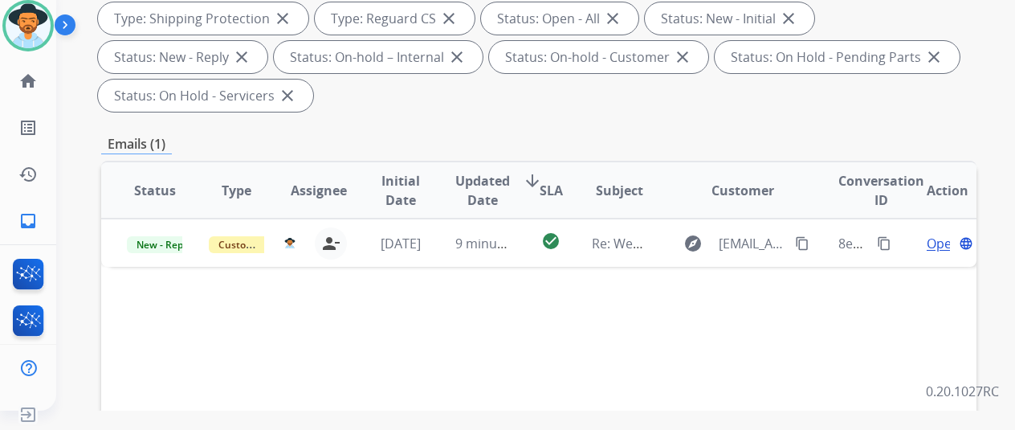
scroll to position [241, 0]
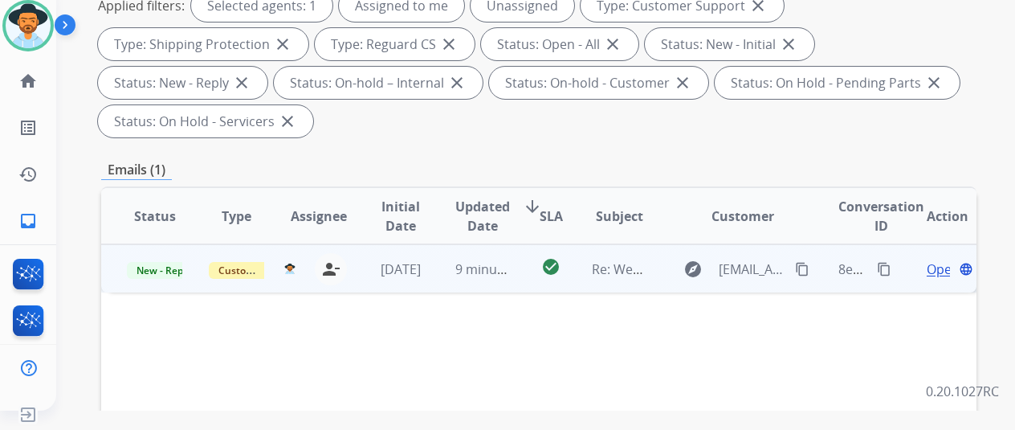
click at [938, 269] on span "Open" at bounding box center [943, 268] width 33 height 19
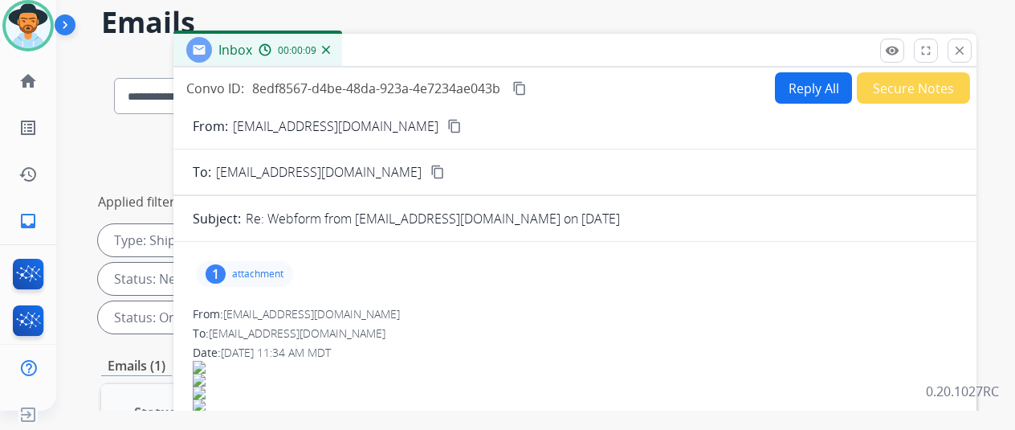
scroll to position [0, 0]
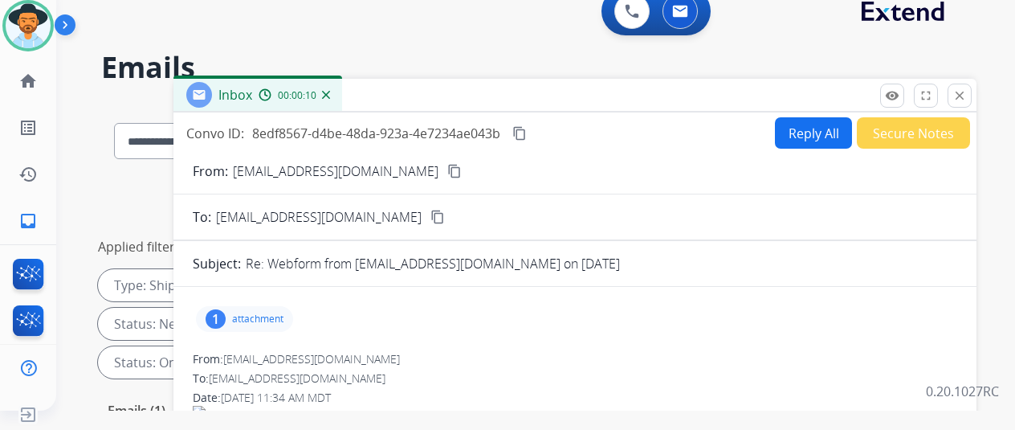
click at [447, 174] on mat-icon "content_copy" at bounding box center [454, 171] width 14 height 14
click at [226, 317] on div "1" at bounding box center [216, 318] width 20 height 19
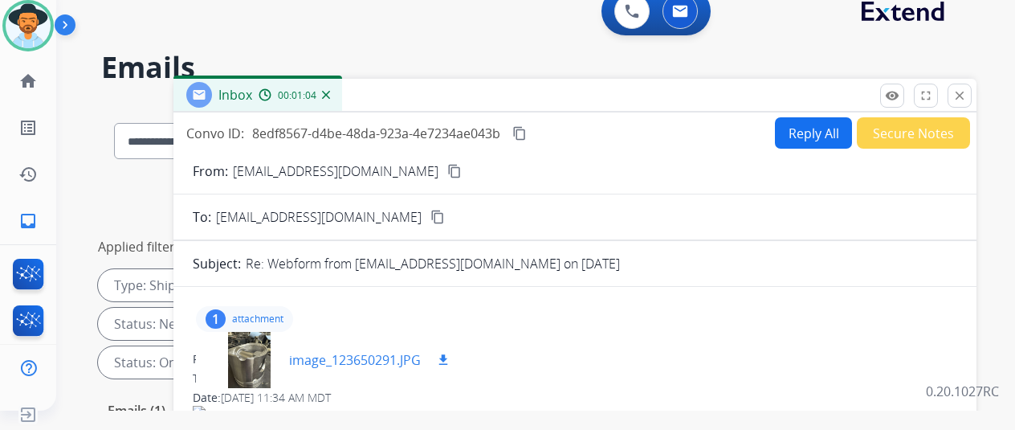
click at [263, 365] on div at bounding box center [249, 360] width 80 height 56
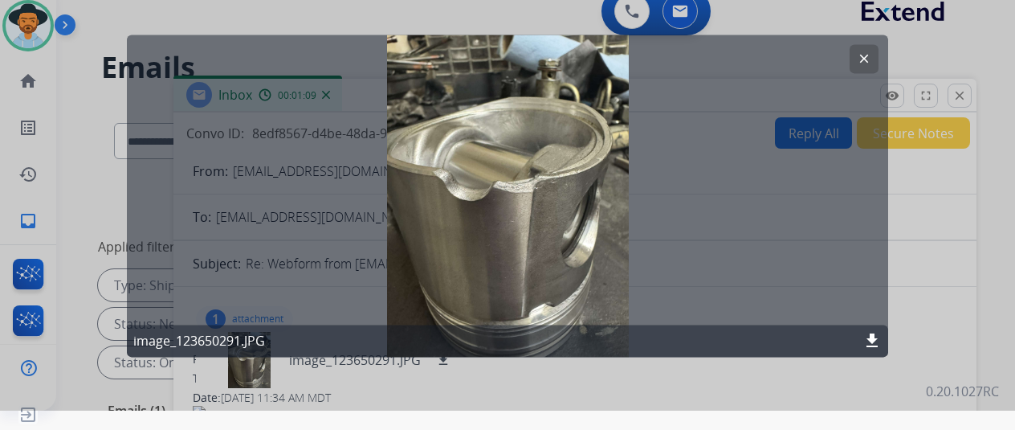
click at [862, 57] on mat-icon "clear" at bounding box center [864, 58] width 14 height 14
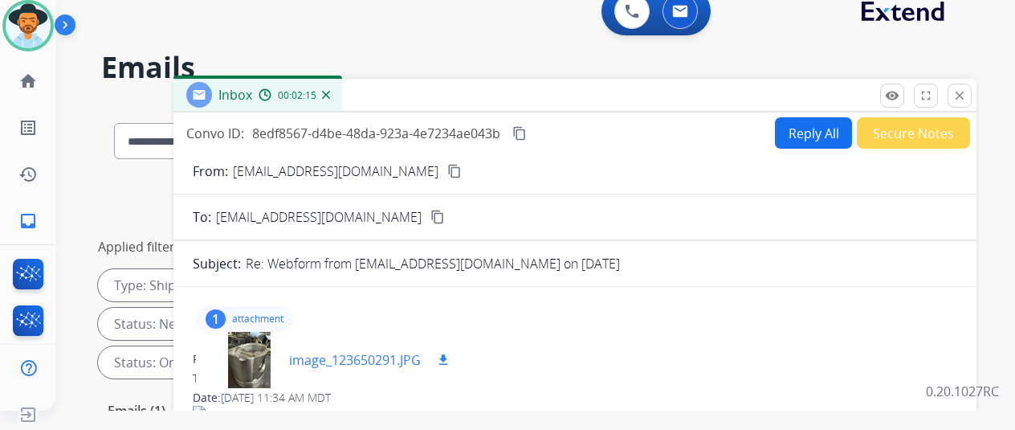
click at [450, 359] on mat-icon "download" at bounding box center [443, 359] width 14 height 14
click at [800, 121] on button "Reply All" at bounding box center [813, 132] width 77 height 31
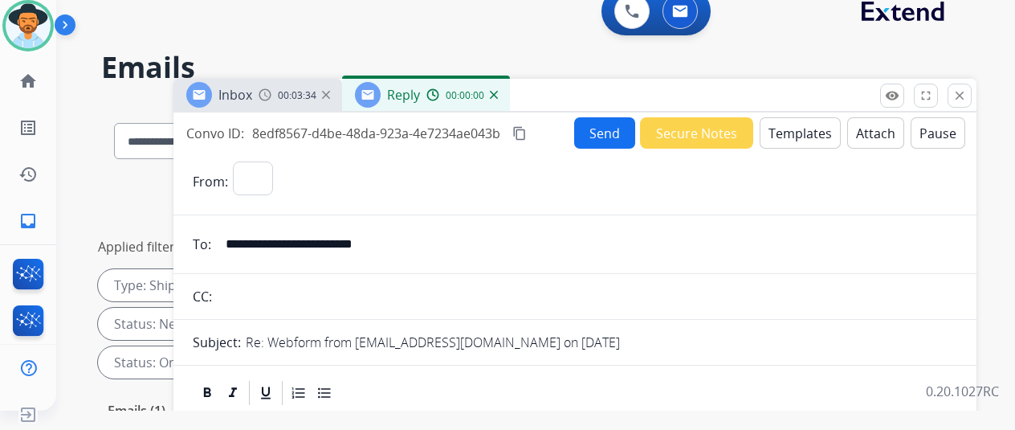
select select "**********"
click at [787, 130] on button "Templates" at bounding box center [800, 132] width 81 height 31
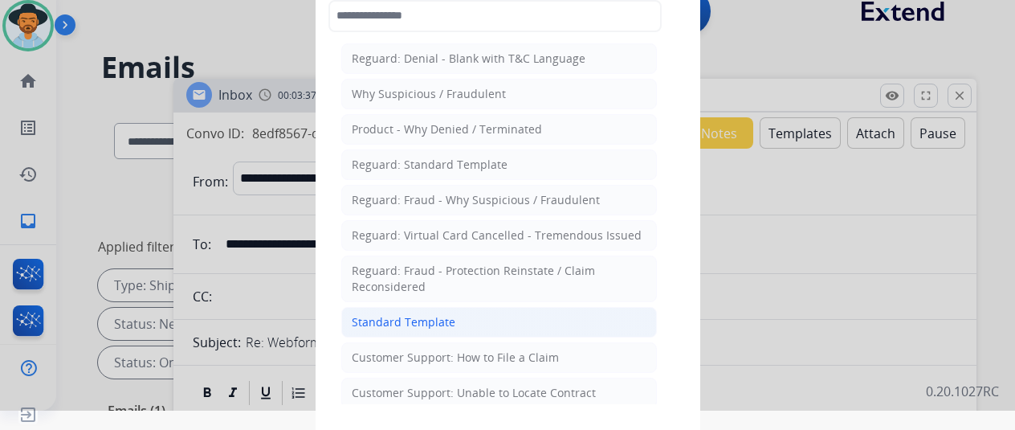
click at [415, 315] on div "Standard Template" at bounding box center [404, 322] width 104 height 16
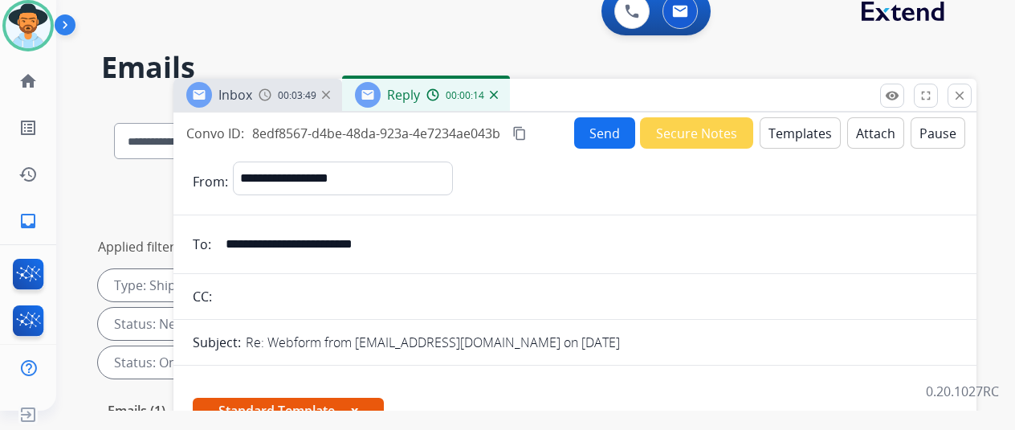
click at [527, 132] on mat-icon "content_copy" at bounding box center [519, 133] width 14 height 14
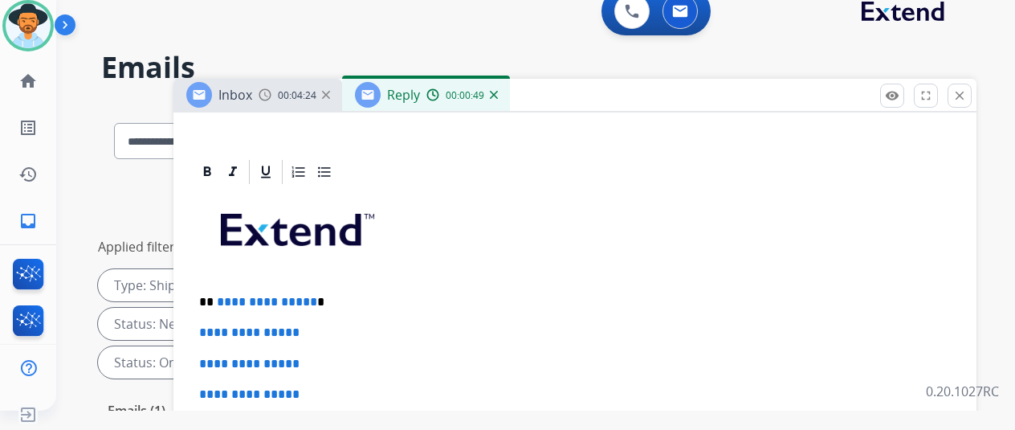
scroll to position [482, 0]
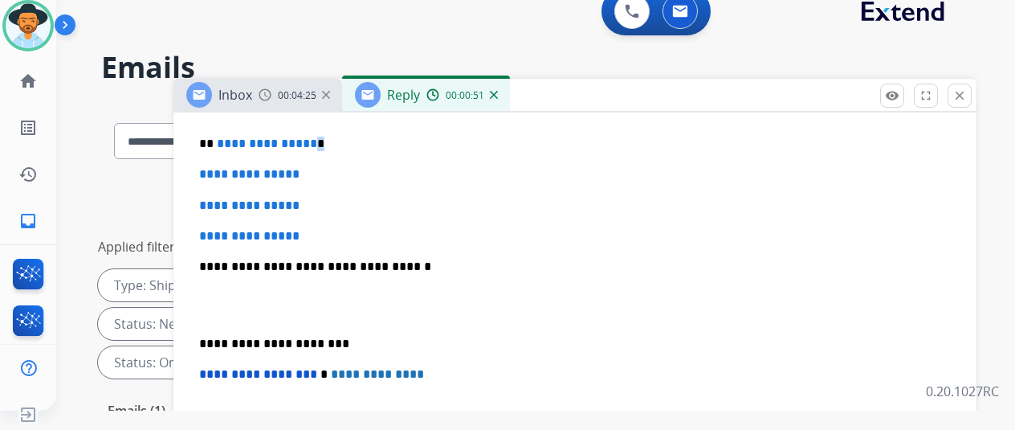
click at [322, 143] on p "**********" at bounding box center [568, 143] width 739 height 14
click at [324, 142] on p "**********" at bounding box center [568, 143] width 739 height 14
drag, startPoint x: 324, startPoint y: 142, endPoint x: 225, endPoint y: 142, distance: 98.8
click at [225, 142] on p "**********" at bounding box center [568, 143] width 739 height 14
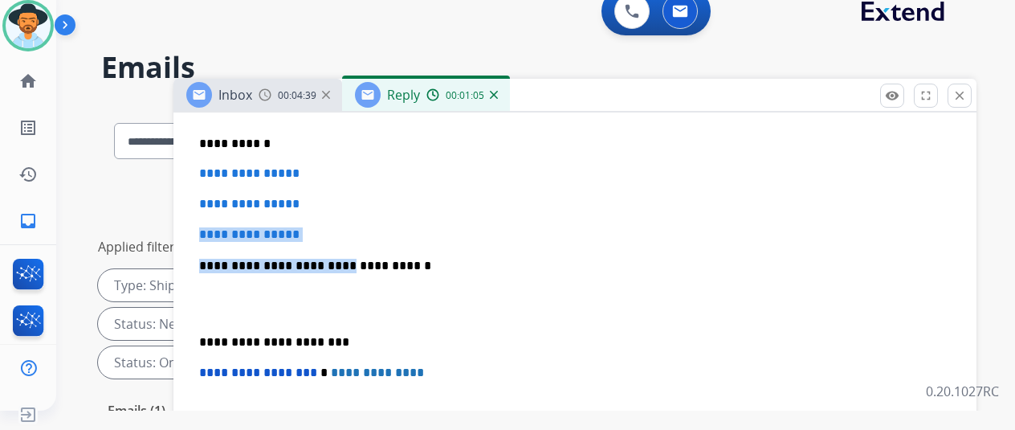
drag, startPoint x: 331, startPoint y: 234, endPoint x: 203, endPoint y: 221, distance: 128.3
click at [361, 228] on p "**********" at bounding box center [575, 234] width 752 height 14
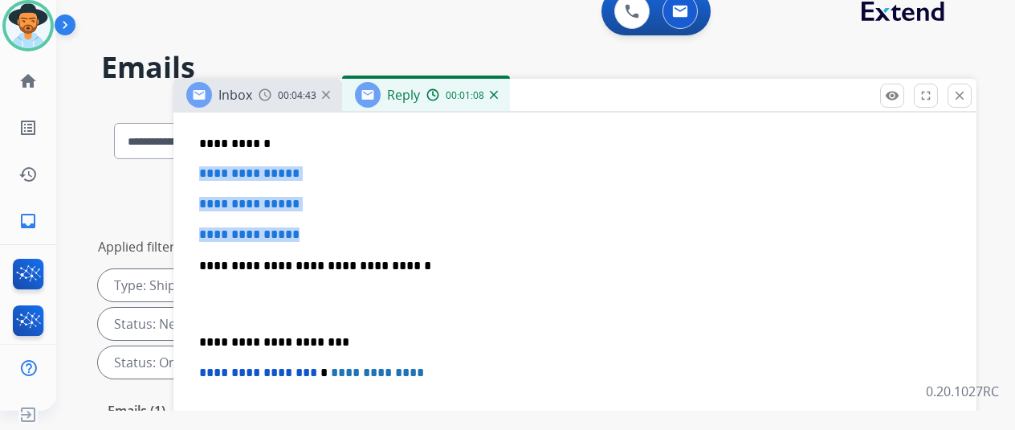
drag, startPoint x: 324, startPoint y: 234, endPoint x: 212, endPoint y: 165, distance: 131.2
click at [212, 165] on div "**********" at bounding box center [575, 303] width 764 height 551
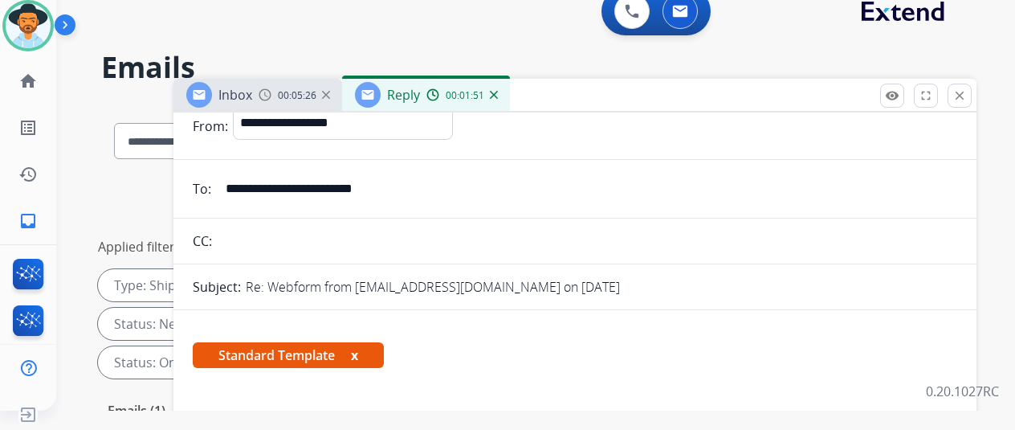
scroll to position [0, 0]
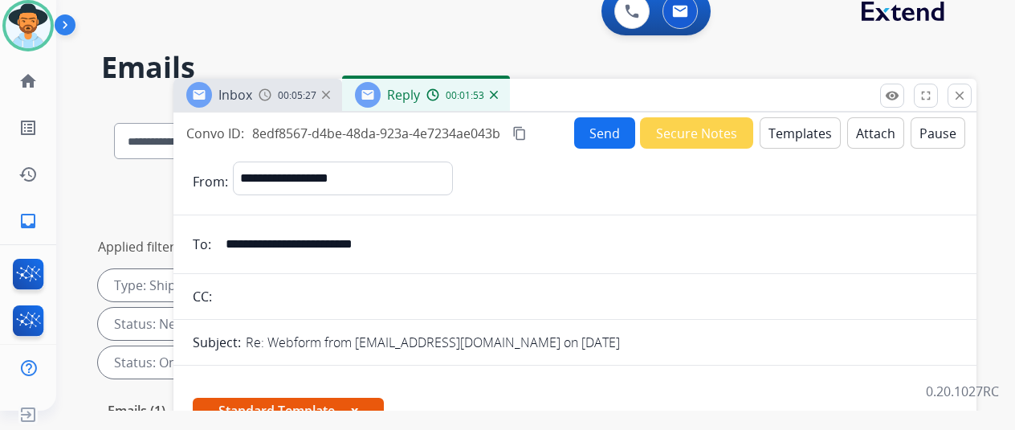
click at [601, 123] on button "Send" at bounding box center [604, 132] width 61 height 31
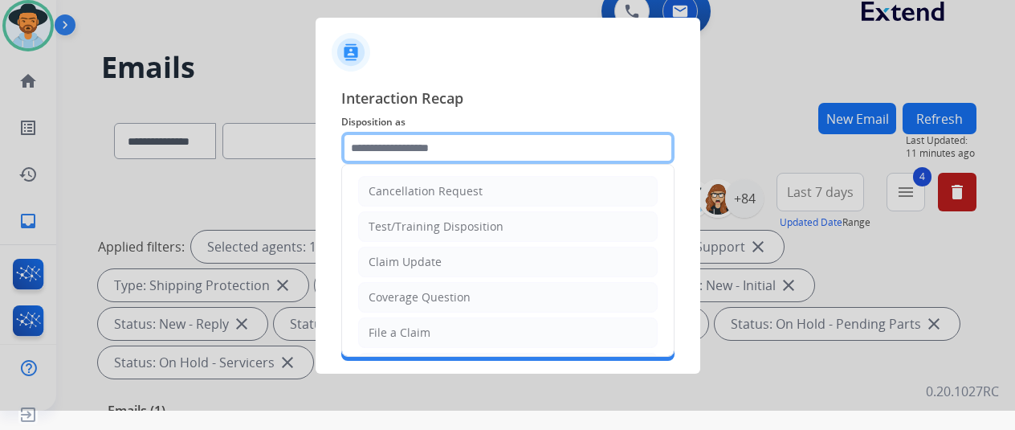
click at [393, 153] on input "text" at bounding box center [507, 148] width 333 height 32
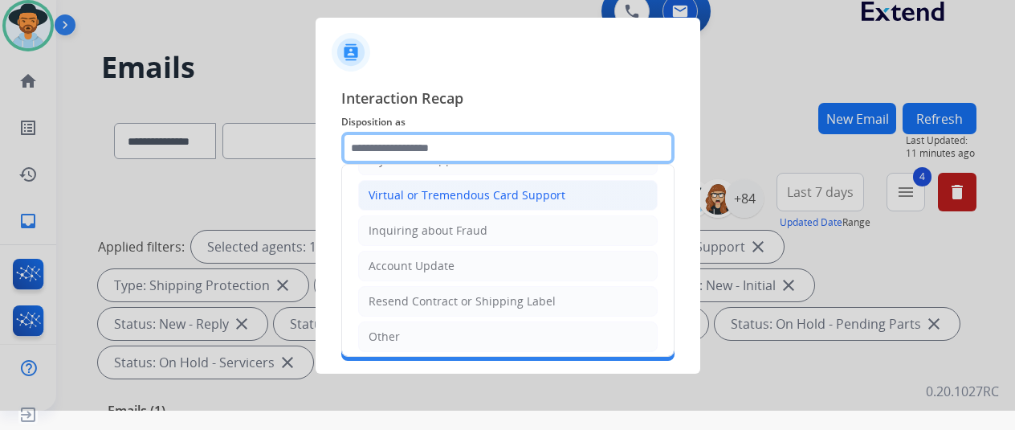
scroll to position [241, 0]
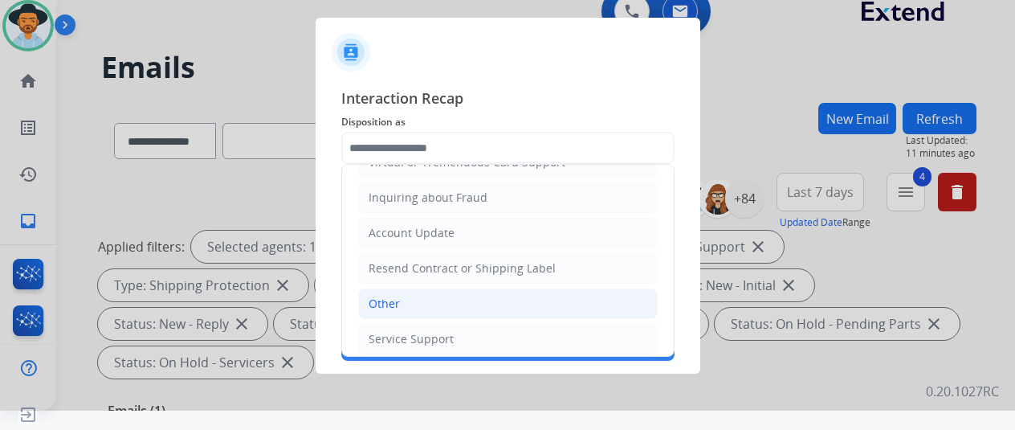
click at [399, 308] on li "Other" at bounding box center [507, 303] width 299 height 31
type input "*****"
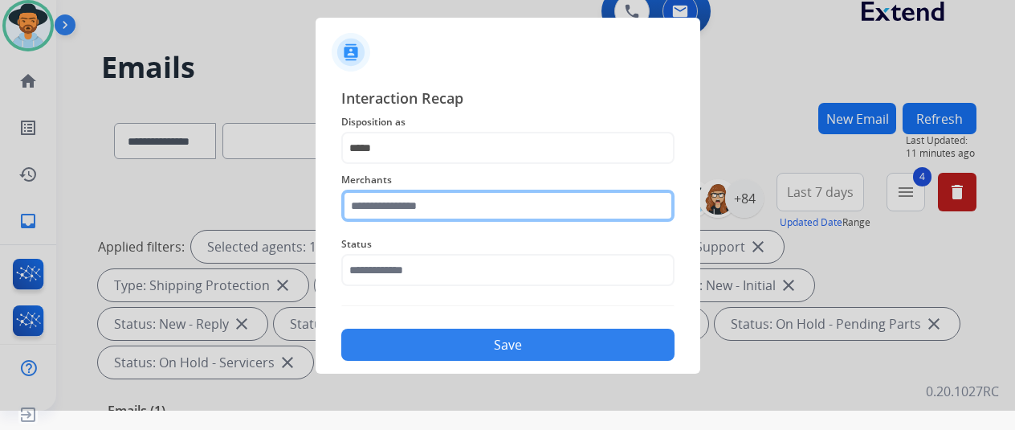
click at [395, 202] on input "text" at bounding box center [507, 205] width 333 height 32
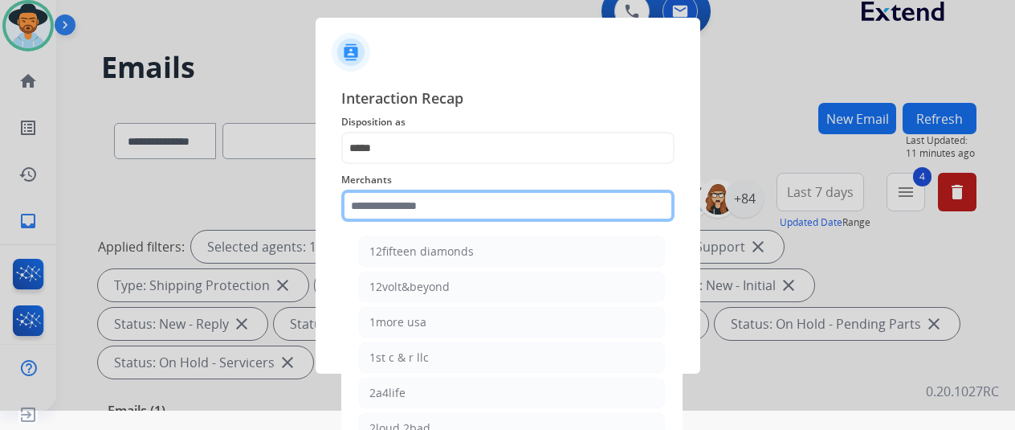
click at [373, 202] on input "text" at bounding box center [507, 205] width 333 height 32
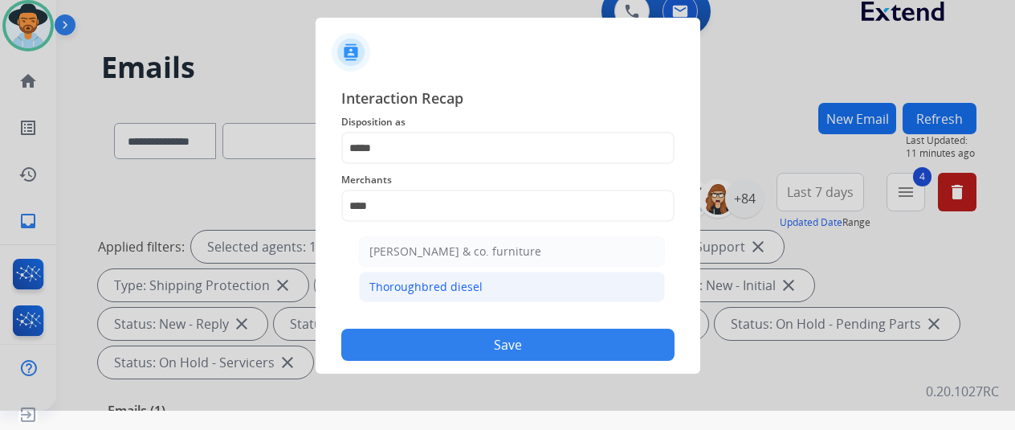
click at [416, 291] on div "Thoroughbred diesel" at bounding box center [425, 287] width 113 height 16
type input "**********"
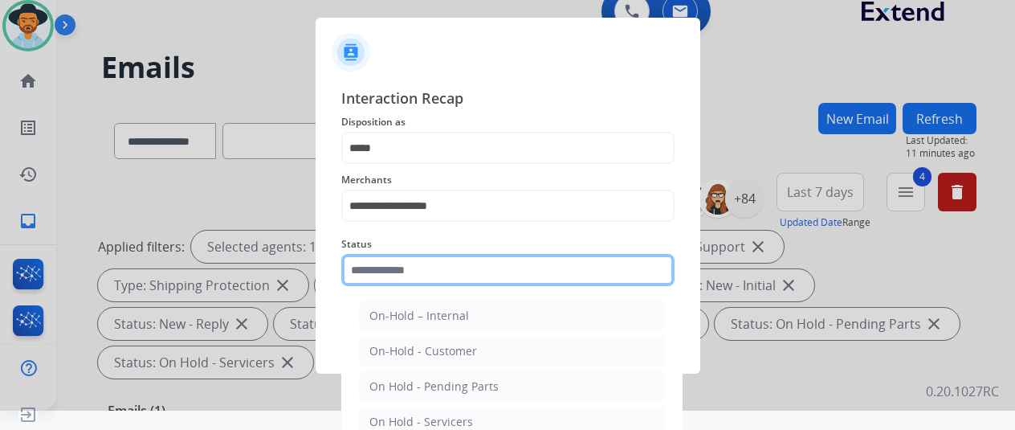
click at [422, 267] on input "text" at bounding box center [507, 270] width 333 height 32
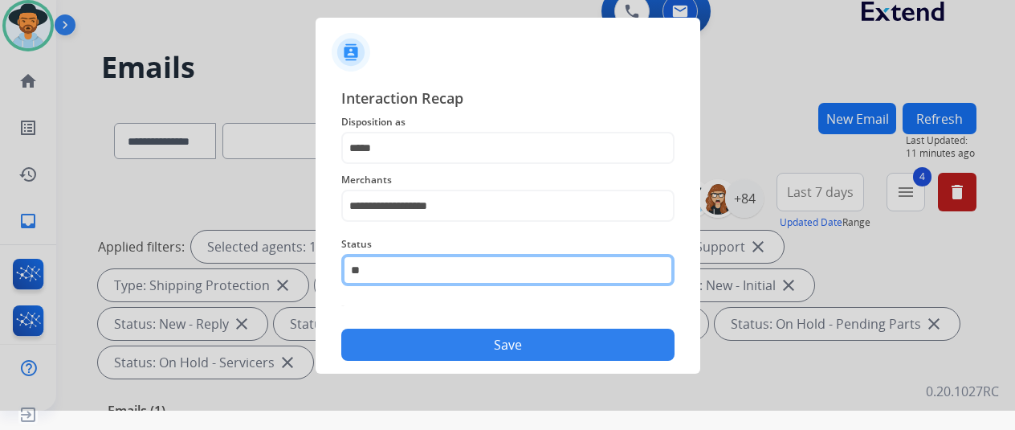
type input "*"
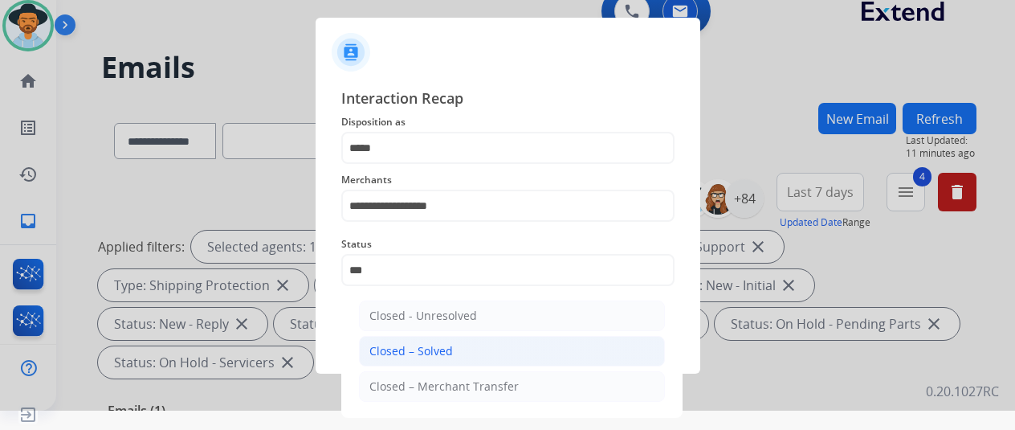
click at [393, 345] on div "Closed – Solved" at bounding box center [411, 351] width 84 height 16
type input "**********"
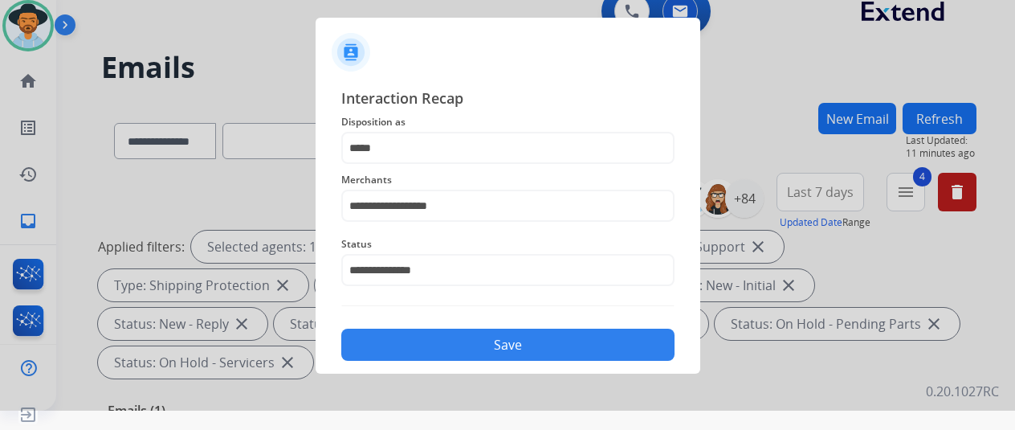
click at [438, 341] on button "Save" at bounding box center [507, 344] width 333 height 32
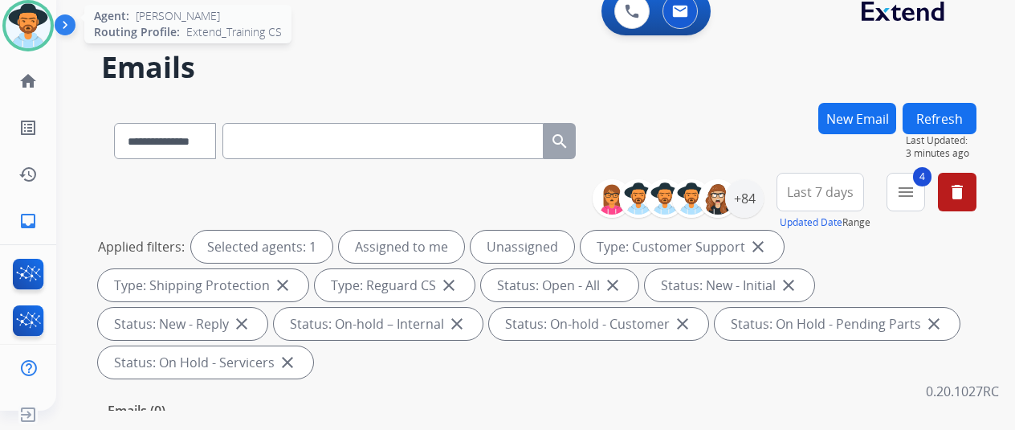
click at [31, 14] on img at bounding box center [28, 25] width 45 height 45
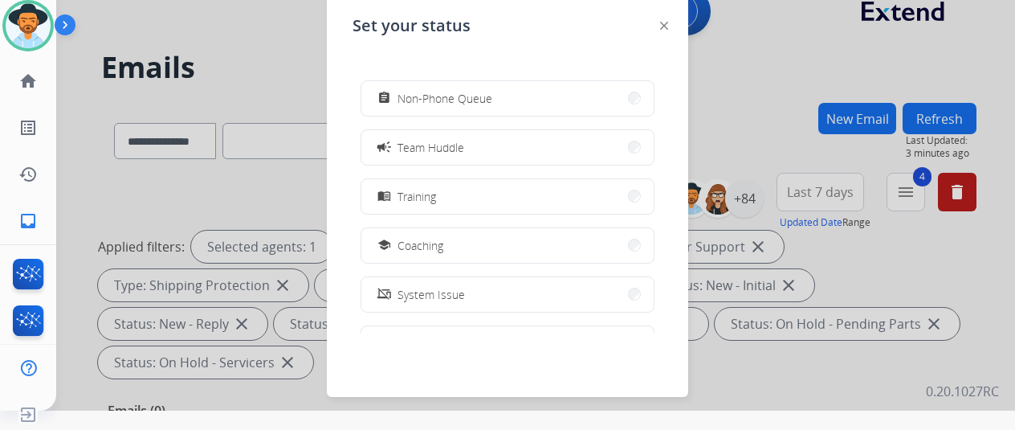
scroll to position [254, 0]
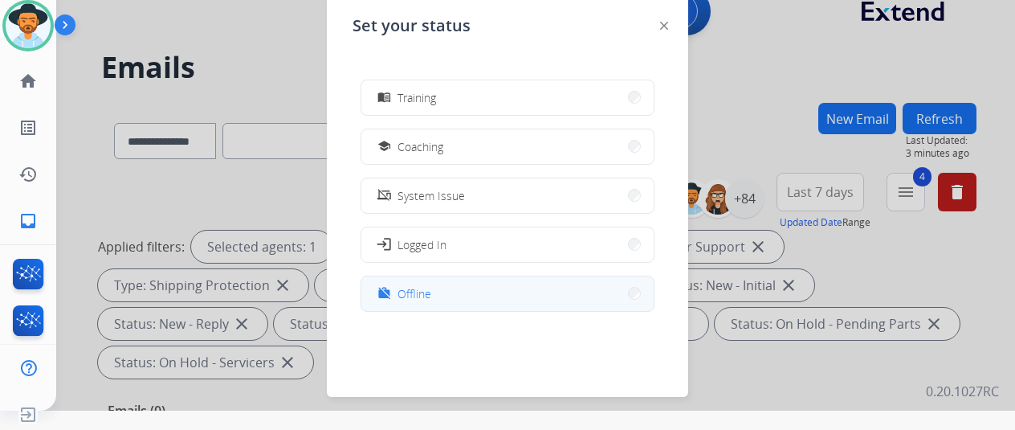
click at [446, 301] on button "work_off Offline" at bounding box center [507, 293] width 292 height 35
